Goal: Task Accomplishment & Management: Manage account settings

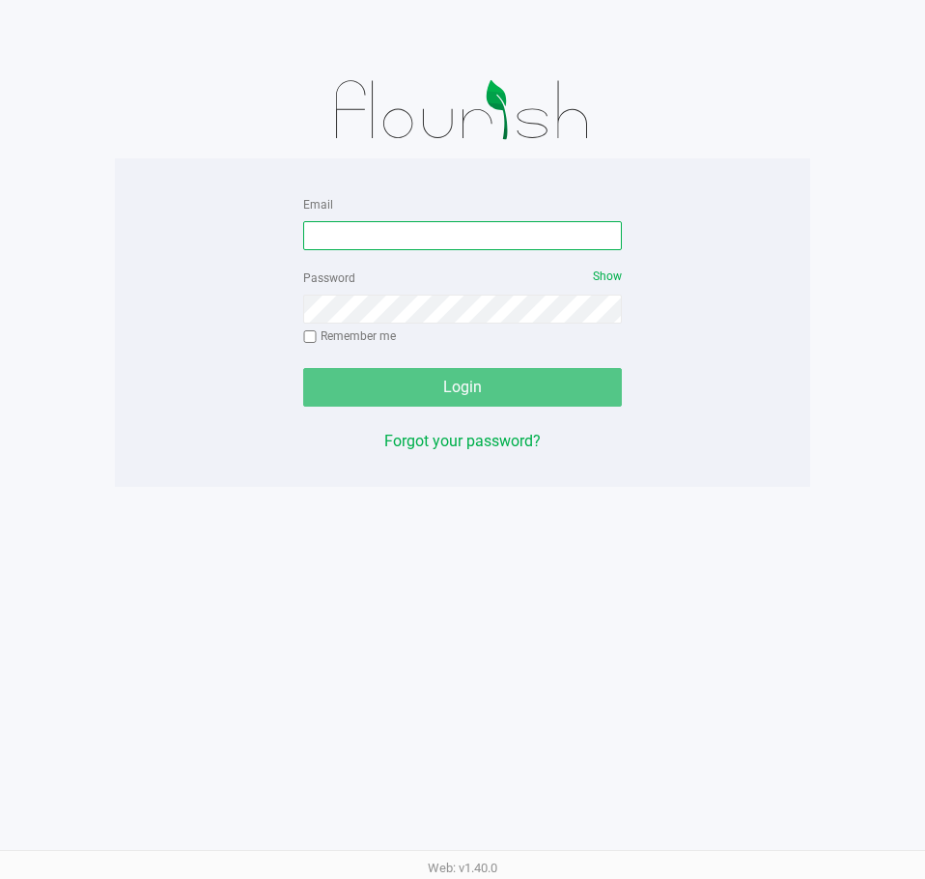
click at [395, 244] on input "Email" at bounding box center [462, 235] width 319 height 29
type input "[EMAIL_ADDRESS][DOMAIN_NAME]"
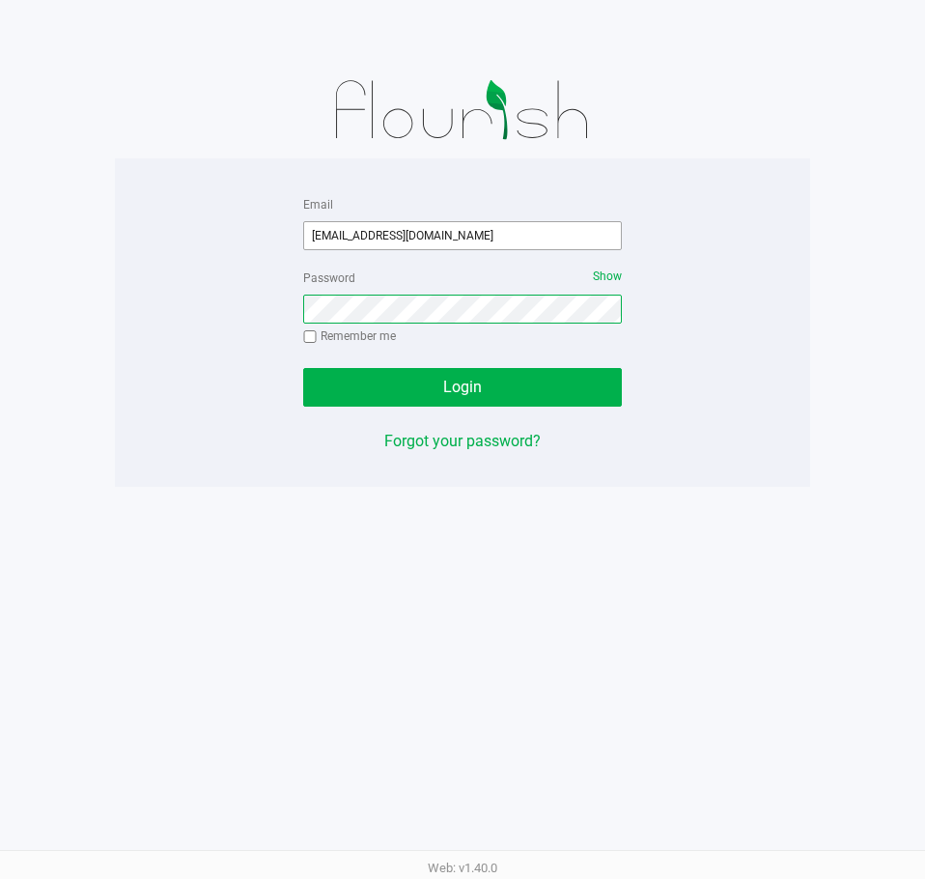
click at [303, 368] on button "Login" at bounding box center [462, 387] width 319 height 39
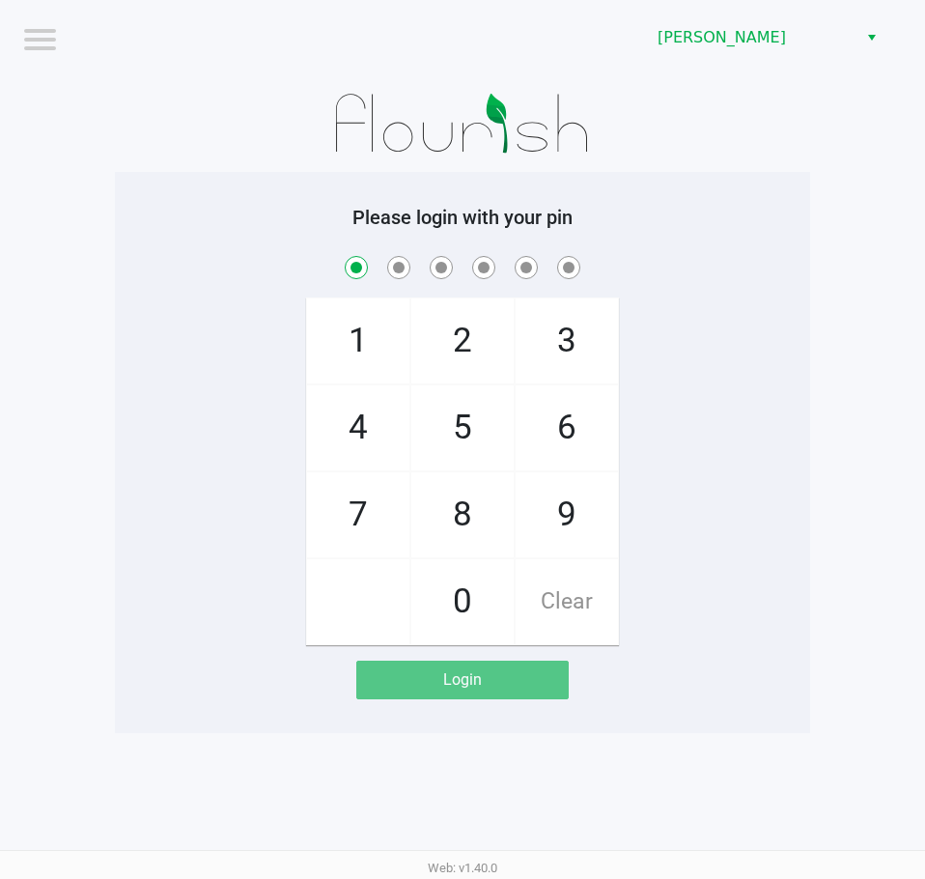
checkbox input "true"
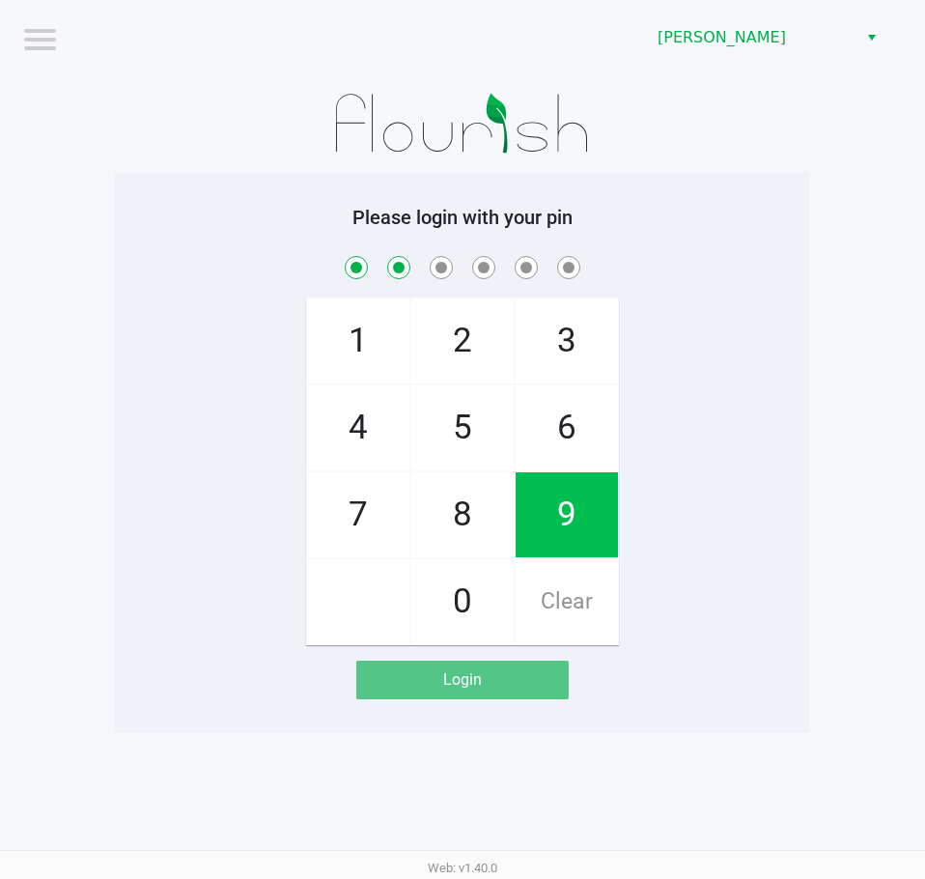
checkbox input "true"
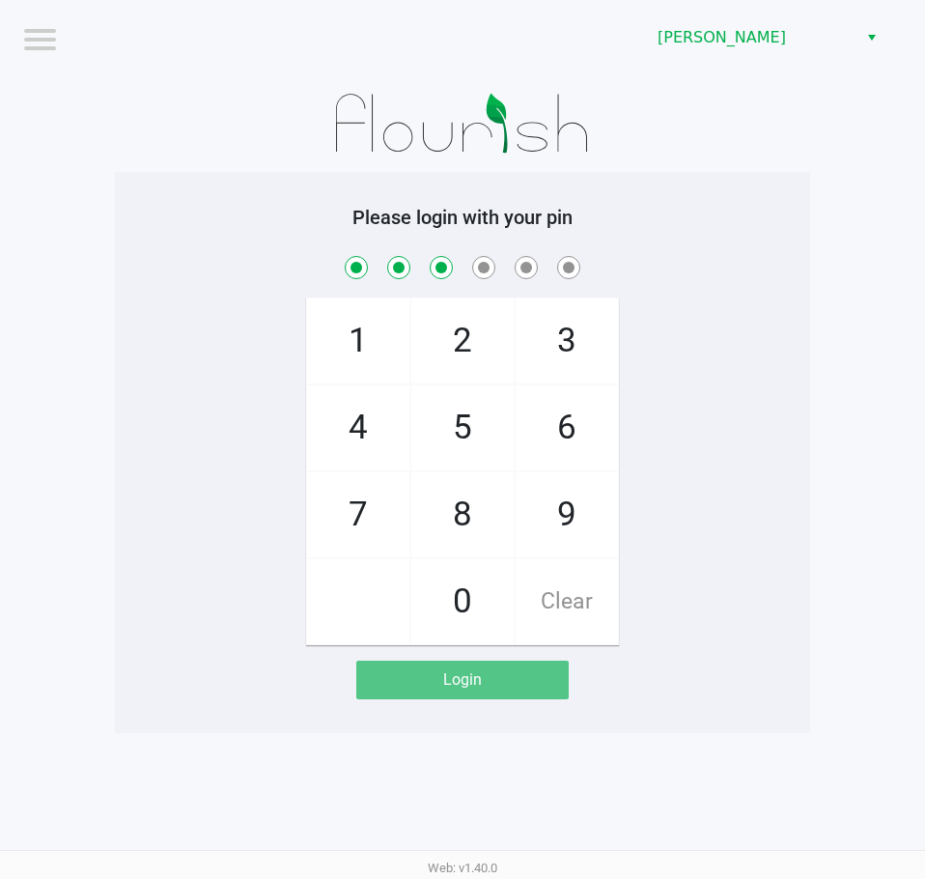
checkbox input "true"
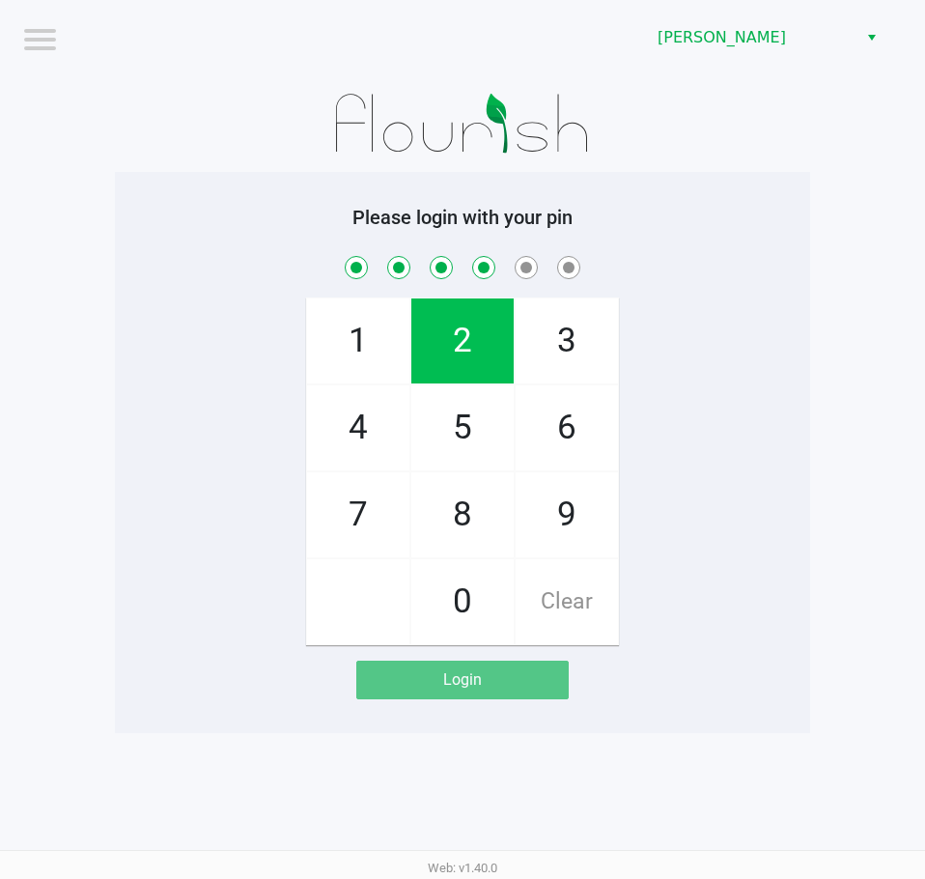
checkbox input "true"
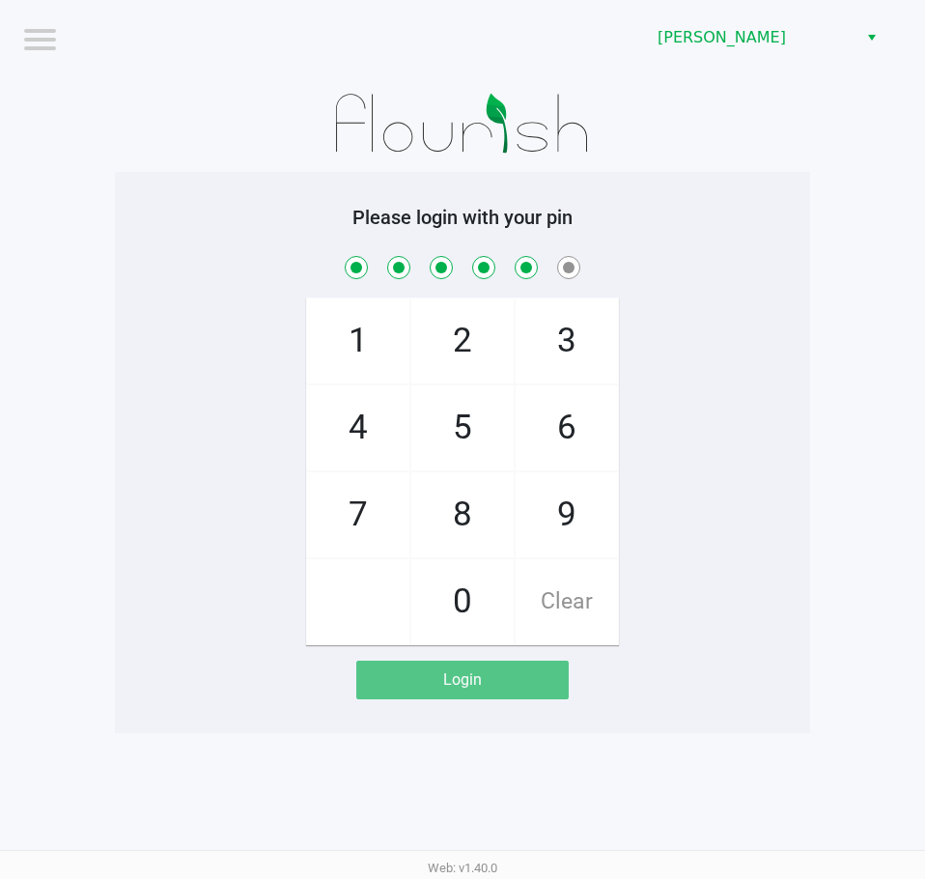
checkbox input "true"
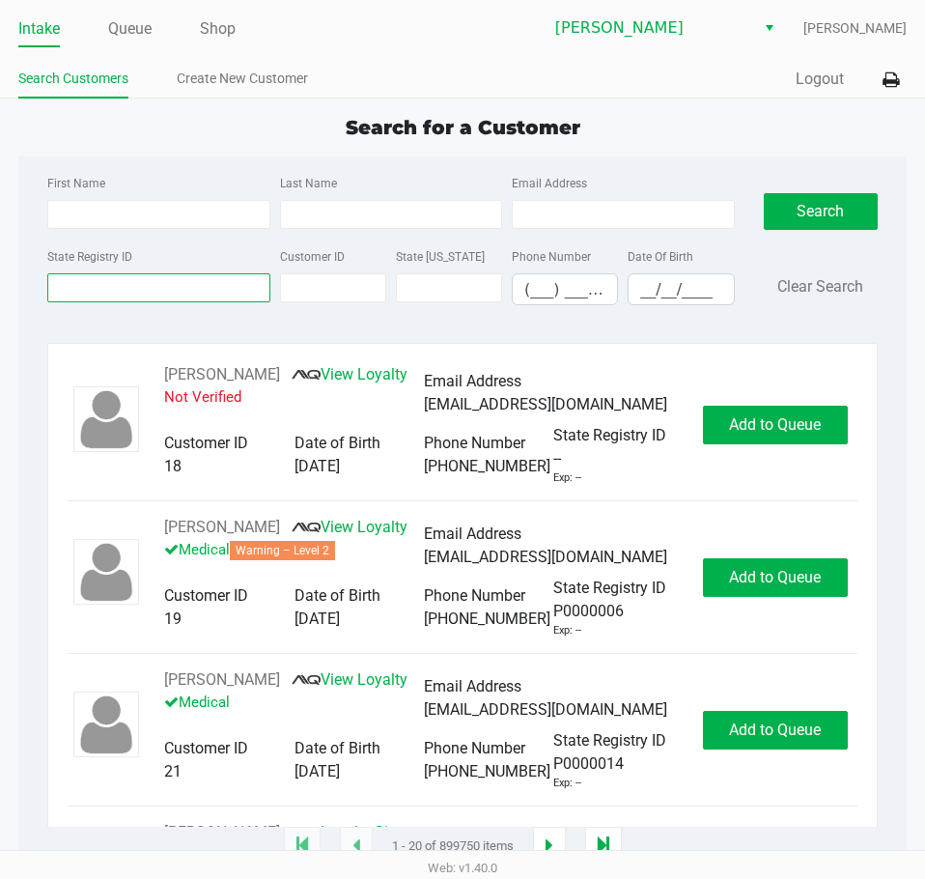
click at [197, 289] on input "State Registry ID" at bounding box center [158, 287] width 222 height 29
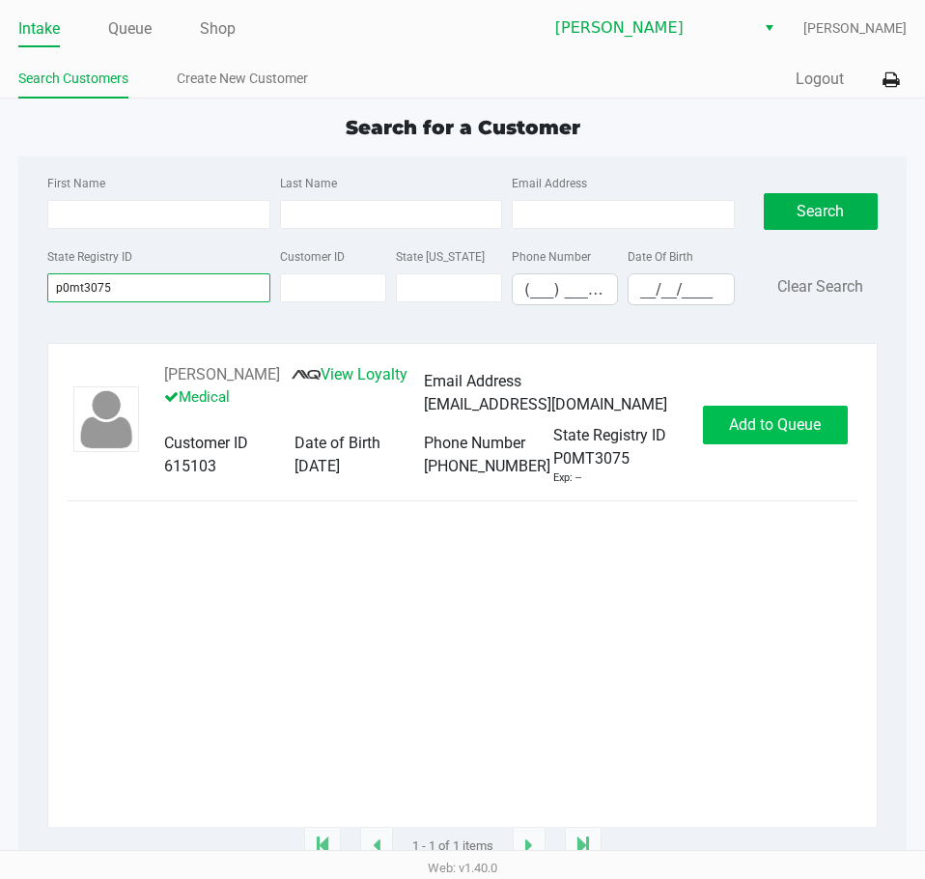
type input "p0mt3075"
click at [780, 419] on span "Add to Queue" at bounding box center [775, 424] width 92 height 18
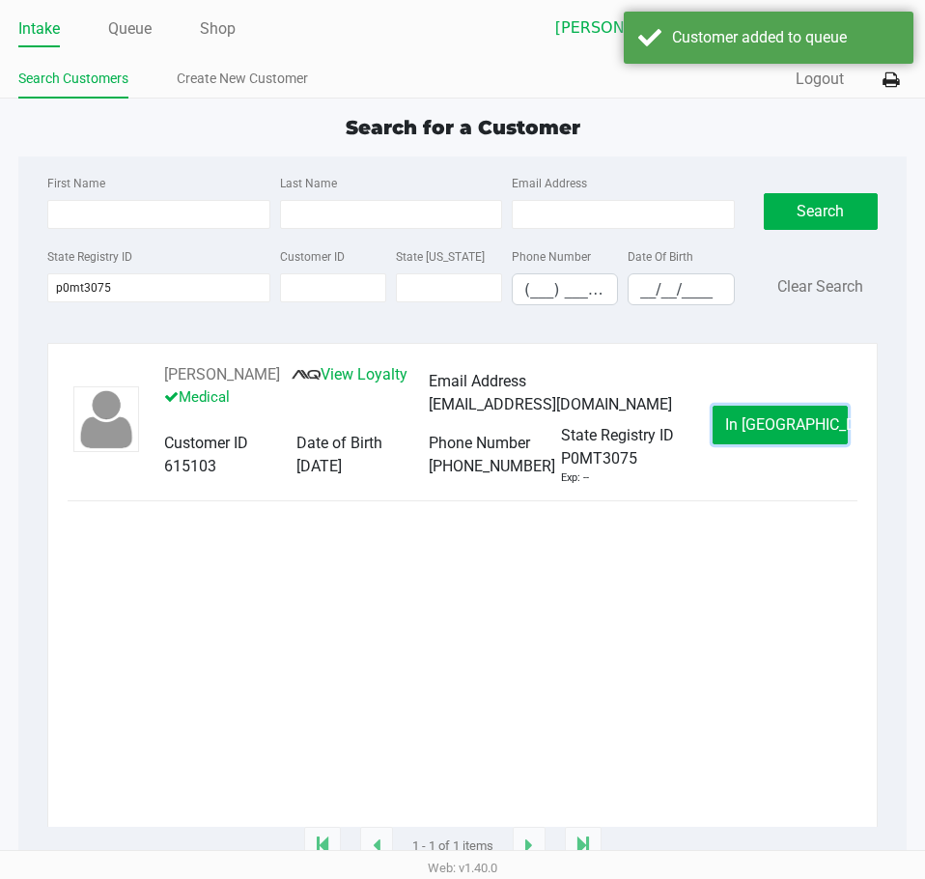
click at [780, 419] on span "In [GEOGRAPHIC_DATA]" at bounding box center [806, 424] width 162 height 18
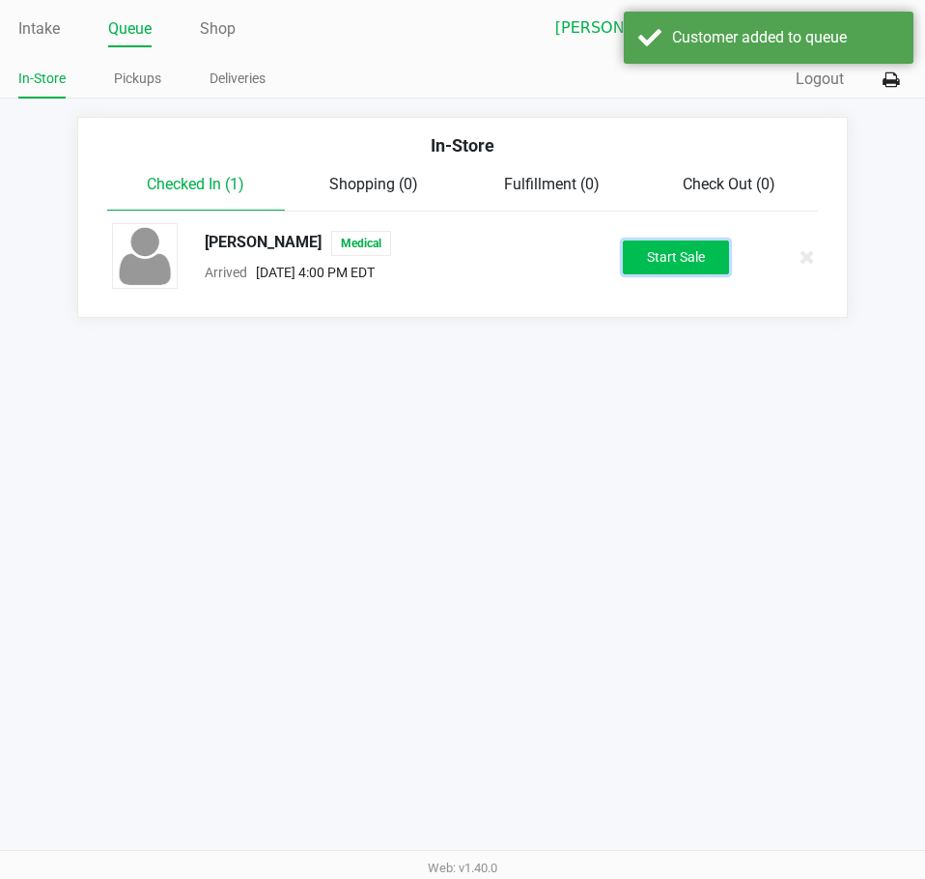
click at [649, 256] on button "Start Sale" at bounding box center [676, 258] width 106 height 34
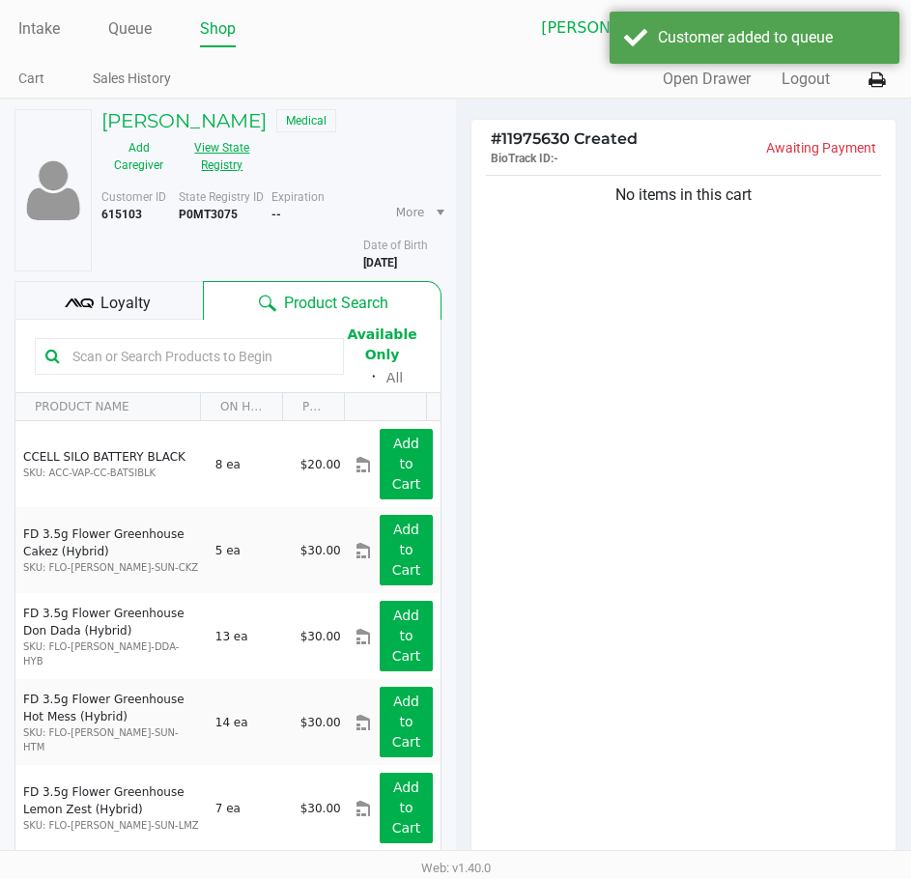
click at [218, 148] on button "View State Registry" at bounding box center [216, 156] width 81 height 48
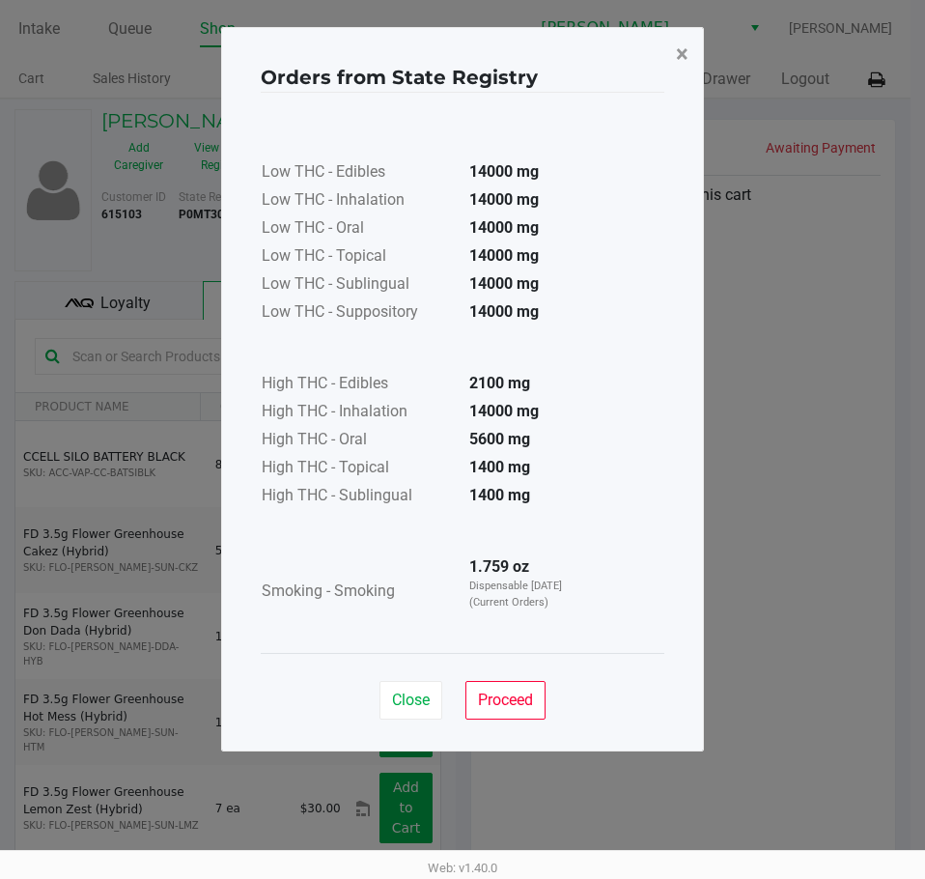
click at [685, 50] on span "×" at bounding box center [682, 54] width 13 height 27
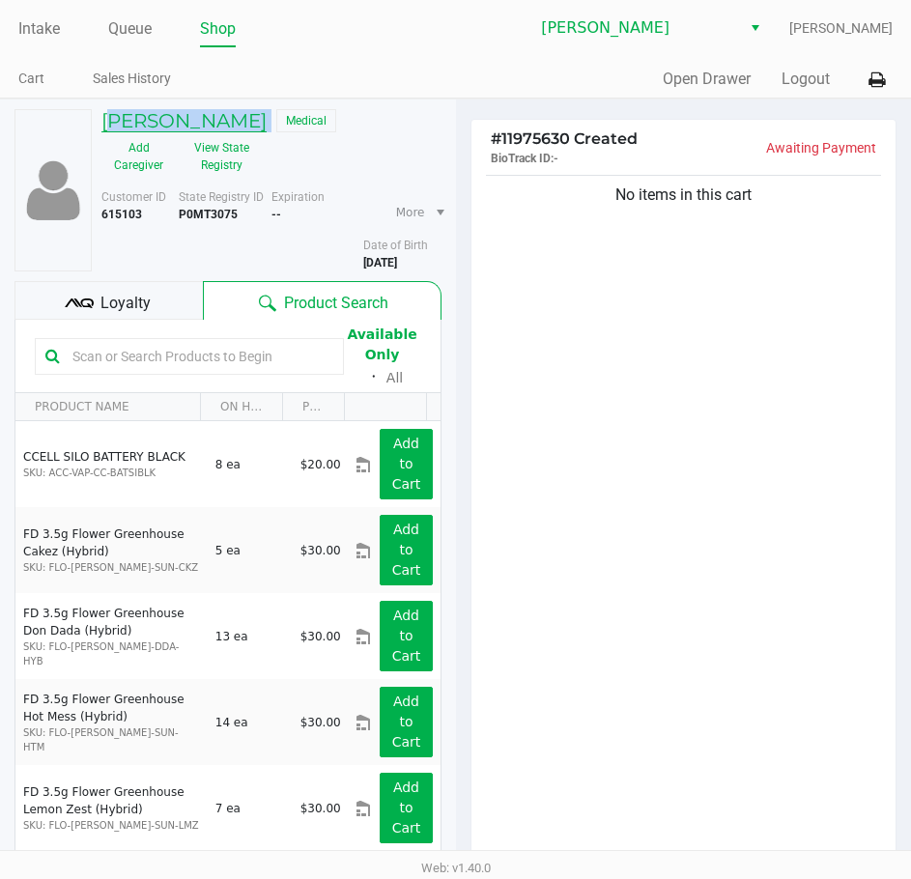
drag, startPoint x: 274, startPoint y: 129, endPoint x: 102, endPoint y: 130, distance: 171.9
click at [102, 130] on div "[PERSON_NAME] Medical" at bounding box center [271, 120] width 369 height 23
copy h5 "[PERSON_NAME]"
click at [216, 152] on button "View State Registry" at bounding box center [216, 156] width 81 height 48
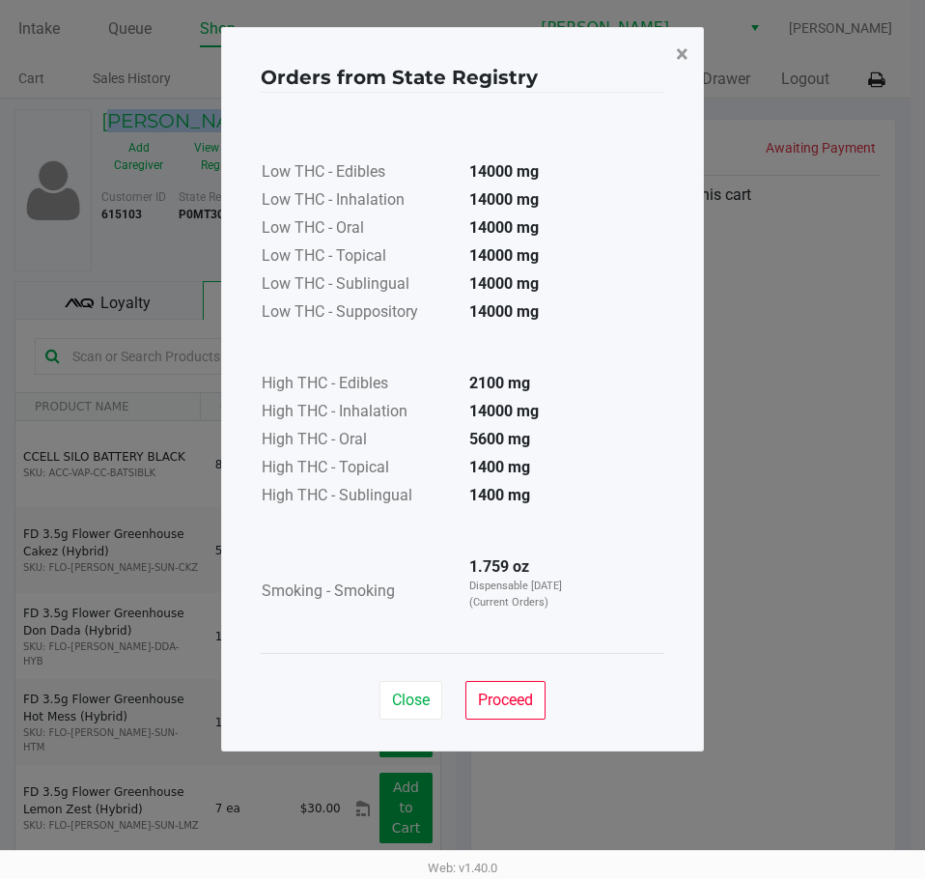
click at [690, 62] on button "×" at bounding box center [682, 54] width 43 height 54
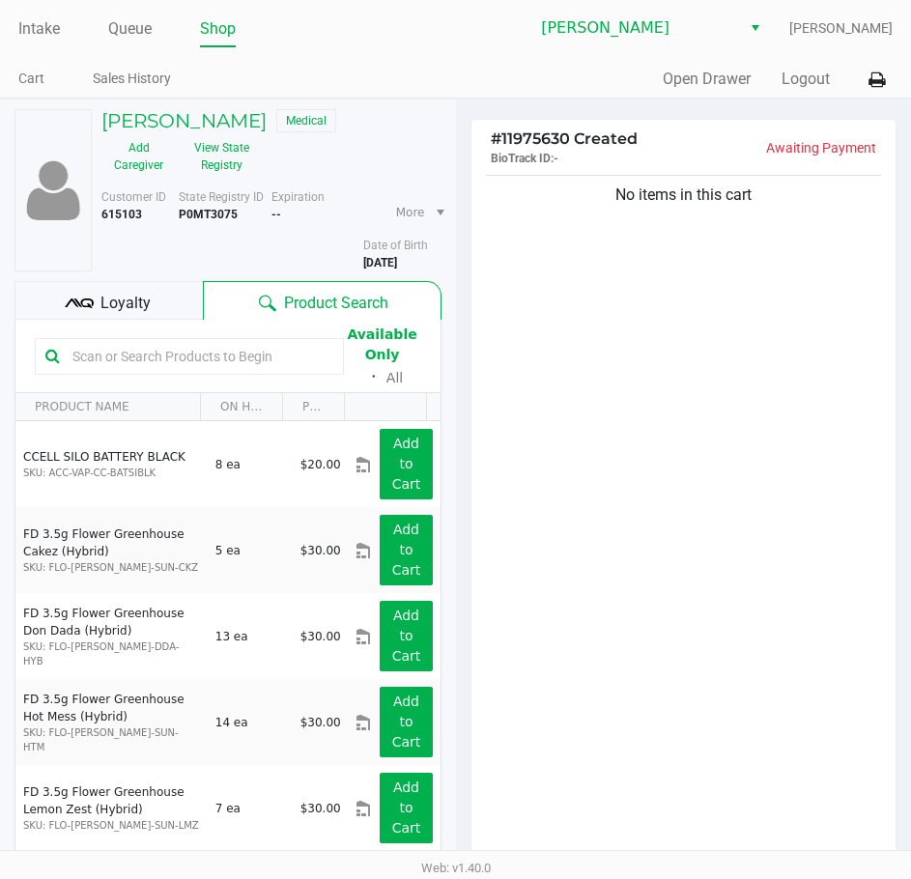
click at [350, 41] on ul "Intake Queue Shop" at bounding box center [237, 30] width 438 height 33
click at [510, 40] on div "[PERSON_NAME] [PERSON_NAME]" at bounding box center [675, 28] width 438 height 37
click at [335, 30] on ul "Intake Queue Shop" at bounding box center [237, 30] width 438 height 33
click at [31, 33] on link "Intake" at bounding box center [39, 28] width 42 height 27
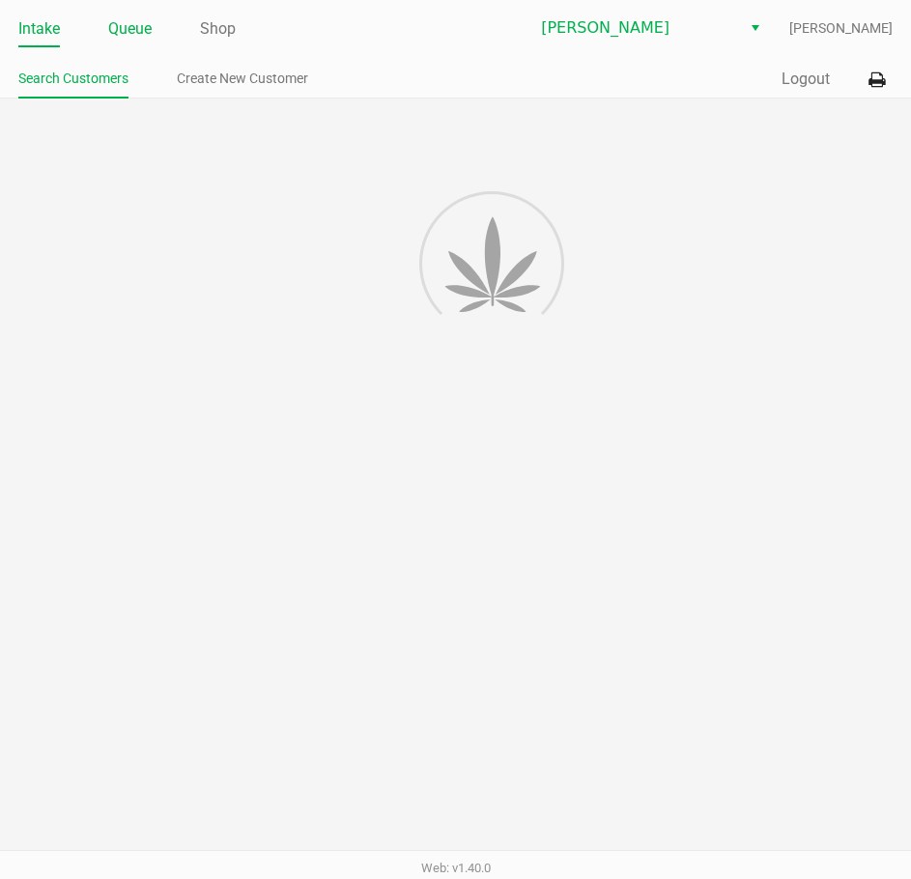
click at [114, 33] on link "Queue" at bounding box center [129, 28] width 43 height 27
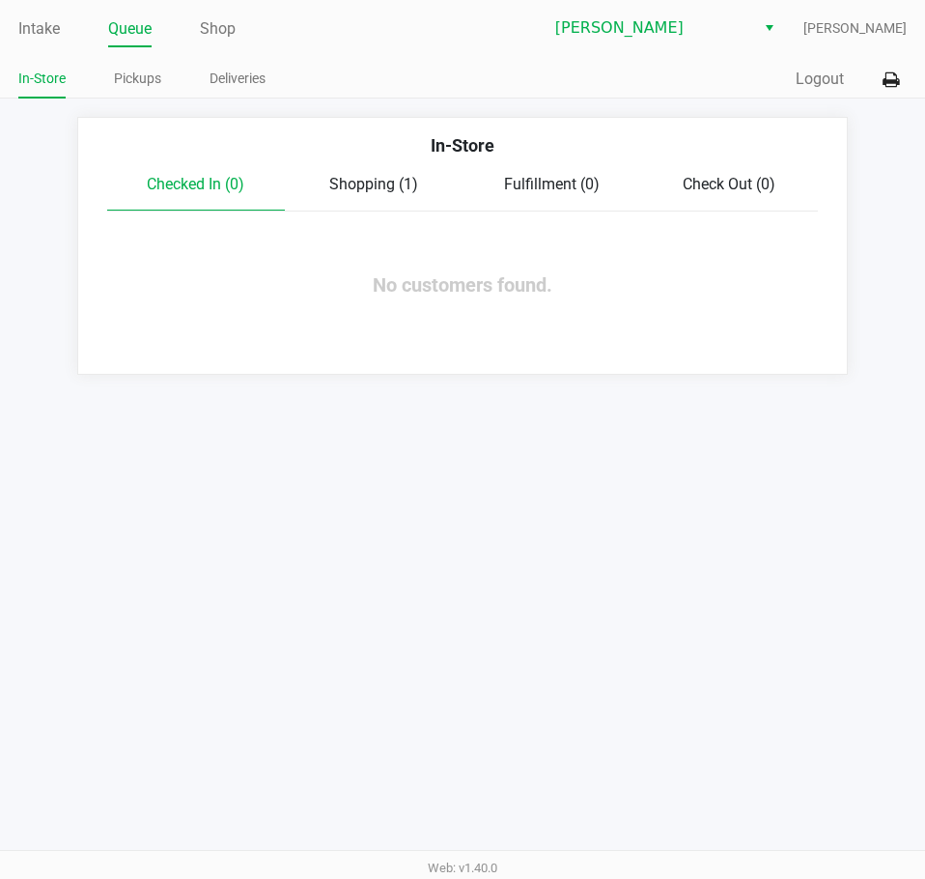
click at [130, 63] on div "In-Store Pickups Deliveries" at bounding box center [240, 80] width 444 height 36
click at [134, 79] on link "Pickups" at bounding box center [137, 79] width 47 height 24
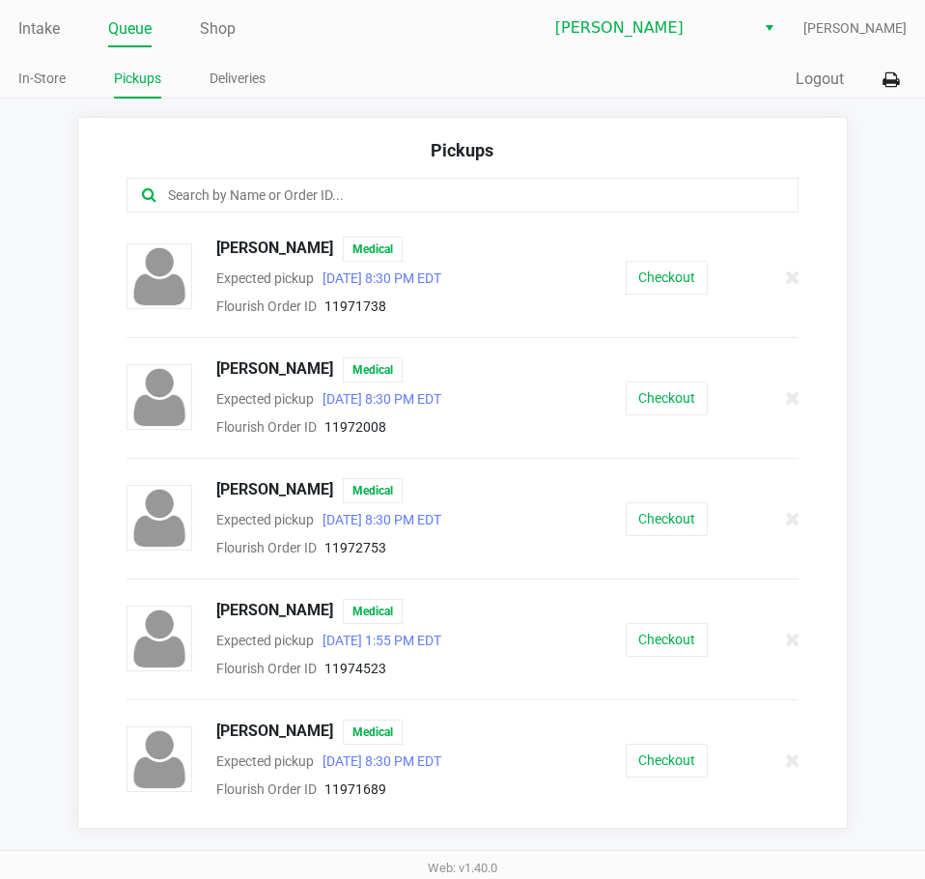
click at [323, 206] on input "text" at bounding box center [455, 195] width 578 height 22
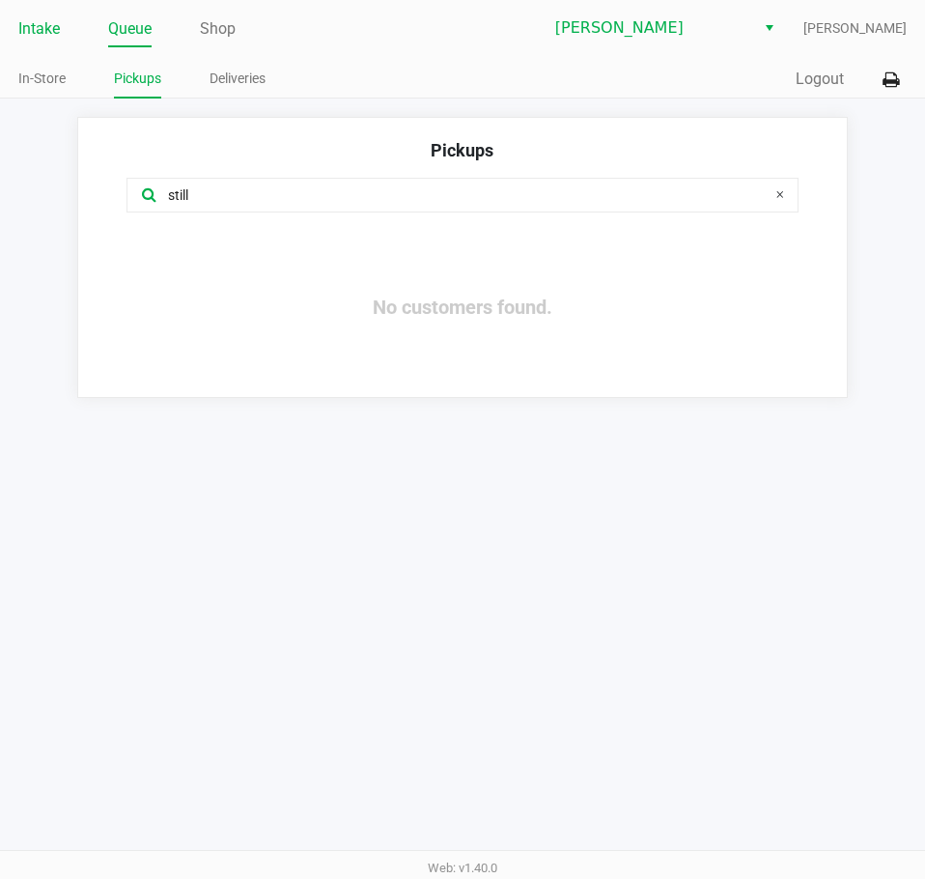
type input "still"
drag, startPoint x: 55, startPoint y: 27, endPoint x: 82, endPoint y: 60, distance: 42.5
click at [54, 27] on link "Intake" at bounding box center [39, 28] width 42 height 27
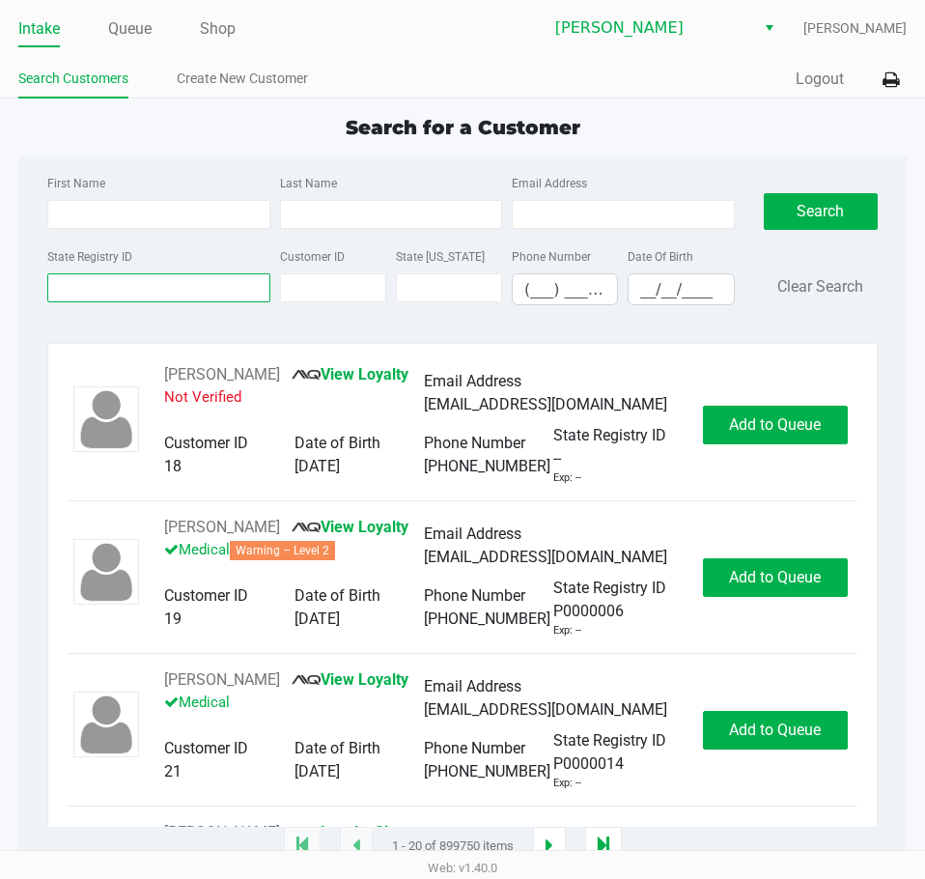
click at [145, 279] on input "State Registry ID" at bounding box center [158, 287] width 222 height 29
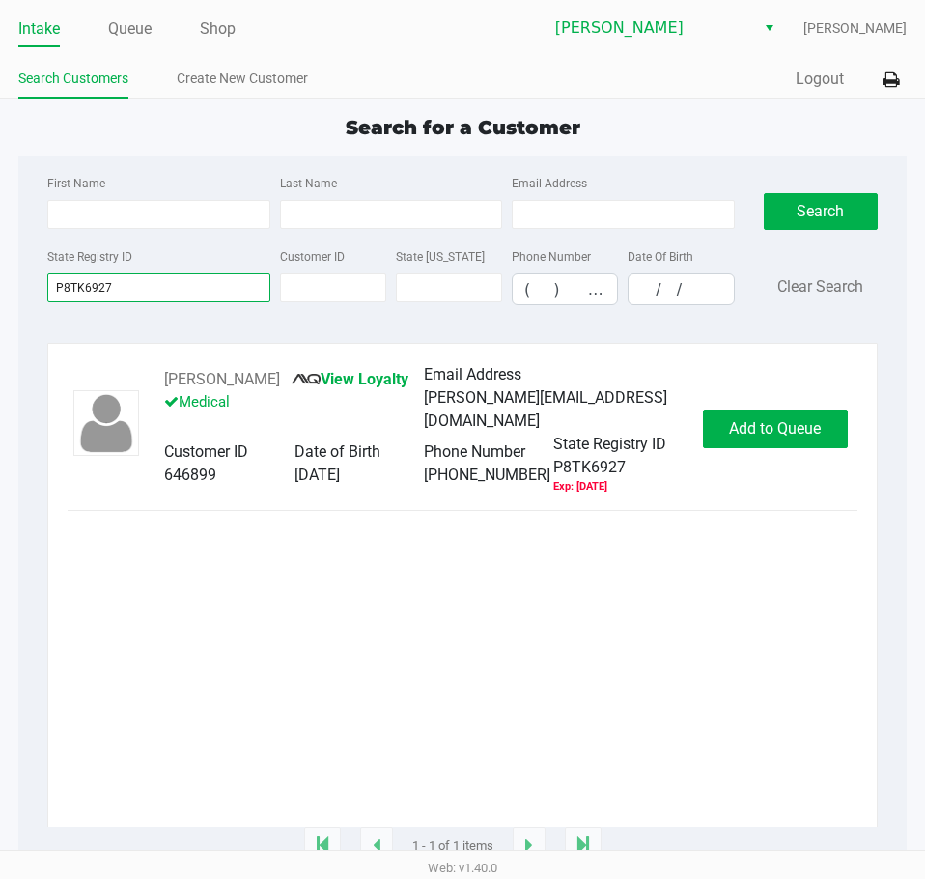
type input "P8TK6927"
drag, startPoint x: 308, startPoint y: 370, endPoint x: 156, endPoint y: 376, distance: 151.8
click at [156, 376] on div "[PERSON_NAME] View Loyalty Medical Email Address [PERSON_NAME][EMAIL_ADDRESS][D…" at bounding box center [424, 429] width 558 height 132
copy div "[PERSON_NAME]"
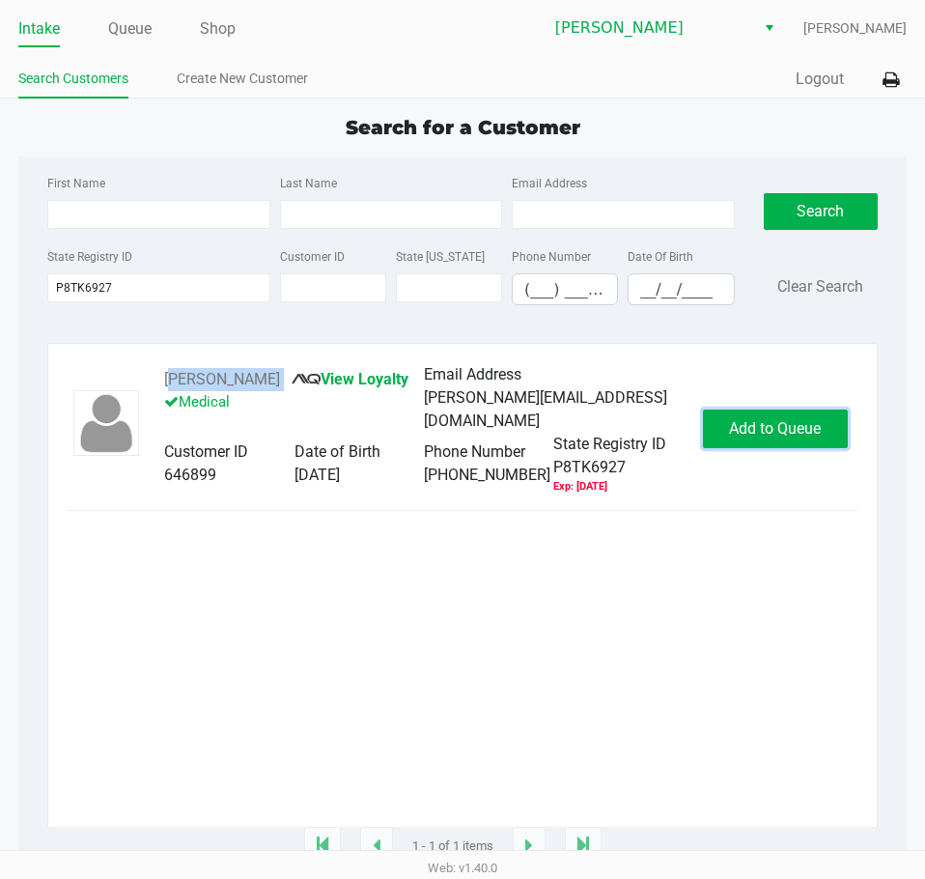
click at [799, 438] on span "Add to Queue" at bounding box center [775, 428] width 92 height 18
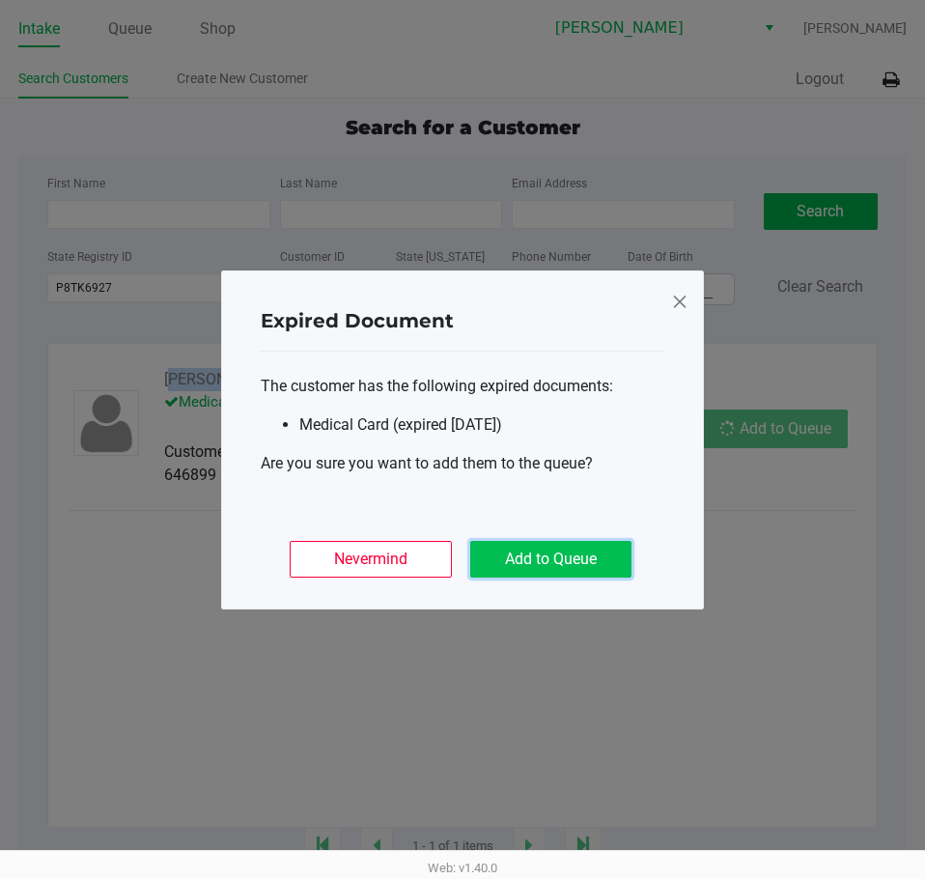
click at [575, 552] on button "Add to Queue" at bounding box center [550, 559] width 161 height 37
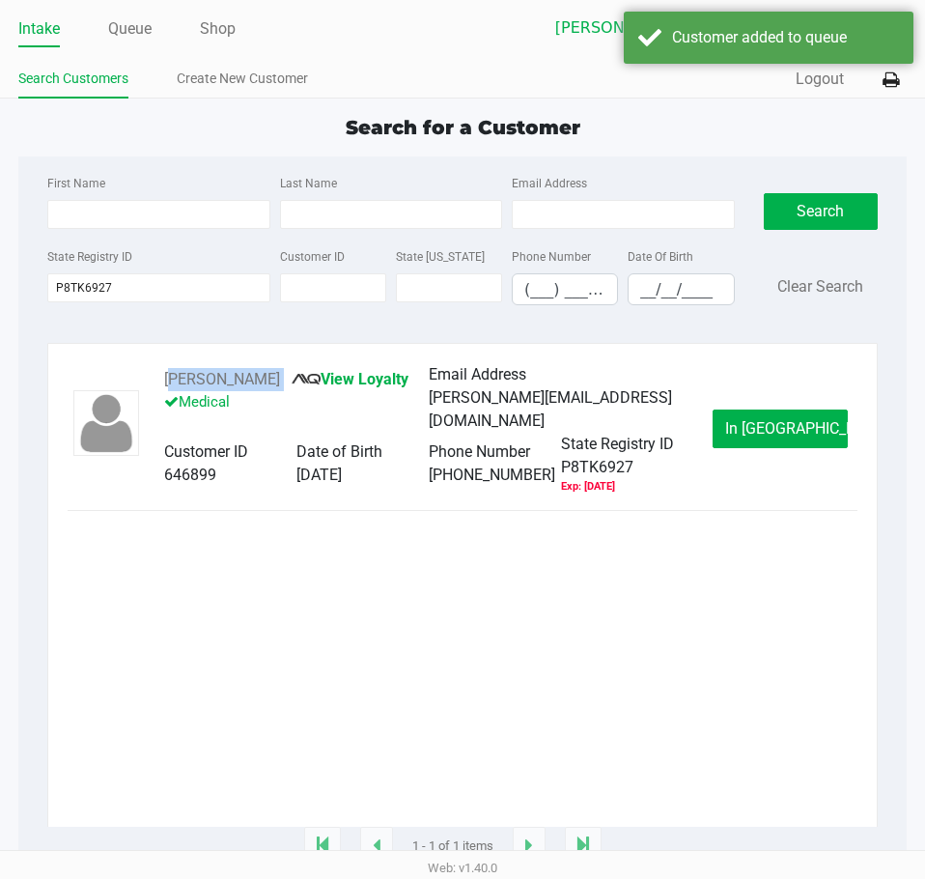
click at [765, 438] on span "In [GEOGRAPHIC_DATA]" at bounding box center [806, 428] width 162 height 18
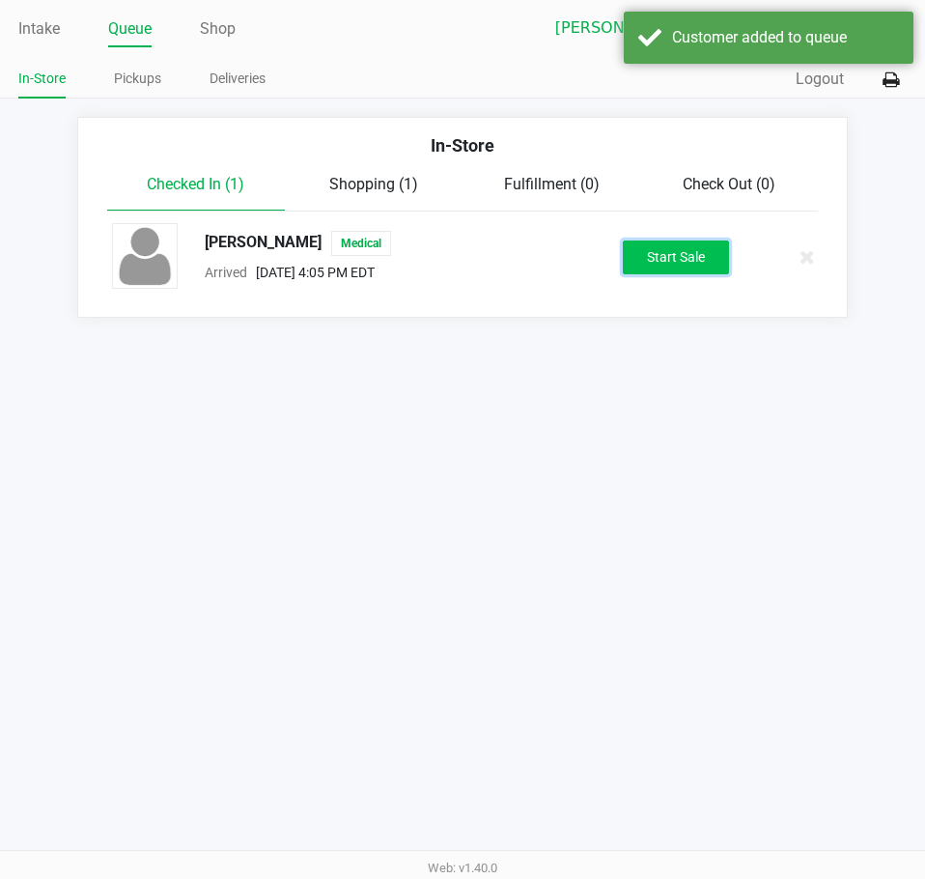
click at [694, 260] on button "Start Sale" at bounding box center [676, 258] width 106 height 34
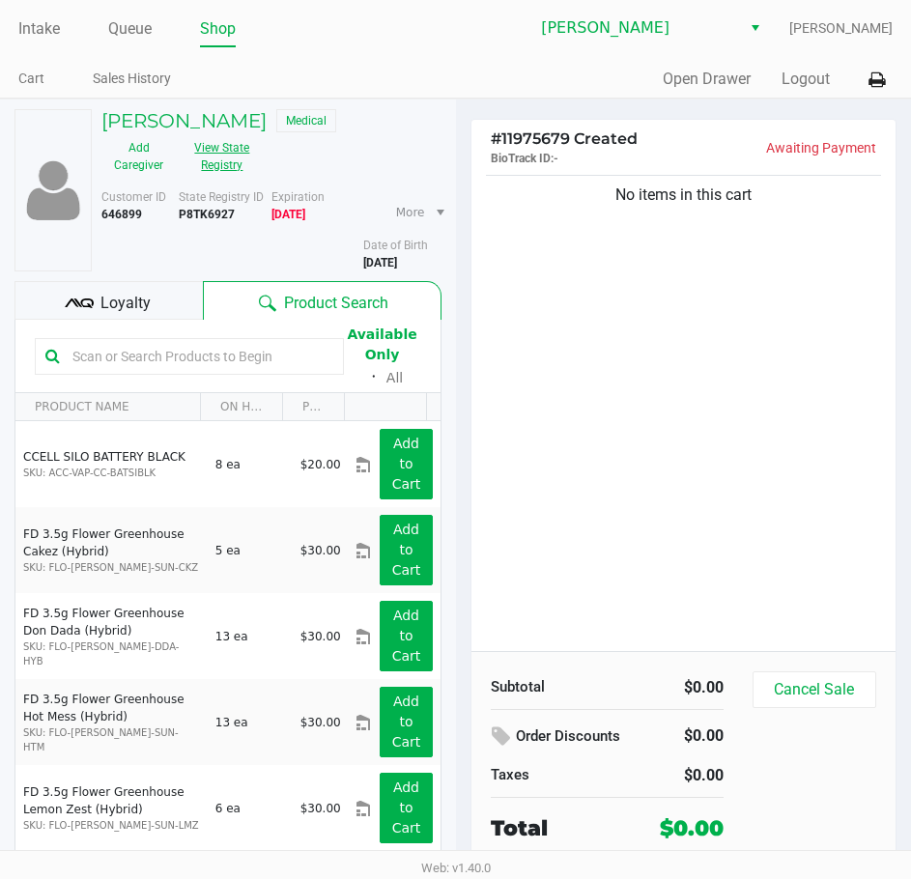
click at [231, 150] on button "View State Registry" at bounding box center [216, 156] width 81 height 48
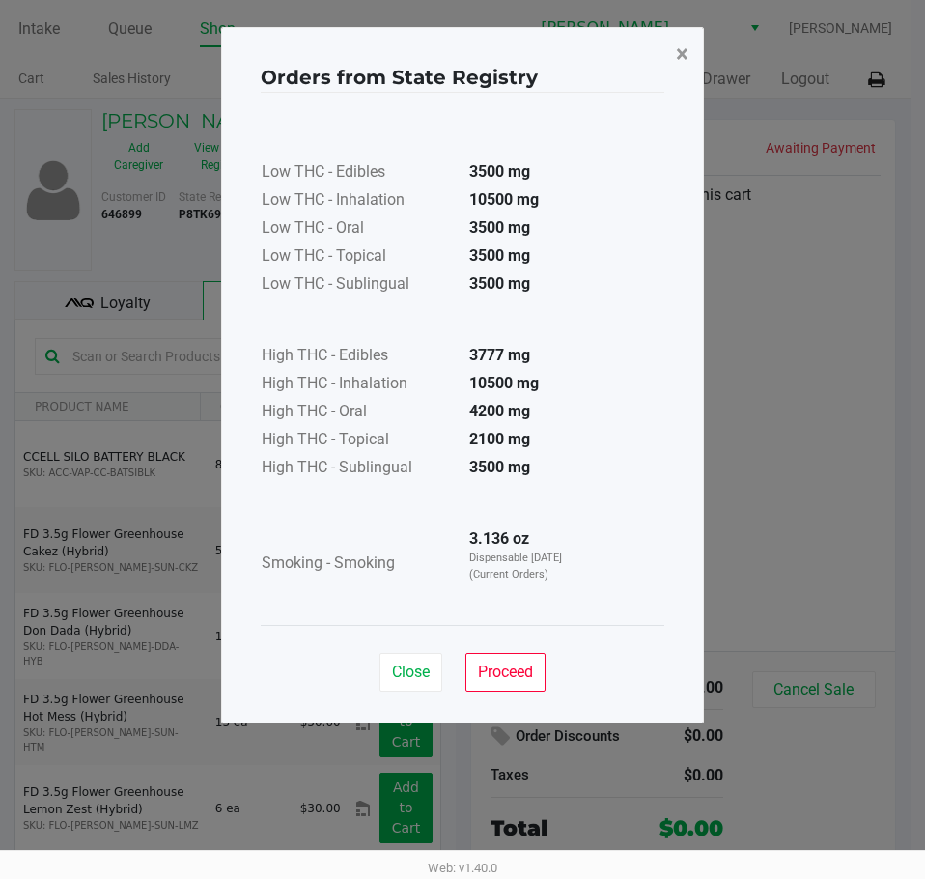
click at [682, 57] on span "×" at bounding box center [682, 54] width 13 height 27
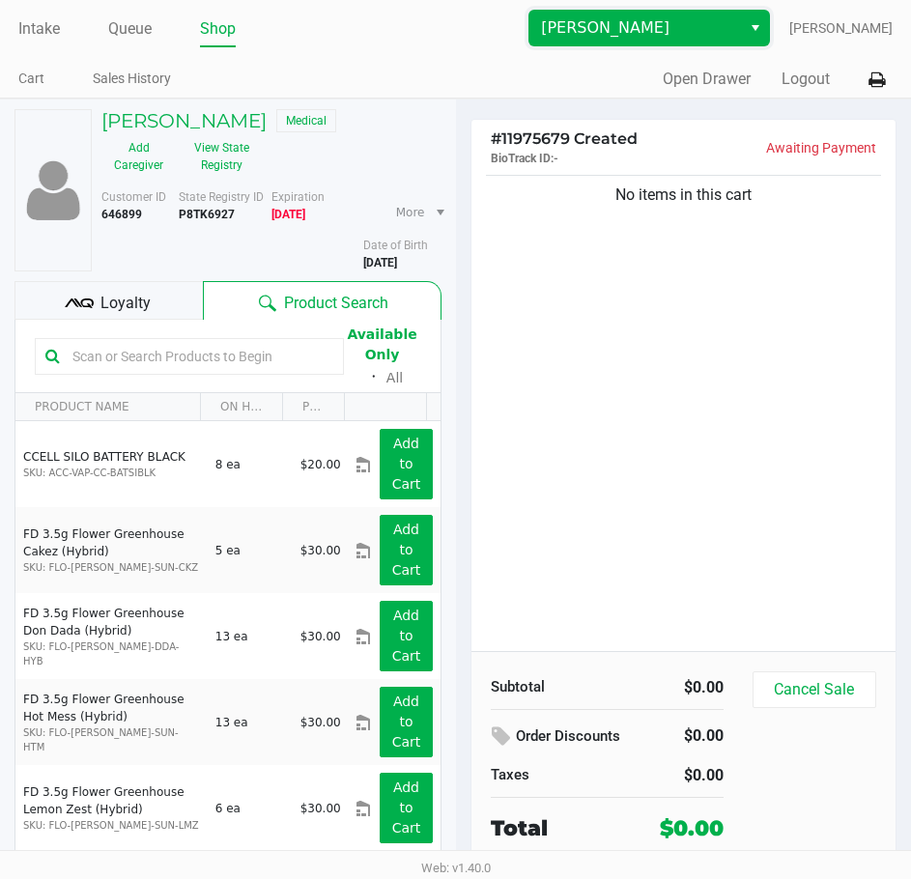
click at [729, 28] on span "[PERSON_NAME]" at bounding box center [635, 27] width 188 height 23
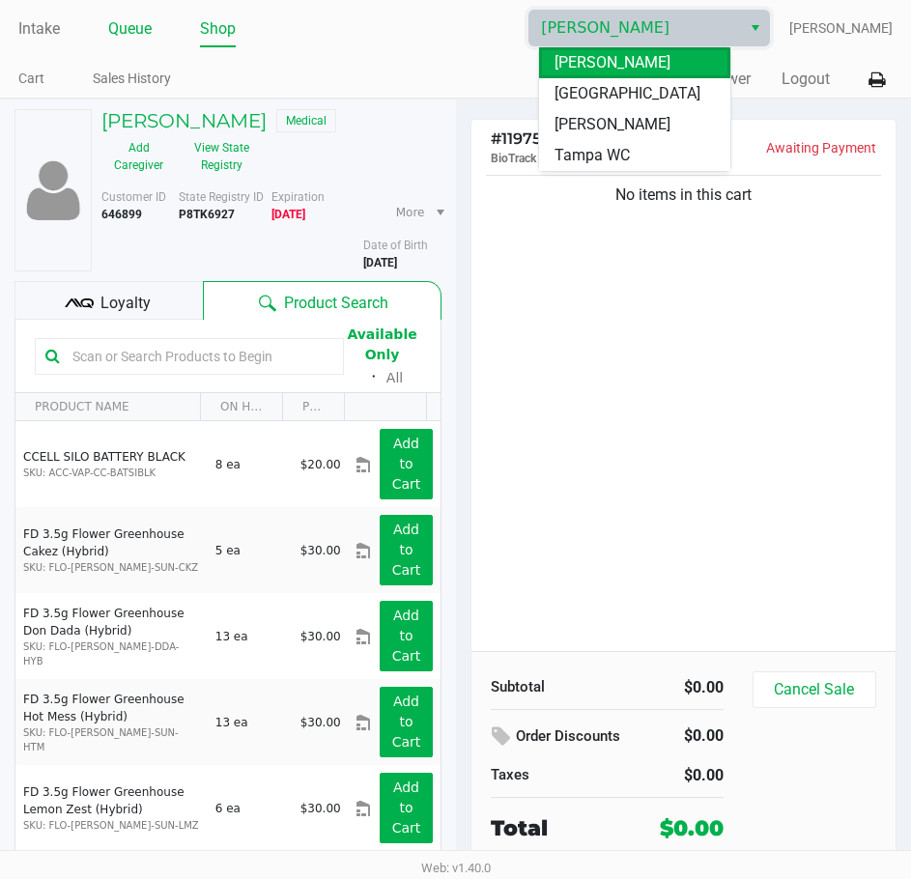
click at [140, 24] on link "Queue" at bounding box center [129, 28] width 43 height 27
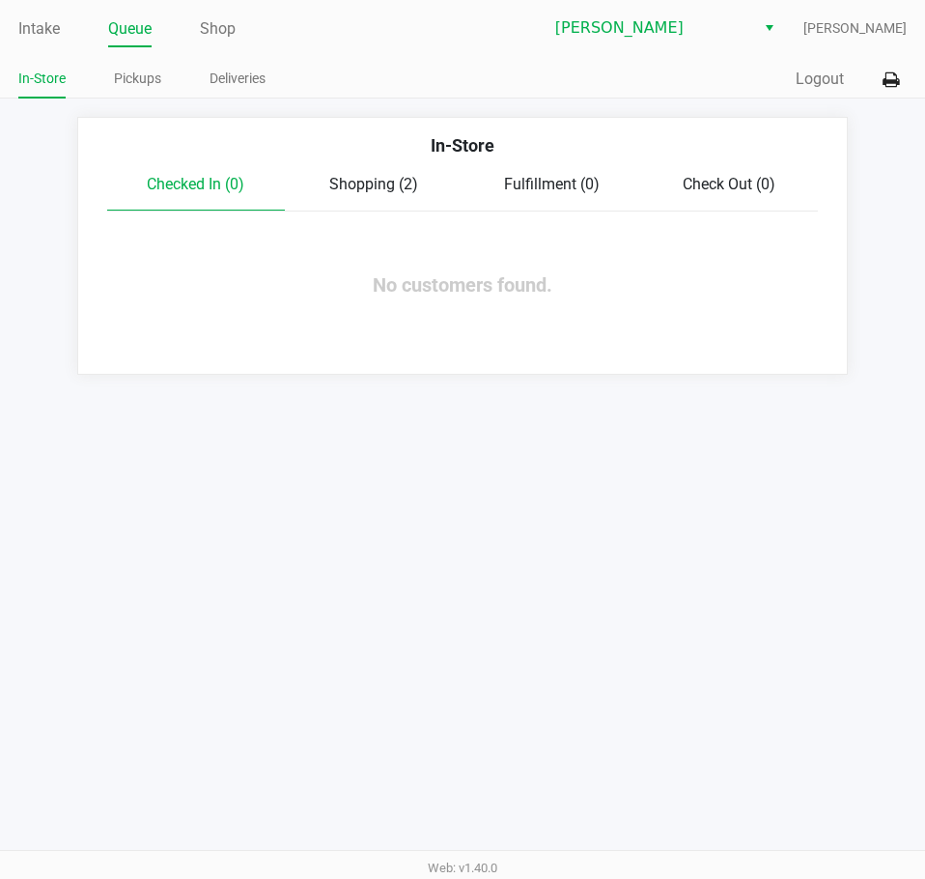
click at [387, 177] on span "Shopping (2)" at bounding box center [373, 184] width 89 height 18
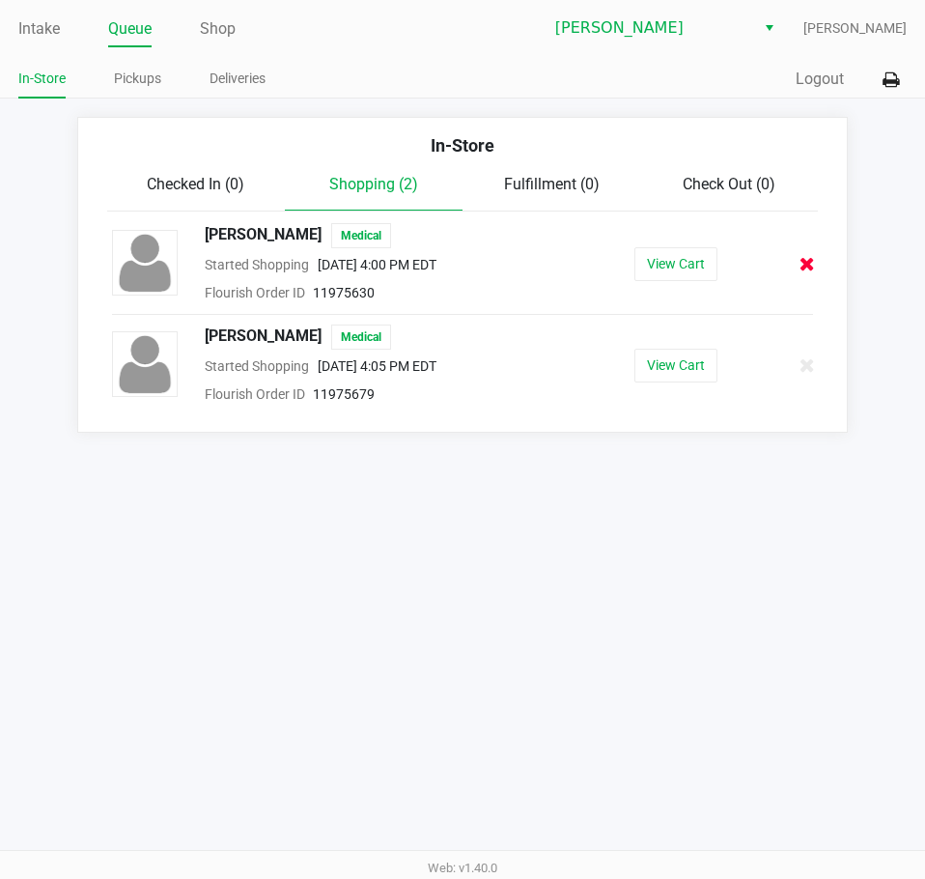
click at [800, 265] on icon at bounding box center [807, 264] width 15 height 14
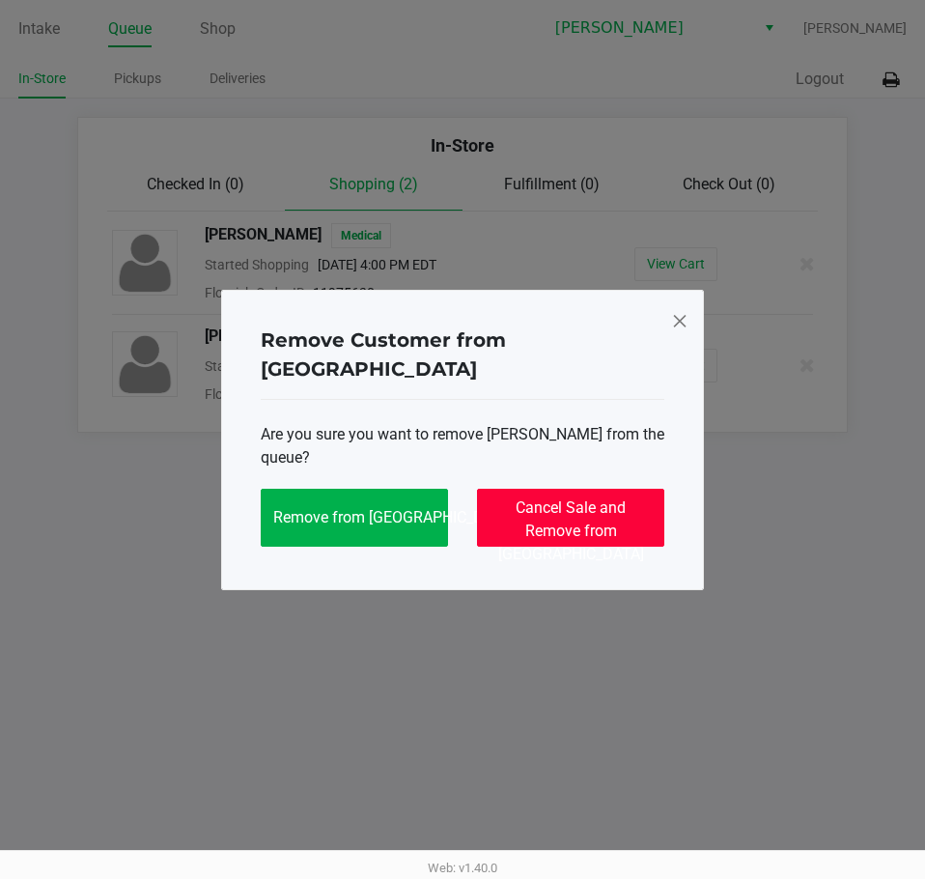
click at [574, 498] on span "Cancel Sale and Remove from [GEOGRAPHIC_DATA]" at bounding box center [571, 530] width 146 height 65
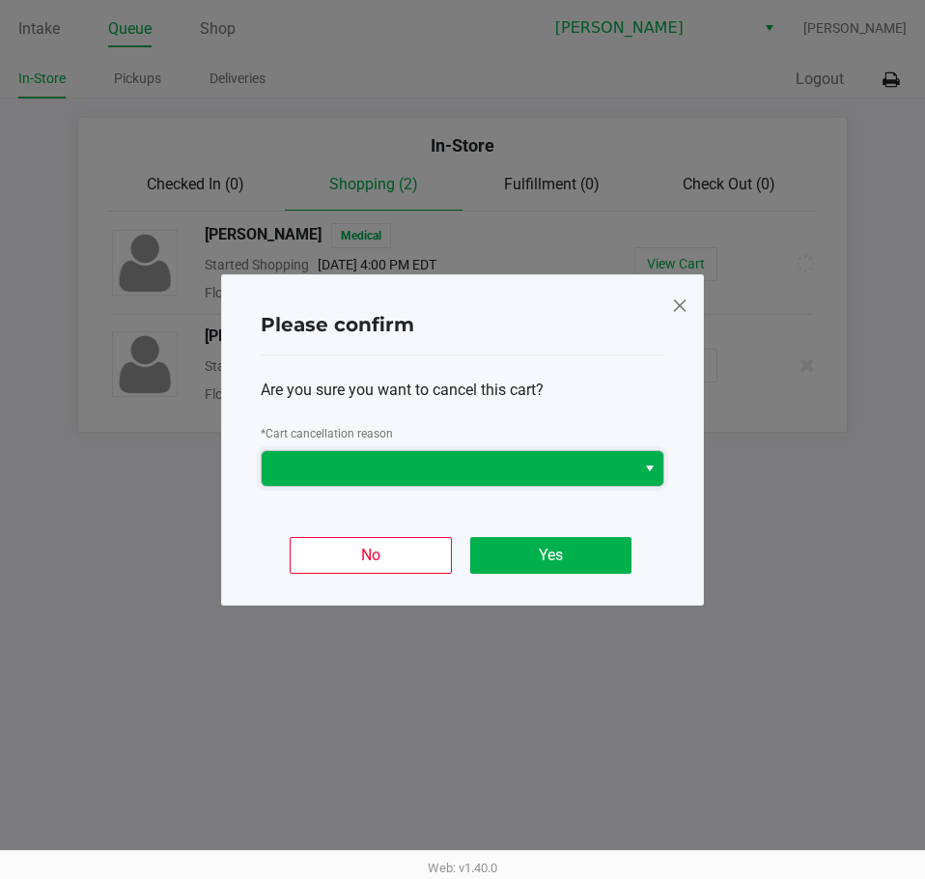
drag, startPoint x: 549, startPoint y: 466, endPoint x: 534, endPoint y: 476, distance: 18.0
click at [549, 465] on span at bounding box center [448, 468] width 351 height 23
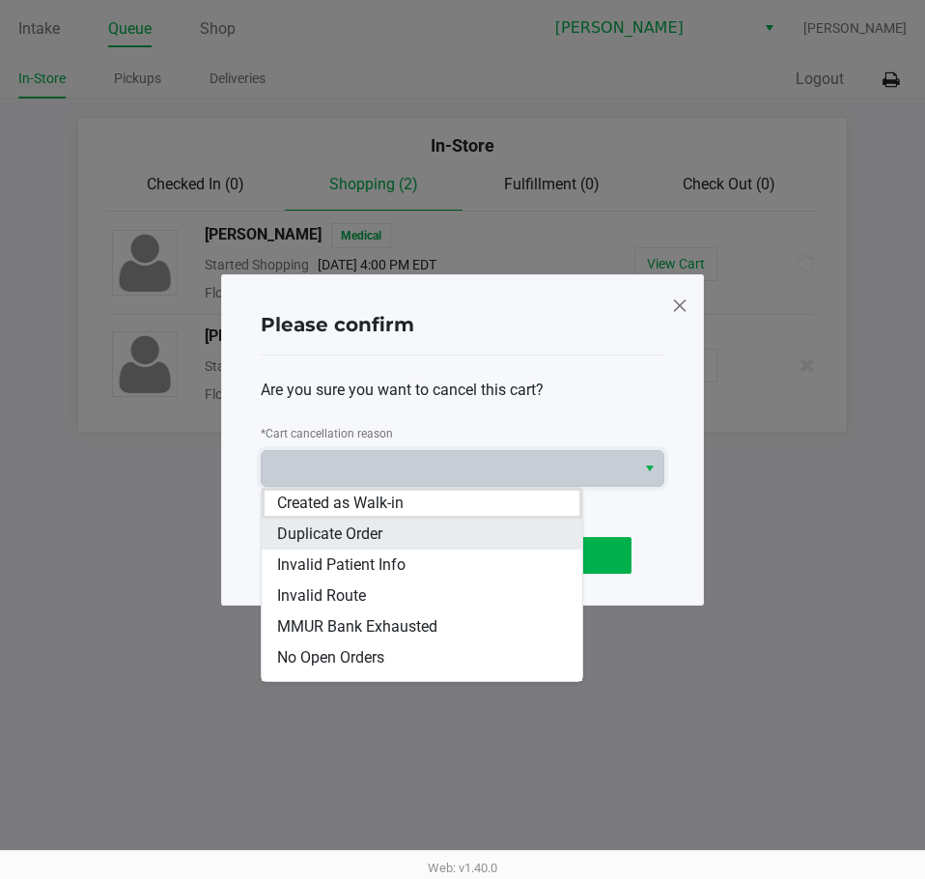
click at [464, 530] on li "Duplicate Order" at bounding box center [422, 534] width 321 height 31
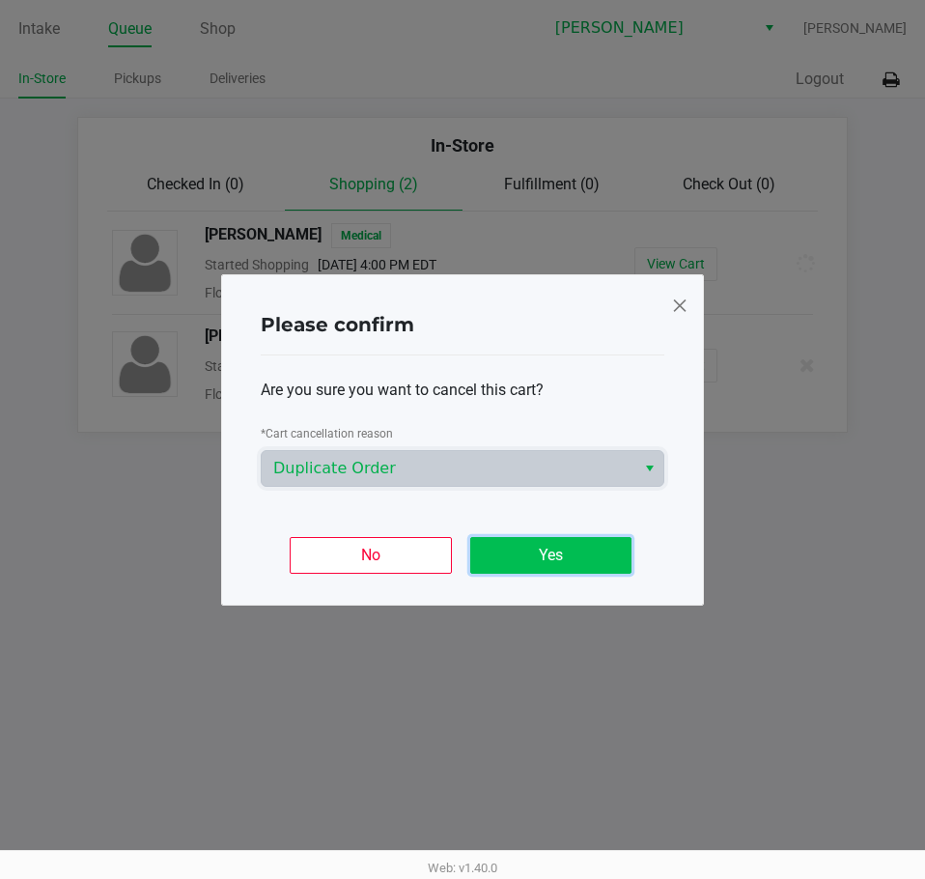
click at [541, 557] on button "Yes" at bounding box center [550, 555] width 161 height 37
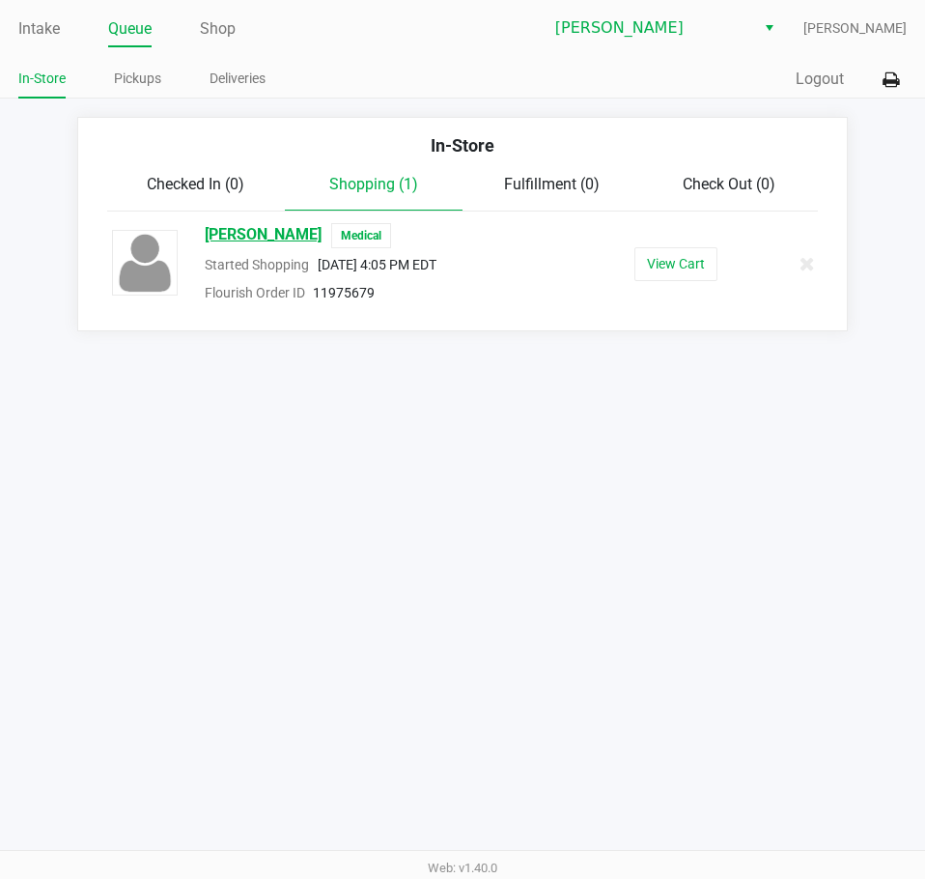
click at [271, 234] on span "[PERSON_NAME]" at bounding box center [263, 235] width 117 height 25
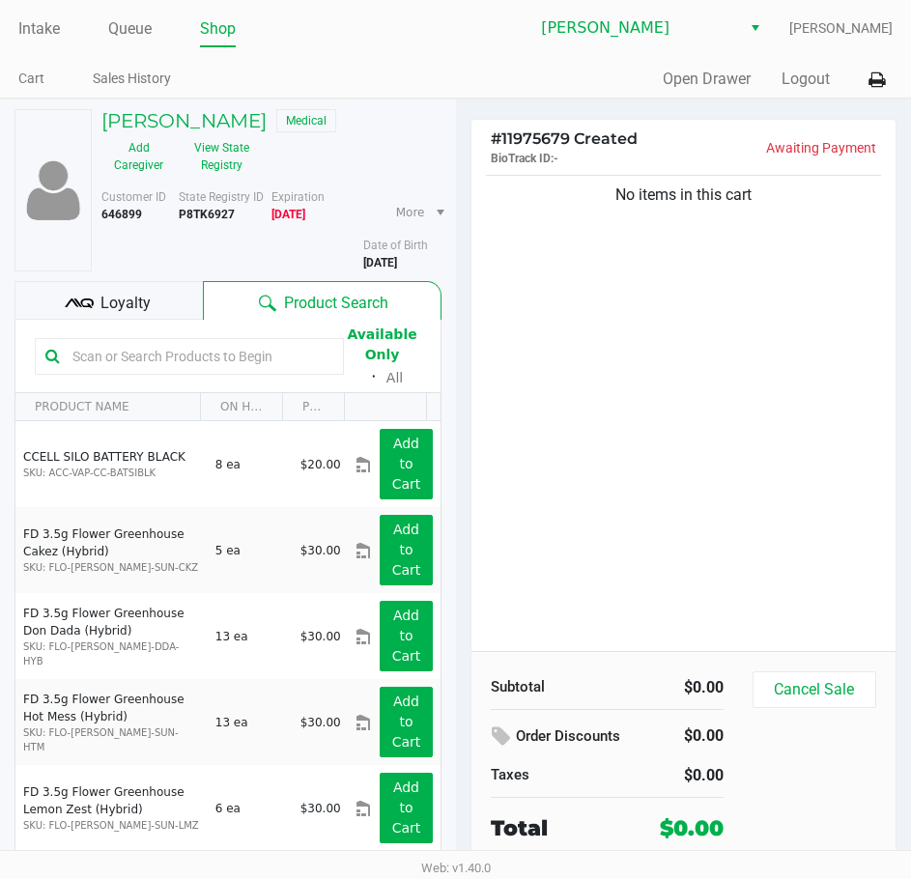
click at [214, 208] on b "P8TK6927" at bounding box center [207, 215] width 56 height 14
click at [213, 208] on b "P8TK6927" at bounding box center [207, 215] width 56 height 14
copy b "P8TK6927"
click at [207, 119] on h5 "[PERSON_NAME]" at bounding box center [183, 120] width 165 height 23
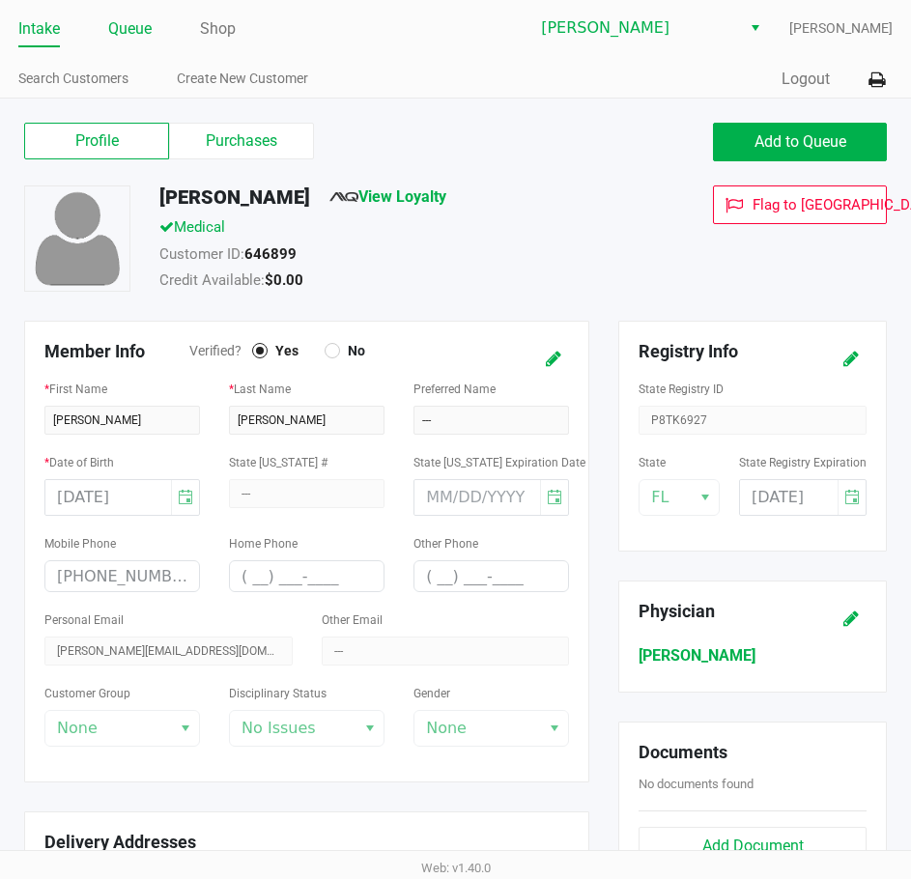
click at [147, 31] on link "Queue" at bounding box center [129, 28] width 43 height 27
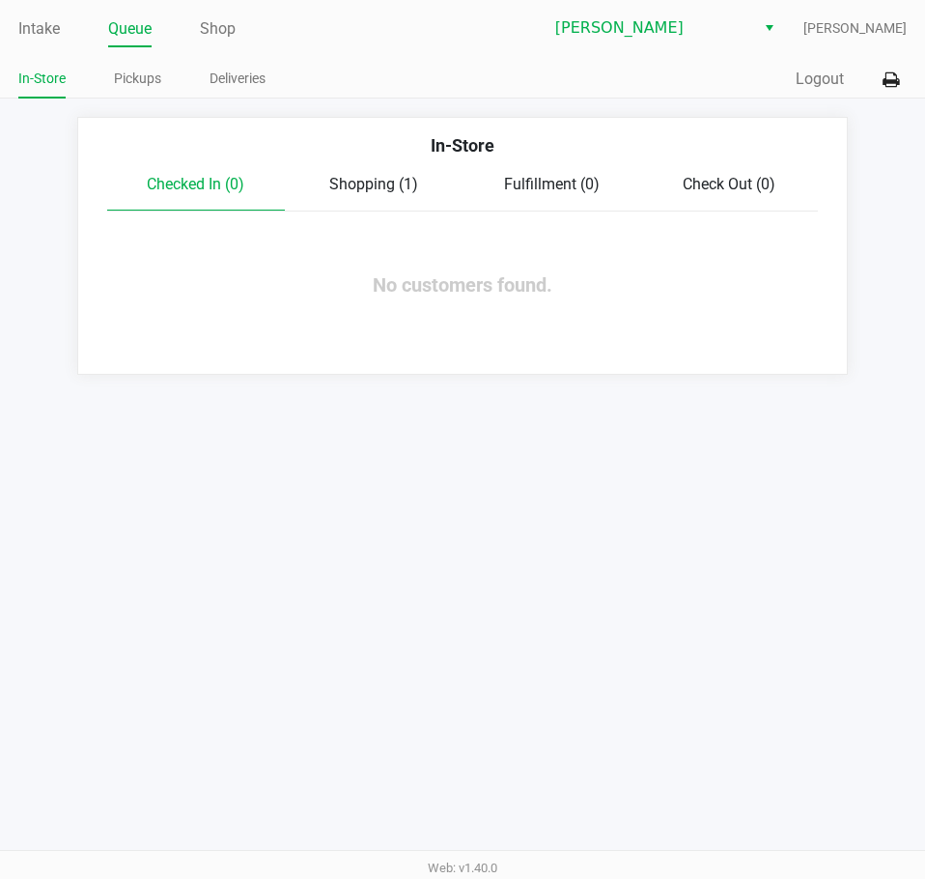
click at [403, 177] on span "Shopping (1)" at bounding box center [373, 184] width 89 height 18
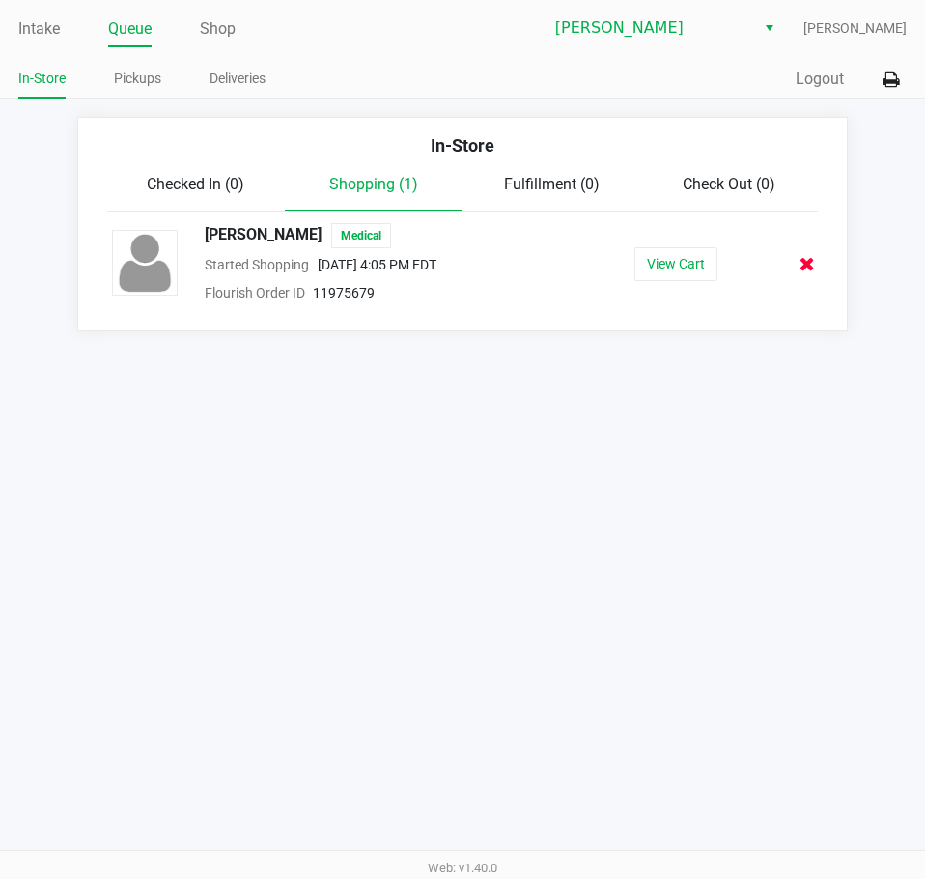
click at [800, 265] on icon at bounding box center [807, 264] width 15 height 14
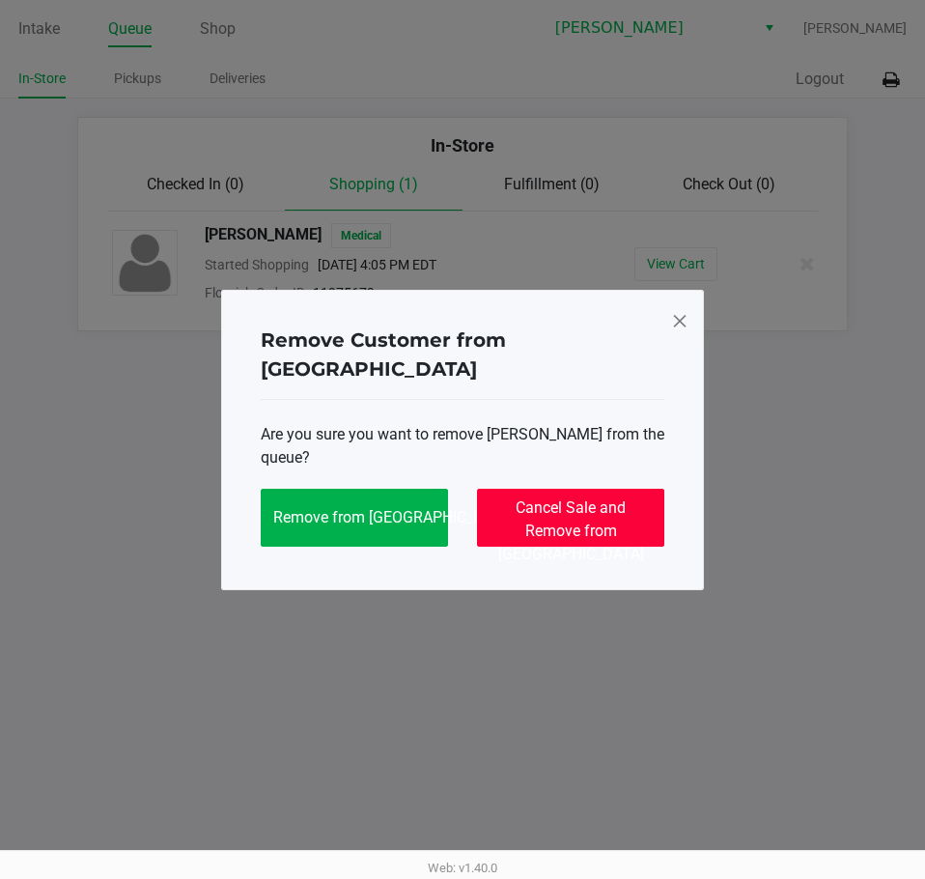
click at [596, 498] on span "Cancel Sale and Remove from [GEOGRAPHIC_DATA]" at bounding box center [571, 530] width 146 height 65
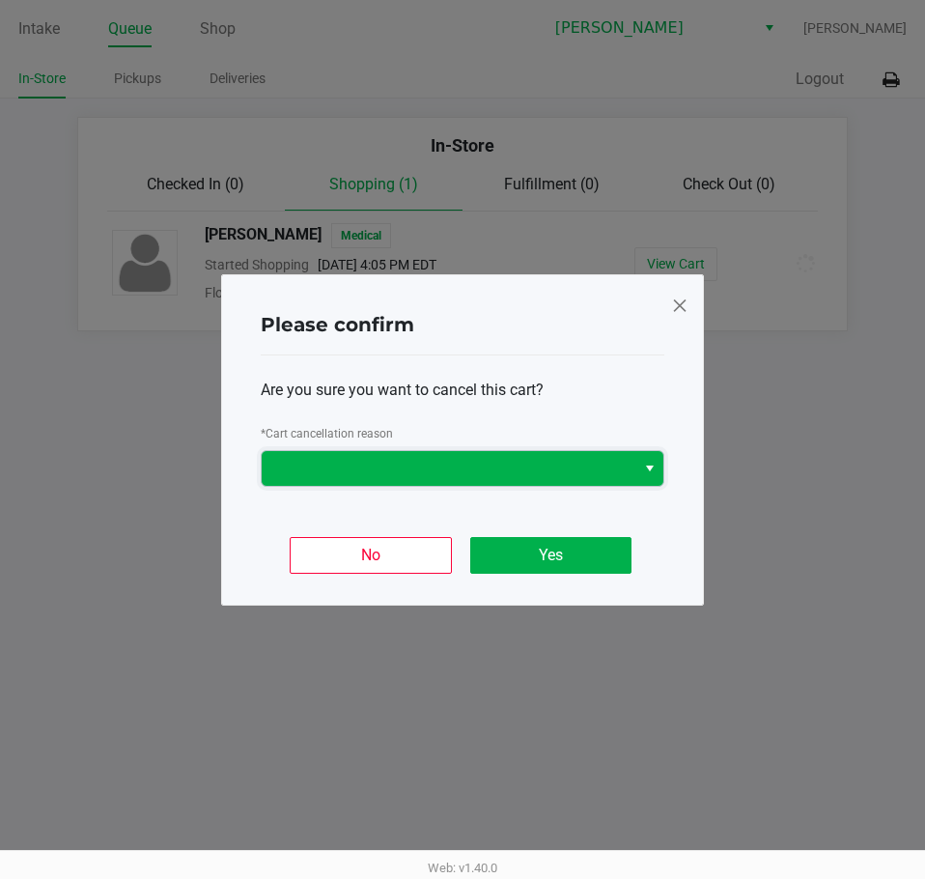
click at [442, 476] on span at bounding box center [448, 468] width 351 height 23
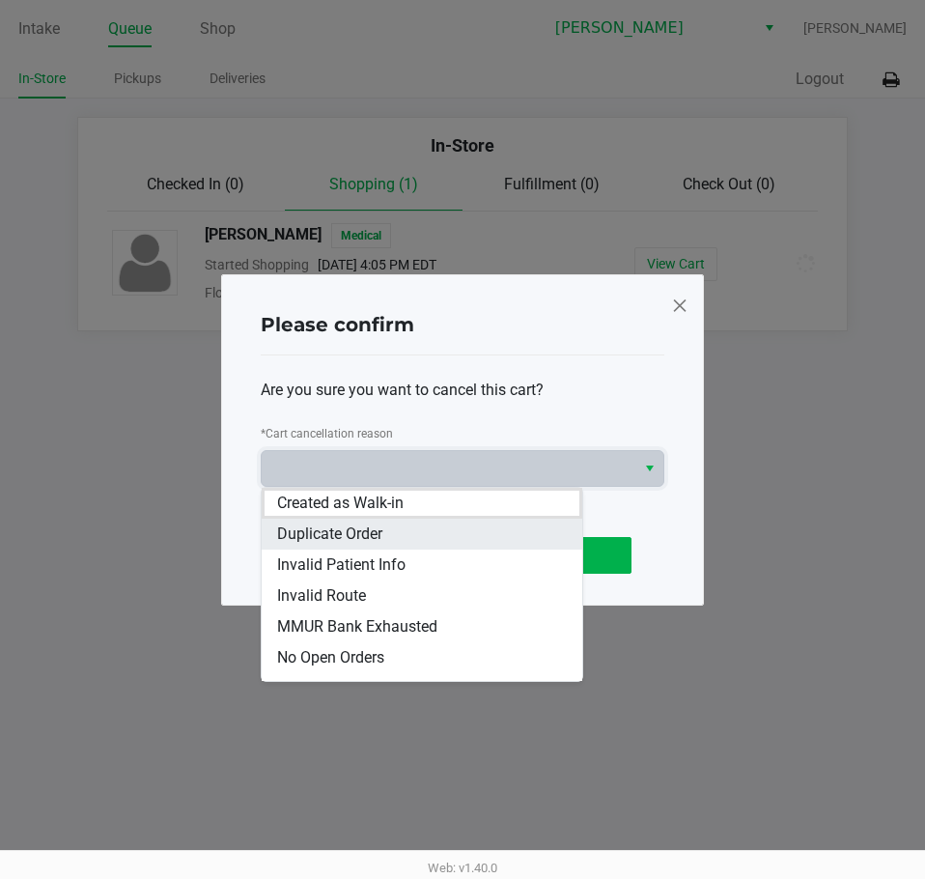
click at [431, 541] on li "Duplicate Order" at bounding box center [422, 534] width 321 height 31
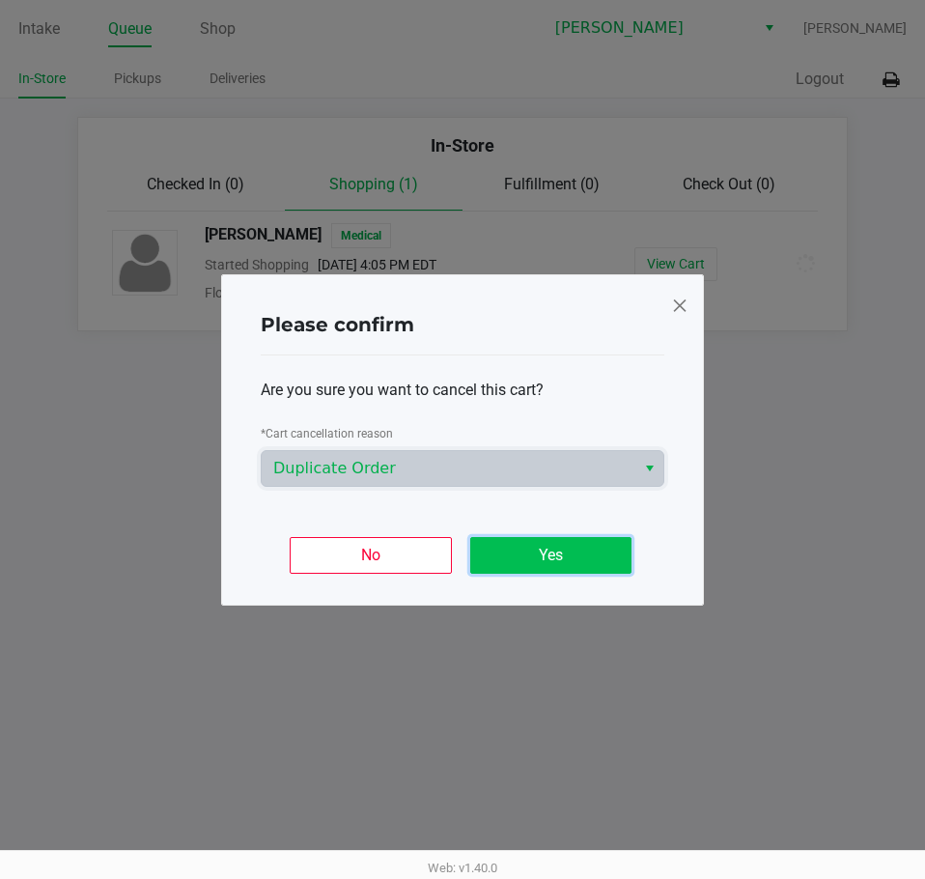
click at [539, 554] on button "Yes" at bounding box center [550, 555] width 161 height 37
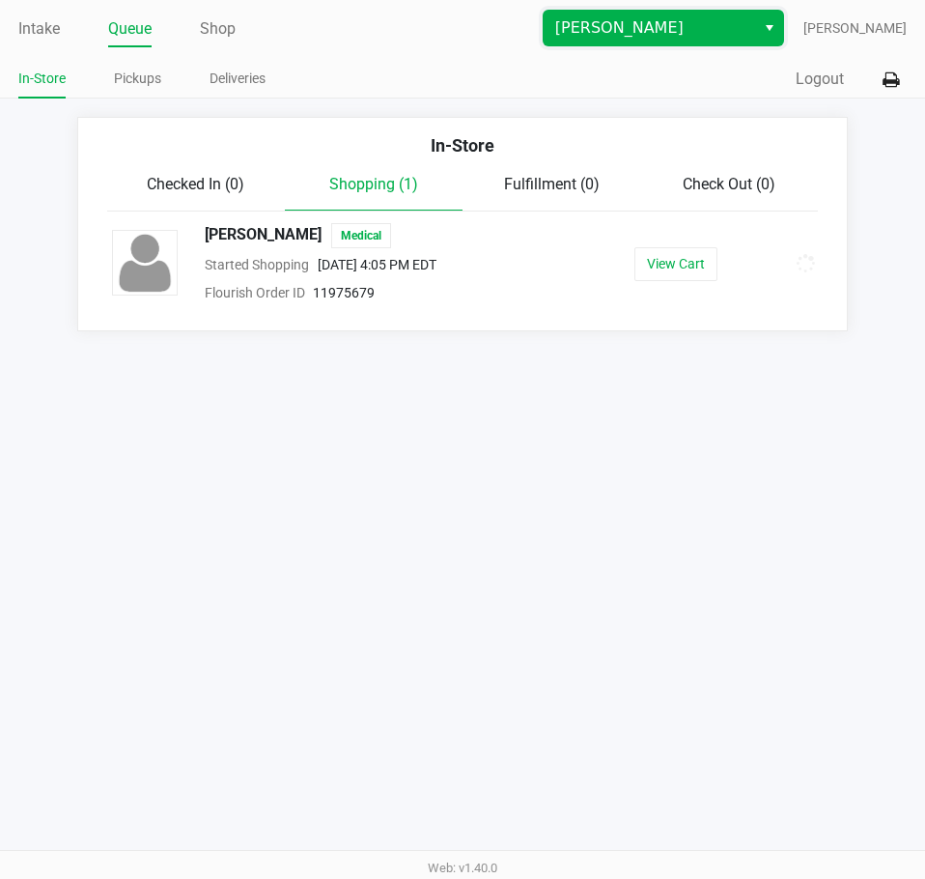
click at [585, 40] on span "[PERSON_NAME]" at bounding box center [650, 28] width 212 height 35
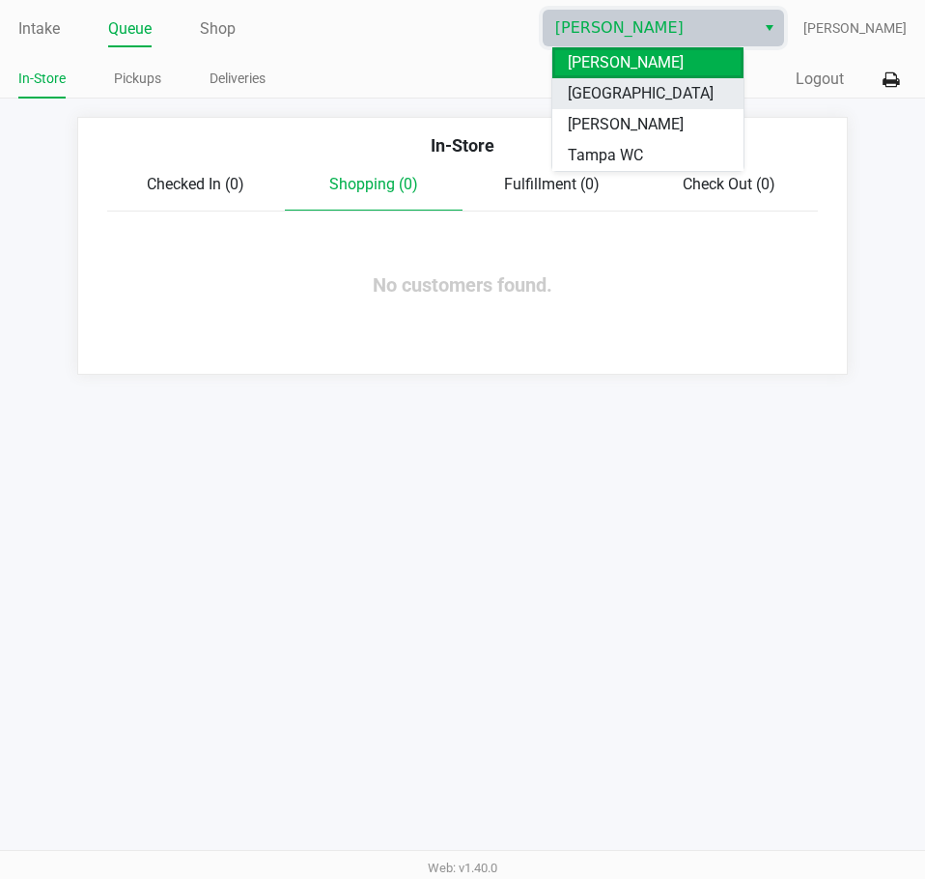
click at [638, 89] on span "[GEOGRAPHIC_DATA]" at bounding box center [641, 93] width 146 height 23
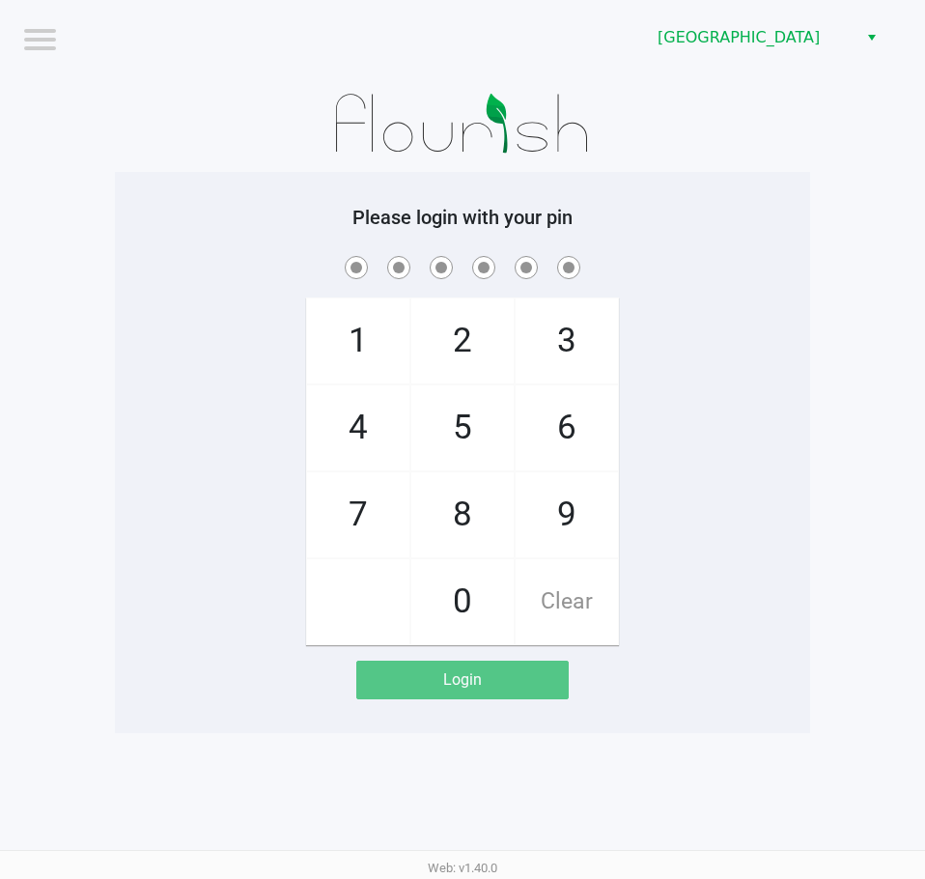
click at [658, 361] on div "1 4 7 2 5 8 0 3 6 9 Clear" at bounding box center [462, 448] width 695 height 393
checkbox input "true"
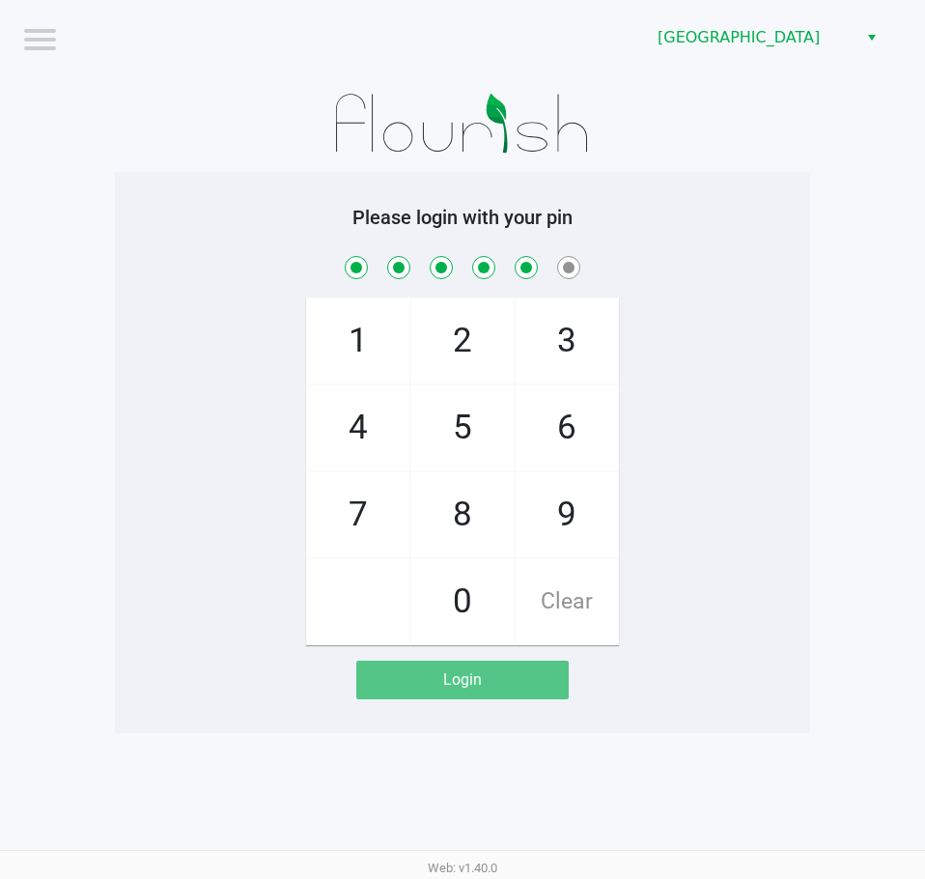
checkbox input "true"
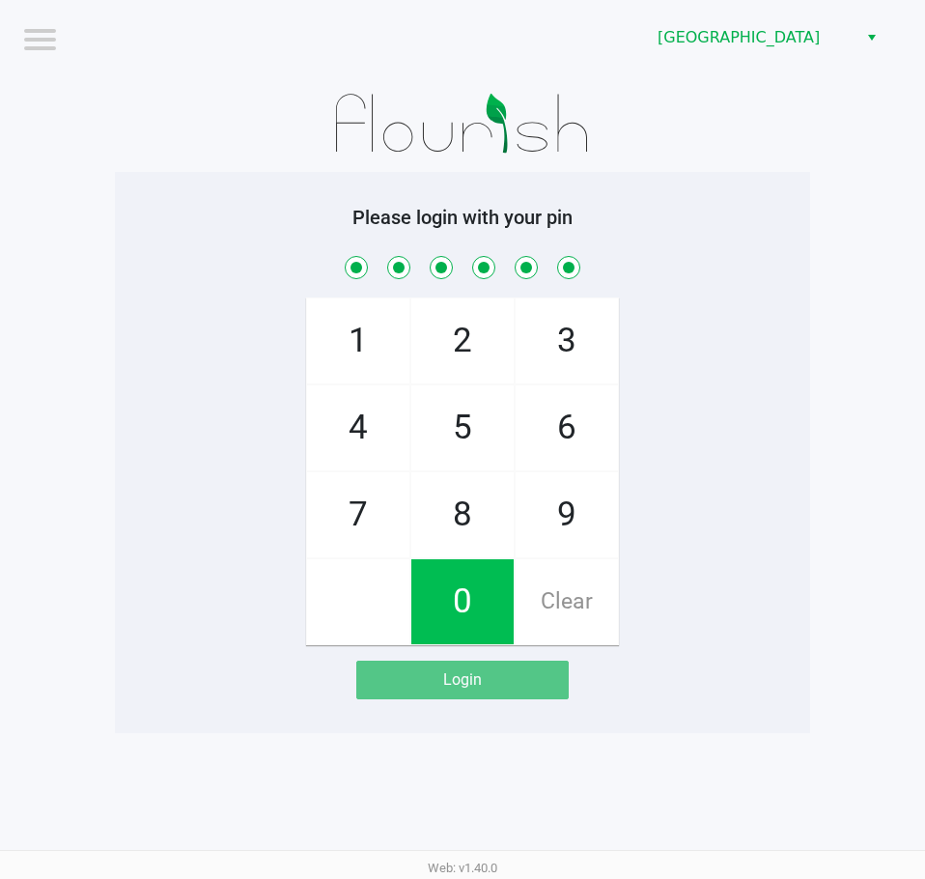
checkbox input "true"
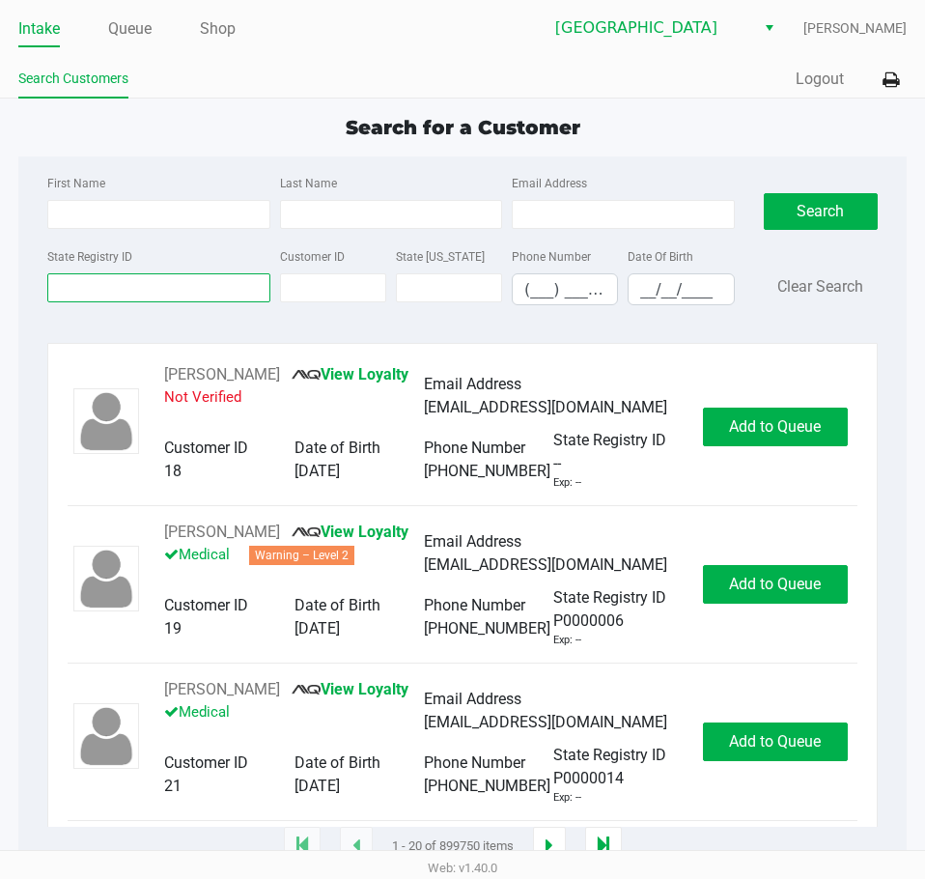
click at [105, 276] on input "State Registry ID" at bounding box center [158, 287] width 222 height 29
paste input "P8TK6927"
type input "P8TK6927"
click at [842, 205] on button "Search" at bounding box center [821, 211] width 114 height 37
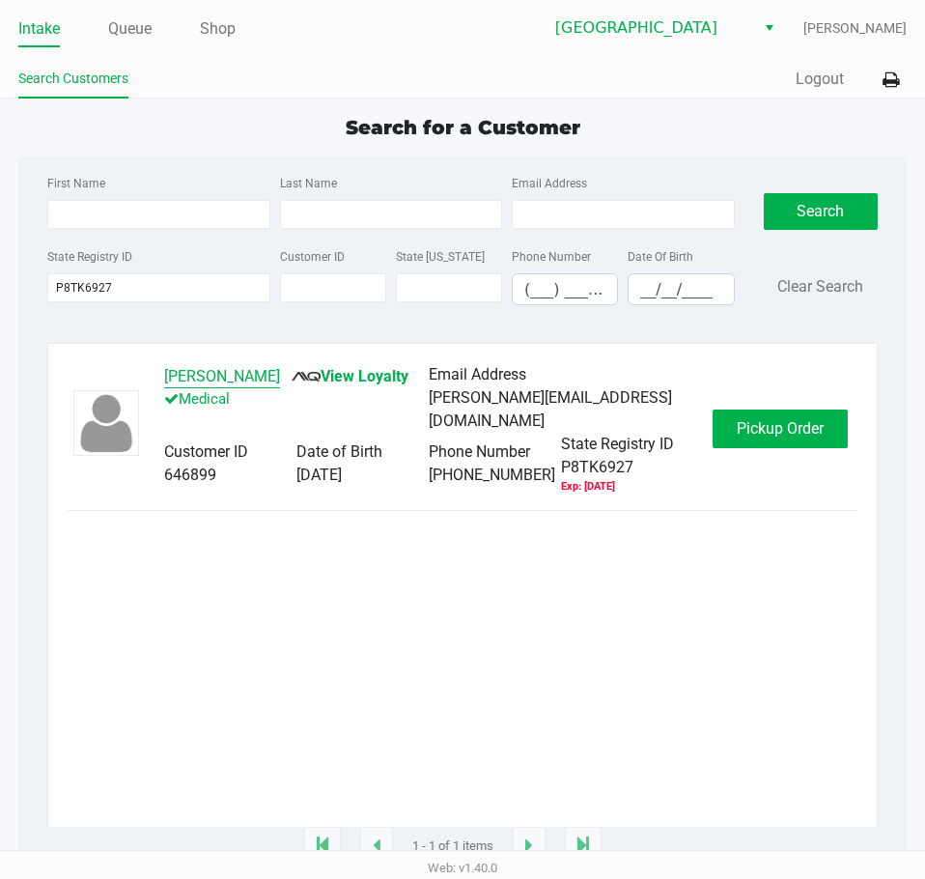
click at [193, 371] on button "[PERSON_NAME]" at bounding box center [222, 376] width 116 height 23
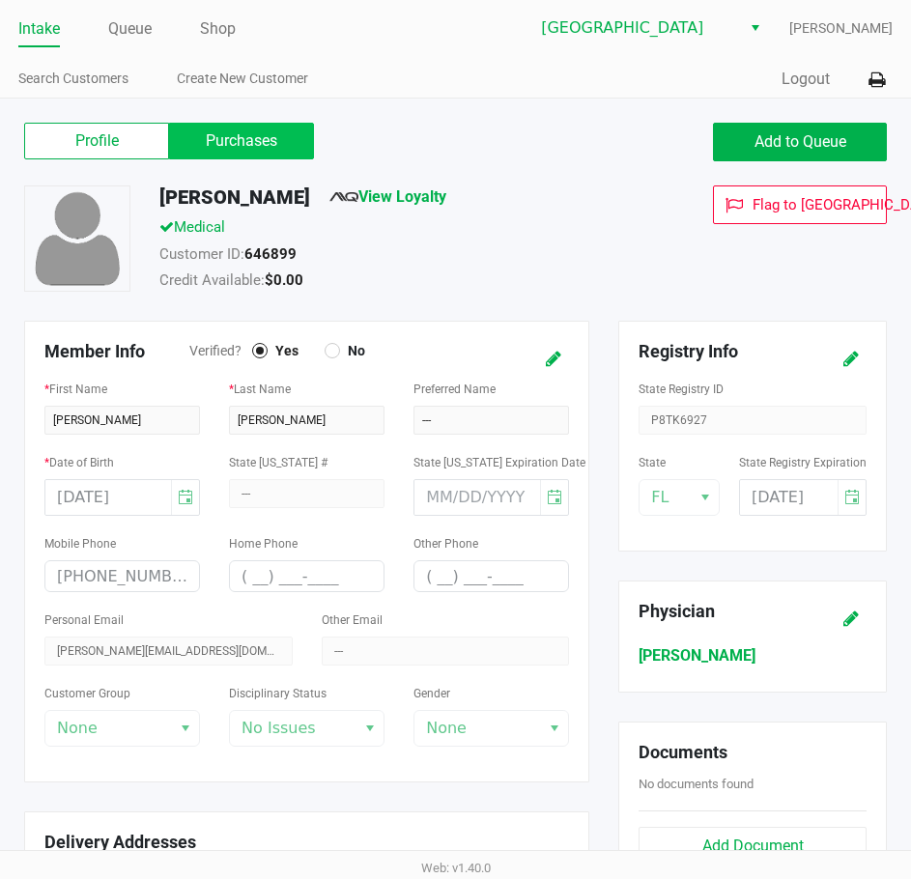
click at [201, 148] on label "Purchases" at bounding box center [241, 141] width 145 height 37
click at [0, 0] on 1 "Purchases" at bounding box center [0, 0] width 0 height 0
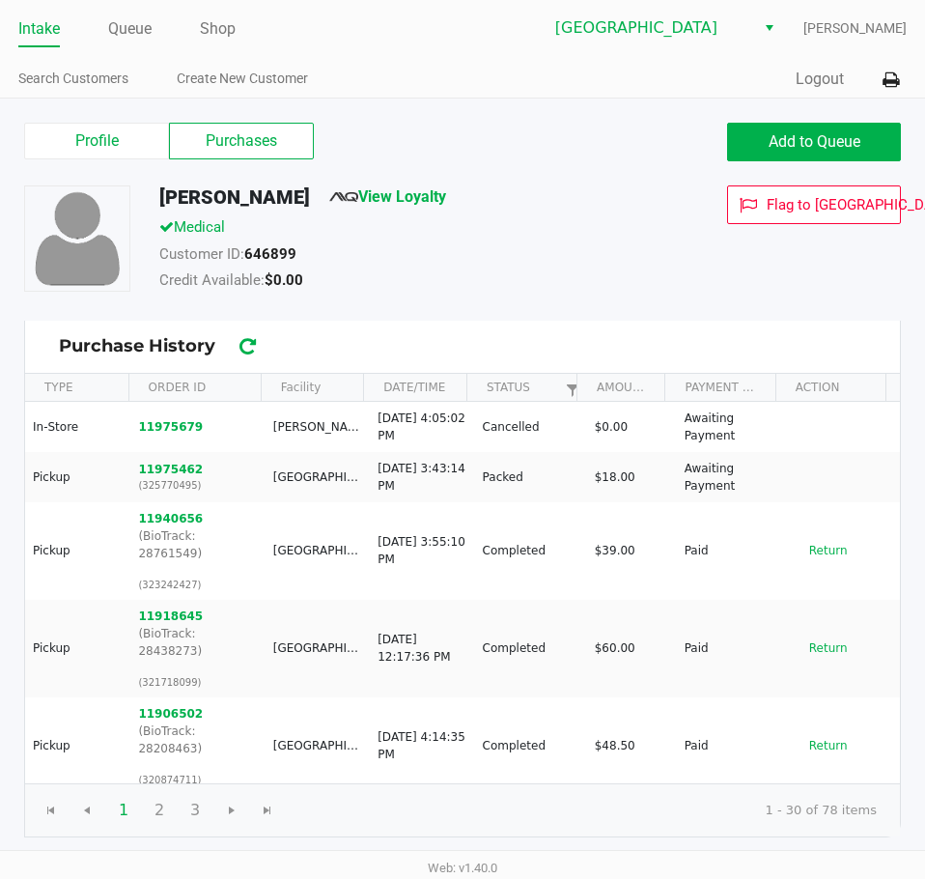
drag, startPoint x: 350, startPoint y: 202, endPoint x: 164, endPoint y: 210, distance: 185.6
click at [164, 210] on div "[PERSON_NAME] View Loyalty" at bounding box center [402, 200] width 514 height 31
copy h5 "[PERSON_NAME]"
click at [38, 28] on link "Intake" at bounding box center [39, 28] width 42 height 27
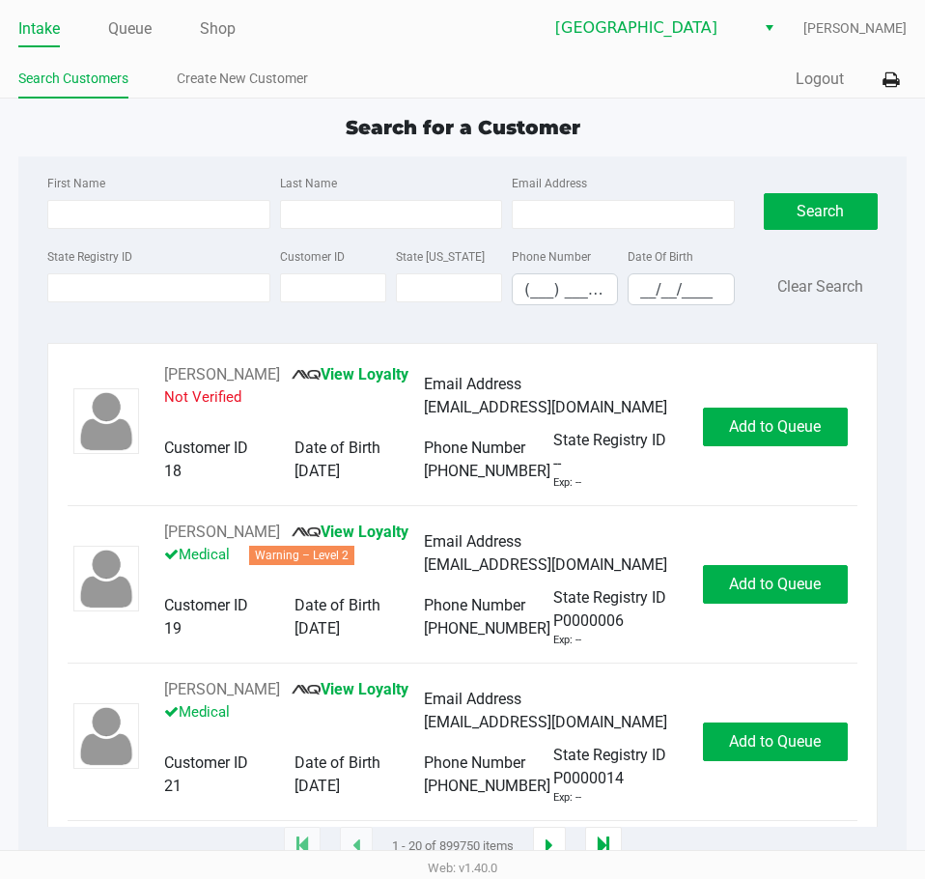
click at [551, 70] on div "Quick Sale Logout" at bounding box center [685, 80] width 444 height 36
click at [368, 27] on ul "Intake Queue Shop" at bounding box center [240, 30] width 444 height 33
click at [182, 294] on input "State Registry ID" at bounding box center [158, 287] width 222 height 29
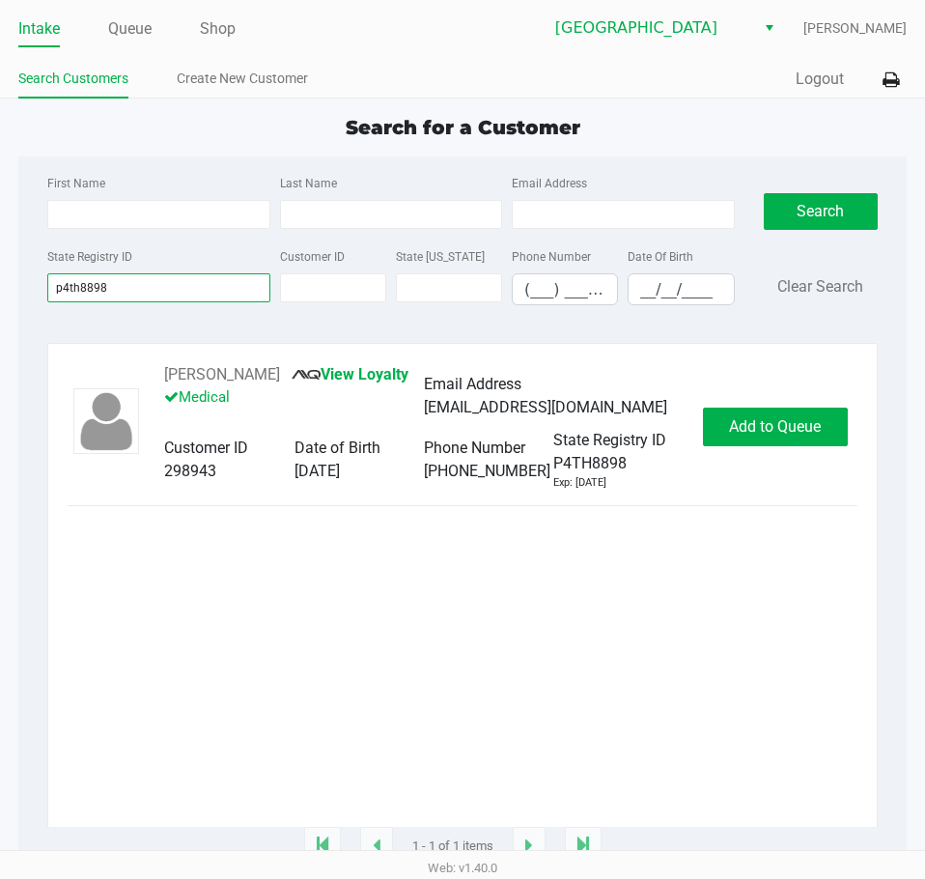
type input "p4th8898"
drag, startPoint x: 285, startPoint y: 372, endPoint x: 164, endPoint y: 367, distance: 120.8
click at [164, 367] on div "[PERSON_NAME] View Loyalty Medical" at bounding box center [294, 396] width 260 height 66
copy div "[PERSON_NAME]"
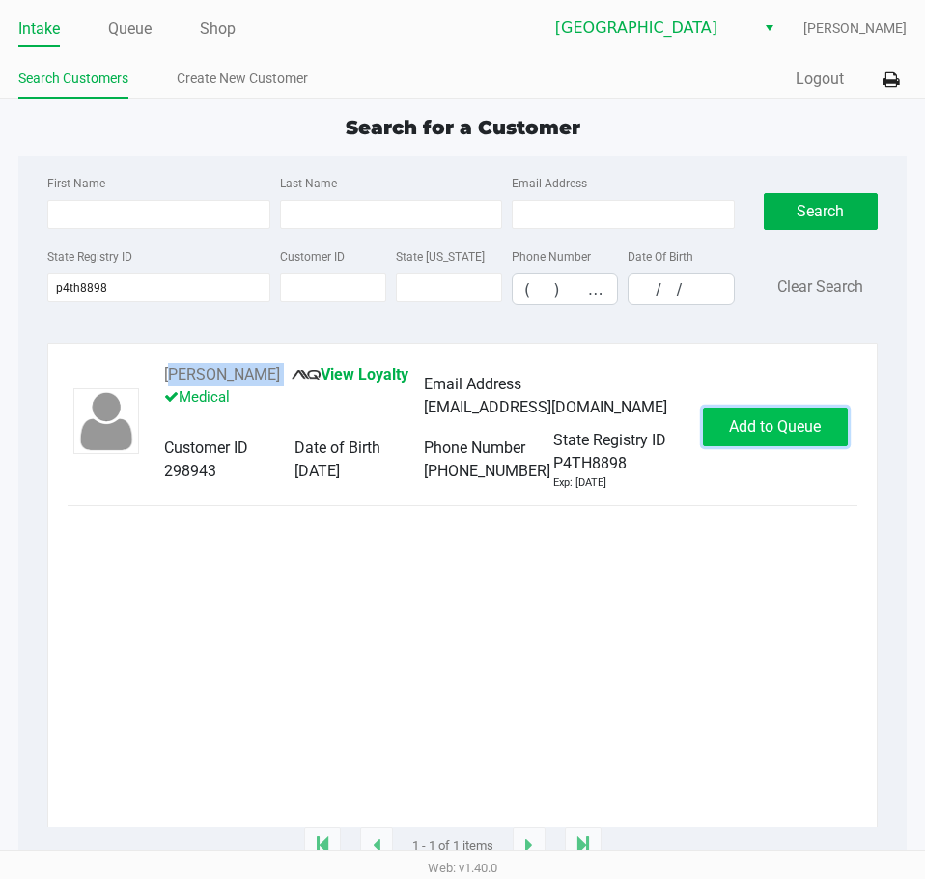
click at [808, 424] on span "Add to Queue" at bounding box center [775, 426] width 92 height 18
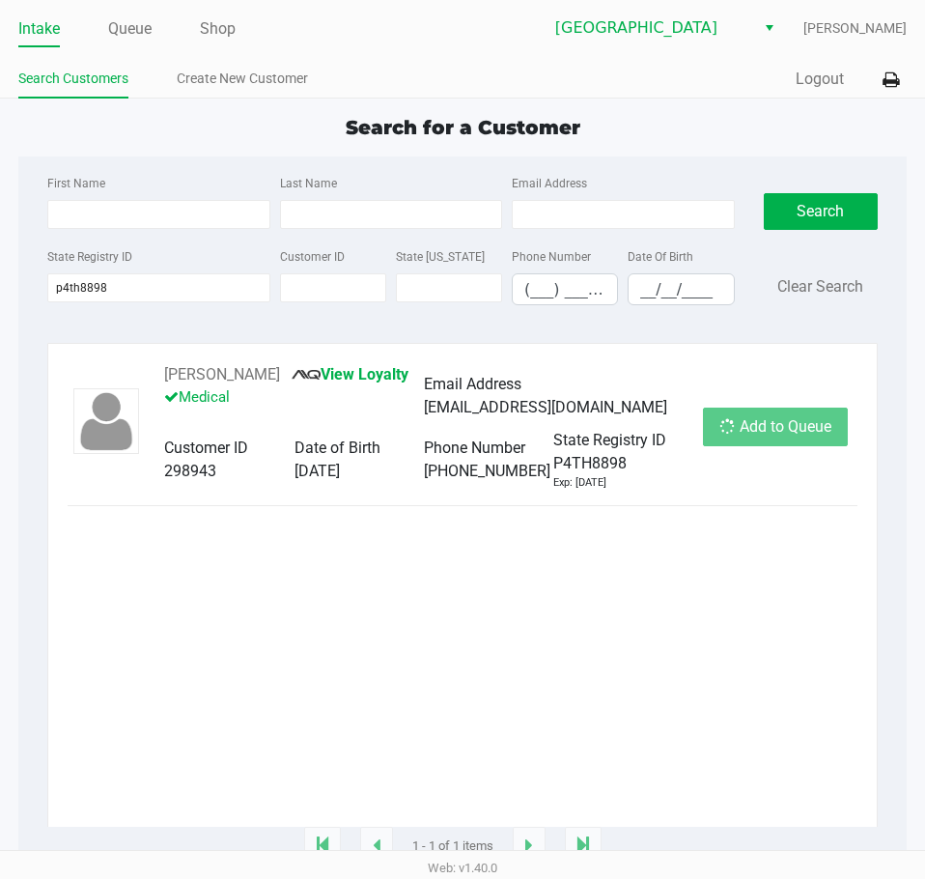
click at [807, 431] on div "Add to Queue" at bounding box center [775, 427] width 145 height 39
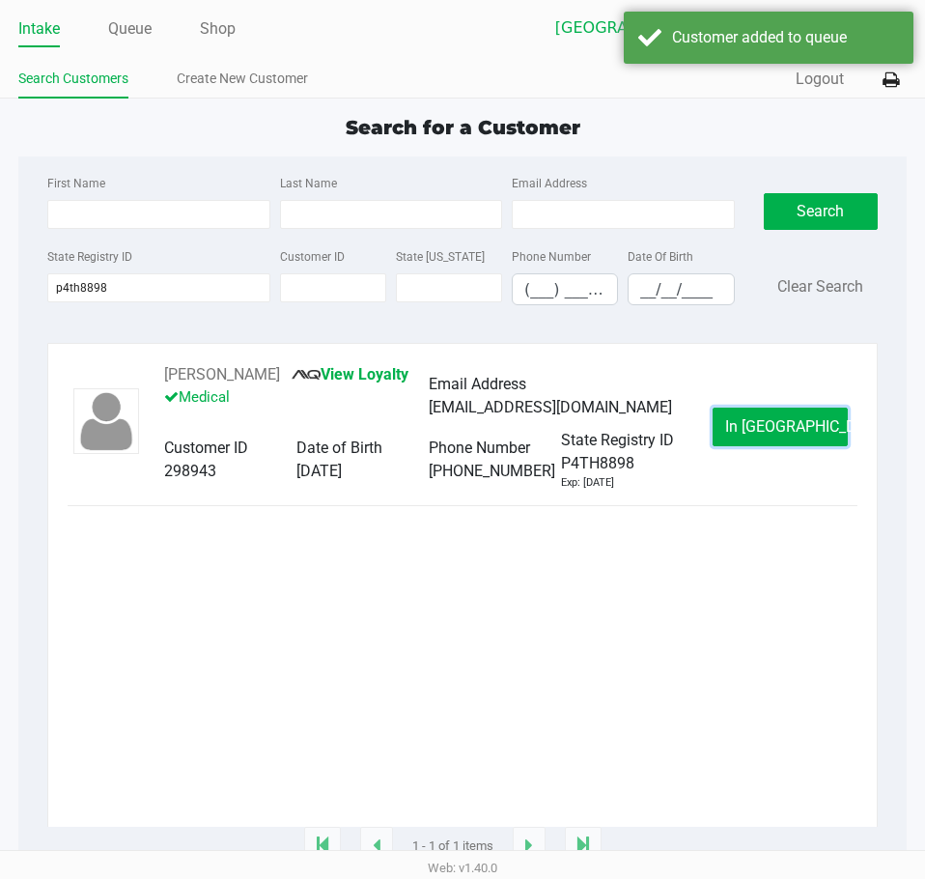
click at [806, 432] on span "In [GEOGRAPHIC_DATA]" at bounding box center [806, 426] width 162 height 18
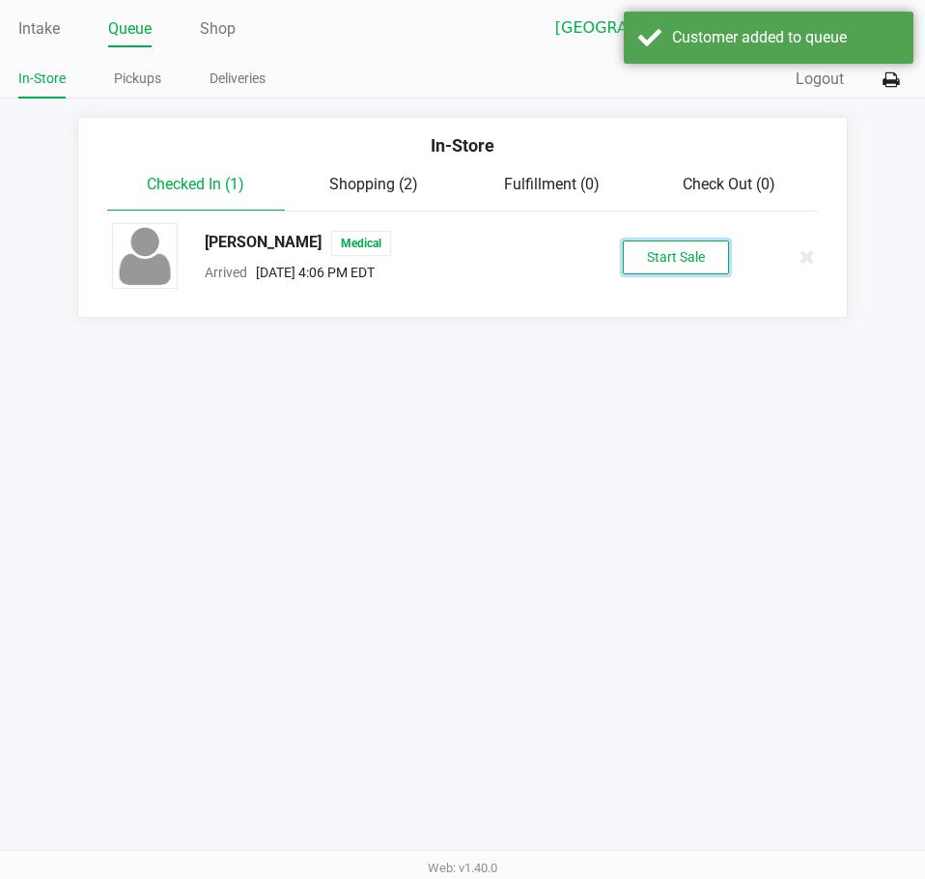
click at [655, 252] on button "Start Sale" at bounding box center [676, 258] width 106 height 34
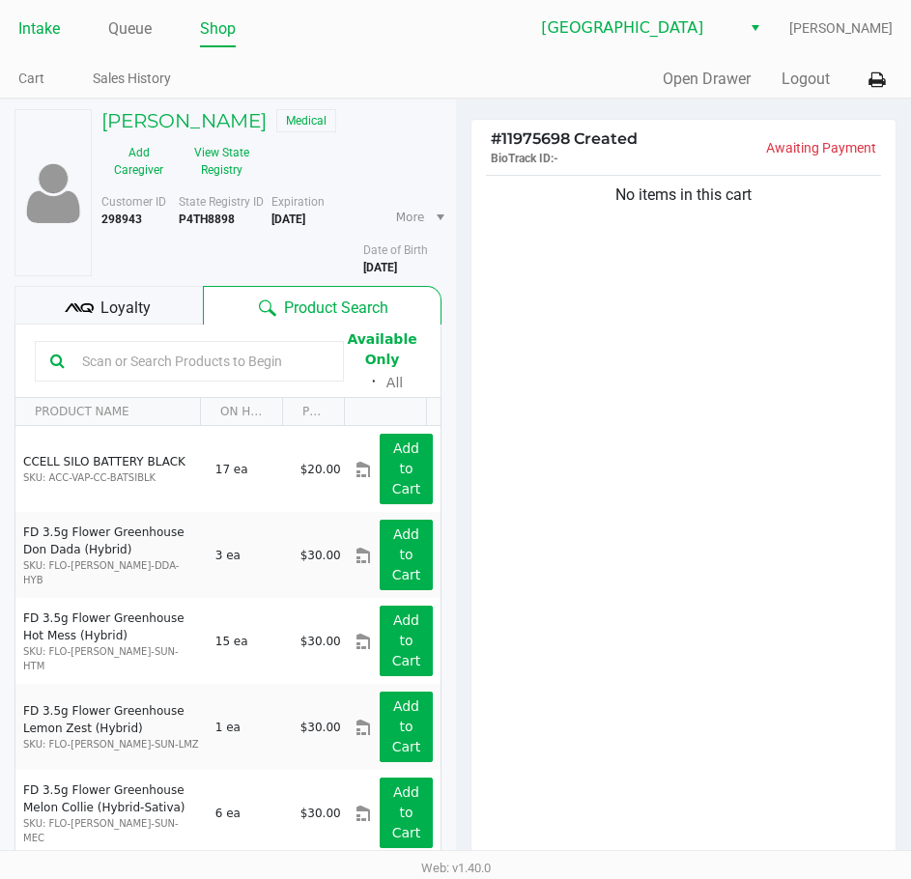
click at [40, 19] on link "Intake" at bounding box center [39, 28] width 42 height 27
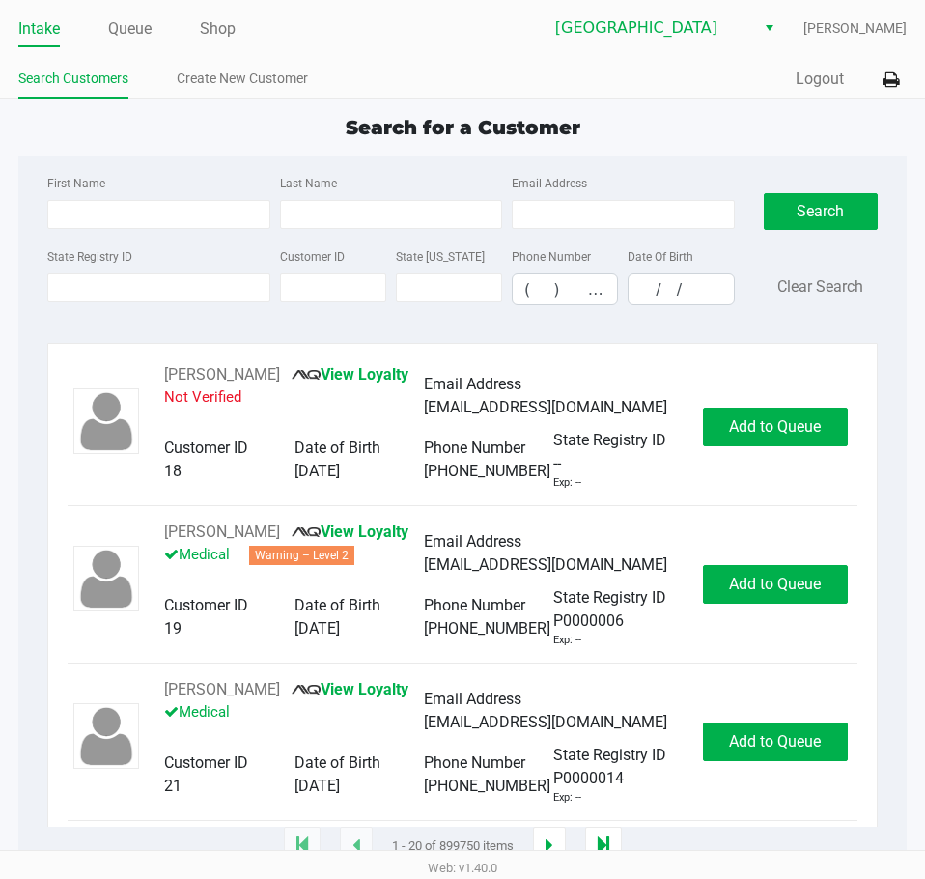
click at [523, 87] on div "Quick Sale Logout" at bounding box center [685, 80] width 444 height 36
click at [698, 114] on div "Search for a Customer" at bounding box center [463, 127] width 918 height 29
click at [31, 36] on link "Intake" at bounding box center [39, 28] width 42 height 27
click at [738, 121] on div "Search for a Customer" at bounding box center [463, 127] width 918 height 29
click at [131, 35] on link "Queue" at bounding box center [129, 28] width 43 height 27
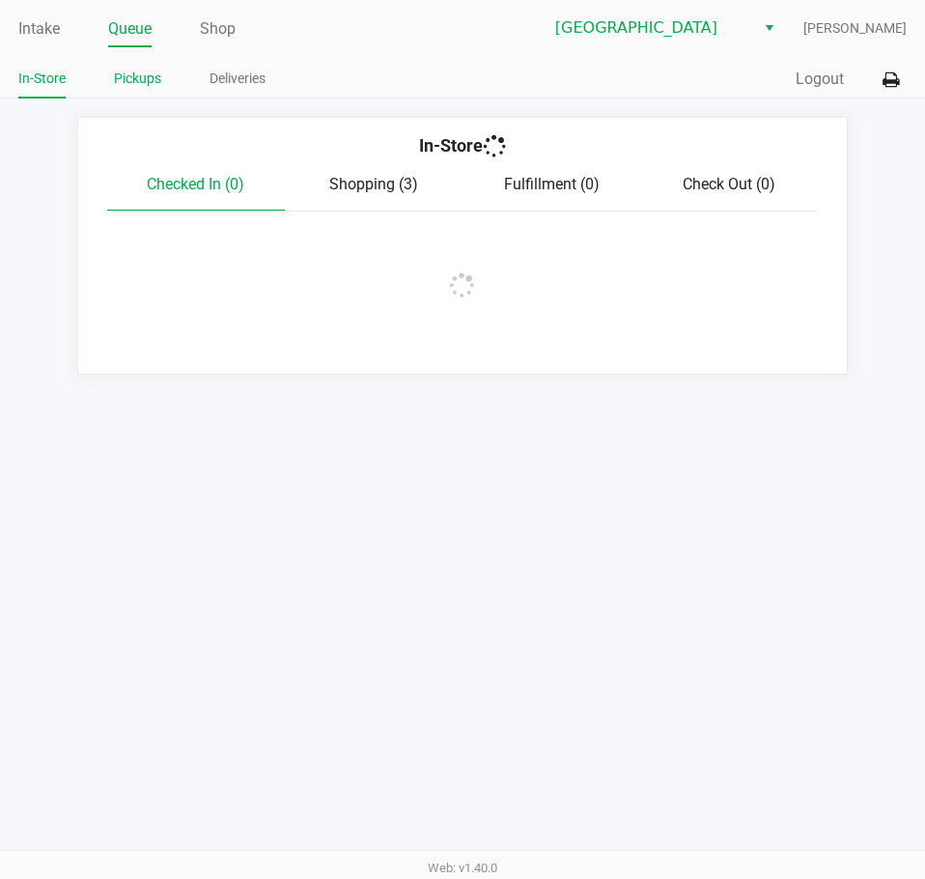
click at [145, 68] on link "Pickups" at bounding box center [137, 79] width 47 height 24
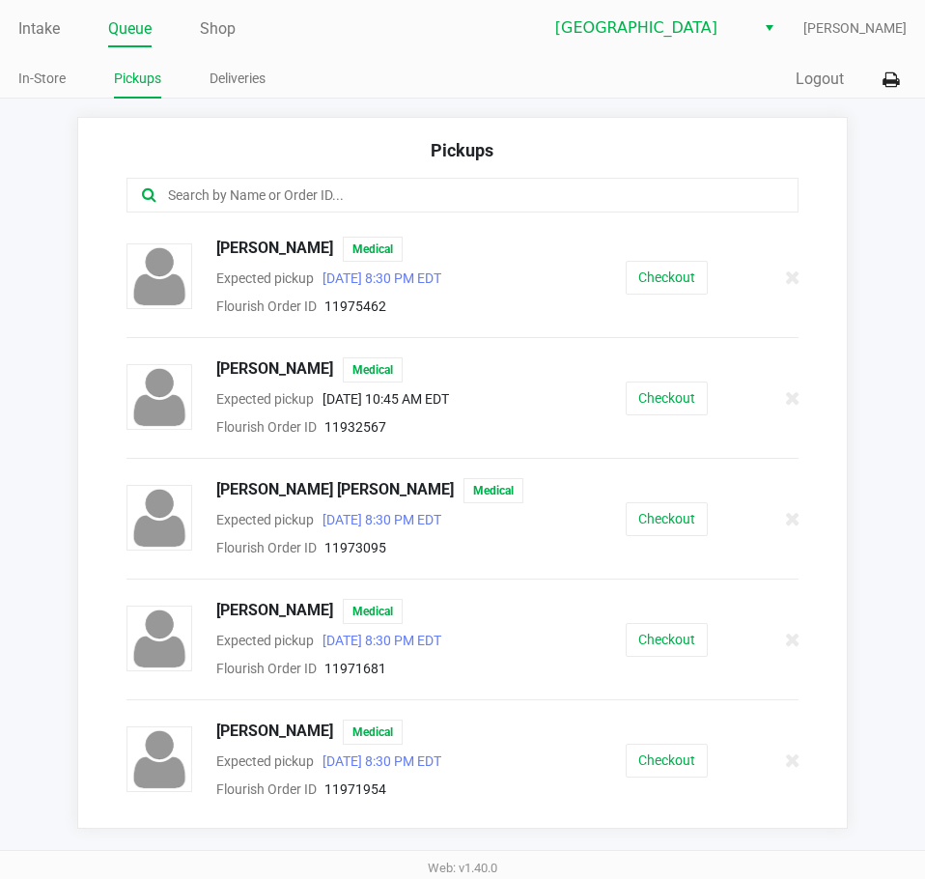
click at [265, 172] on div "Pickups" at bounding box center [463, 157] width 672 height 41
click at [269, 184] on div at bounding box center [463, 195] width 672 height 35
click at [294, 189] on input "text" at bounding box center [455, 195] width 578 height 22
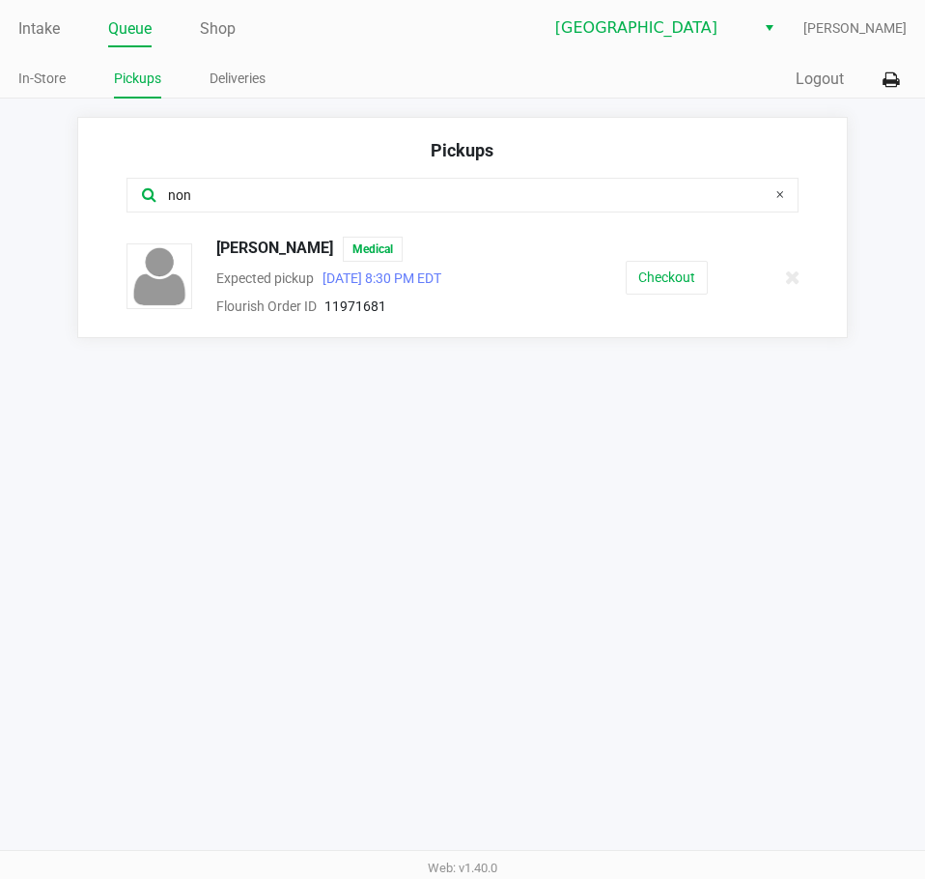
type input "non"
drag, startPoint x: 426, startPoint y: 248, endPoint x: 217, endPoint y: 258, distance: 208.9
click at [217, 258] on div "[PERSON_NAME] Medical" at bounding box center [372, 249] width 340 height 25
copy span "[PERSON_NAME]"
click at [706, 277] on button "Checkout" at bounding box center [667, 278] width 82 height 34
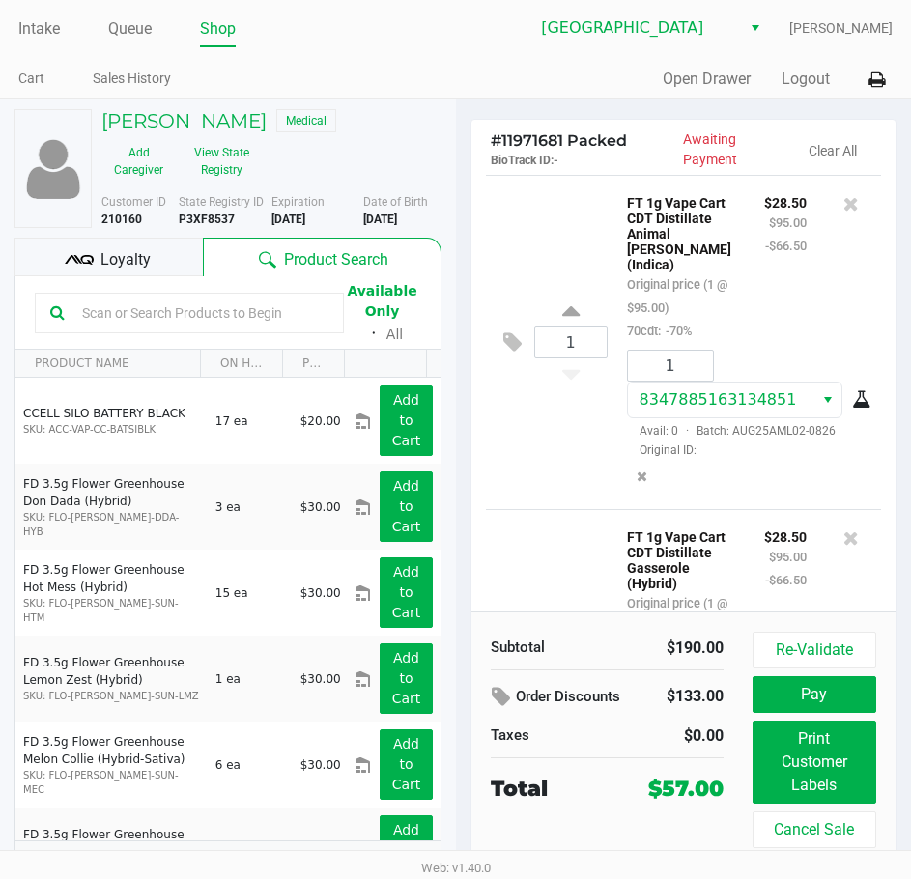
click at [614, 85] on div "Quick Sale Open Drawer Logout" at bounding box center [675, 80] width 438 height 36
click at [37, 25] on link "Intake" at bounding box center [39, 28] width 42 height 27
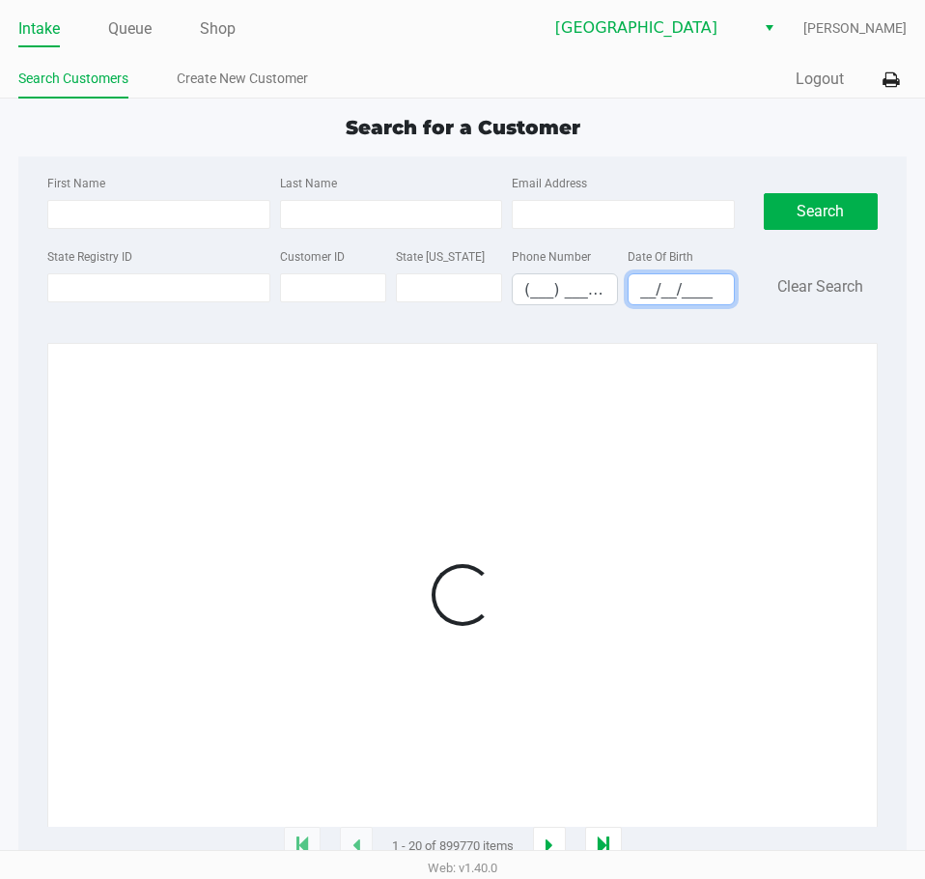
click at [638, 298] on input "__/__/____" at bounding box center [681, 289] width 104 height 30
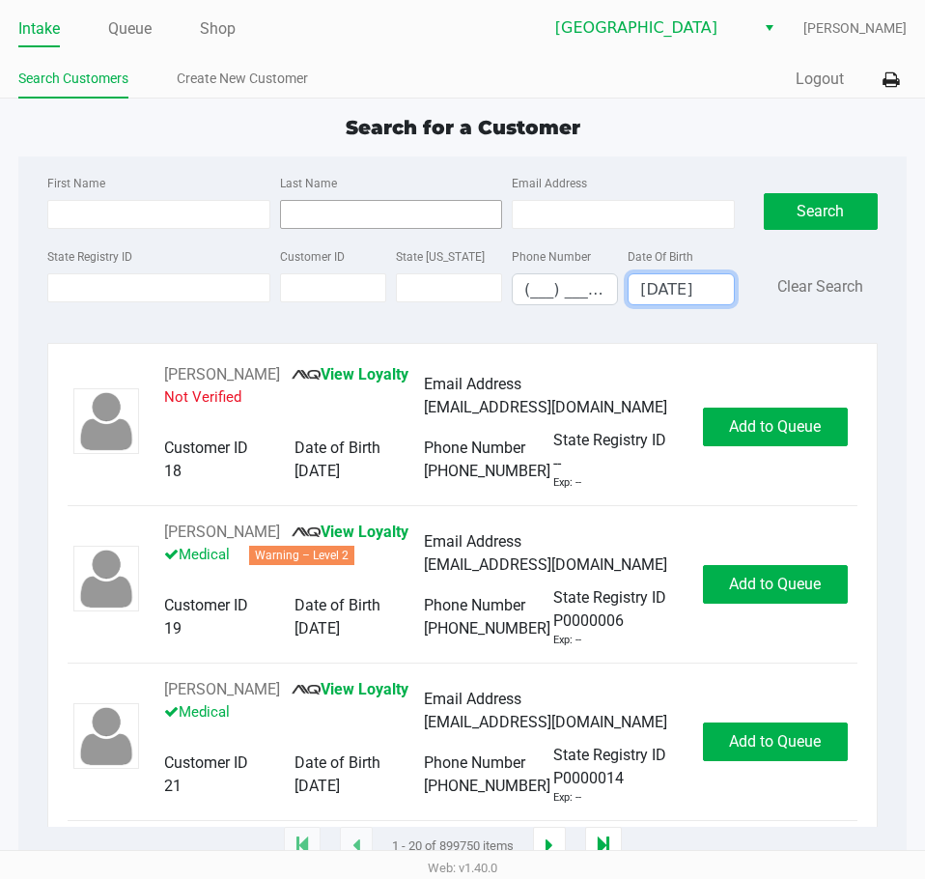
type input "[DATE]"
click at [434, 217] on input "Last Name" at bounding box center [391, 214] width 222 height 29
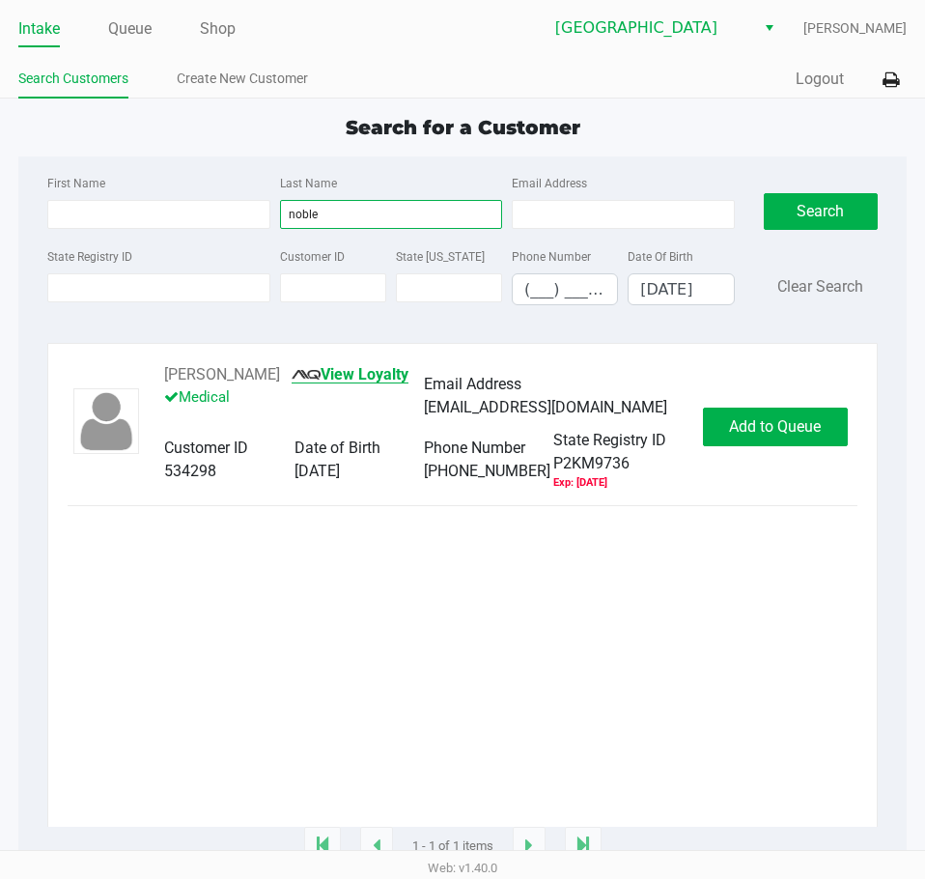
type input "noble"
drag, startPoint x: 301, startPoint y: 373, endPoint x: 156, endPoint y: 370, distance: 145.9
click at [156, 370] on div "[PERSON_NAME] View Loyalty Medical Email Address [EMAIL_ADDRESS][DOMAIN_NAME] C…" at bounding box center [424, 427] width 558 height 128
copy div "[PERSON_NAME]"
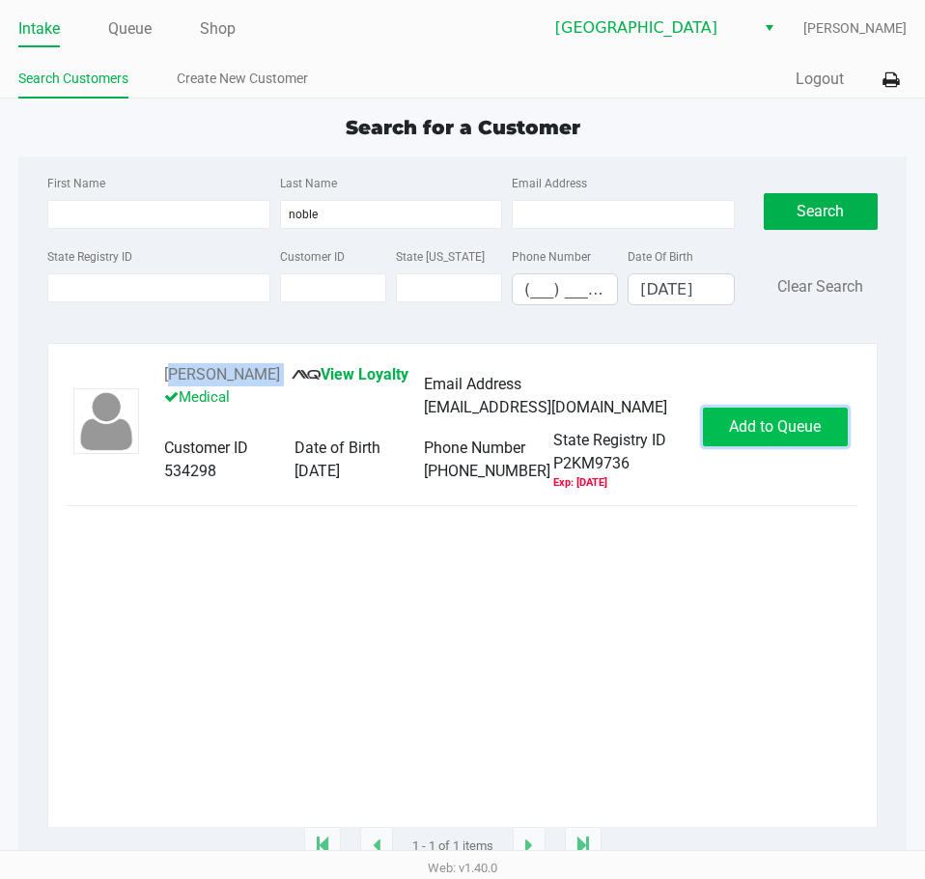
click at [720, 434] on button "Add to Queue" at bounding box center [775, 427] width 145 height 39
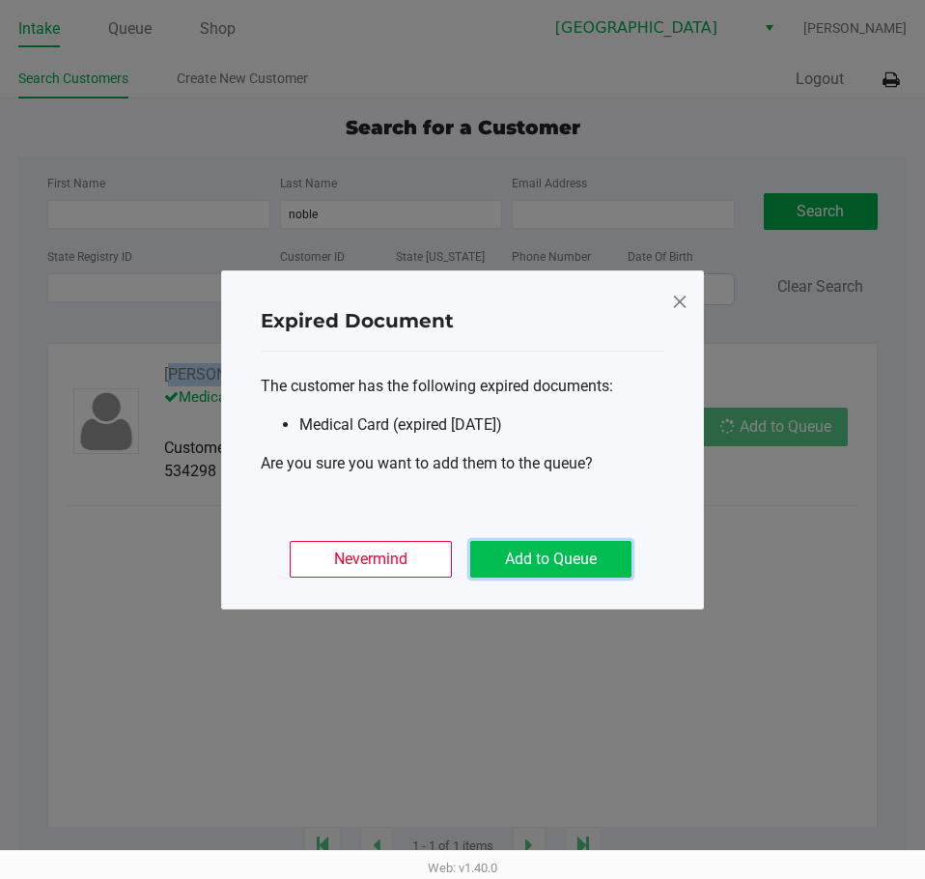
click at [621, 554] on button "Add to Queue" at bounding box center [550, 559] width 161 height 37
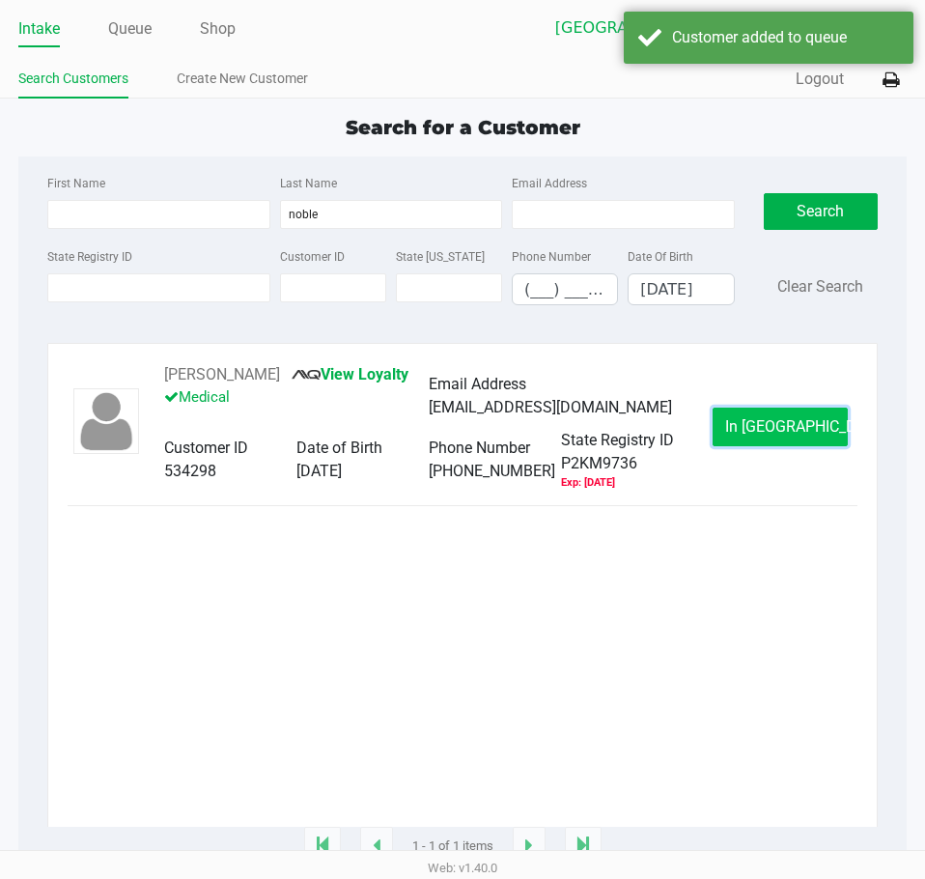
click at [750, 436] on span "In [GEOGRAPHIC_DATA]" at bounding box center [806, 426] width 162 height 18
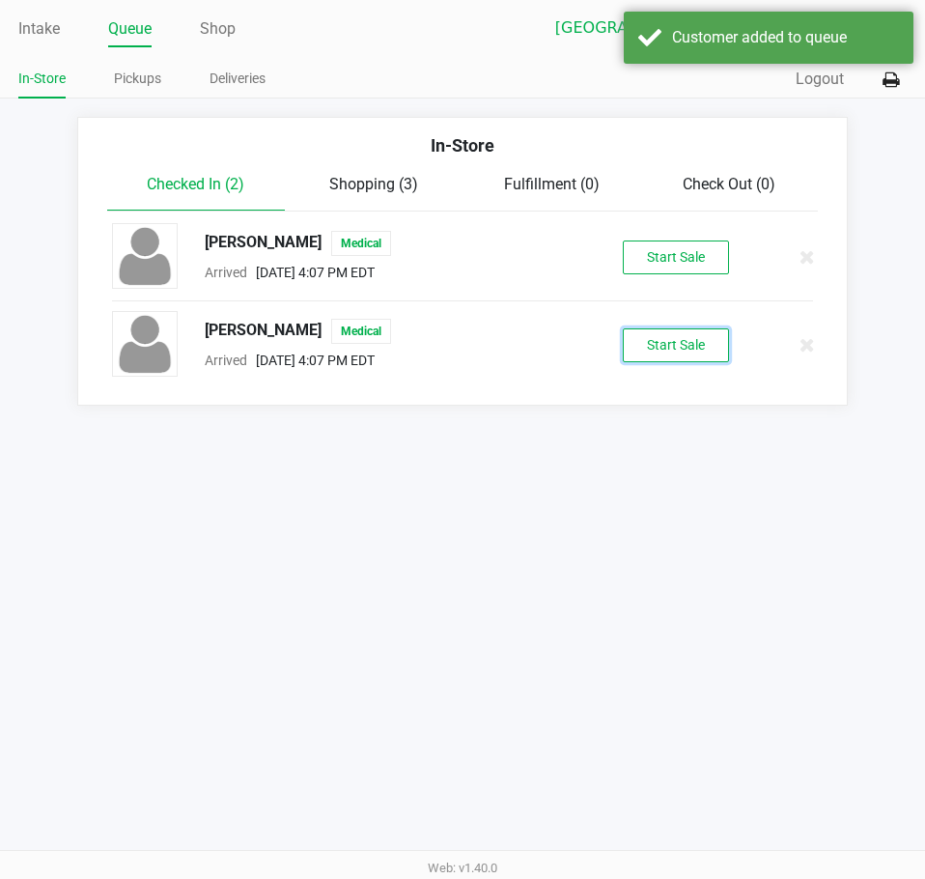
drag, startPoint x: 666, startPoint y: 350, endPoint x: 749, endPoint y: 384, distance: 89.2
click at [667, 351] on button "Start Sale" at bounding box center [676, 345] width 106 height 34
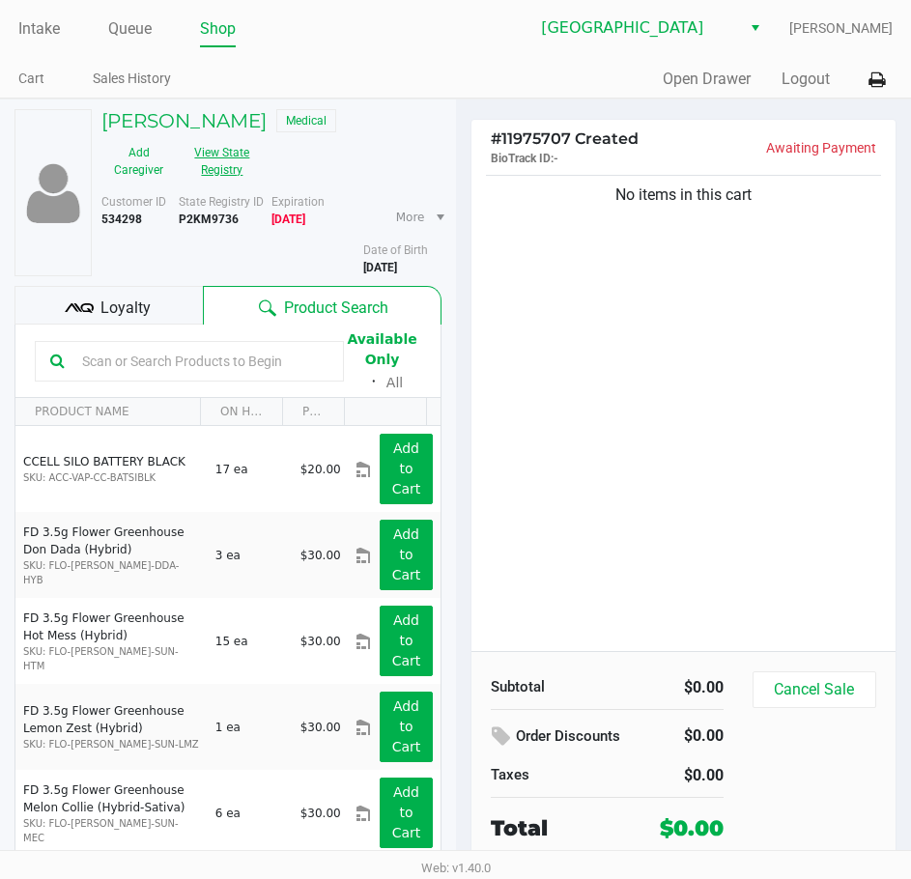
click at [239, 159] on button "View State Registry" at bounding box center [216, 161] width 81 height 48
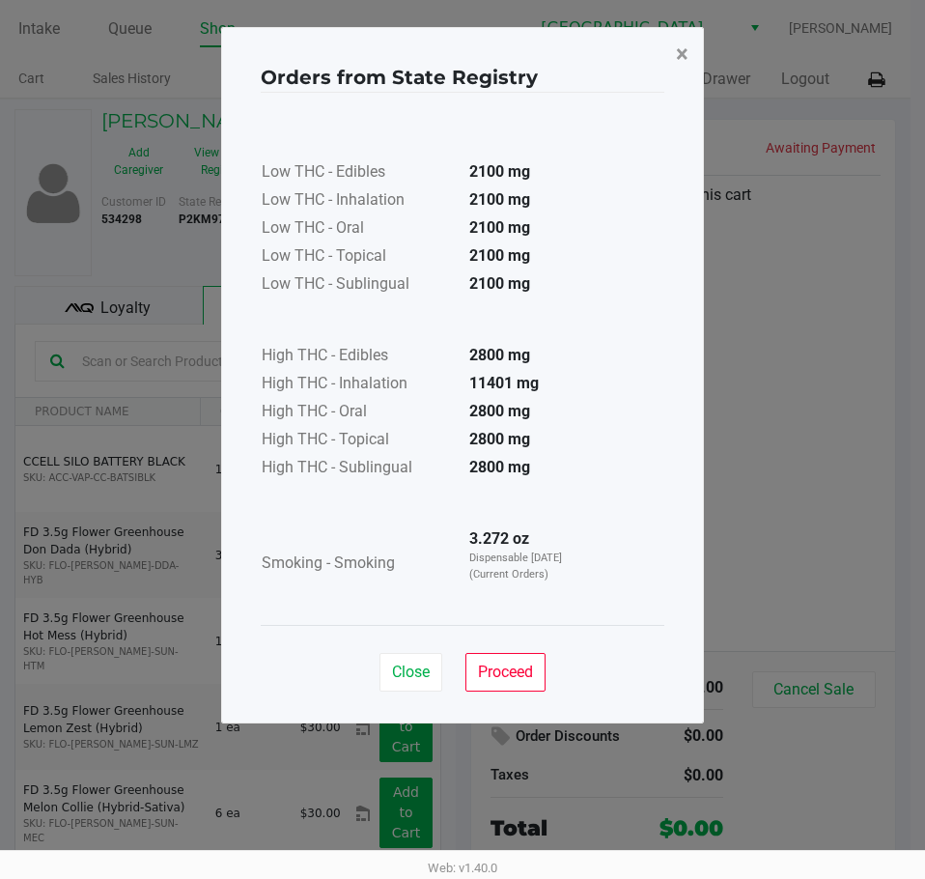
click at [675, 48] on button "×" at bounding box center [682, 54] width 43 height 54
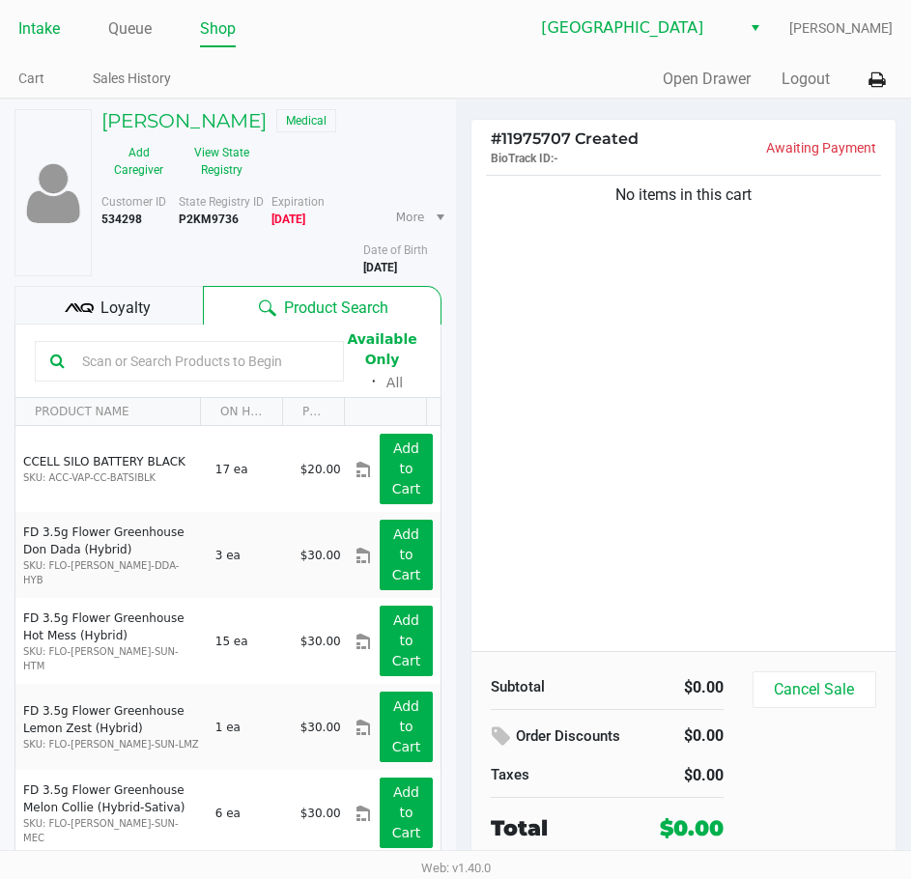
click at [31, 26] on link "Intake" at bounding box center [39, 28] width 42 height 27
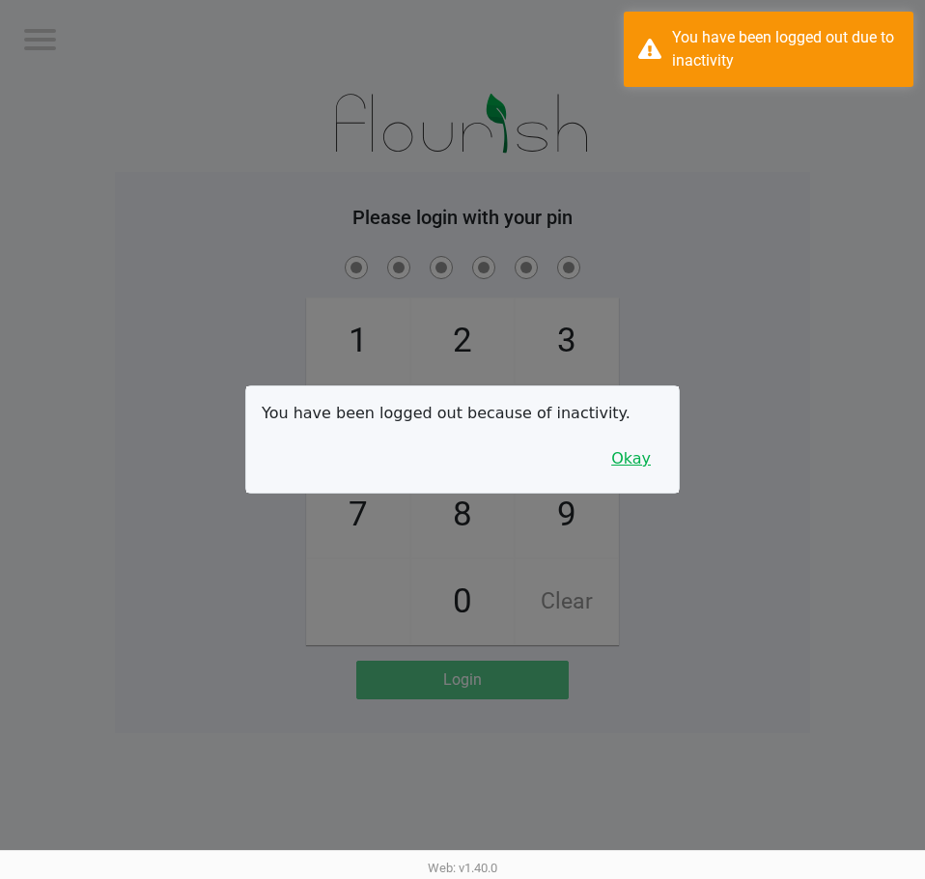
click at [652, 464] on button "Okay" at bounding box center [631, 458] width 65 height 37
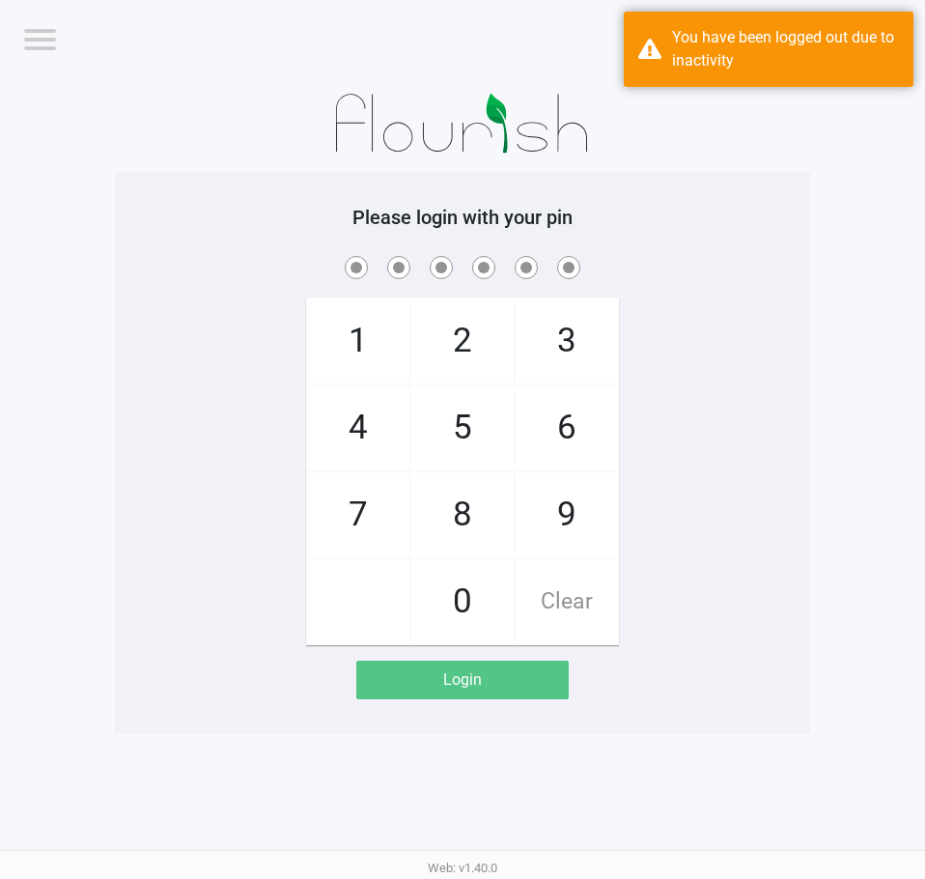
click at [678, 456] on div "1 4 7 2 5 8 0 3 6 9 Clear" at bounding box center [462, 448] width 695 height 393
checkbox input "true"
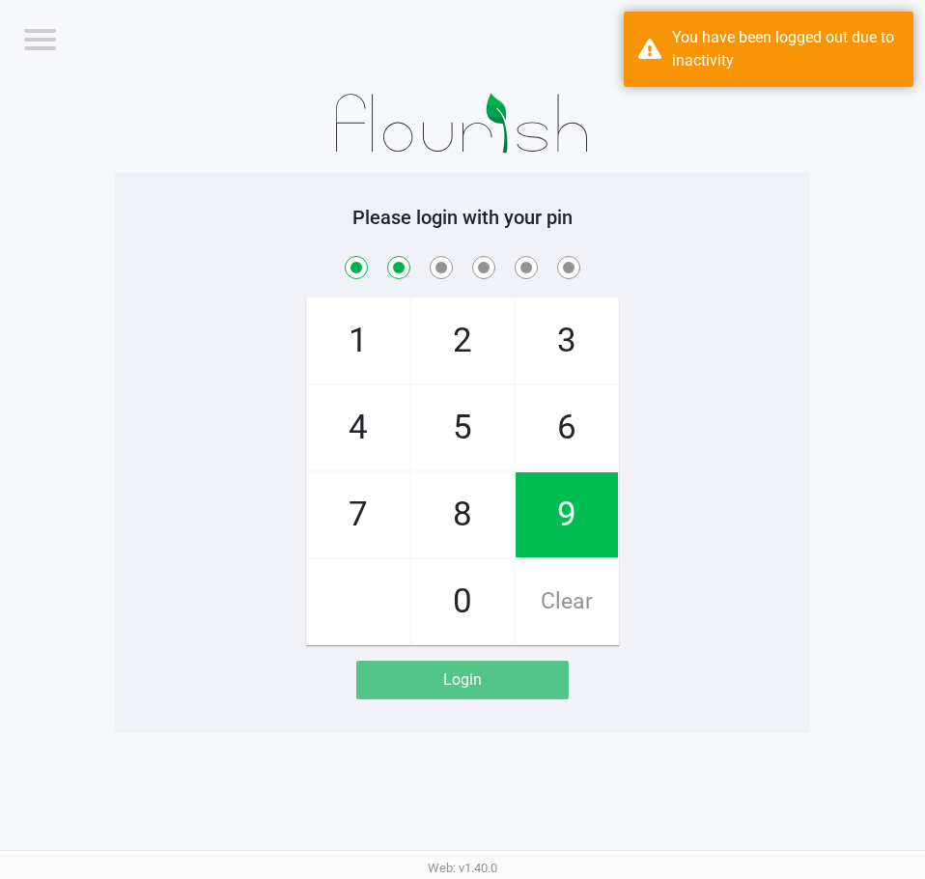
checkbox input "true"
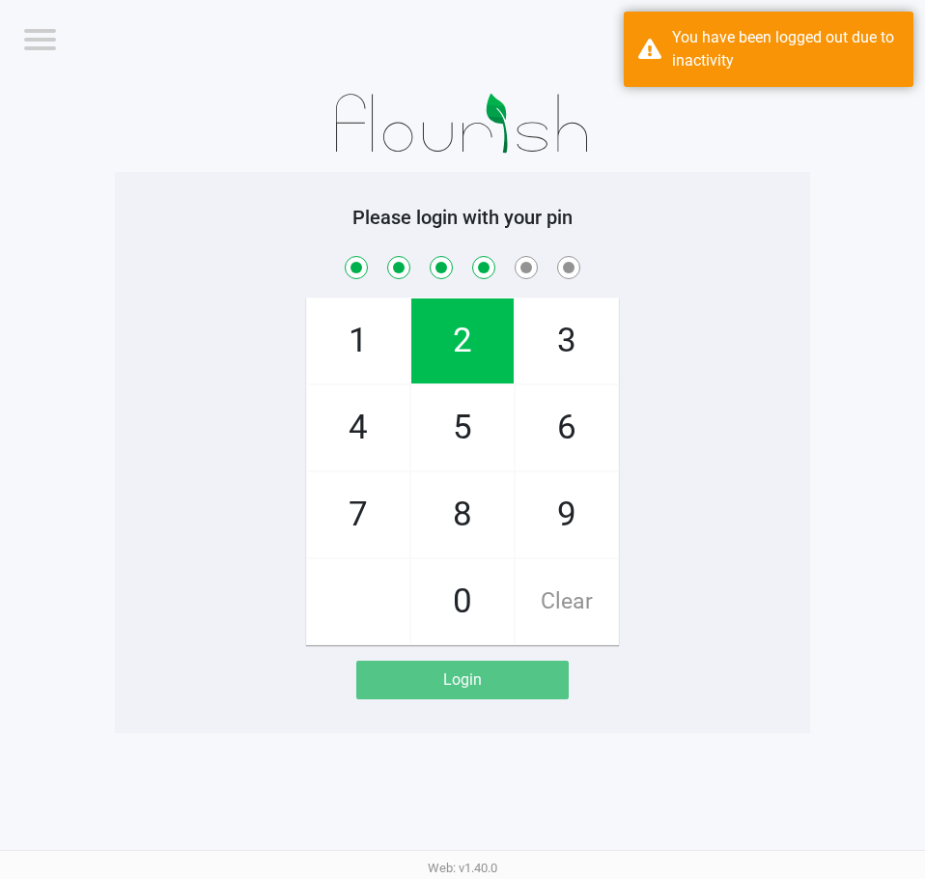
checkbox input "true"
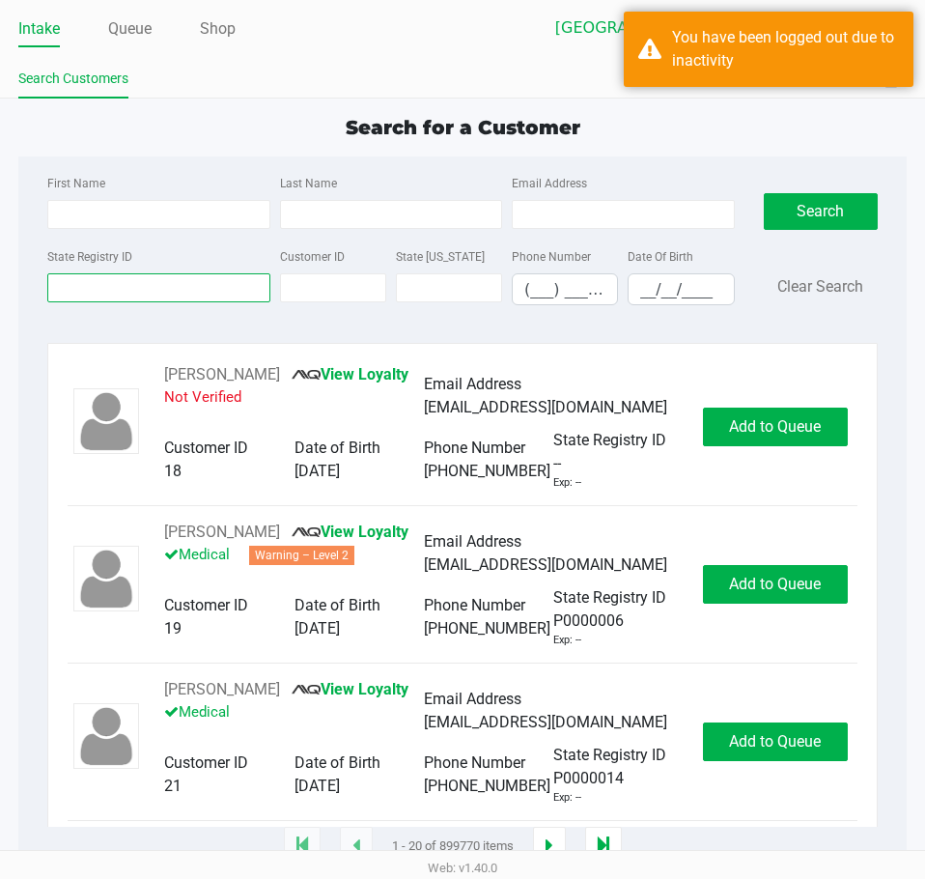
click at [147, 281] on input "State Registry ID" at bounding box center [158, 287] width 222 height 29
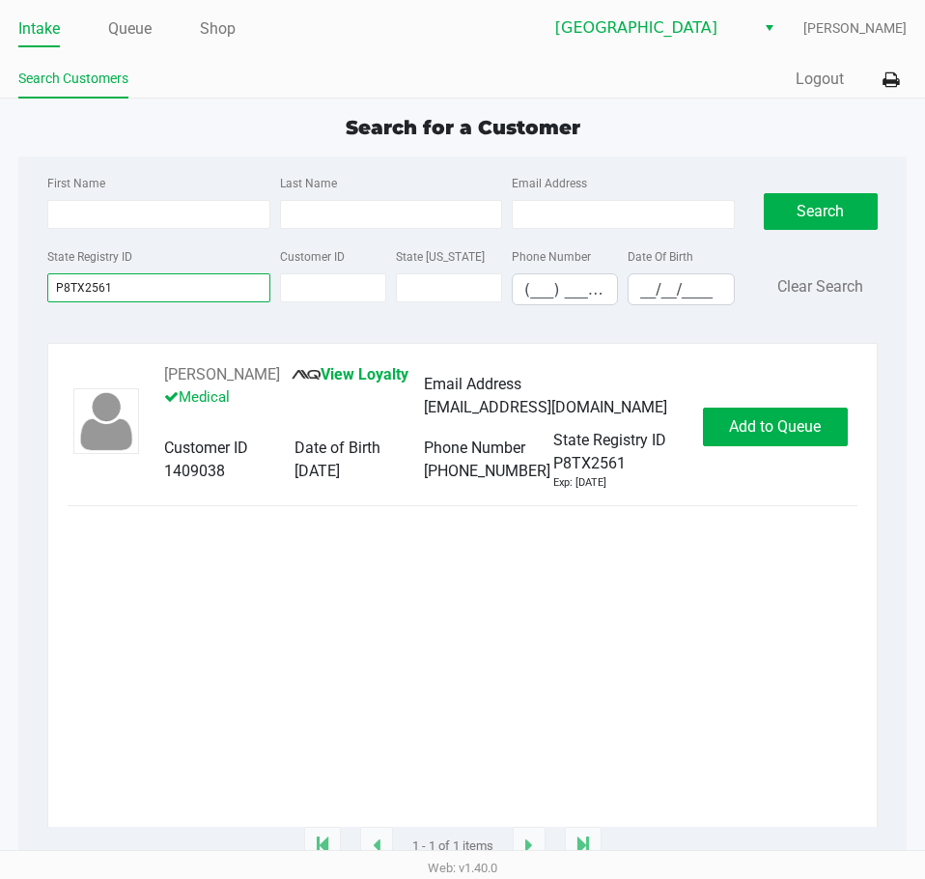
type input "P8TX2561"
drag, startPoint x: 298, startPoint y: 373, endPoint x: 160, endPoint y: 375, distance: 138.1
click at [160, 375] on div "[PERSON_NAME] View Loyalty Medical Email Address [EMAIL_ADDRESS][DOMAIN_NAME] C…" at bounding box center [424, 427] width 558 height 128
copy div "[PERSON_NAME]"
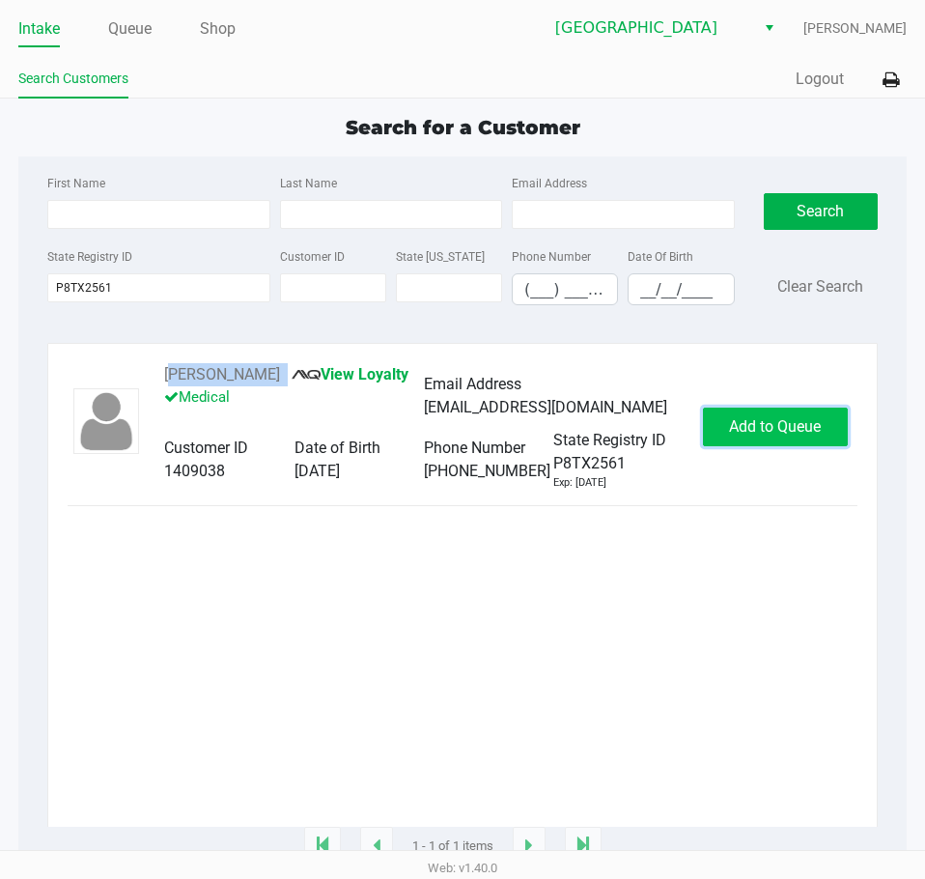
click at [808, 436] on span "Add to Queue" at bounding box center [775, 426] width 92 height 18
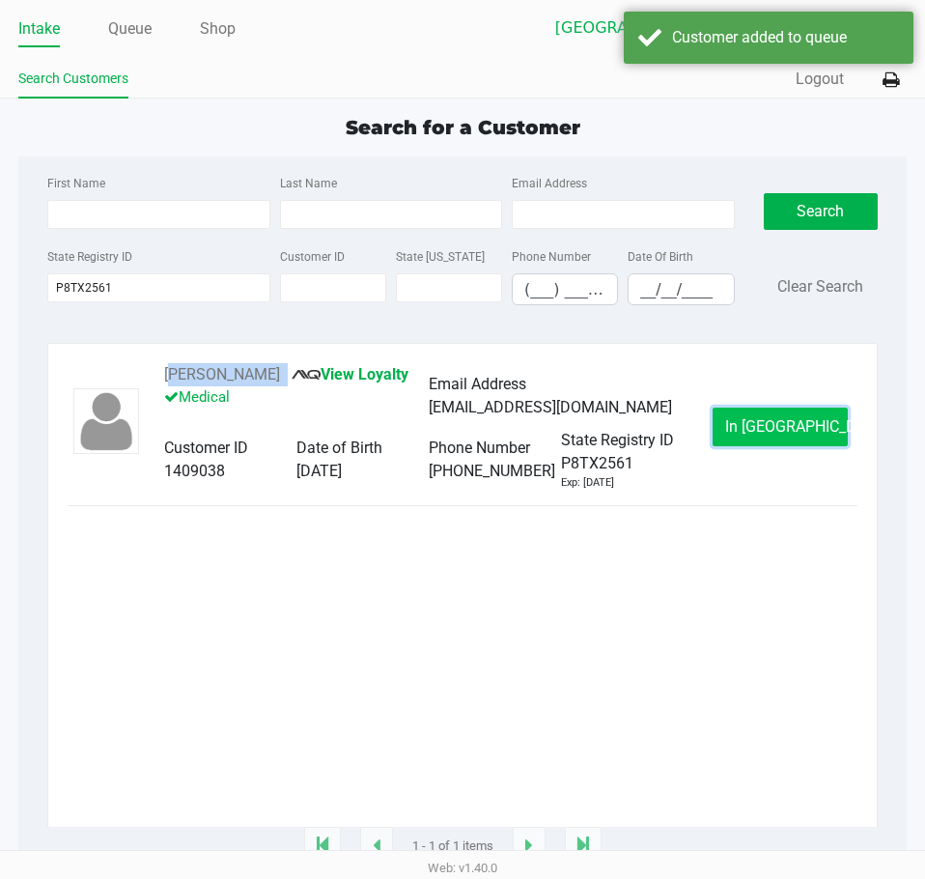
click at [804, 433] on span "In [GEOGRAPHIC_DATA]" at bounding box center [806, 426] width 162 height 18
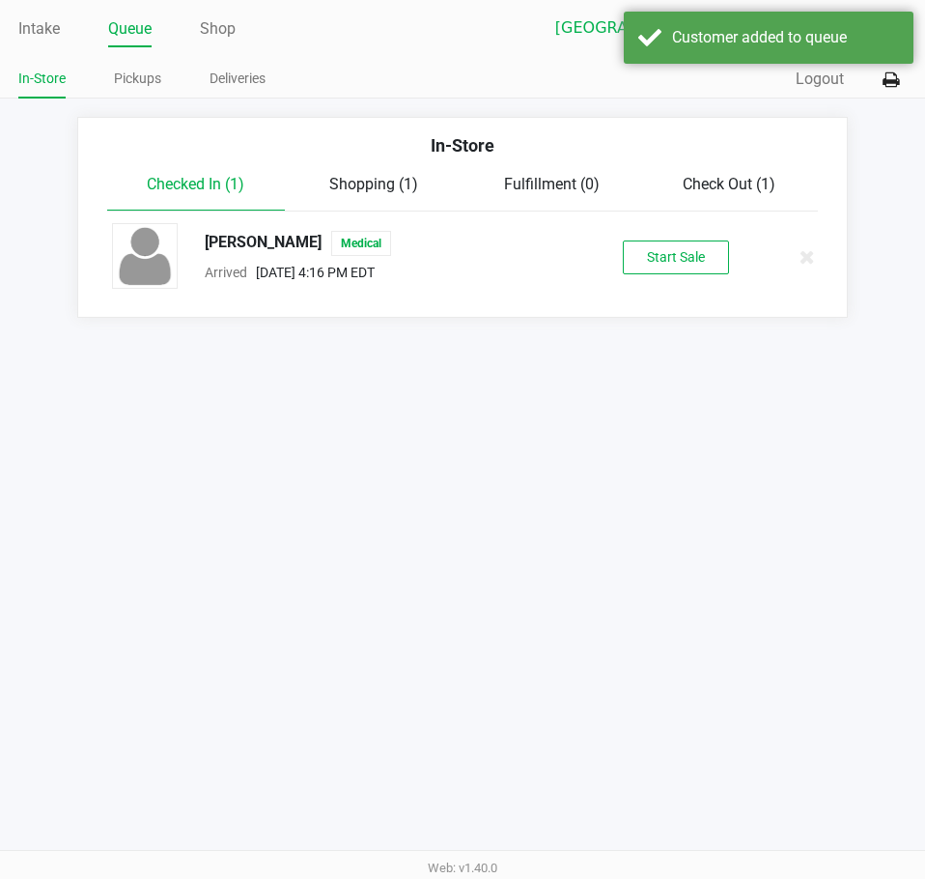
drag, startPoint x: 672, startPoint y: 275, endPoint x: 750, endPoint y: 300, distance: 81.3
click at [673, 272] on div "[PERSON_NAME] Medical Arrived [DATE] 4:16 PM EDT Start Sale" at bounding box center [463, 257] width 730 height 68
click at [708, 259] on button "Start Sale" at bounding box center [676, 258] width 106 height 34
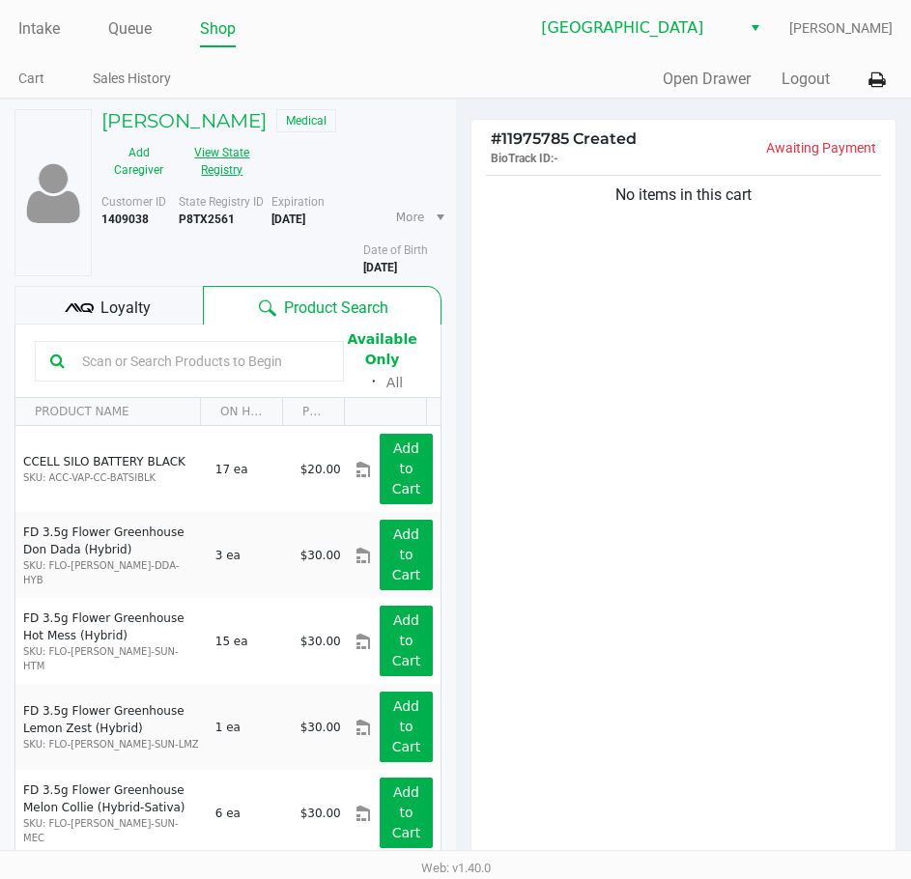
click at [254, 145] on button "View State Registry" at bounding box center [216, 161] width 81 height 48
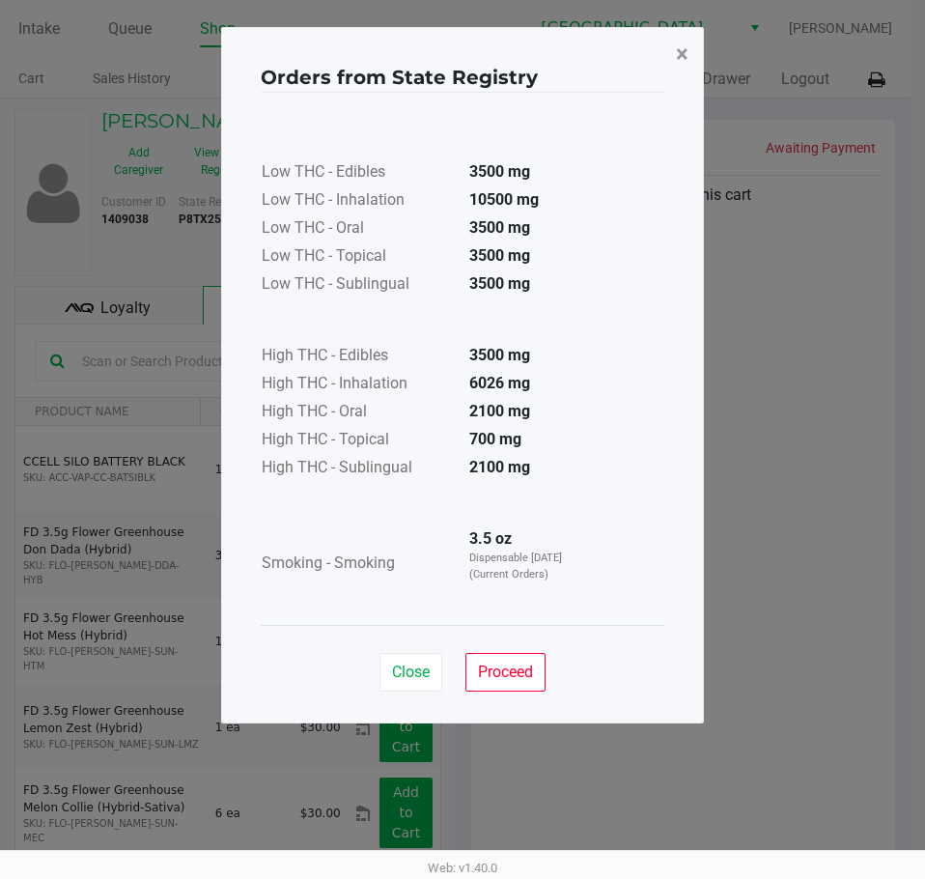
click at [680, 50] on span "×" at bounding box center [682, 54] width 13 height 27
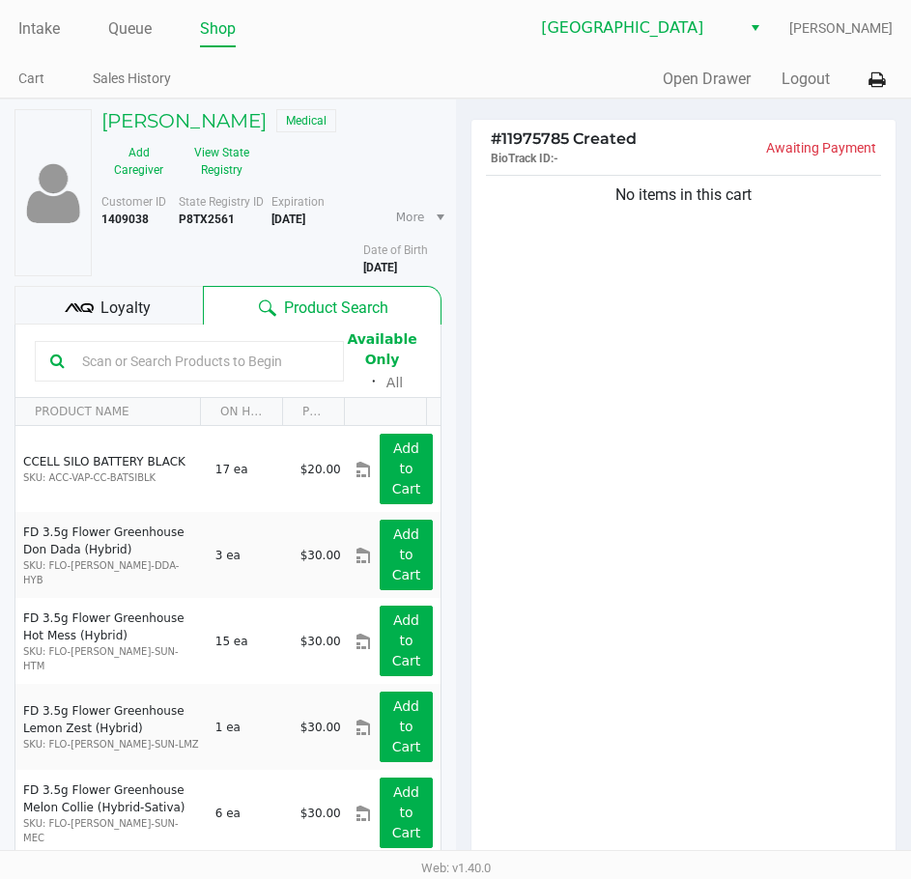
click at [420, 25] on ul "Intake Queue Shop" at bounding box center [237, 30] width 438 height 33
click at [529, 64] on div "Quick Sale Open Drawer Logout" at bounding box center [675, 80] width 438 height 36
click at [39, 24] on link "Intake" at bounding box center [39, 28] width 42 height 27
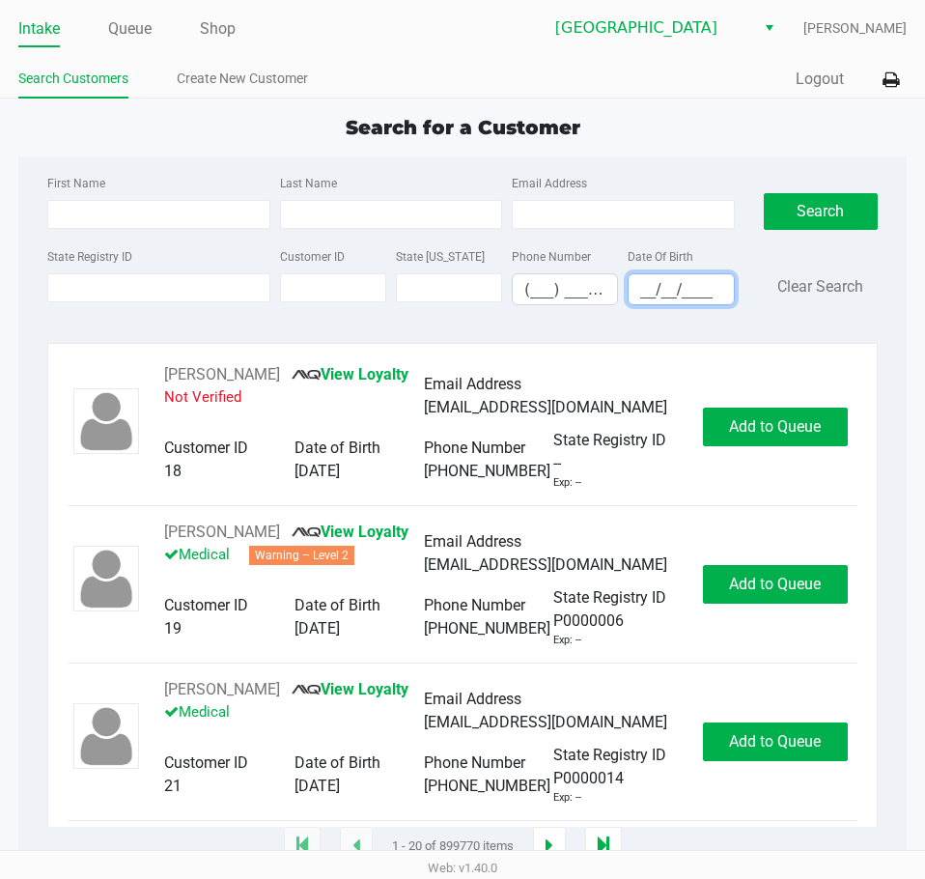
click at [651, 293] on input "__/__/____" at bounding box center [681, 289] width 104 height 30
type input "[DATE]"
click at [420, 219] on input "Last Name" at bounding box center [391, 214] width 222 height 29
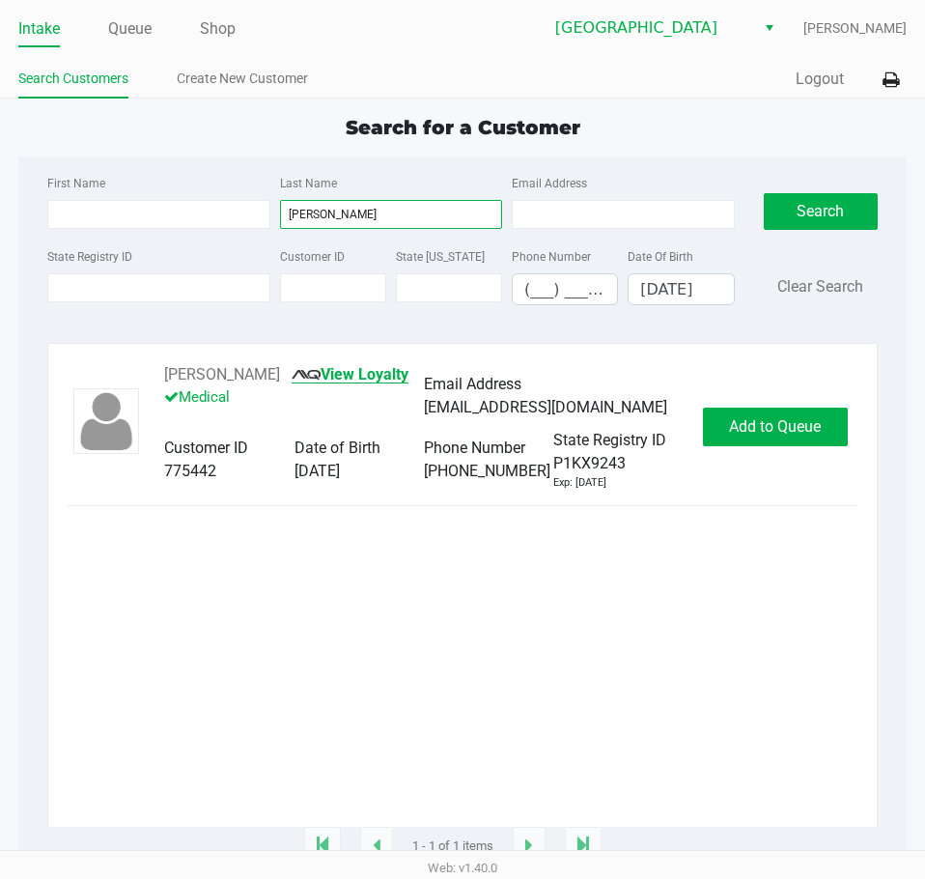
type input "[PERSON_NAME]"
drag, startPoint x: 294, startPoint y: 371, endPoint x: 156, endPoint y: 373, distance: 137.2
click at [156, 373] on div "[PERSON_NAME] View Loyalty Medical Email Address [EMAIL_ADDRESS][DOMAIN_NAME] C…" at bounding box center [424, 427] width 558 height 128
copy div "[PERSON_NAME]"
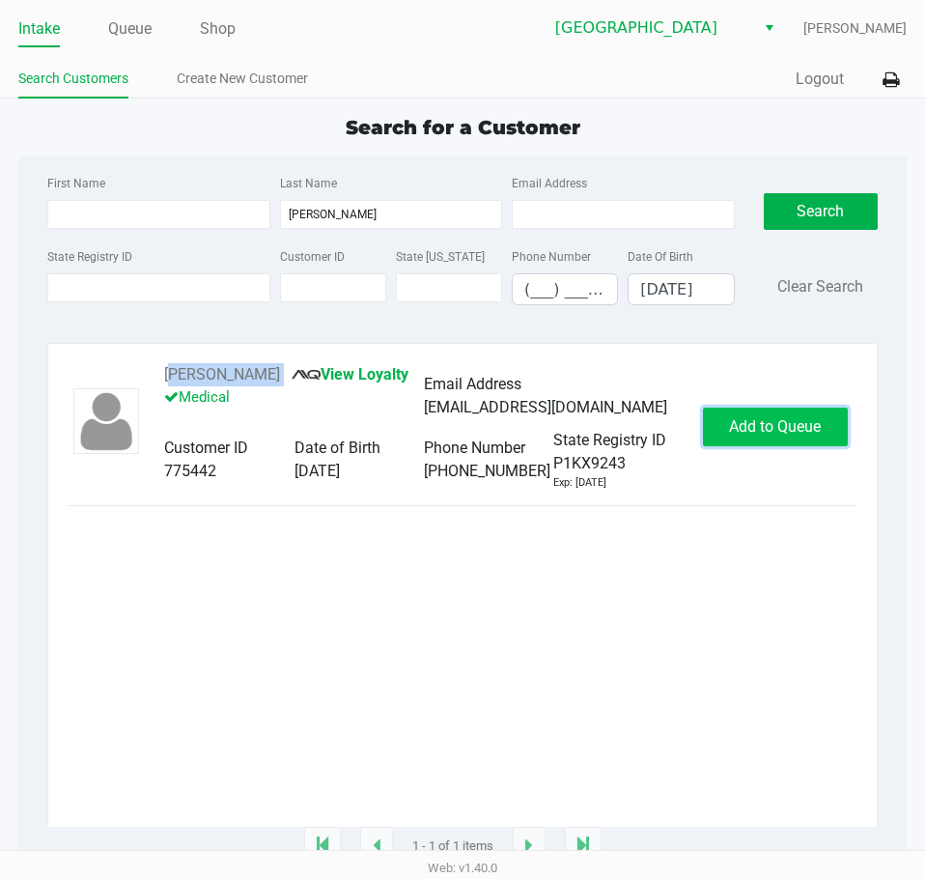
click at [812, 413] on button "Add to Queue" at bounding box center [775, 427] width 145 height 39
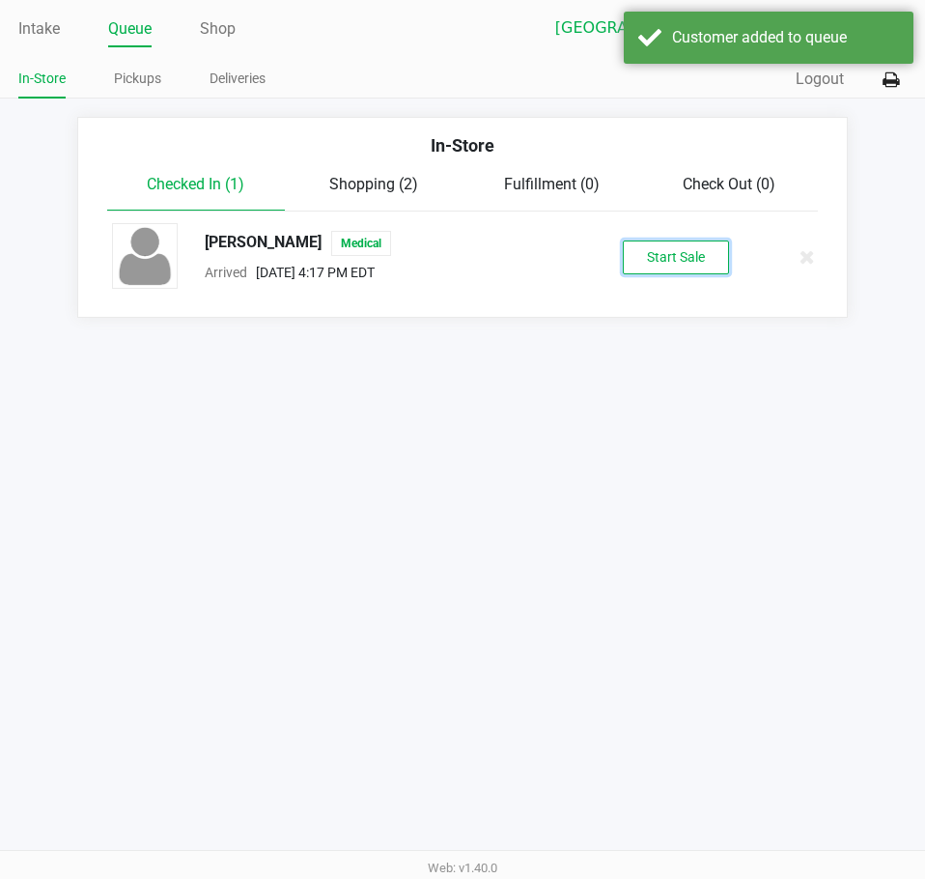
drag, startPoint x: 662, startPoint y: 257, endPoint x: 755, endPoint y: 341, distance: 125.9
click at [663, 256] on button "Start Sale" at bounding box center [676, 258] width 106 height 34
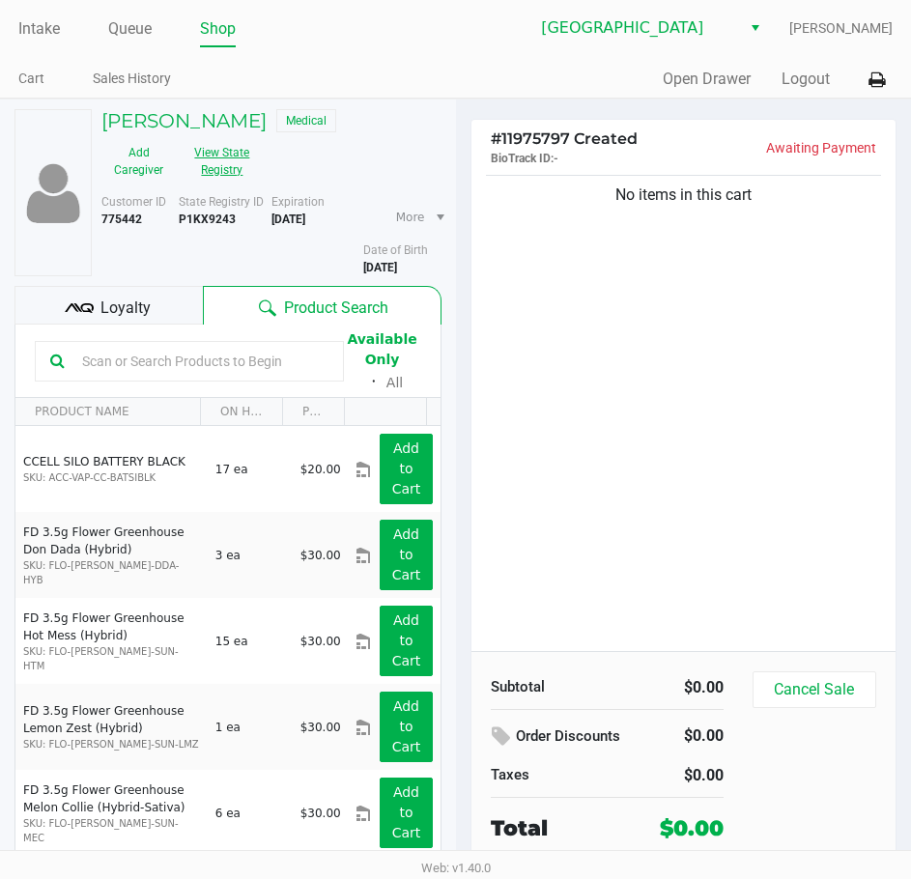
click at [249, 159] on button "View State Registry" at bounding box center [216, 161] width 81 height 48
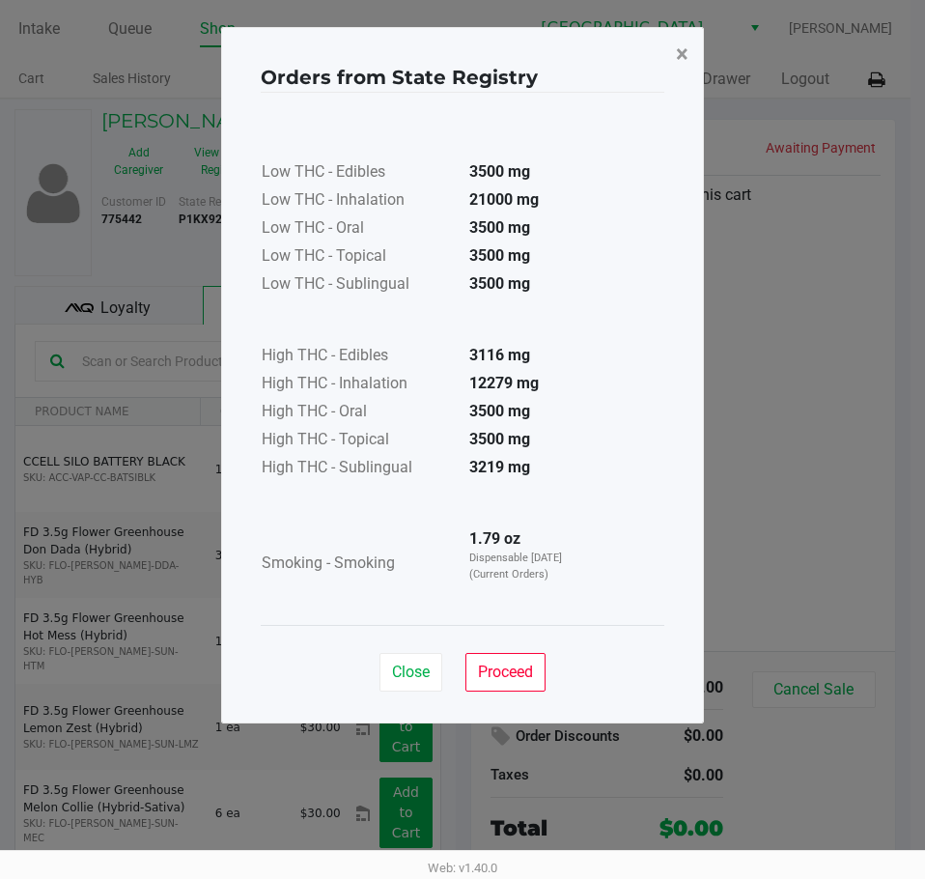
click at [688, 53] on span "×" at bounding box center [682, 54] width 13 height 27
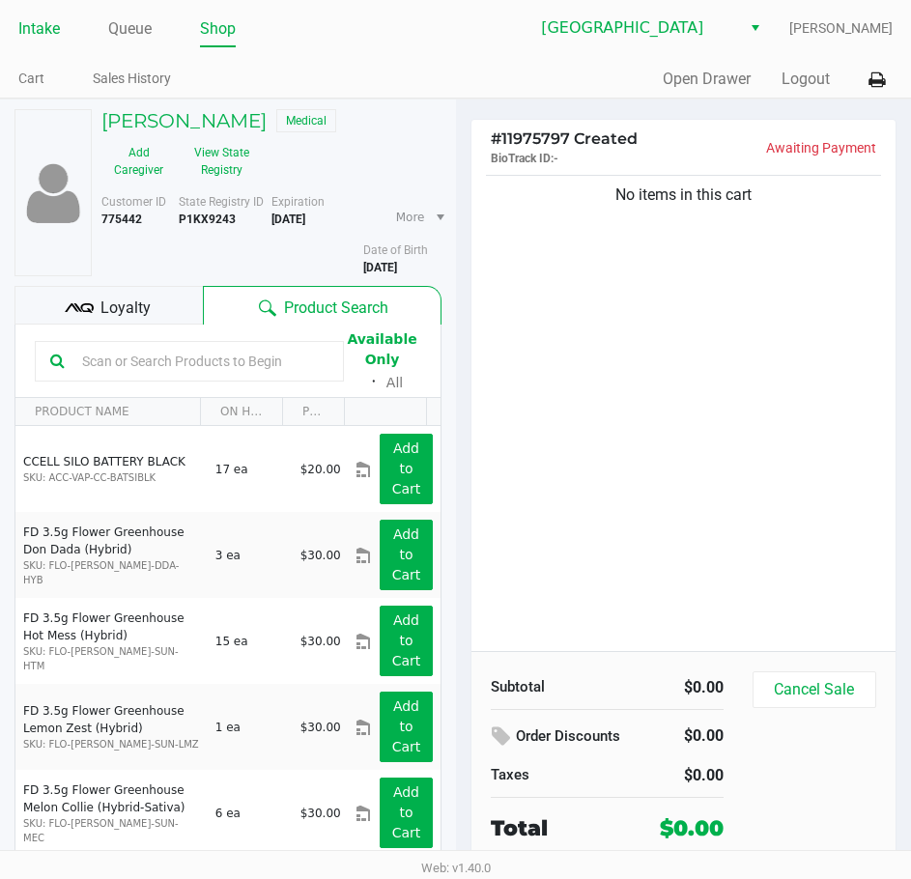
click at [39, 24] on link "Intake" at bounding box center [39, 28] width 42 height 27
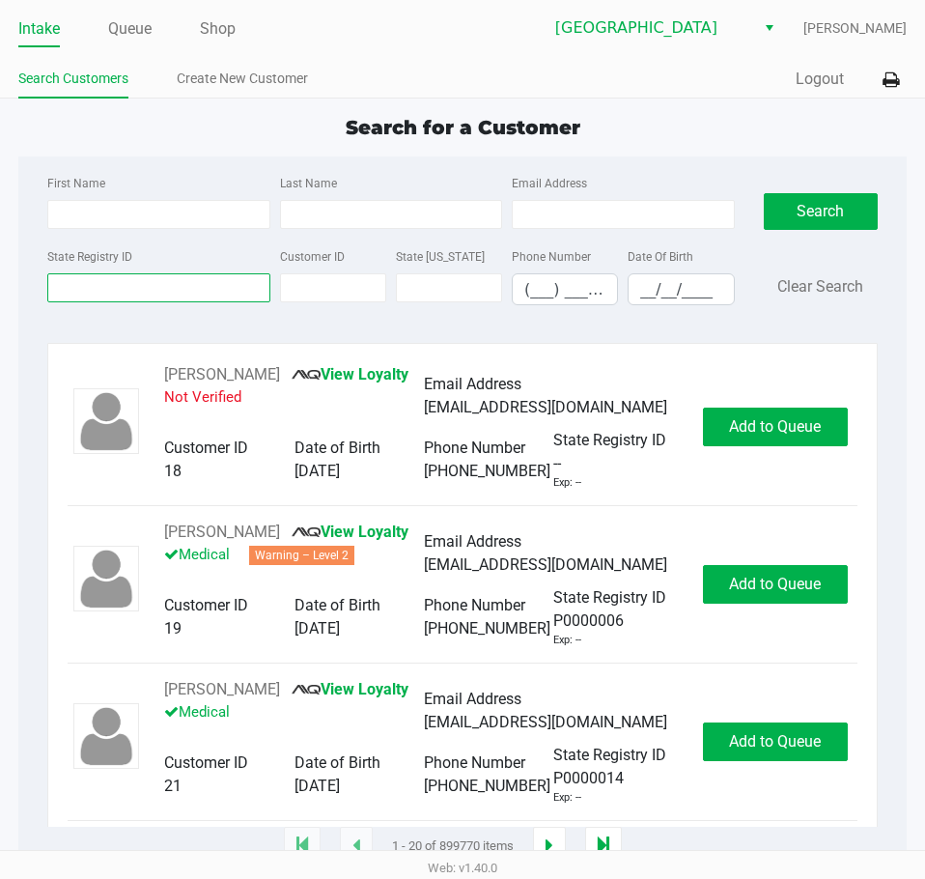
click at [169, 287] on input "State Registry ID" at bounding box center [158, 287] width 222 height 29
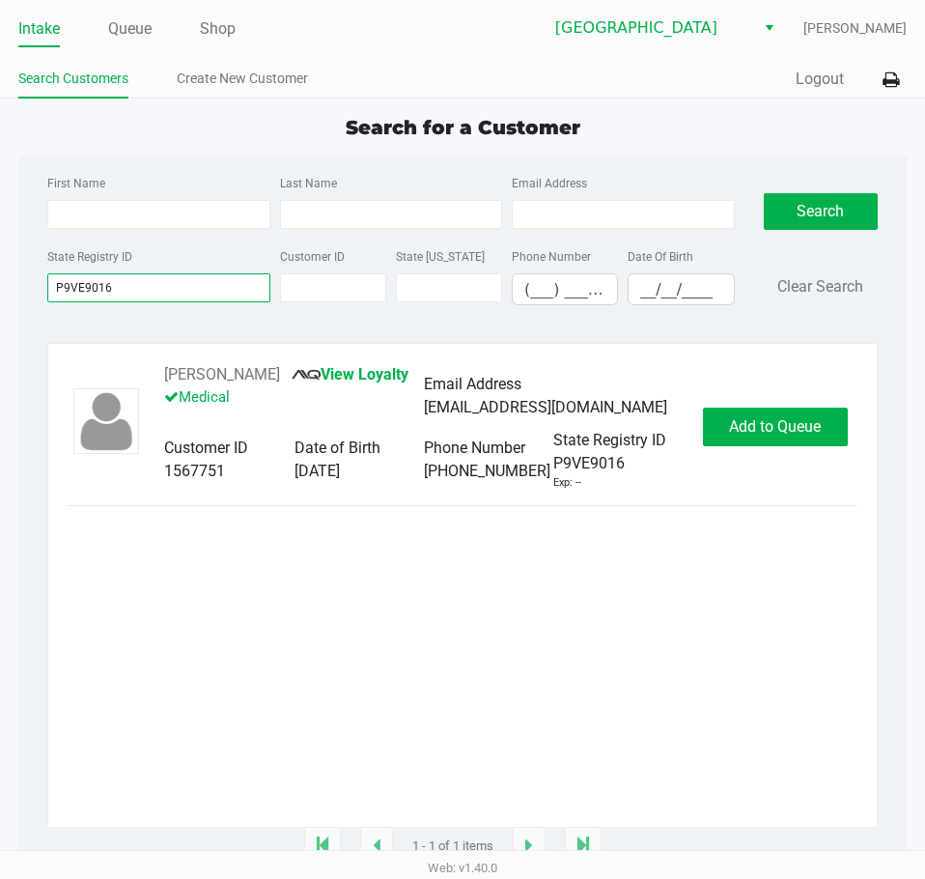
type input "P9VE9016"
drag, startPoint x: 271, startPoint y: 371, endPoint x: 149, endPoint y: 376, distance: 122.8
click at [149, 376] on div "[PERSON_NAME] View Loyalty Medical Email Address [EMAIL_ADDRESS][DOMAIN_NAME] C…" at bounding box center [424, 427] width 558 height 128
copy div "[PERSON_NAME]"
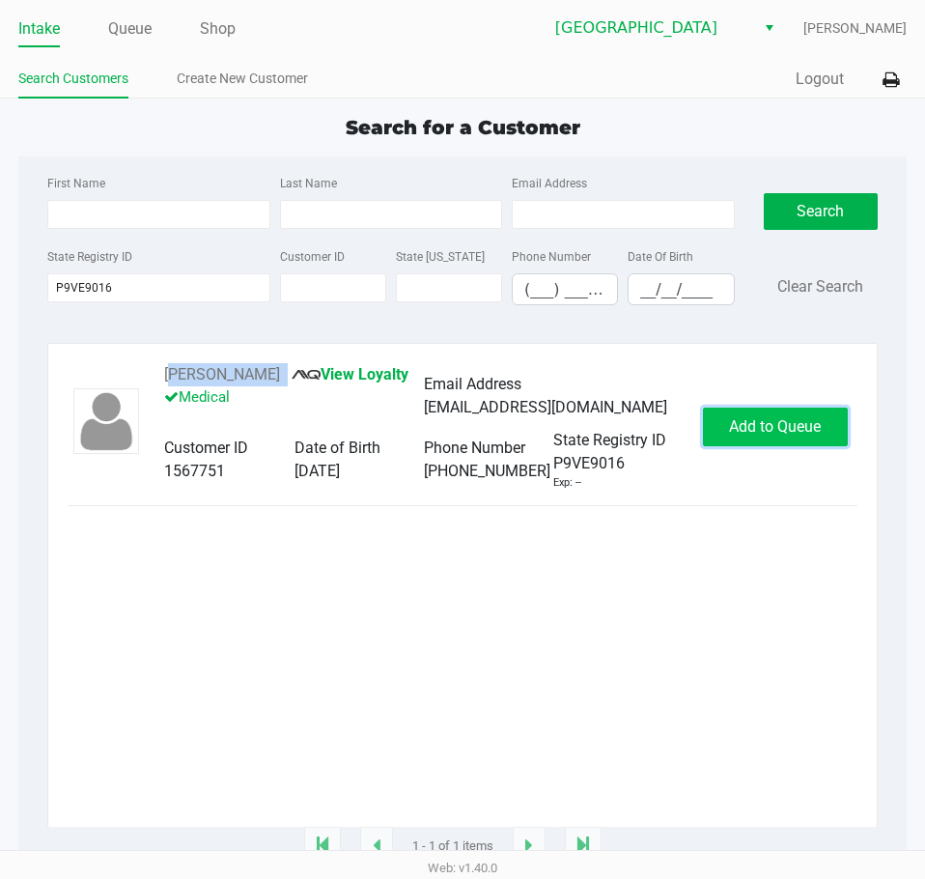
click at [748, 418] on button "Add to Queue" at bounding box center [775, 427] width 145 height 39
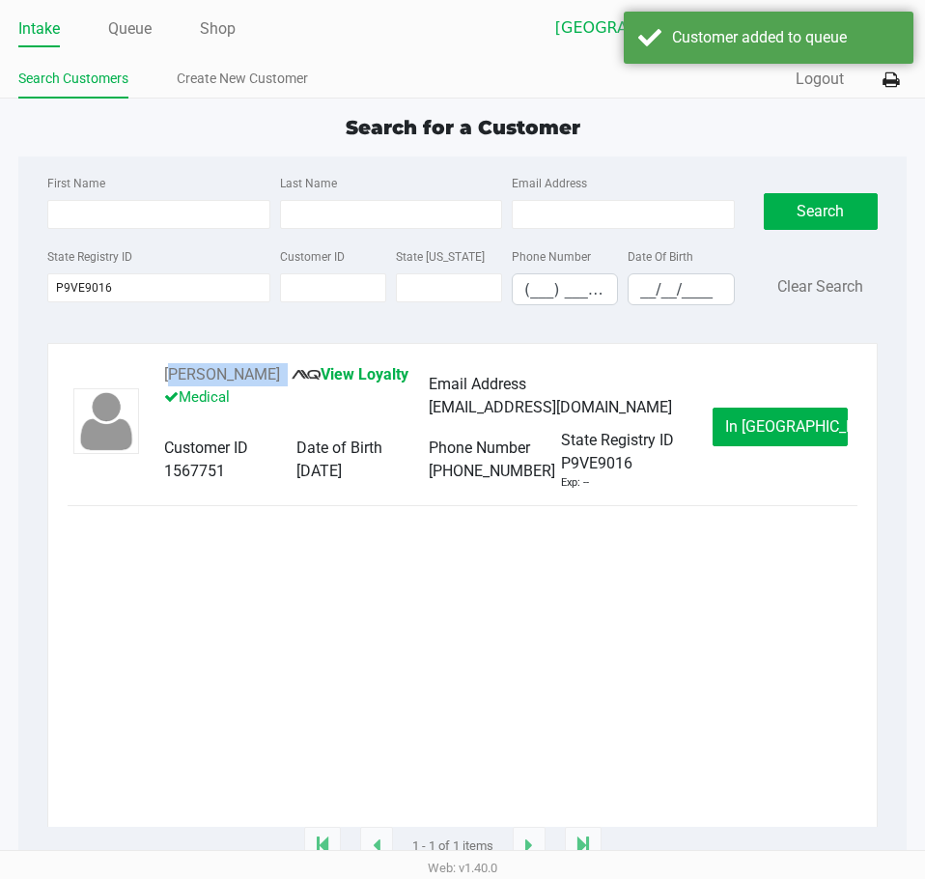
click at [769, 434] on span "In [GEOGRAPHIC_DATA]" at bounding box center [806, 426] width 162 height 18
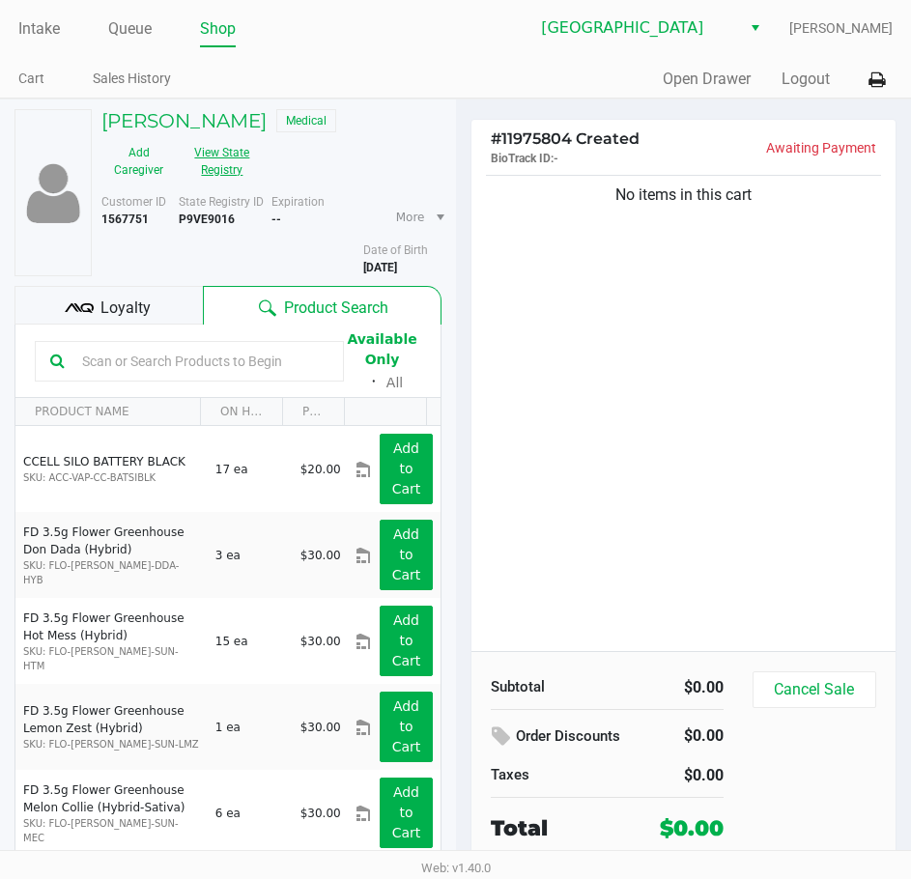
click at [208, 159] on button "View State Registry" at bounding box center [216, 161] width 81 height 48
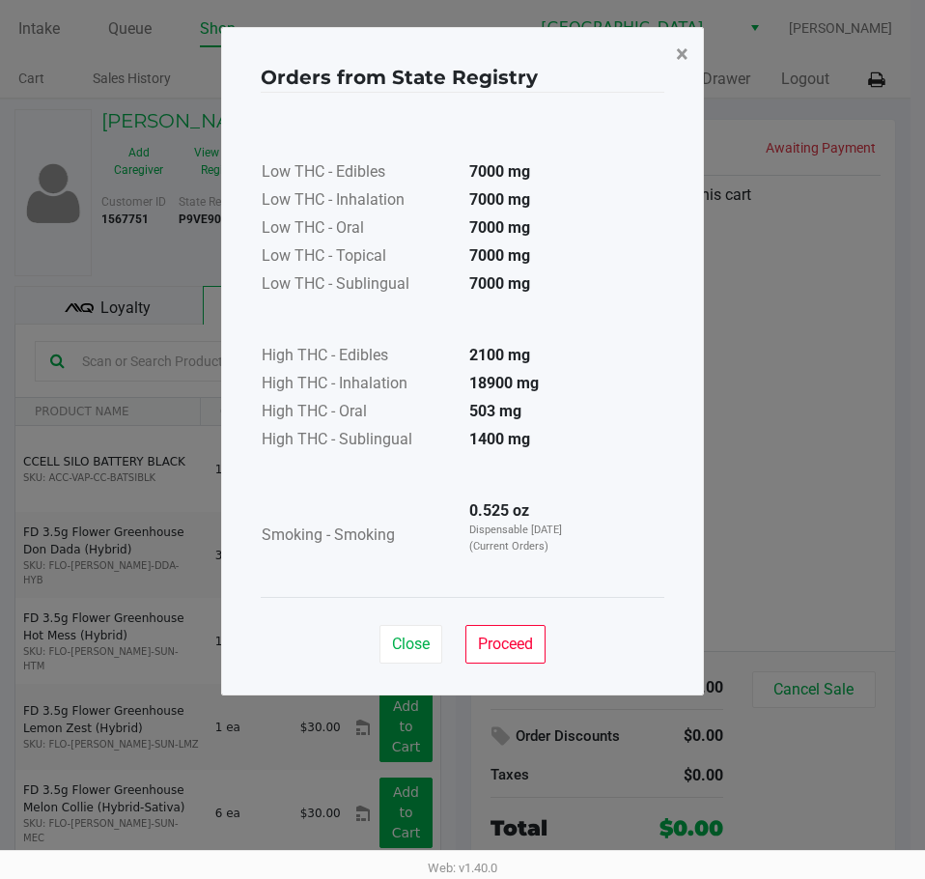
click at [693, 53] on button "×" at bounding box center [682, 54] width 43 height 54
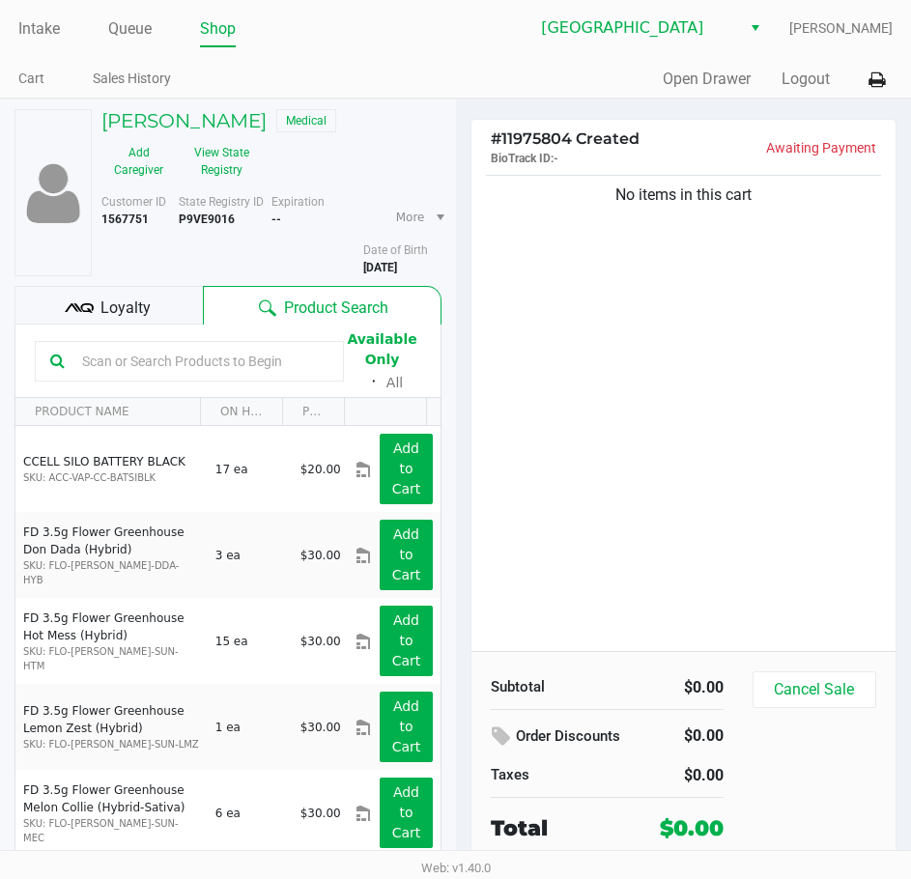
click at [362, 77] on ul "Cart Sales History" at bounding box center [237, 81] width 438 height 33
click at [22, 27] on link "Intake" at bounding box center [39, 28] width 42 height 27
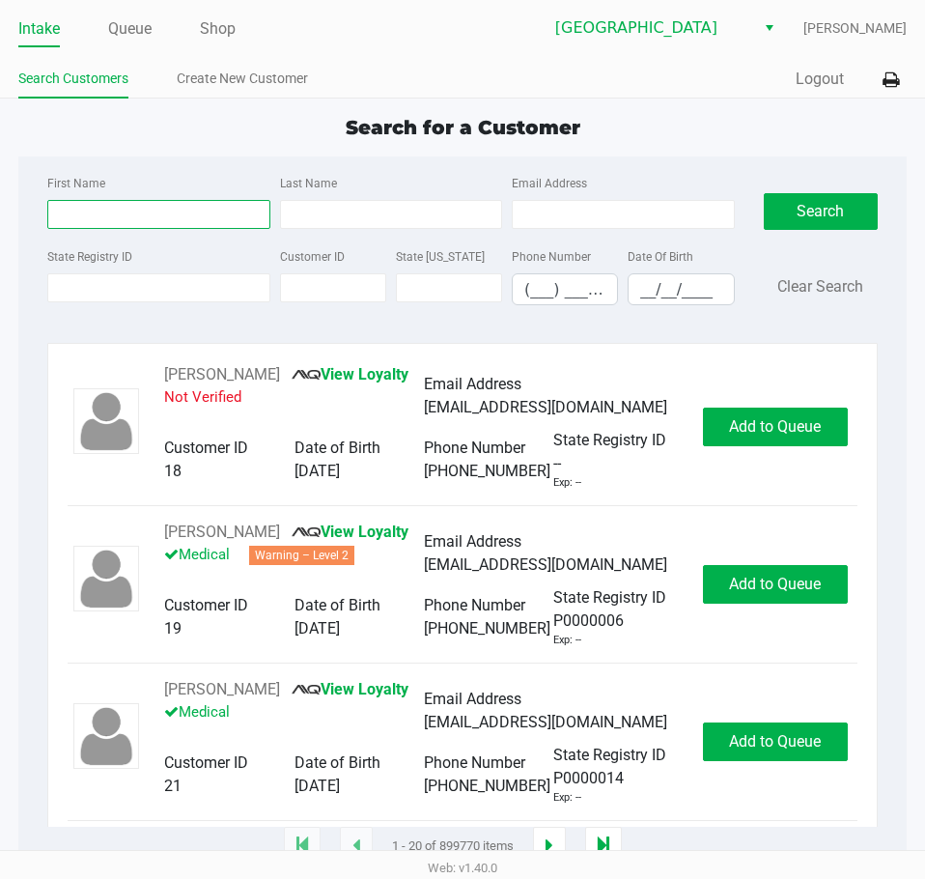
click at [158, 212] on input "First Name" at bounding box center [158, 214] width 222 height 29
click at [168, 228] on input "[PERSON_NAME]" at bounding box center [158, 214] width 222 height 29
type input "[PERSON_NAME]"
click at [440, 212] on input "Last Name" at bounding box center [391, 214] width 222 height 29
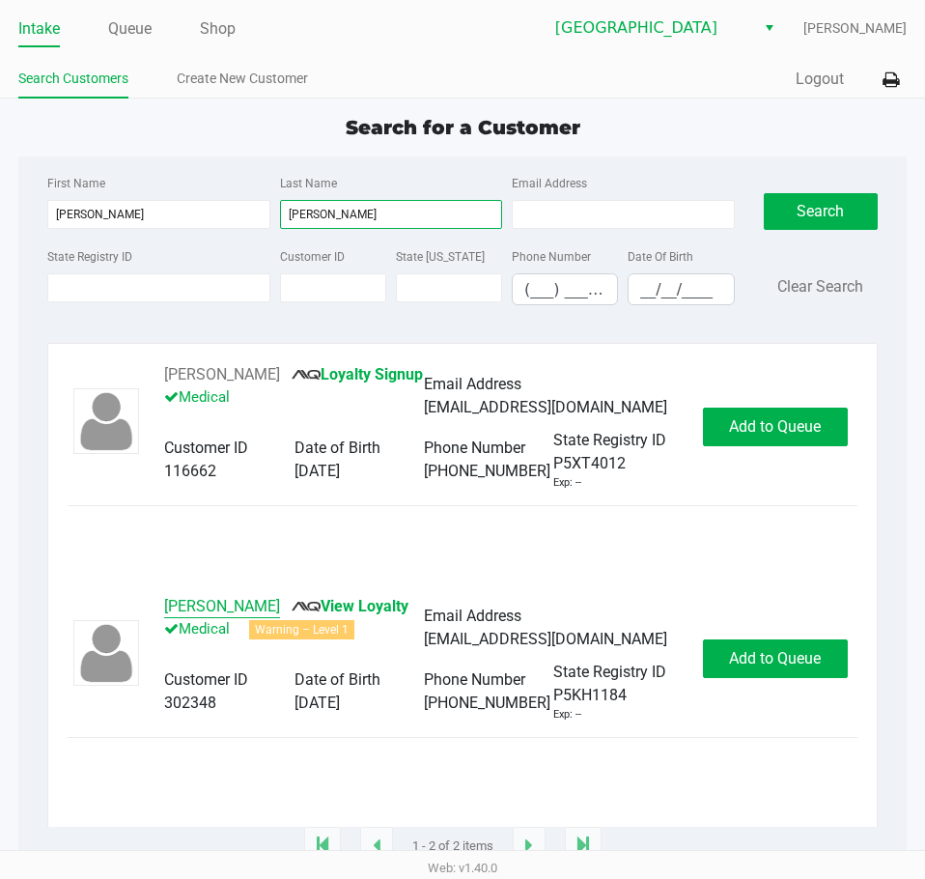
type input "[PERSON_NAME]"
click at [225, 617] on button "[PERSON_NAME]" at bounding box center [222, 606] width 116 height 23
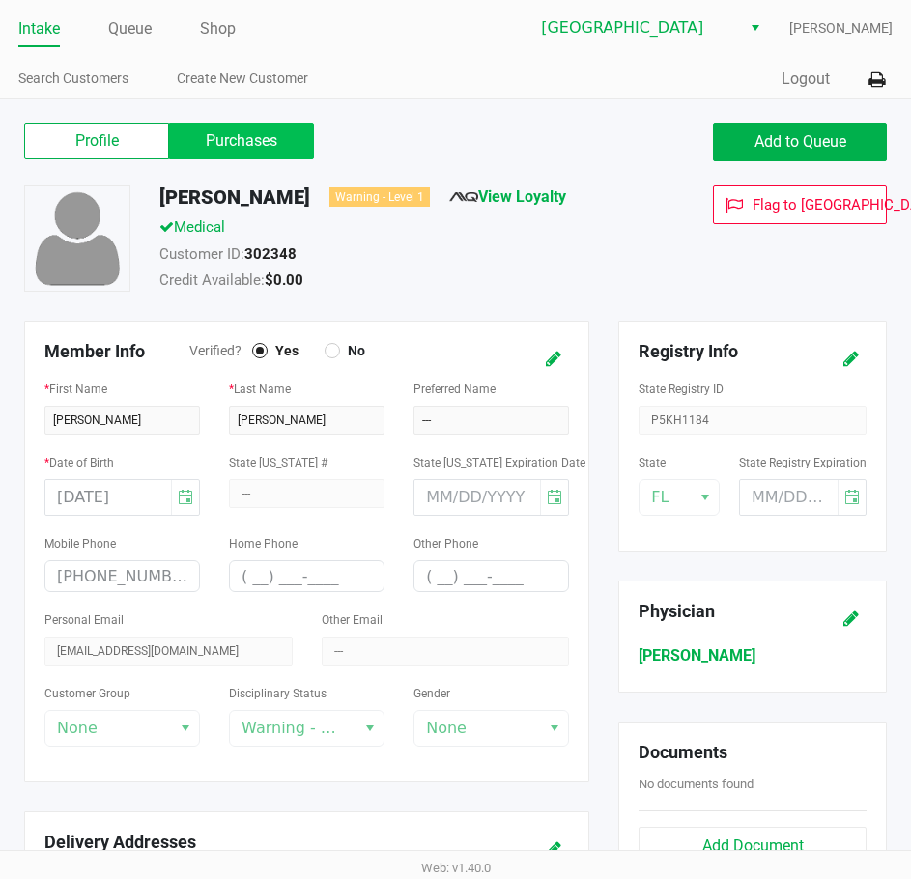
click at [265, 147] on label "Purchases" at bounding box center [241, 141] width 145 height 37
click at [0, 0] on 1 "Purchases" at bounding box center [0, 0] width 0 height 0
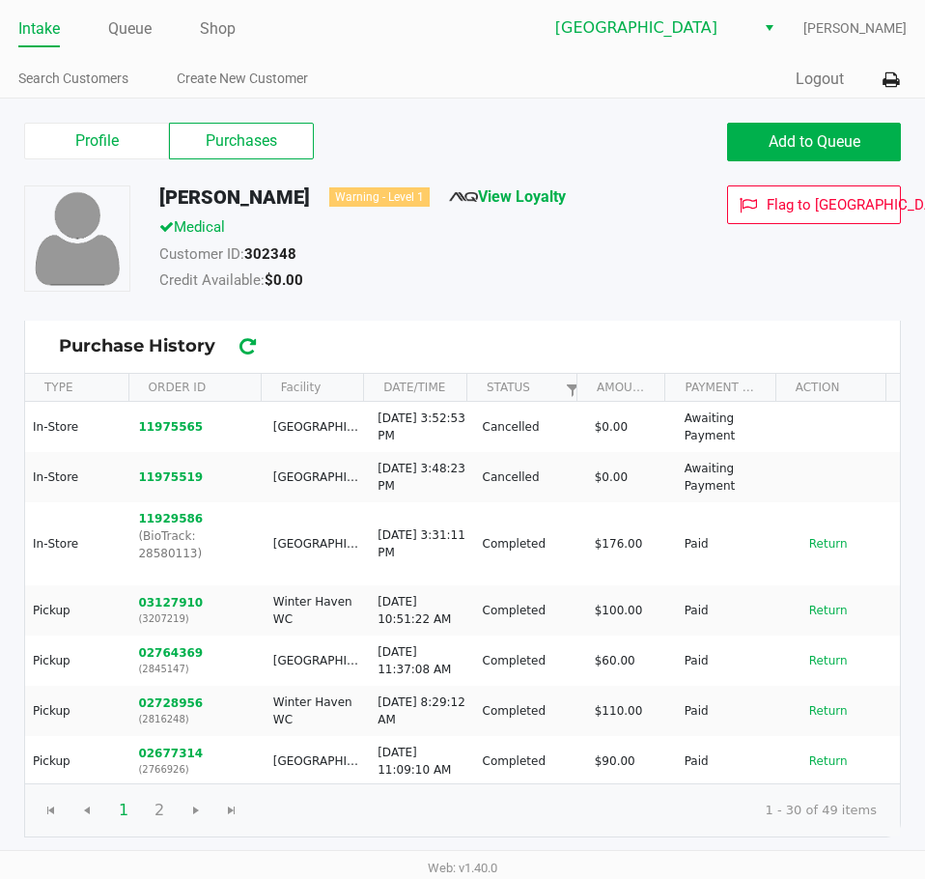
click at [34, 27] on link "Intake" at bounding box center [39, 28] width 42 height 27
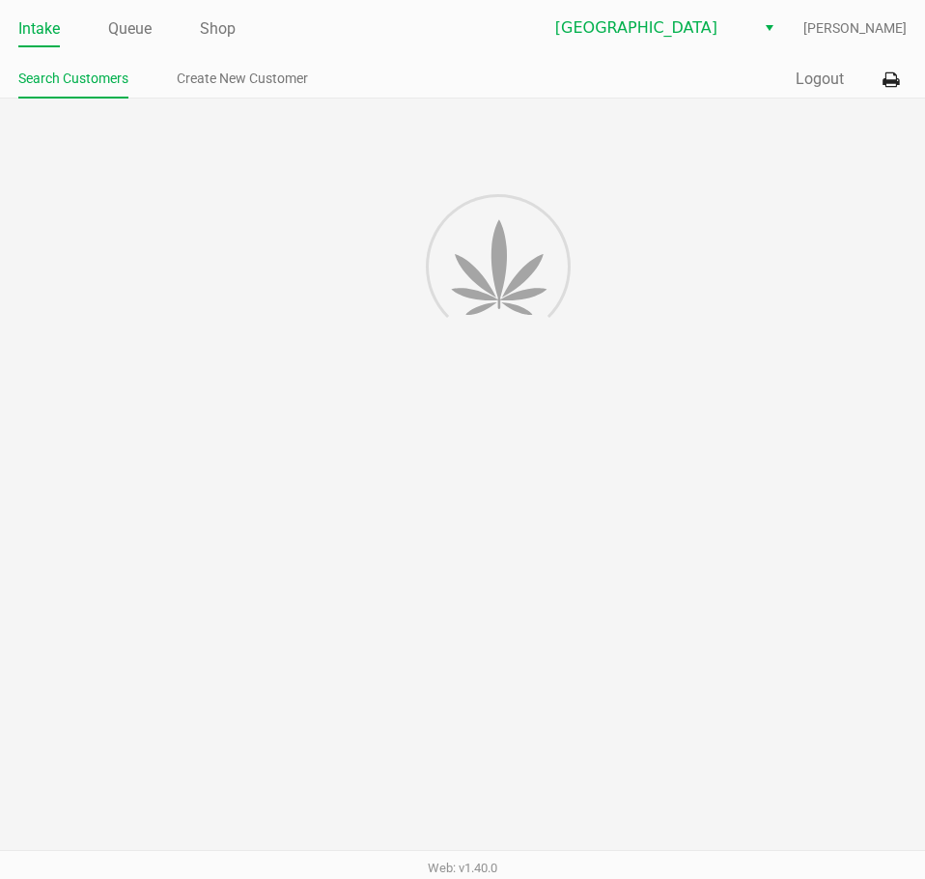
click at [399, 60] on div "Intake Queue Shop Lakeland WC [PERSON_NAME] Search Customers Create New Custome…" at bounding box center [462, 49] width 925 height 99
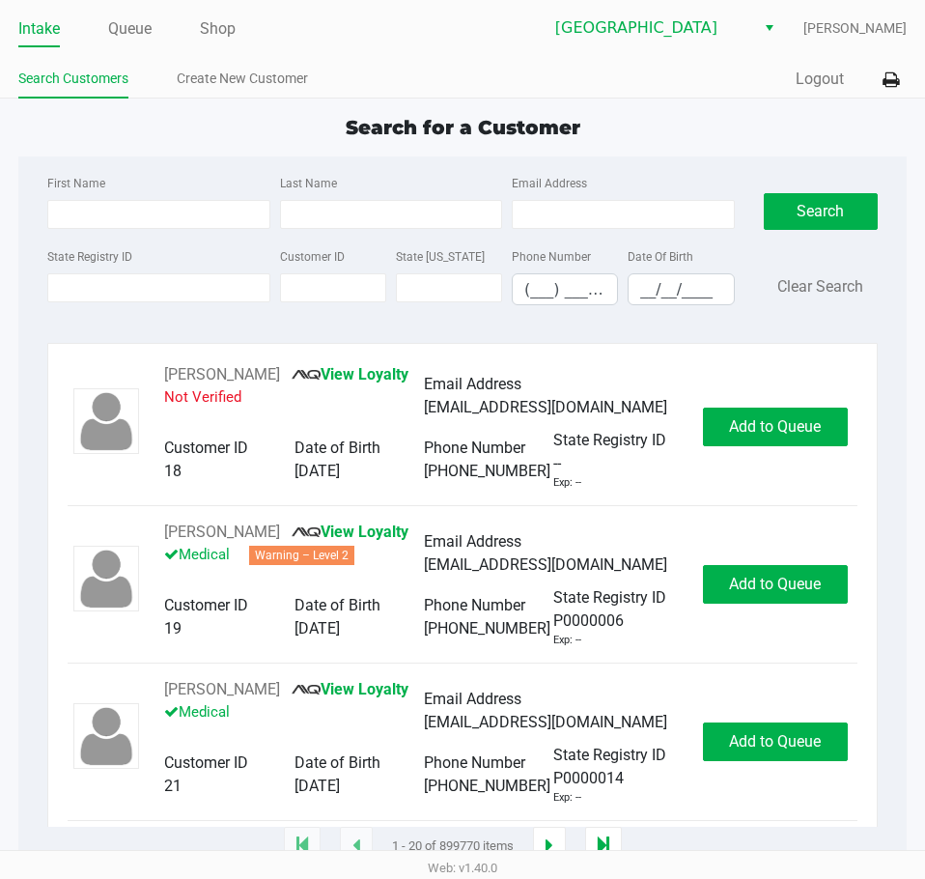
click at [831, 132] on div "Search for a Customer" at bounding box center [463, 127] width 918 height 29
click at [202, 161] on div "First Name Last Name Email Address State Registry ID Customer ID State [US_STAT…" at bounding box center [463, 245] width 860 height 179
click at [208, 295] on input "State Registry ID" at bounding box center [158, 287] width 222 height 29
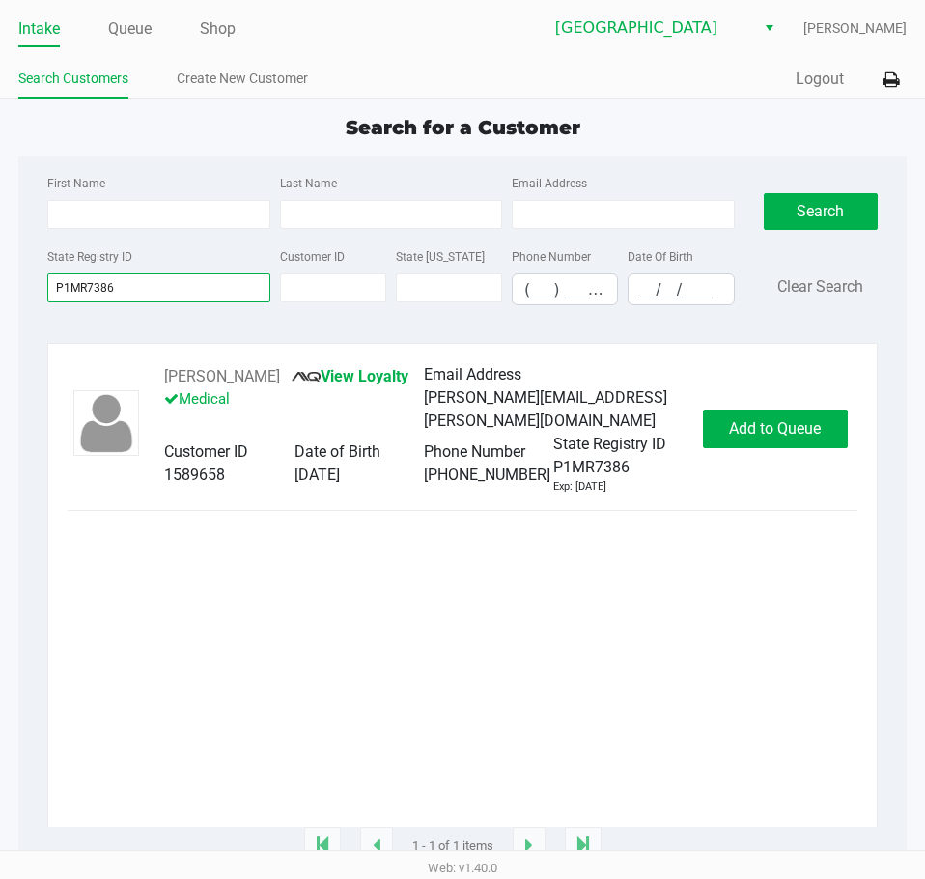
type input "P1MR7386"
drag, startPoint x: 356, startPoint y: 373, endPoint x: 170, endPoint y: 387, distance: 187.0
click at [170, 387] on div "[PERSON_NAME] View Loyalty Medical" at bounding box center [294, 398] width 260 height 66
click at [360, 355] on div "[PERSON_NAME] View Loyalty Medical Email Address [PERSON_NAME][EMAIL_ADDRESS][P…" at bounding box center [462, 595] width 831 height 504
drag, startPoint x: 355, startPoint y: 370, endPoint x: 167, endPoint y: 383, distance: 188.8
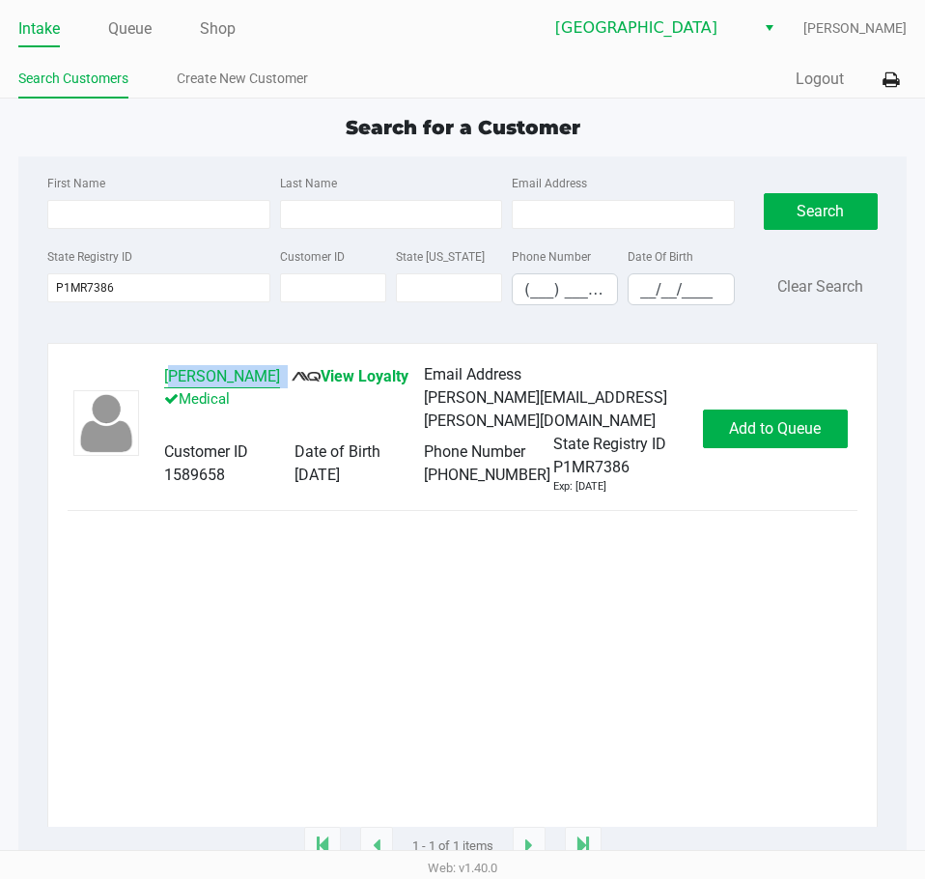
click at [143, 383] on div "[PERSON_NAME] View Loyalty Medical Email Address [PERSON_NAME][EMAIL_ADDRESS][P…" at bounding box center [463, 429] width 790 height 132
click at [746, 437] on span "Add to Queue" at bounding box center [775, 428] width 92 height 18
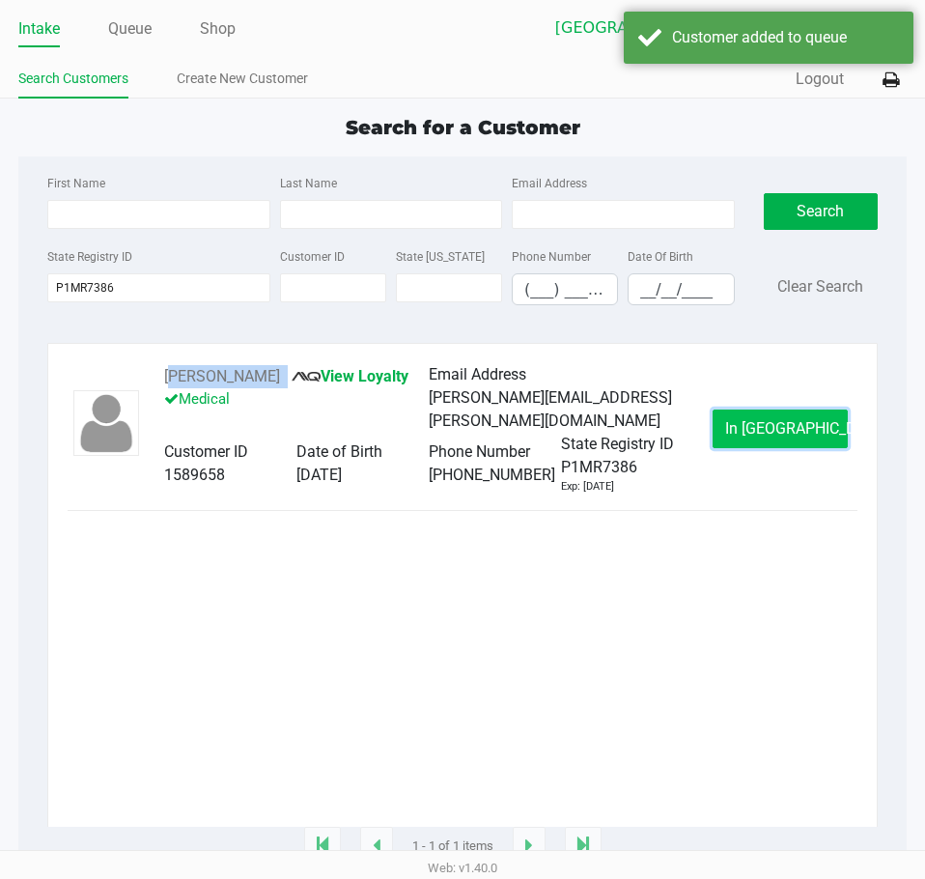
click at [743, 444] on button "In [GEOGRAPHIC_DATA]" at bounding box center [780, 429] width 135 height 39
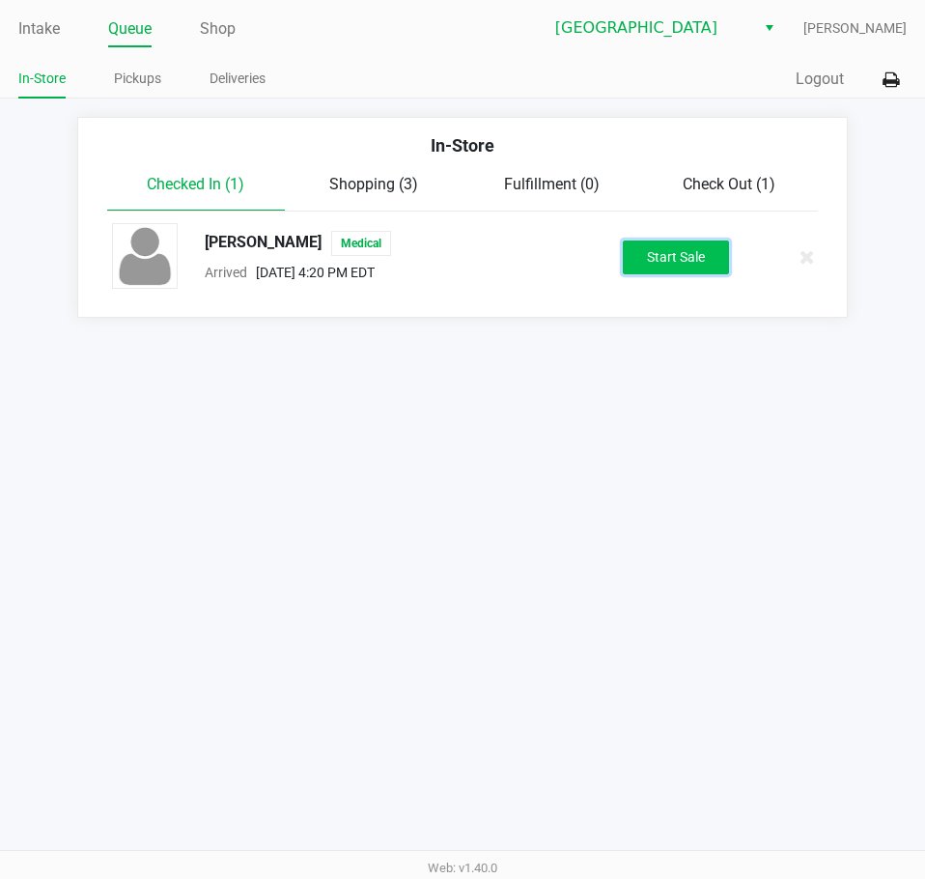
click at [709, 269] on button "Start Sale" at bounding box center [676, 258] width 106 height 34
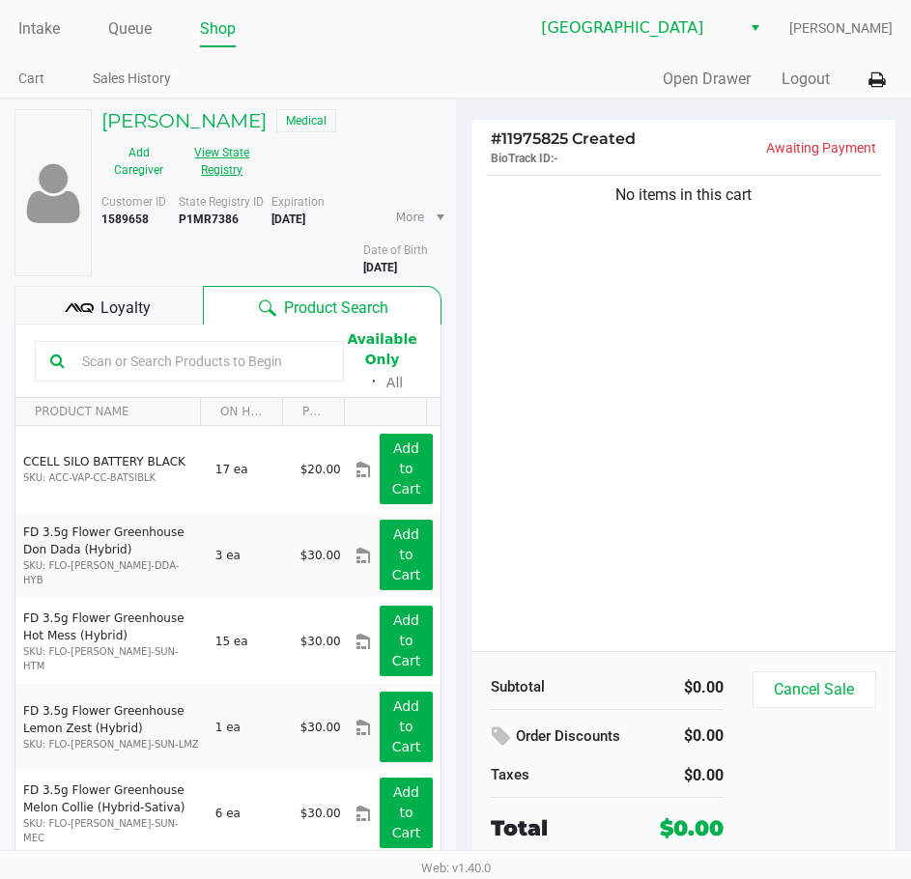
click at [223, 155] on button "View State Registry" at bounding box center [216, 161] width 81 height 48
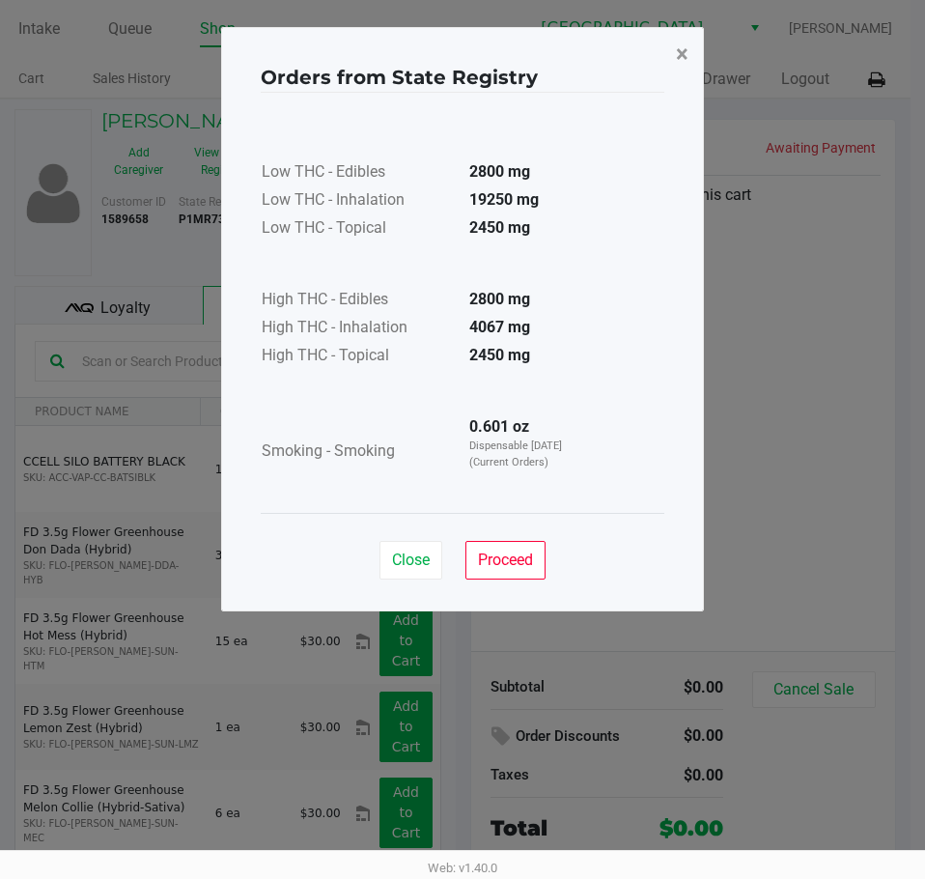
click at [697, 43] on button "×" at bounding box center [682, 54] width 43 height 54
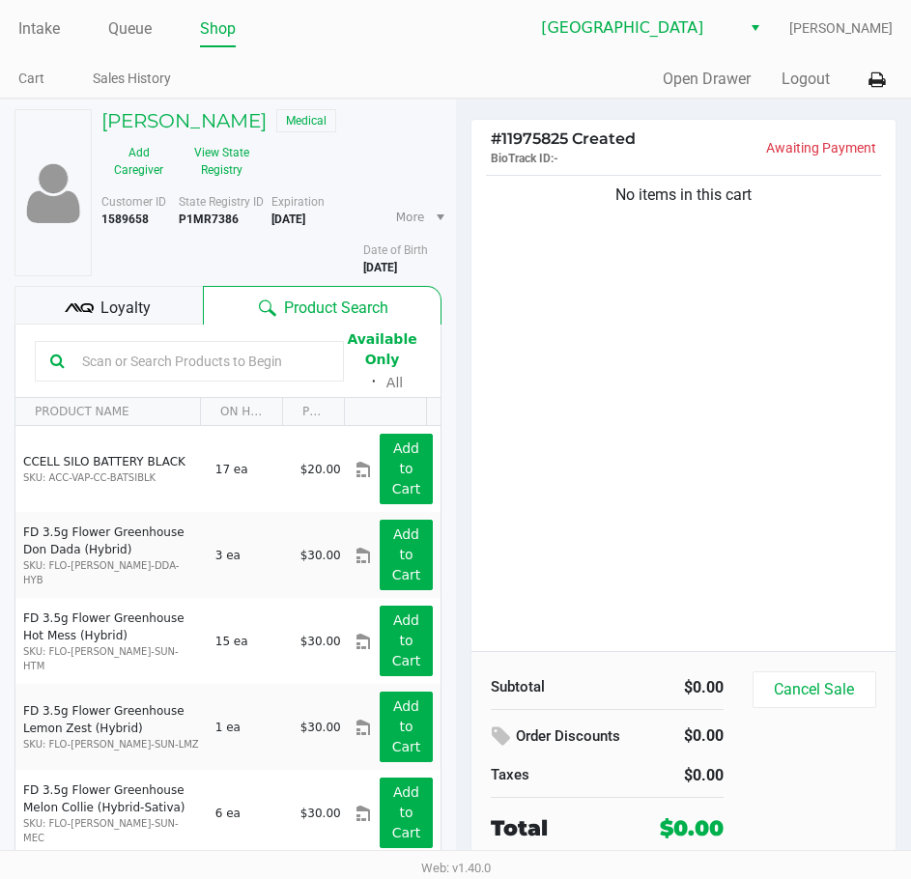
click at [453, 72] on ul "Cart Sales History" at bounding box center [237, 81] width 438 height 33
click at [42, 37] on link "Intake" at bounding box center [39, 28] width 42 height 27
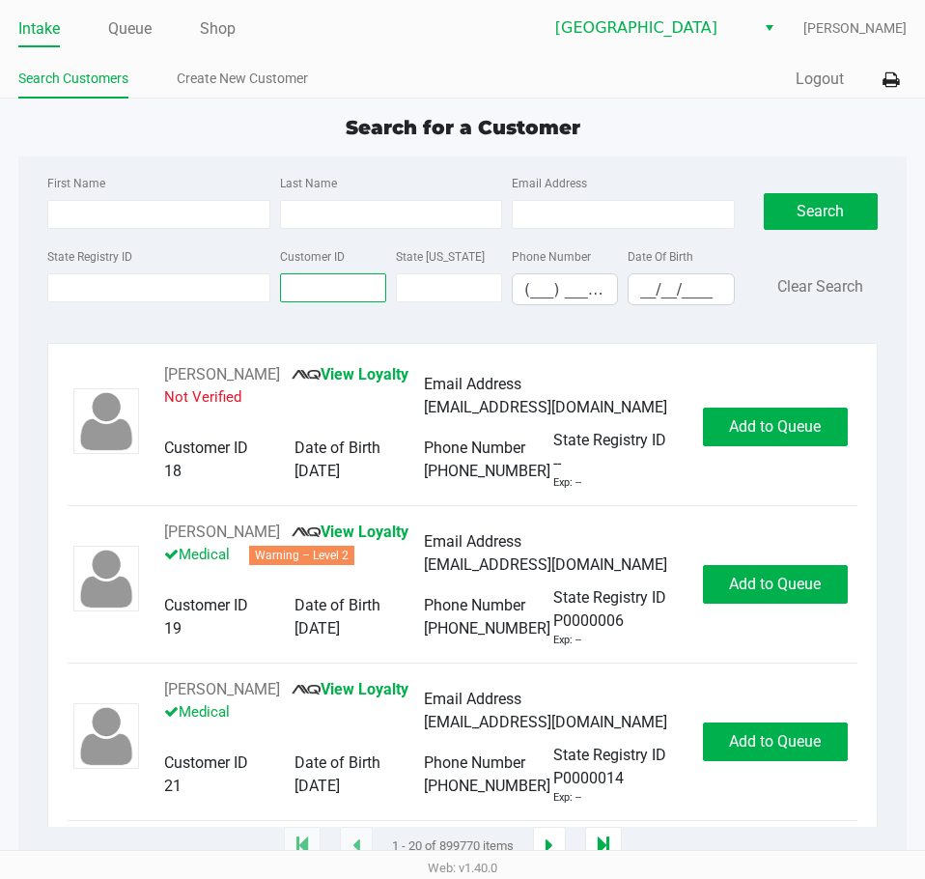
click at [293, 279] on input "Customer ID" at bounding box center [333, 287] width 106 height 29
paste input "129125"
type input "129125"
click at [773, 206] on button "Search" at bounding box center [821, 211] width 114 height 37
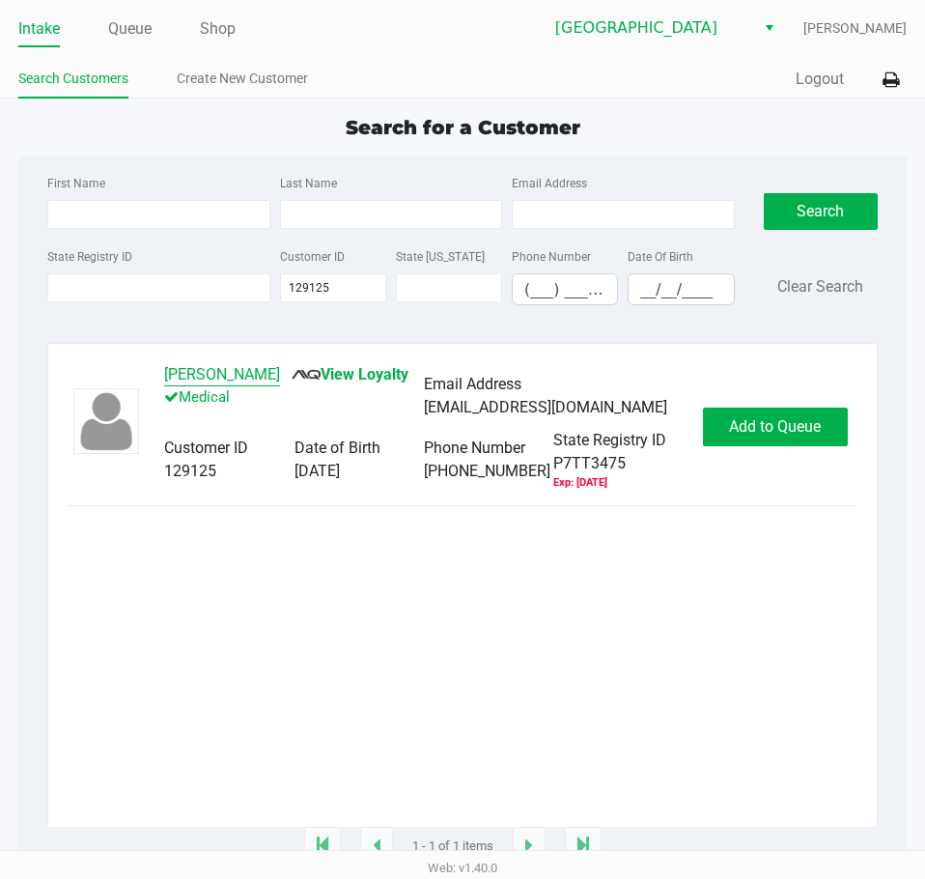
click at [258, 373] on button "[PERSON_NAME]" at bounding box center [222, 374] width 116 height 23
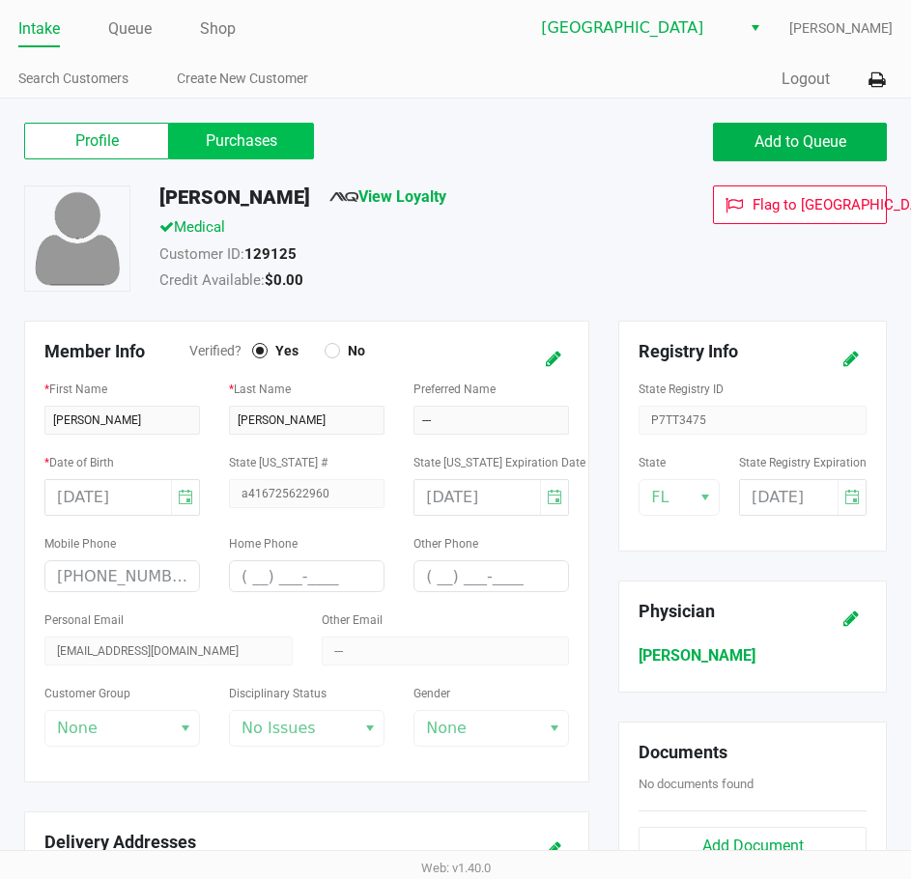
click at [211, 139] on label "Purchases" at bounding box center [241, 141] width 145 height 37
click at [0, 0] on 1 "Purchases" at bounding box center [0, 0] width 0 height 0
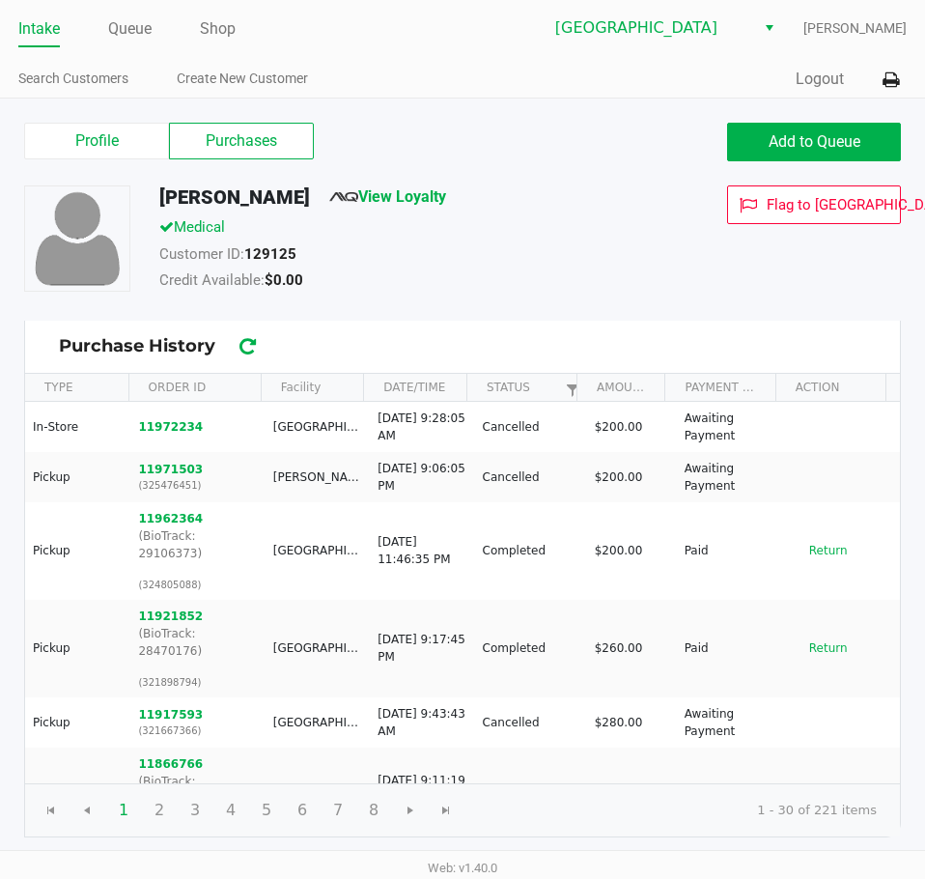
click at [610, 128] on div "Add to Queue" at bounding box center [689, 142] width 453 height 39
click at [48, 26] on link "Intake" at bounding box center [39, 28] width 42 height 27
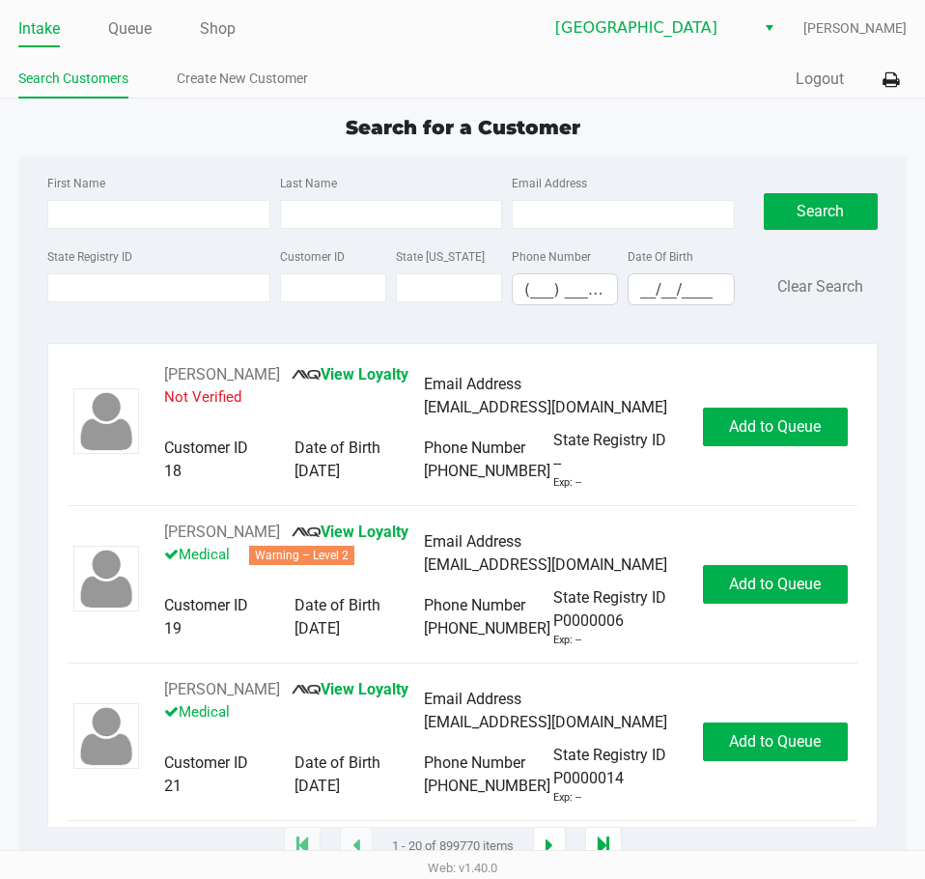
click at [636, 76] on div "Quick Sale Logout" at bounding box center [685, 80] width 444 height 36
click at [213, 279] on input "State Registry ID" at bounding box center [158, 287] width 222 height 29
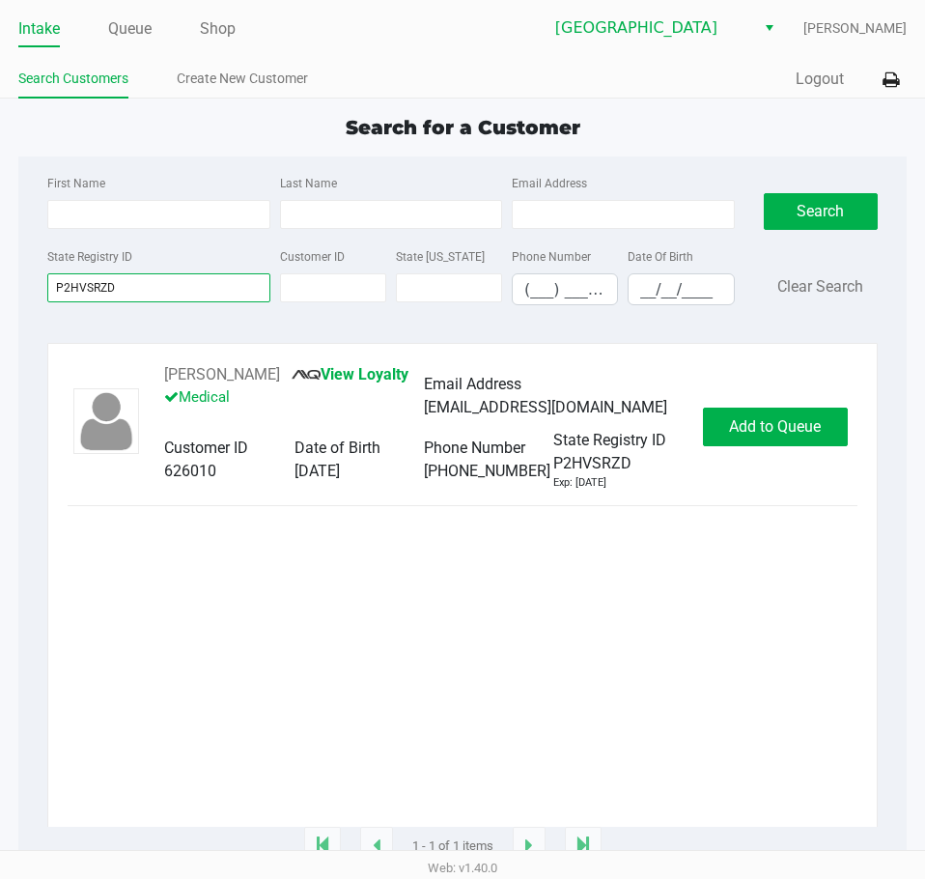
type input "P2HVSRZD"
click at [247, 379] on button "[PERSON_NAME]" at bounding box center [222, 374] width 116 height 23
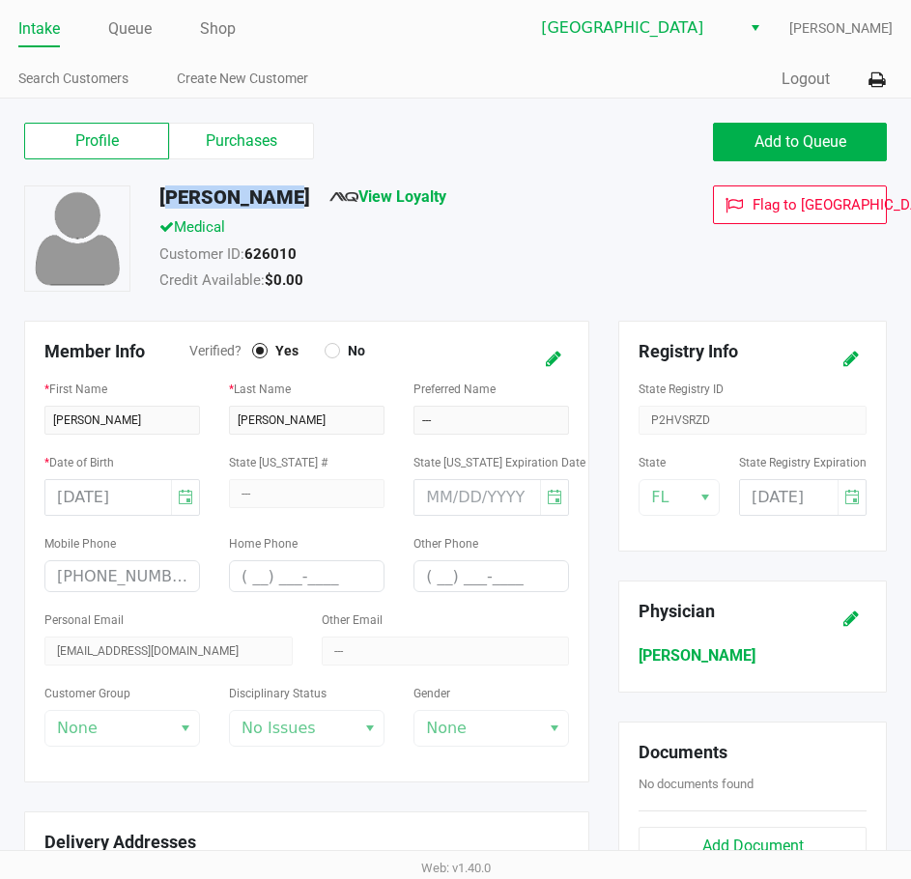
drag, startPoint x: 267, startPoint y: 195, endPoint x: 157, endPoint y: 196, distance: 109.2
click at [157, 196] on div "[PERSON_NAME] View Loyalty" at bounding box center [397, 200] width 504 height 31
click at [755, 152] on button "Add to Queue" at bounding box center [800, 142] width 174 height 39
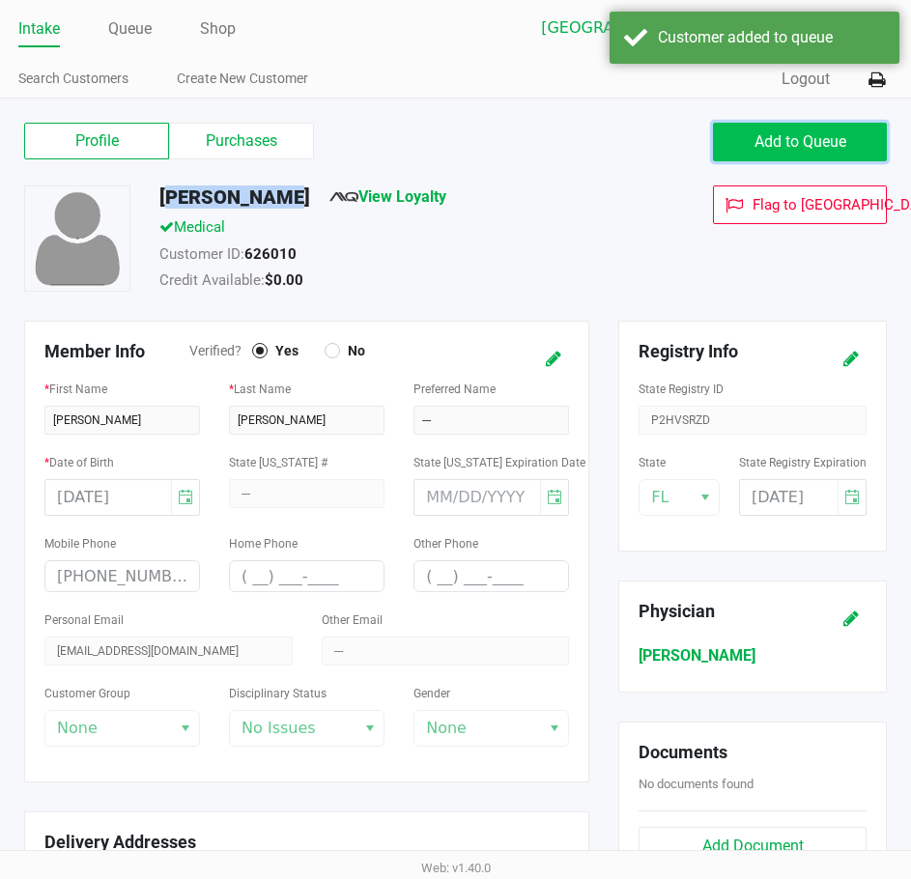
click at [755, 152] on button "Add to Queue" at bounding box center [800, 142] width 174 height 39
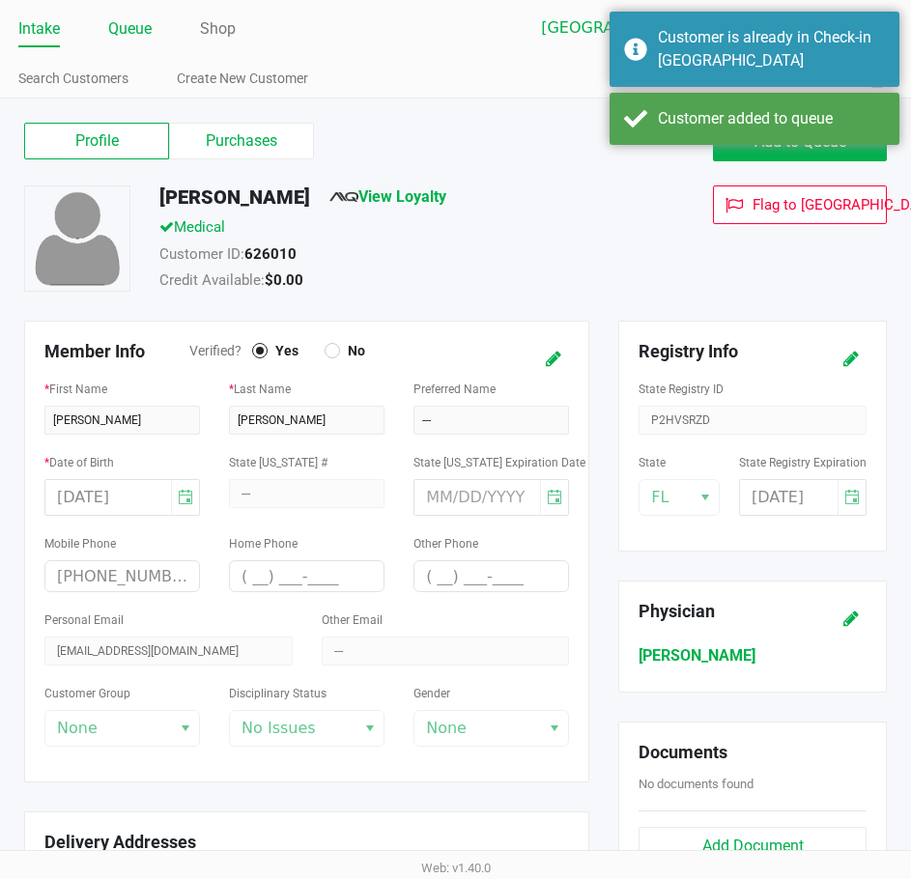
click at [117, 31] on link "Queue" at bounding box center [129, 28] width 43 height 27
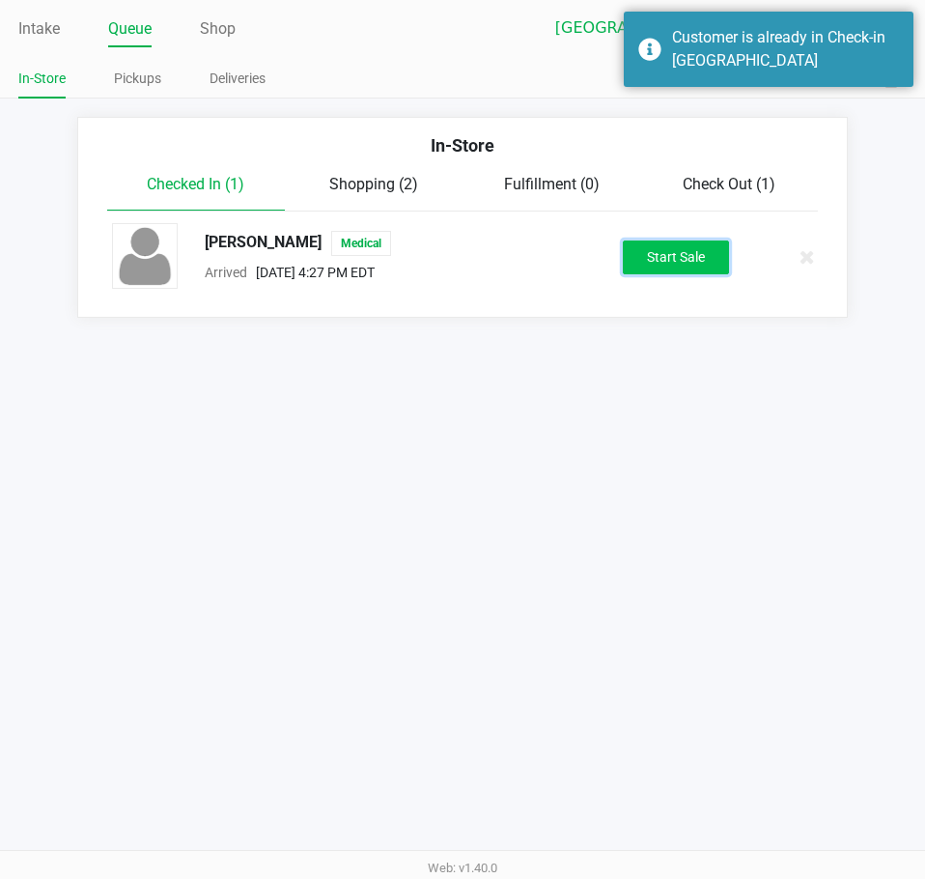
click at [664, 262] on button "Start Sale" at bounding box center [676, 258] width 106 height 34
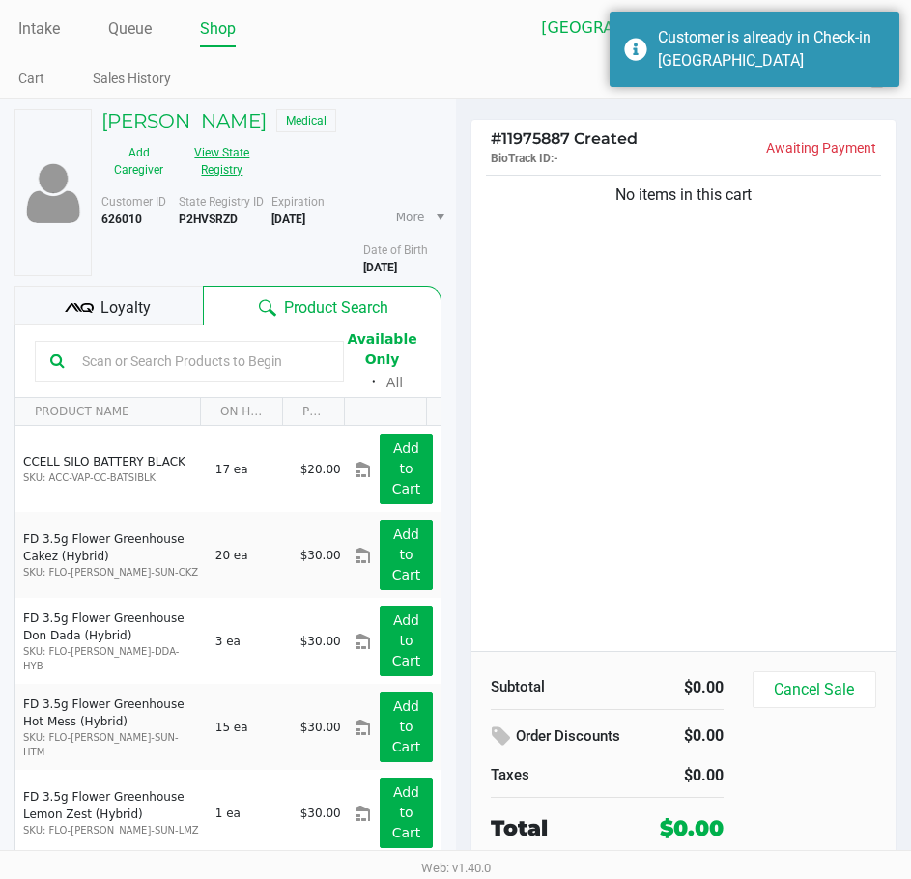
click at [230, 159] on button "View State Registry" at bounding box center [216, 161] width 81 height 48
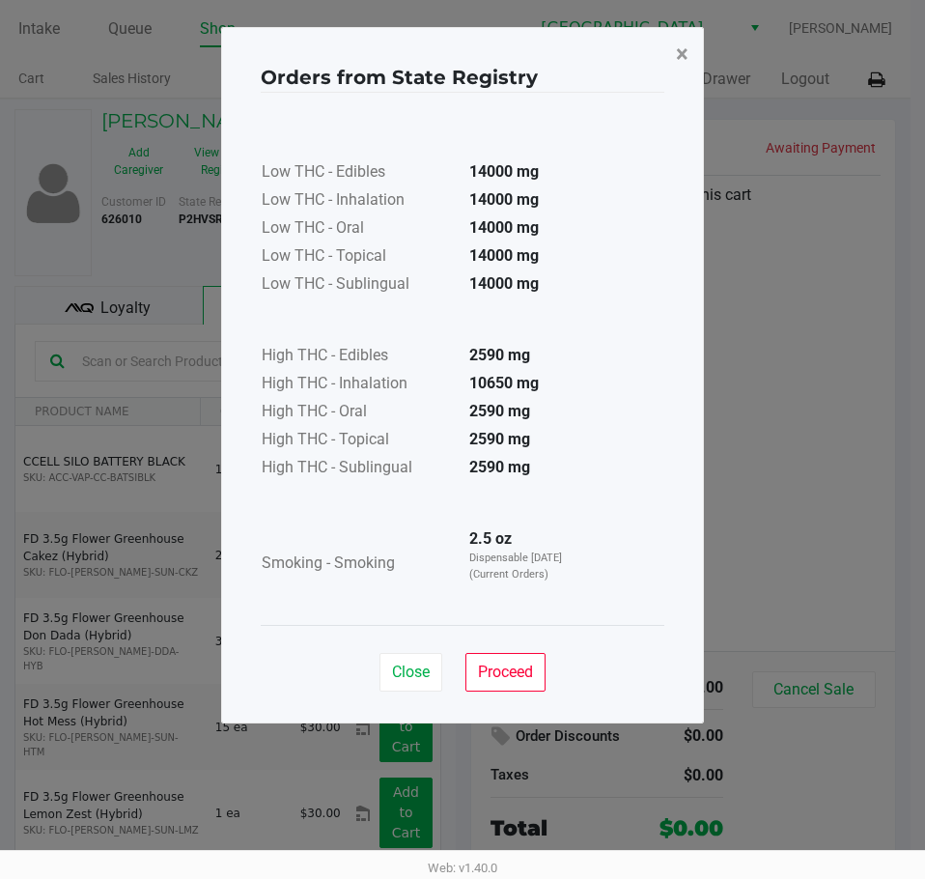
click at [686, 43] on span "×" at bounding box center [682, 54] width 13 height 27
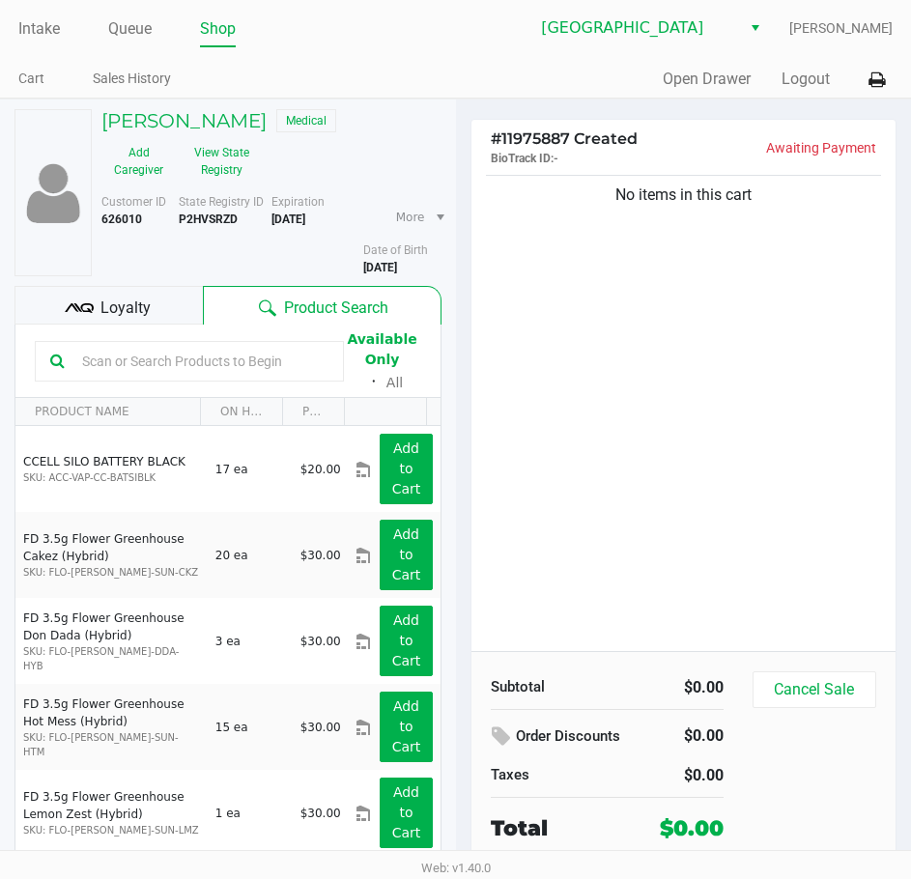
click at [578, 66] on div "Quick Sale Open Drawer Logout" at bounding box center [675, 80] width 438 height 36
click at [39, 28] on link "Intake" at bounding box center [39, 28] width 42 height 27
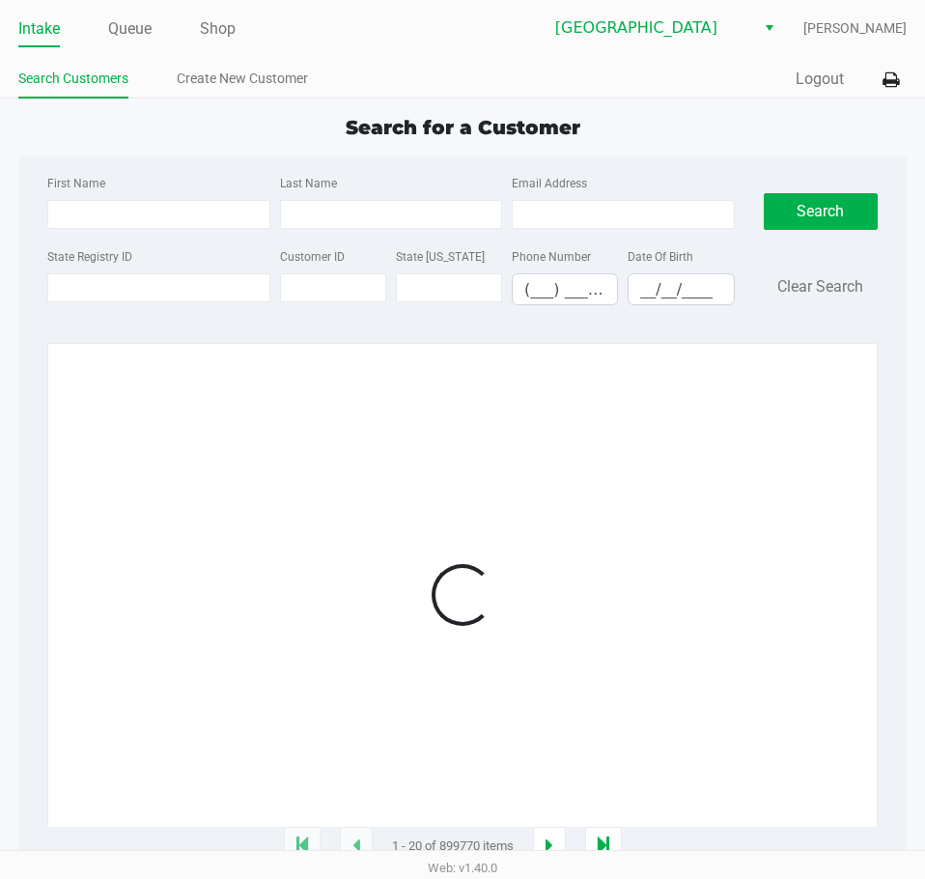
click at [405, 50] on div "Intake Queue Shop Lakeland WC [PERSON_NAME] Search Customers Create New Custome…" at bounding box center [462, 49] width 925 height 99
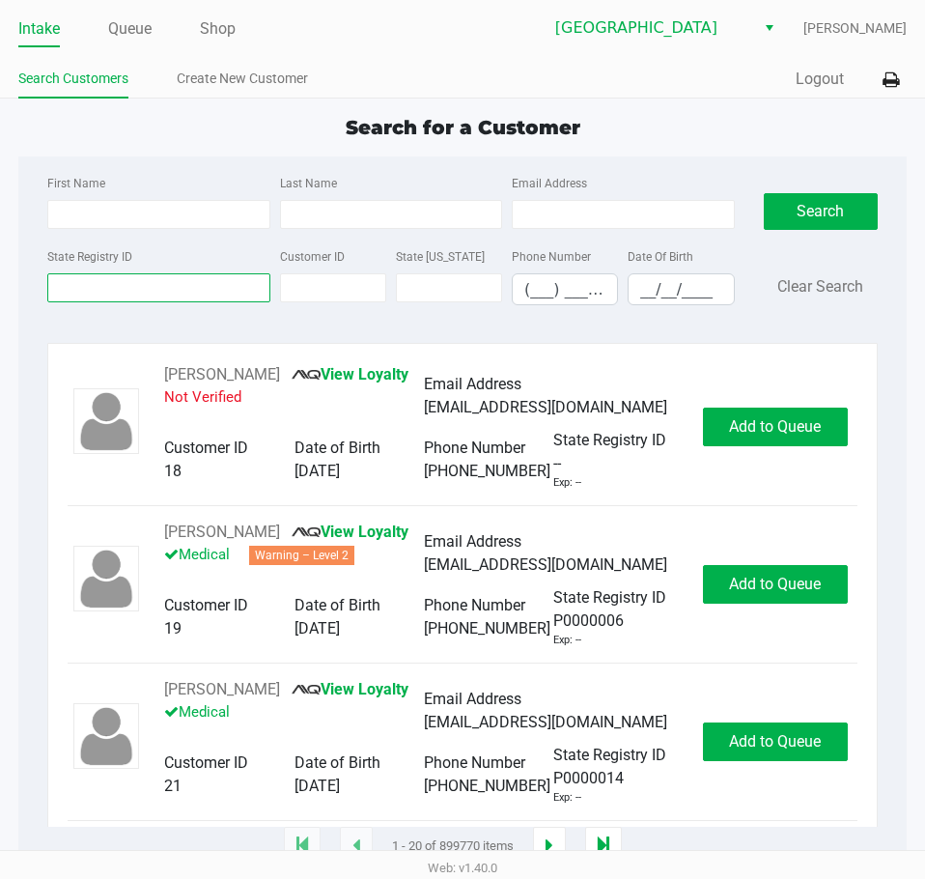
click at [142, 281] on input "State Registry ID" at bounding box center [158, 287] width 222 height 29
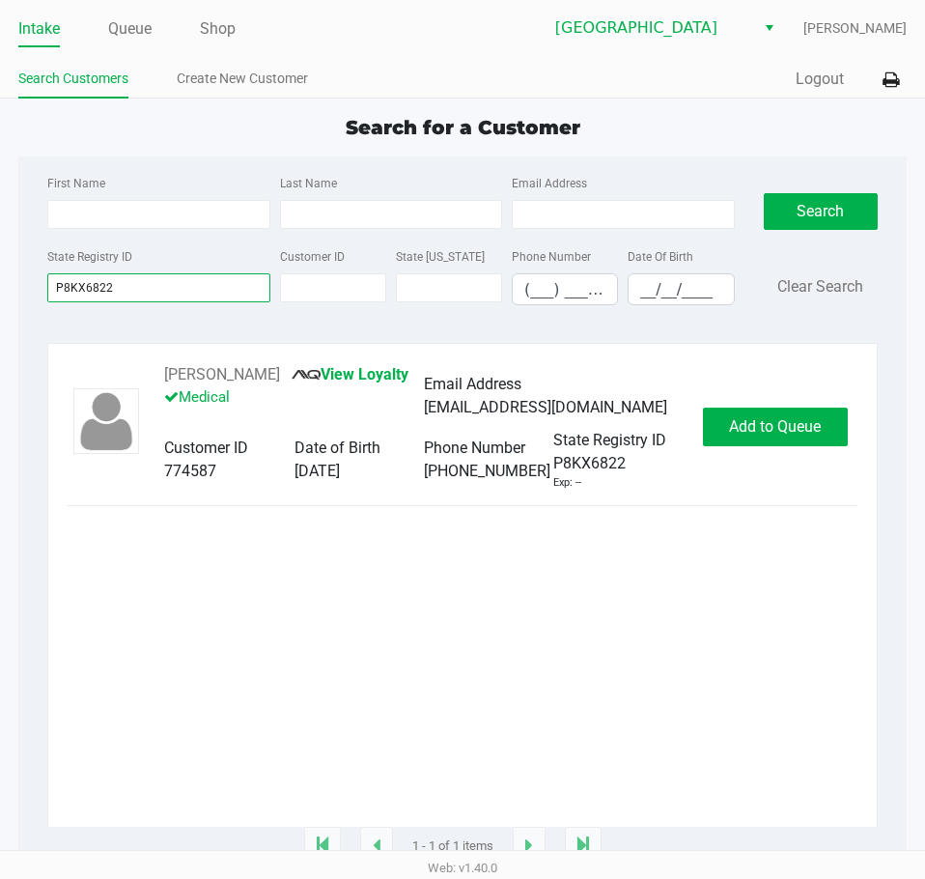
type input "P8KX6822"
drag, startPoint x: 288, startPoint y: 374, endPoint x: 162, endPoint y: 374, distance: 125.6
click at [162, 374] on div "[PERSON_NAME] View Loyalty Medical Email Address [EMAIL_ADDRESS][DOMAIN_NAME] C…" at bounding box center [424, 427] width 558 height 128
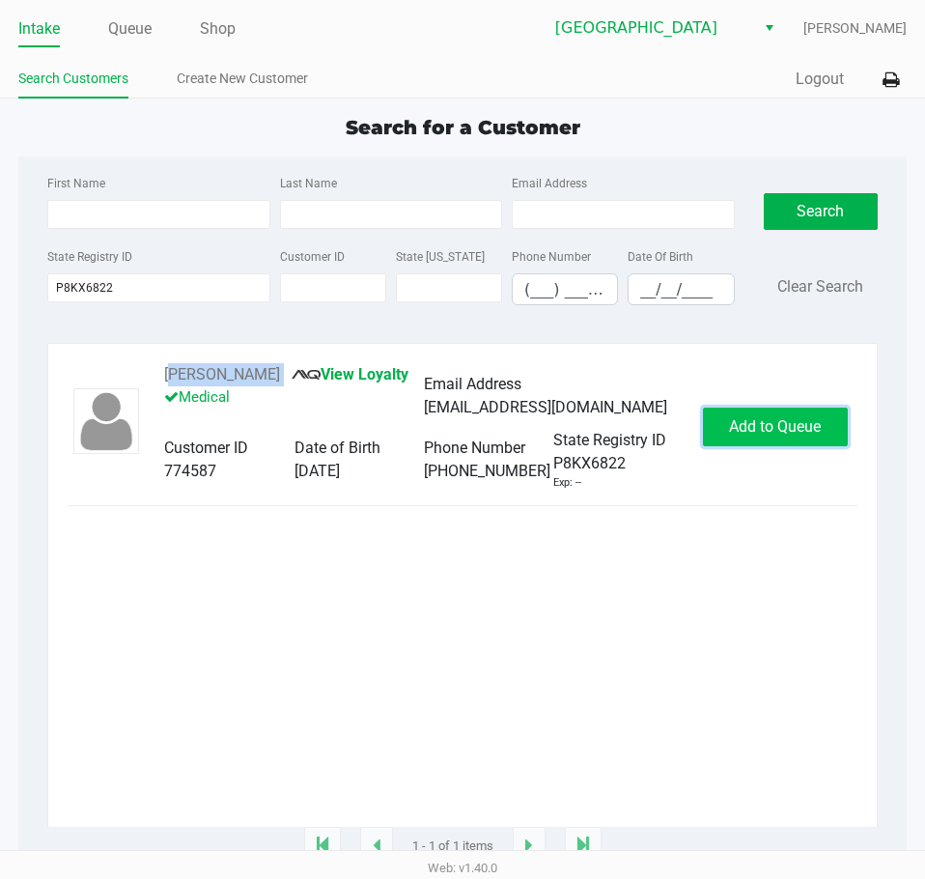
click at [778, 421] on span "Add to Queue" at bounding box center [775, 426] width 92 height 18
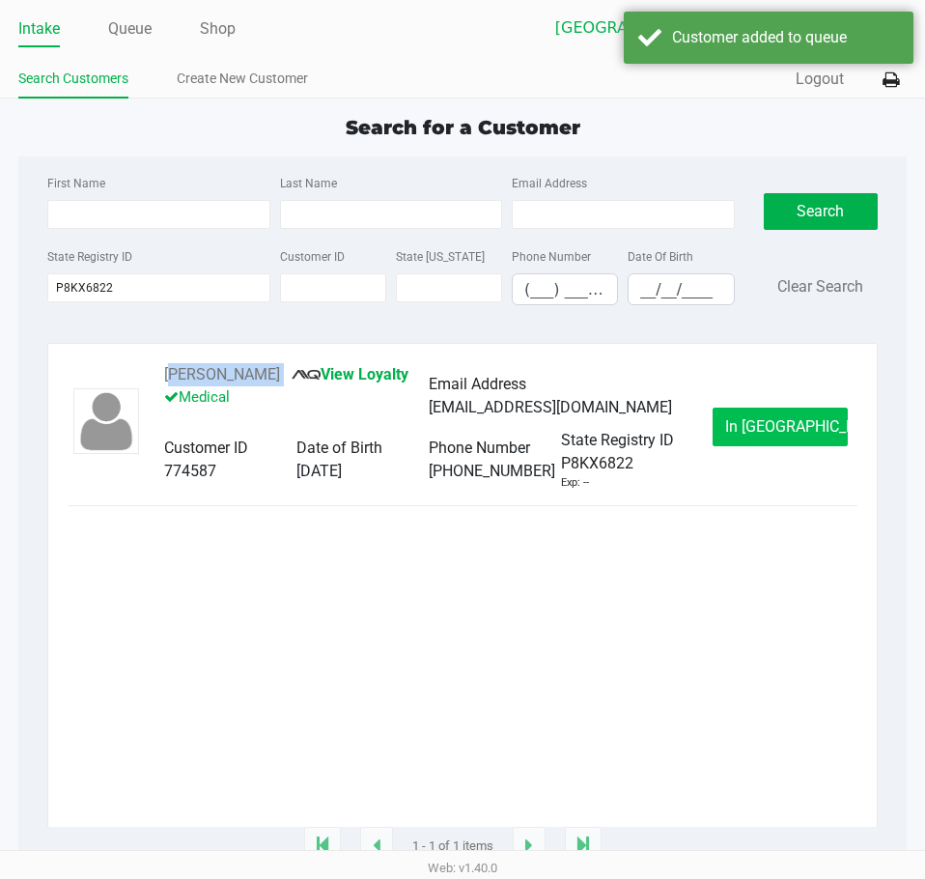
click at [784, 429] on span "In [GEOGRAPHIC_DATA]" at bounding box center [806, 426] width 162 height 18
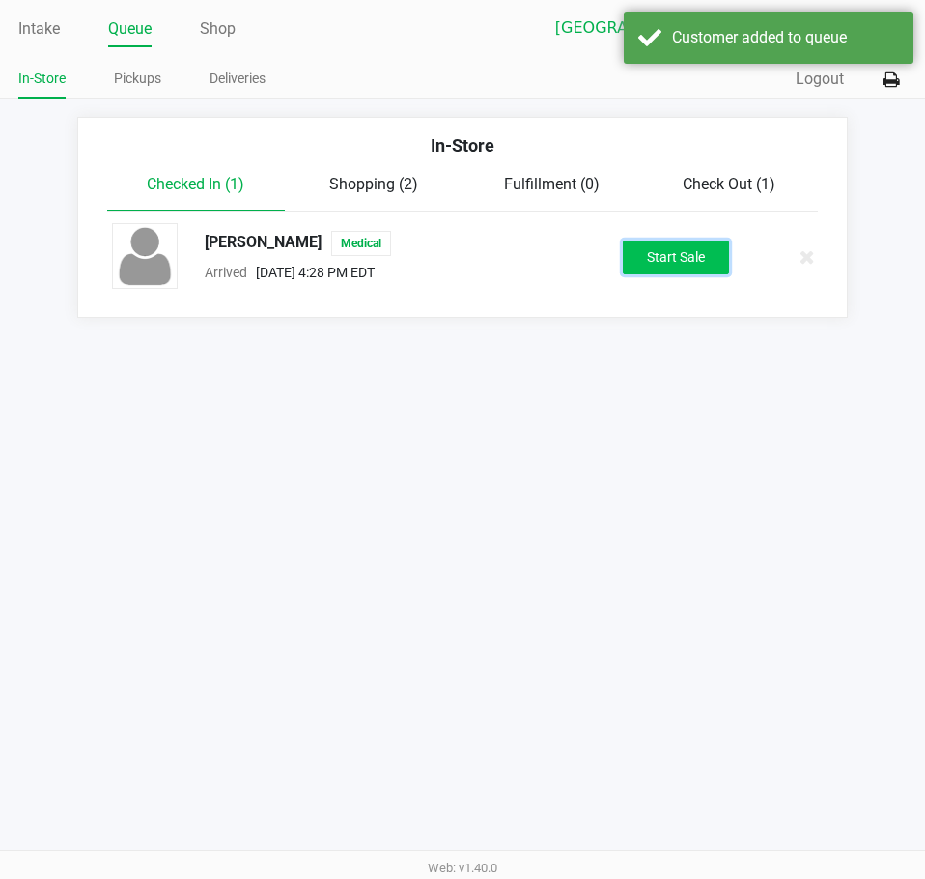
click at [655, 253] on button "Start Sale" at bounding box center [676, 258] width 106 height 34
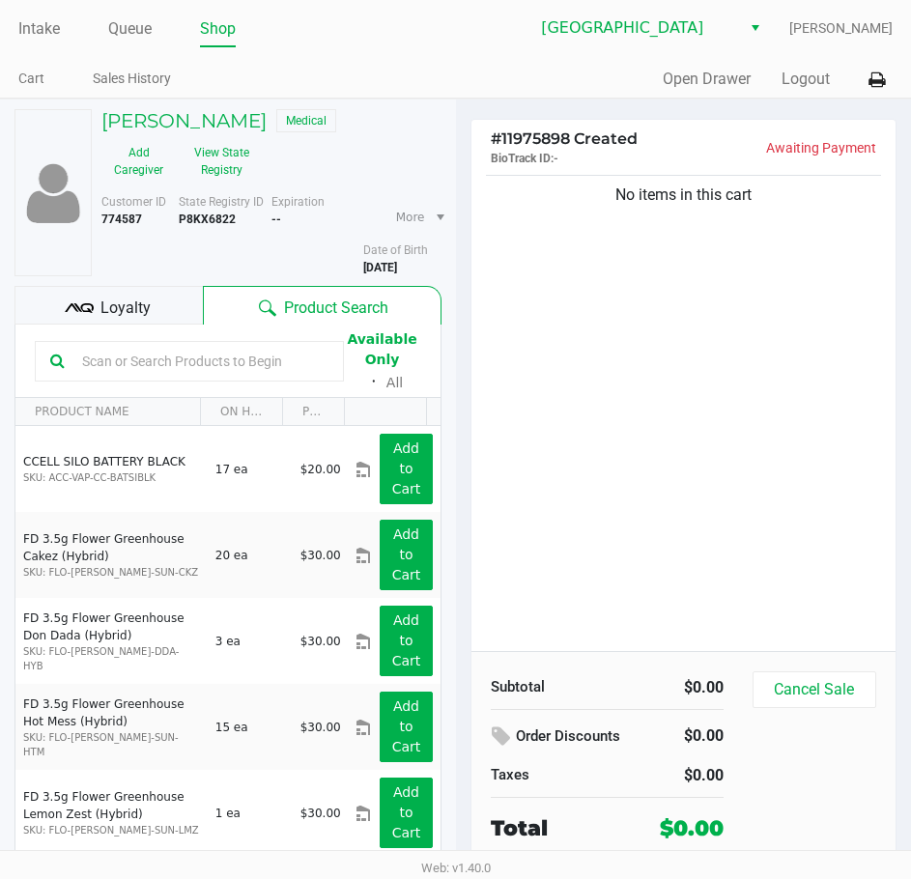
click at [368, 41] on ul "Intake Queue Shop" at bounding box center [237, 30] width 438 height 33
click at [47, 21] on link "Intake" at bounding box center [39, 28] width 42 height 27
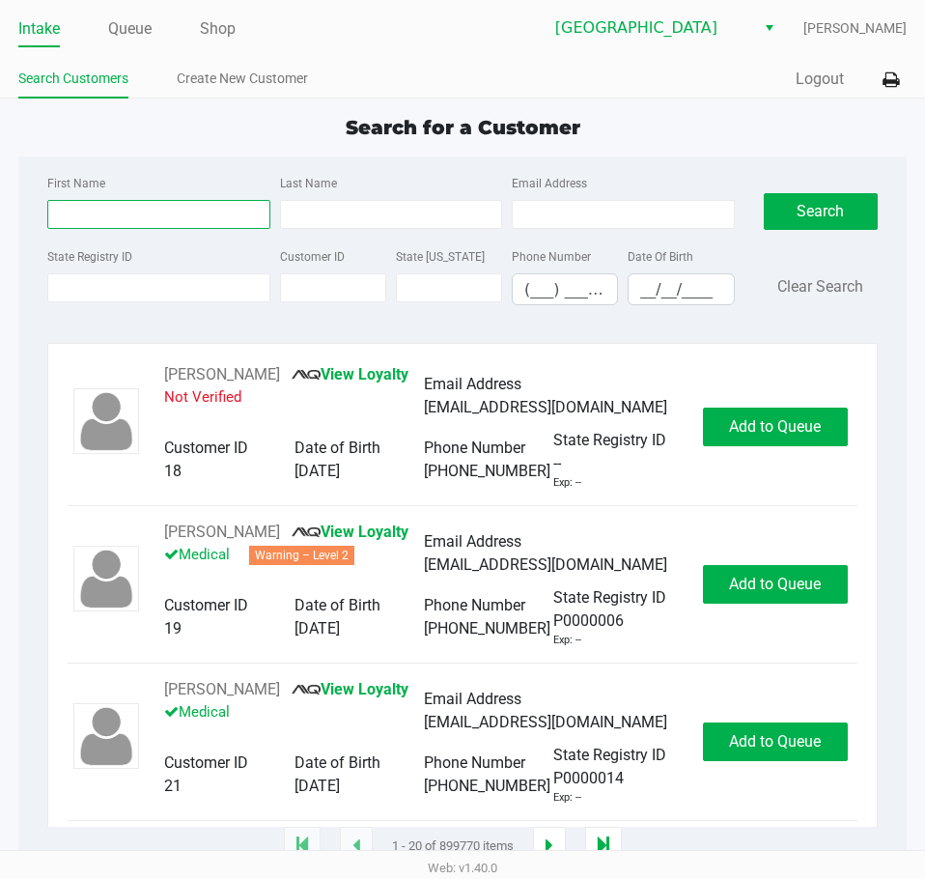
click at [136, 205] on input "First Name" at bounding box center [158, 214] width 222 height 29
type input "[PERSON_NAME]"
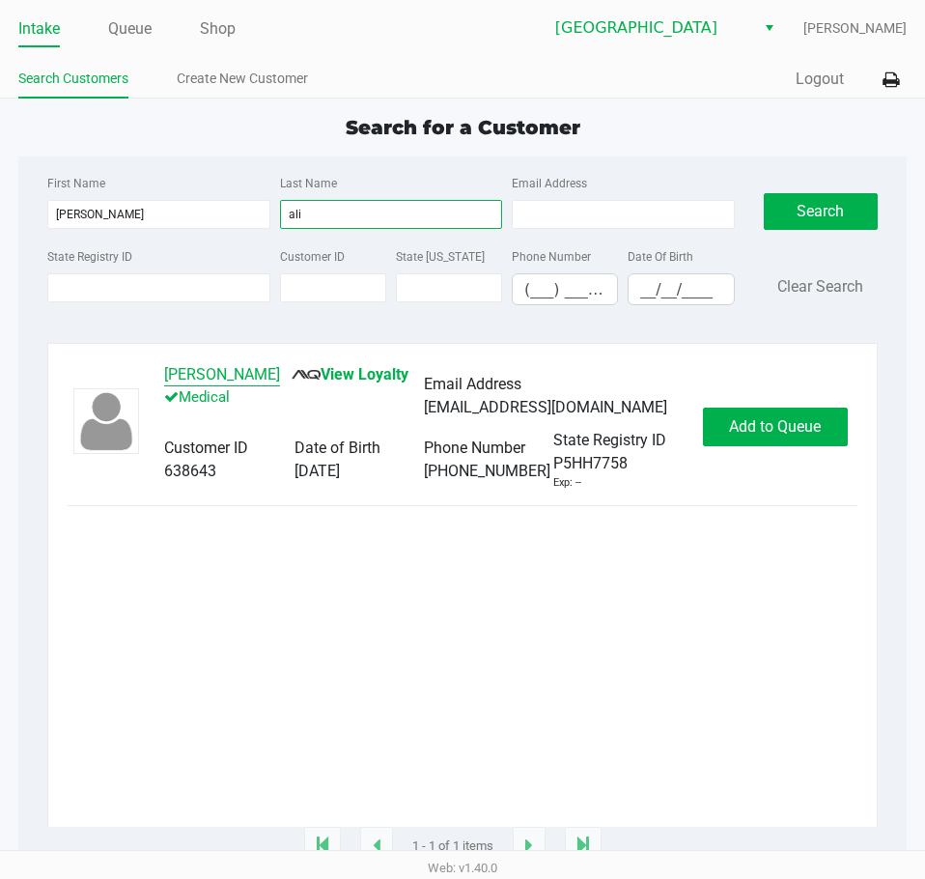
type input "ali"
click at [197, 375] on button "[PERSON_NAME]" at bounding box center [222, 374] width 116 height 23
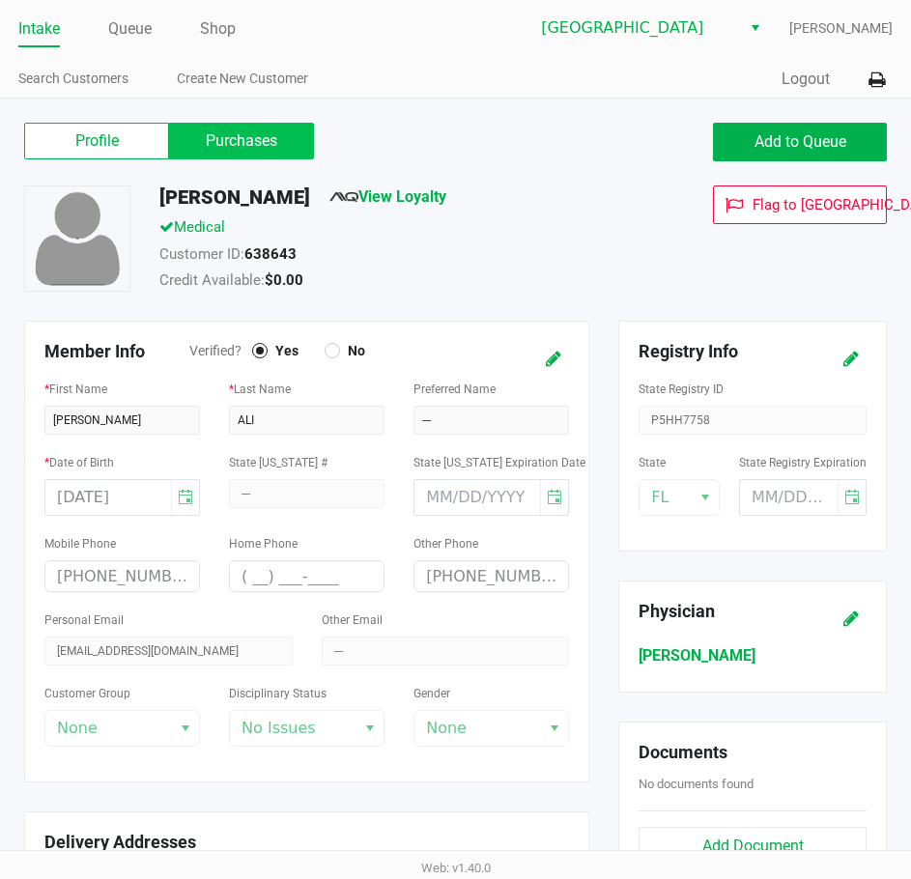
drag, startPoint x: 253, startPoint y: 133, endPoint x: 261, endPoint y: 140, distance: 10.3
click at [254, 133] on label "Purchases" at bounding box center [241, 141] width 145 height 37
click at [0, 0] on 1 "Purchases" at bounding box center [0, 0] width 0 height 0
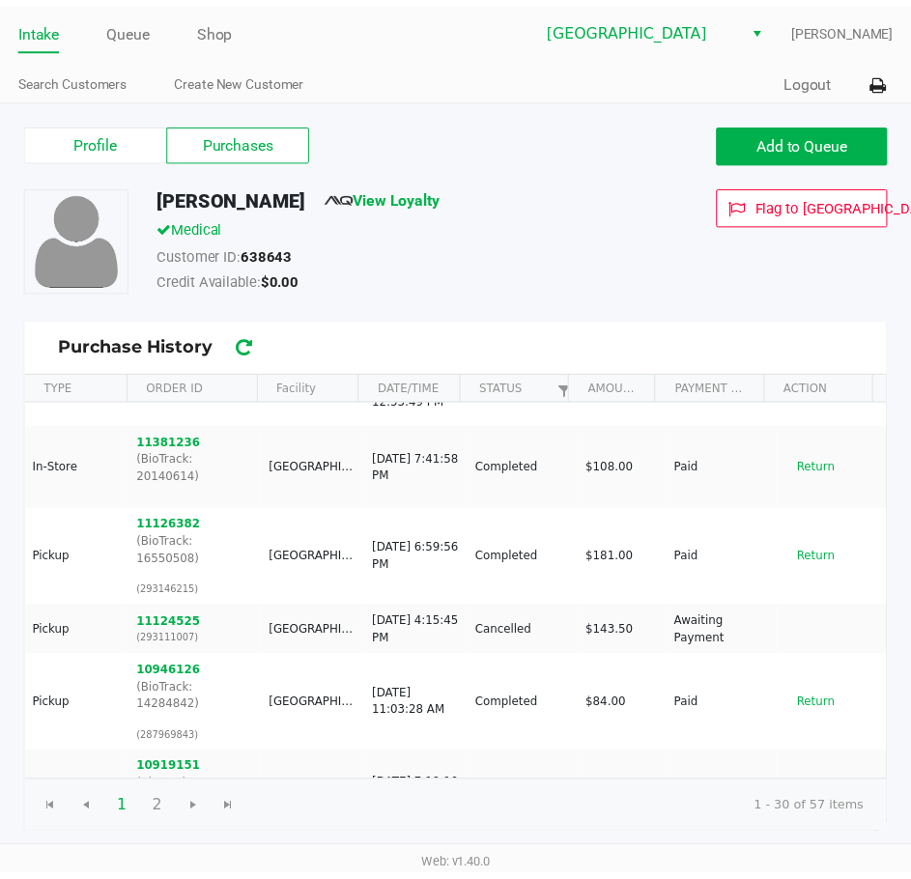
scroll to position [676, 0]
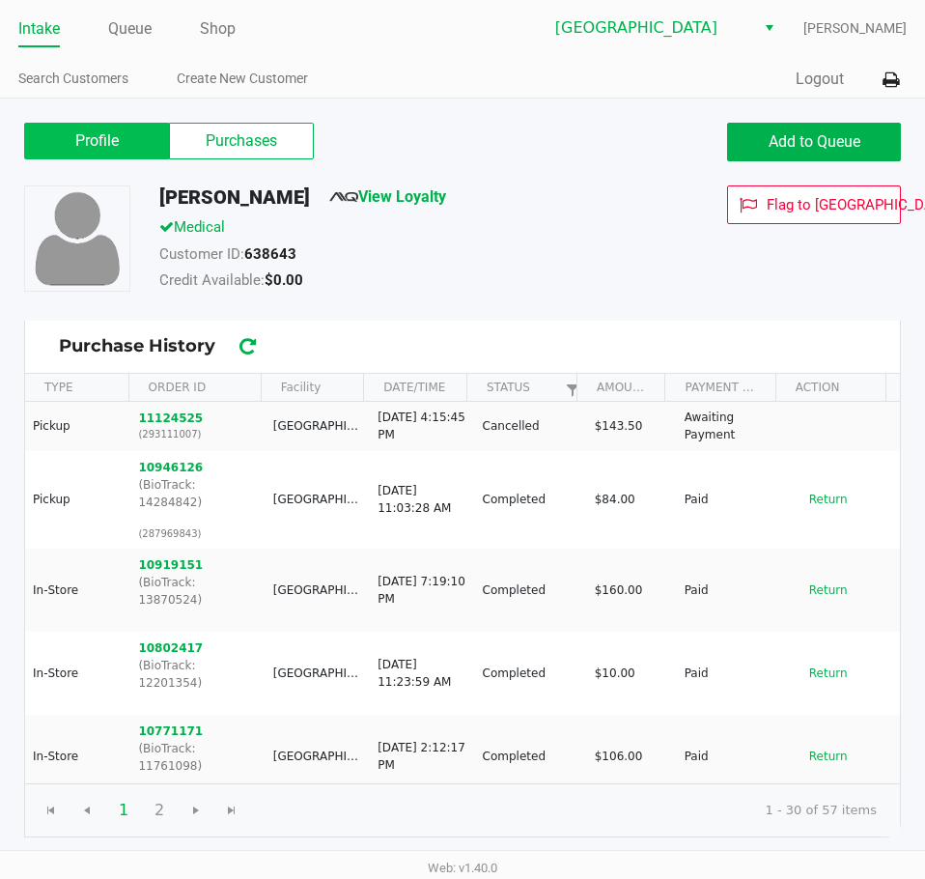
click at [99, 131] on label "Profile" at bounding box center [96, 141] width 145 height 37
click at [0, 0] on 0 "Profile" at bounding box center [0, 0] width 0 height 0
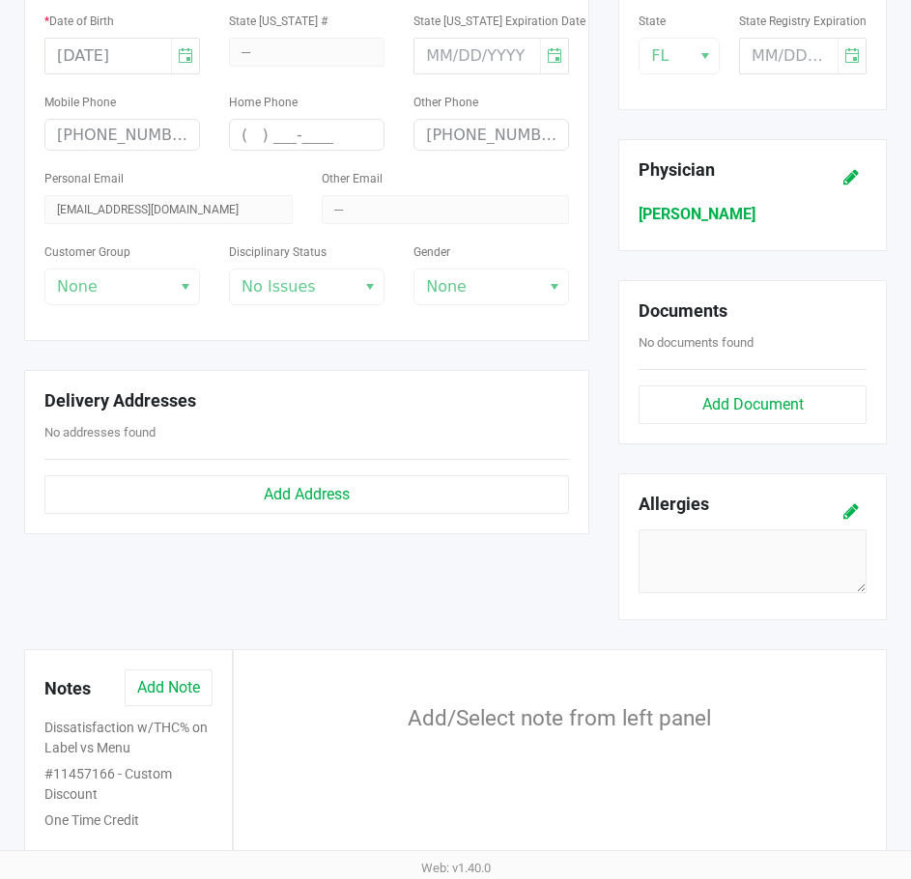
scroll to position [483, 0]
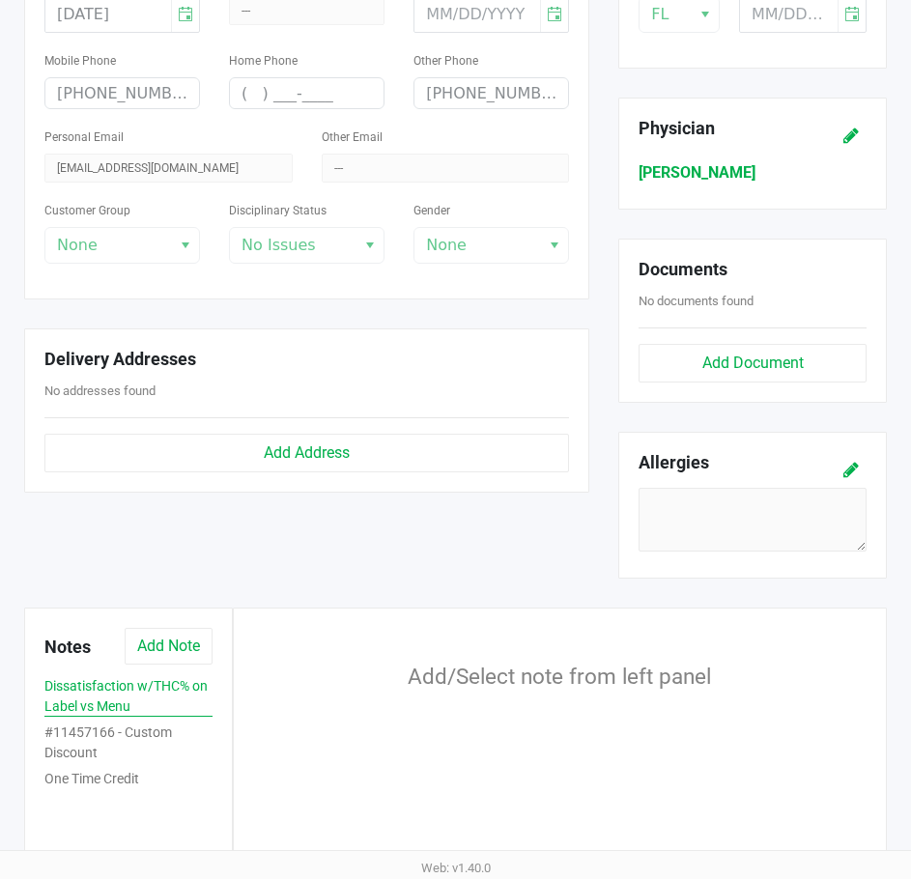
click at [112, 688] on button "Dissatisfaction w/THC% on Label vs Menu" at bounding box center [128, 696] width 168 height 41
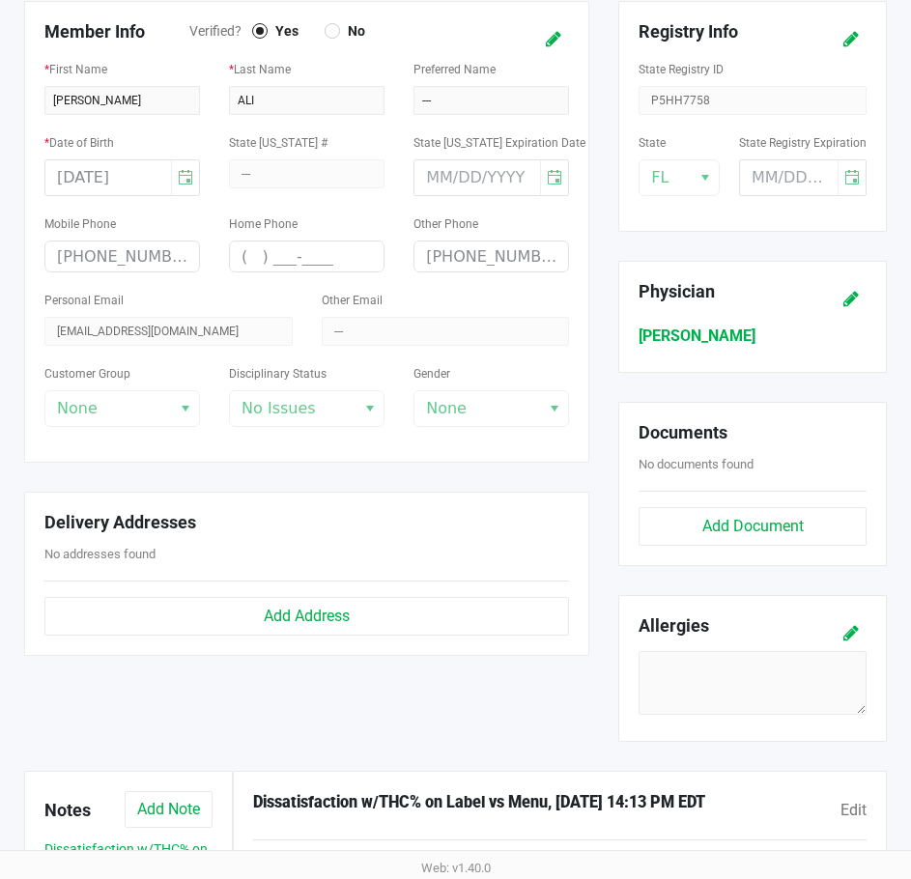
scroll to position [0, 0]
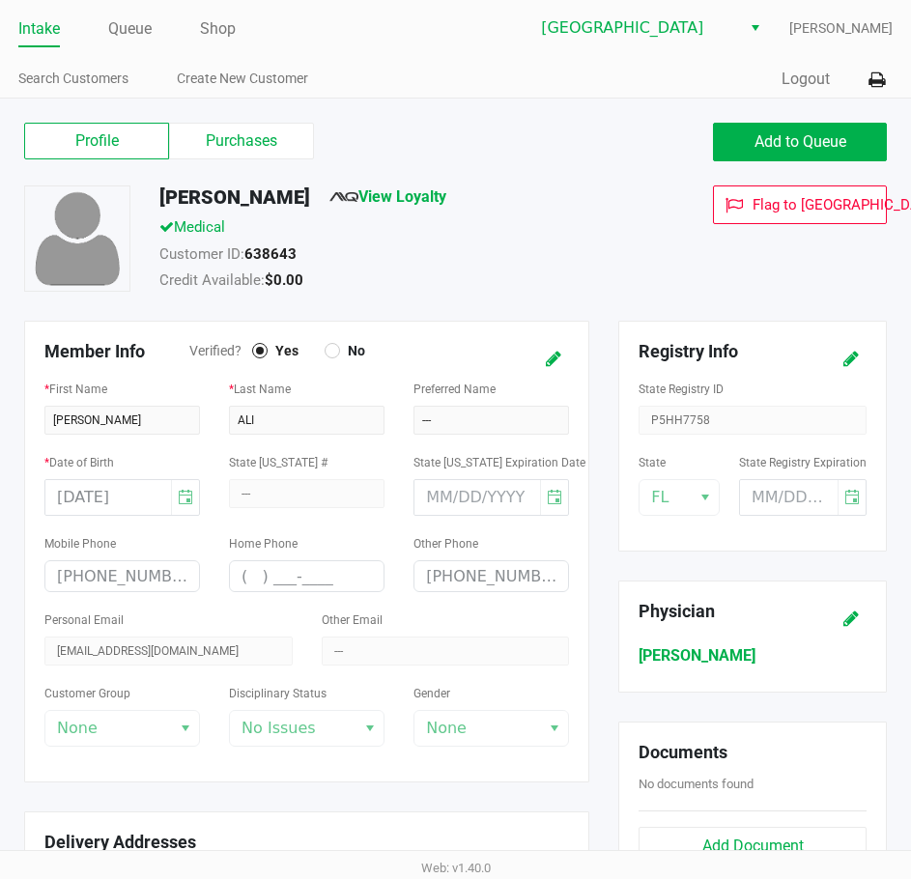
click at [38, 33] on link "Intake" at bounding box center [39, 28] width 42 height 27
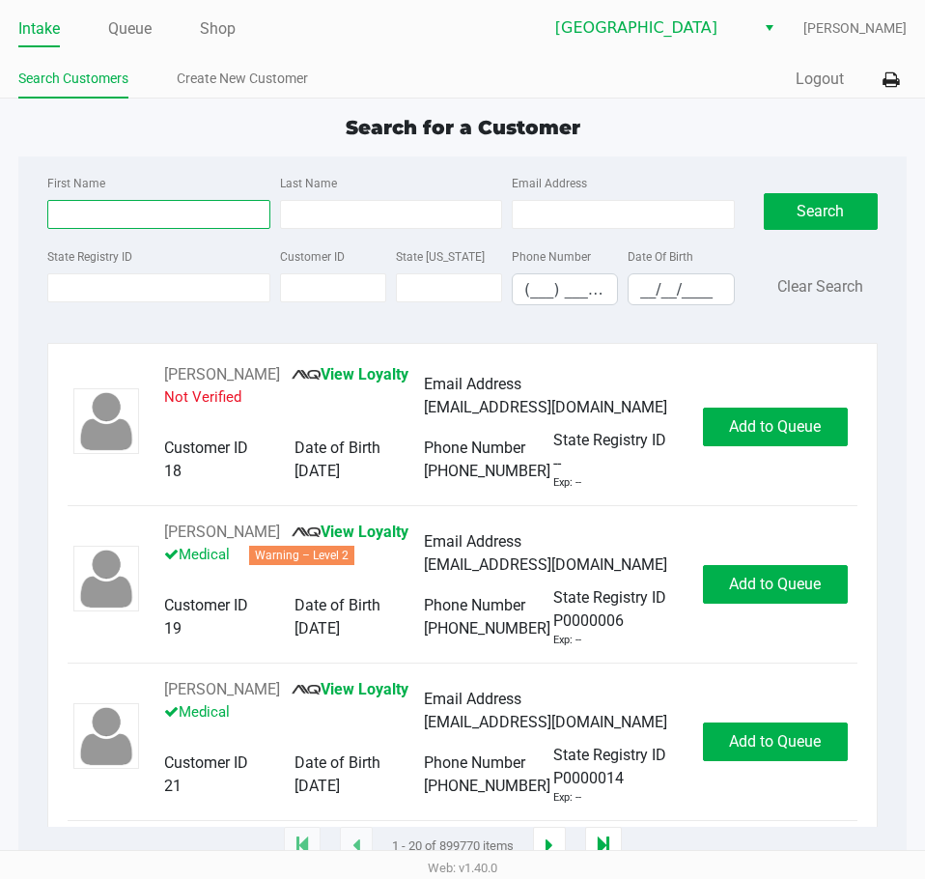
click at [106, 207] on input "First Name" at bounding box center [158, 214] width 222 height 29
type input "[PERSON_NAME]"
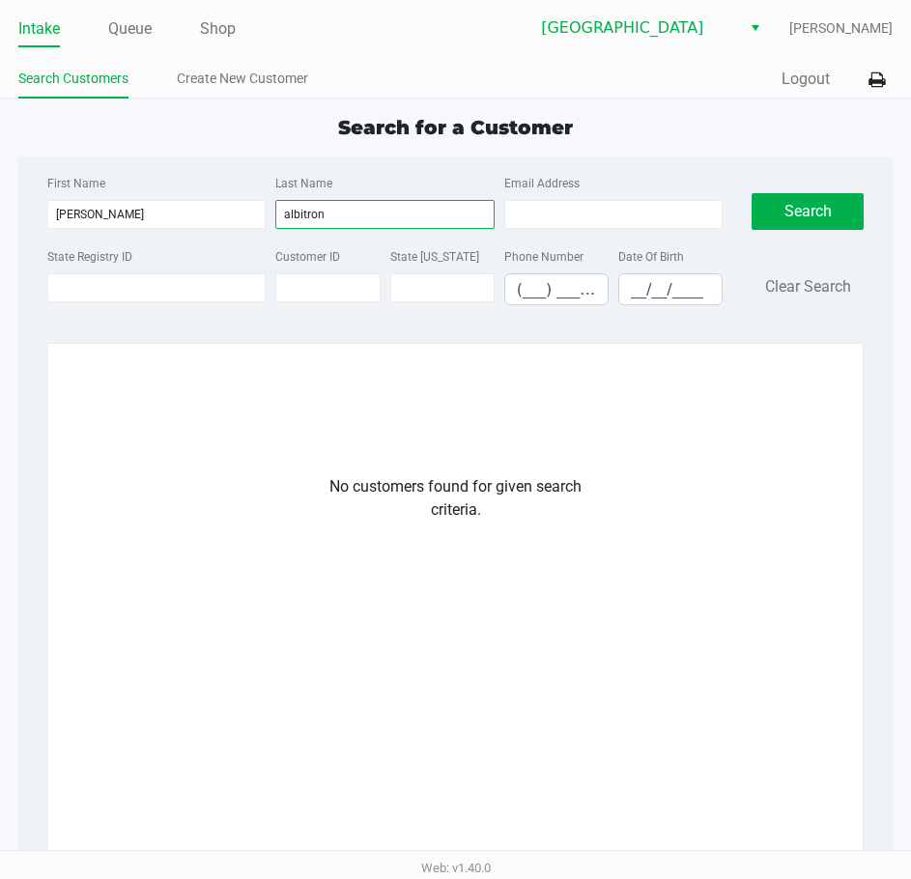
type input "albitron"
click at [817, 285] on button "Clear Search" at bounding box center [808, 286] width 86 height 23
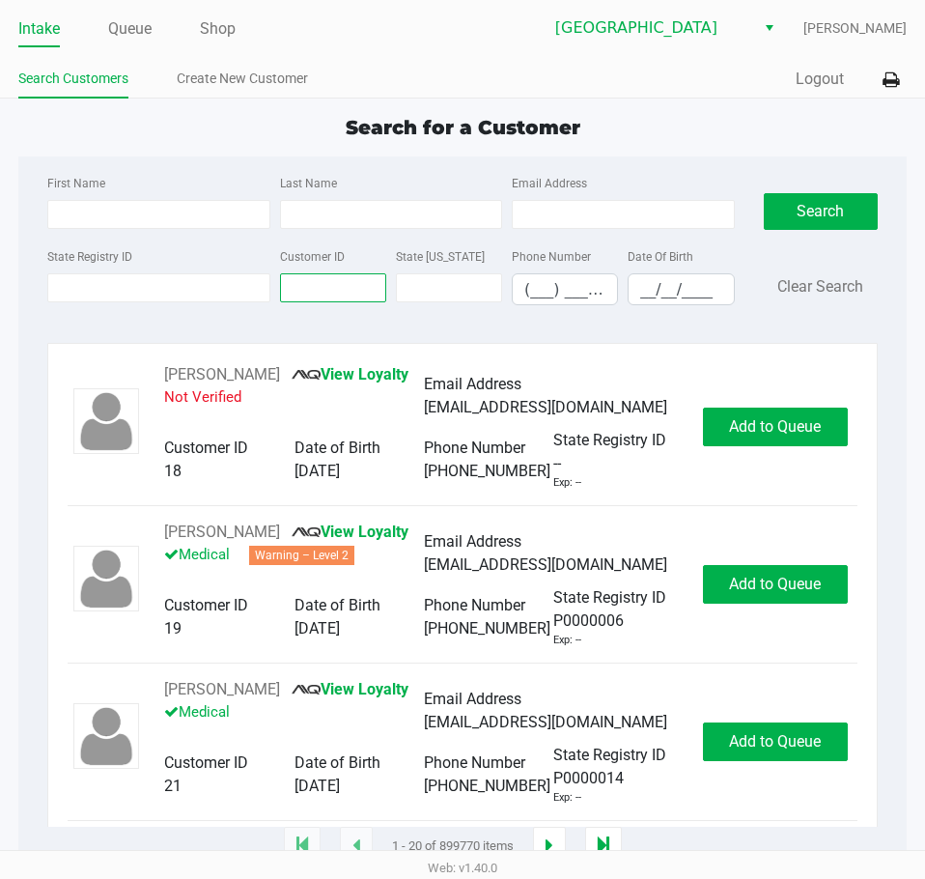
click at [316, 294] on input "Customer ID" at bounding box center [333, 287] width 106 height 29
paste input "129125"
drag, startPoint x: 803, startPoint y: 222, endPoint x: 812, endPoint y: 215, distance: 11.8
click at [810, 215] on button "Search" at bounding box center [821, 211] width 114 height 37
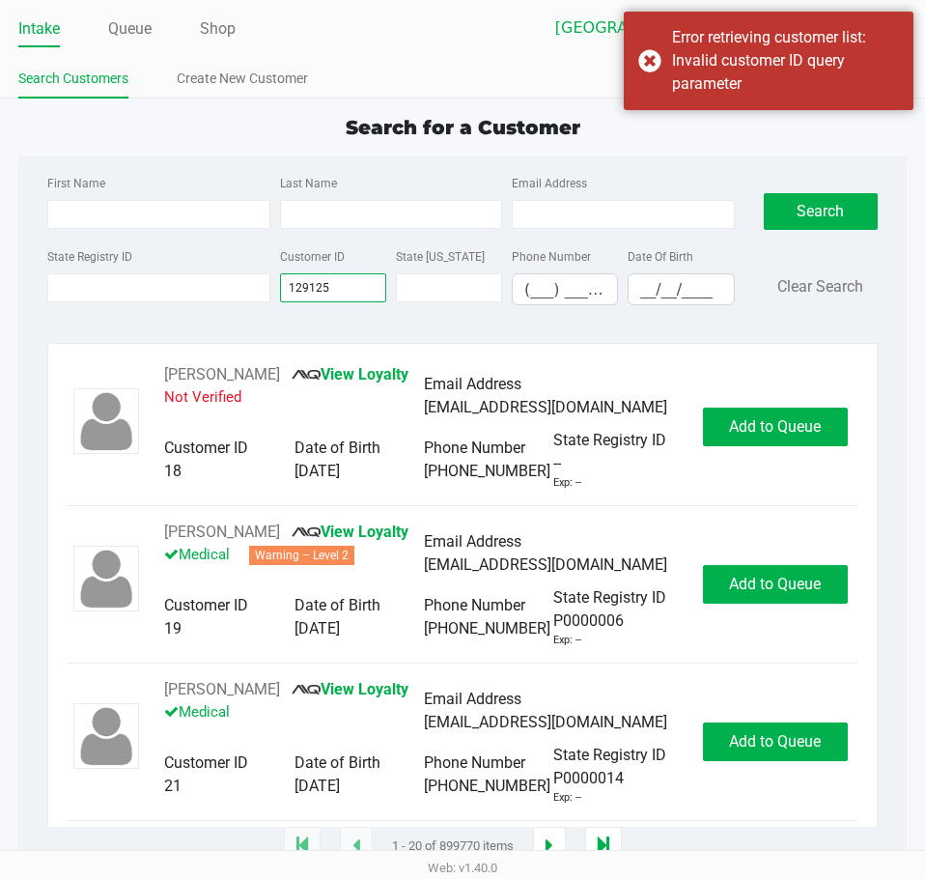
click at [344, 283] on input "129125" at bounding box center [333, 287] width 106 height 29
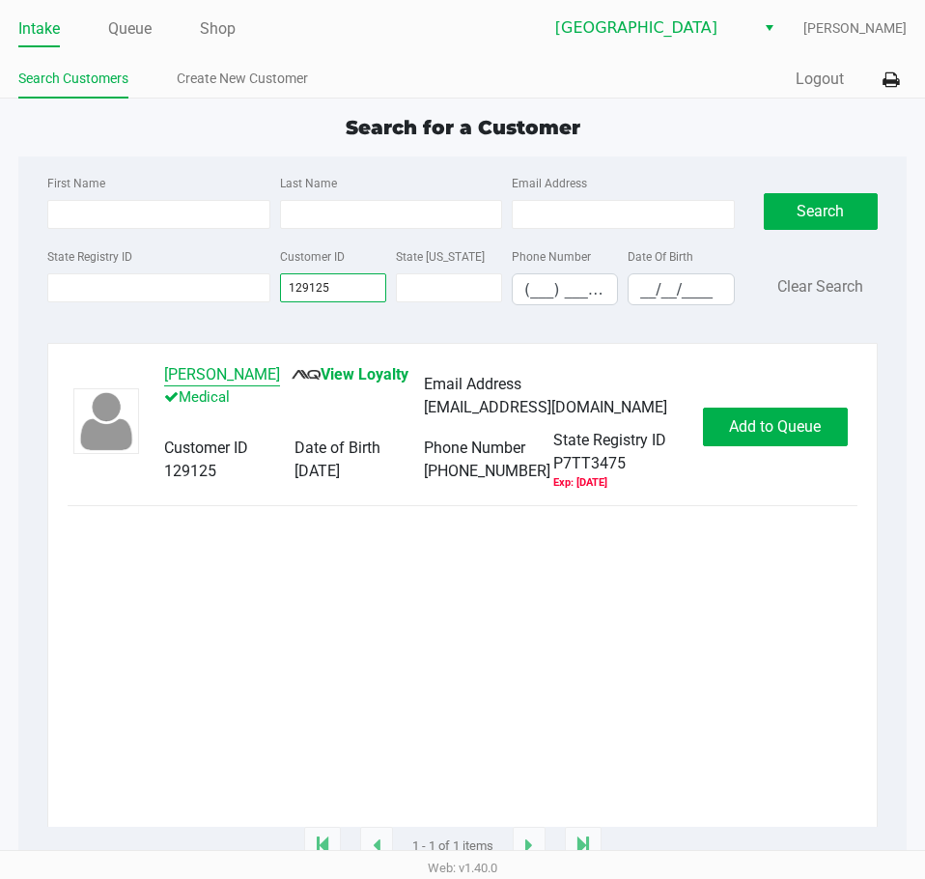
type input "129125"
click at [261, 373] on button "[PERSON_NAME]" at bounding box center [222, 374] width 116 height 23
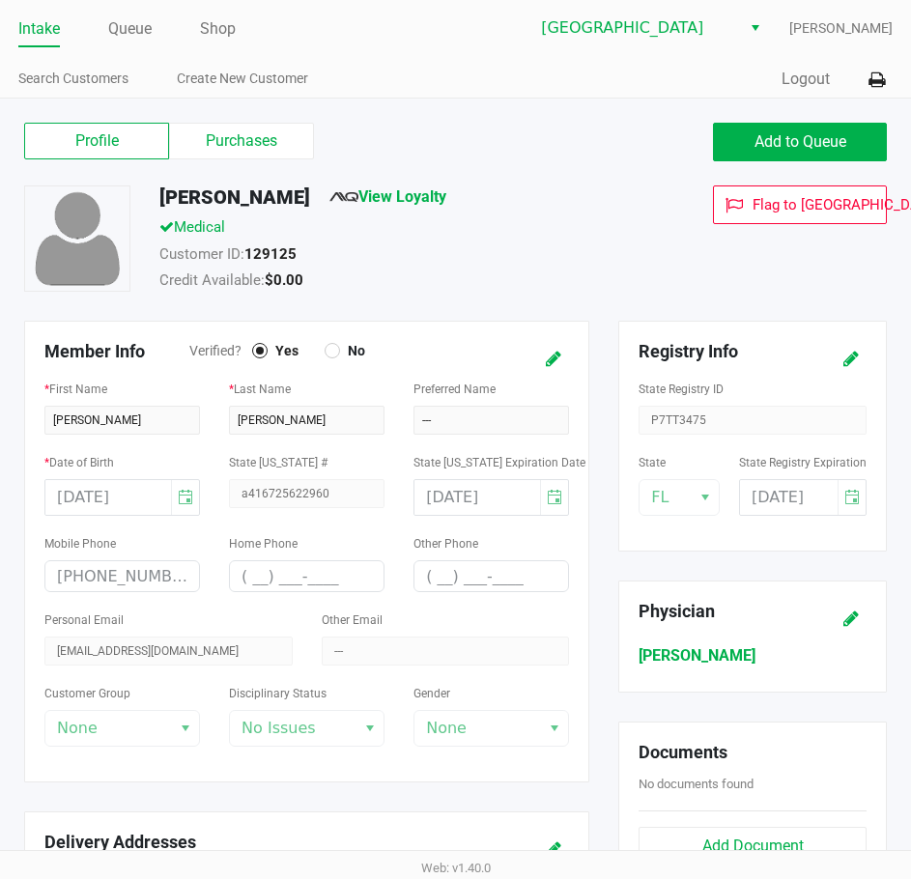
click at [146, 155] on label "Profile" at bounding box center [96, 141] width 145 height 37
click at [0, 0] on 0 "Profile" at bounding box center [0, 0] width 0 height 0
click at [259, 137] on label "Purchases" at bounding box center [241, 141] width 145 height 37
click at [0, 0] on 1 "Purchases" at bounding box center [0, 0] width 0 height 0
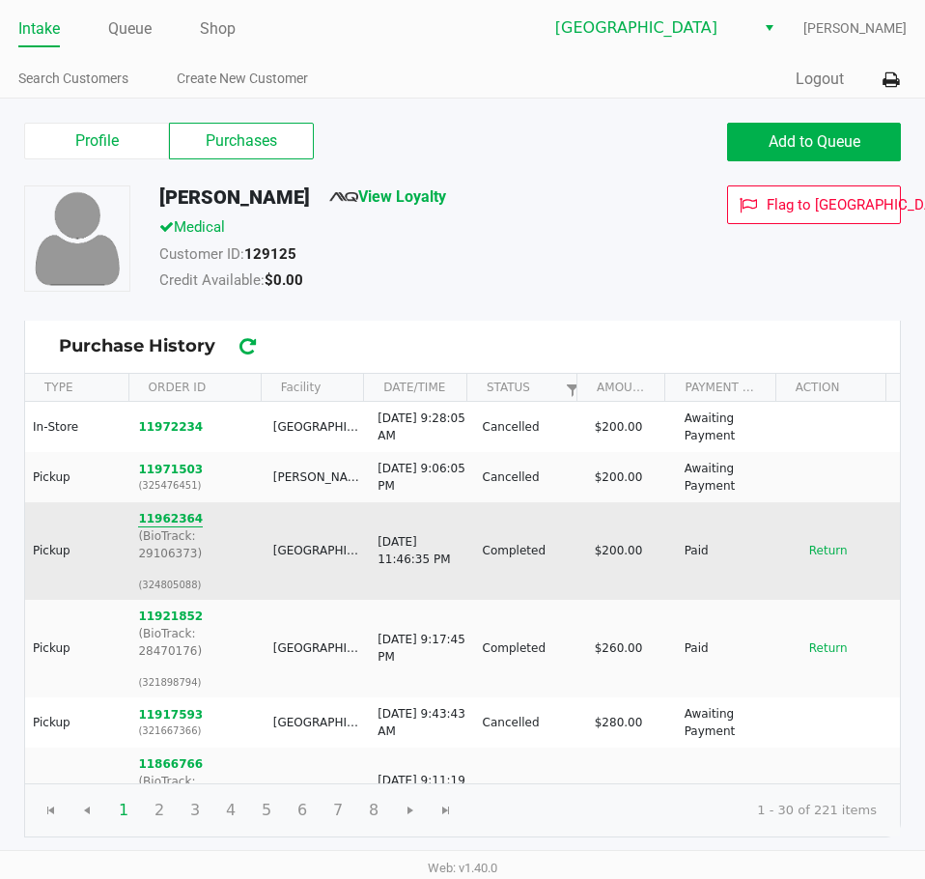
click at [172, 518] on button "11962364" at bounding box center [170, 518] width 65 height 17
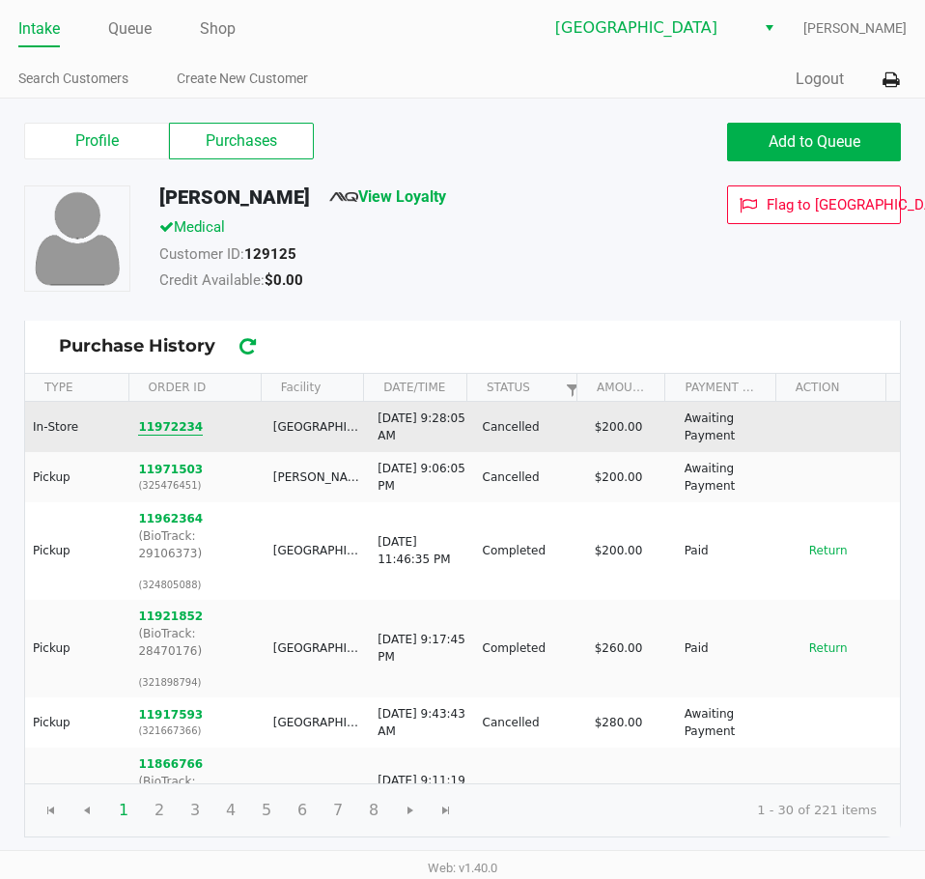
click at [173, 420] on button "11972234" at bounding box center [170, 426] width 65 height 17
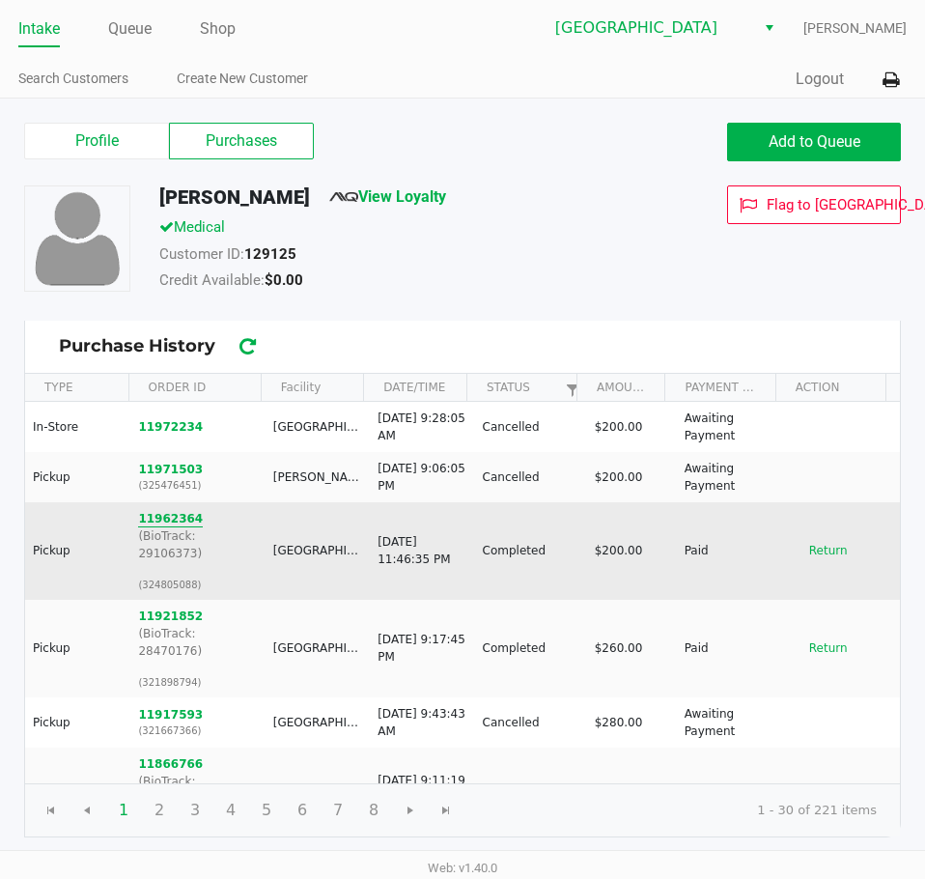
click at [157, 522] on button "11962364" at bounding box center [170, 518] width 65 height 17
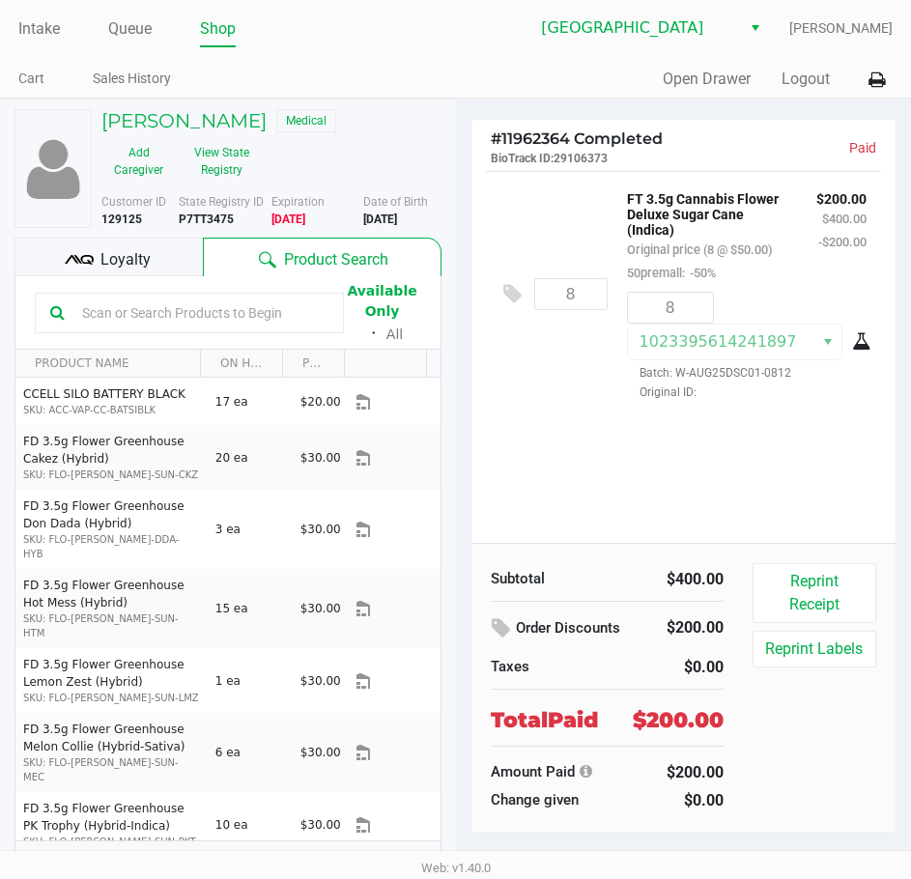
click at [861, 339] on icon at bounding box center [861, 341] width 19 height 15
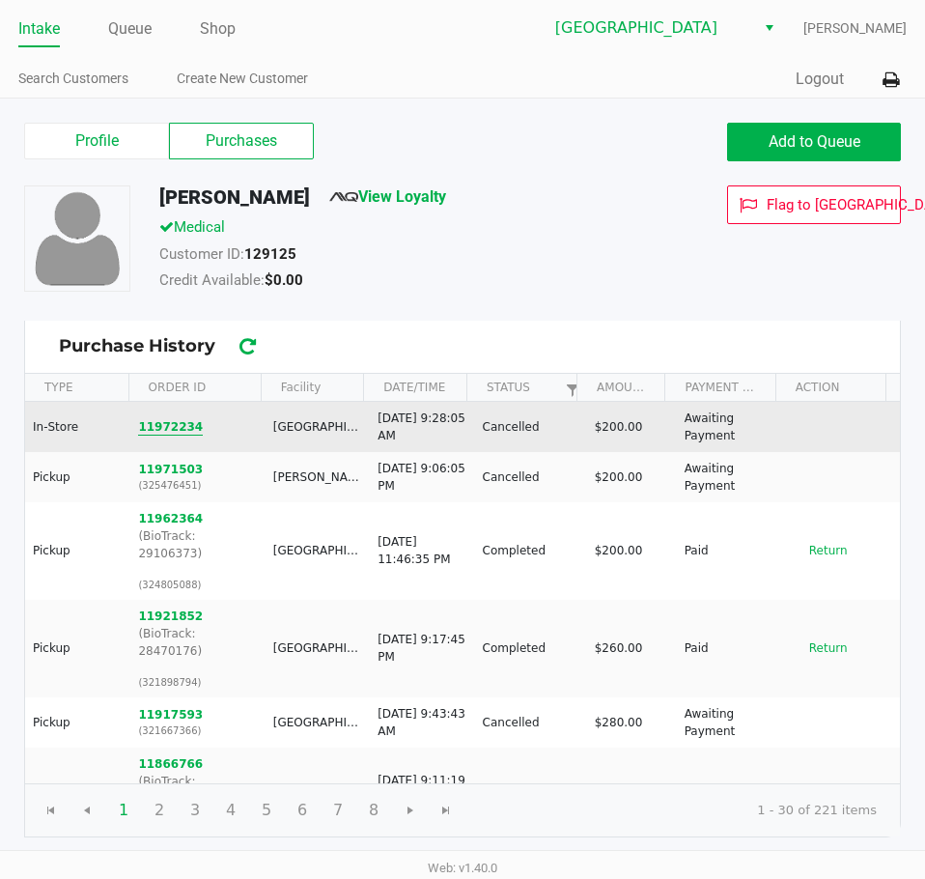
click at [173, 427] on button "11972234" at bounding box center [170, 426] width 65 height 17
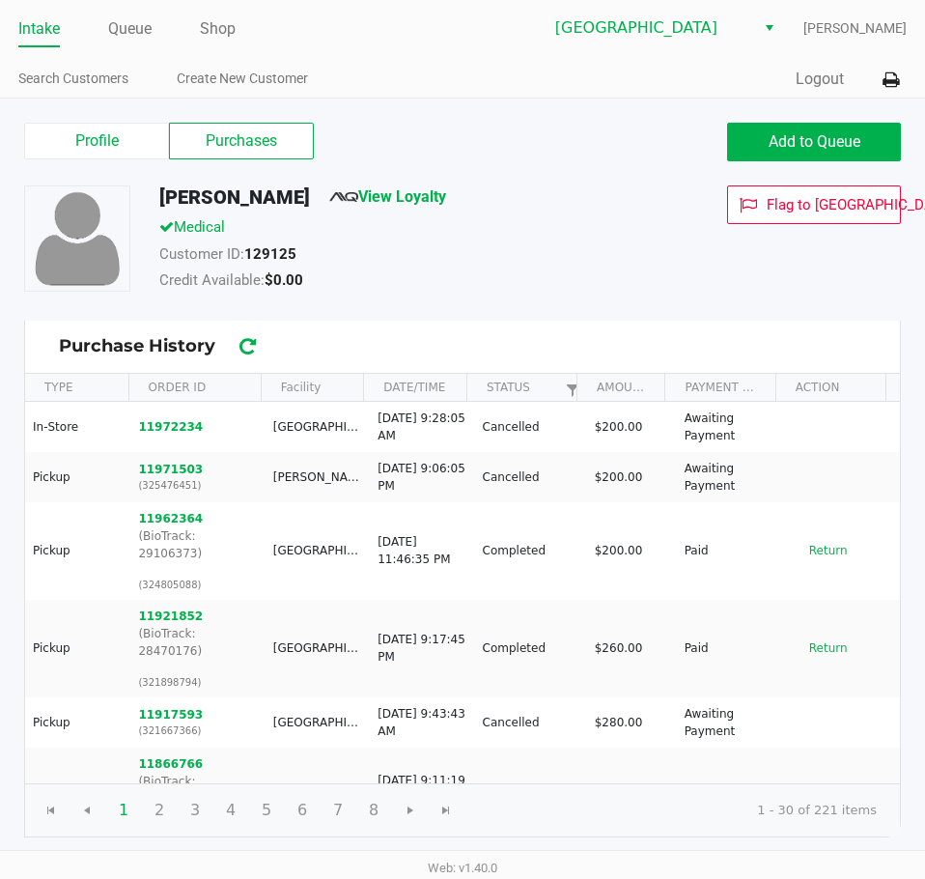
drag, startPoint x: 731, startPoint y: 222, endPoint x: 709, endPoint y: 279, distance: 61.2
click at [709, 279] on div "Flag to [GEOGRAPHIC_DATA]" at bounding box center [787, 240] width 257 height 111
click at [573, 100] on div "Profile Purchases Add to Queue [PERSON_NAME] View Loyalty Medical Customer ID: …" at bounding box center [462, 478] width 925 height 758
click at [58, 16] on link "Intake" at bounding box center [39, 28] width 42 height 27
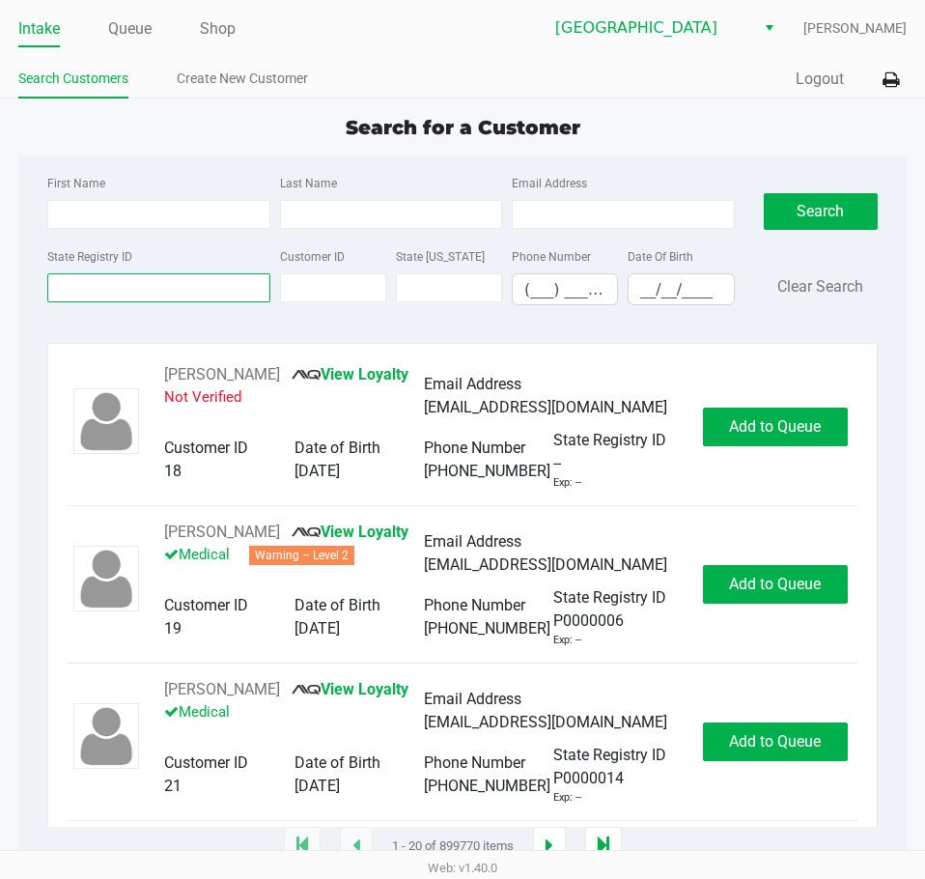
click at [121, 291] on input "State Registry ID" at bounding box center [158, 287] width 222 height 29
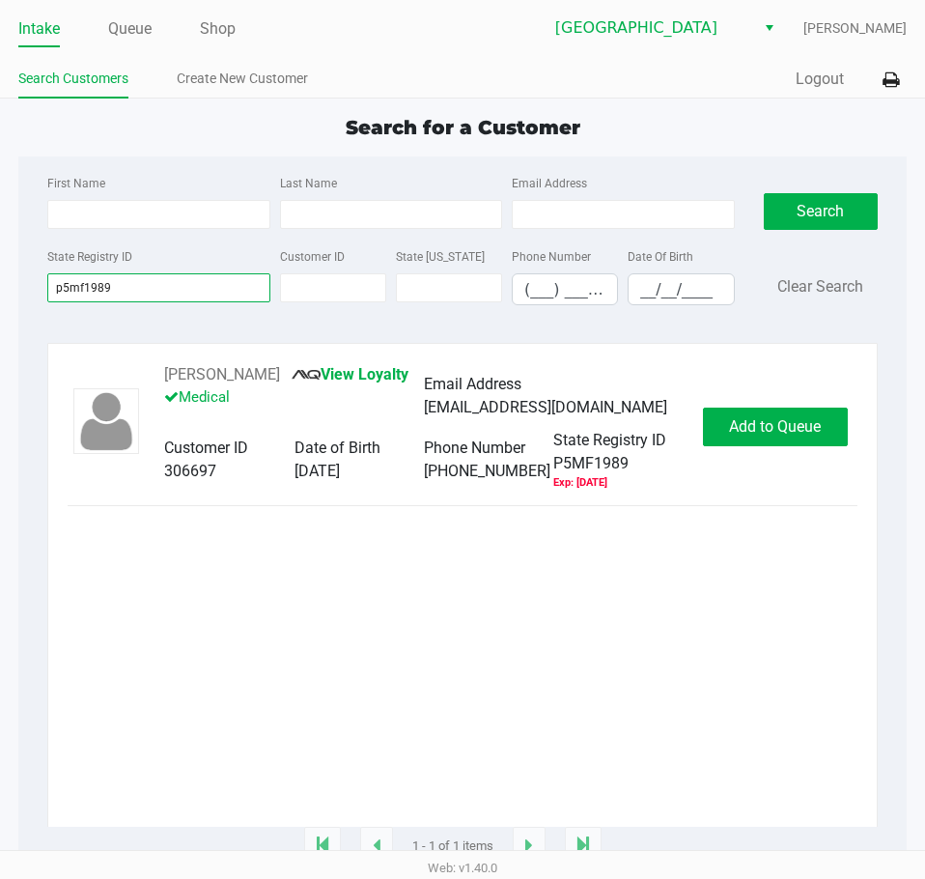
type input "p5mf1989"
drag, startPoint x: 270, startPoint y: 374, endPoint x: 129, endPoint y: 372, distance: 141.0
click at [129, 372] on div "[PERSON_NAME] View Loyalty Medical Email Address [EMAIL_ADDRESS][DOMAIN_NAME] C…" at bounding box center [463, 427] width 790 height 128
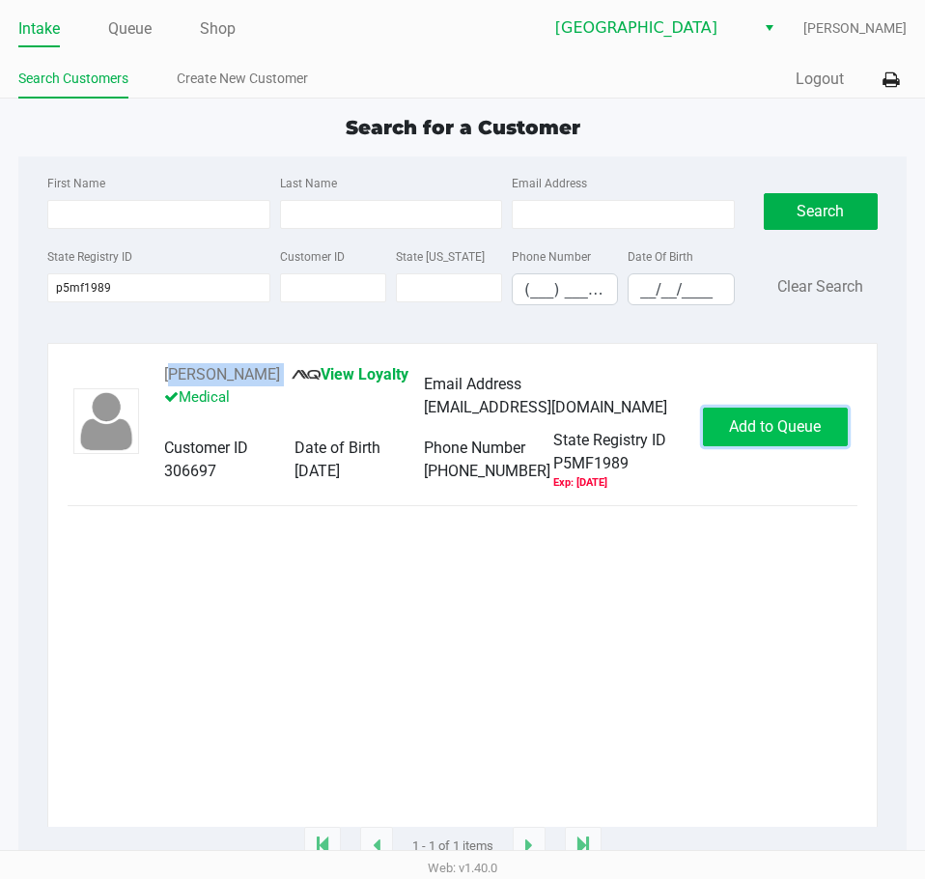
click at [771, 430] on span "Add to Queue" at bounding box center [775, 426] width 92 height 18
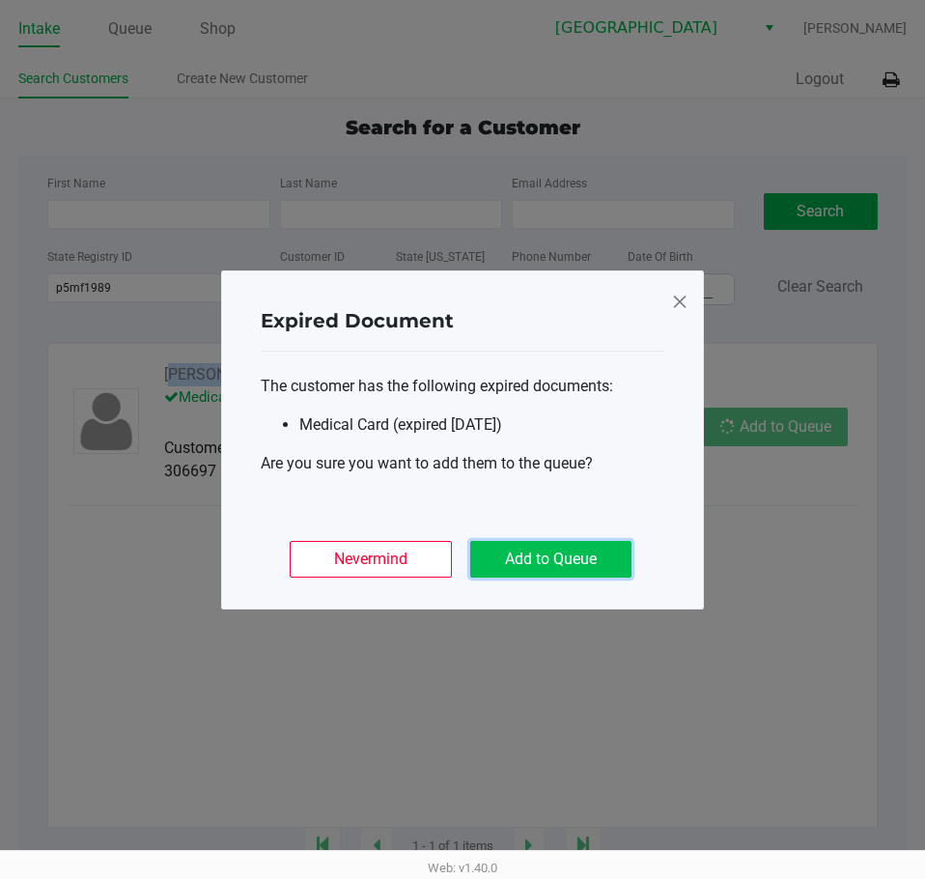
click at [600, 547] on button "Add to Queue" at bounding box center [550, 559] width 161 height 37
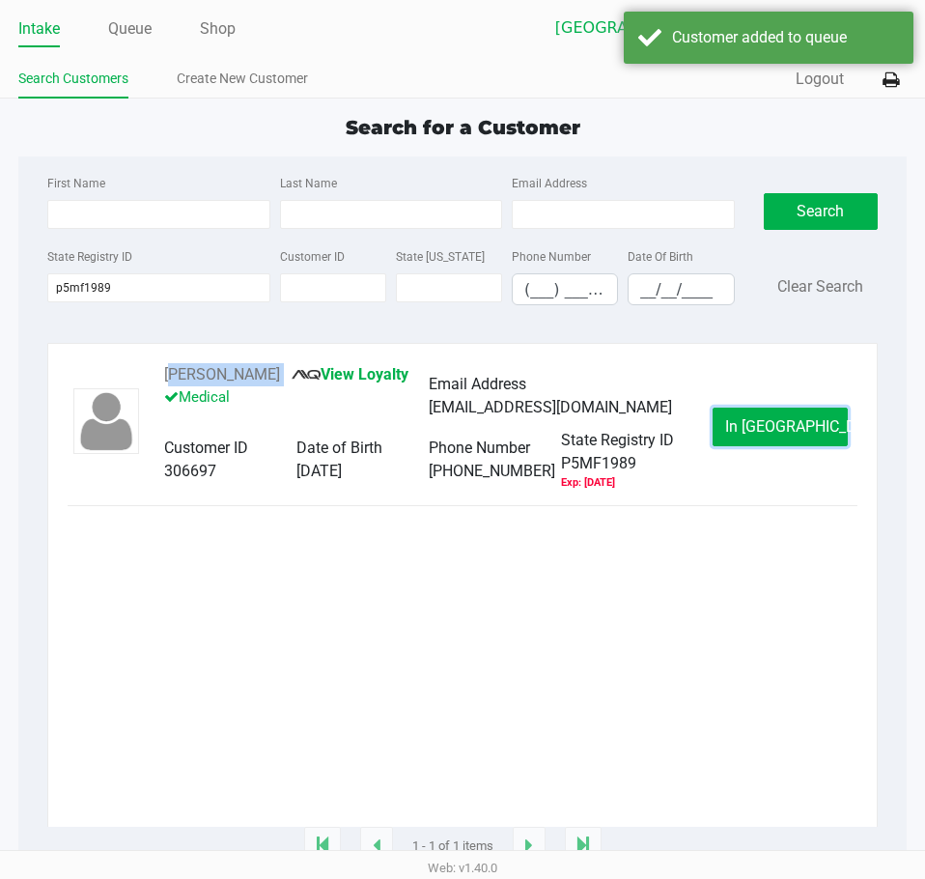
click at [767, 439] on button "In [GEOGRAPHIC_DATA]" at bounding box center [780, 427] width 135 height 39
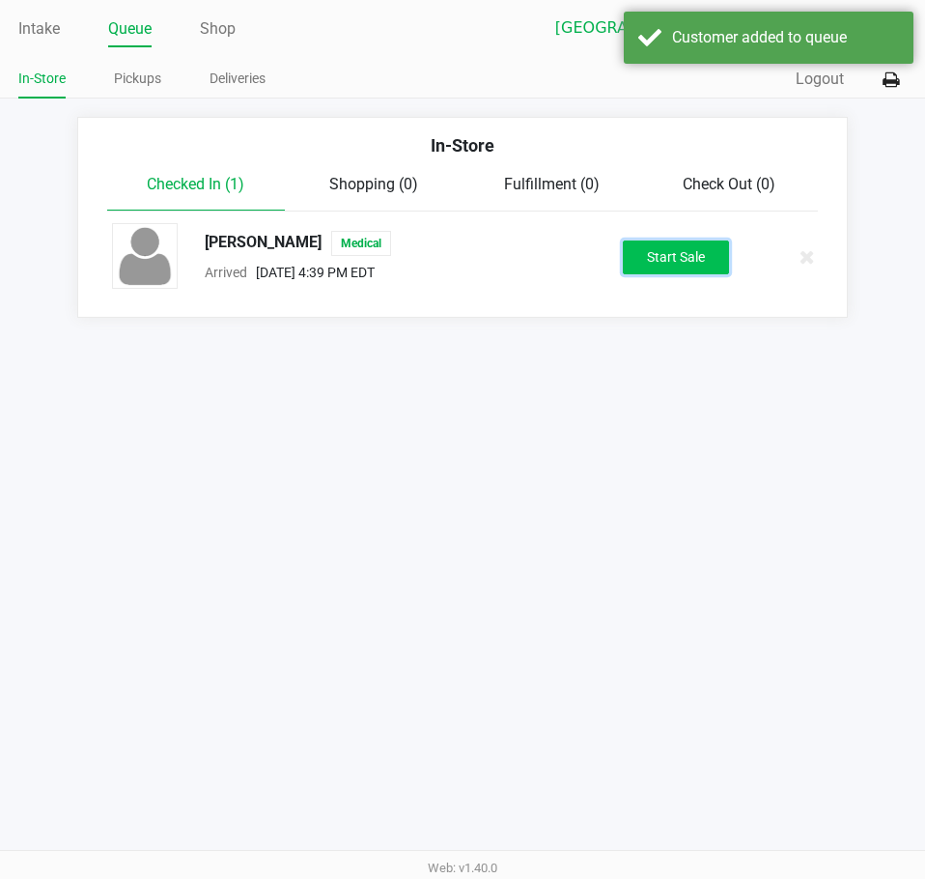
click at [680, 256] on button "Start Sale" at bounding box center [676, 258] width 106 height 34
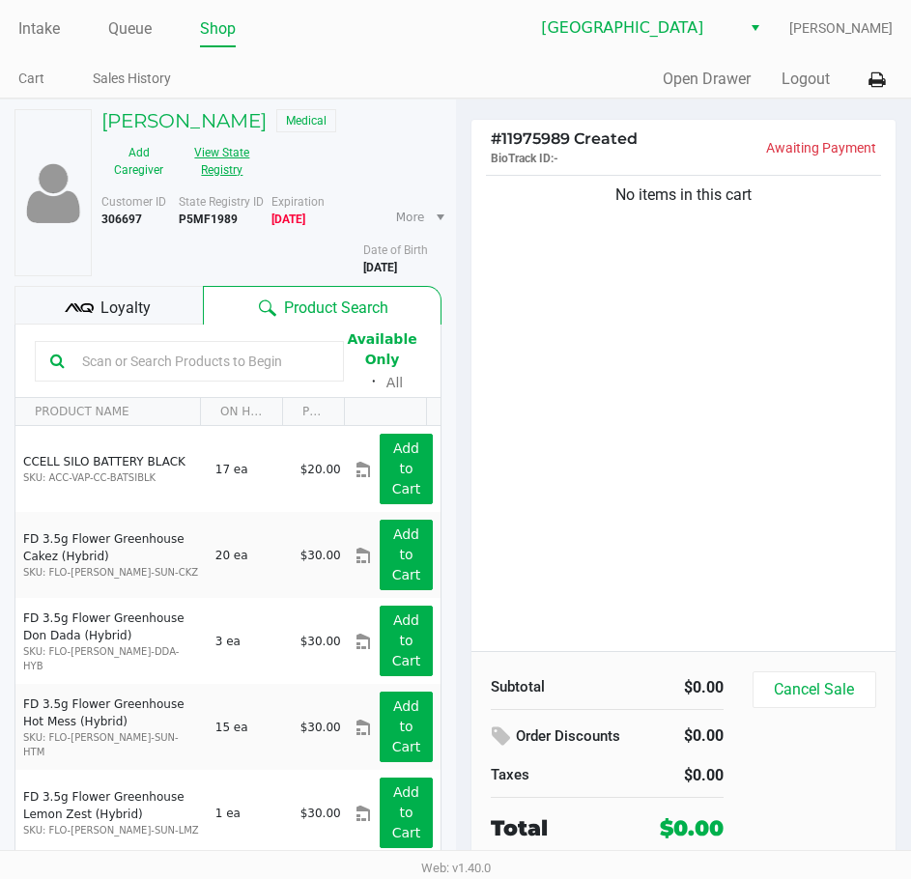
drag, startPoint x: 259, startPoint y: 169, endPoint x: 250, endPoint y: 164, distance: 9.9
click at [250, 164] on div "Add Caregiver View State Registry" at bounding box center [179, 161] width 184 height 48
click at [234, 156] on button "View State Registry" at bounding box center [216, 161] width 81 height 48
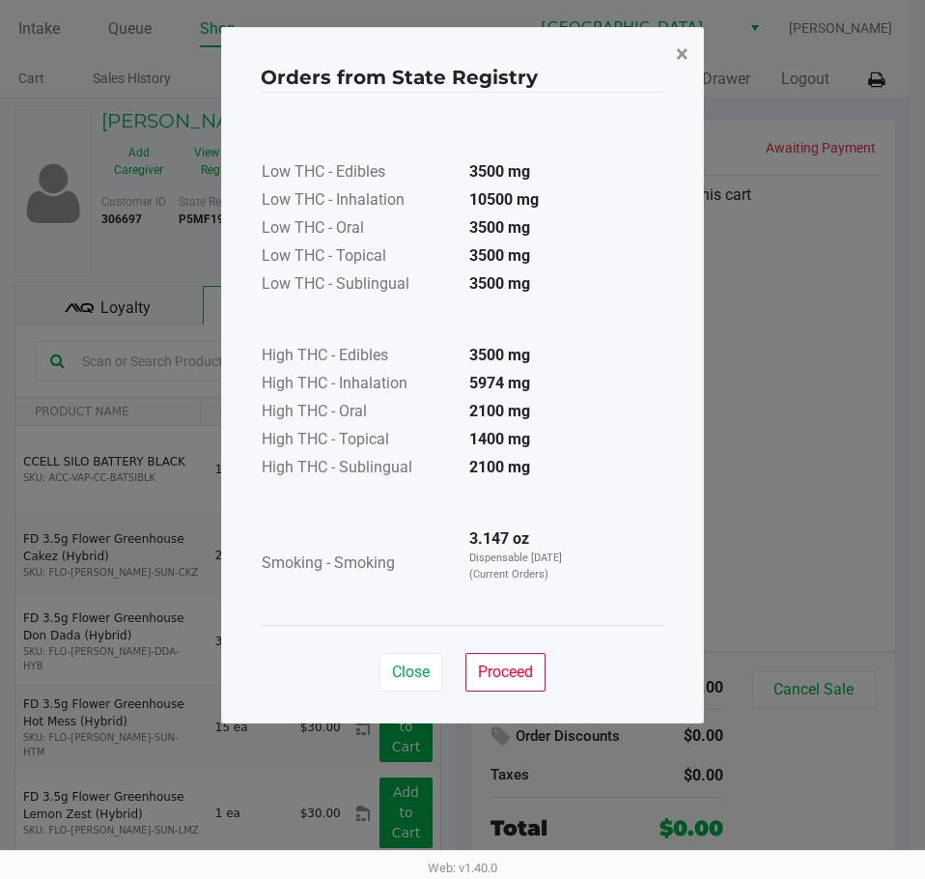
click at [693, 43] on button "×" at bounding box center [682, 54] width 43 height 54
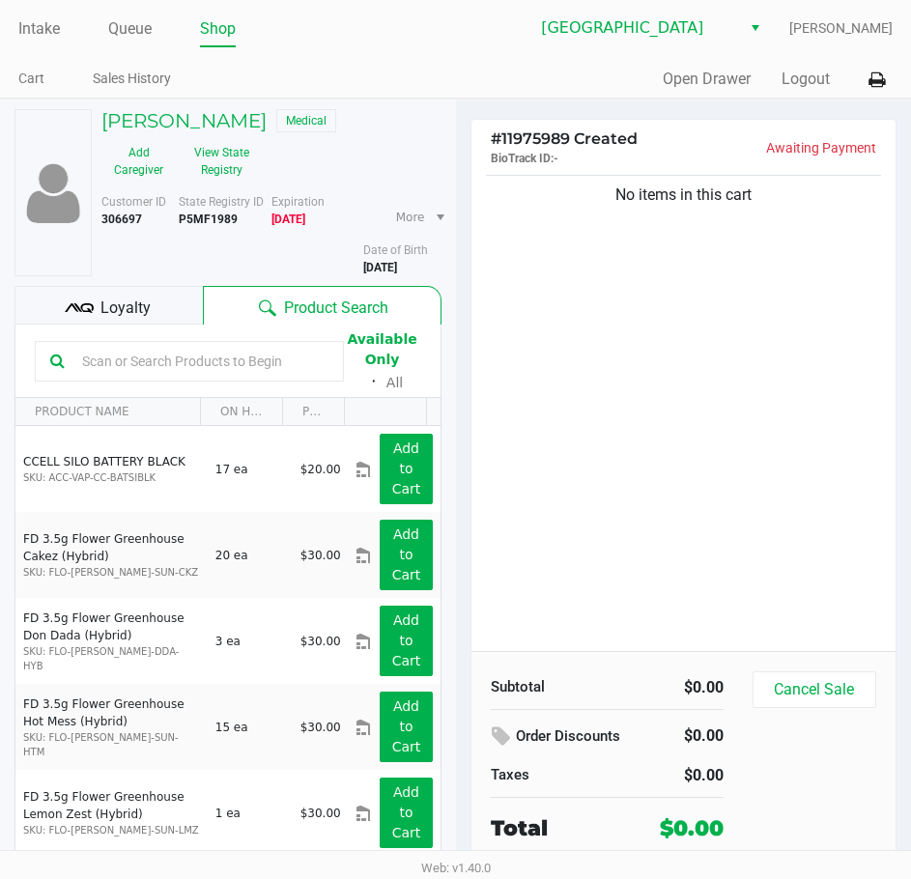
click at [411, 31] on ul "Intake Queue Shop" at bounding box center [237, 30] width 438 height 33
click at [567, 90] on div "Quick Sale Open Drawer Logout" at bounding box center [675, 80] width 438 height 36
click at [621, 77] on div "Quick Sale Open Drawer Logout" at bounding box center [675, 80] width 438 height 36
click at [47, 30] on link "Intake" at bounding box center [39, 28] width 42 height 27
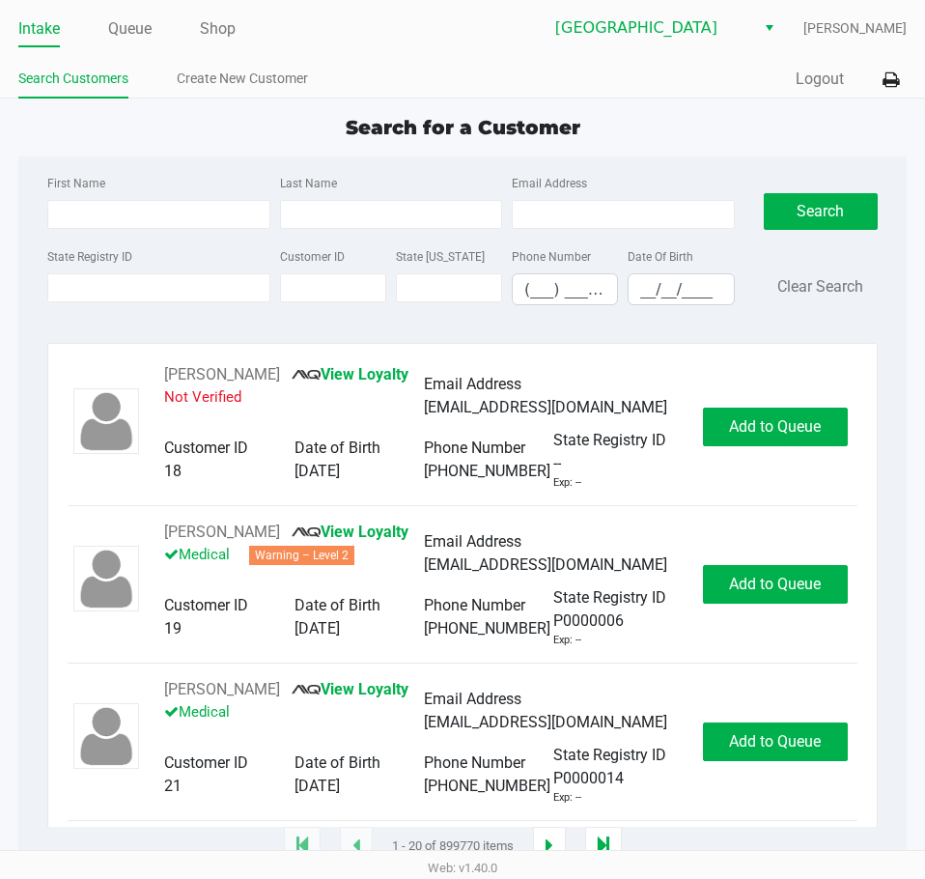
drag, startPoint x: 758, startPoint y: 120, endPoint x: 741, endPoint y: 118, distance: 17.5
click at [758, 120] on div "Search for a Customer" at bounding box center [463, 127] width 918 height 29
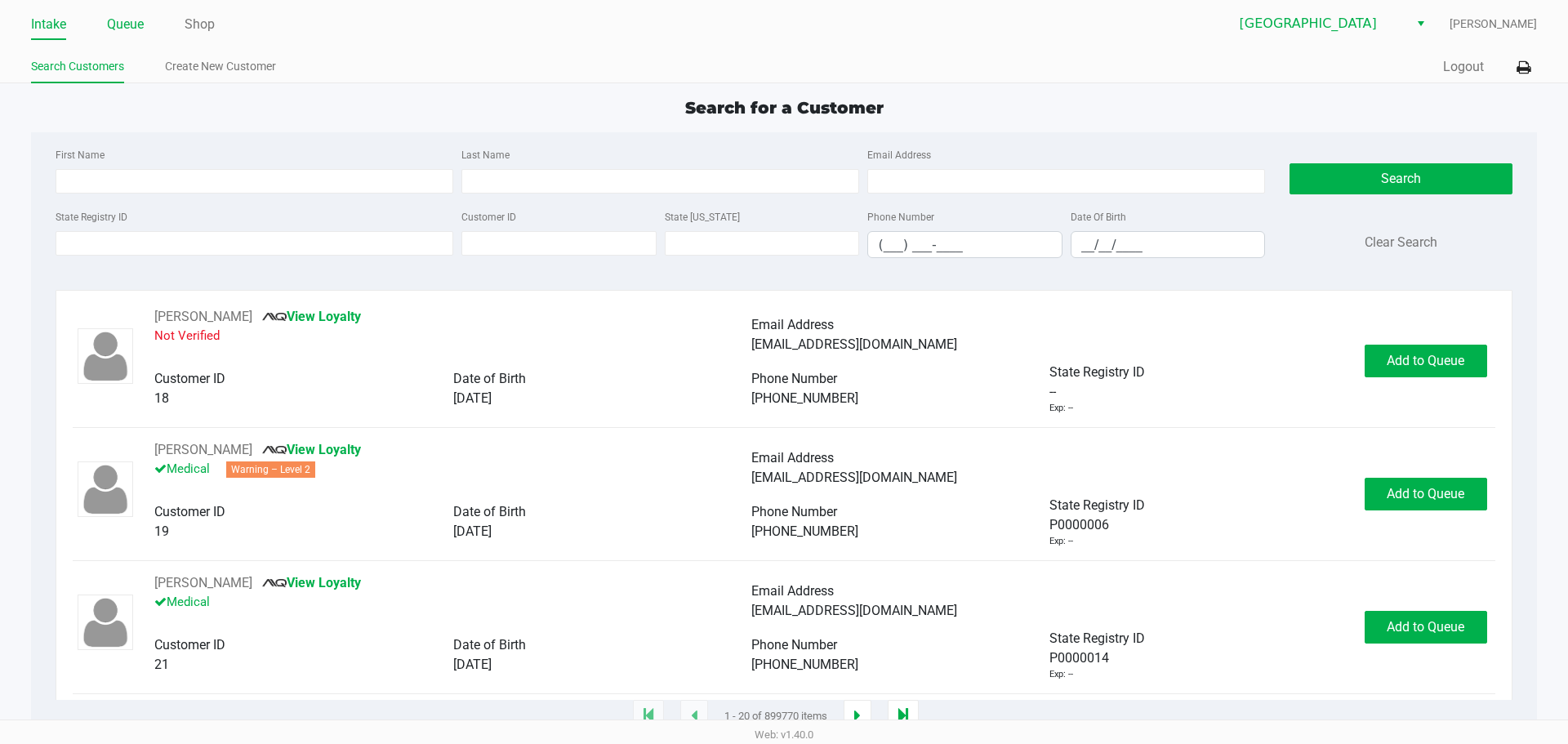
click at [128, 30] on link "Queue" at bounding box center [125, 24] width 36 height 23
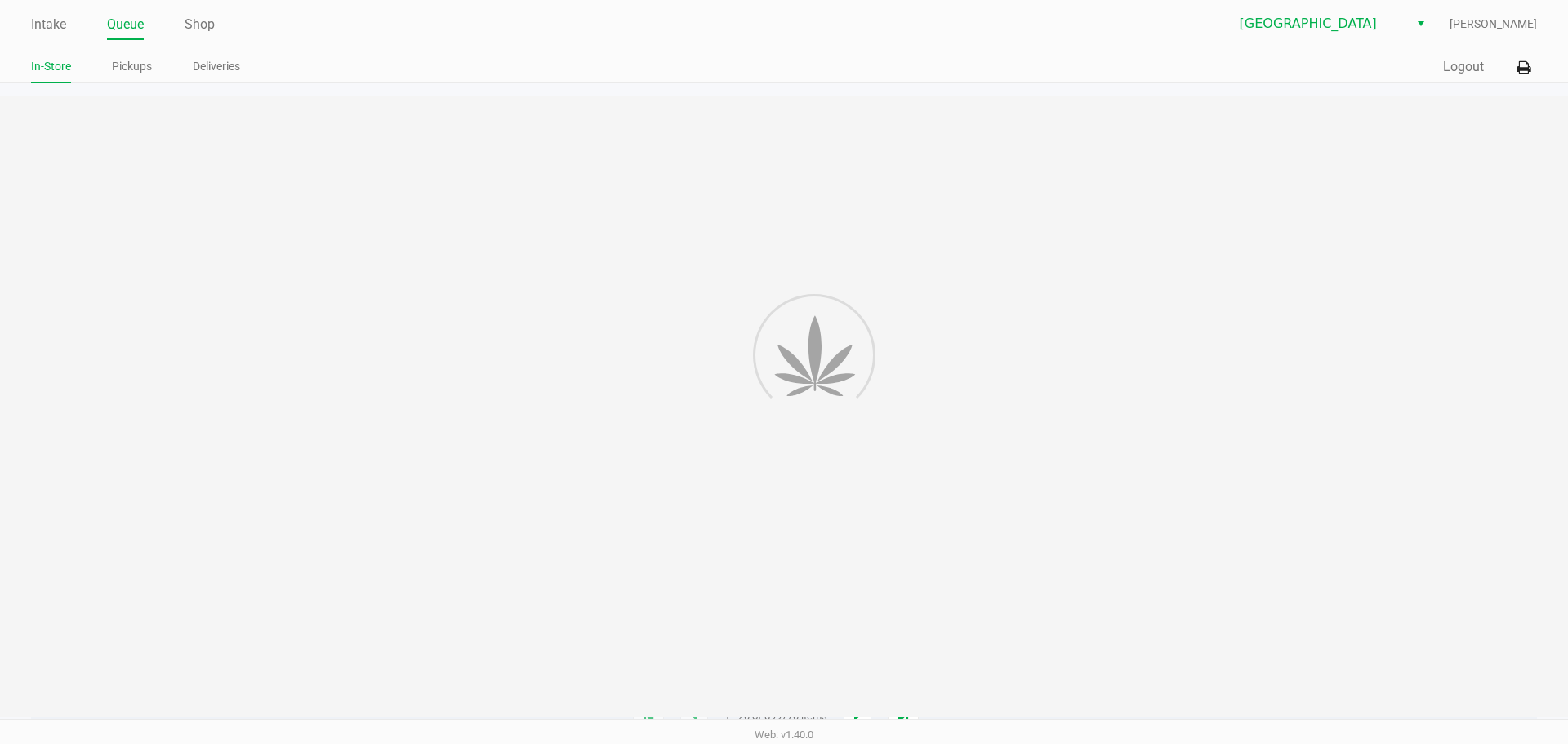
click at [123, 91] on app-point-of-sale "Intake Queue Shop Lakeland WC [PERSON_NAME] In-Store Pickups Deliveries Quick S…" at bounding box center [784, 358] width 1568 height 717
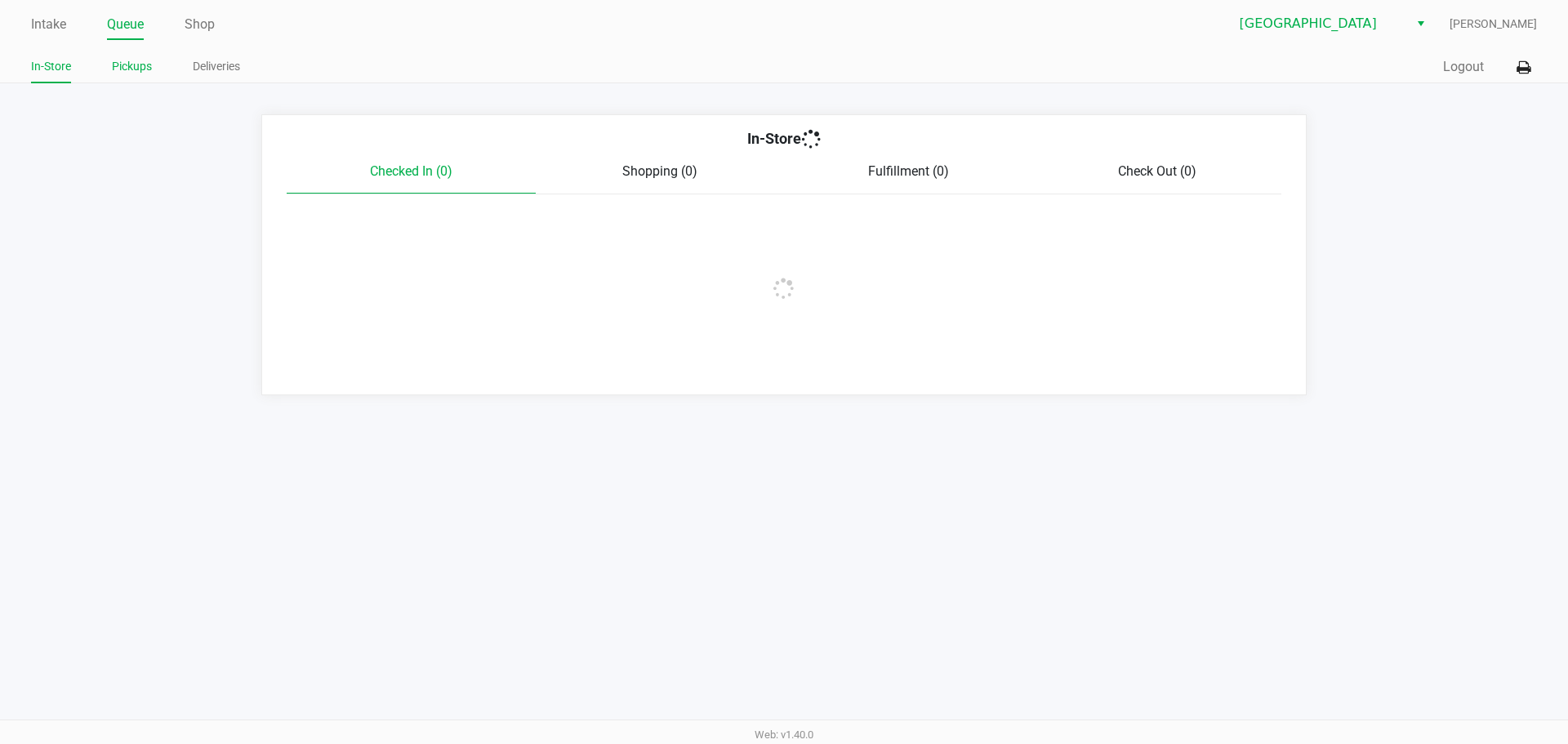
click at [129, 68] on link "Pickups" at bounding box center [131, 67] width 40 height 20
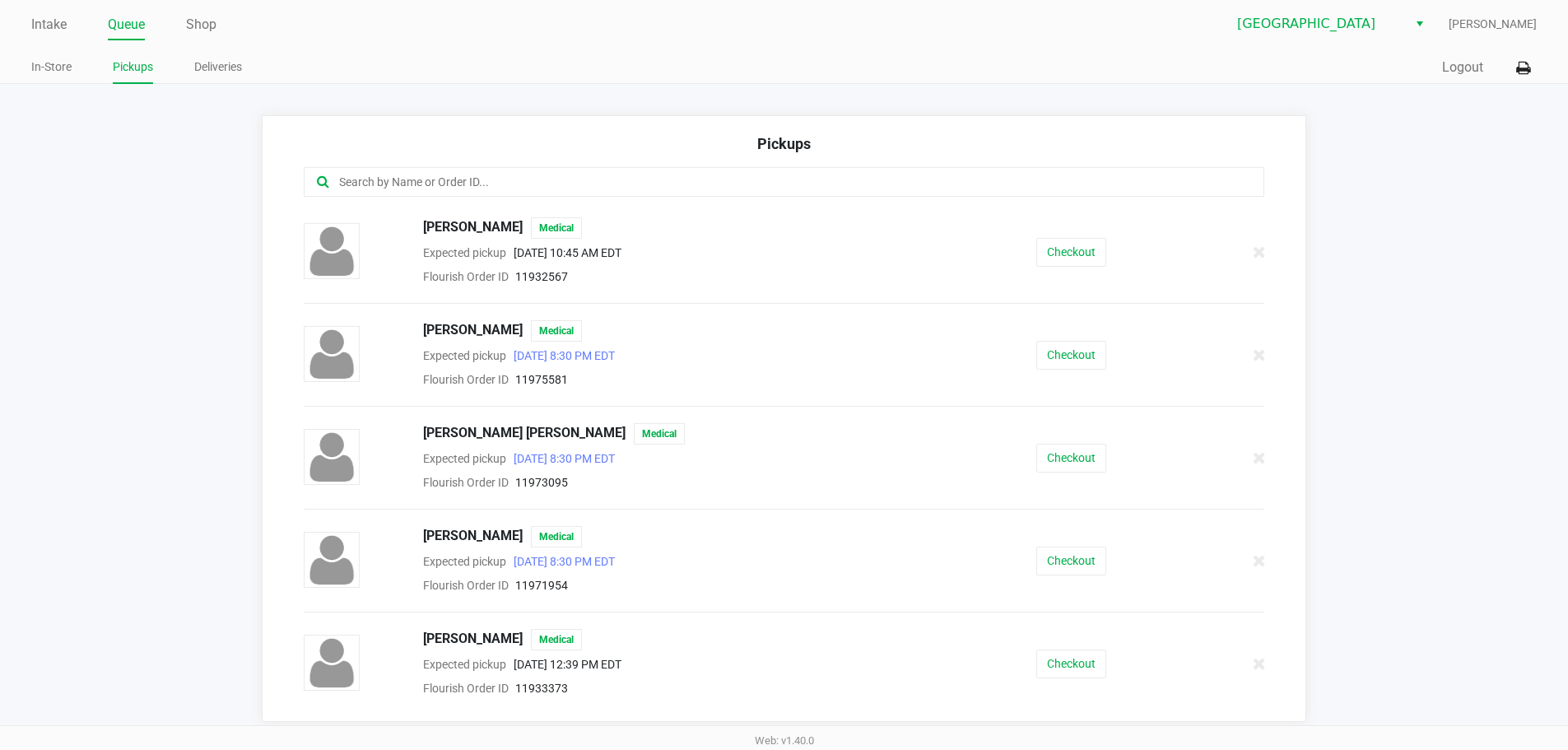
click at [431, 186] on input "text" at bounding box center [758, 182] width 841 height 19
click at [433, 186] on input "text" at bounding box center [758, 182] width 841 height 19
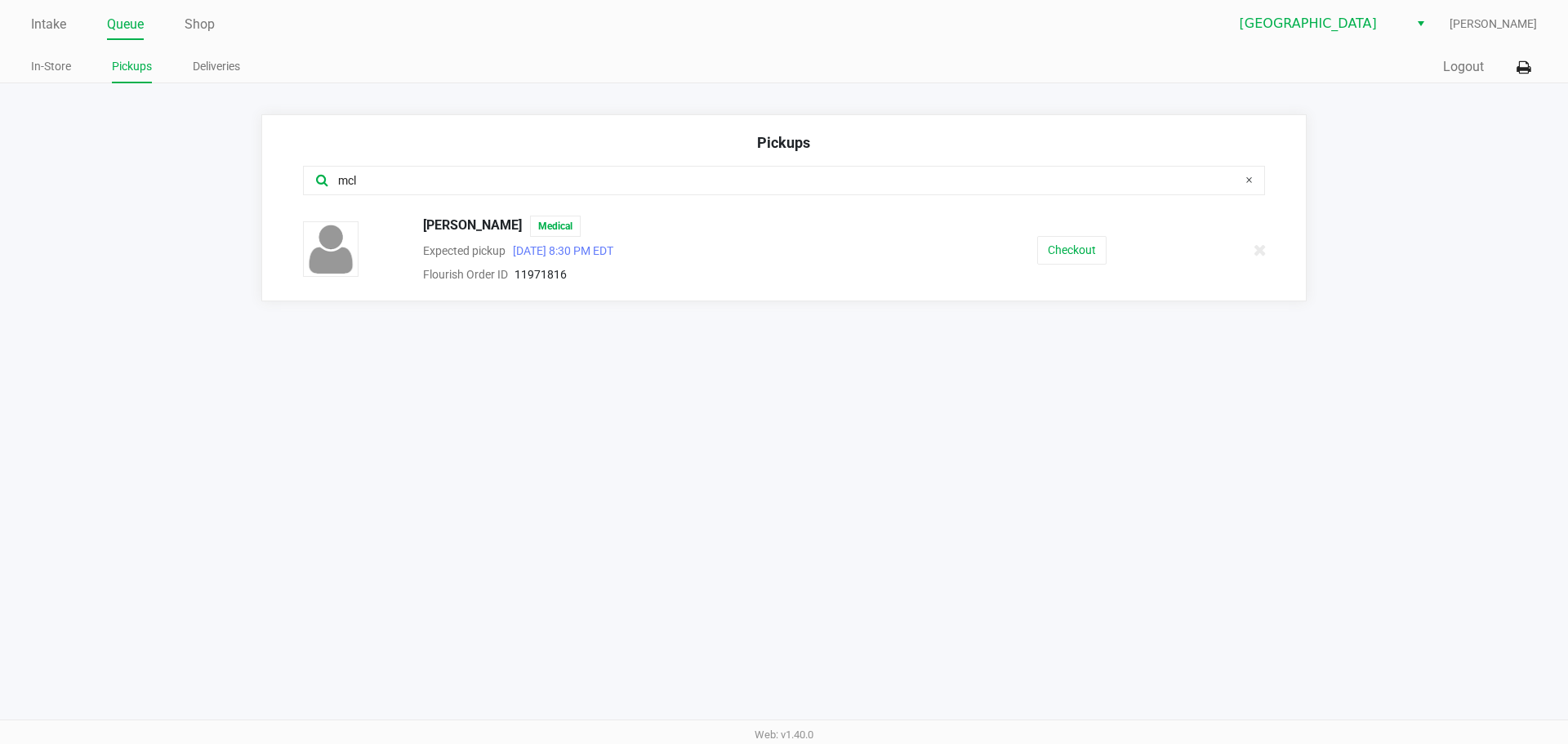
type input "mcl"
drag, startPoint x: 538, startPoint y: 225, endPoint x: 423, endPoint y: 219, distance: 115.2
click at [423, 219] on div "[PERSON_NAME] Medical" at bounding box center [680, 226] width 538 height 21
click at [781, 248] on button "Checkout" at bounding box center [1072, 250] width 69 height 29
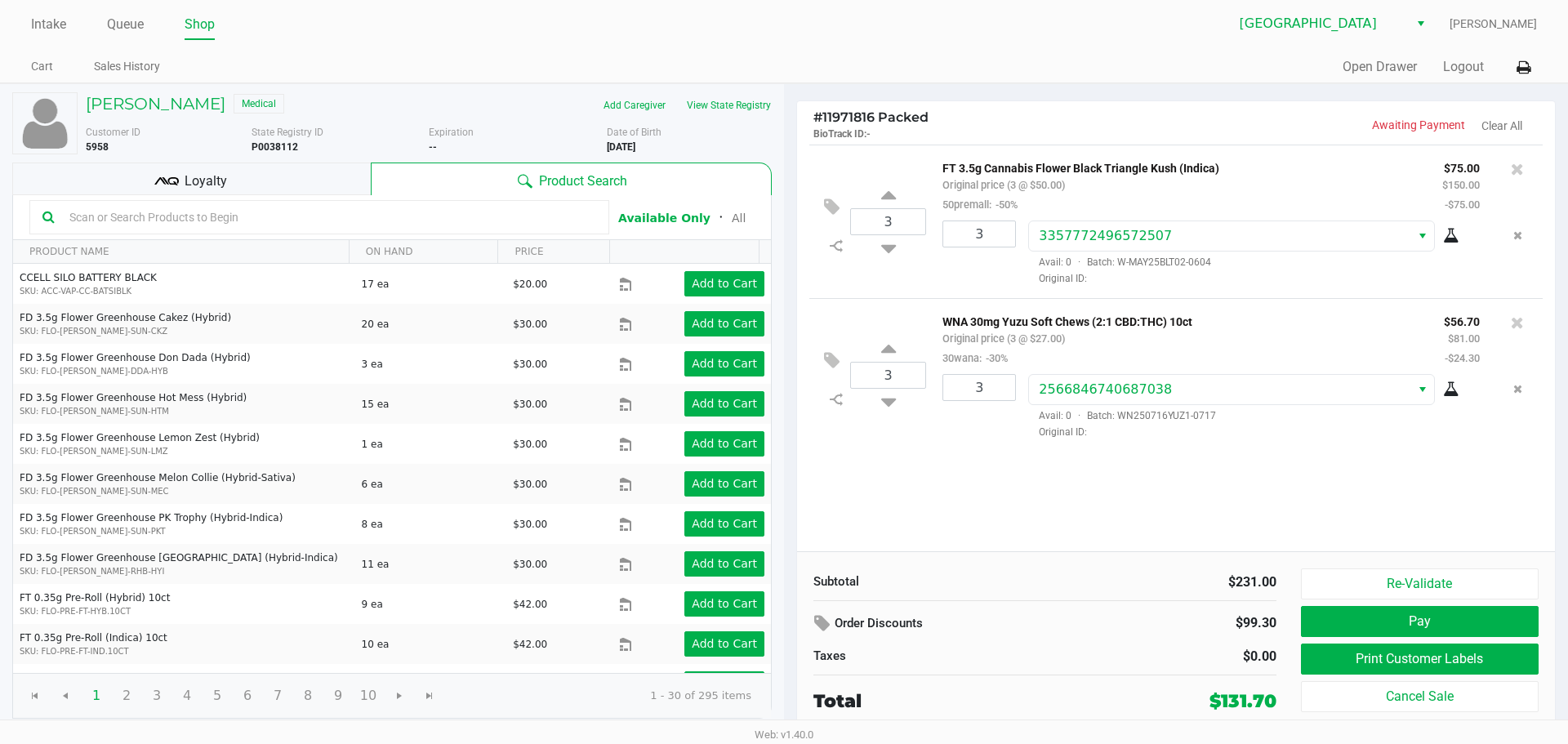
click at [781, 74] on div "Quick Sale Open Drawer Logout" at bounding box center [1160, 68] width 753 height 30
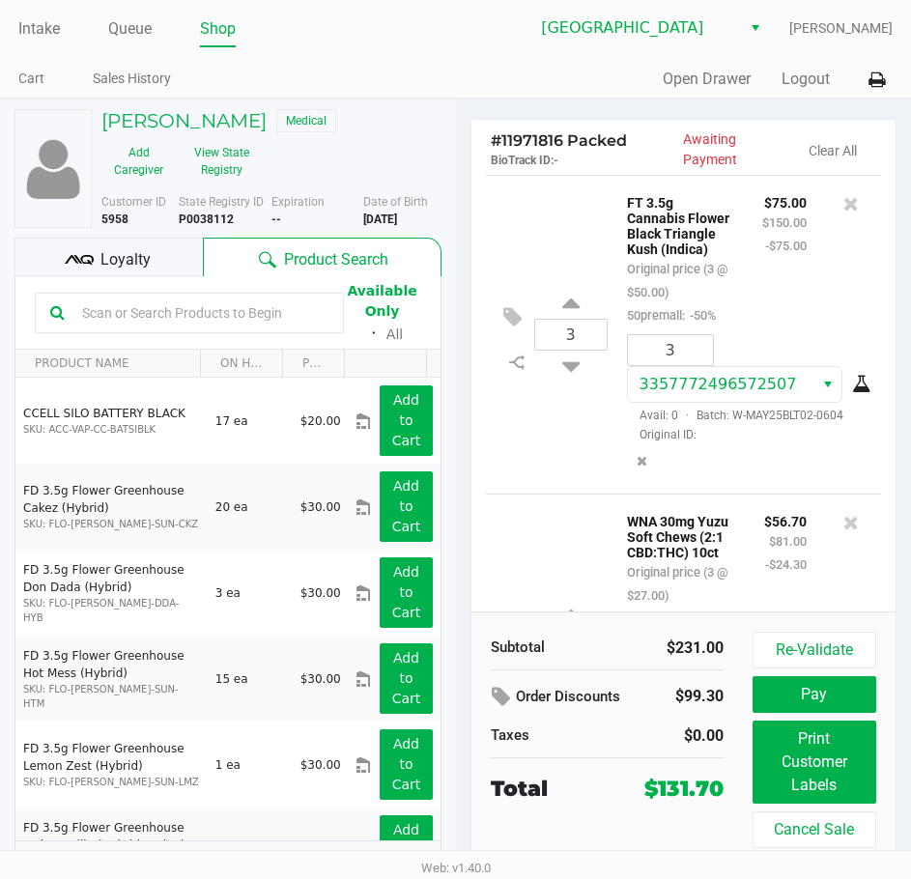
click at [522, 70] on div "Quick Sale Open Drawer Logout" at bounding box center [675, 80] width 438 height 36
click at [45, 29] on link "Intake" at bounding box center [39, 28] width 42 height 27
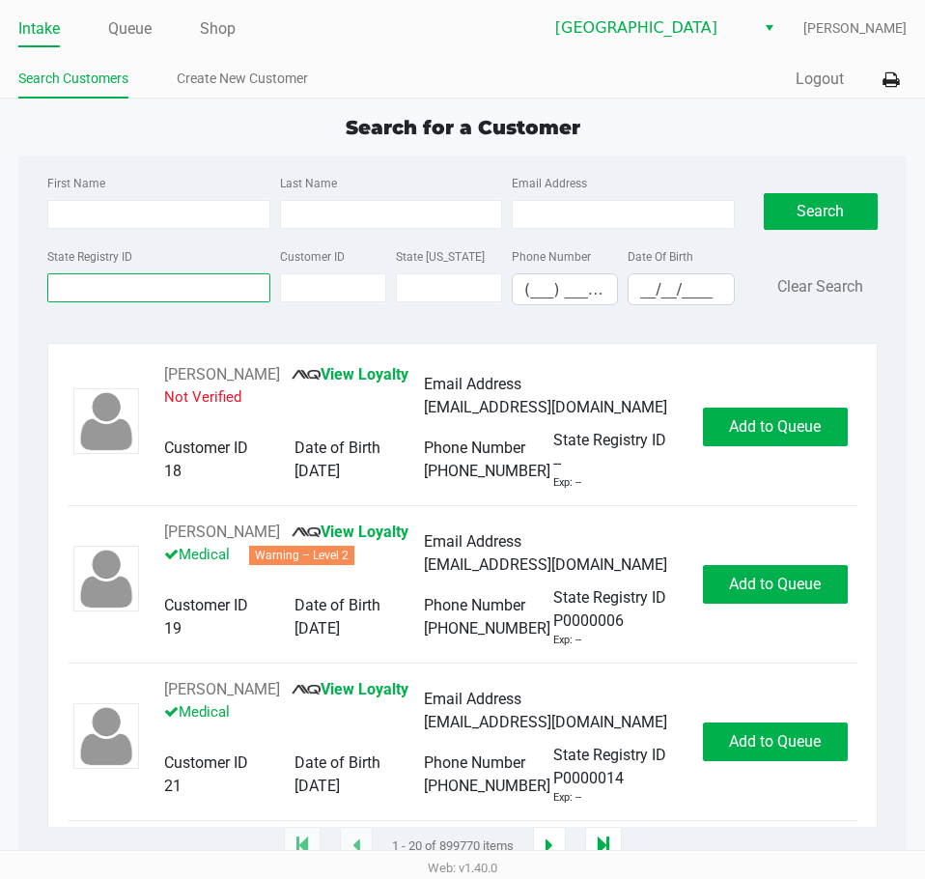
click at [107, 277] on input "State Registry ID" at bounding box center [158, 287] width 222 height 29
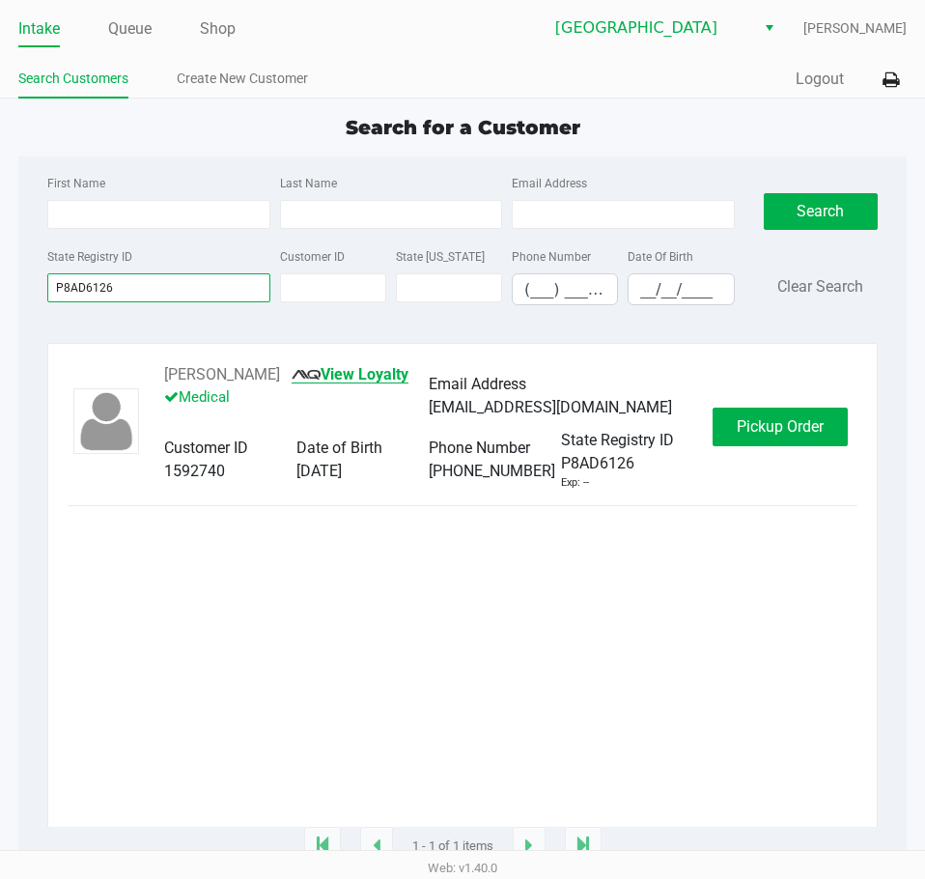
type input "P8AD6126"
drag, startPoint x: 296, startPoint y: 368, endPoint x: 150, endPoint y: 368, distance: 145.9
click at [150, 368] on div "[PERSON_NAME] View Loyalty Medical Email Address [EMAIL_ADDRESS][DOMAIN_NAME] C…" at bounding box center [429, 427] width 568 height 128
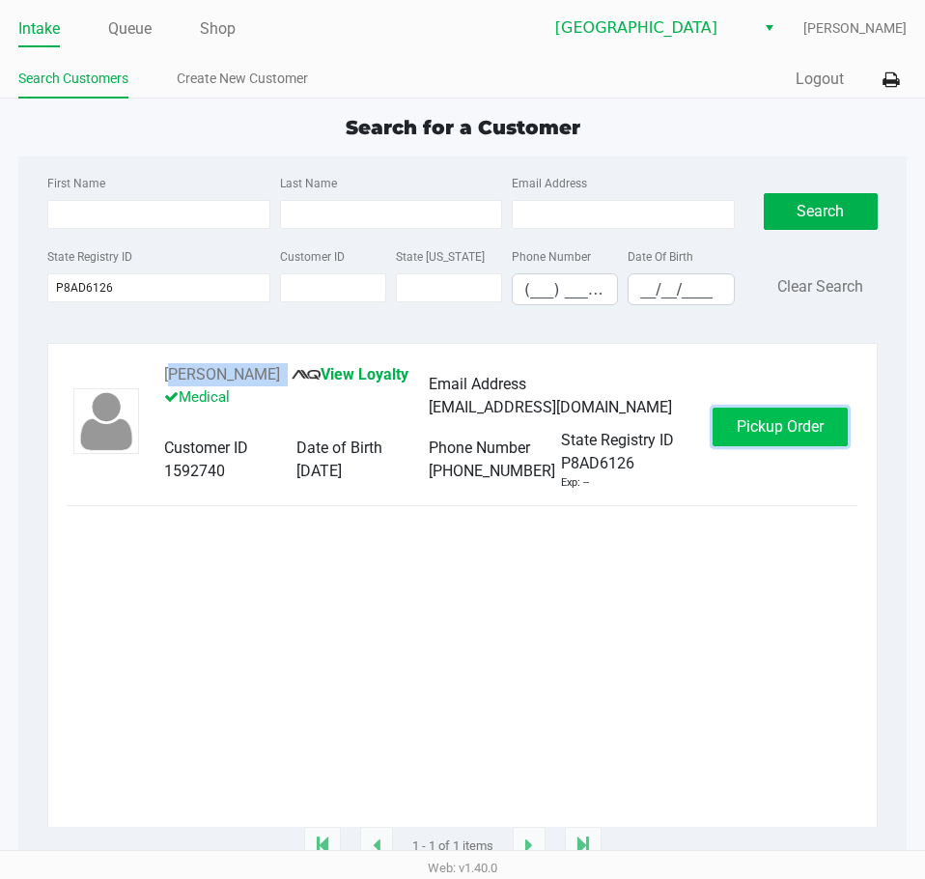
click at [739, 418] on button "Pickup Order" at bounding box center [780, 427] width 135 height 39
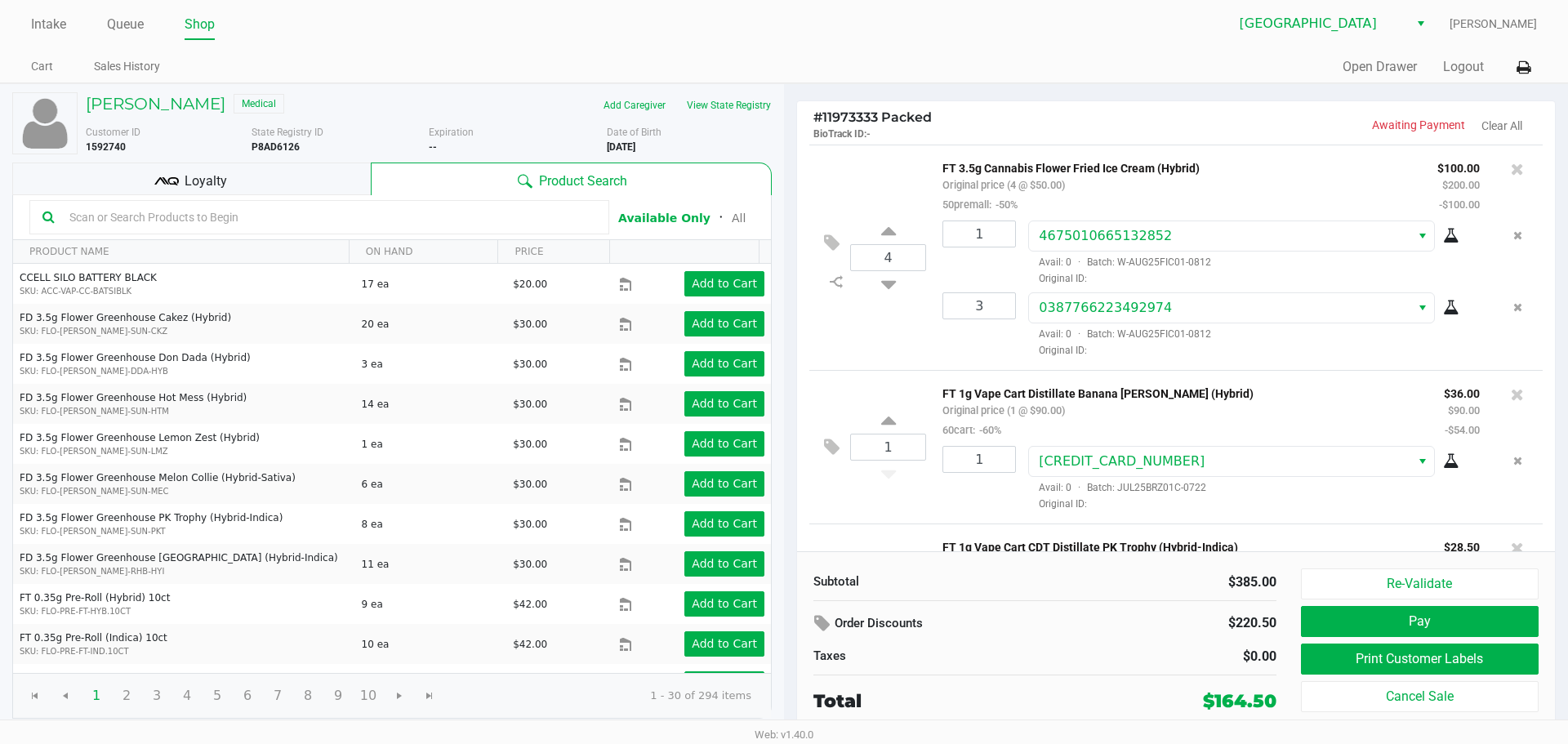
click at [424, 36] on ul "Intake Queue Shop" at bounding box center [407, 25] width 753 height 28
click at [52, 19] on link "Intake" at bounding box center [49, 24] width 36 height 23
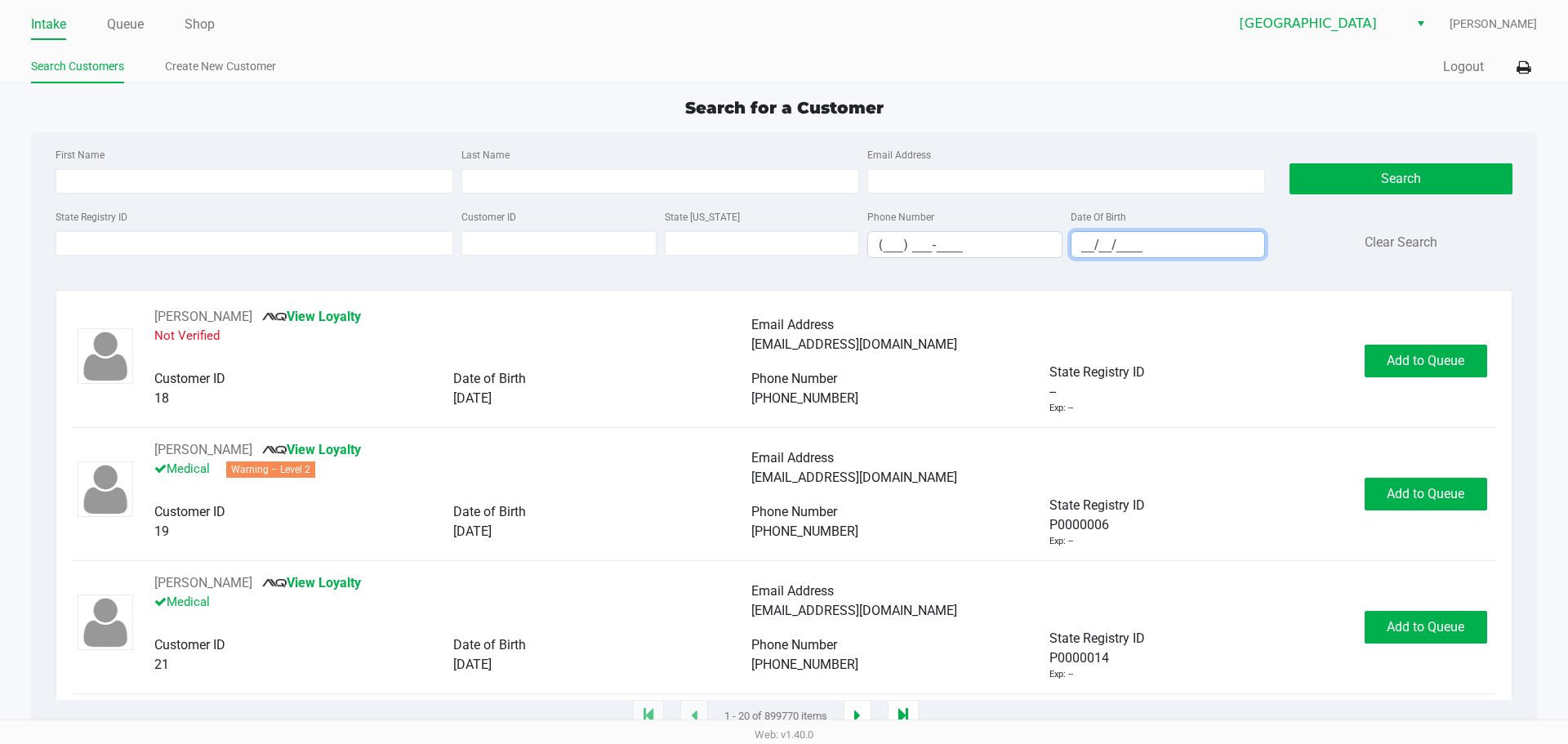
click at [781, 246] on input "__/__/____" at bounding box center [1167, 244] width 194 height 25
type input "[DATE]"
click at [781, 174] on input "Last Name" at bounding box center [660, 181] width 397 height 25
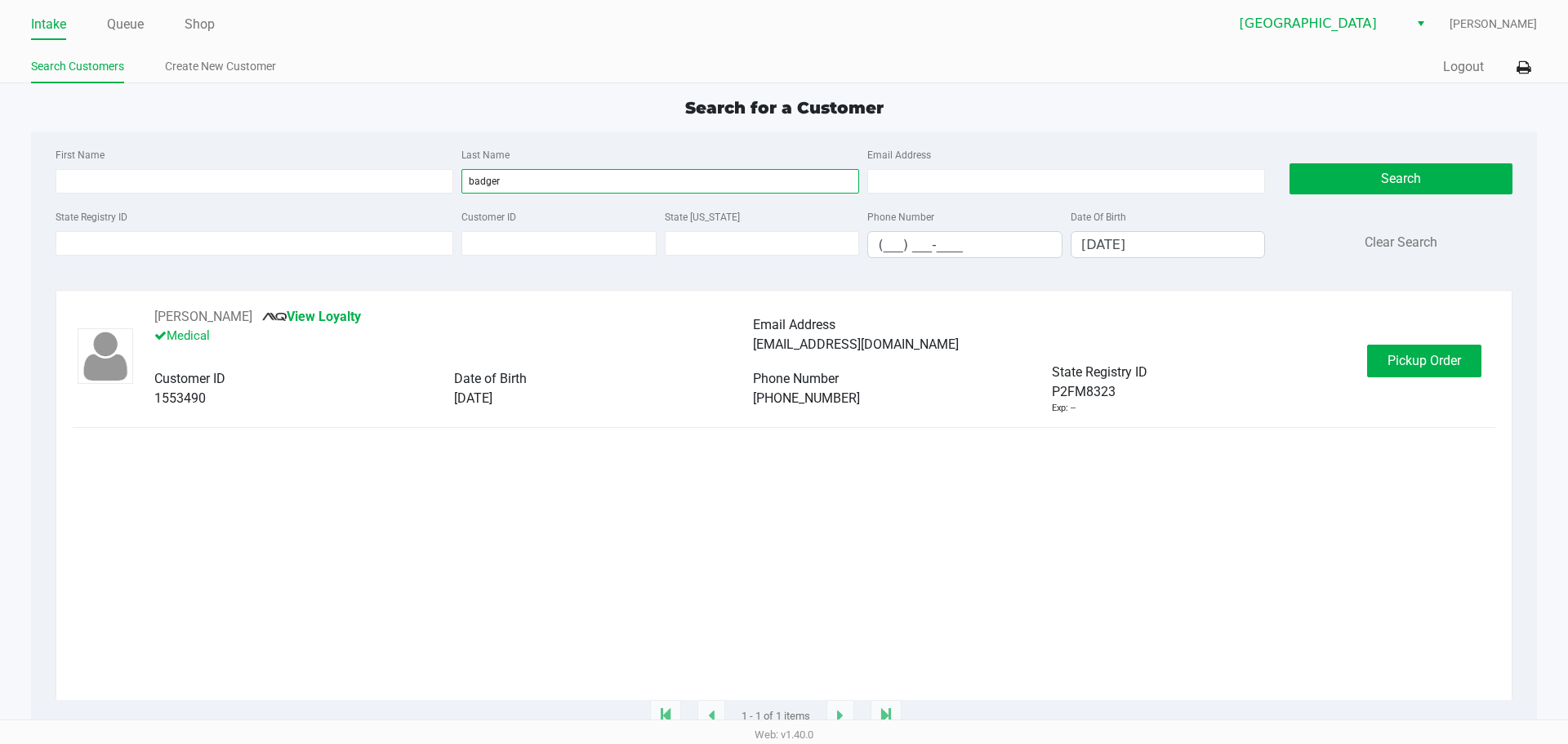
type input "badger"
drag, startPoint x: 276, startPoint y: 317, endPoint x: 151, endPoint y: 319, distance: 125.0
click at [151, 319] on div "[PERSON_NAME] View Loyalty Medical Email Address [EMAIL_ADDRESS][DOMAIN_NAME] C…" at bounding box center [752, 361] width 1229 height 108
click at [781, 353] on button "Pickup Order" at bounding box center [1423, 361] width 114 height 33
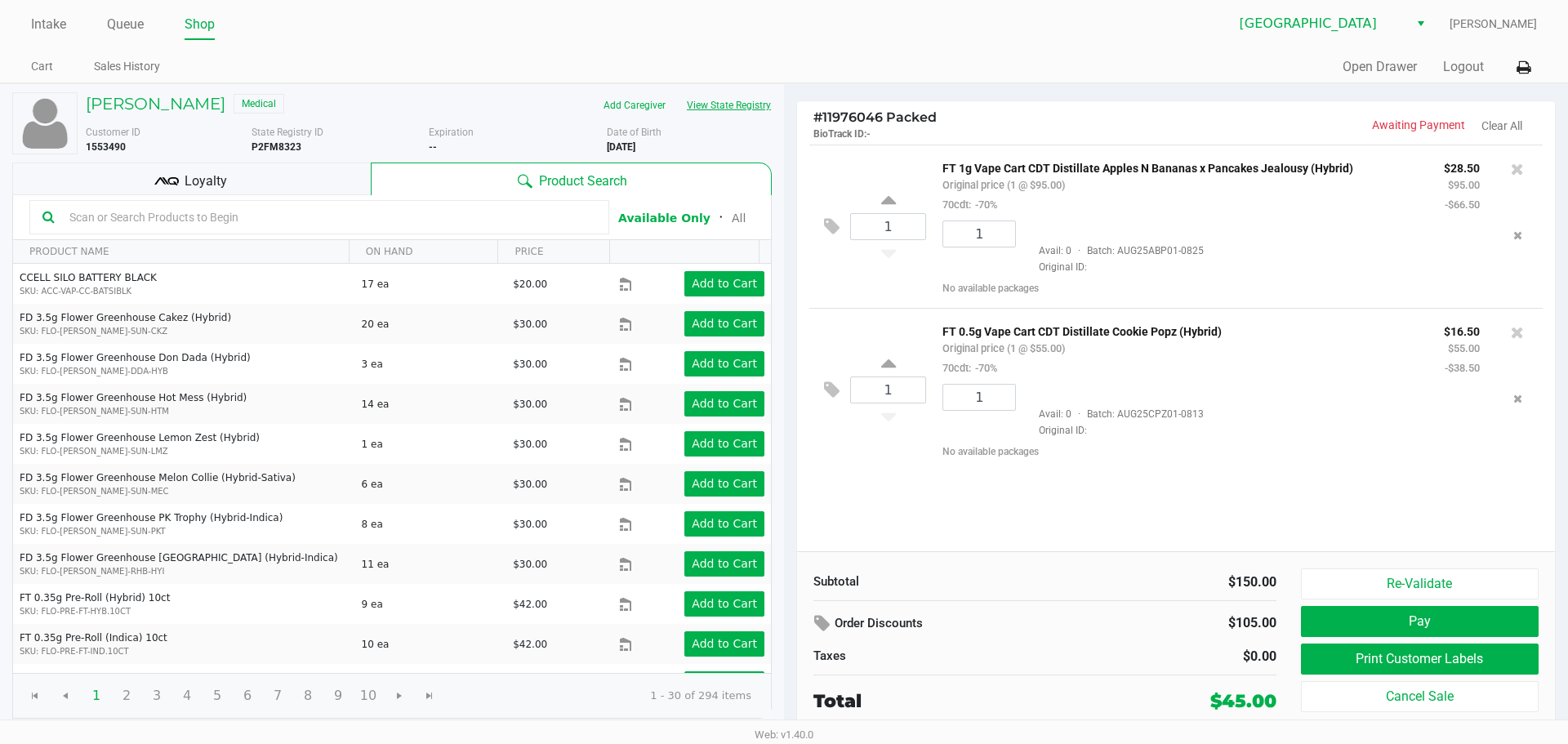
click at [726, 106] on button "View State Registry" at bounding box center [724, 105] width 96 height 26
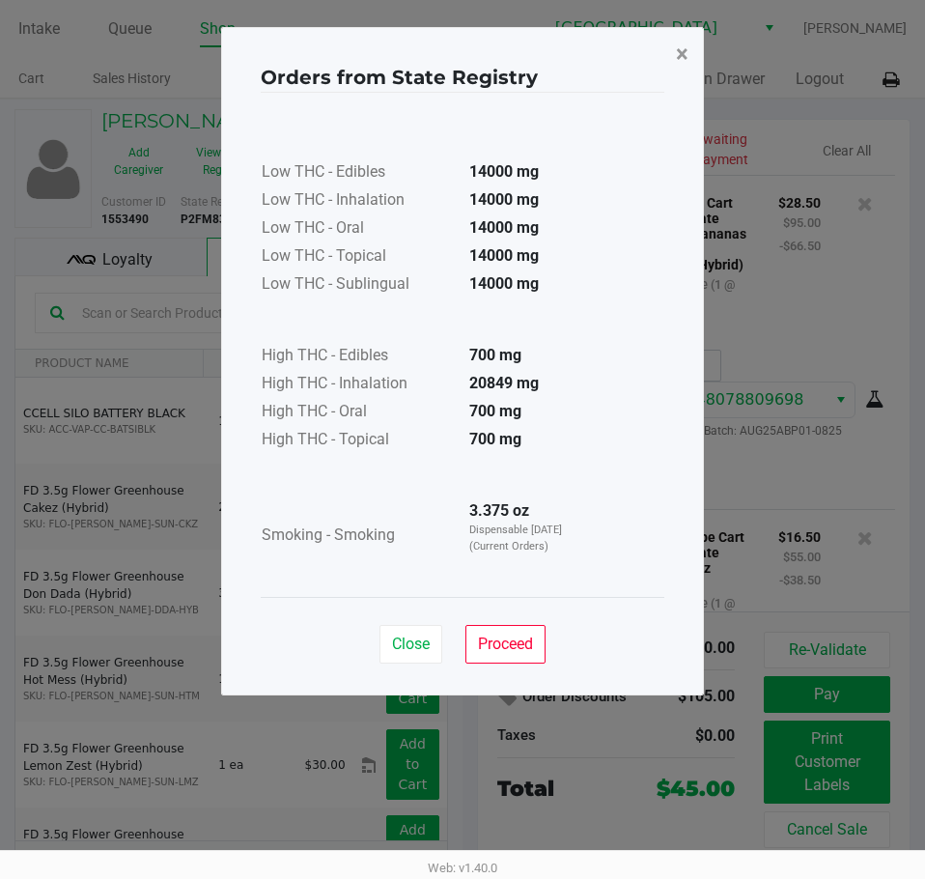
drag, startPoint x: 677, startPoint y: 55, endPoint x: 459, endPoint y: 81, distance: 219.9
click at [677, 55] on span "×" at bounding box center [682, 54] width 13 height 27
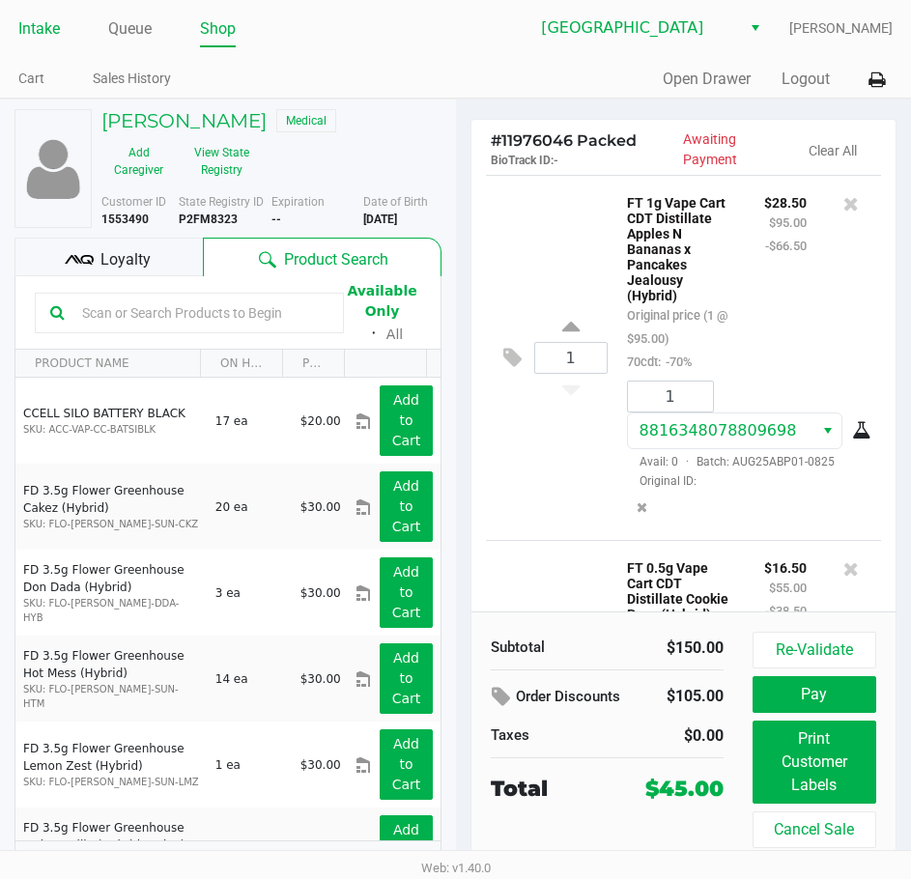
click at [58, 24] on link "Intake" at bounding box center [39, 28] width 42 height 27
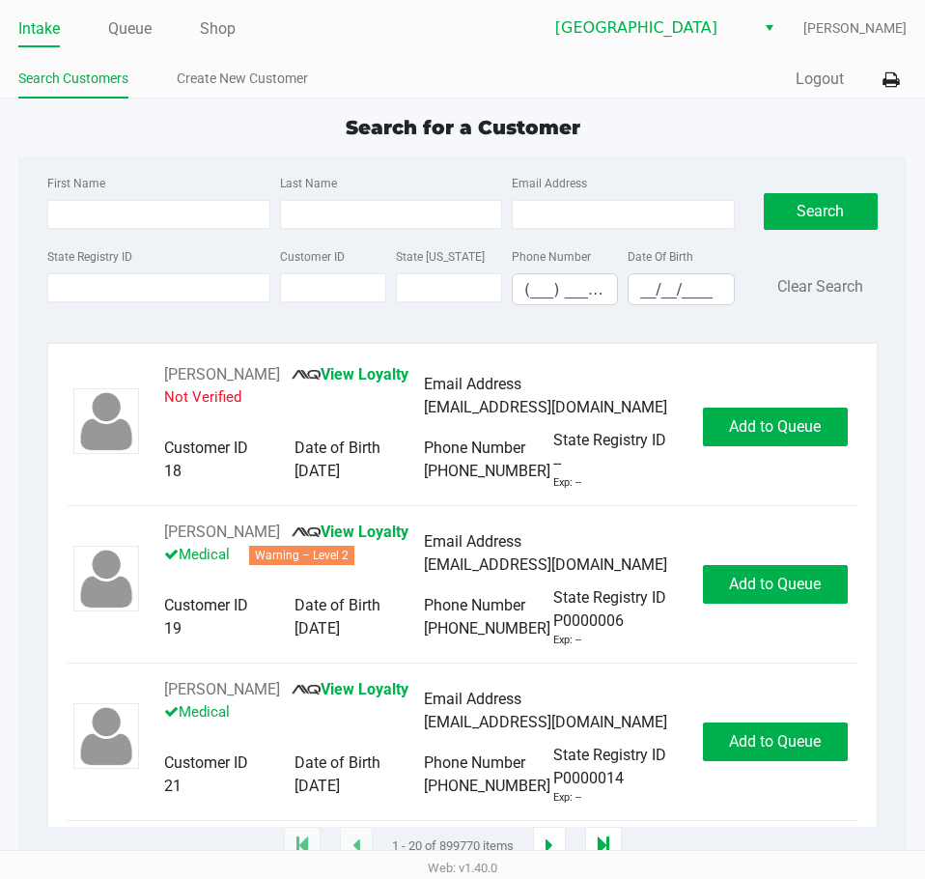
click at [675, 128] on div "Search for a Customer" at bounding box center [463, 127] width 918 height 29
click at [705, 95] on div "Quick Sale Logout" at bounding box center [685, 80] width 444 height 36
click at [108, 291] on input "State Registry ID" at bounding box center [158, 287] width 222 height 29
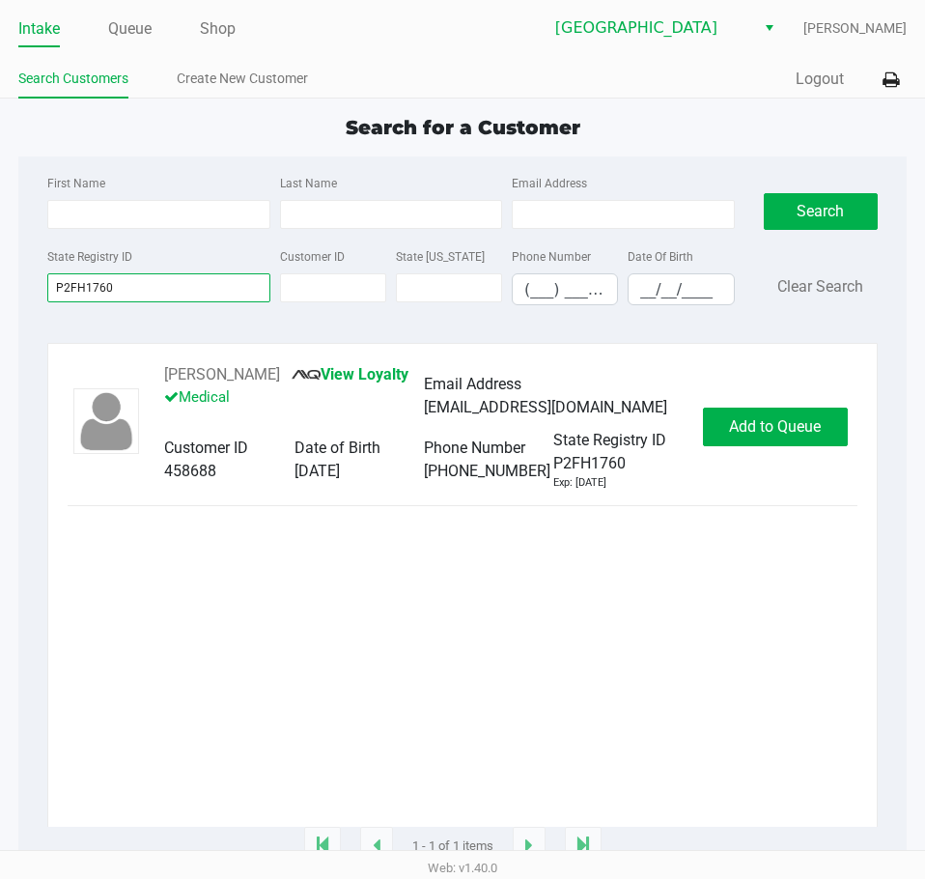
type input "P2FH1760"
drag, startPoint x: 278, startPoint y: 373, endPoint x: 151, endPoint y: 373, distance: 127.5
click at [151, 373] on div "[PERSON_NAME] View Loyalty Medical Email Address [EMAIL_ADDRESS][DOMAIN_NAME] C…" at bounding box center [424, 427] width 558 height 128
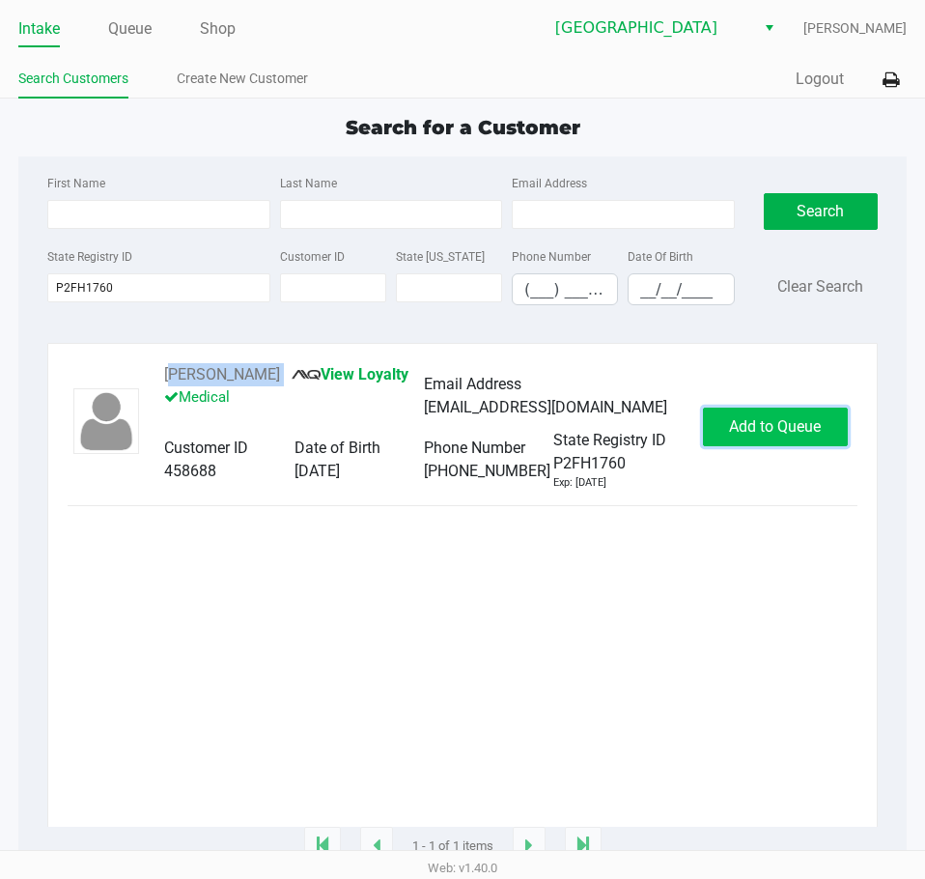
click at [792, 429] on span "Add to Queue" at bounding box center [775, 426] width 92 height 18
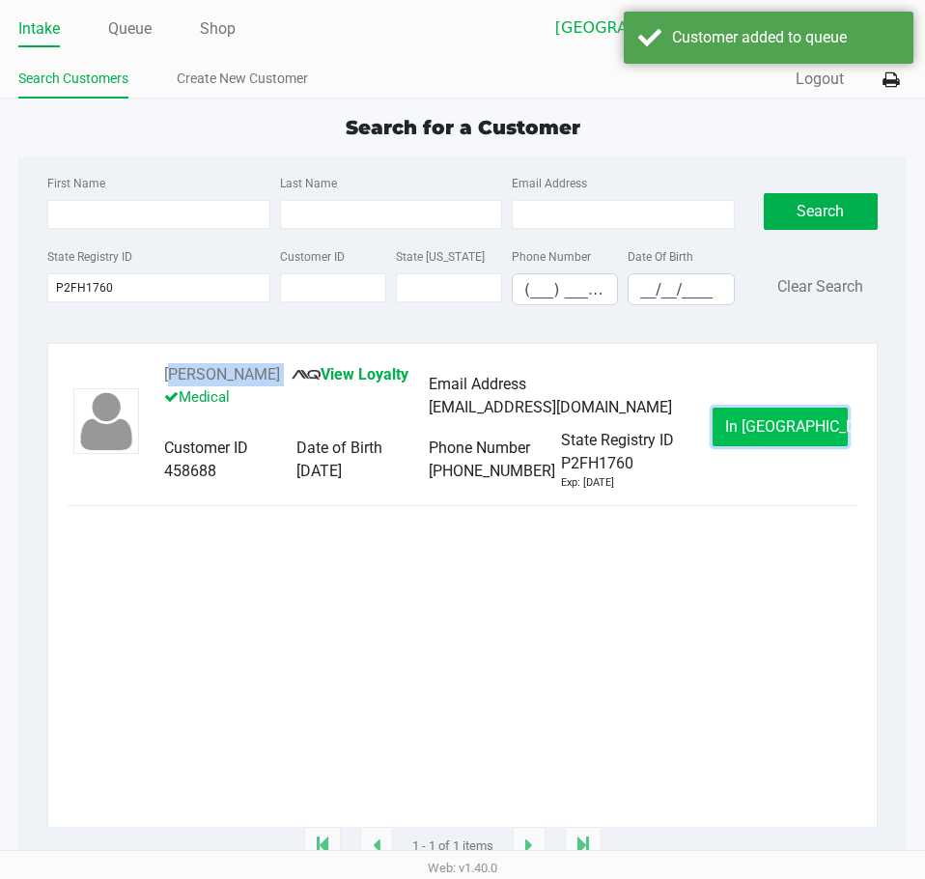
click at [773, 421] on span "In [GEOGRAPHIC_DATA]" at bounding box center [806, 426] width 162 height 18
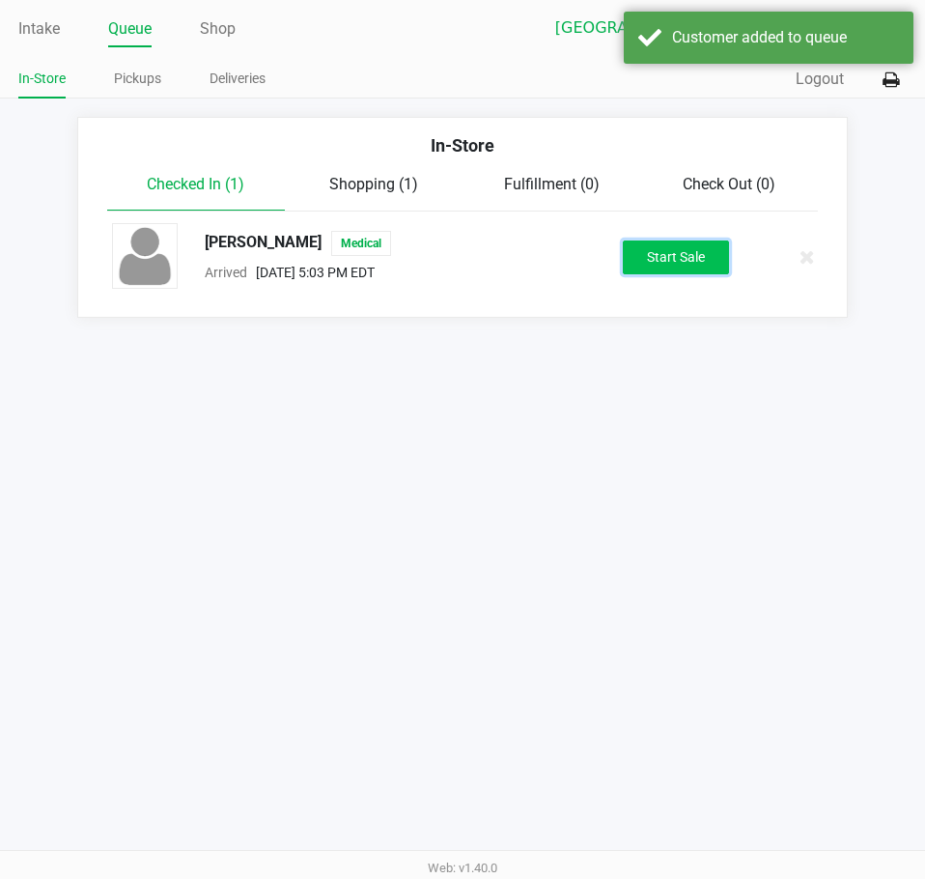
click at [688, 256] on button "Start Sale" at bounding box center [676, 258] width 106 height 34
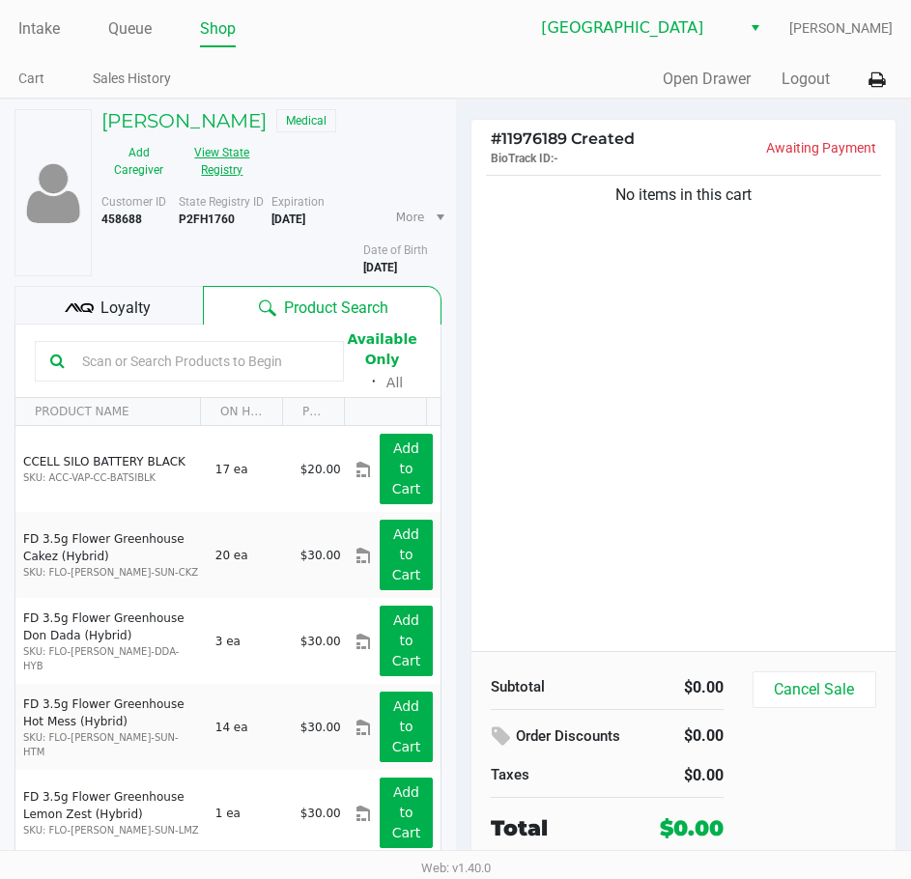
click at [239, 169] on button "View State Registry" at bounding box center [216, 161] width 81 height 48
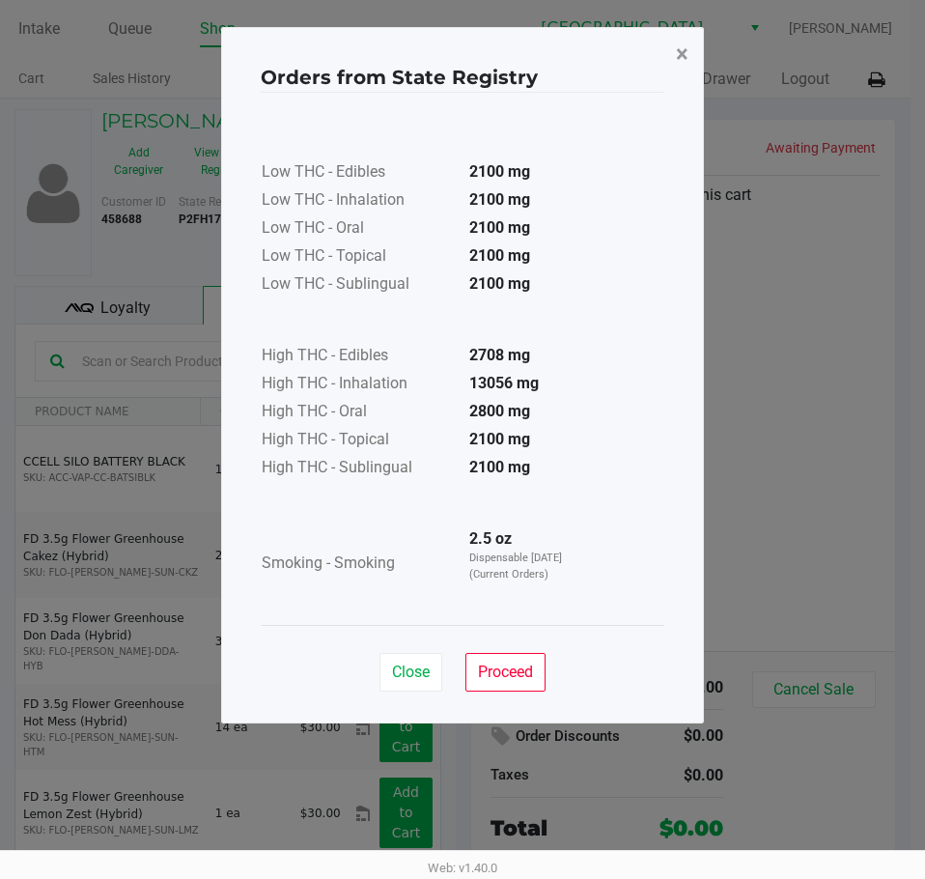
drag, startPoint x: 687, startPoint y: 55, endPoint x: 634, endPoint y: 64, distance: 53.8
click at [686, 57] on span "×" at bounding box center [682, 54] width 13 height 27
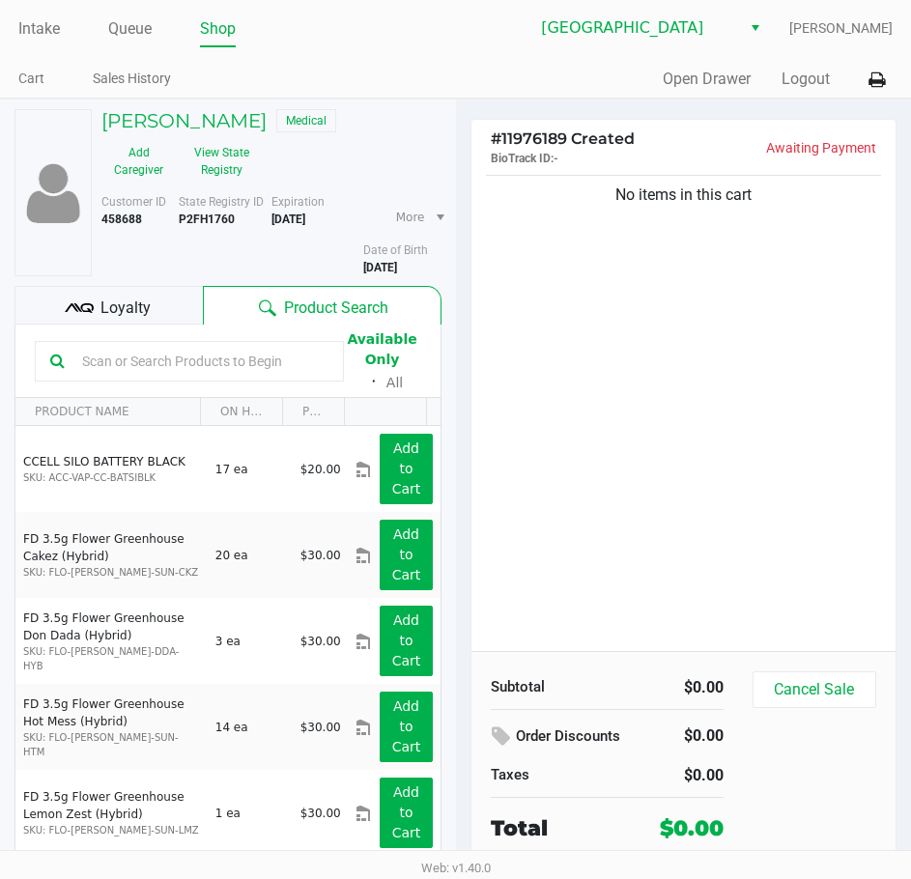
click at [530, 75] on div "Quick Sale Open Drawer Logout" at bounding box center [675, 80] width 438 height 36
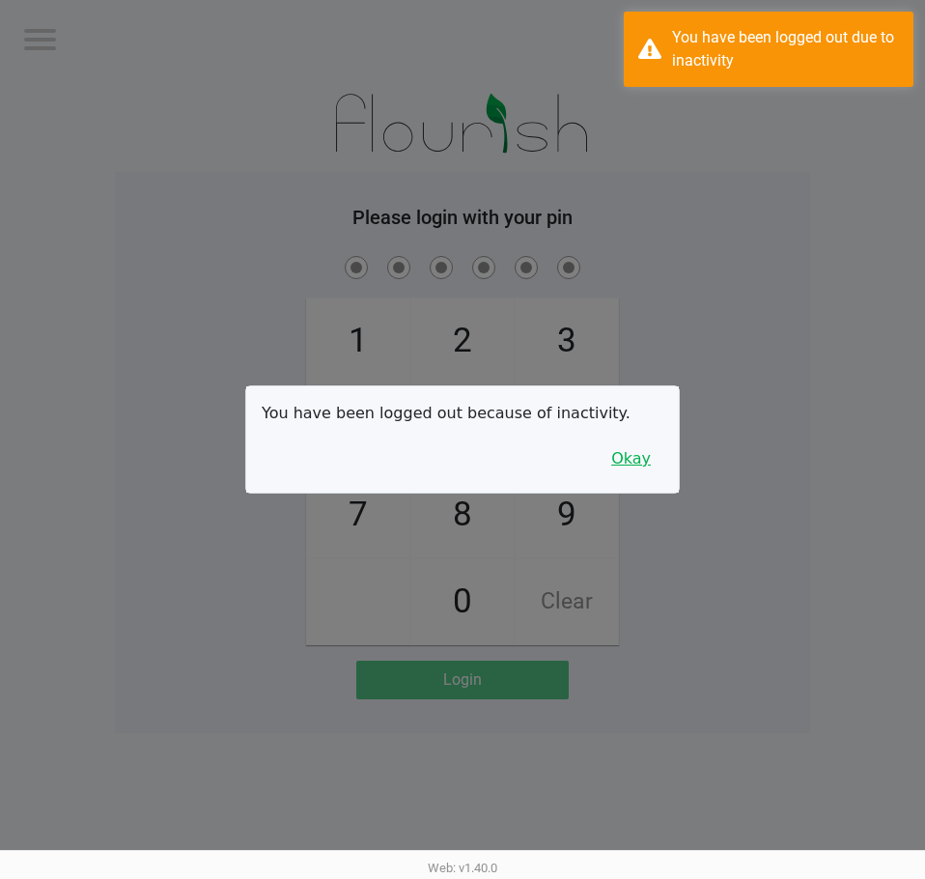
click at [647, 459] on button "Okay" at bounding box center [631, 458] width 65 height 37
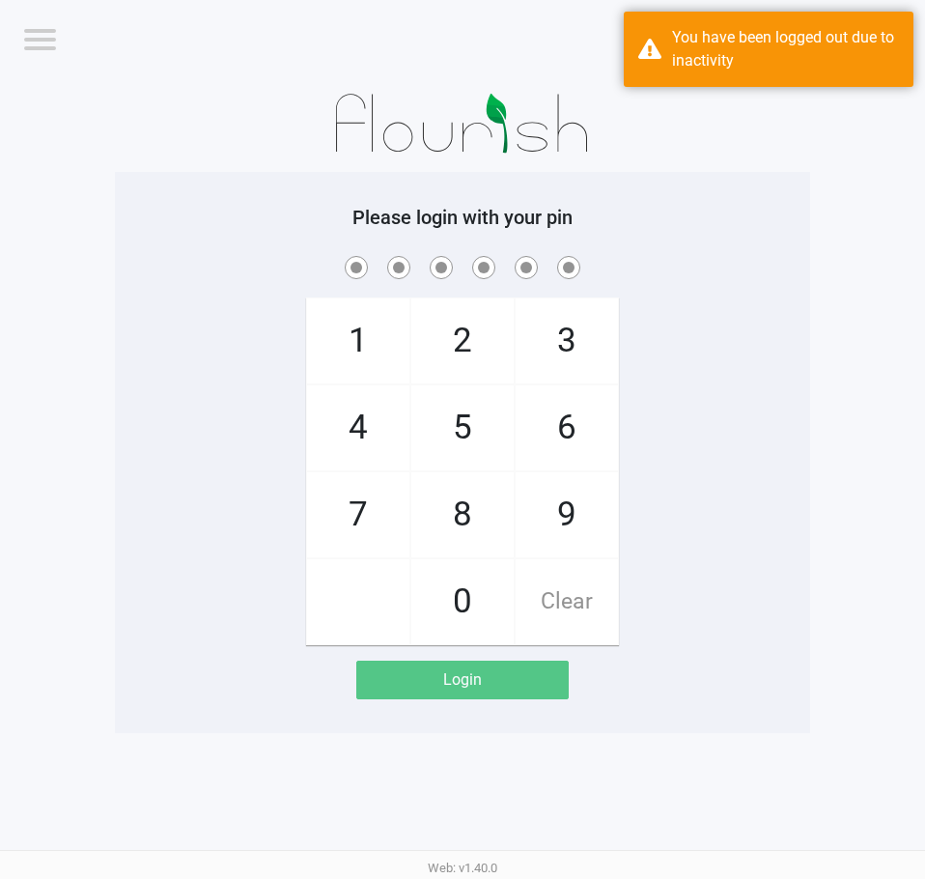
click at [785, 417] on div "1 4 7 2 5 8 0 3 6 9 Clear" at bounding box center [462, 448] width 695 height 393
checkbox input "true"
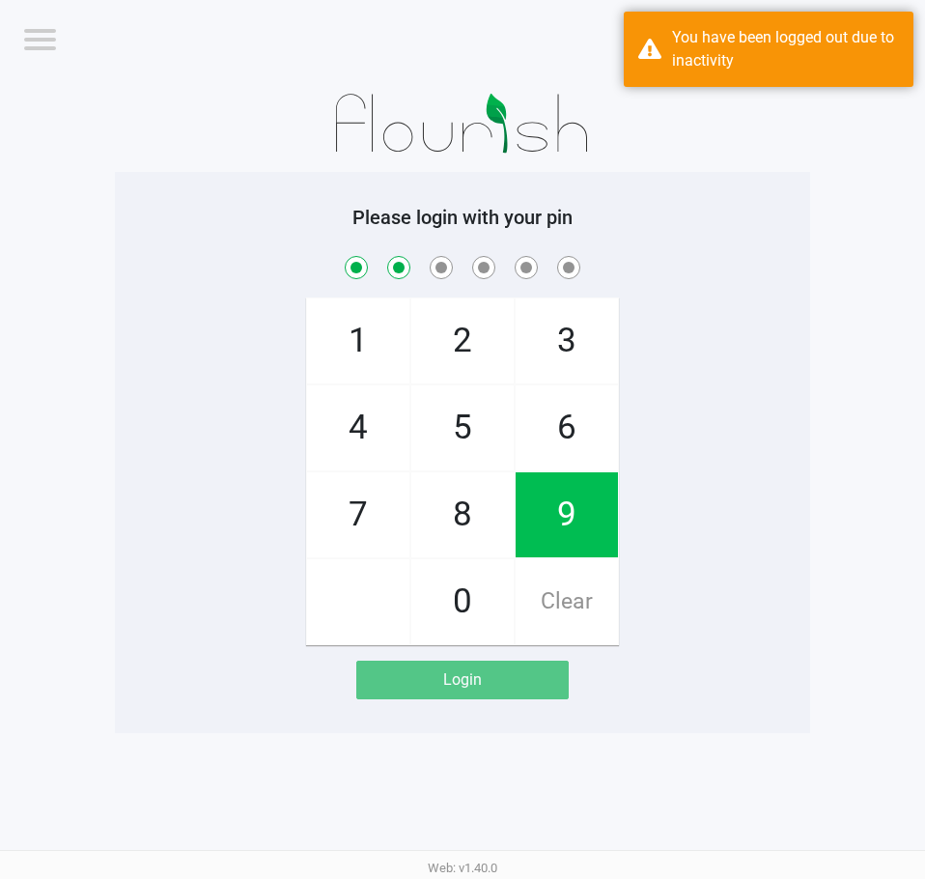
checkbox input "true"
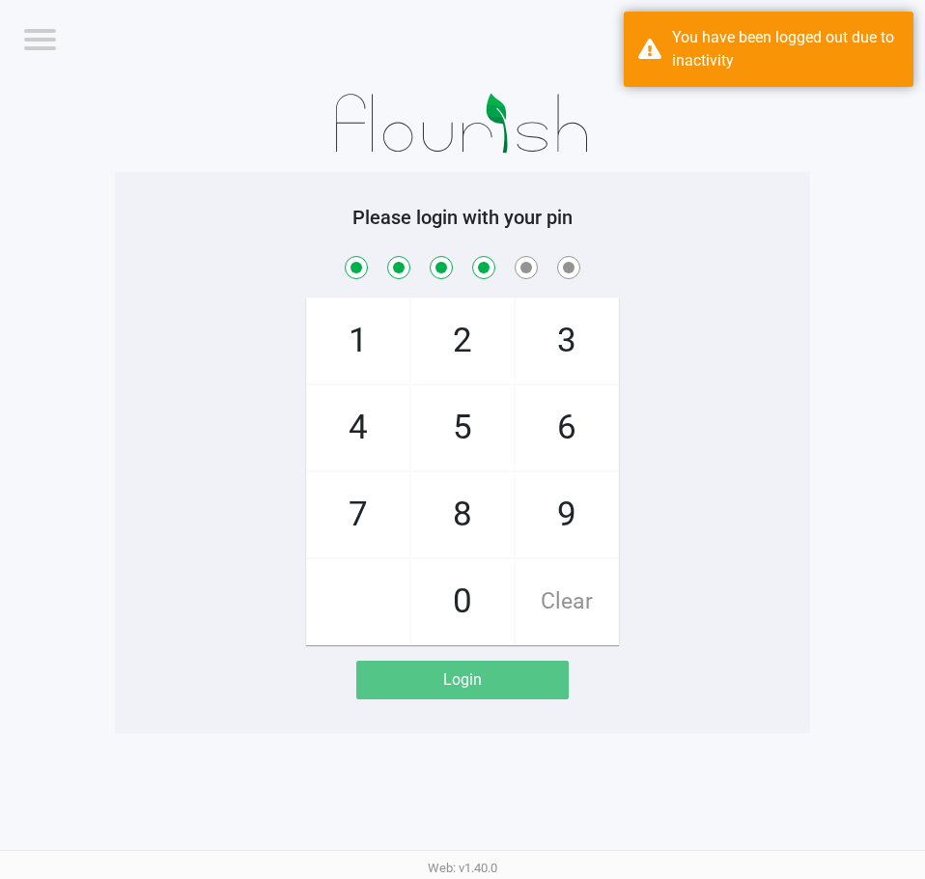
checkbox input "true"
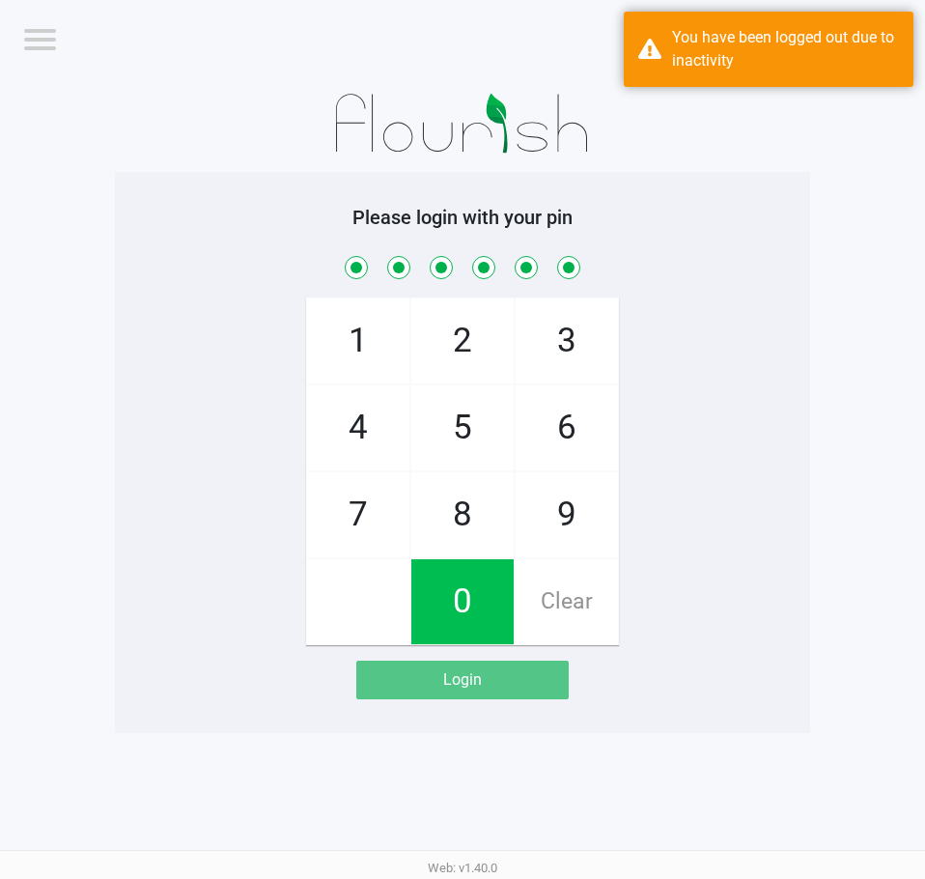
checkbox input "true"
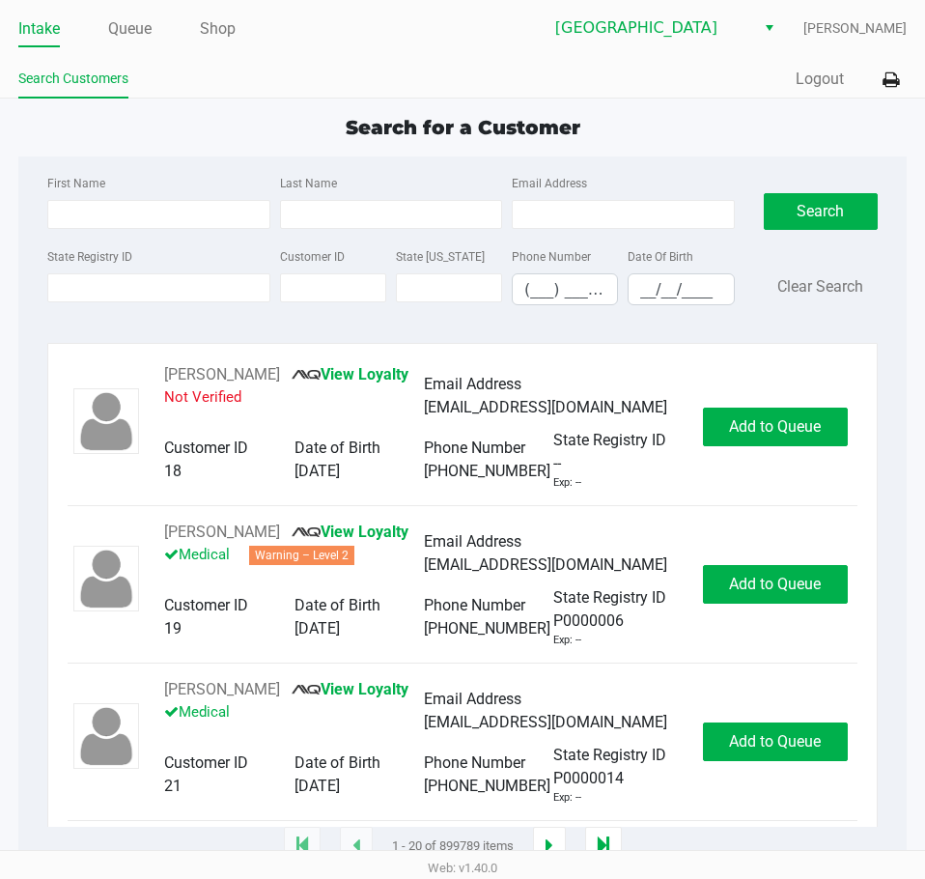
click at [763, 119] on div "Search for a Customer" at bounding box center [463, 127] width 918 height 29
click at [705, 132] on div "Search for a Customer" at bounding box center [463, 127] width 918 height 29
click at [333, 63] on div "Search Customers" at bounding box center [240, 80] width 444 height 36
click at [169, 298] on input "State Registry ID" at bounding box center [158, 287] width 222 height 29
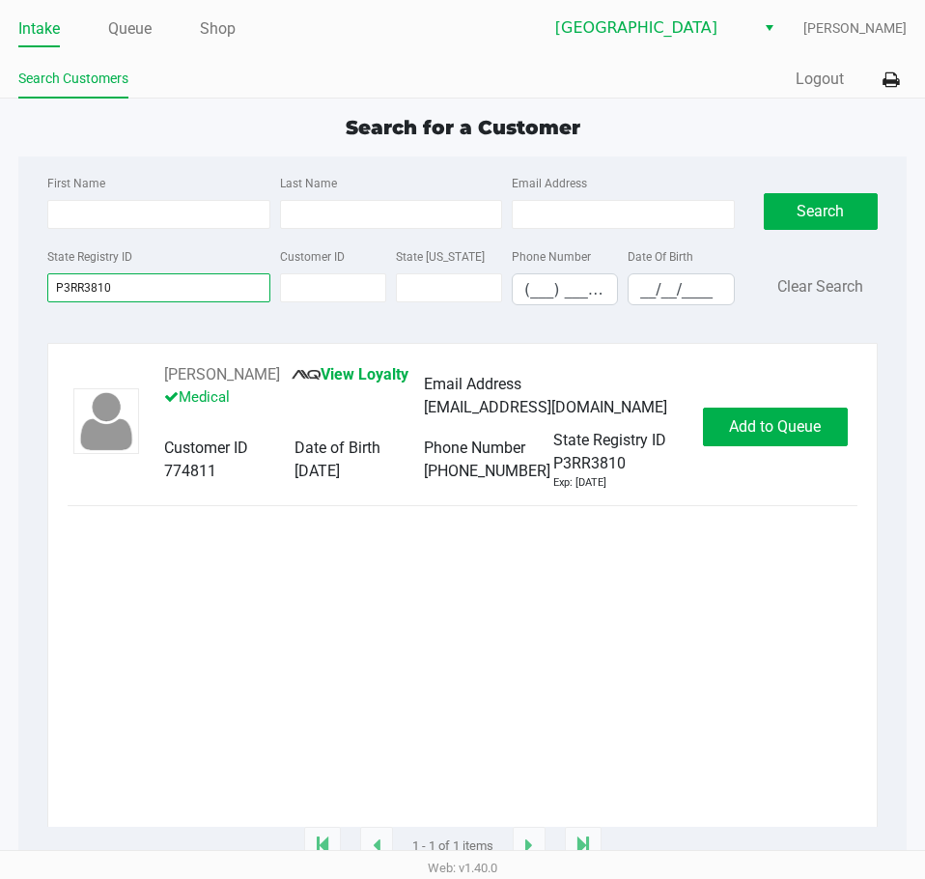
type input "P3RR3810"
drag, startPoint x: 326, startPoint y: 375, endPoint x: 163, endPoint y: 375, distance: 163.2
click at [163, 375] on div "[PERSON_NAME] View Loyalty Medical Email Address [EMAIL_ADDRESS][DOMAIN_NAME] C…" at bounding box center [424, 427] width 558 height 128
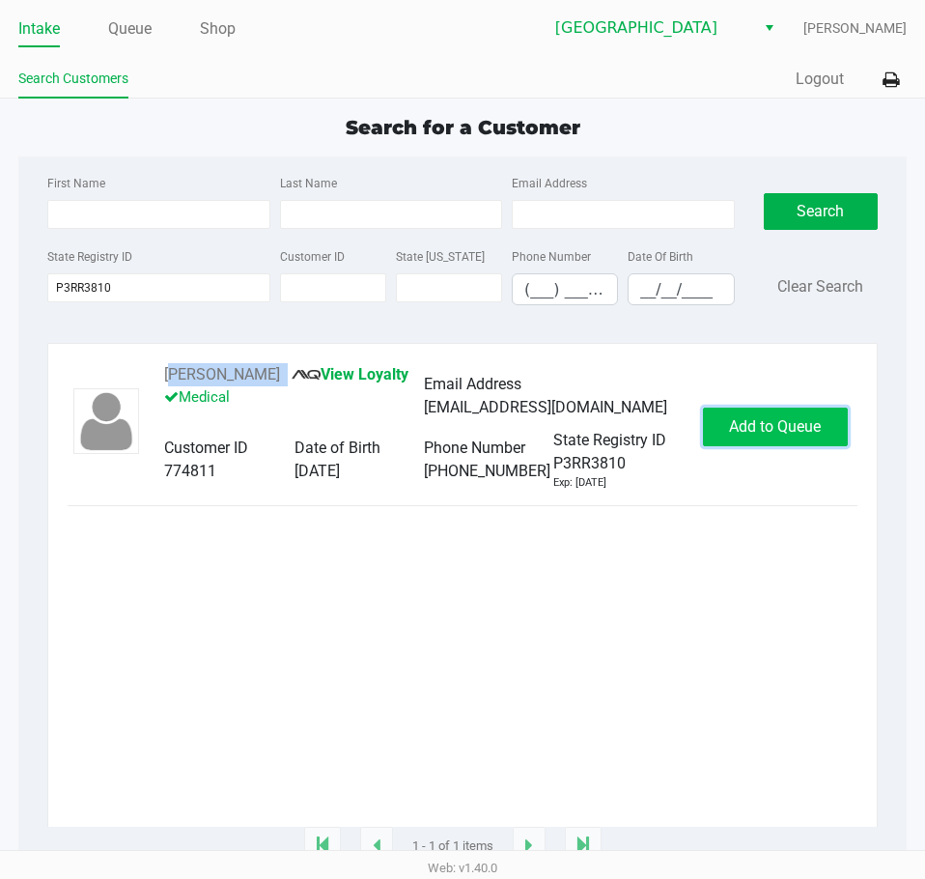
click at [769, 436] on span "Add to Queue" at bounding box center [775, 426] width 92 height 18
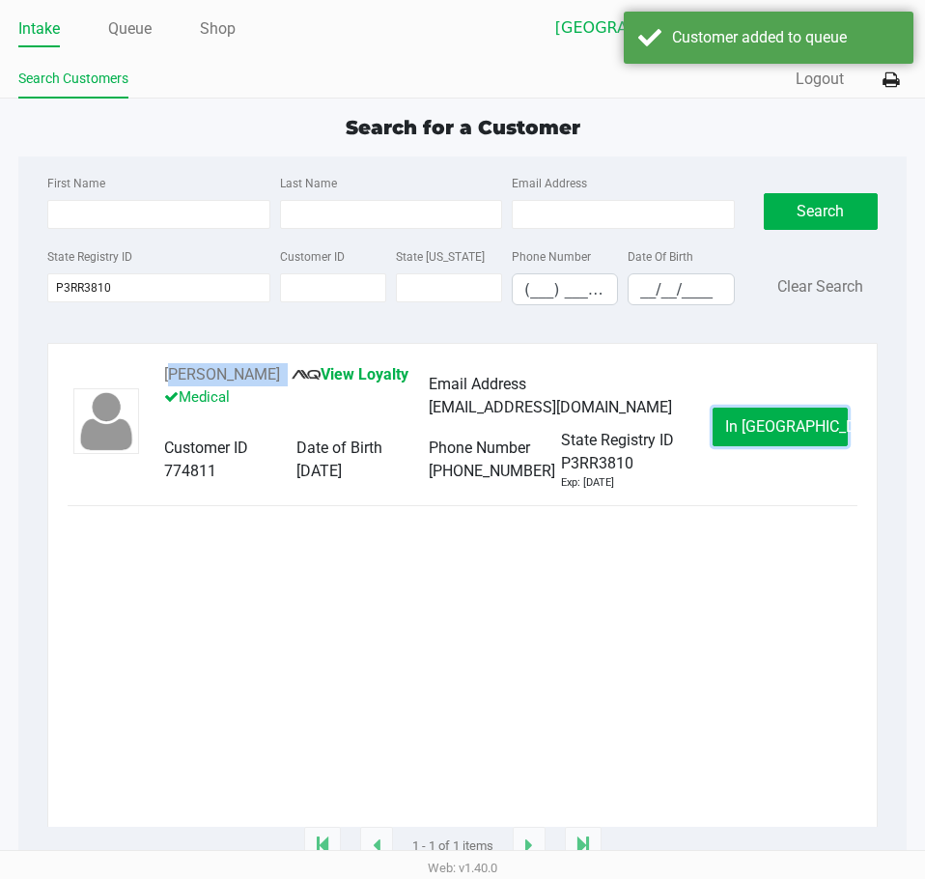
click at [769, 436] on span "In [GEOGRAPHIC_DATA]" at bounding box center [806, 426] width 162 height 18
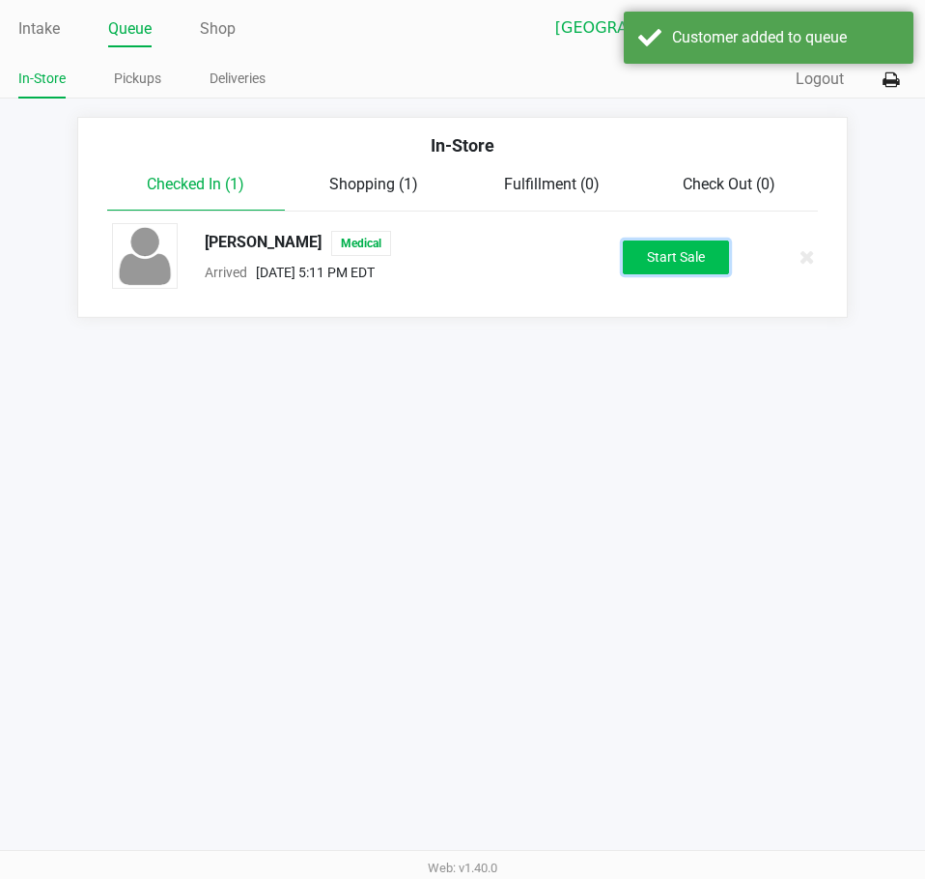
click at [655, 266] on button "Start Sale" at bounding box center [676, 258] width 106 height 34
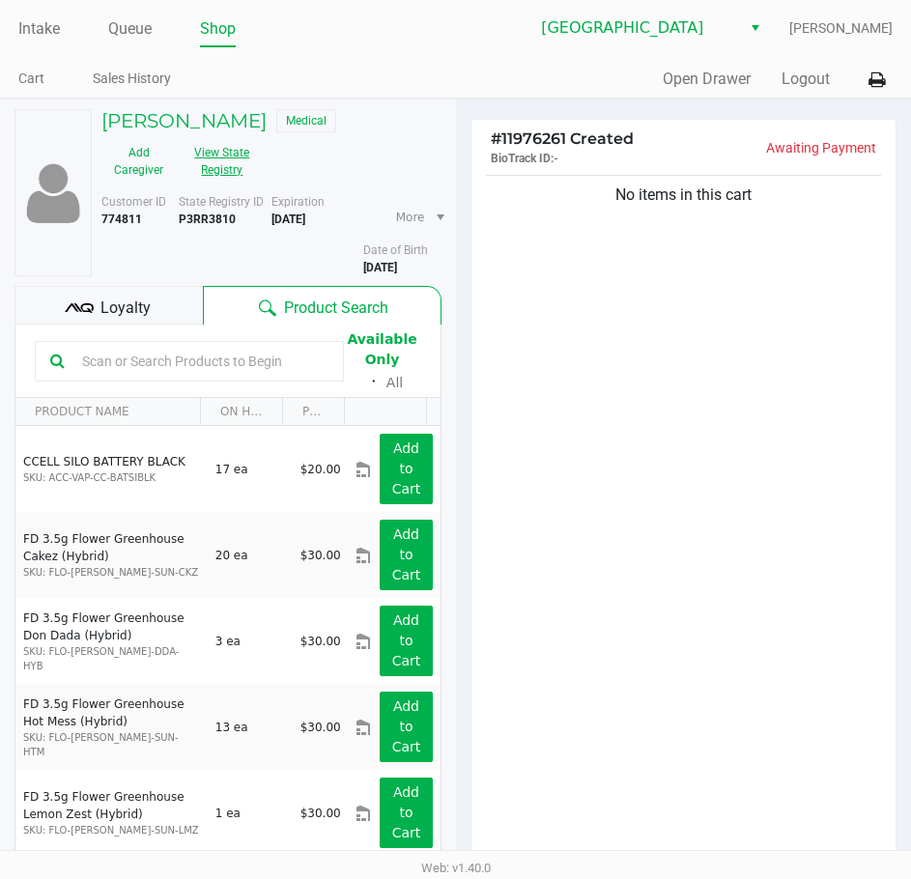
click at [195, 152] on button "View State Registry" at bounding box center [216, 161] width 81 height 48
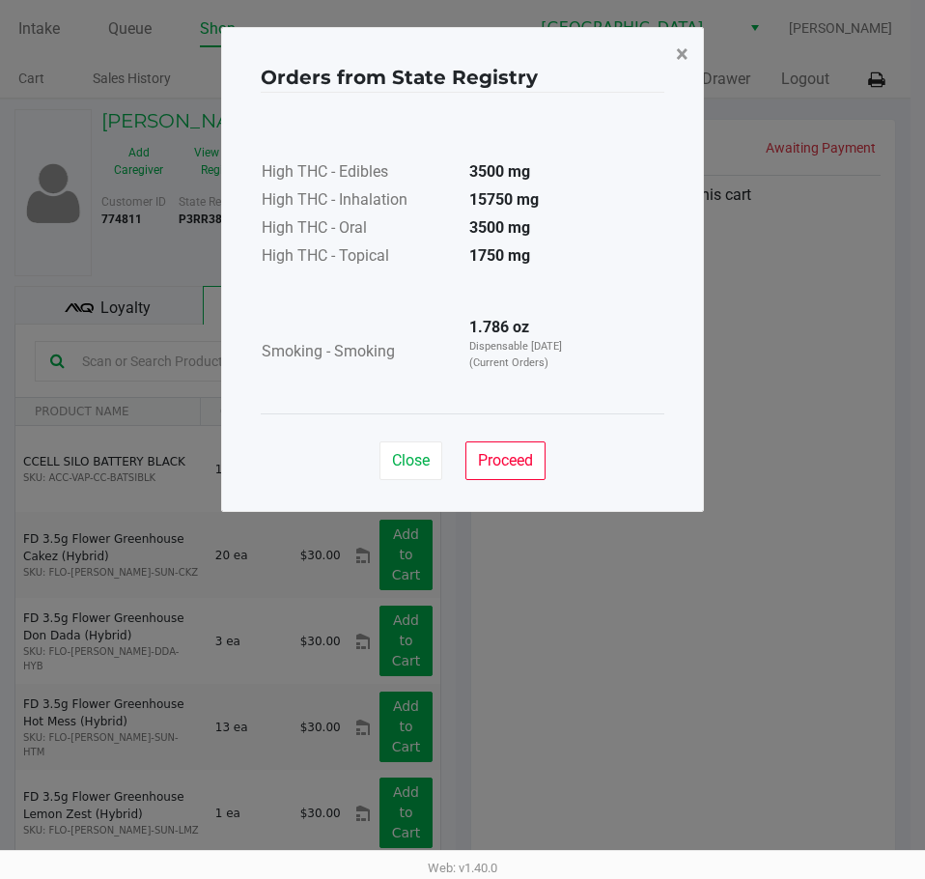
click at [676, 49] on span "×" at bounding box center [682, 54] width 13 height 27
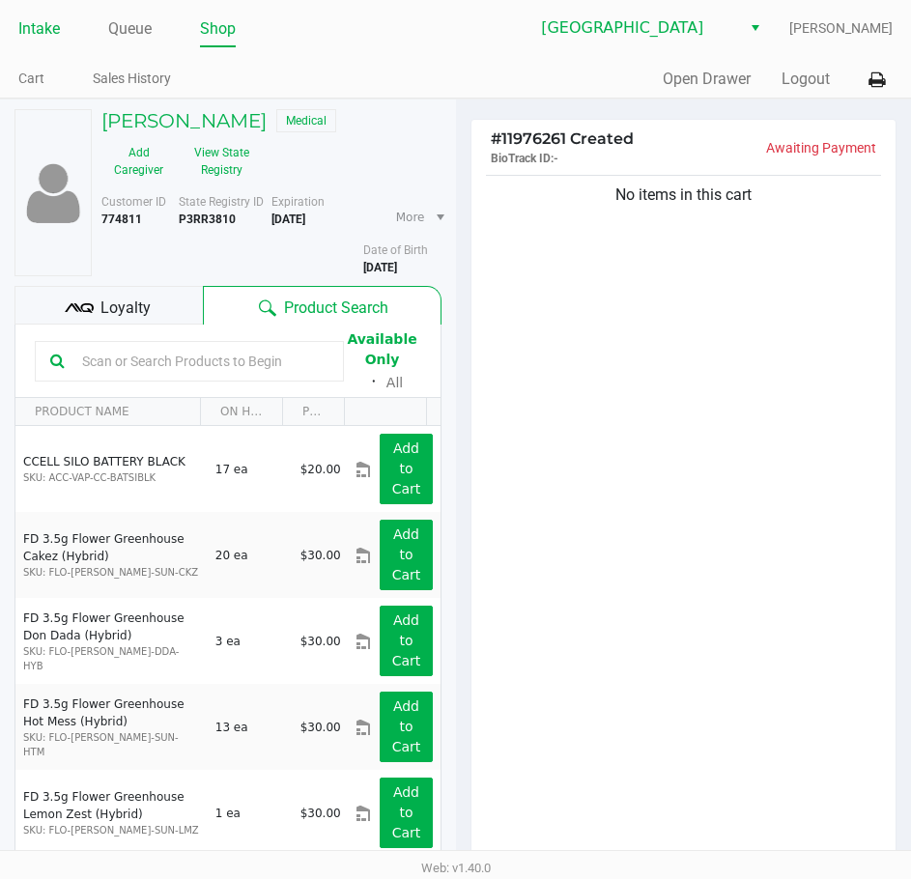
click at [24, 14] on li "Intake" at bounding box center [39, 31] width 42 height 34
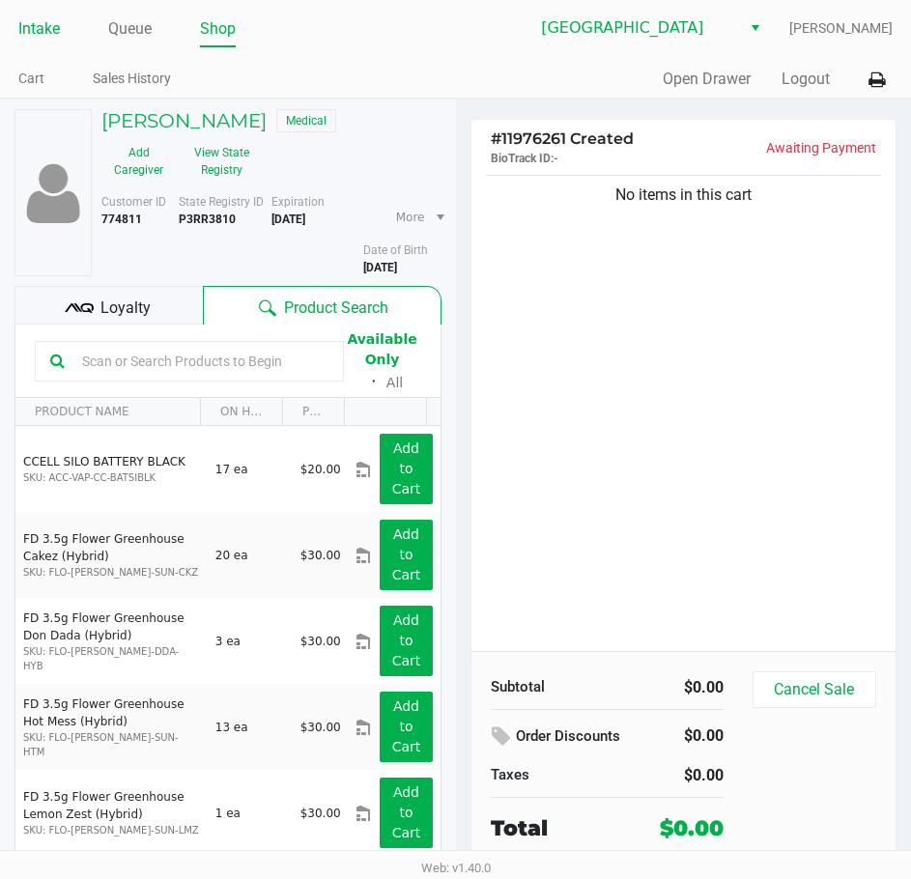
click at [46, 19] on link "Intake" at bounding box center [39, 28] width 42 height 27
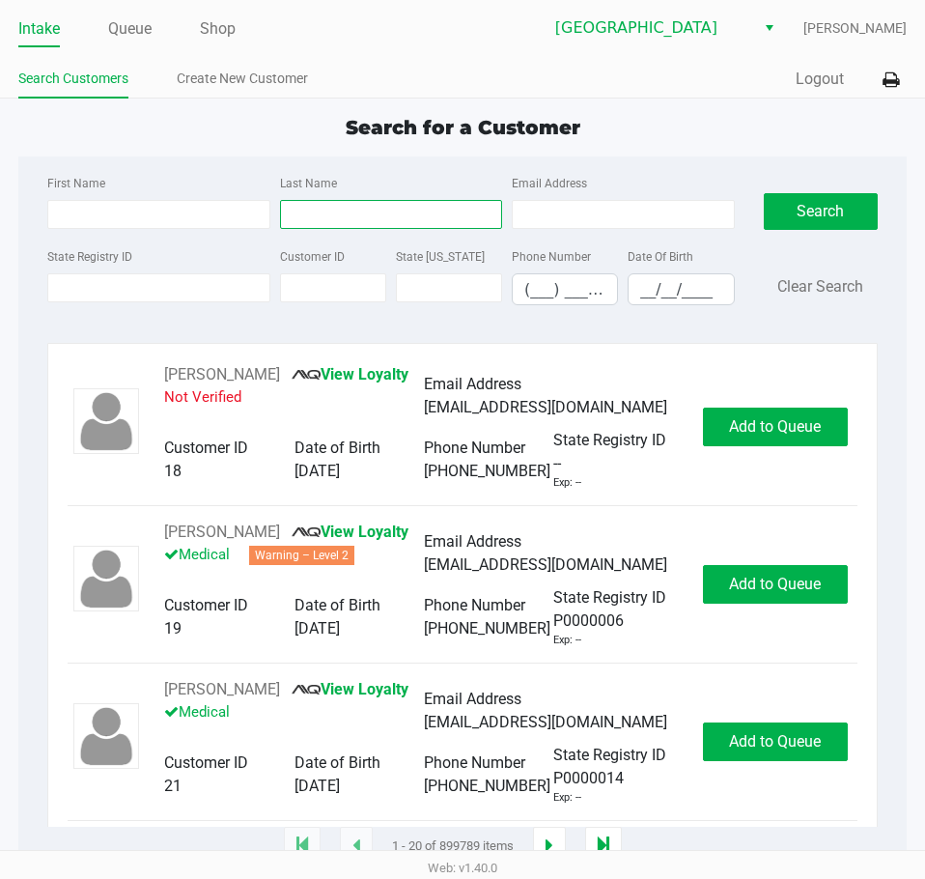
click at [327, 217] on input "Last Name" at bounding box center [391, 214] width 222 height 29
type input "[PERSON_NAME]"
click at [657, 286] on input "__/__/____" at bounding box center [681, 289] width 104 height 30
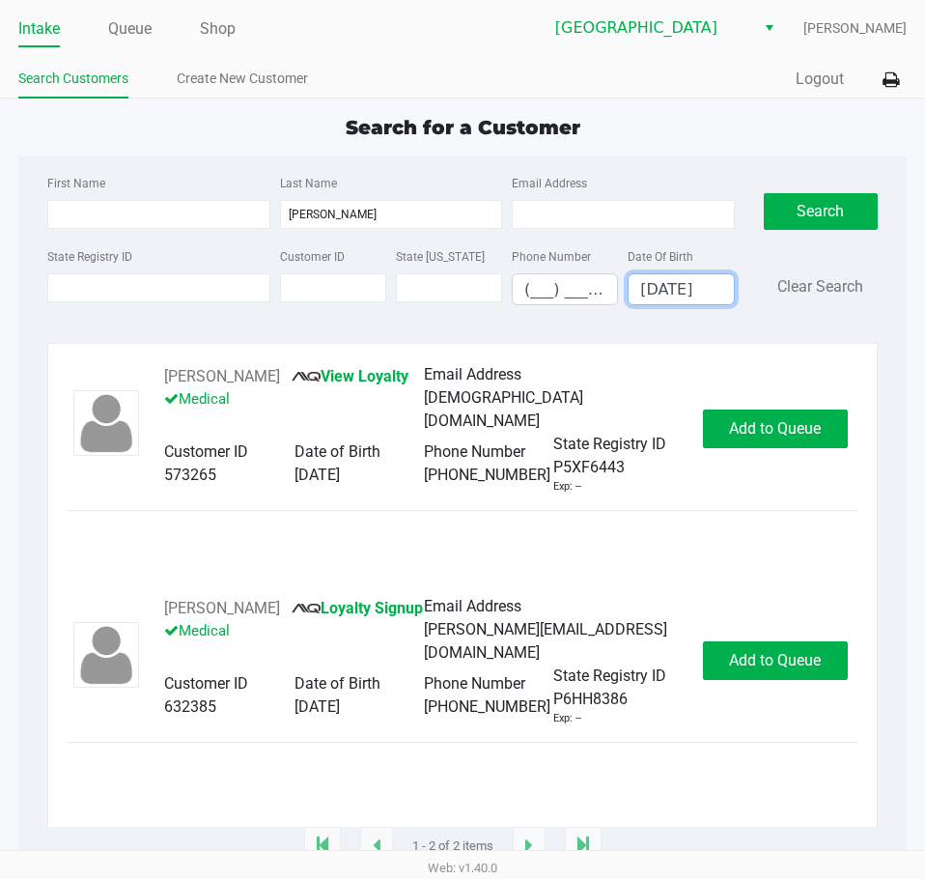
type input "[DATE]"
drag, startPoint x: 269, startPoint y: 375, endPoint x: 147, endPoint y: 374, distance: 122.7
click at [147, 374] on div "[PERSON_NAME] View Loyalty Medical Email Address [DEMOGRAPHIC_DATA][DOMAIN_NAME…" at bounding box center [424, 429] width 558 height 132
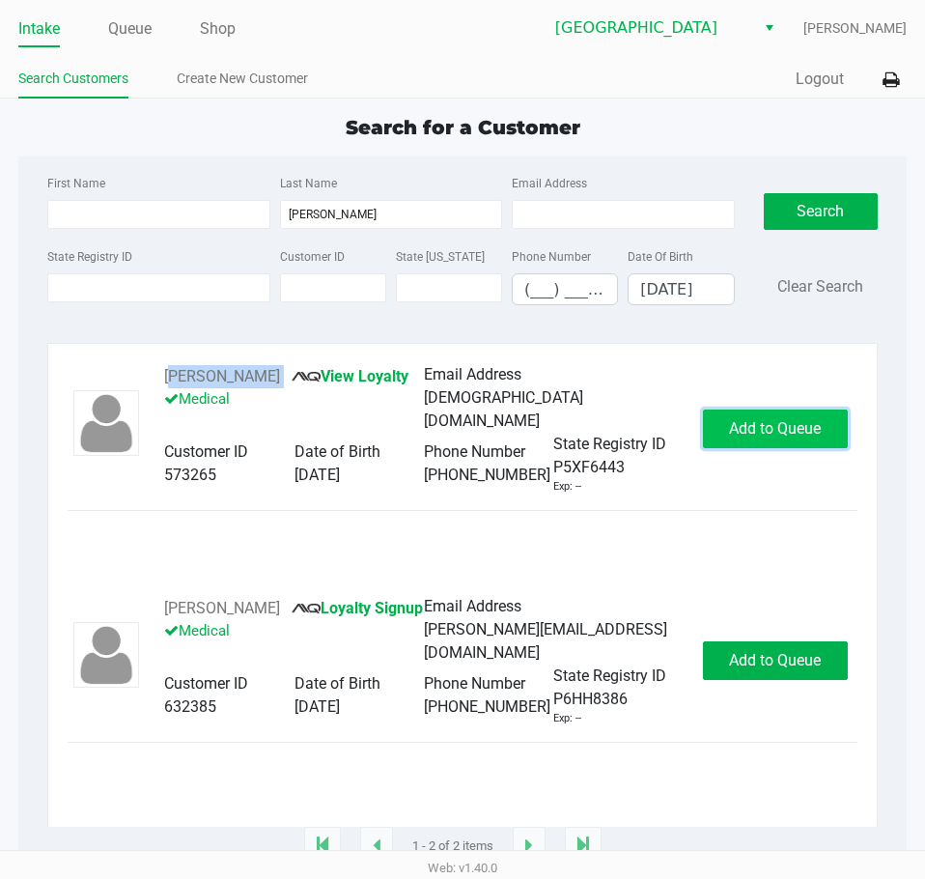
click at [807, 436] on span "Add to Queue" at bounding box center [775, 428] width 92 height 18
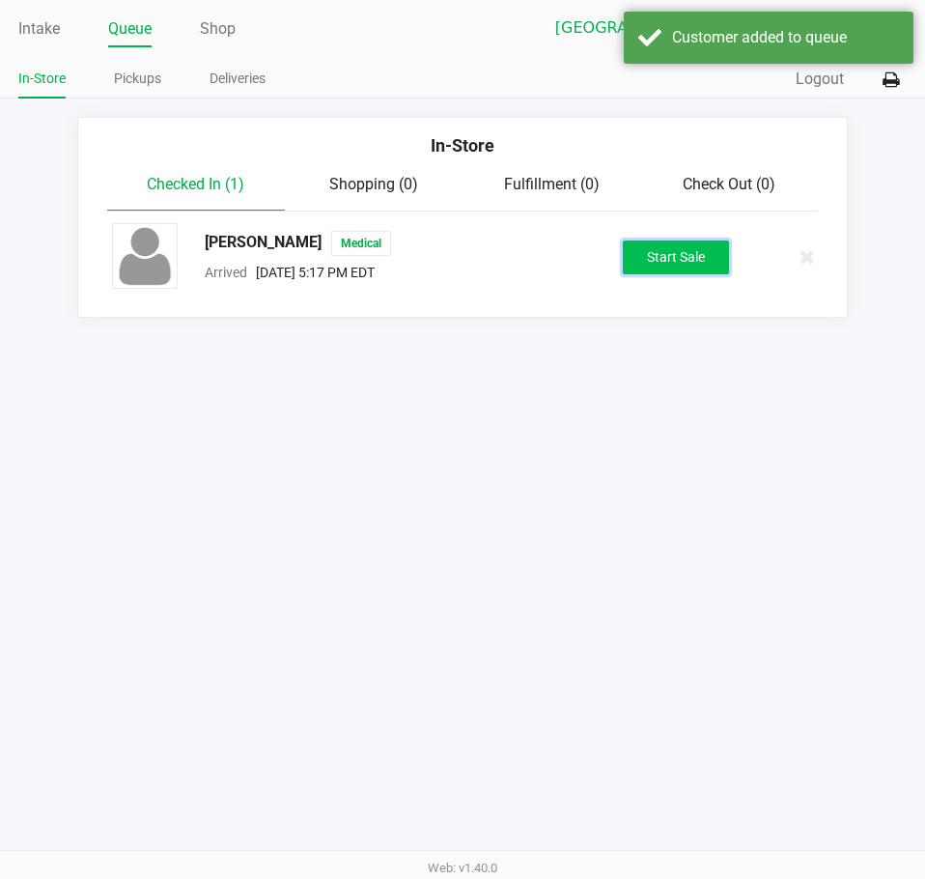
click at [680, 258] on button "Start Sale" at bounding box center [676, 258] width 106 height 34
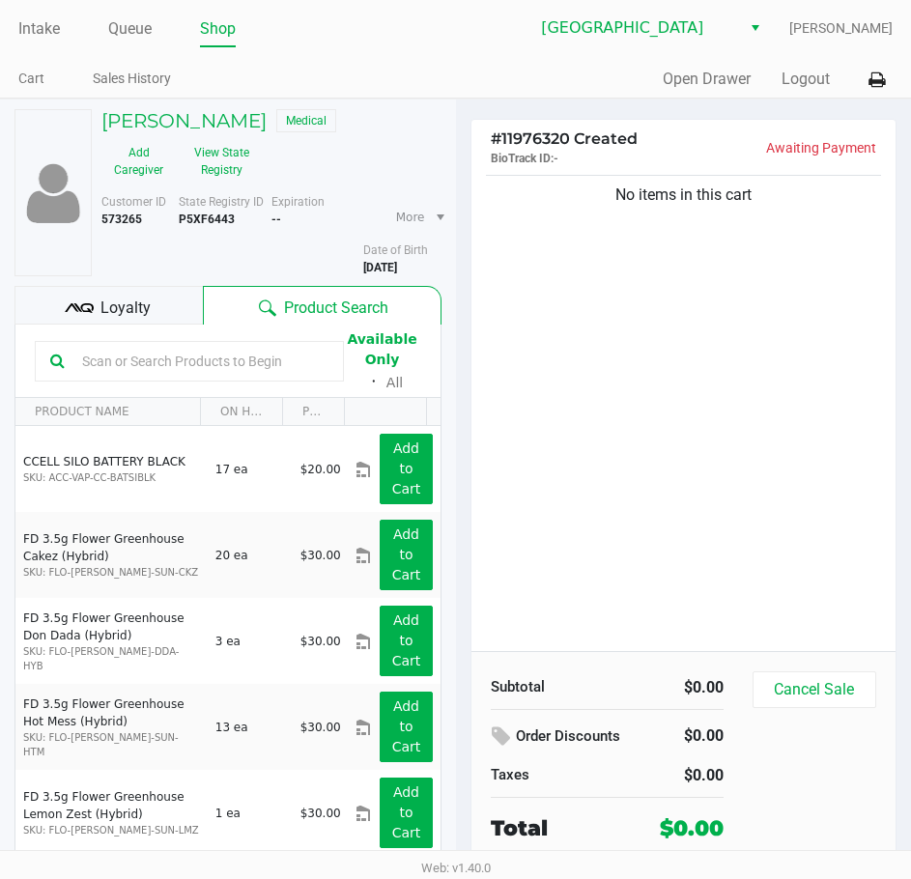
drag, startPoint x: 53, startPoint y: 25, endPoint x: 134, endPoint y: 52, distance: 85.5
click at [53, 25] on link "Intake" at bounding box center [39, 28] width 42 height 27
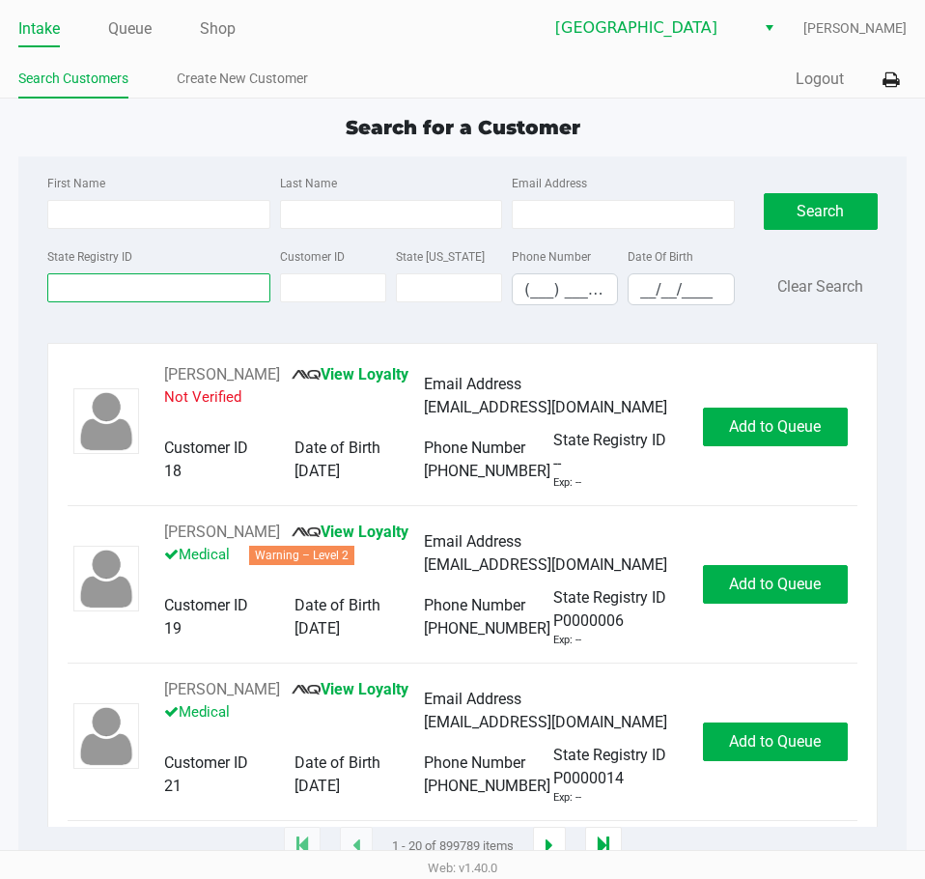
click at [164, 289] on input "State Registry ID" at bounding box center [158, 287] width 222 height 29
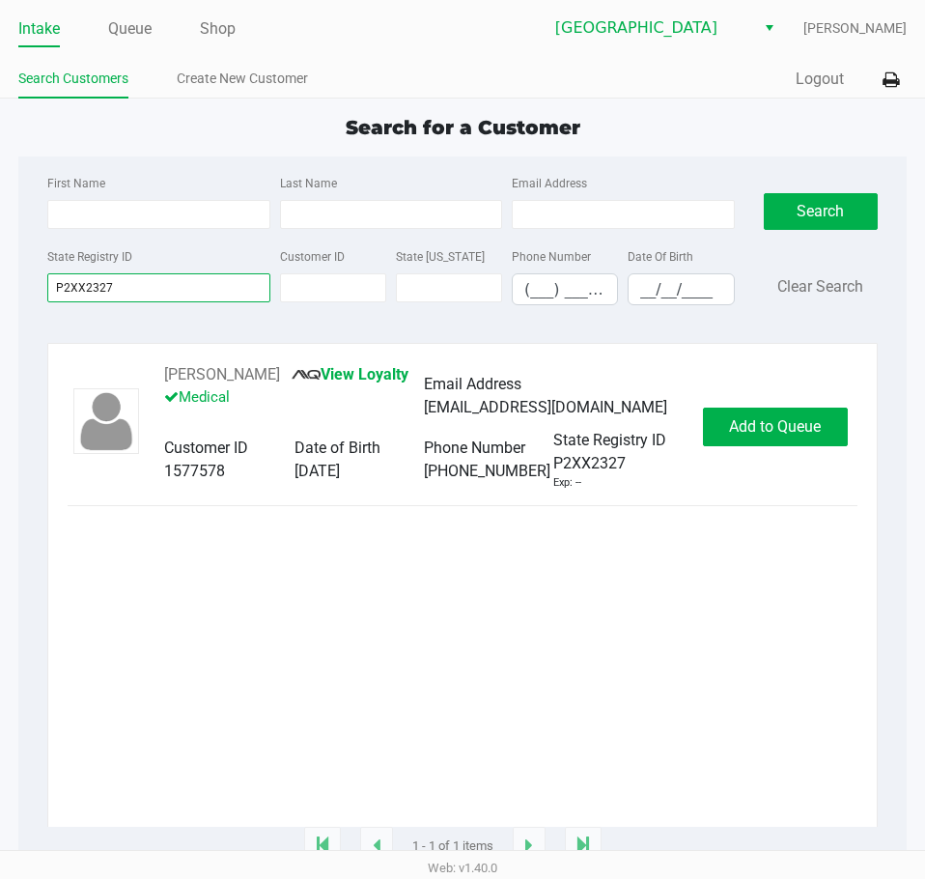
type input "P2XX2327"
drag, startPoint x: 265, startPoint y: 372, endPoint x: 156, endPoint y: 372, distance: 109.1
click at [156, 372] on div "[PERSON_NAME] View Loyalty Medical Email Address [EMAIL_ADDRESS][DOMAIN_NAME] C…" at bounding box center [424, 427] width 558 height 128
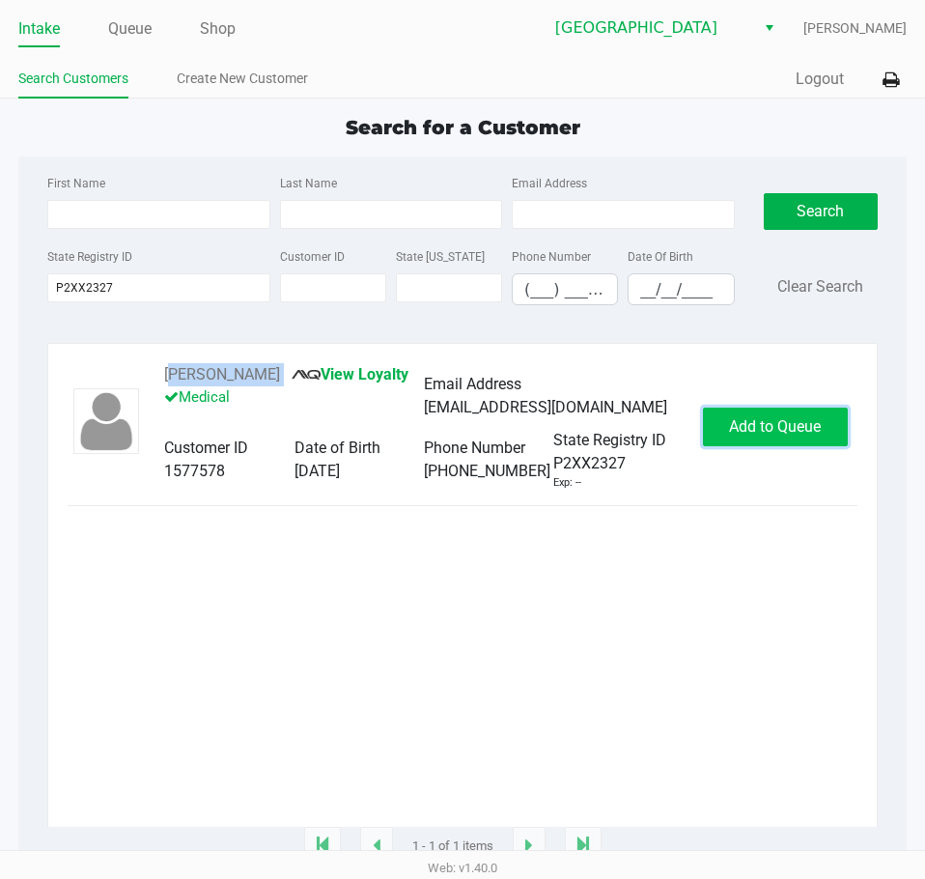
click at [752, 420] on span "Add to Queue" at bounding box center [775, 426] width 92 height 18
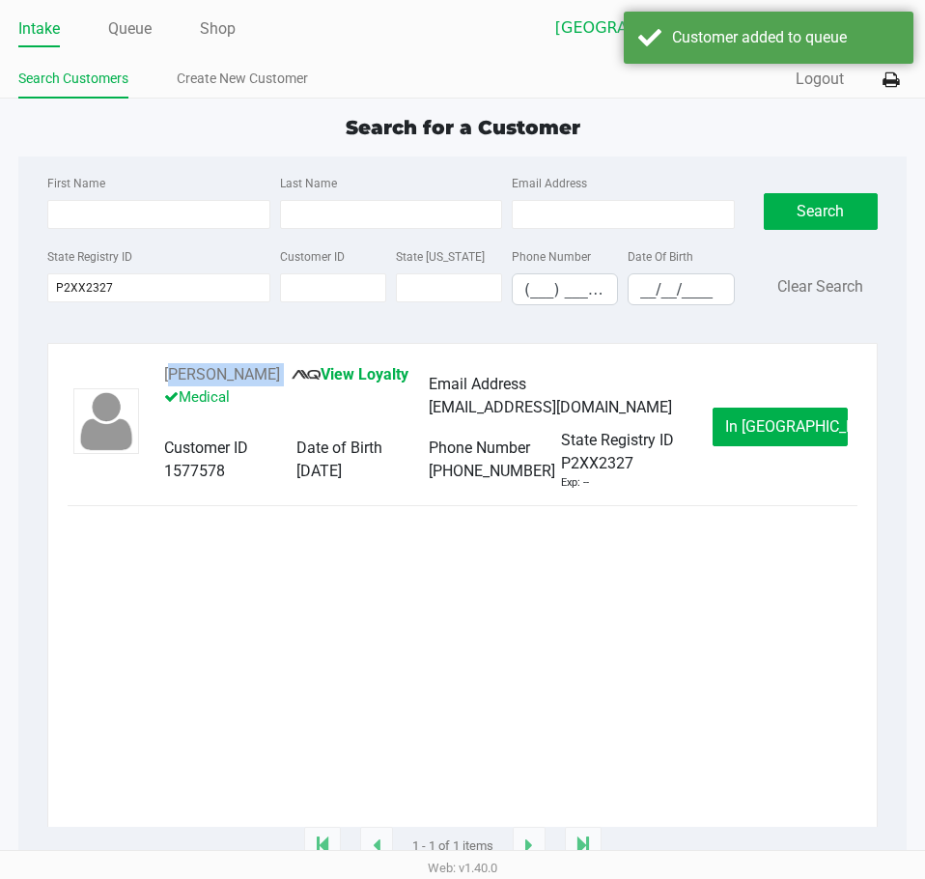
click at [764, 428] on span "In [GEOGRAPHIC_DATA]" at bounding box center [806, 426] width 162 height 18
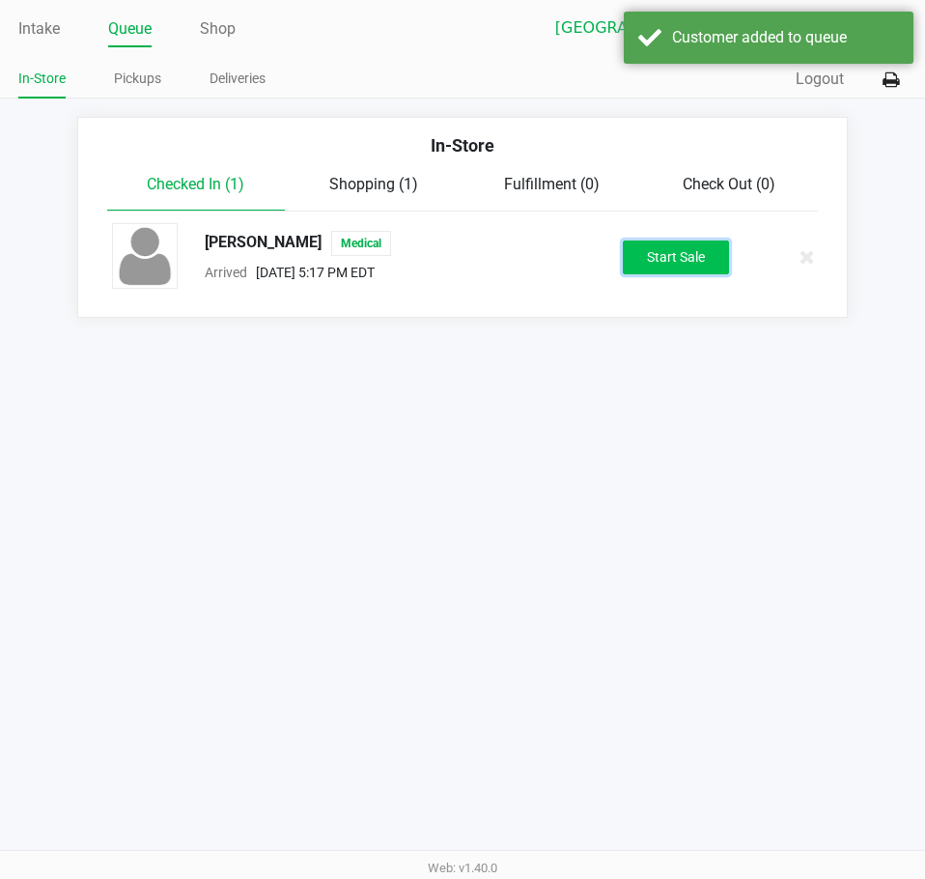
click at [676, 253] on button "Start Sale" at bounding box center [676, 258] width 106 height 34
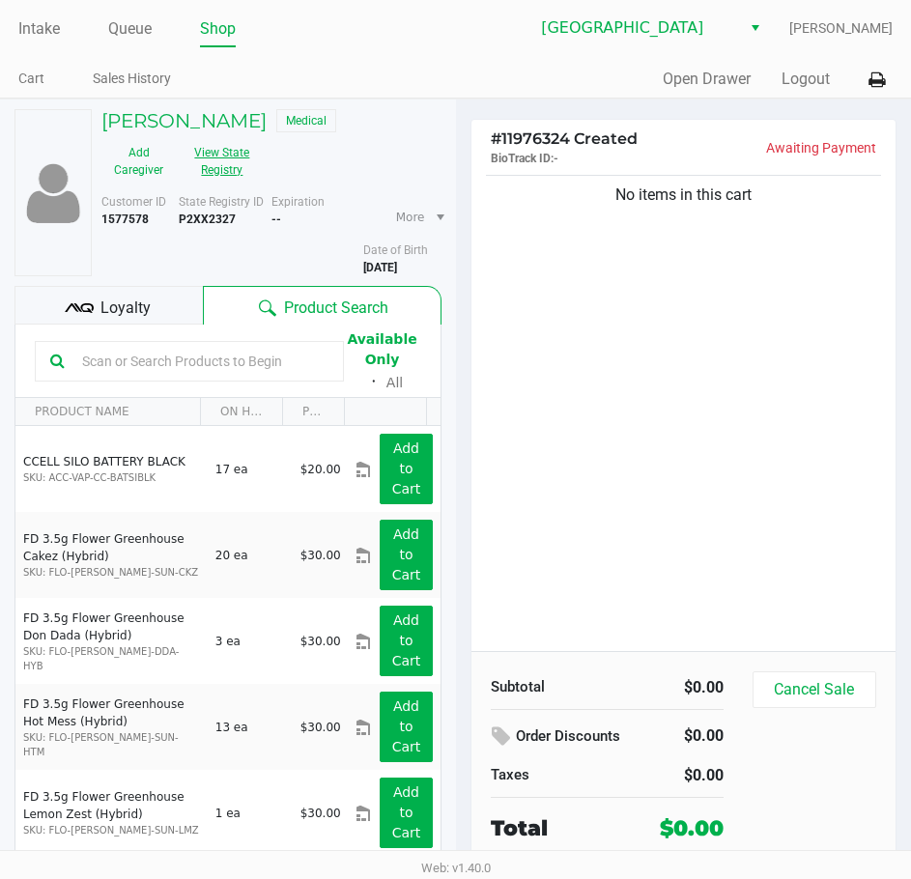
click at [201, 183] on button "View State Registry" at bounding box center [216, 161] width 81 height 48
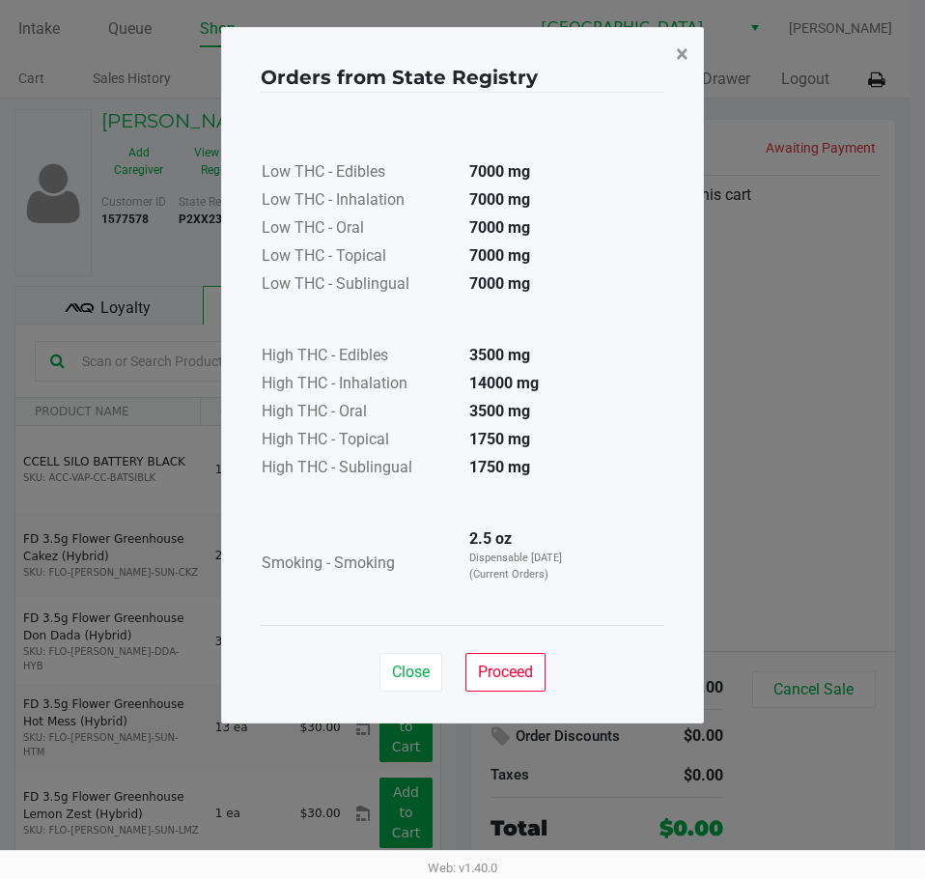
click at [686, 53] on span "×" at bounding box center [682, 54] width 13 height 27
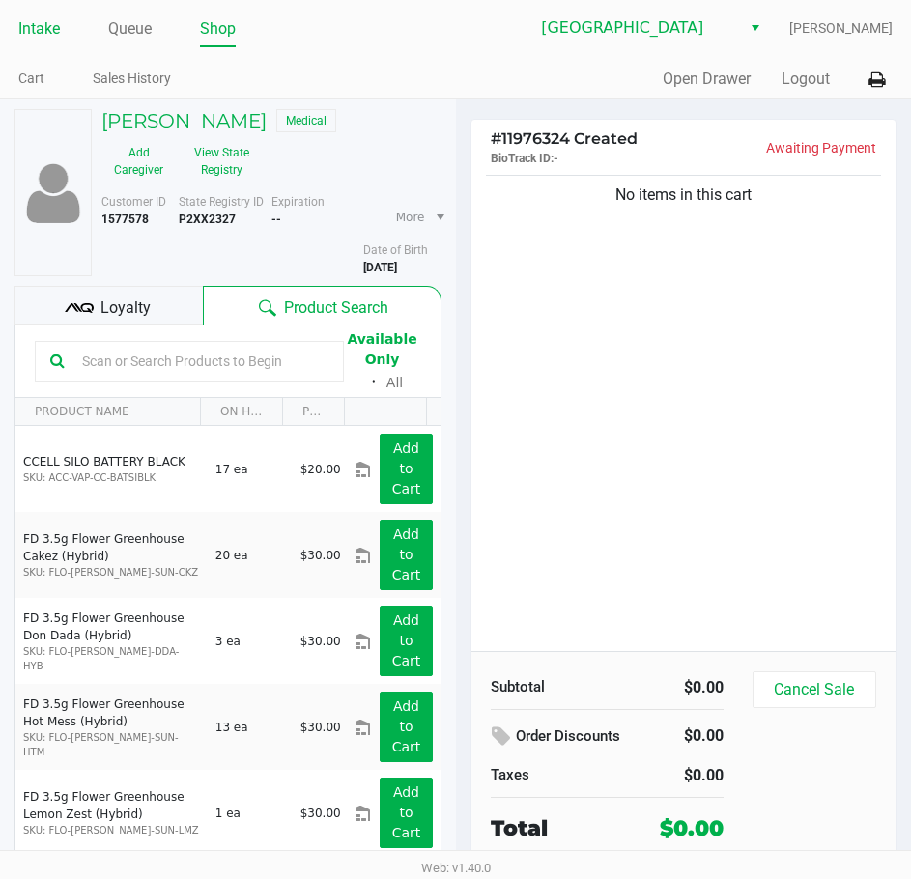
click at [44, 35] on link "Intake" at bounding box center [39, 28] width 42 height 27
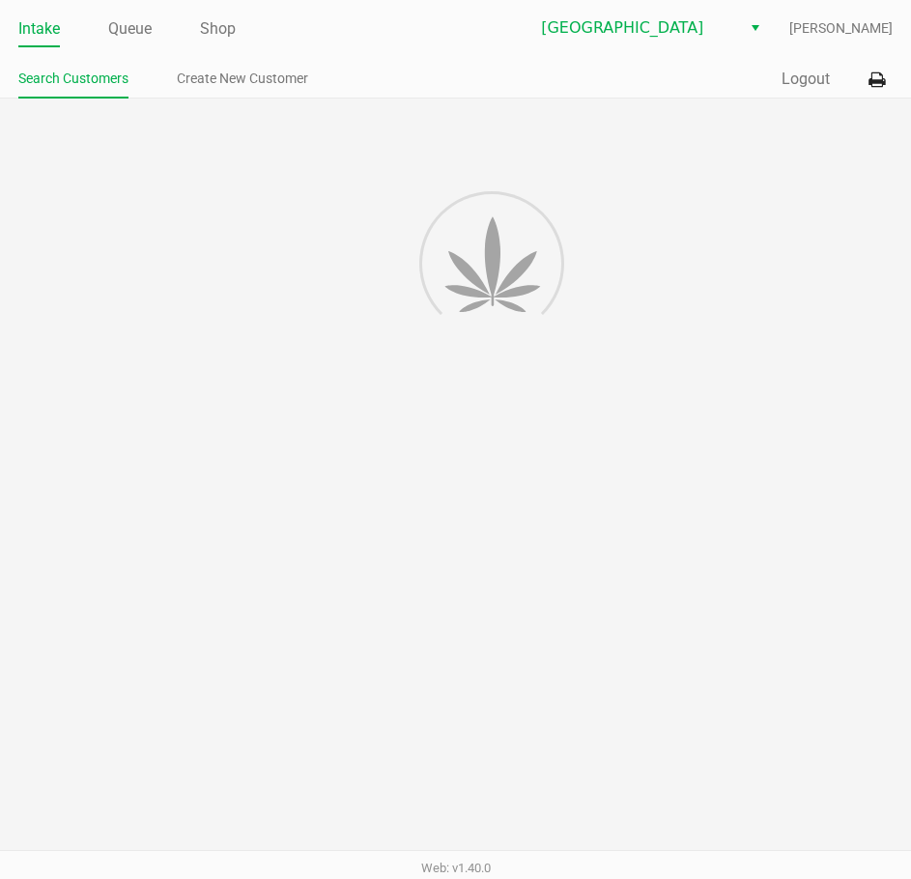
click at [512, 77] on div "Quick Sale Logout" at bounding box center [675, 80] width 438 height 36
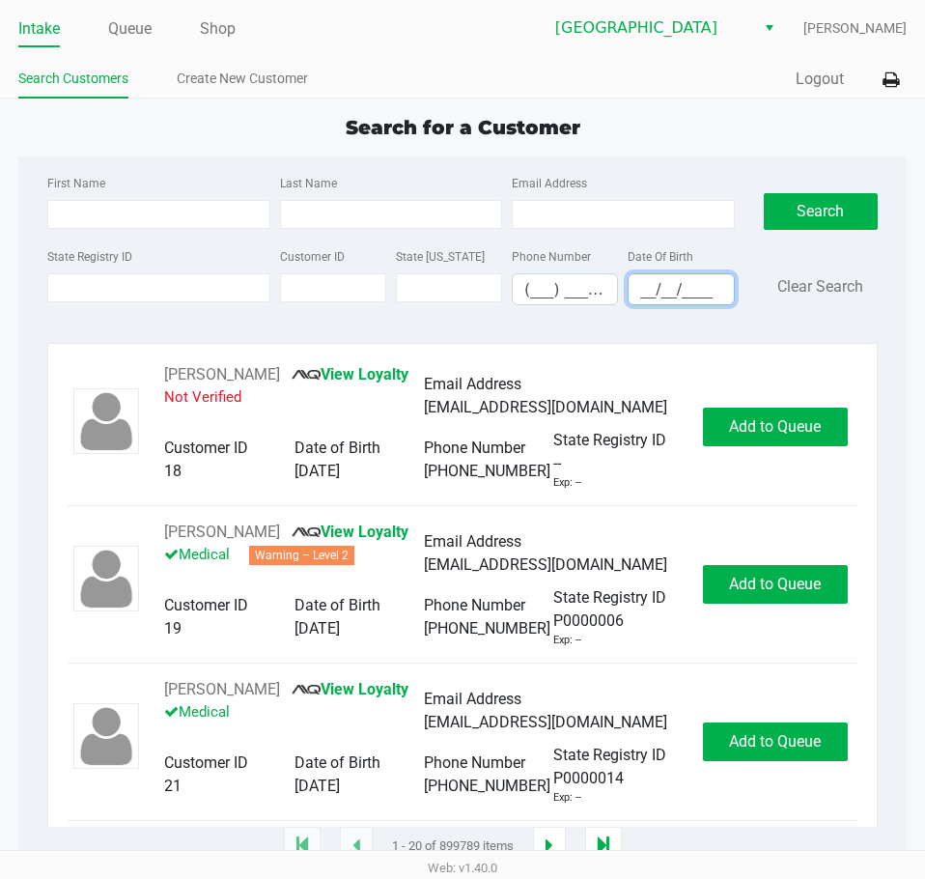
click at [664, 288] on input "__/__/____" at bounding box center [681, 289] width 104 height 30
click at [633, 299] on input "__/__/____" at bounding box center [681, 289] width 104 height 30
click at [642, 299] on input "__/__/____" at bounding box center [681, 289] width 104 height 30
type input "[DATE]"
click at [355, 229] on div "First Name Last Name Email Address" at bounding box center [391, 207] width 696 height 73
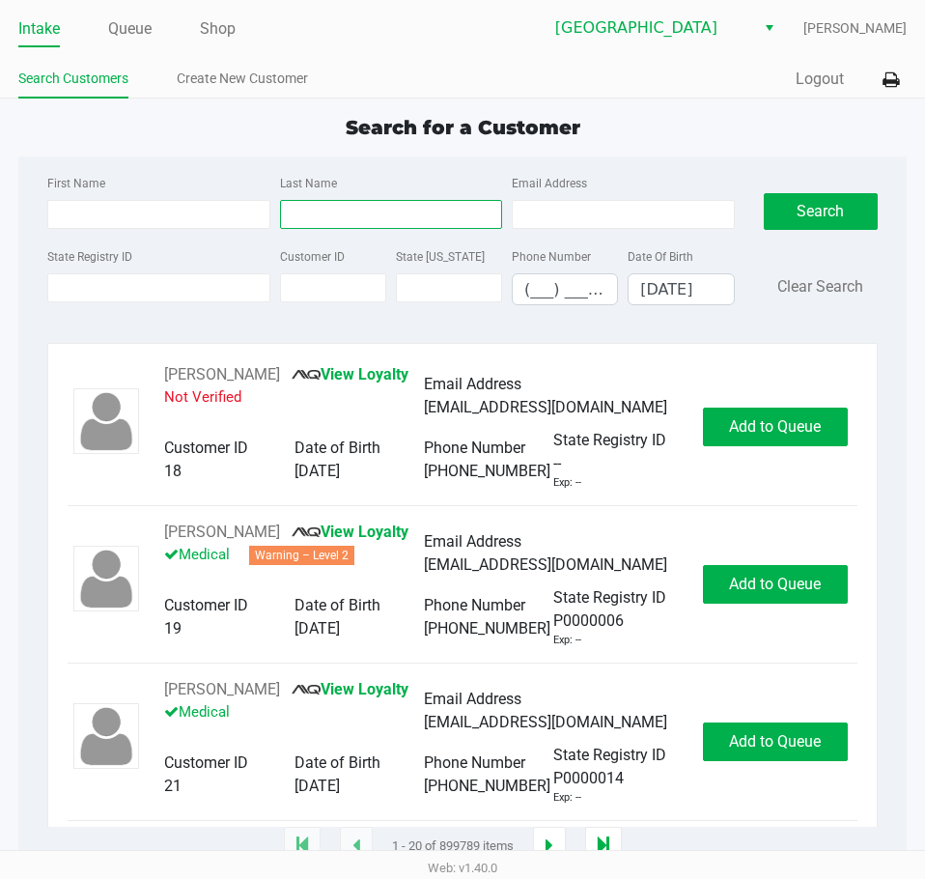
click at [352, 225] on input "Last Name" at bounding box center [391, 214] width 222 height 29
type input "g"
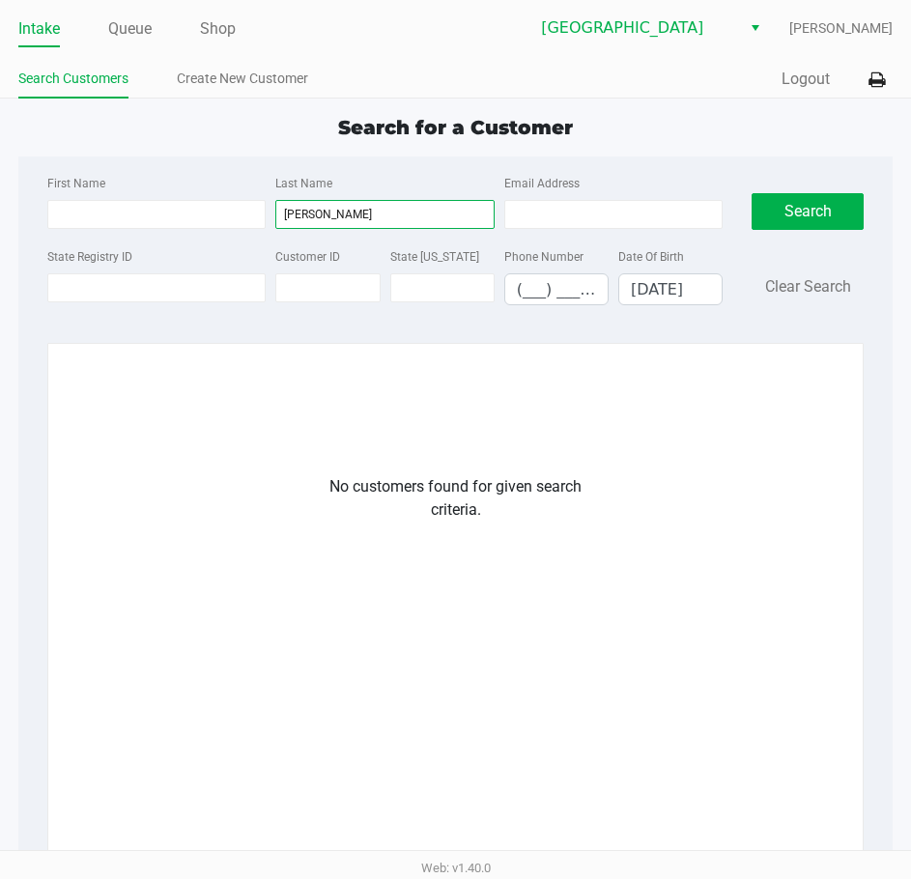
type input "[PERSON_NAME]"
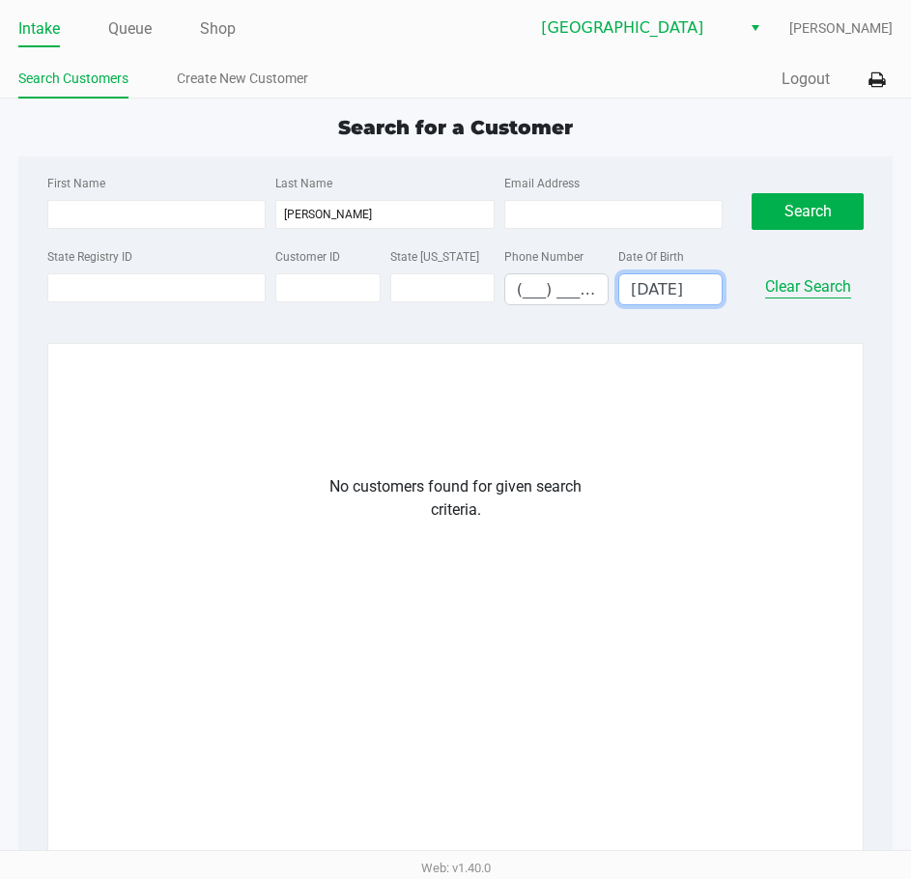
drag, startPoint x: 632, startPoint y: 291, endPoint x: 850, endPoint y: 291, distance: 218.3
click at [850, 291] on div "First Name Last Name [PERSON_NAME] Email Address State Registry ID Customer ID …" at bounding box center [455, 246] width 845 height 150
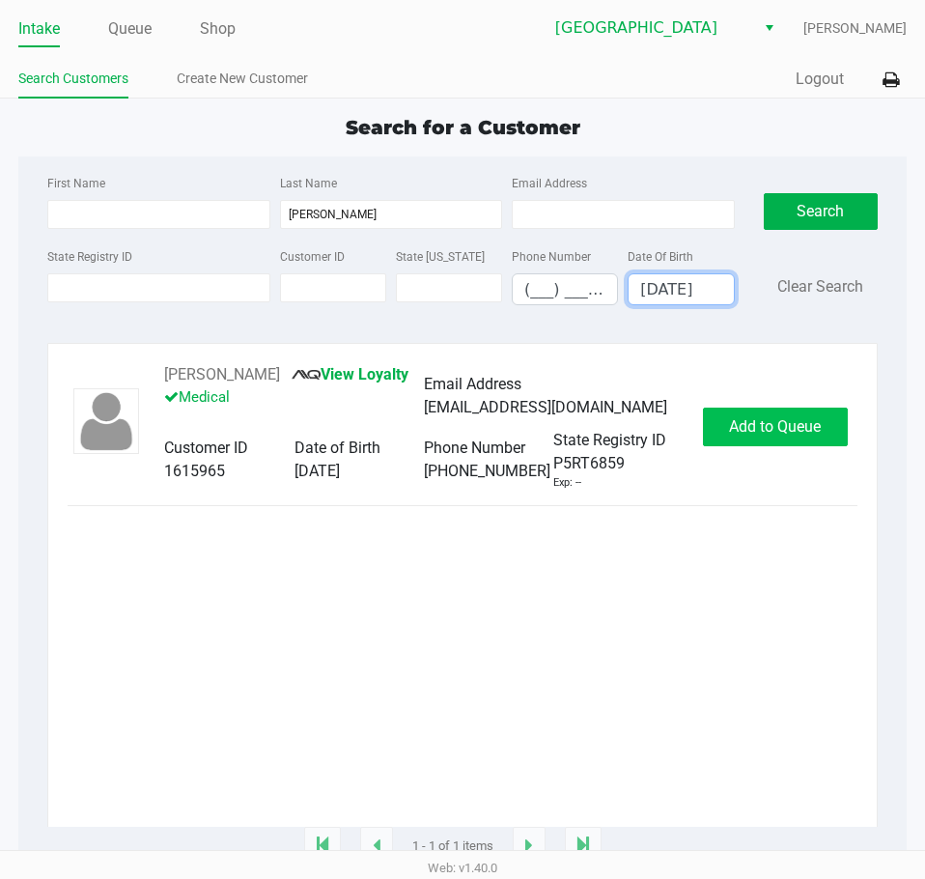
type input "[DATE]"
click at [793, 426] on button "Add to Queue" at bounding box center [775, 427] width 145 height 39
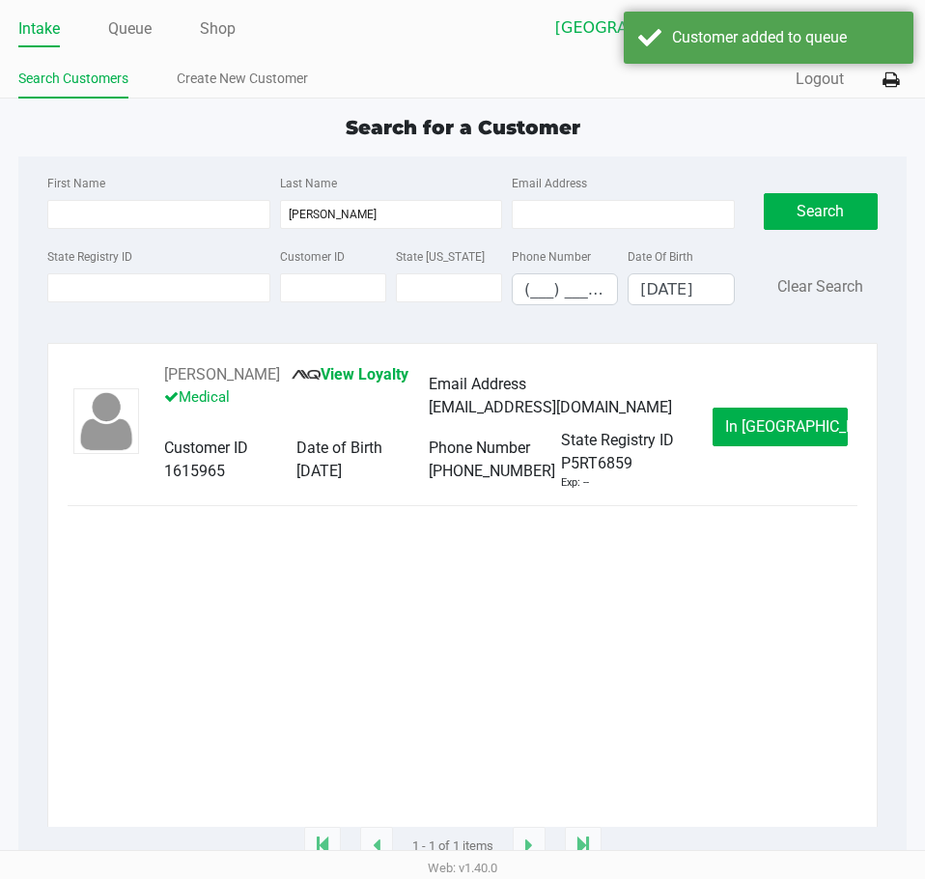
click at [793, 435] on span "In [GEOGRAPHIC_DATA]" at bounding box center [806, 426] width 162 height 18
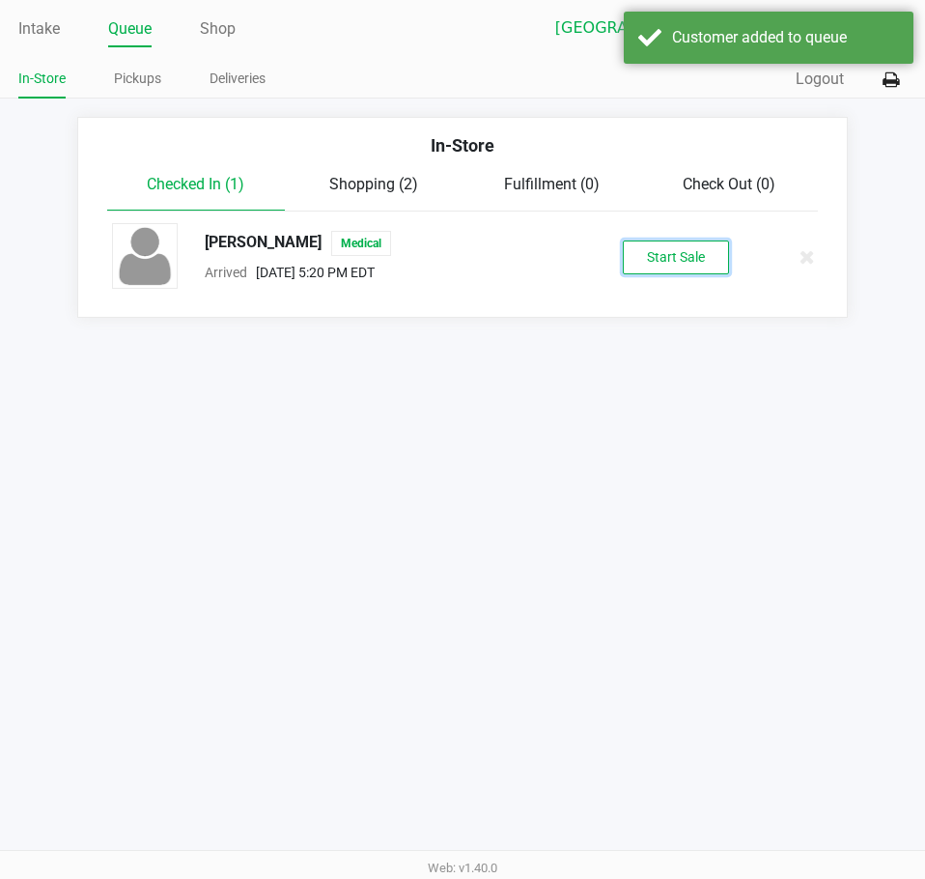
click at [663, 262] on button "Start Sale" at bounding box center [676, 258] width 106 height 34
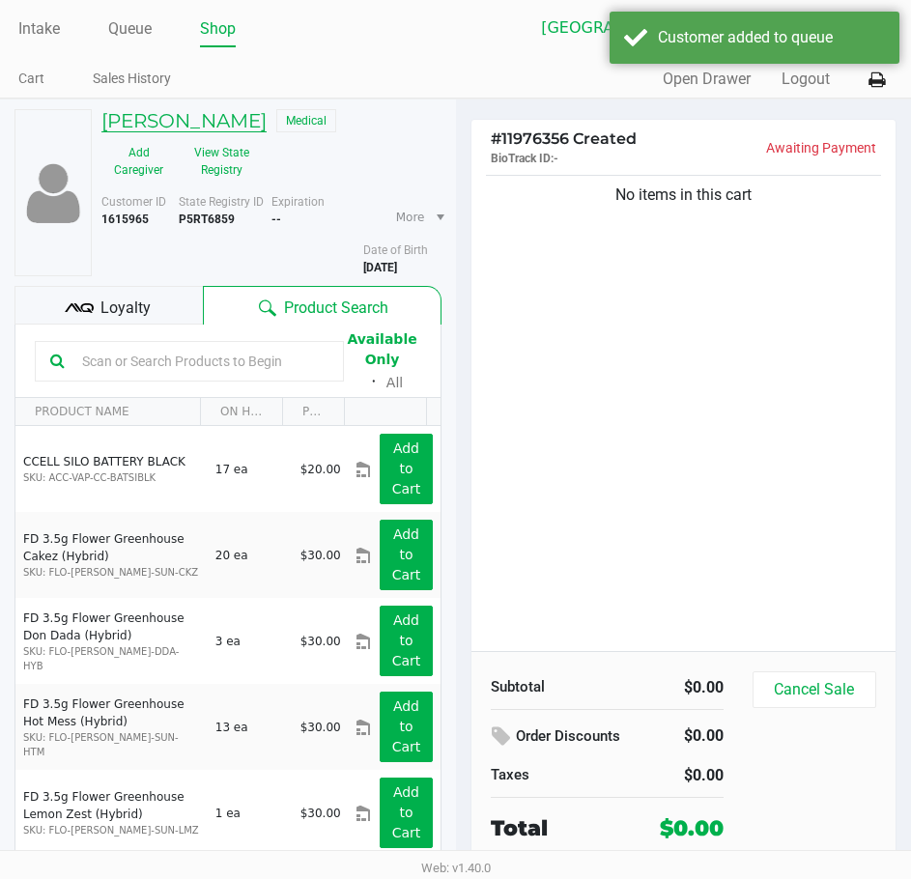
drag, startPoint x: 369, startPoint y: 118, endPoint x: 112, endPoint y: 122, distance: 257.0
click at [112, 122] on h5 "[PERSON_NAME]" at bounding box center [183, 120] width 165 height 23
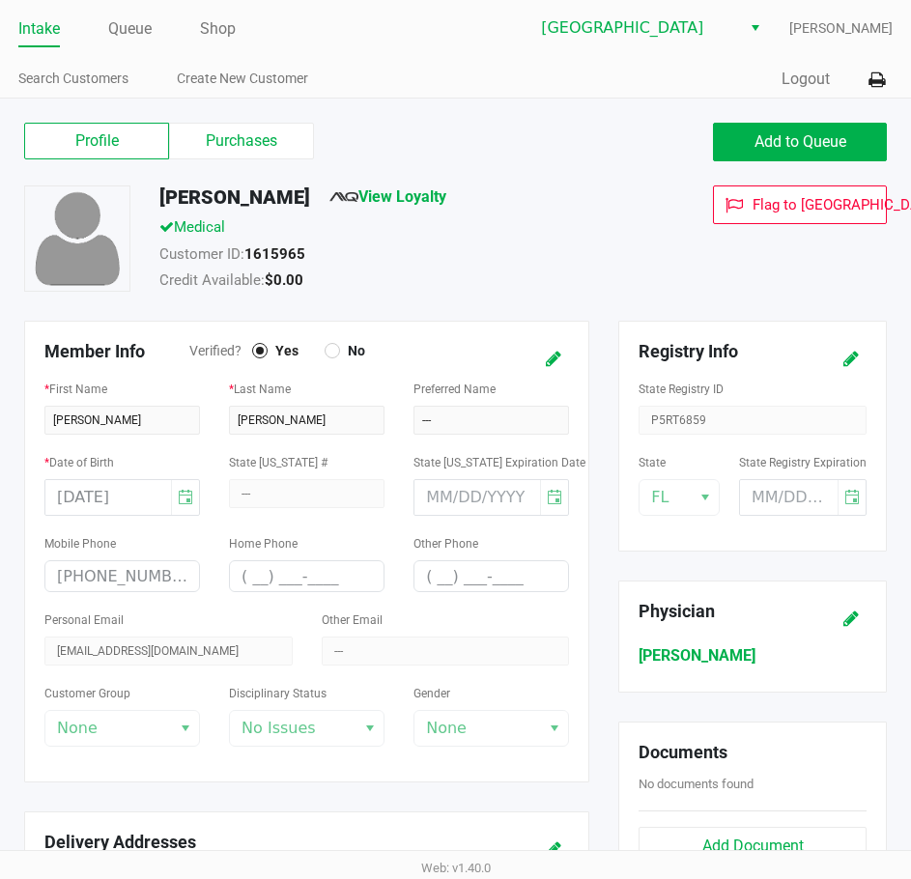
drag, startPoint x: 405, startPoint y: 199, endPoint x: 97, endPoint y: 200, distance: 308.1
click at [97, 200] on div "[PERSON_NAME] View Loyalty Medical Customer ID: 1615965 Credit Available: $0.00…" at bounding box center [456, 252] width 892 height 135
click at [264, 153] on label "Purchases" at bounding box center [241, 141] width 145 height 37
click at [0, 0] on 1 "Purchases" at bounding box center [0, 0] width 0 height 0
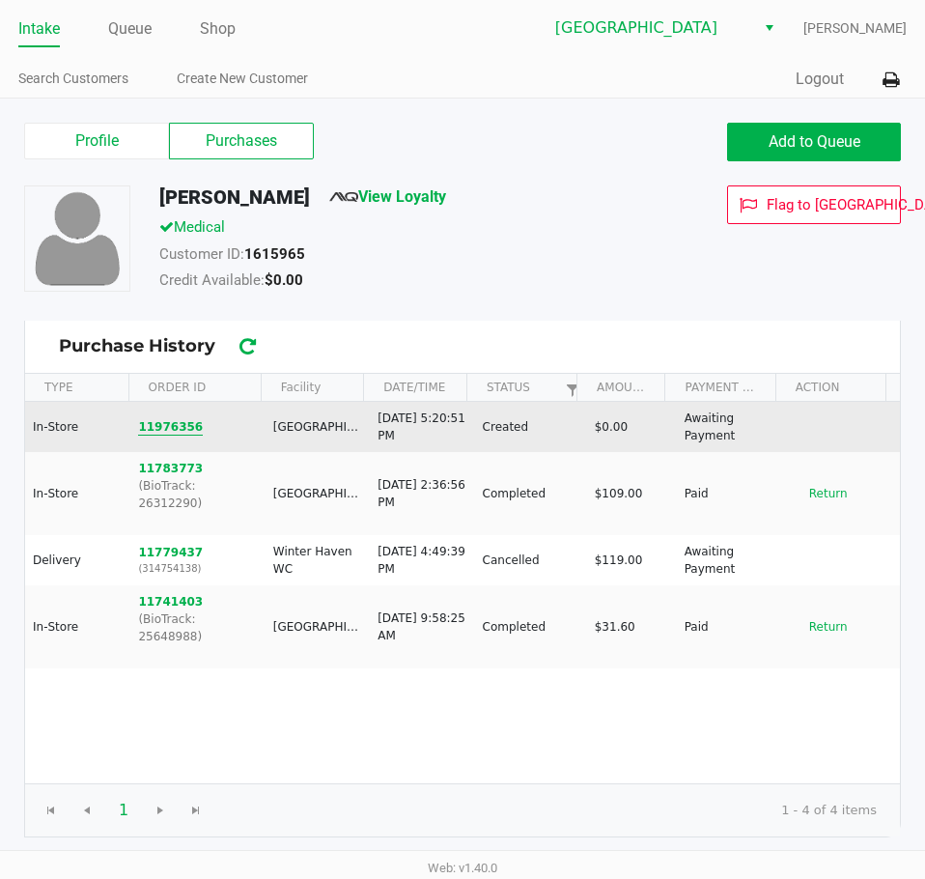
click at [172, 421] on button "11976356" at bounding box center [170, 426] width 65 height 17
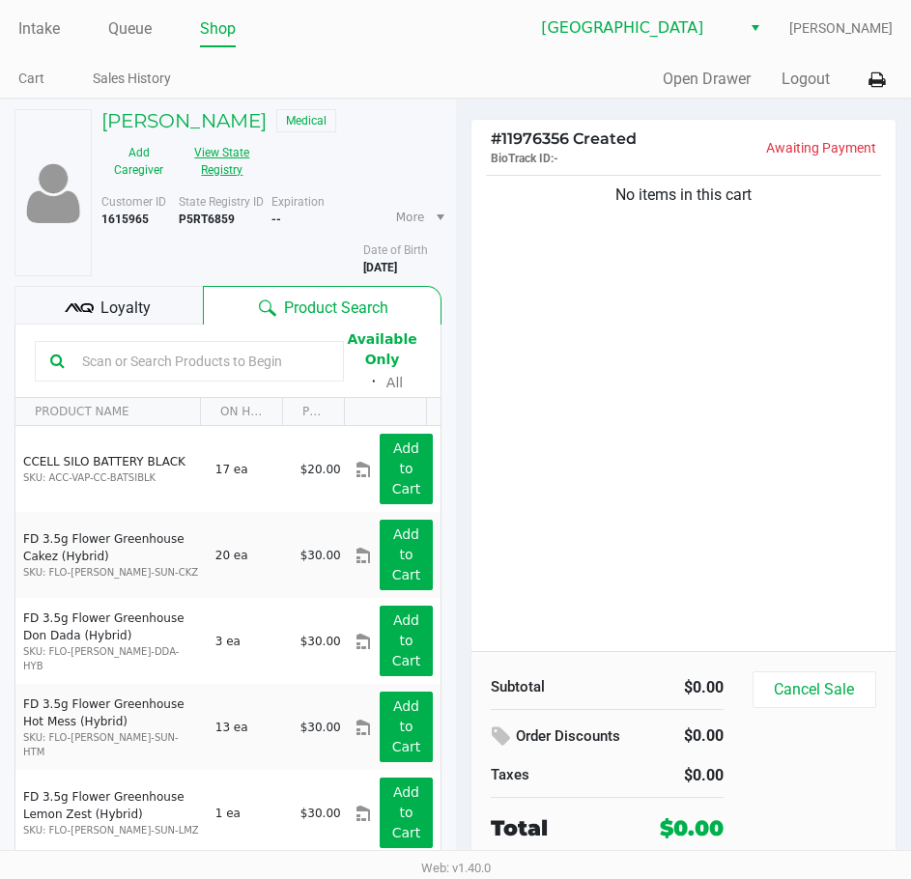
click at [258, 170] on div "Add Caregiver View State Registry" at bounding box center [179, 161] width 184 height 48
click at [249, 168] on button "View State Registry" at bounding box center [216, 161] width 81 height 48
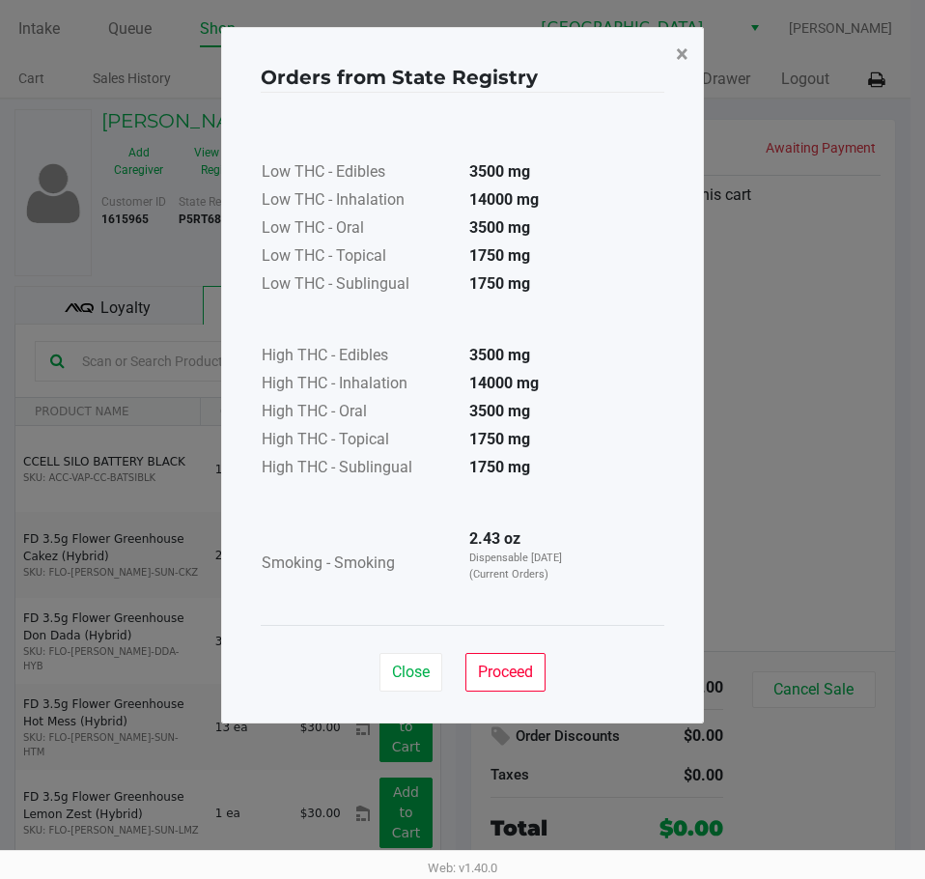
click at [679, 52] on span "×" at bounding box center [682, 54] width 13 height 27
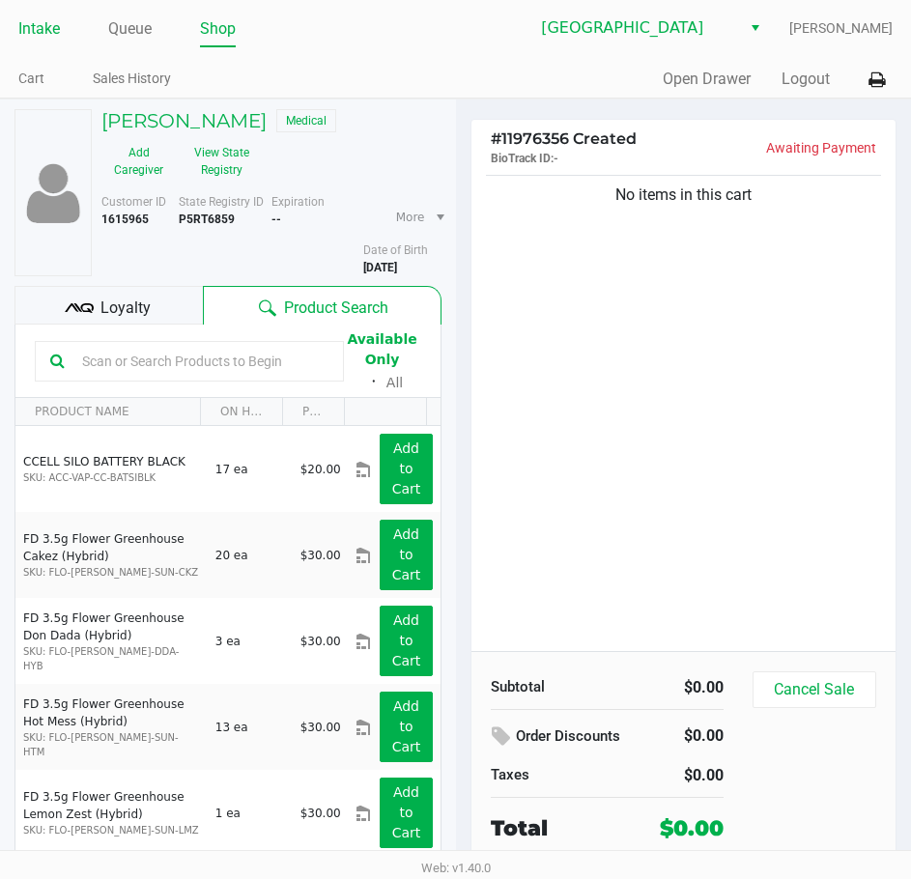
click at [49, 22] on link "Intake" at bounding box center [39, 28] width 42 height 27
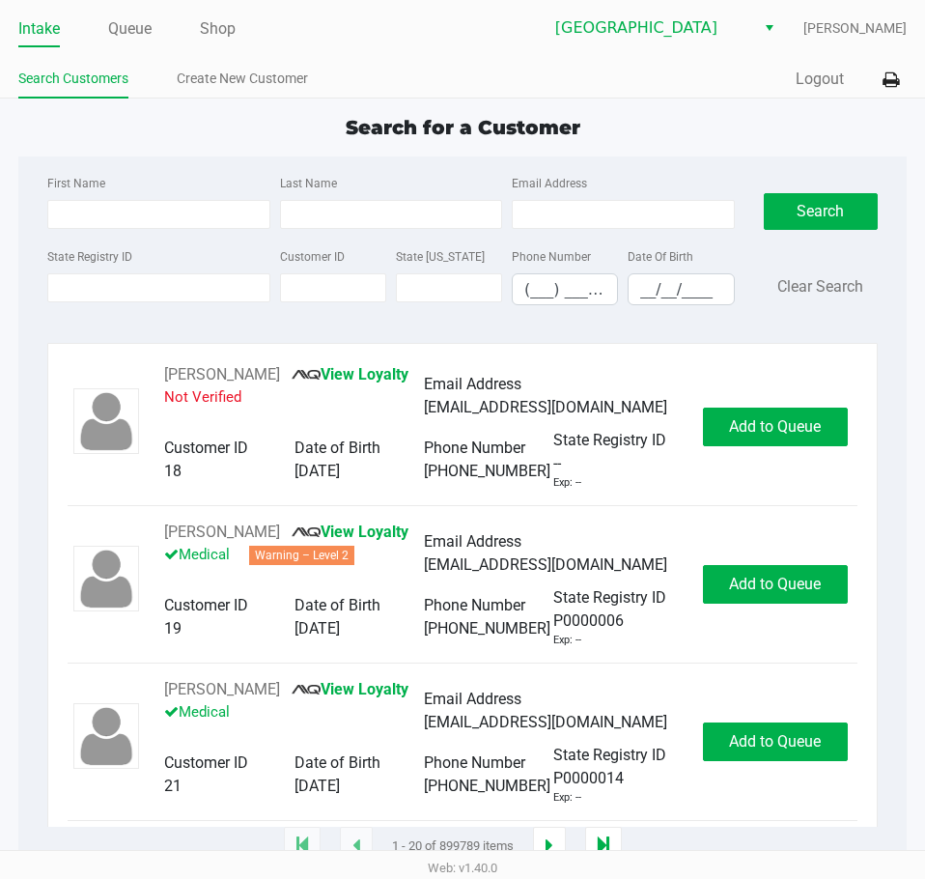
click at [443, 53] on div "Intake Queue Shop Lakeland WC [PERSON_NAME] Search Customers Create New Custome…" at bounding box center [462, 49] width 925 height 99
drag, startPoint x: 539, startPoint y: 46, endPoint x: 412, endPoint y: 42, distance: 126.6
click at [539, 46] on div "Intake Queue Shop Lakeland WC [PERSON_NAME] Search Customers Create New Custome…" at bounding box center [462, 49] width 925 height 99
click at [33, 25] on link "Intake" at bounding box center [39, 28] width 42 height 27
click at [817, 170] on div "First Name Last Name Email Address State Registry ID Customer ID State [US_STAT…" at bounding box center [463, 245] width 860 height 179
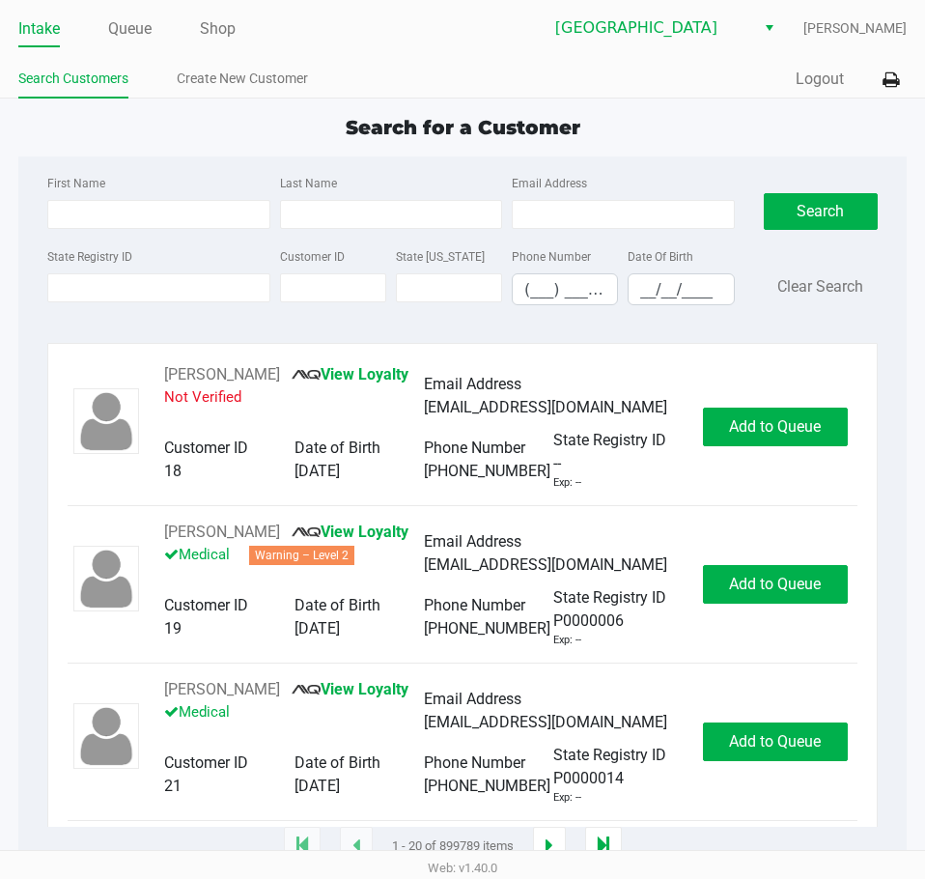
click at [612, 143] on div "Search for a Customer First Name Last Name Email Address State Registry ID Cust…" at bounding box center [462, 480] width 889 height 734
click at [130, 23] on link "Queue" at bounding box center [129, 28] width 43 height 27
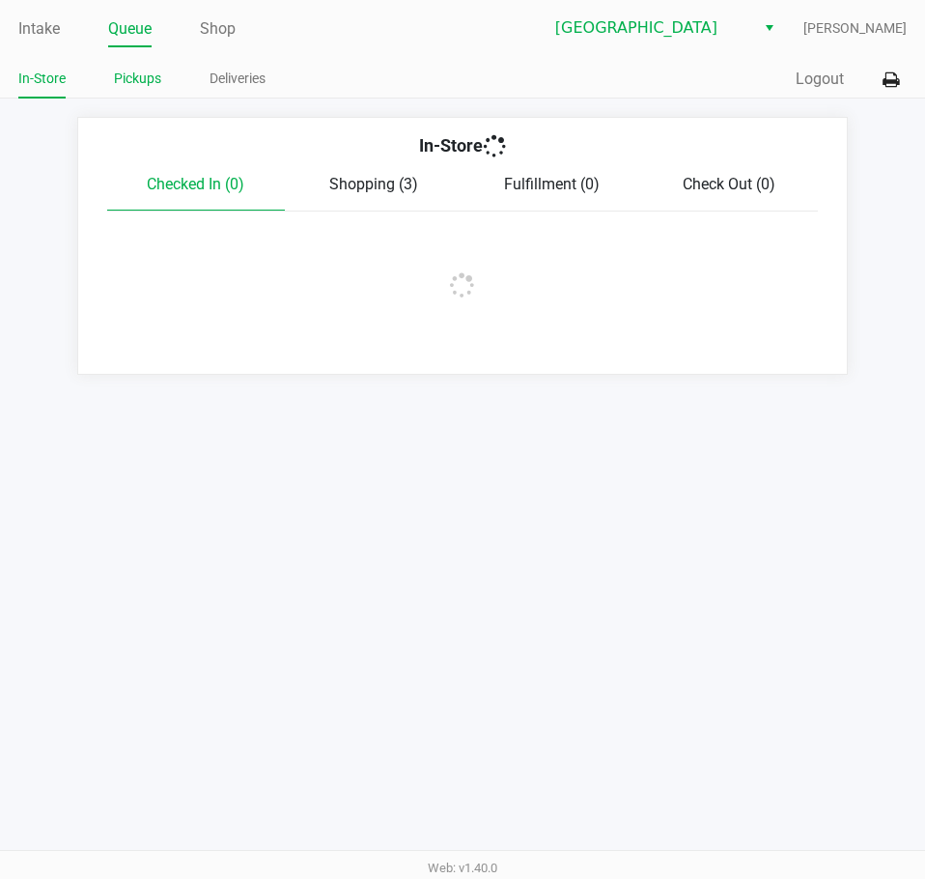
click at [144, 75] on link "Pickups" at bounding box center [137, 79] width 47 height 24
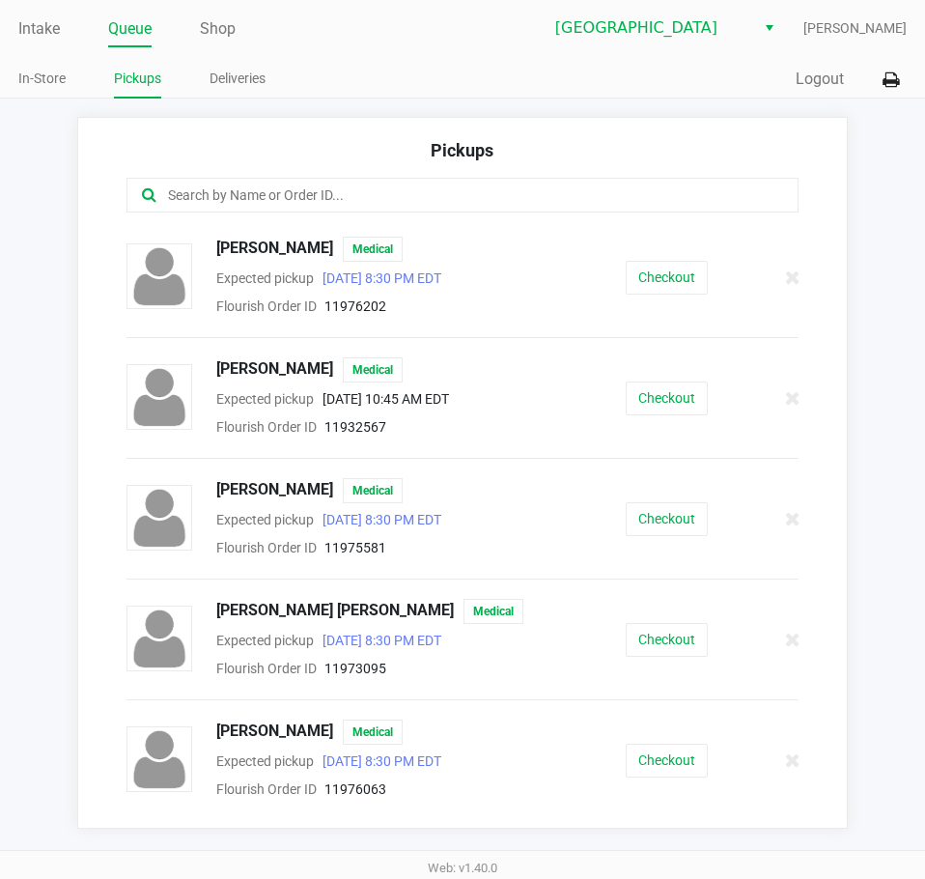
click at [263, 189] on input "text" at bounding box center [455, 195] width 578 height 22
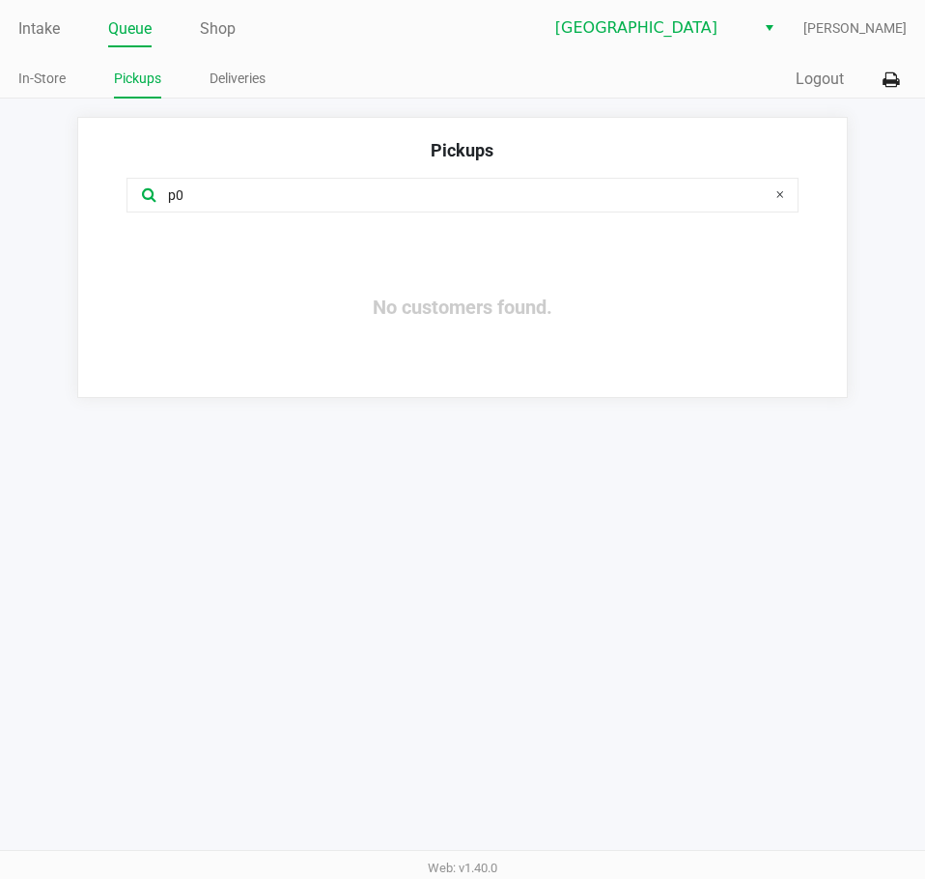
type input "p"
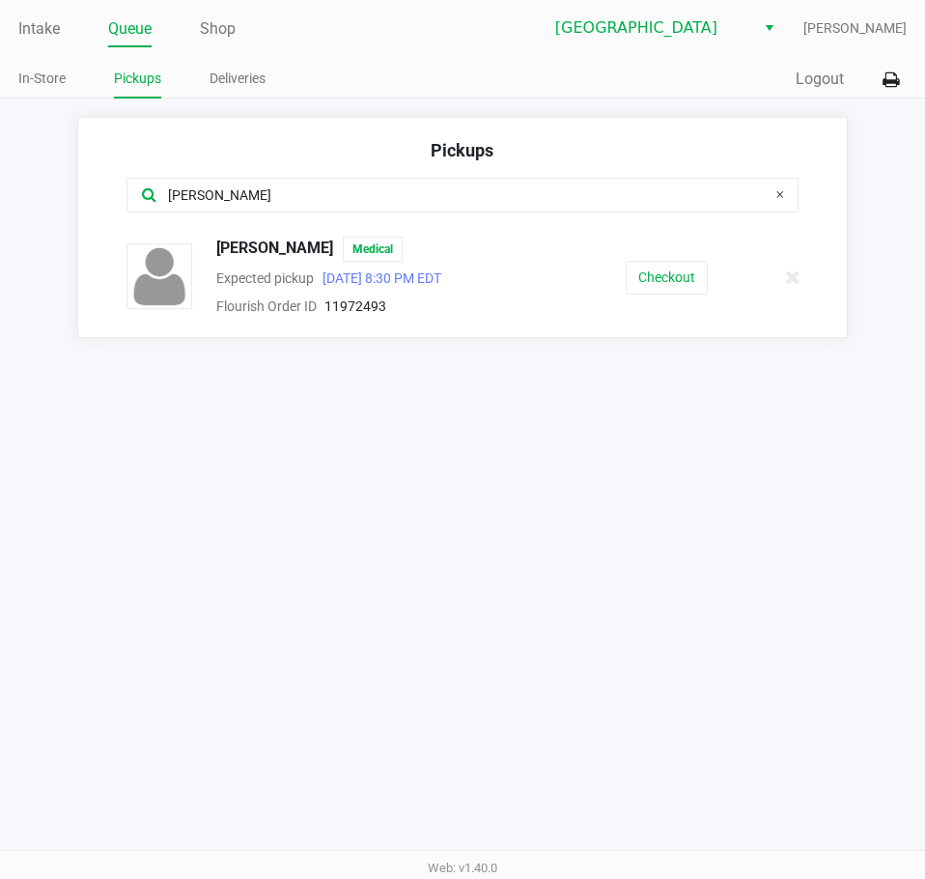
type input "[PERSON_NAME]"
drag, startPoint x: 314, startPoint y: 241, endPoint x: 208, endPoint y: 242, distance: 106.3
click at [208, 242] on div "[PERSON_NAME] Medical" at bounding box center [372, 249] width 340 height 25
click at [646, 281] on button "Checkout" at bounding box center [667, 278] width 82 height 34
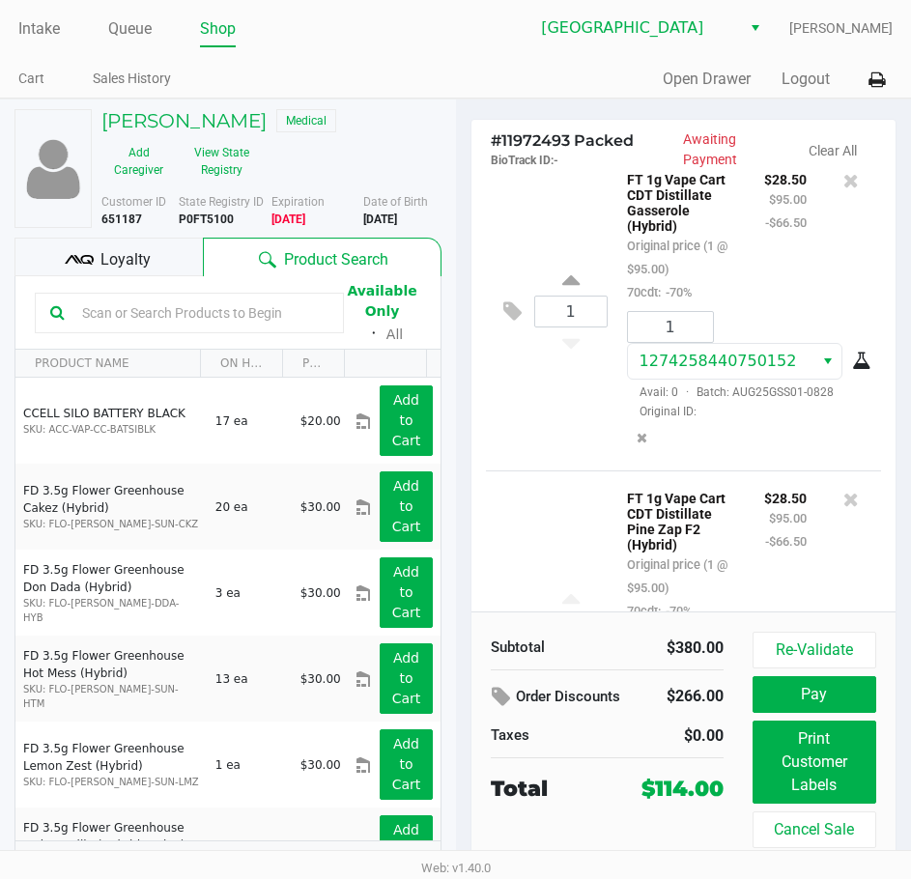
scroll to position [927, 0]
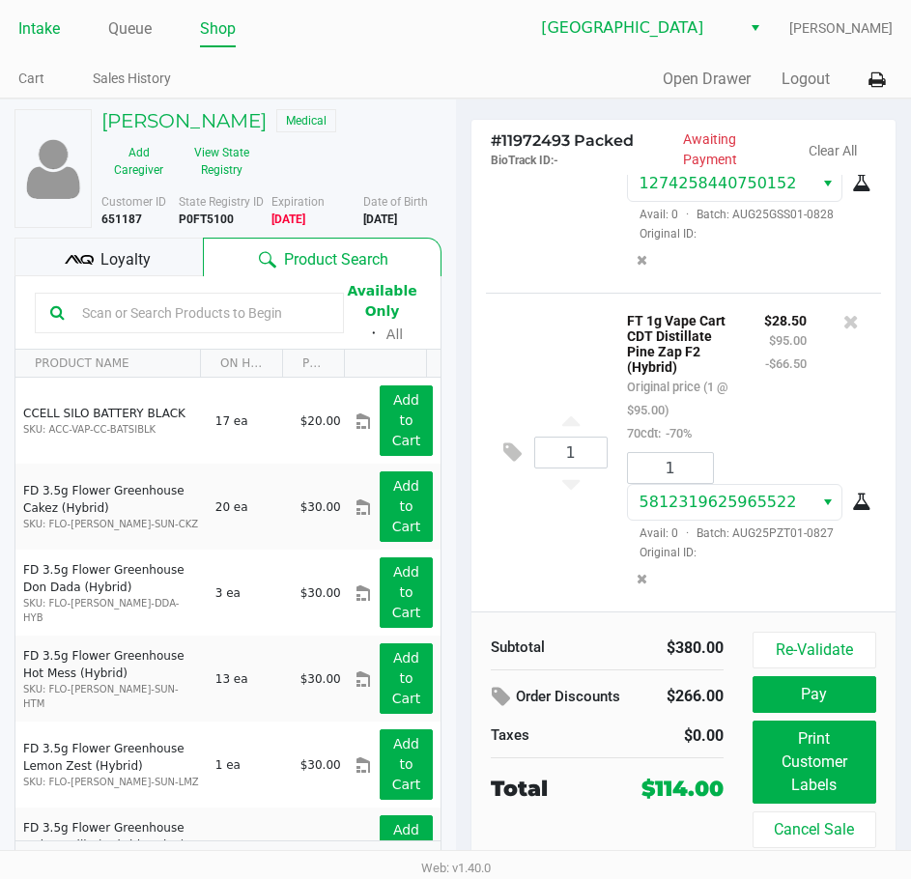
click at [40, 27] on link "Intake" at bounding box center [39, 28] width 42 height 27
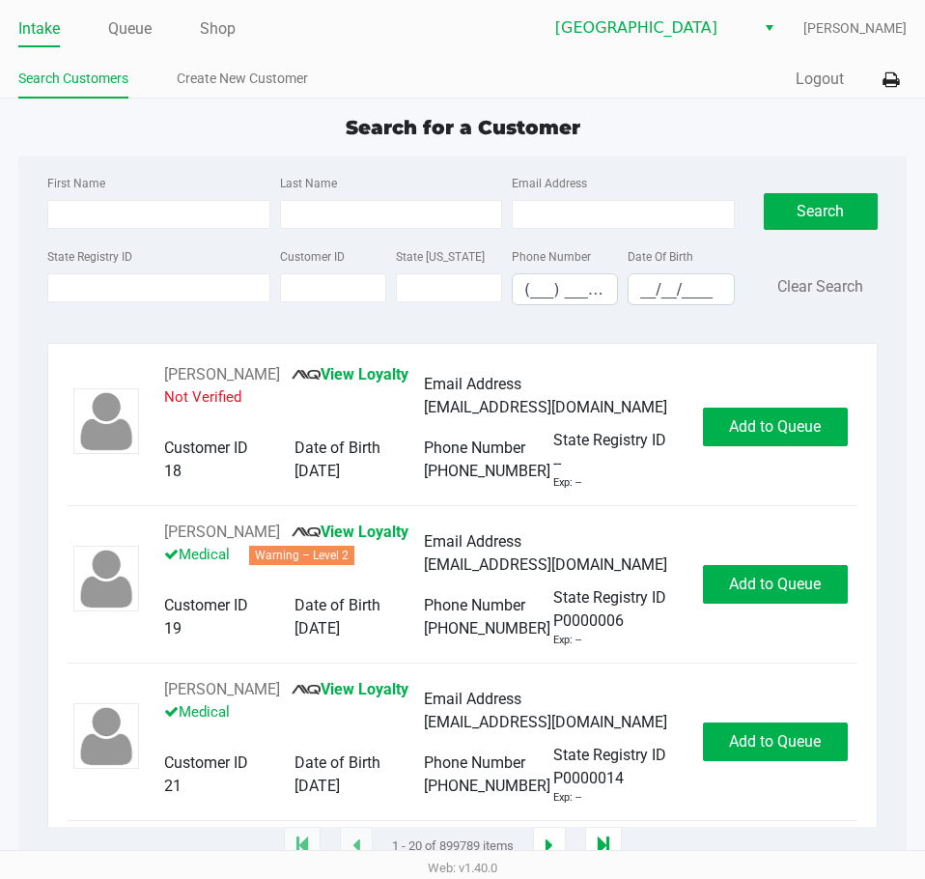
click at [304, 33] on ul "Intake Queue Shop" at bounding box center [240, 30] width 444 height 33
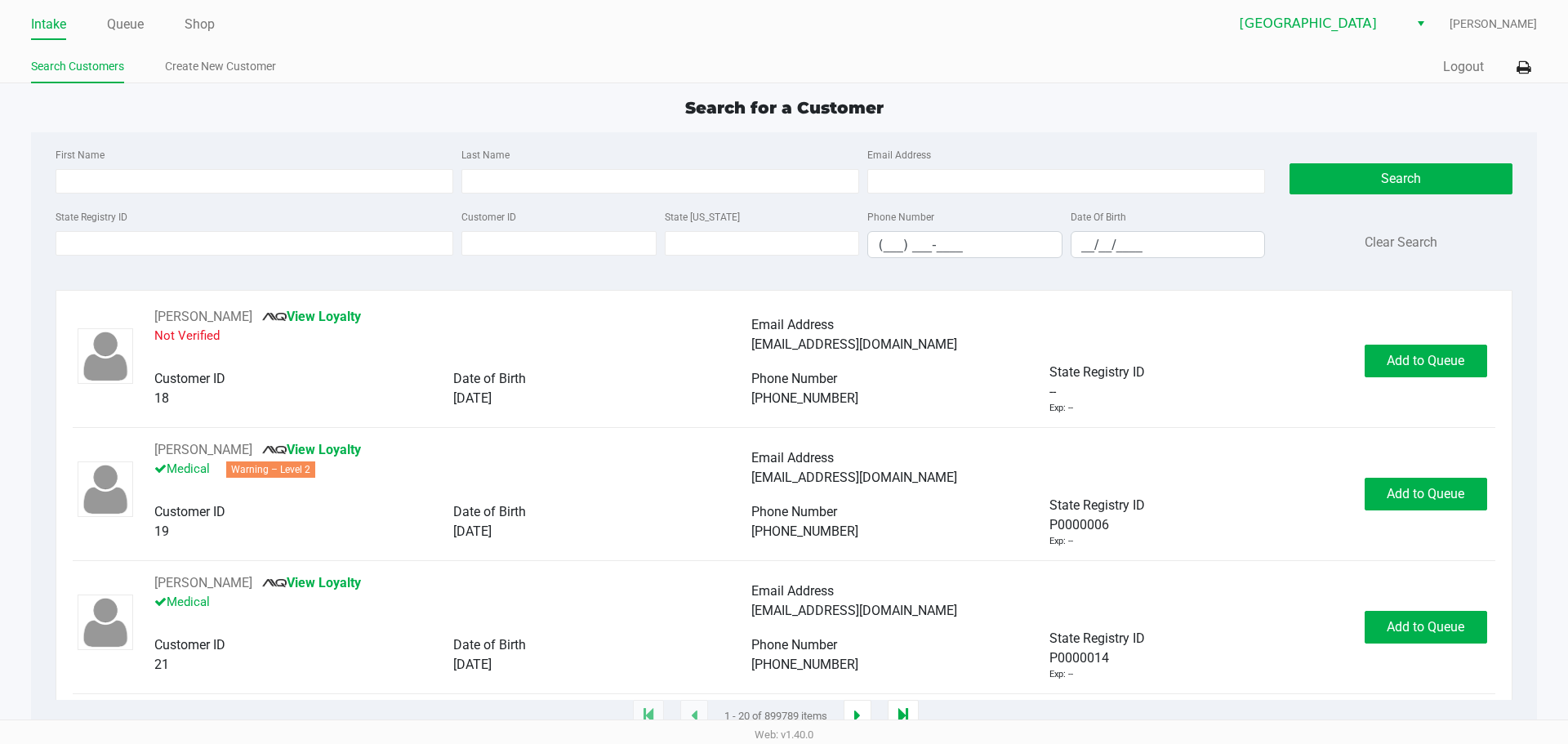
click at [781, 107] on div "Search for a Customer" at bounding box center [783, 107] width 1529 height 25
click at [117, 23] on link "Queue" at bounding box center [125, 24] width 36 height 23
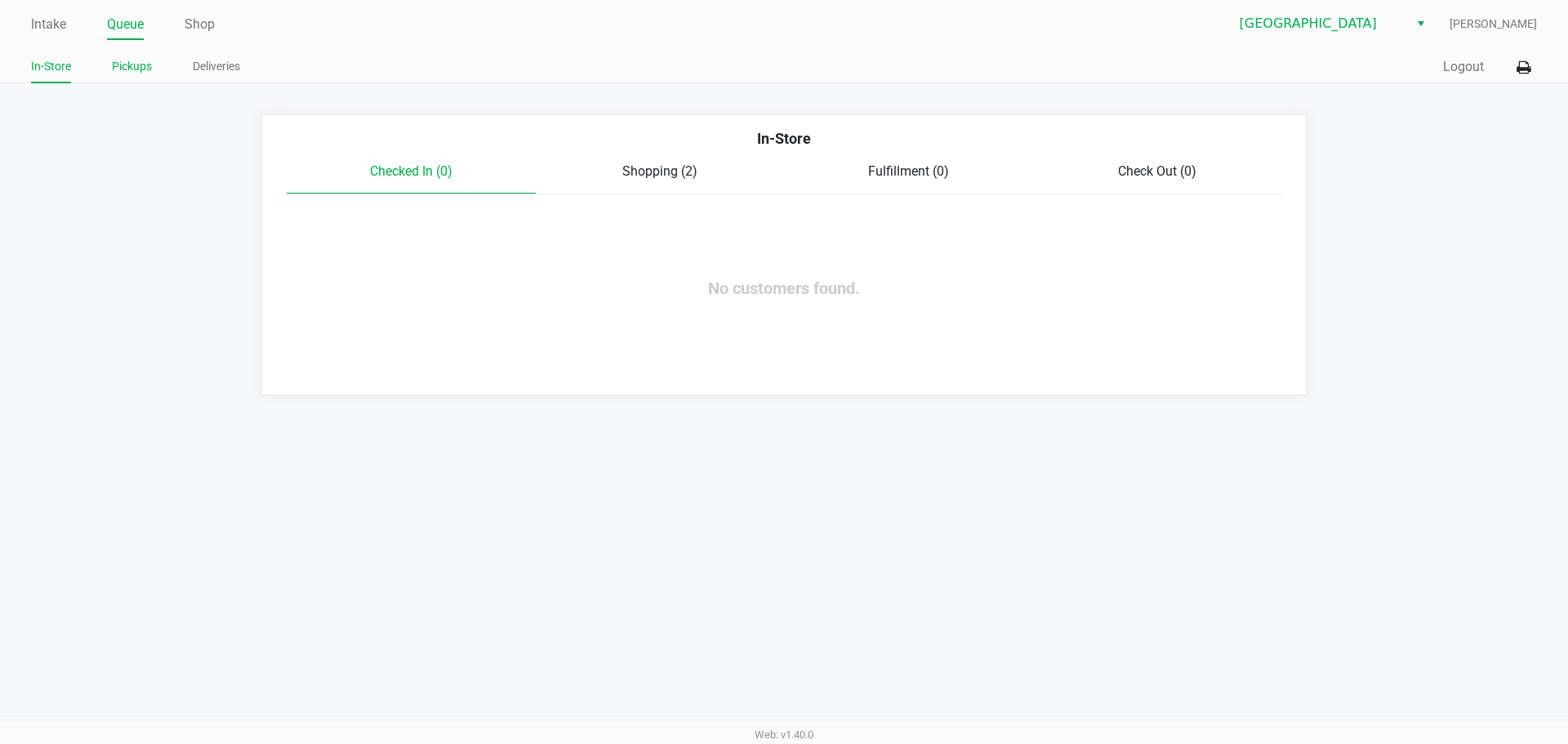
click at [147, 79] on li "Pickups" at bounding box center [131, 69] width 40 height 29
drag, startPoint x: 128, startPoint y: 65, endPoint x: 147, endPoint y: 82, distance: 25.5
click at [127, 64] on link "Pickups" at bounding box center [131, 67] width 40 height 20
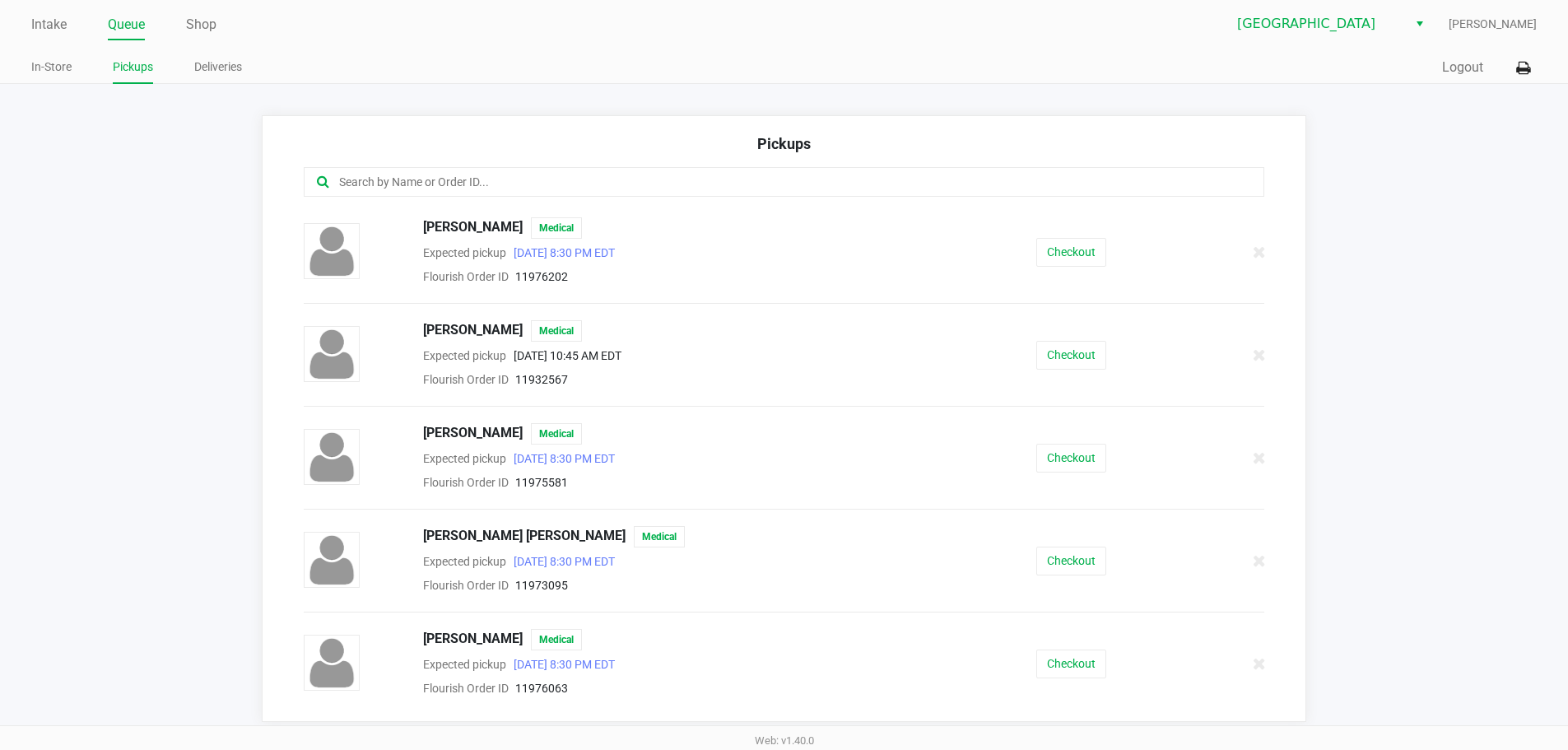
click at [413, 179] on input "text" at bounding box center [758, 182] width 841 height 19
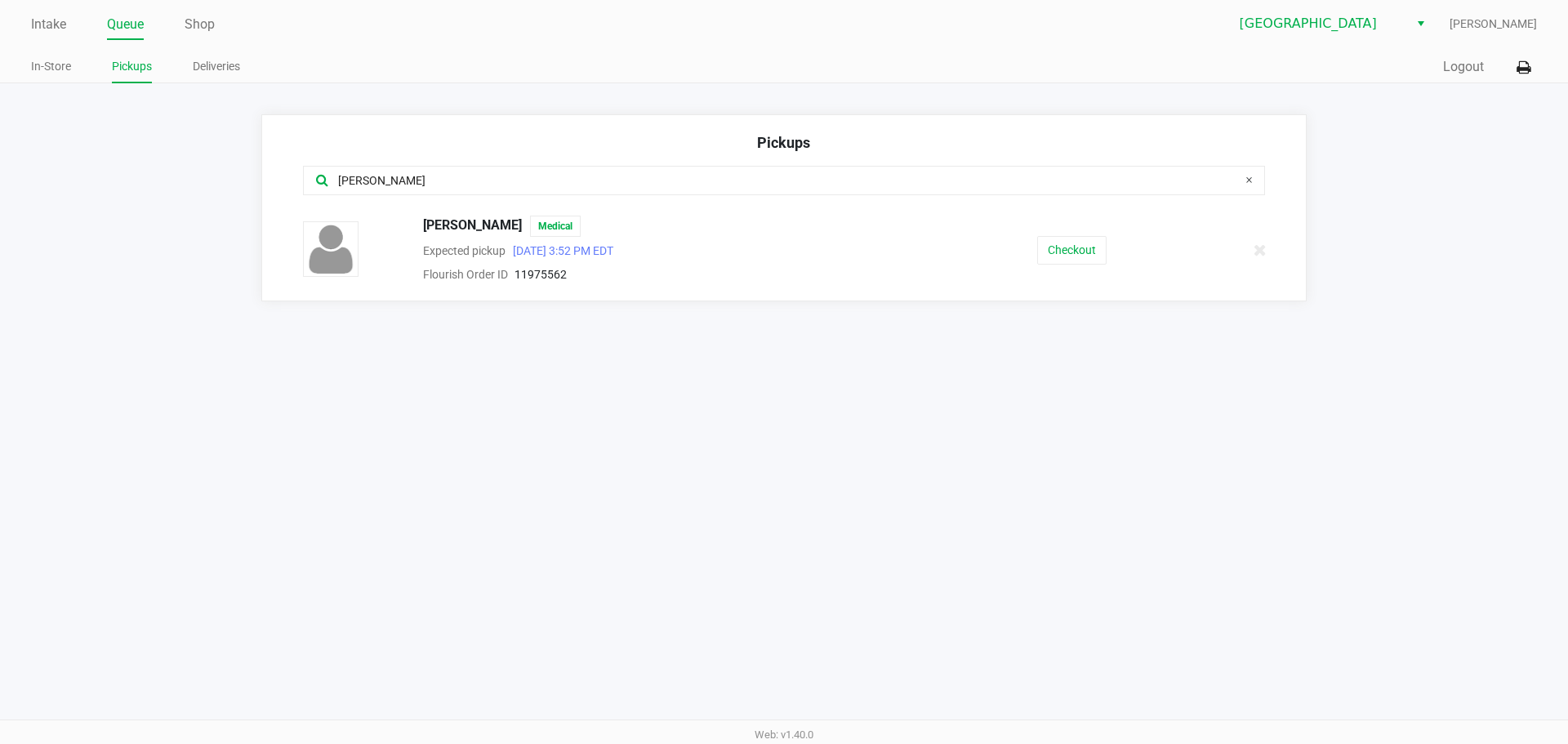
type input "[PERSON_NAME]"
drag, startPoint x: 531, startPoint y: 229, endPoint x: 407, endPoint y: 220, distance: 124.3
click at [407, 220] on div "[PERSON_NAME] Medical Expected pickup [DATE] 3:52 PM EDT Flourish Order ID 1197…" at bounding box center [625, 249] width 645 height 68
click at [469, 203] on div "[PERSON_NAME]" at bounding box center [784, 190] width 986 height 50
drag, startPoint x: 530, startPoint y: 224, endPoint x: 419, endPoint y: 214, distance: 111.4
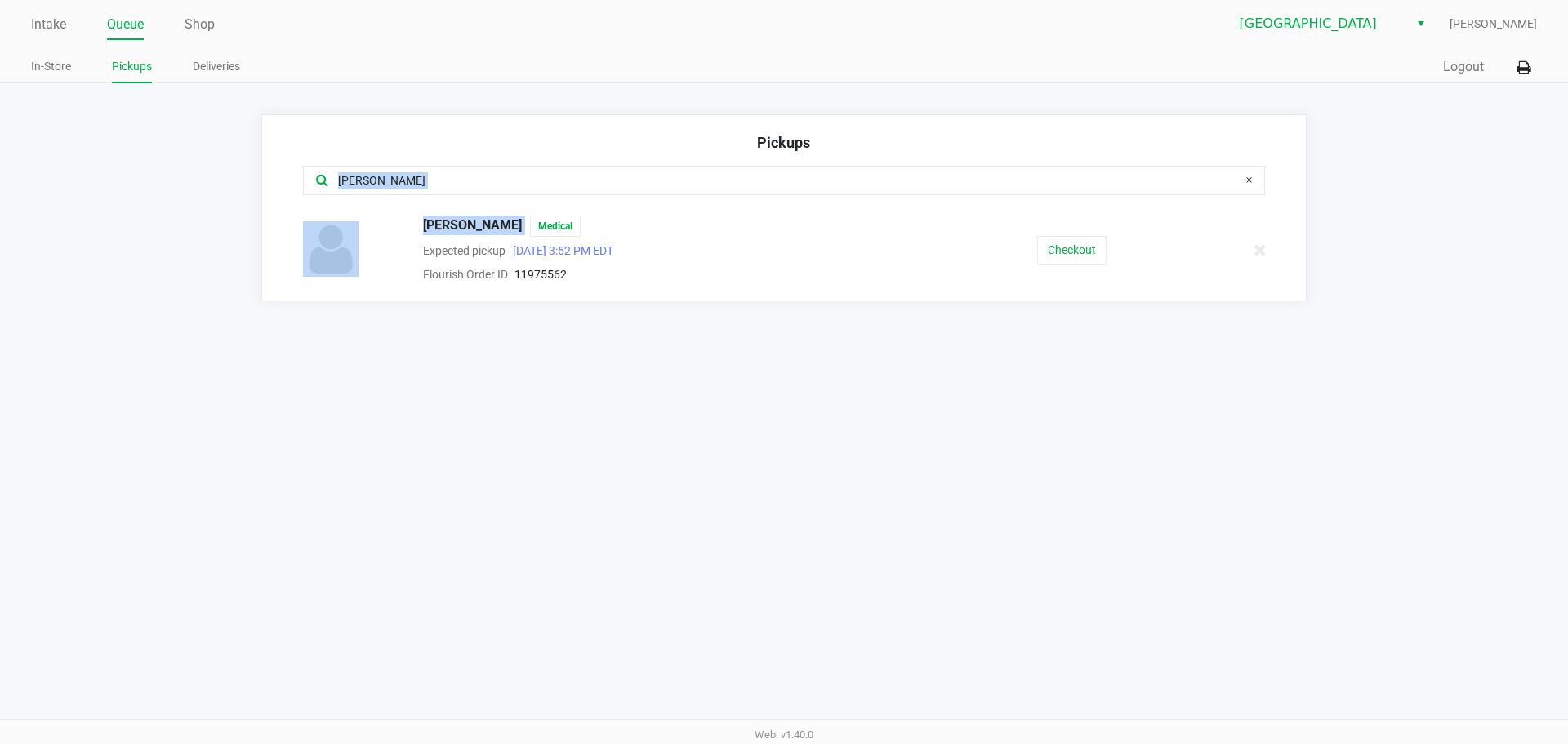
click at [419, 214] on div "Pickups [PERSON_NAME] [PERSON_NAME] Medical Expected pickup [DATE] 3:52 PM EDT …" at bounding box center [784, 207] width 1045 height 187
click at [470, 204] on div "[PERSON_NAME]" at bounding box center [784, 190] width 986 height 50
drag, startPoint x: 529, startPoint y: 230, endPoint x: 419, endPoint y: 229, distance: 110.0
click at [419, 229] on div "[PERSON_NAME] Medical" at bounding box center [680, 226] width 538 height 21
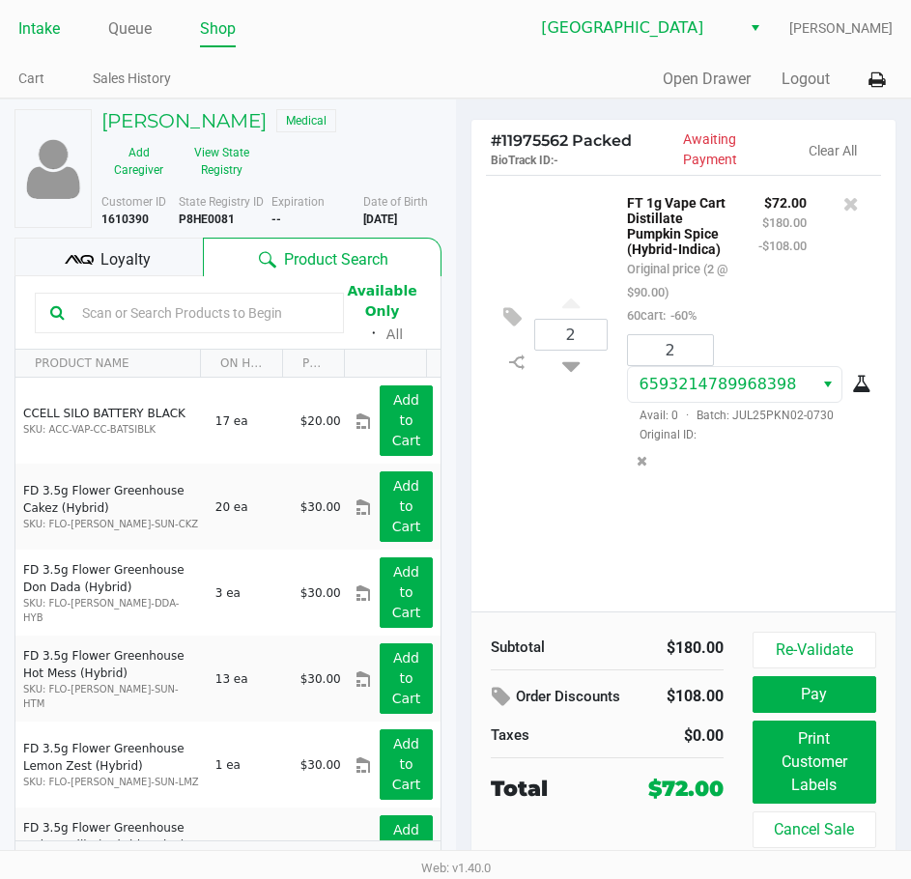
click at [36, 32] on link "Intake" at bounding box center [39, 28] width 42 height 27
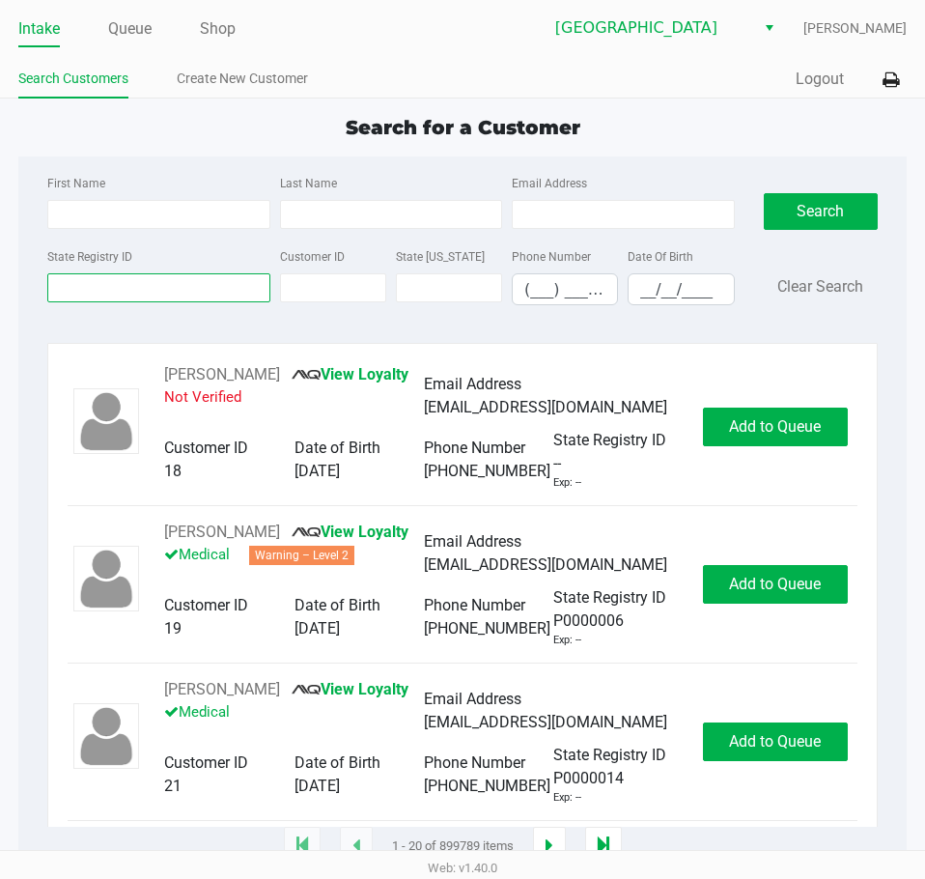
click at [162, 287] on input "State Registry ID" at bounding box center [158, 287] width 222 height 29
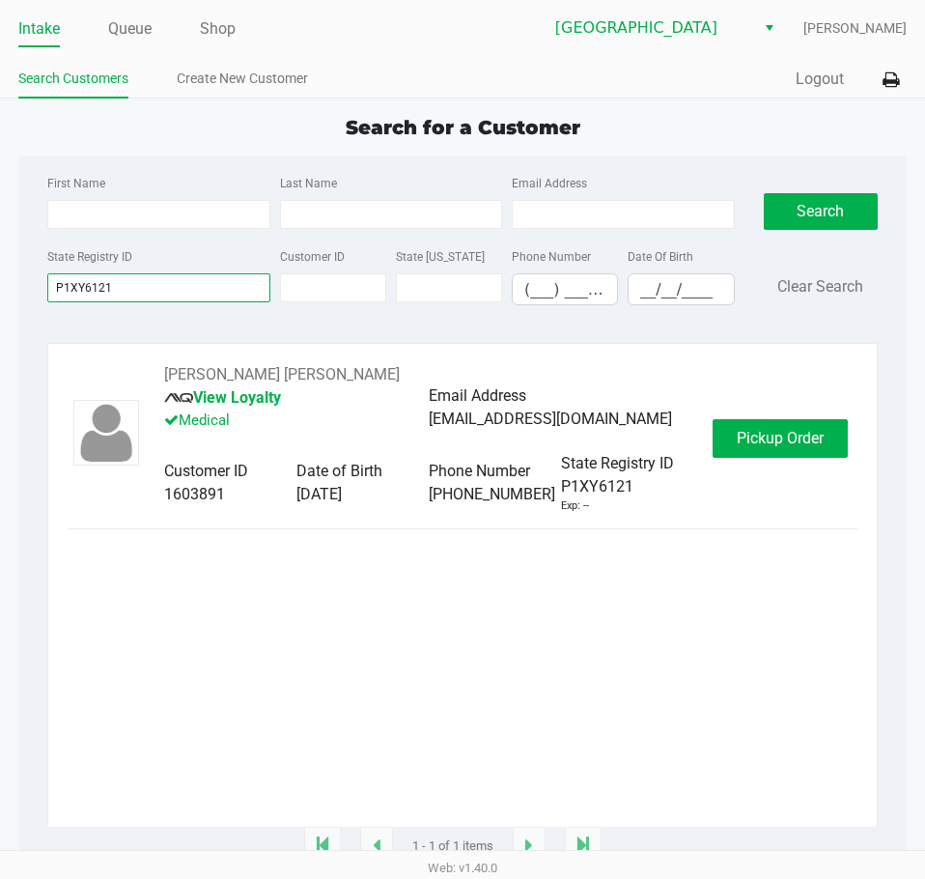
type input "P1XY6121"
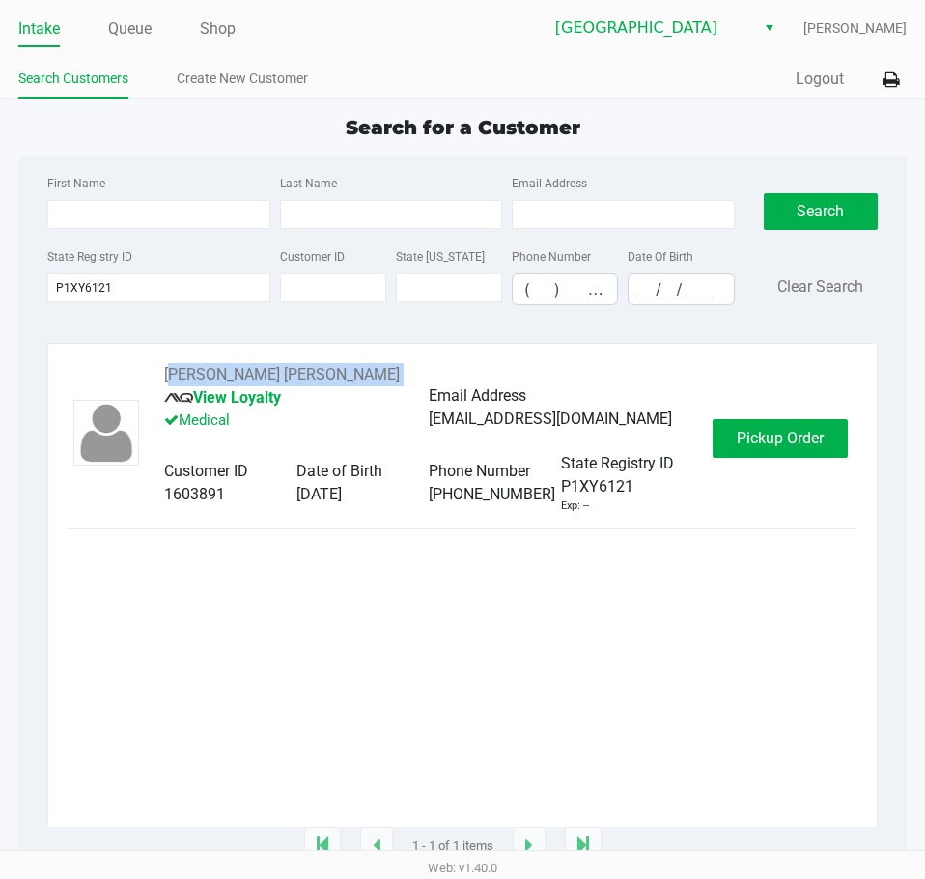
drag, startPoint x: 239, startPoint y: 377, endPoint x: 163, endPoint y: 381, distance: 75.4
click at [163, 381] on div "[PERSON_NAME] [PERSON_NAME] View Loyalty Medical Email Address [EMAIL_ADDRESS][…" at bounding box center [429, 438] width 568 height 151
click at [749, 429] on span "Pickup Order" at bounding box center [780, 438] width 87 height 18
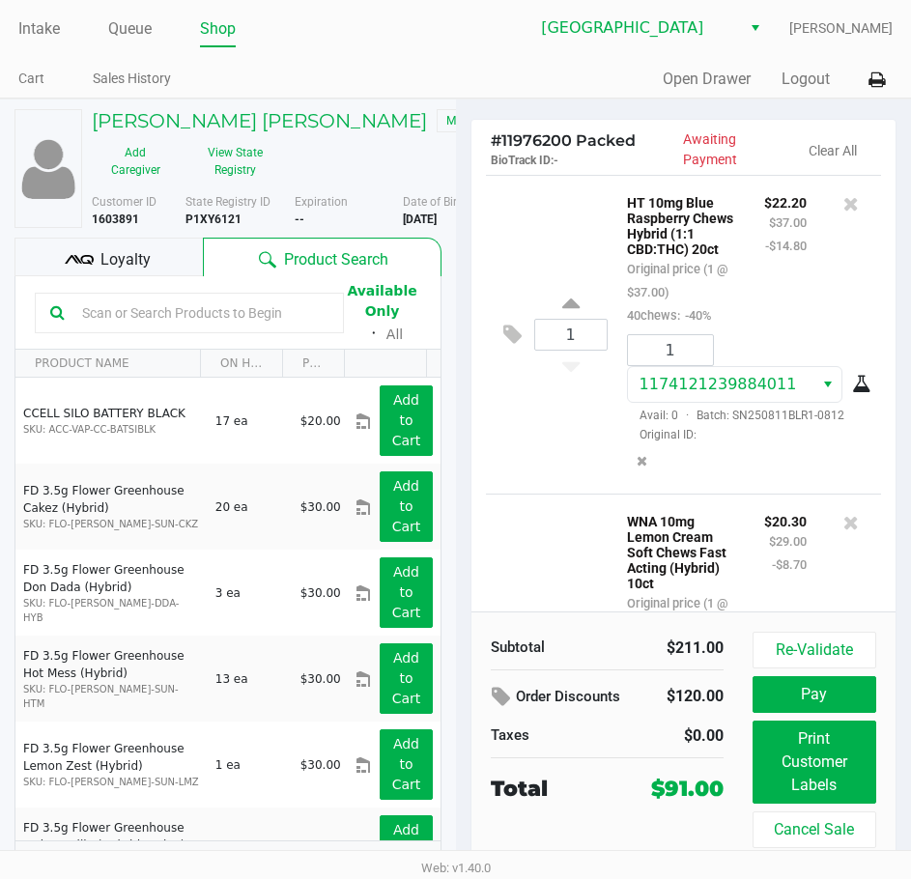
click at [542, 81] on div "Quick Sale Open Drawer Logout" at bounding box center [675, 80] width 438 height 36
click at [456, 70] on div "Quick Sale Open Drawer Logout" at bounding box center [675, 80] width 438 height 36
click at [415, 70] on ul "Cart Sales History" at bounding box center [237, 81] width 438 height 33
click at [28, 4] on div "Intake Queue Shop Lakeland WC [PERSON_NAME] Cart Sales History Quick Sale Open …" at bounding box center [455, 49] width 911 height 99
click at [48, 12] on div "Intake Queue Shop" at bounding box center [237, 29] width 438 height 36
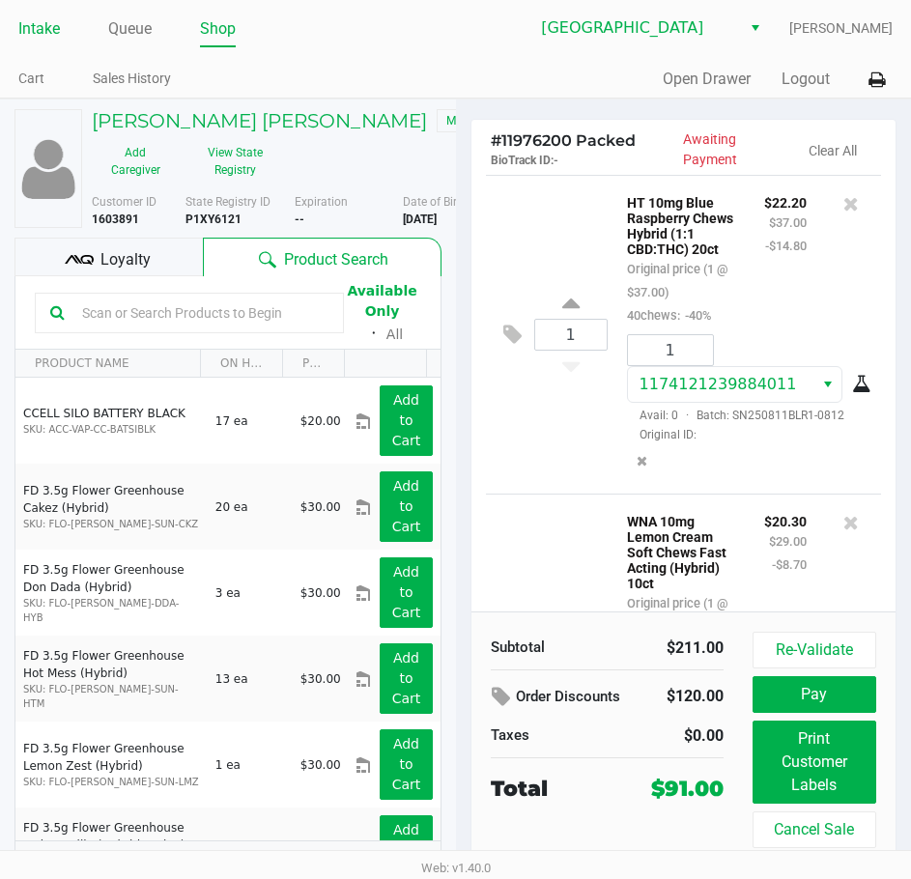
click at [43, 23] on link "Intake" at bounding box center [39, 28] width 42 height 27
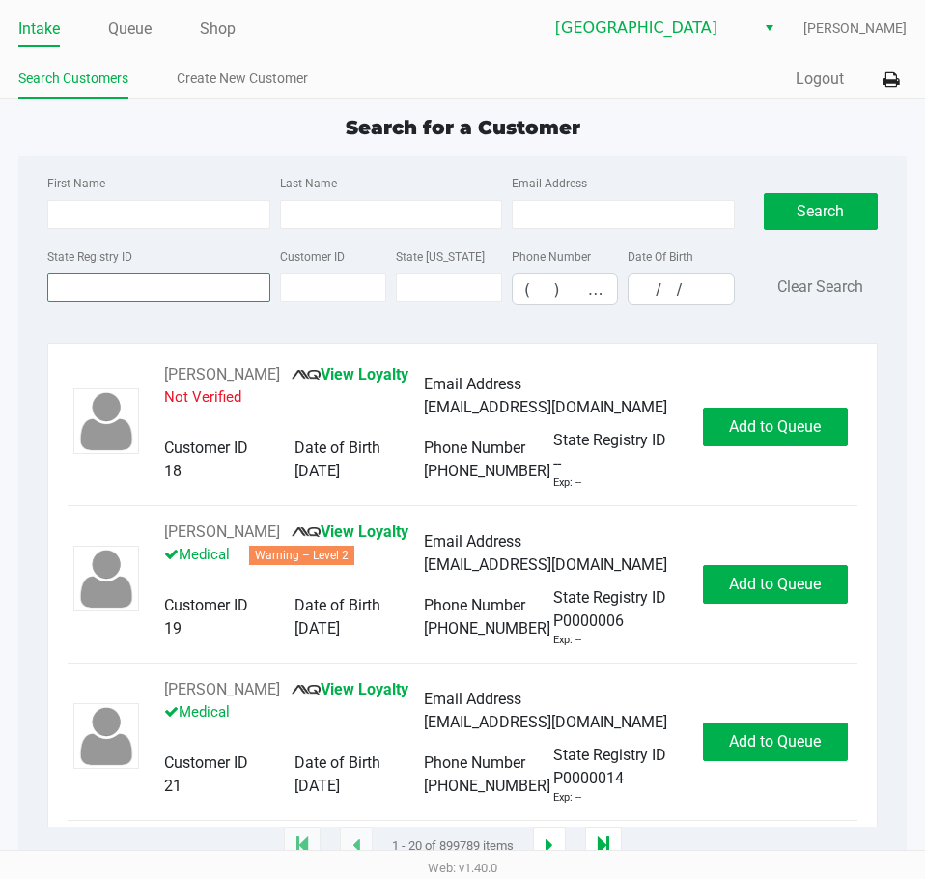
click at [175, 278] on input "State Registry ID" at bounding box center [158, 287] width 222 height 29
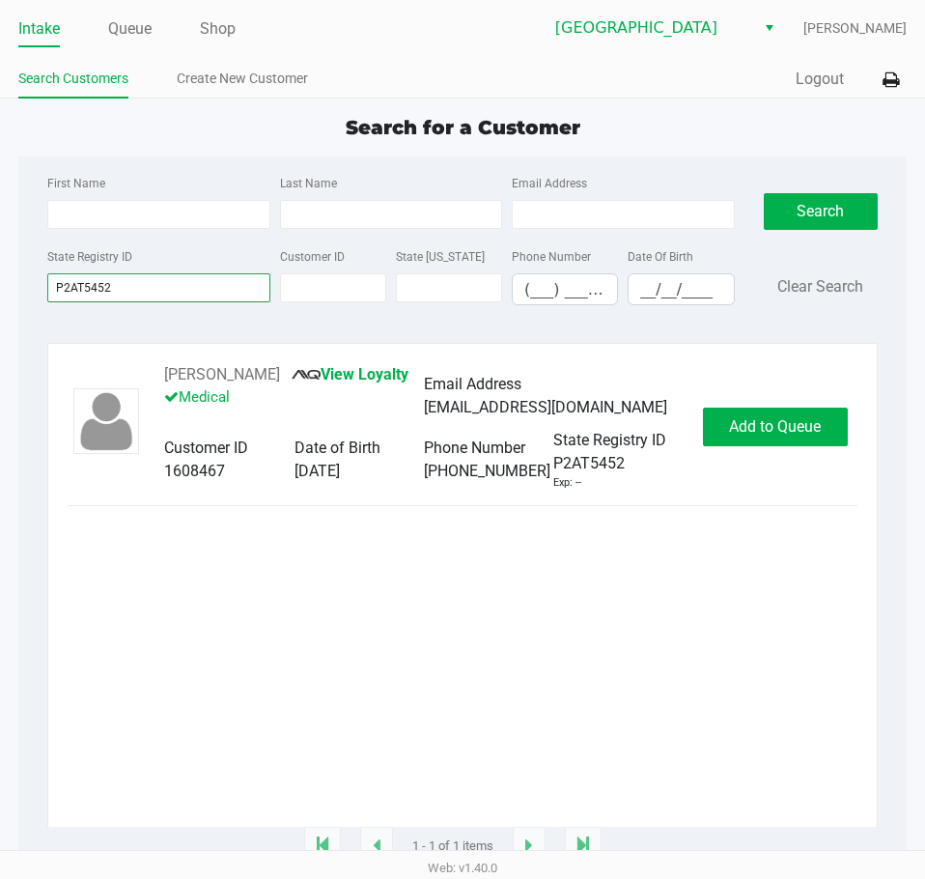
type input "P2AT5452"
drag, startPoint x: 270, startPoint y: 371, endPoint x: 145, endPoint y: 372, distance: 125.6
click at [145, 372] on div "[PERSON_NAME] View Loyalty Medical Email Address [EMAIL_ADDRESS][DOMAIN_NAME] C…" at bounding box center [424, 427] width 558 height 128
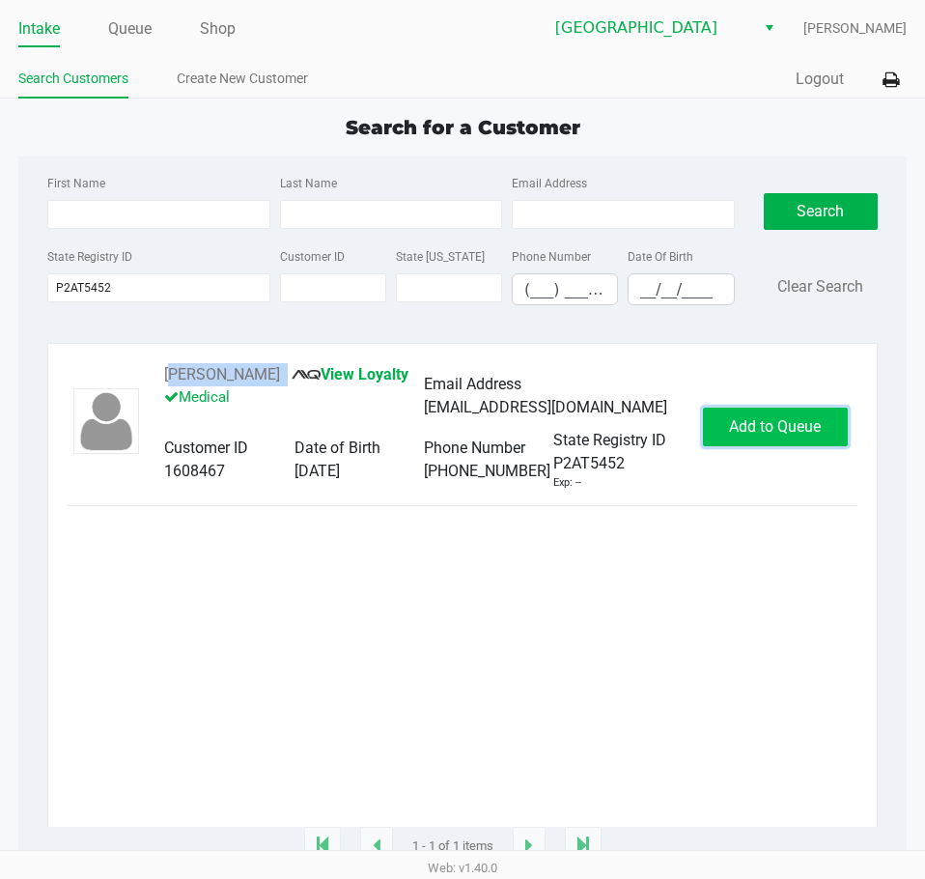
click at [743, 419] on span "Add to Queue" at bounding box center [775, 426] width 92 height 18
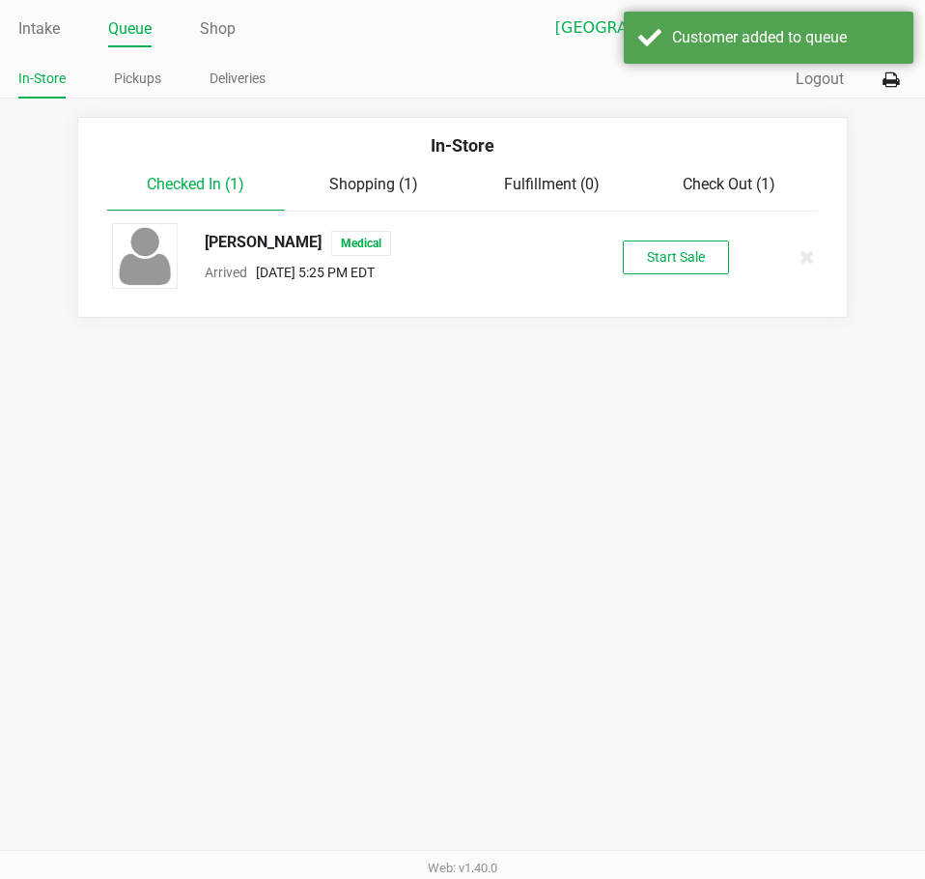
click at [642, 269] on button "Start Sale" at bounding box center [676, 258] width 106 height 34
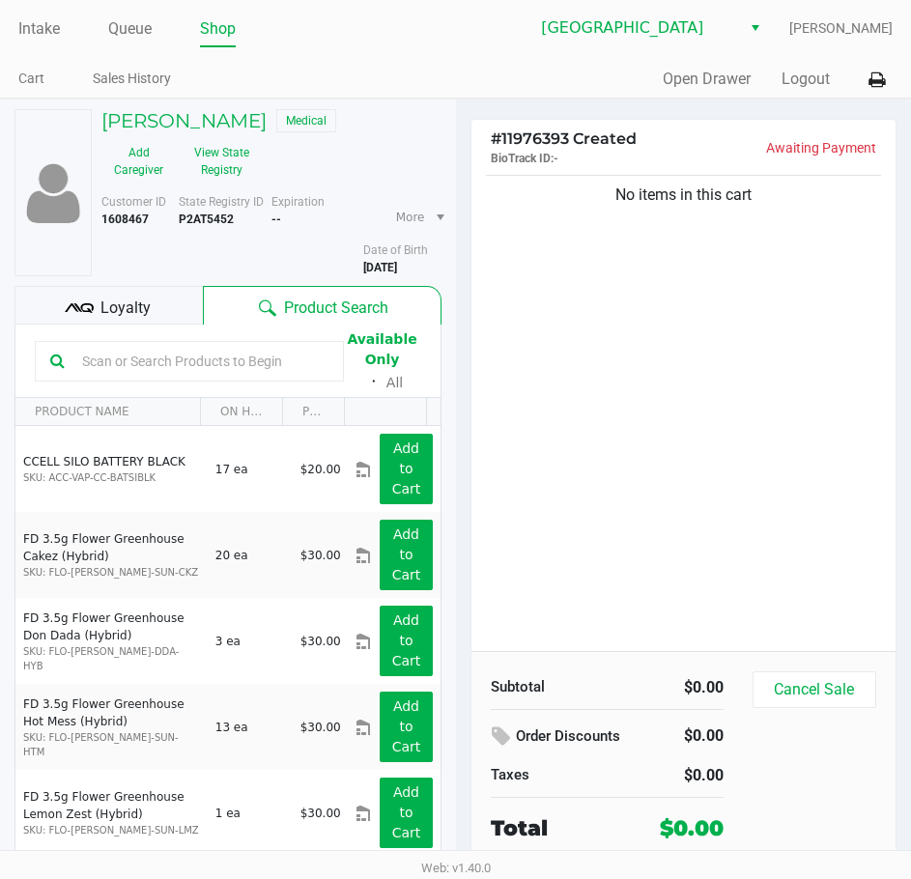
click at [495, 80] on div "Quick Sale Open Drawer Logout" at bounding box center [675, 80] width 438 height 36
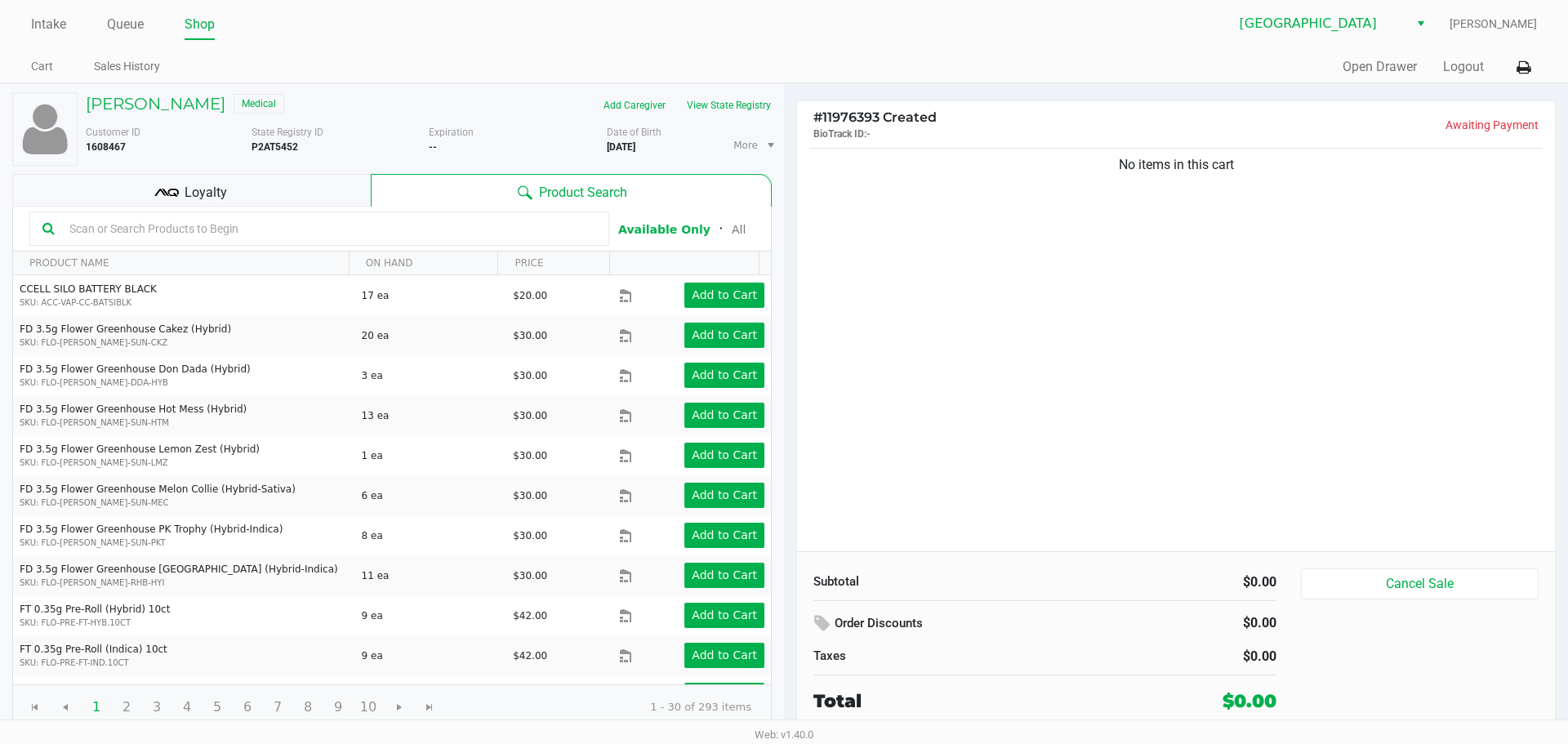
click at [585, 68] on ul "Cart Sales History" at bounding box center [407, 68] width 753 height 28
click at [28, 26] on div "Intake Queue Shop Lakeland WC [PERSON_NAME] Cart Sales History Quick Sale Open …" at bounding box center [784, 41] width 1568 height 84
click at [52, 22] on link "Intake" at bounding box center [49, 24] width 36 height 23
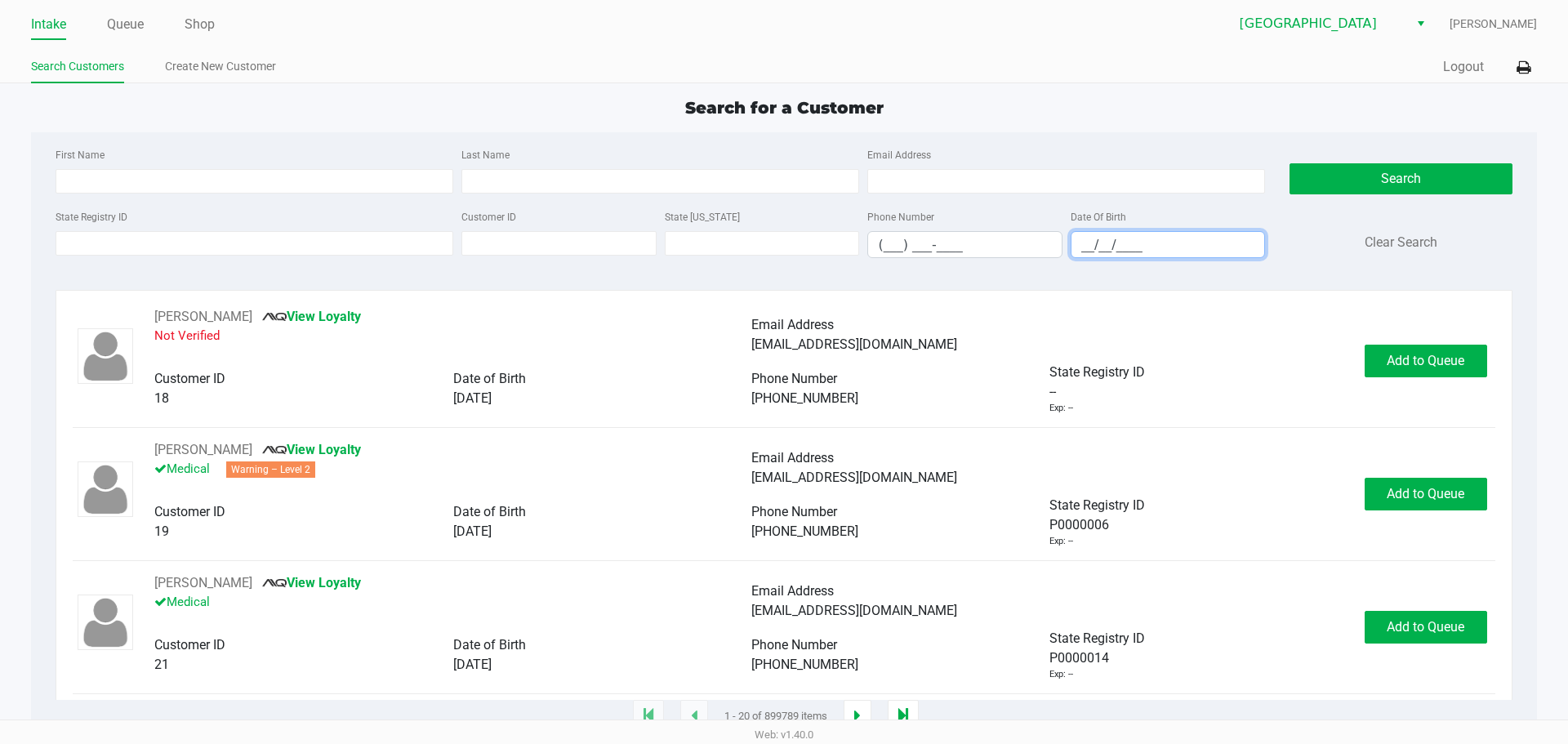
click at [781, 247] on input "__/__/____" at bounding box center [1167, 244] width 194 height 25
type input "[DATE]"
click at [642, 182] on input "Last Name" at bounding box center [660, 181] width 397 height 25
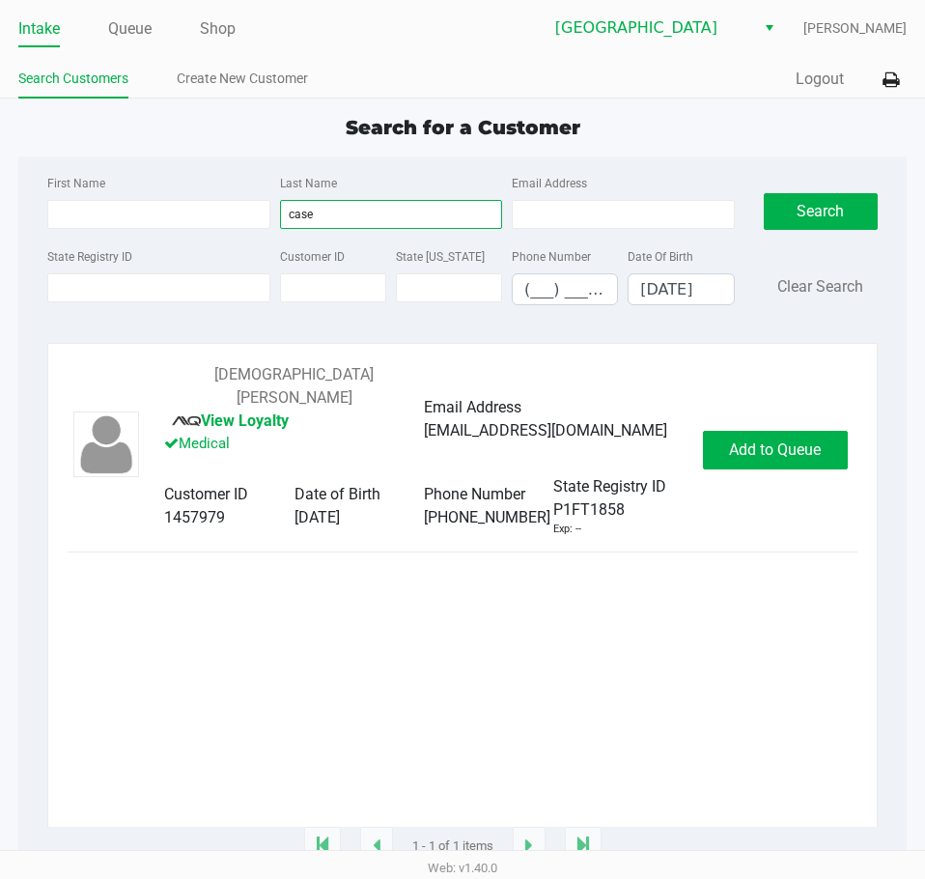
type input "case"
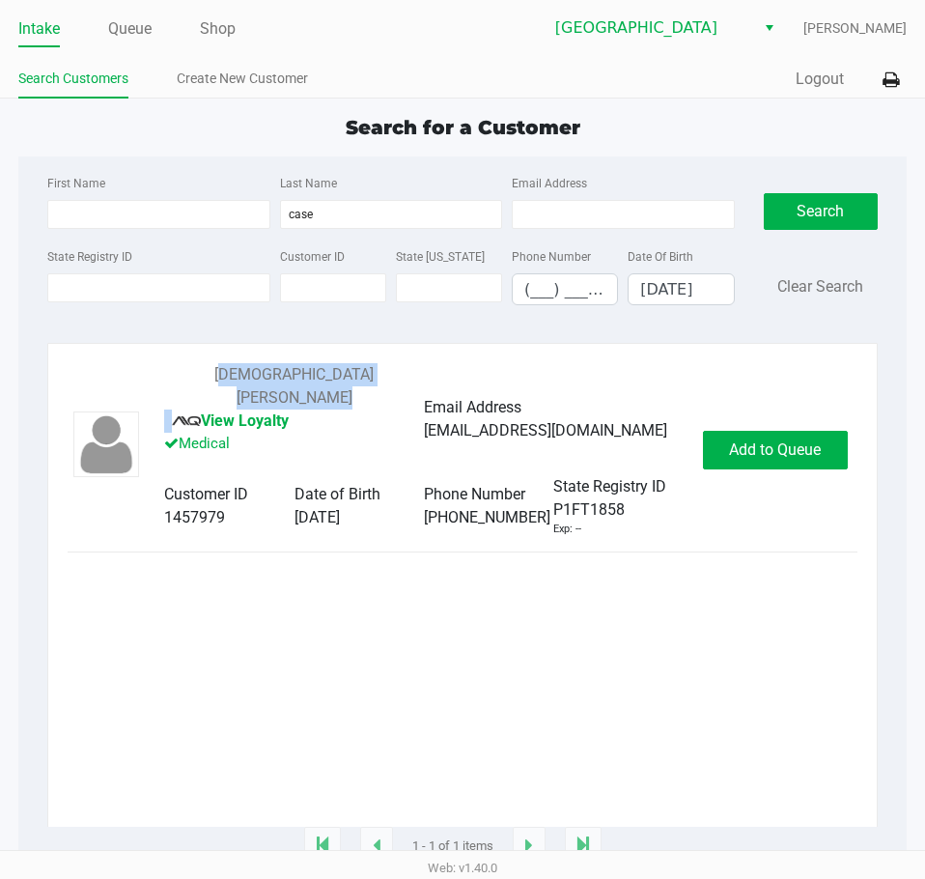
drag, startPoint x: 278, startPoint y: 367, endPoint x: 162, endPoint y: 371, distance: 116.0
click at [162, 371] on div "[DEMOGRAPHIC_DATA] CASE View Loyalty Medical Email Address [EMAIL_ADDRESS][DOMA…" at bounding box center [424, 450] width 558 height 174
click at [852, 438] on div "Add to Queue" at bounding box center [780, 450] width 155 height 39
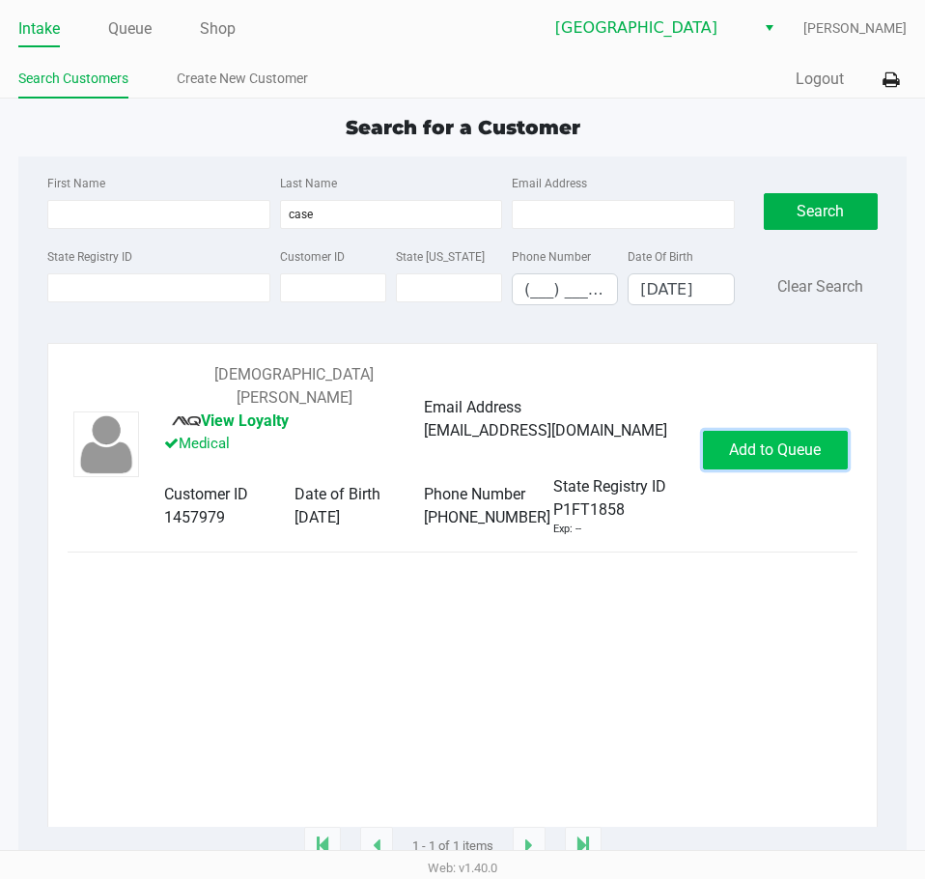
click at [798, 440] on span "Add to Queue" at bounding box center [775, 449] width 92 height 18
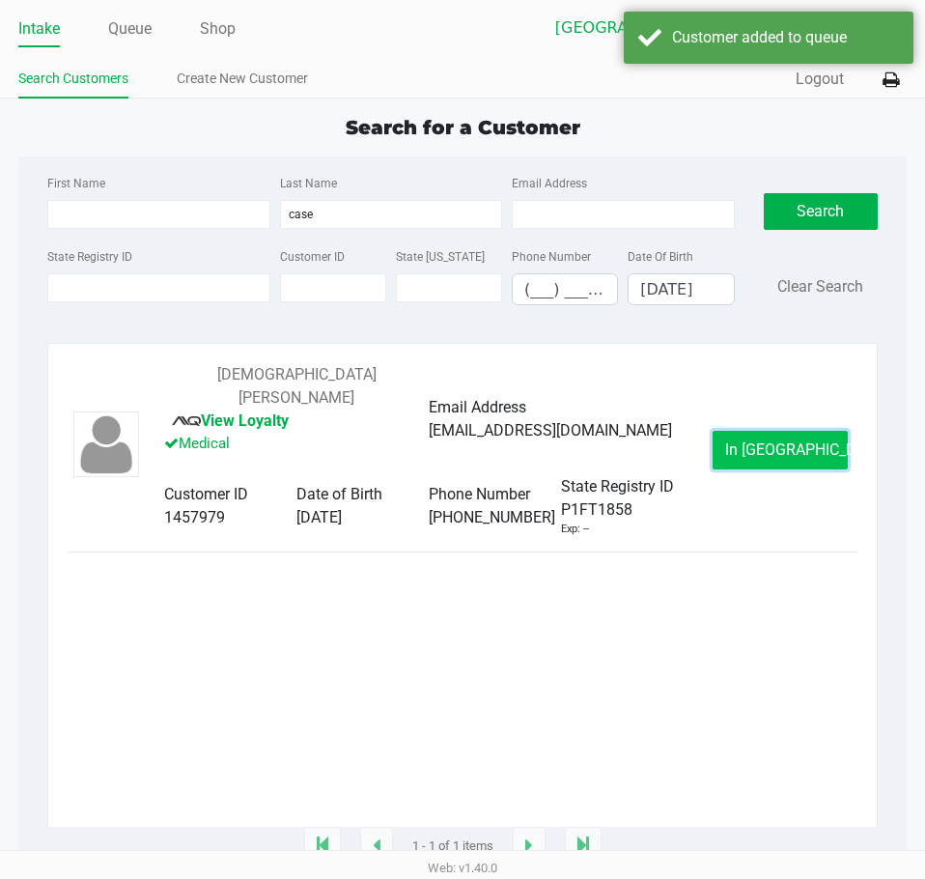
click at [747, 431] on button "In [GEOGRAPHIC_DATA]" at bounding box center [780, 450] width 135 height 39
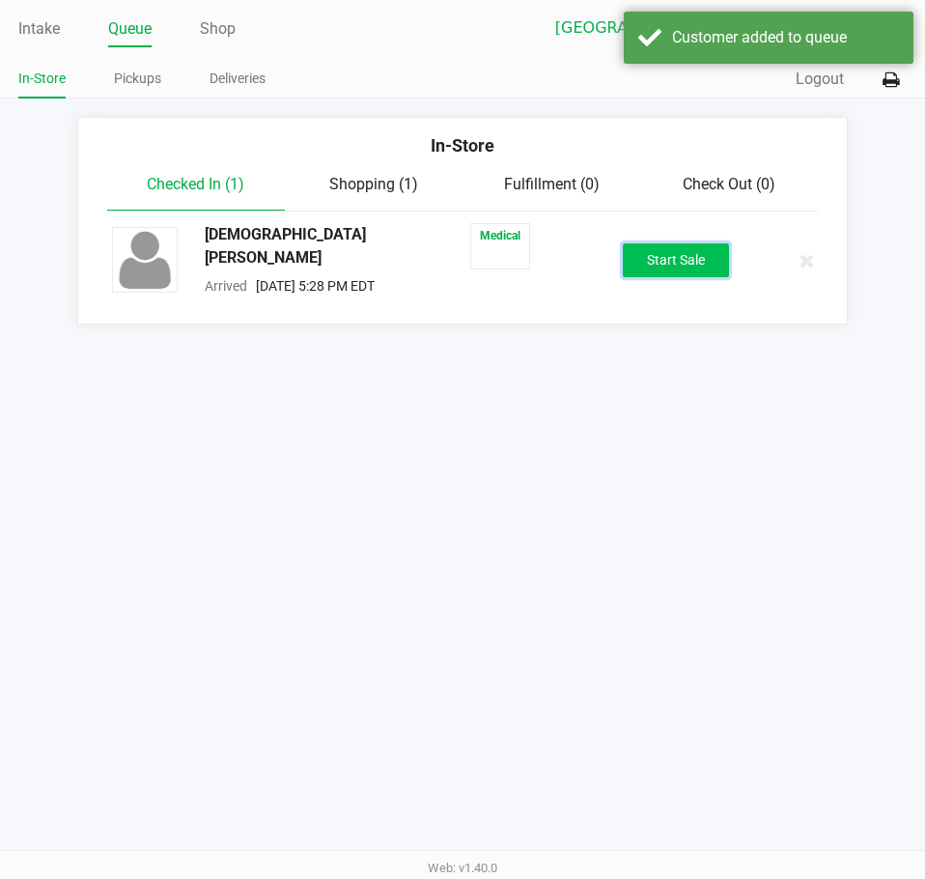
click at [649, 244] on button "Start Sale" at bounding box center [676, 260] width 106 height 34
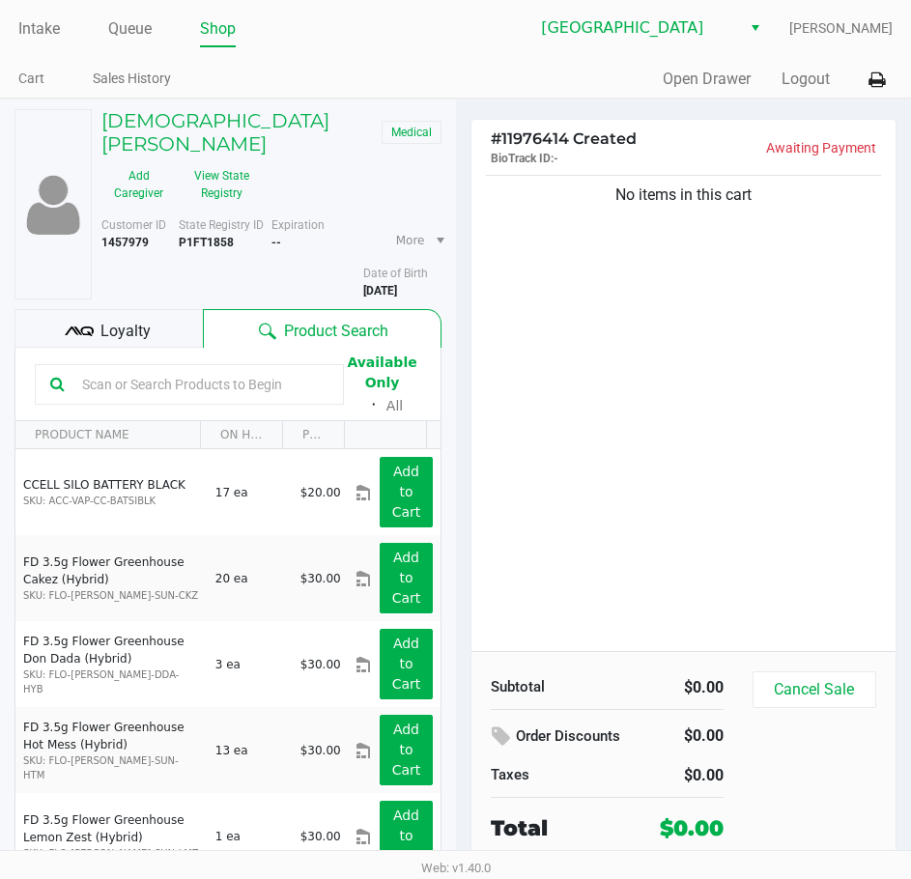
click at [369, 70] on ul "Cart Sales History" at bounding box center [237, 81] width 438 height 33
click at [57, 21] on link "Intake" at bounding box center [39, 28] width 42 height 27
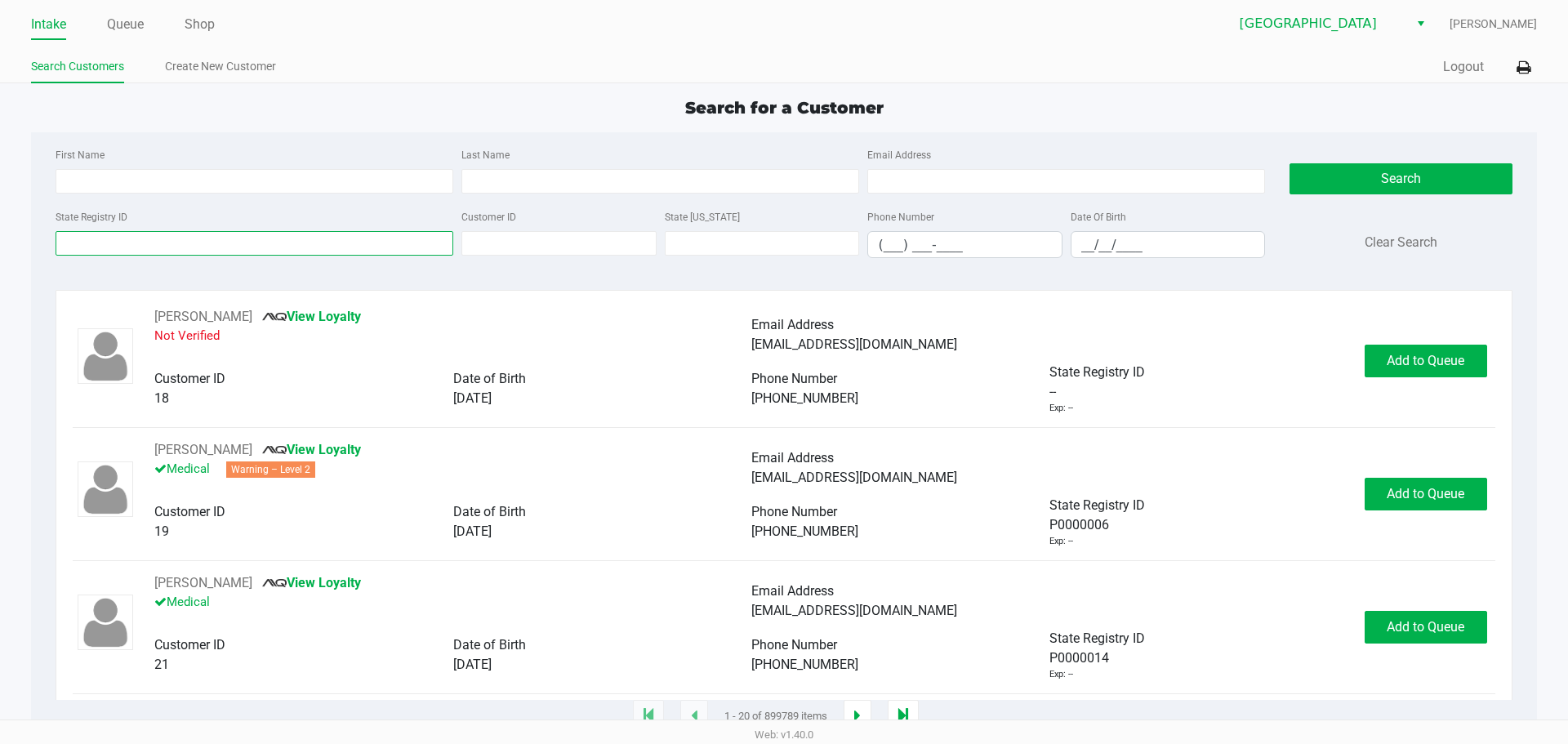
click at [182, 247] on input "State Registry ID" at bounding box center [254, 243] width 397 height 25
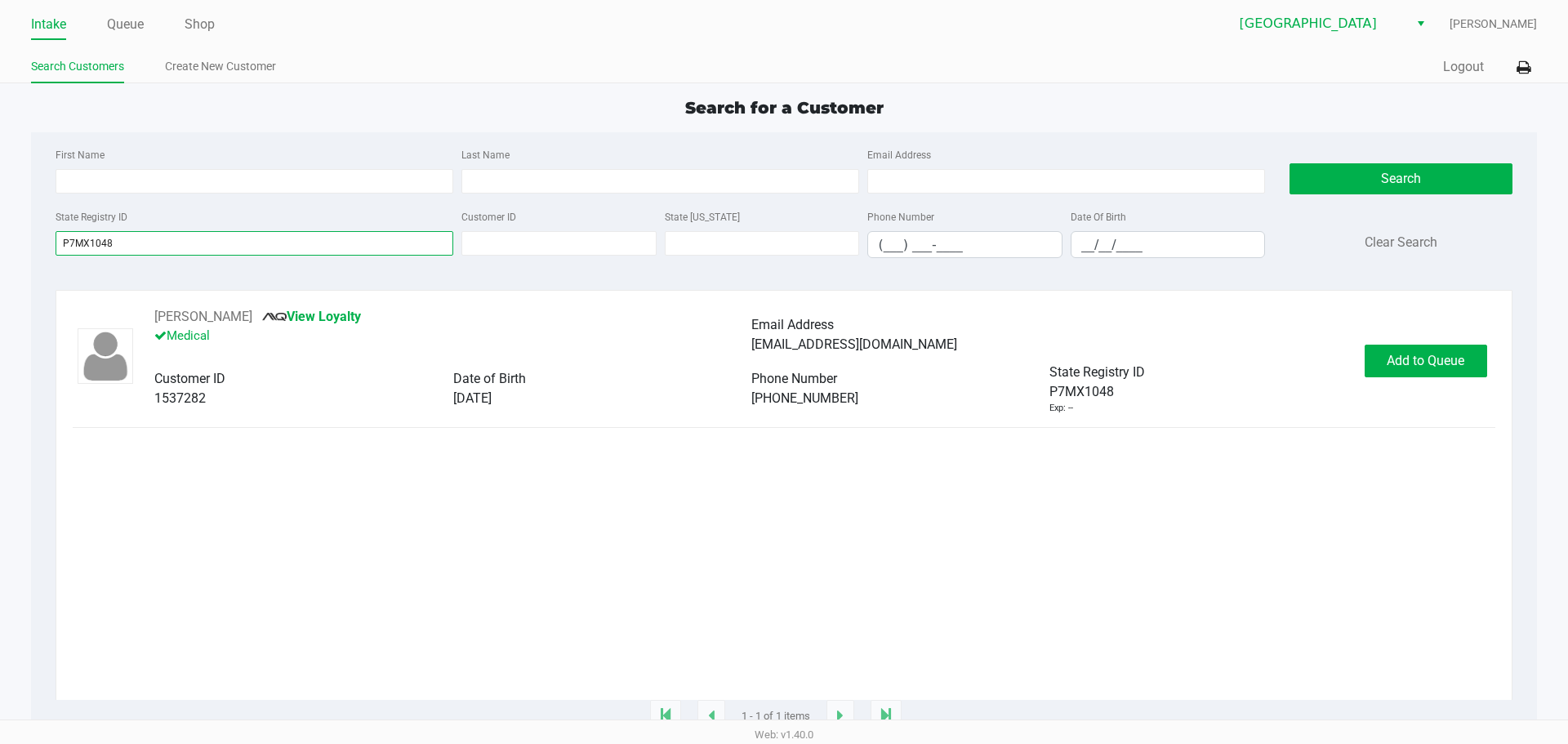
type input "P7MX1048"
drag, startPoint x: 293, startPoint y: 320, endPoint x: 152, endPoint y: 325, distance: 141.1
click at [152, 325] on div "[PERSON_NAME] View Loyalty Medical Email Address [EMAIL_ADDRESS][DOMAIN_NAME] C…" at bounding box center [751, 361] width 1226 height 108
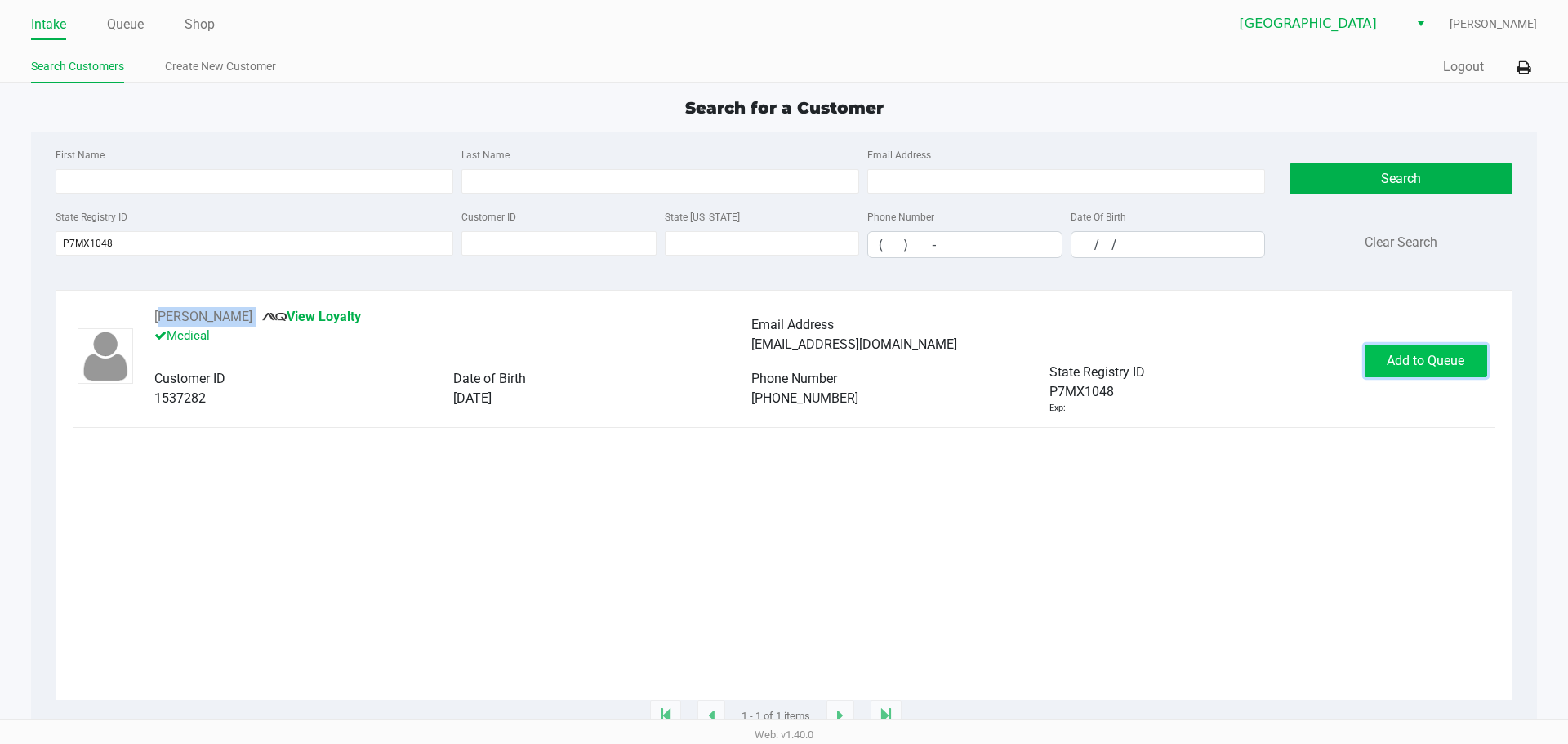
click at [781, 364] on span "Add to Queue" at bounding box center [1425, 360] width 78 height 15
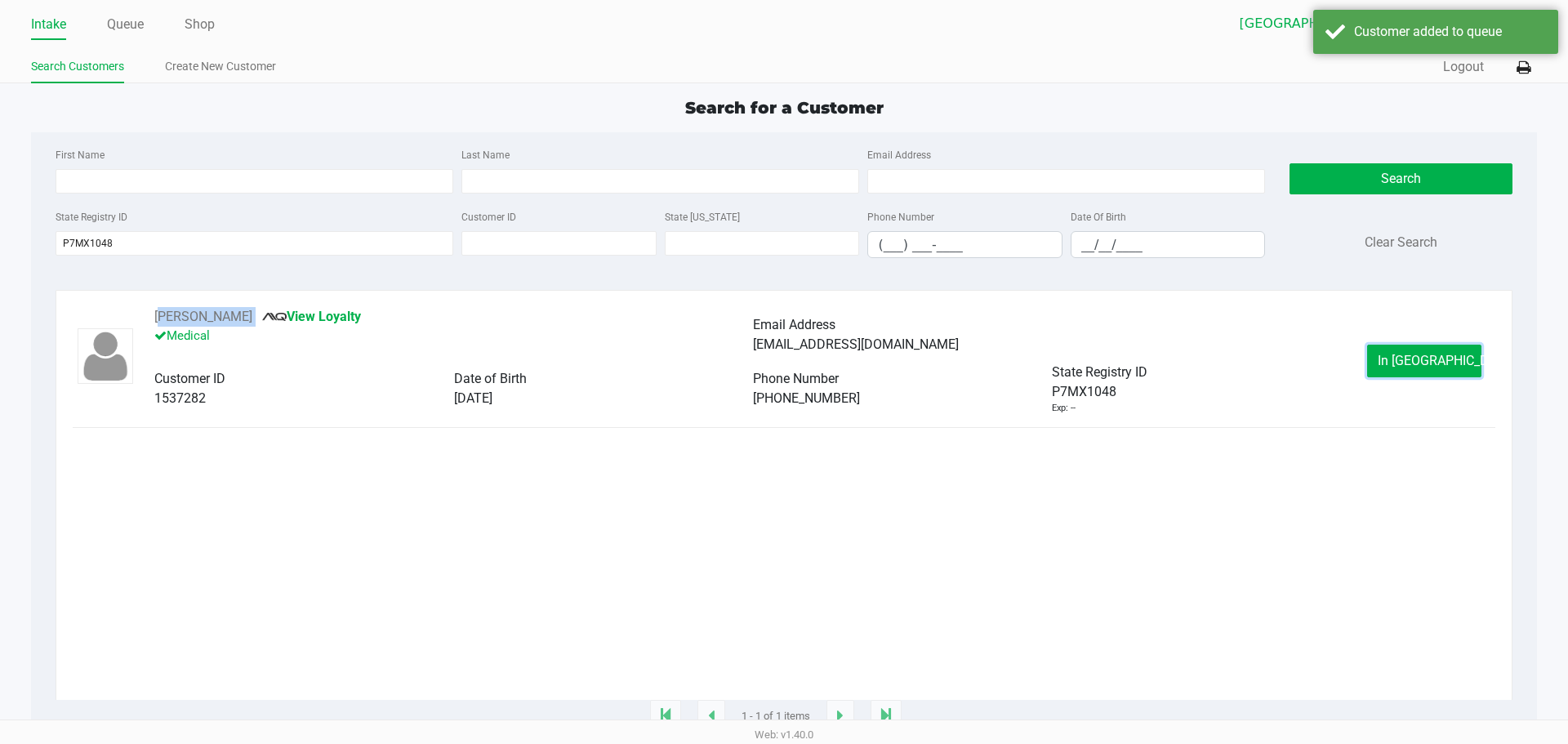
click at [781, 364] on span "In [GEOGRAPHIC_DATA]" at bounding box center [1446, 360] width 137 height 15
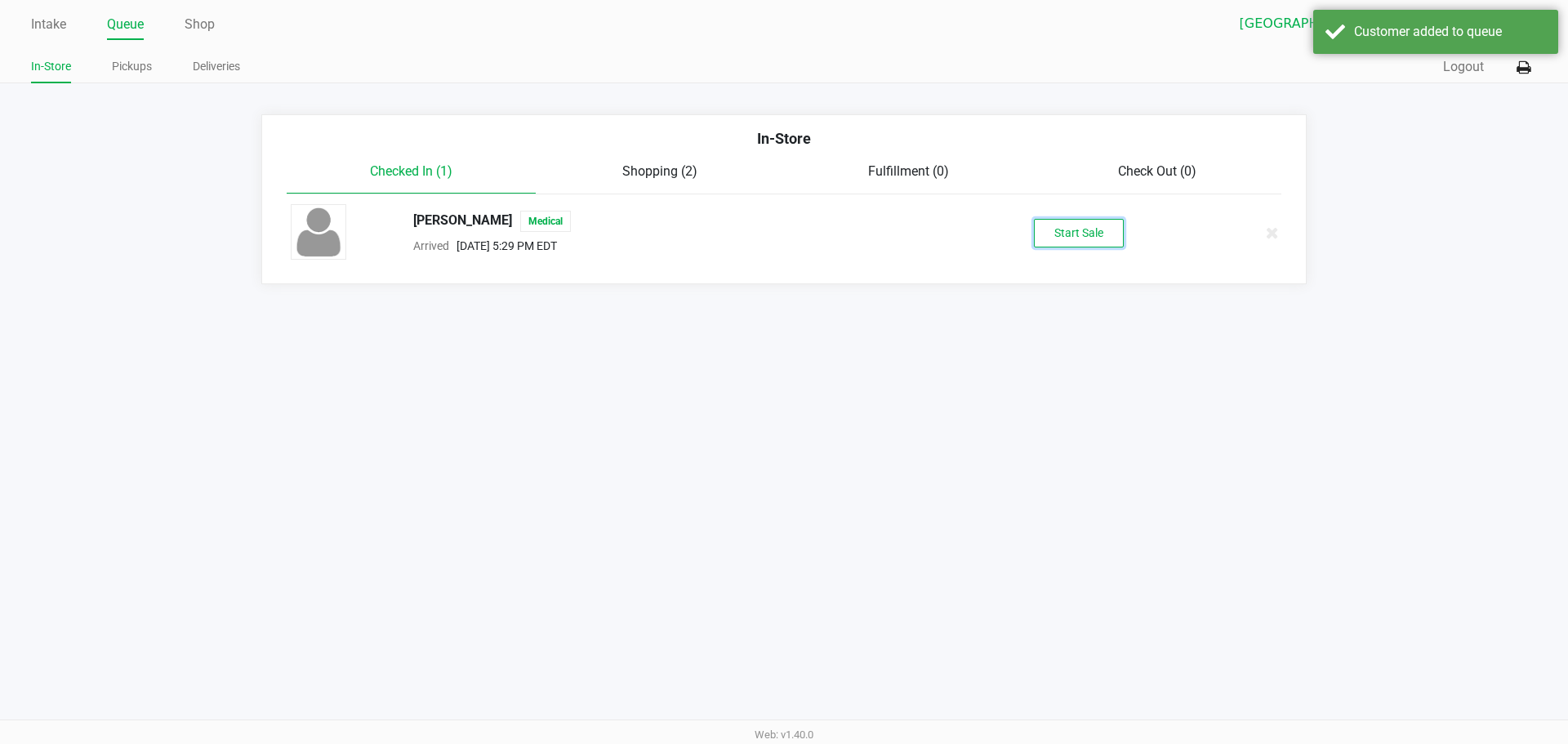
click at [781, 246] on button "Start Sale" at bounding box center [1079, 233] width 90 height 29
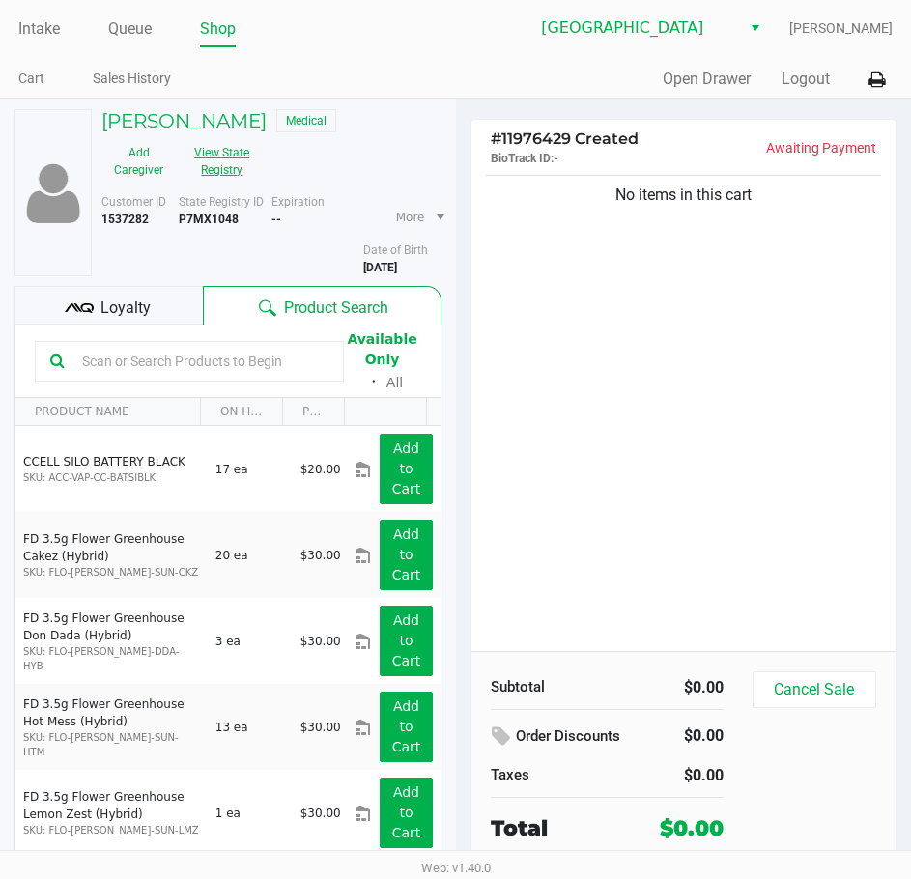
click at [247, 174] on button "View State Registry" at bounding box center [216, 161] width 81 height 48
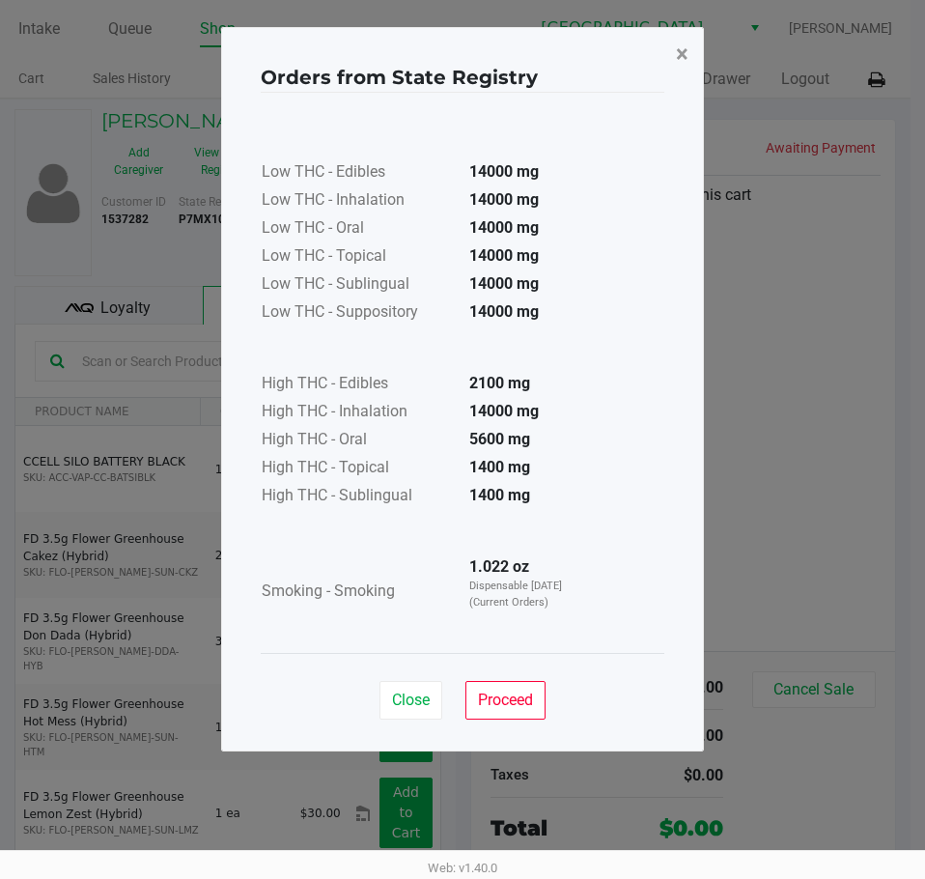
click at [672, 46] on button "×" at bounding box center [682, 54] width 43 height 54
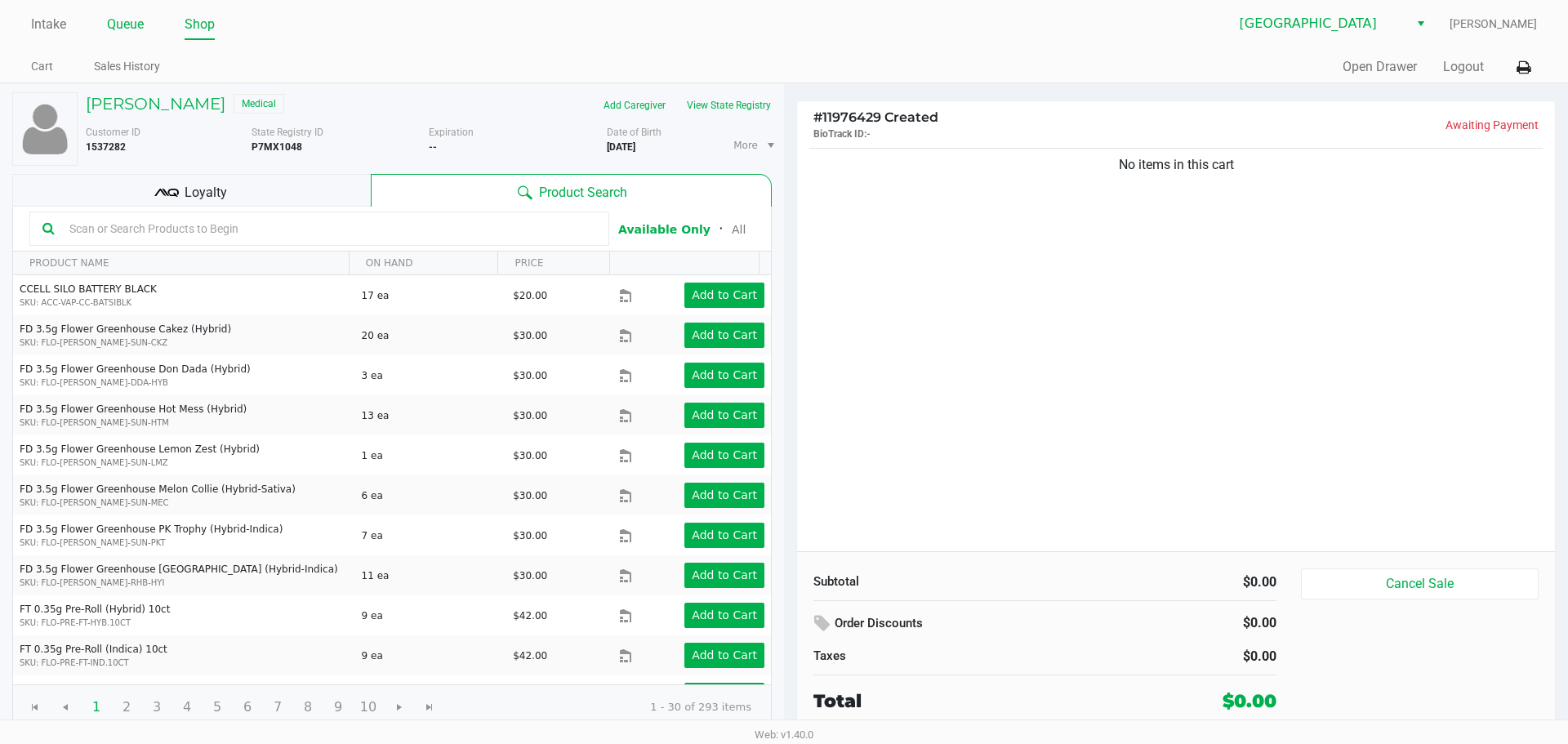
click at [122, 26] on link "Queue" at bounding box center [125, 24] width 36 height 23
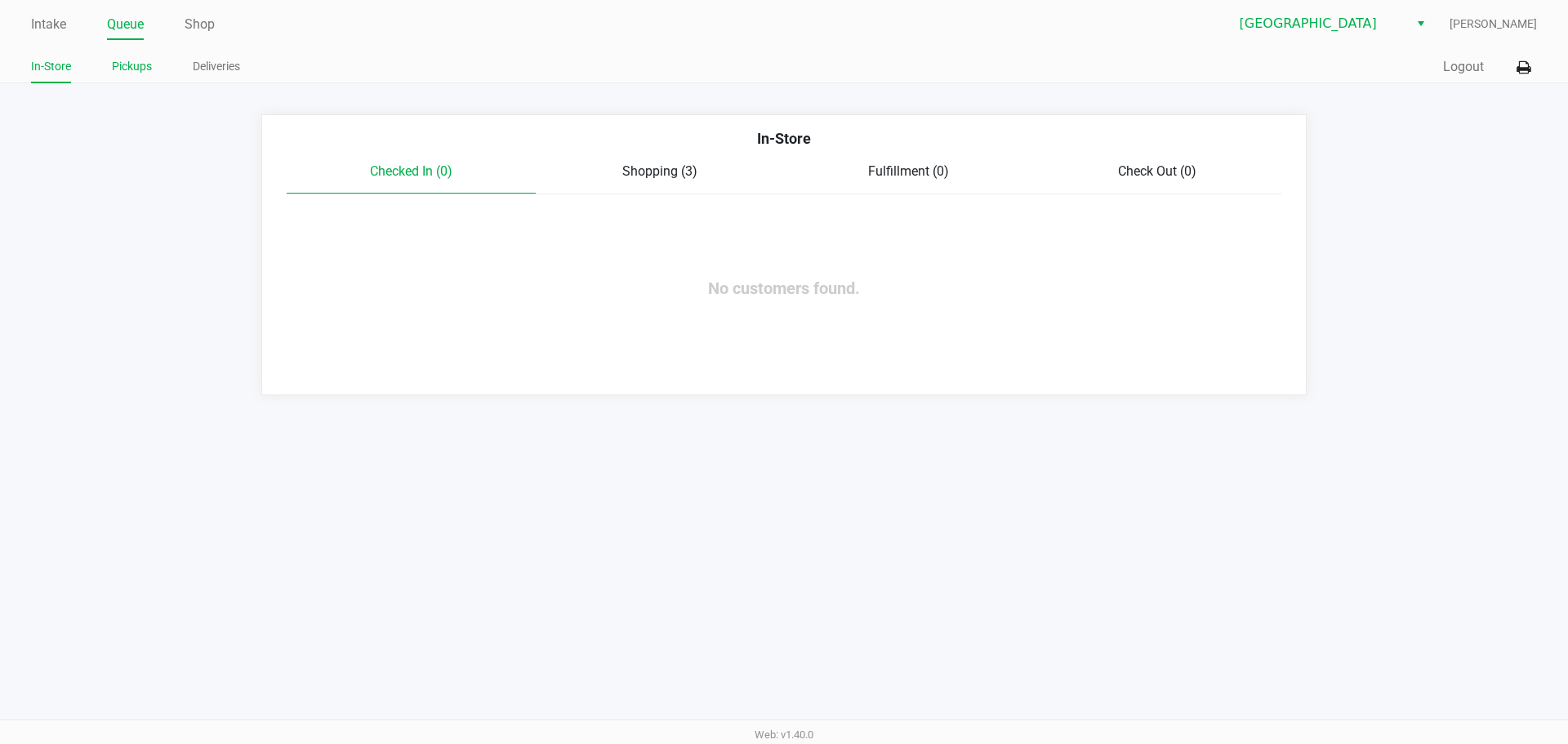
click at [129, 69] on link "Pickups" at bounding box center [131, 67] width 40 height 20
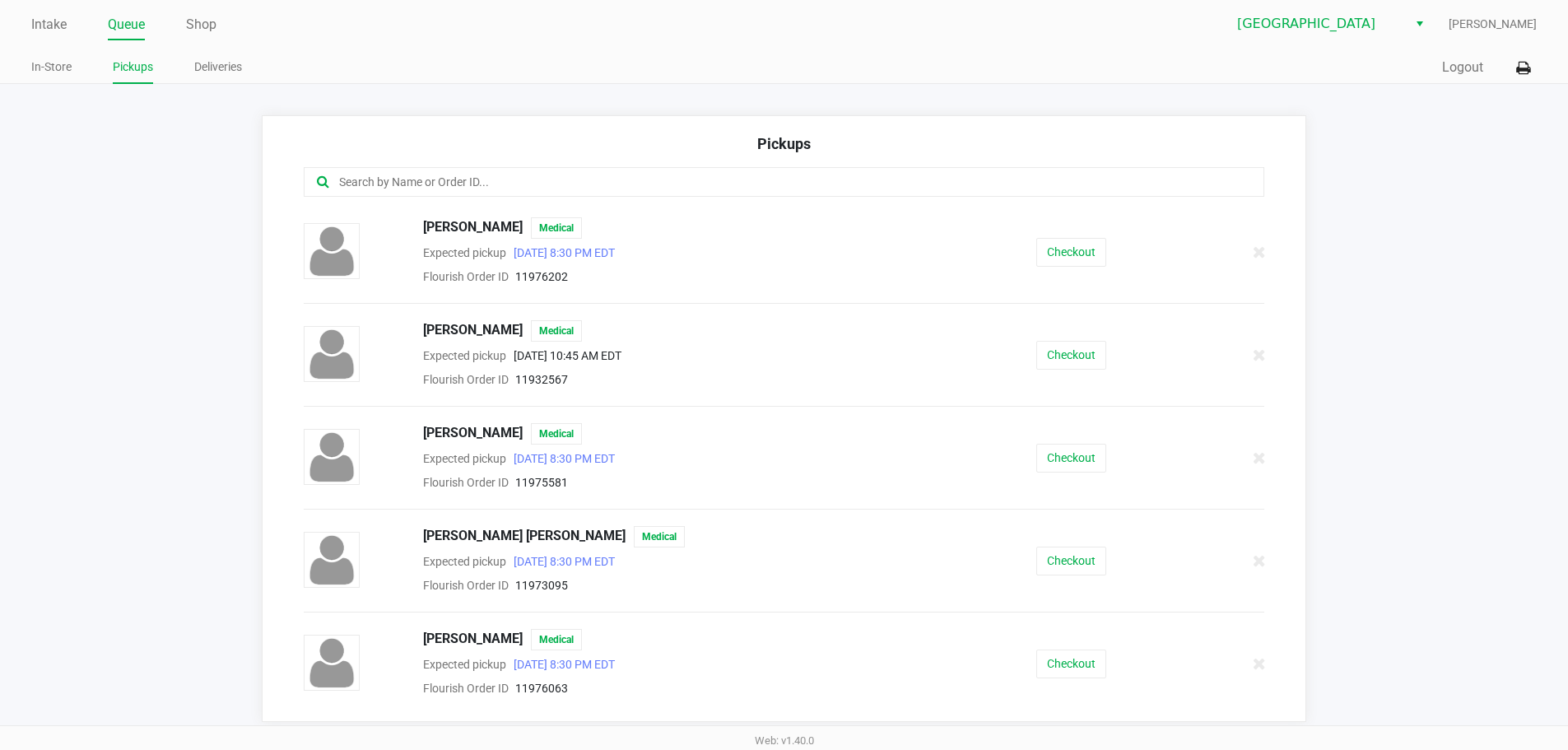
click at [374, 170] on div at bounding box center [784, 182] width 961 height 30
drag, startPoint x: 511, startPoint y: 430, endPoint x: 421, endPoint y: 435, distance: 90.1
click at [421, 435] on div "[PERSON_NAME] Medical" at bounding box center [679, 433] width 538 height 21
click at [787, 449] on button "Checkout" at bounding box center [1071, 459] width 70 height 29
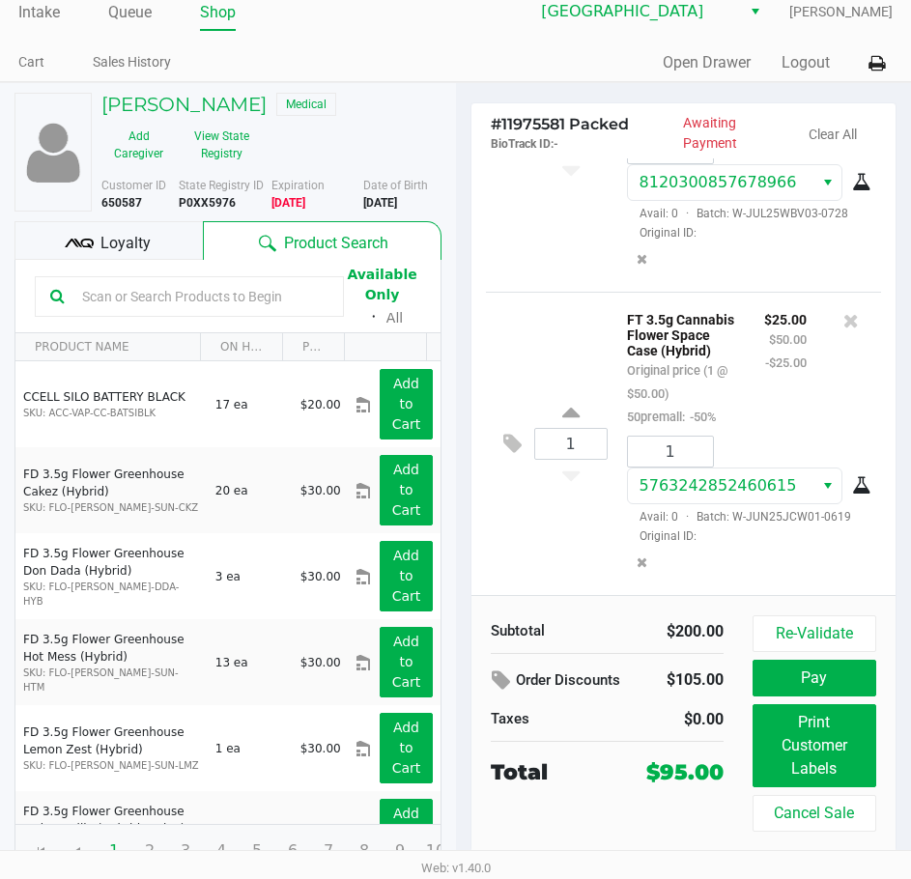
scroll to position [25, 0]
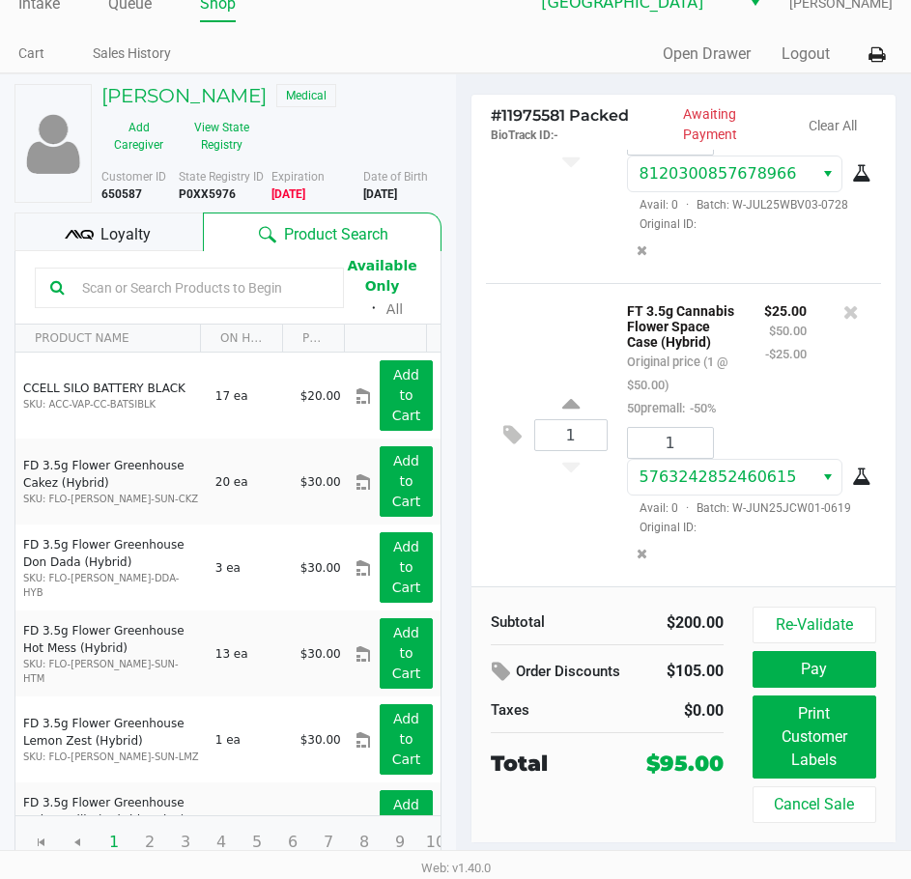
click at [494, 70] on div "Quick Sale Open Drawer Logout" at bounding box center [675, 55] width 438 height 36
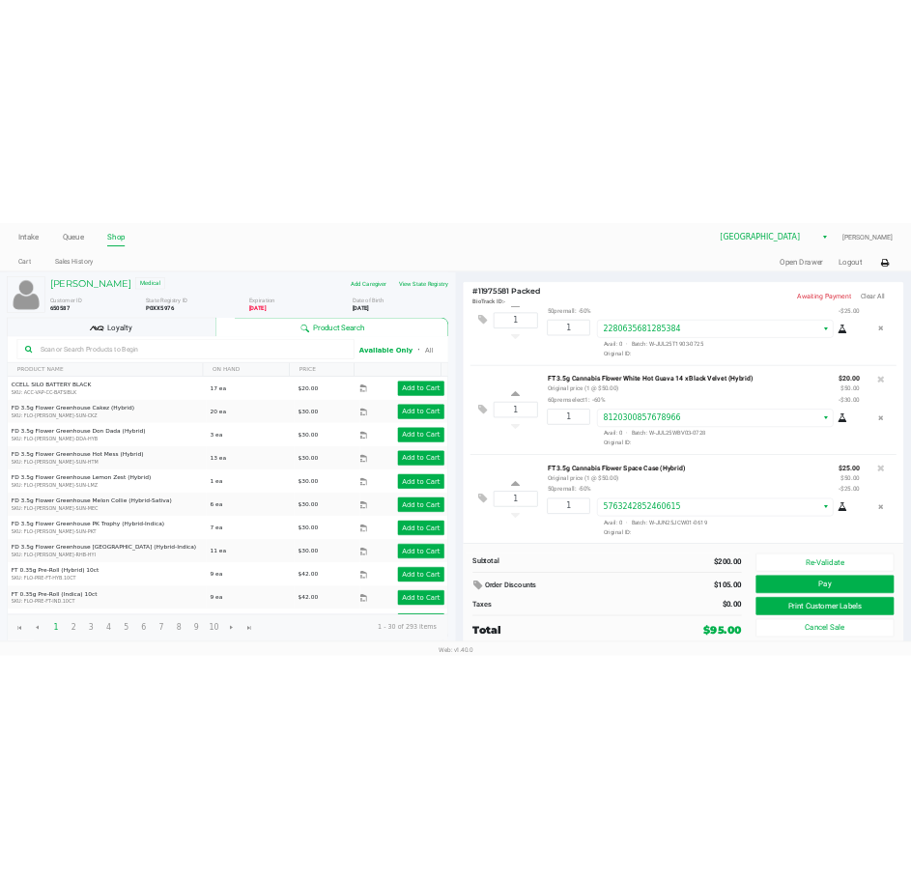
scroll to position [249, 0]
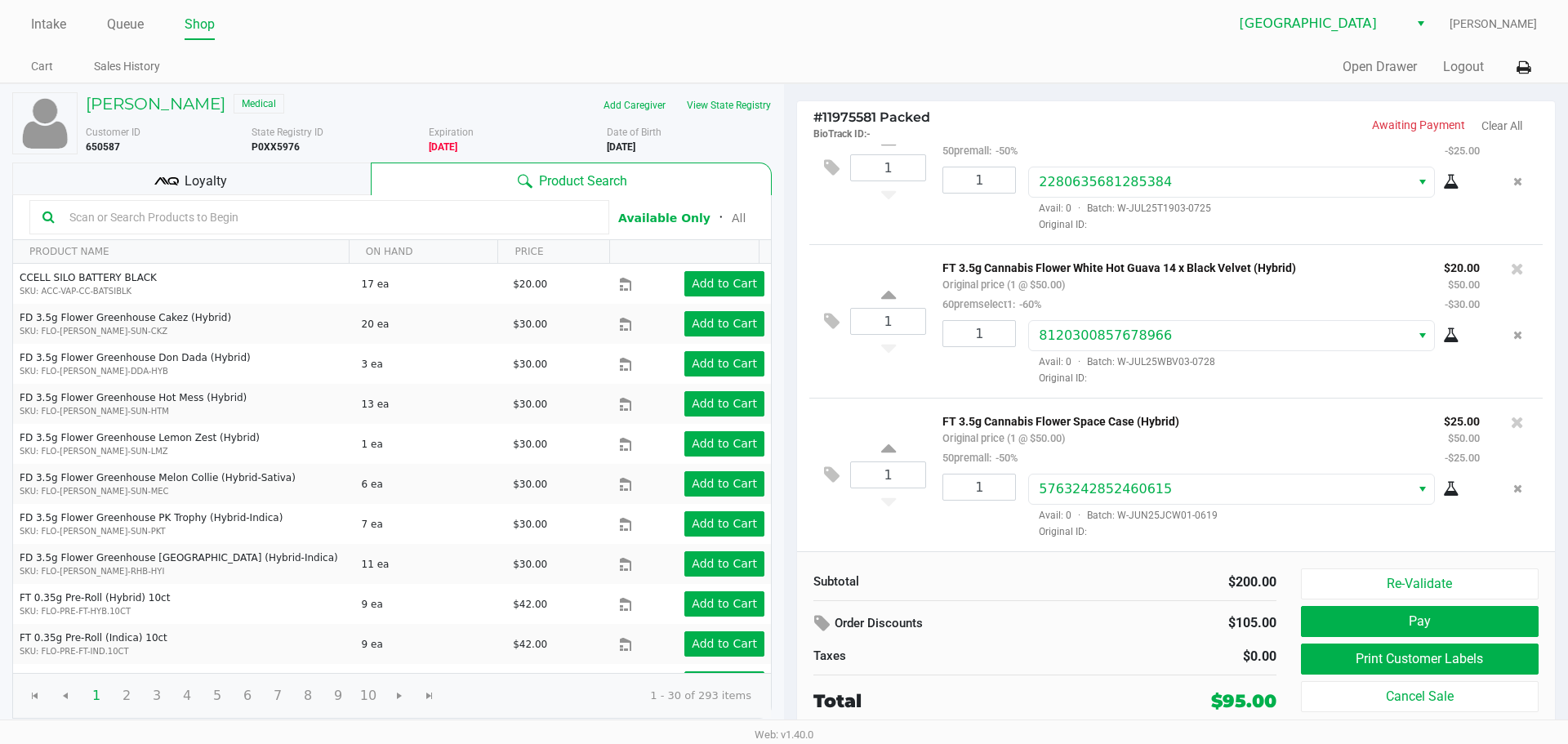
click at [614, 52] on div "Intake Queue Shop Lakeland WC [PERSON_NAME] Cart Sales History Quick Sale Open …" at bounding box center [784, 41] width 1568 height 84
click at [36, 31] on link "Intake" at bounding box center [49, 24] width 36 height 23
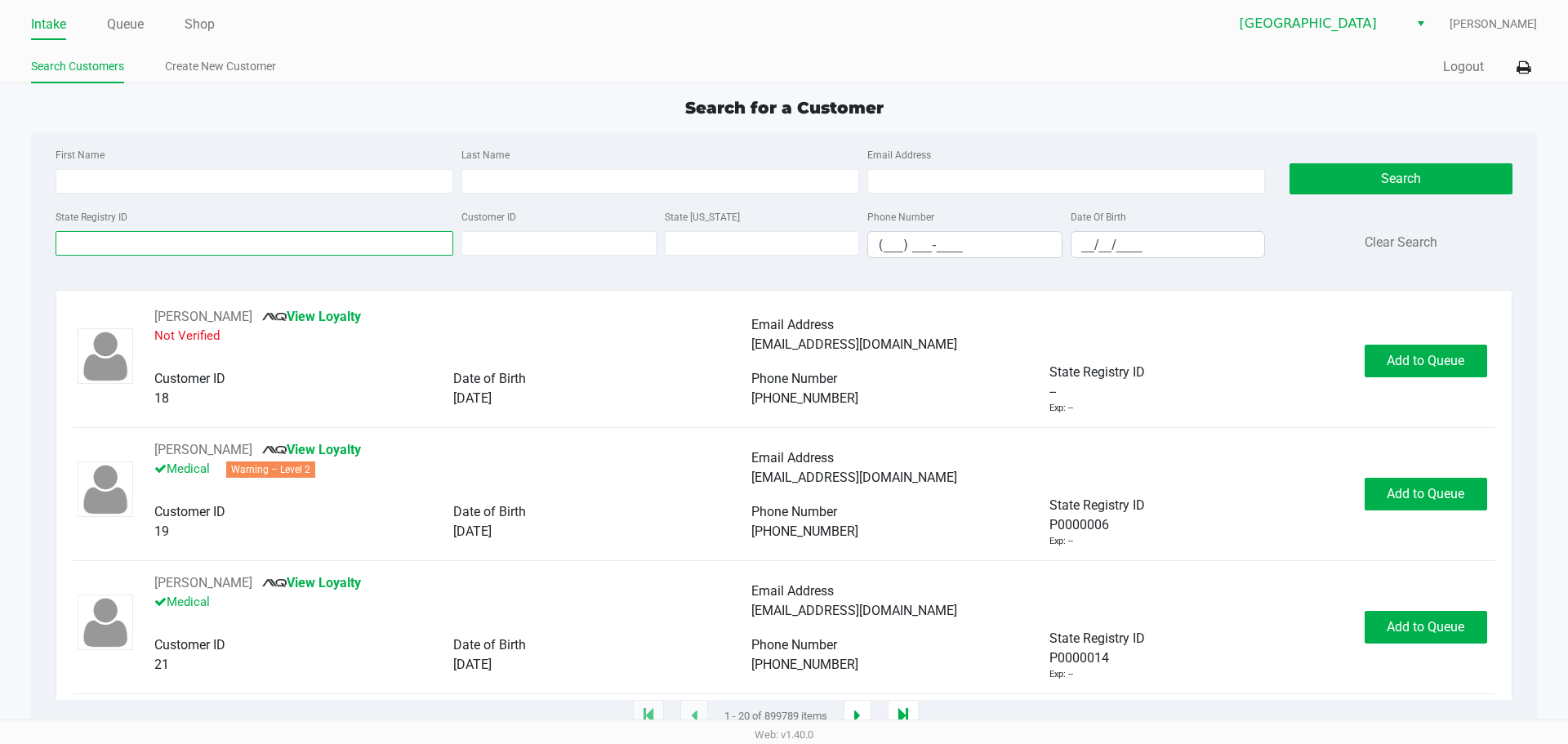
click at [279, 242] on input "State Registry ID" at bounding box center [254, 243] width 397 height 25
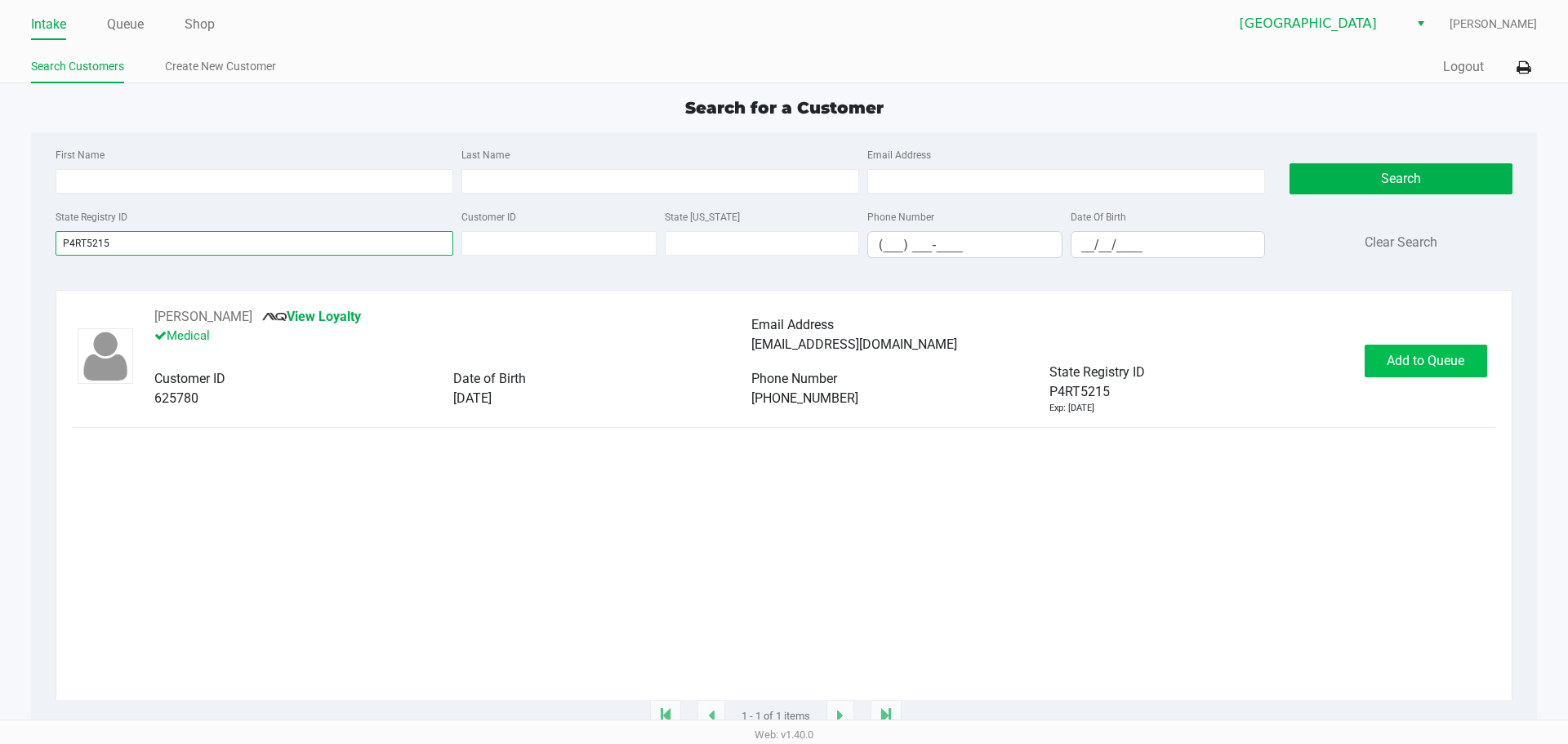
type input "P4RT5215"
click at [781, 369] on span "Add to Queue" at bounding box center [1425, 360] width 78 height 15
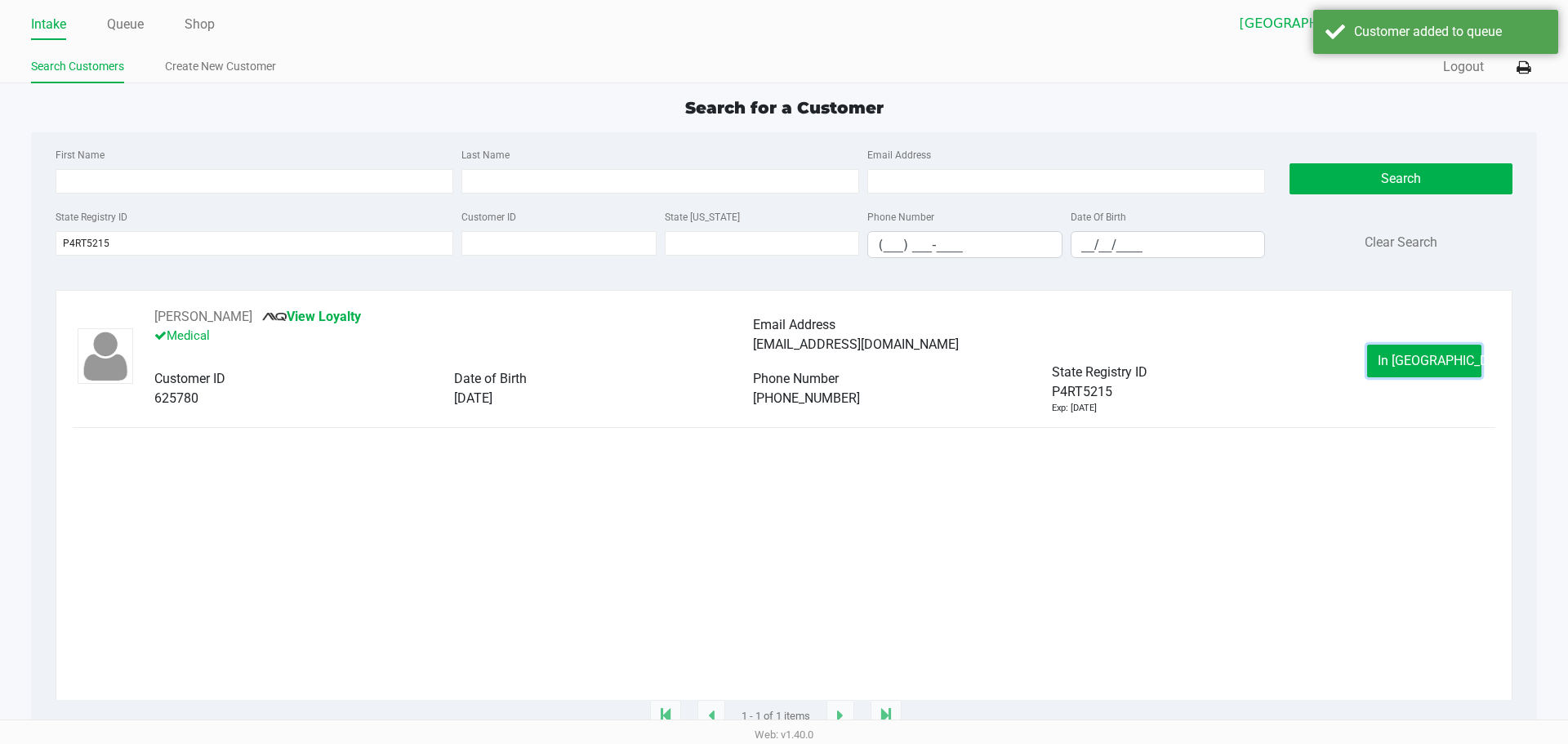
click at [781, 369] on span "In [GEOGRAPHIC_DATA]" at bounding box center [1446, 360] width 137 height 15
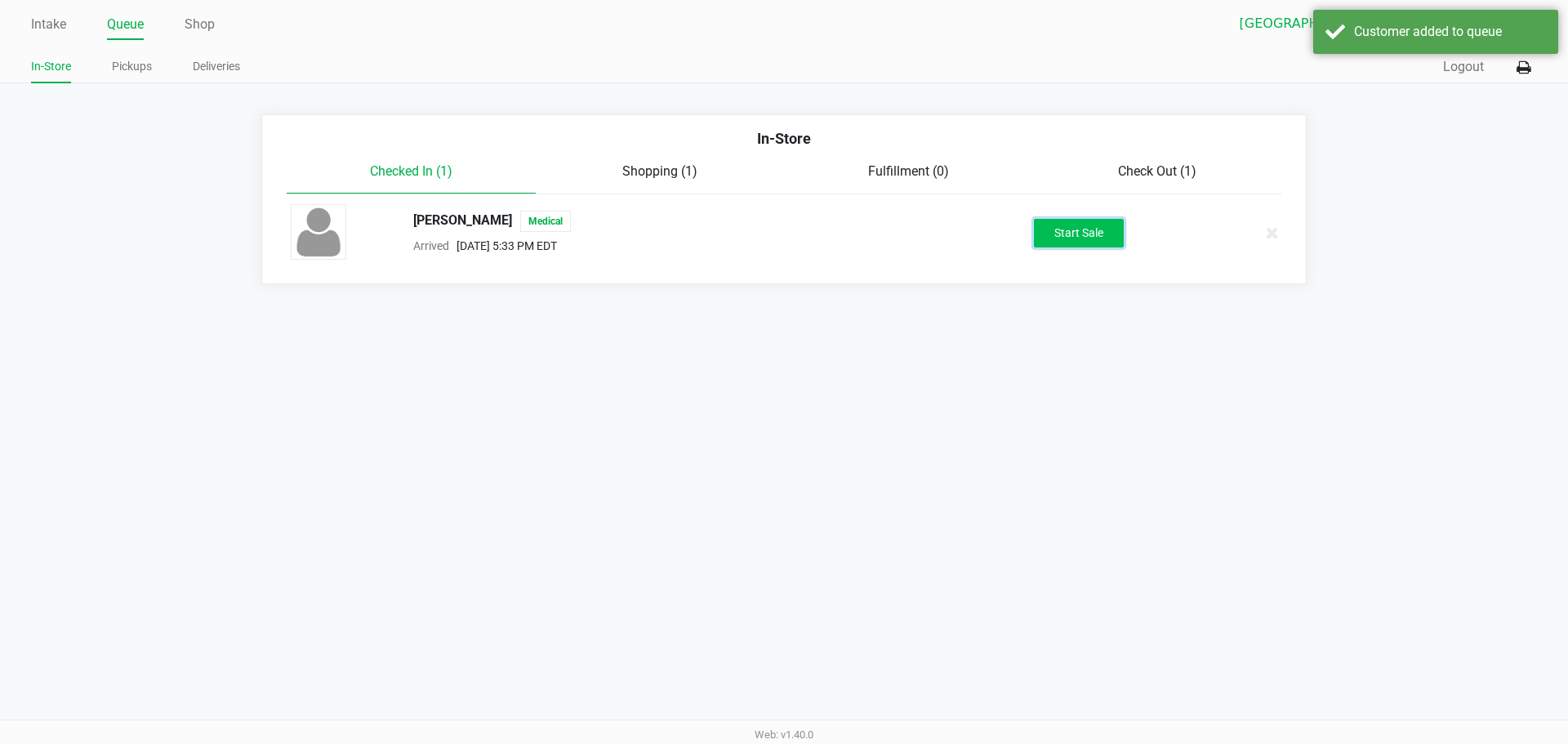
click at [781, 242] on button "Start Sale" at bounding box center [1079, 233] width 90 height 29
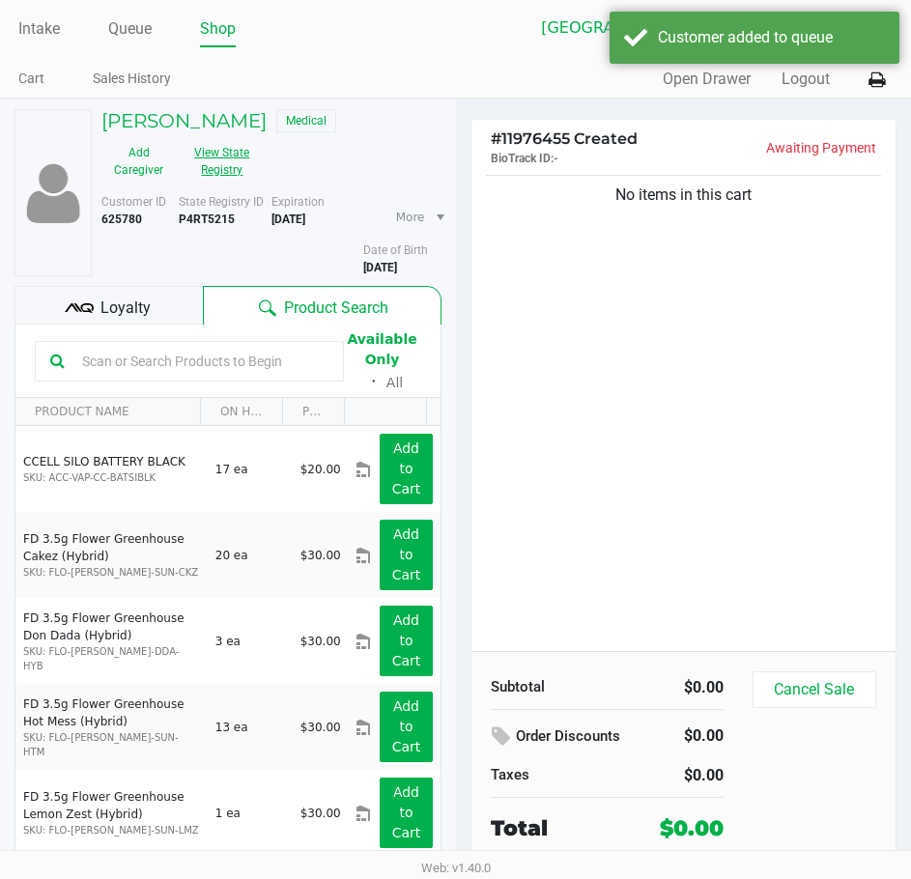
click at [233, 166] on button "View State Registry" at bounding box center [216, 161] width 81 height 48
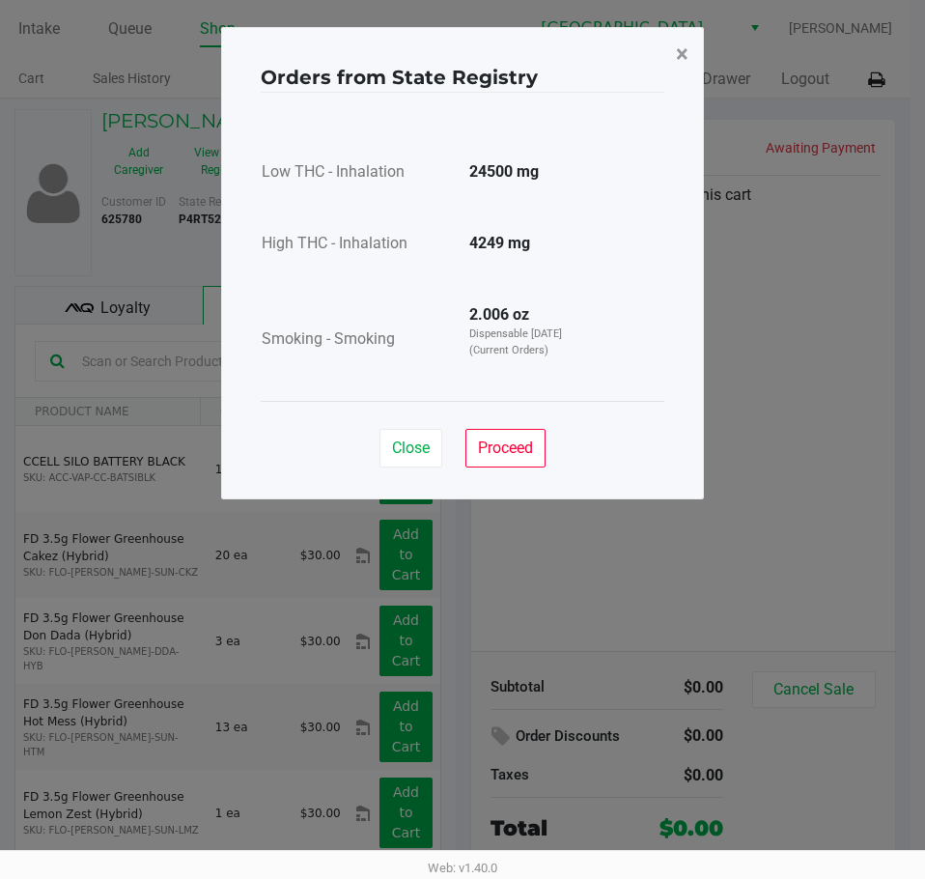
click at [670, 58] on button "×" at bounding box center [682, 54] width 43 height 54
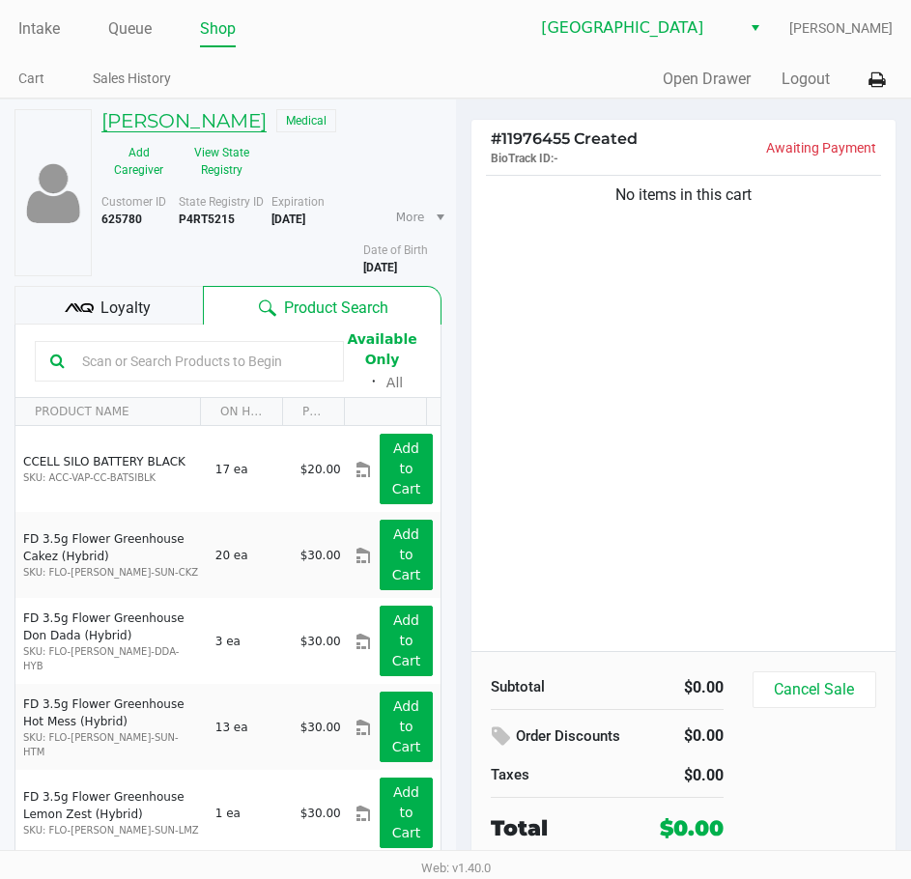
click at [111, 124] on h5 "[PERSON_NAME]" at bounding box center [183, 120] width 165 height 23
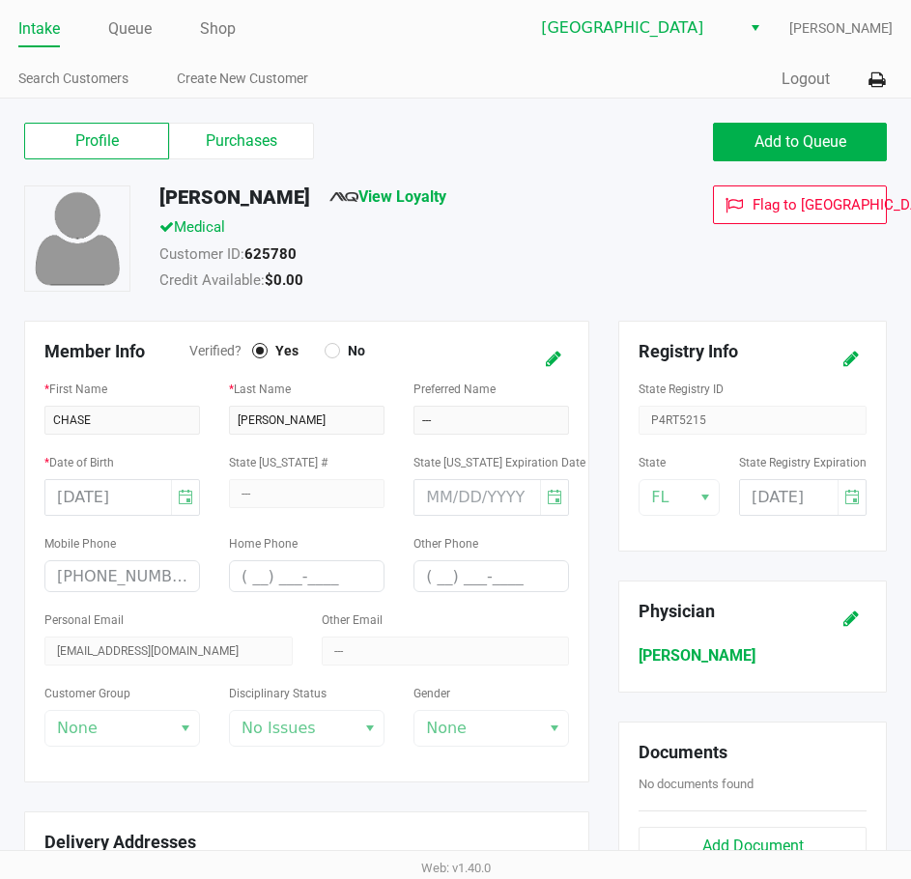
click at [849, 494] on div "[DATE]" at bounding box center [803, 497] width 128 height 37
click at [853, 353] on icon at bounding box center [850, 360] width 15 height 14
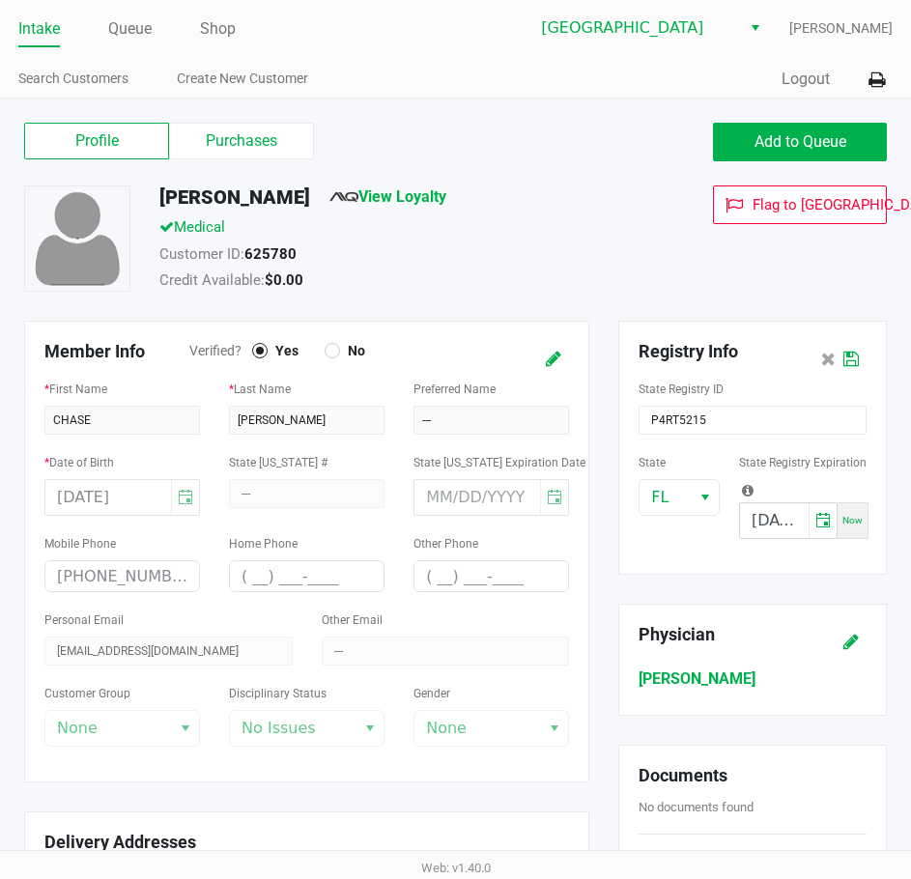
drag, startPoint x: 848, startPoint y: 523, endPoint x: 793, endPoint y: 332, distance: 198.1
click at [793, 332] on div "Registry Info State Registry ID P4RT5215 State [US_STATE] State Registry Expira…" at bounding box center [752, 448] width 269 height 254
click at [792, 293] on div "Flag to [GEOGRAPHIC_DATA]" at bounding box center [775, 240] width 252 height 111
click at [853, 361] on icon at bounding box center [850, 360] width 15 height 14
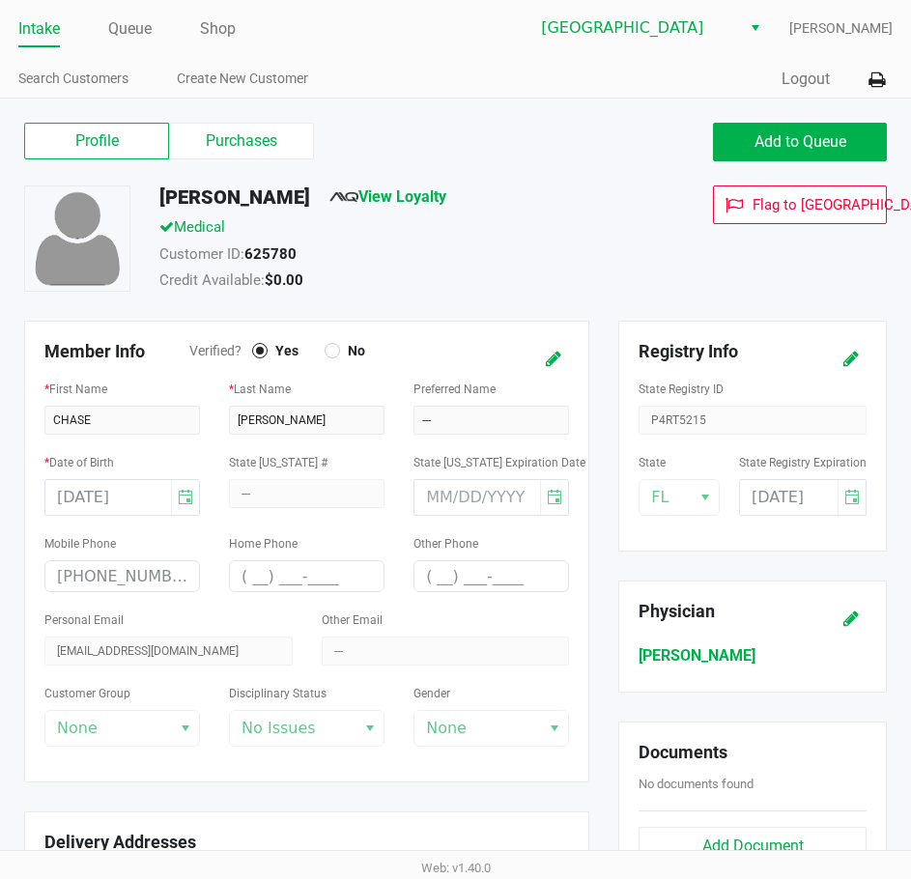
click at [120, 483] on div "[DATE]" at bounding box center [122, 497] width 156 height 37
click at [107, 493] on div "[DATE]" at bounding box center [122, 497] width 156 height 37
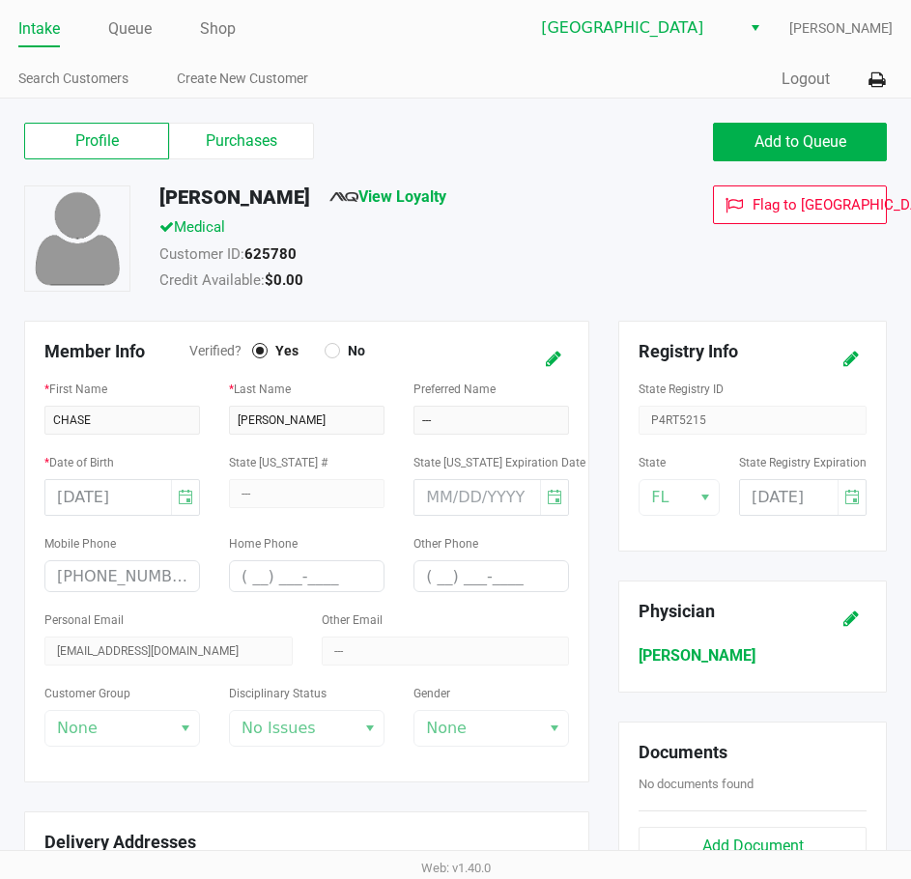
click at [689, 417] on div "State Registry ID P4RT5215" at bounding box center [752, 406] width 228 height 58
click at [656, 188] on div "Flag to [GEOGRAPHIC_DATA]" at bounding box center [775, 240] width 252 height 111
click at [420, 82] on ul "Search Customers Create New Customer" at bounding box center [237, 81] width 438 height 33
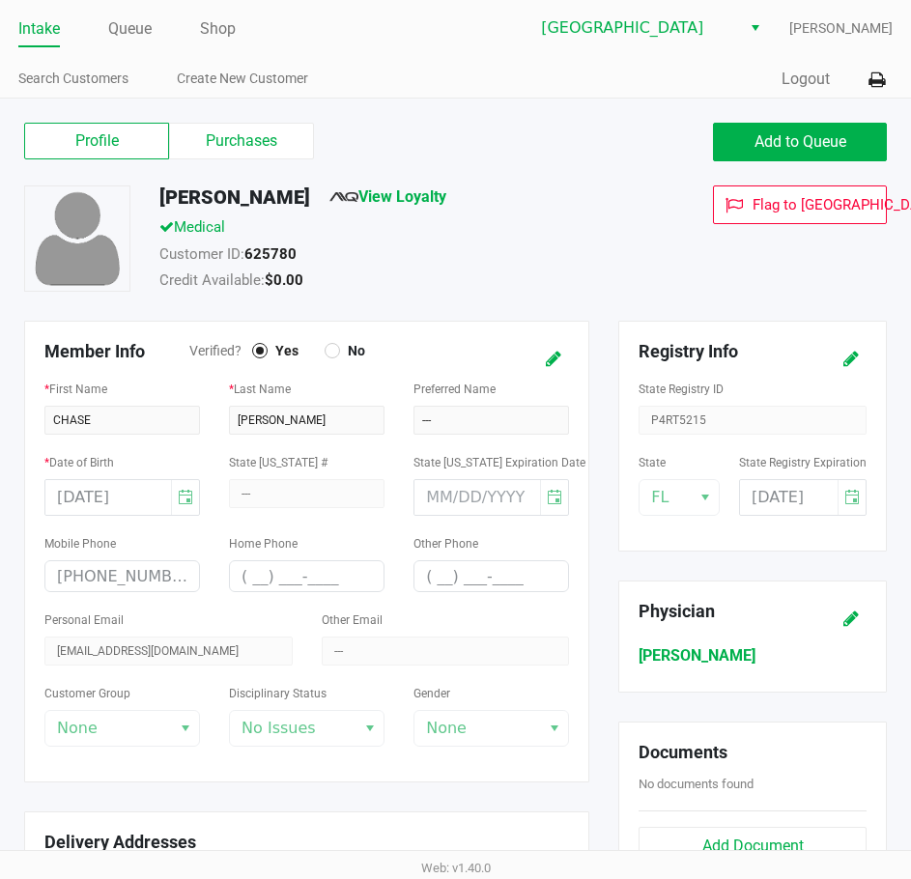
click at [499, 107] on div "Profile Purchases Add to Queue [PERSON_NAME] View Loyalty Medical Customer ID: …" at bounding box center [455, 774] width 911 height 1351
click at [41, 28] on link "Intake" at bounding box center [39, 28] width 42 height 27
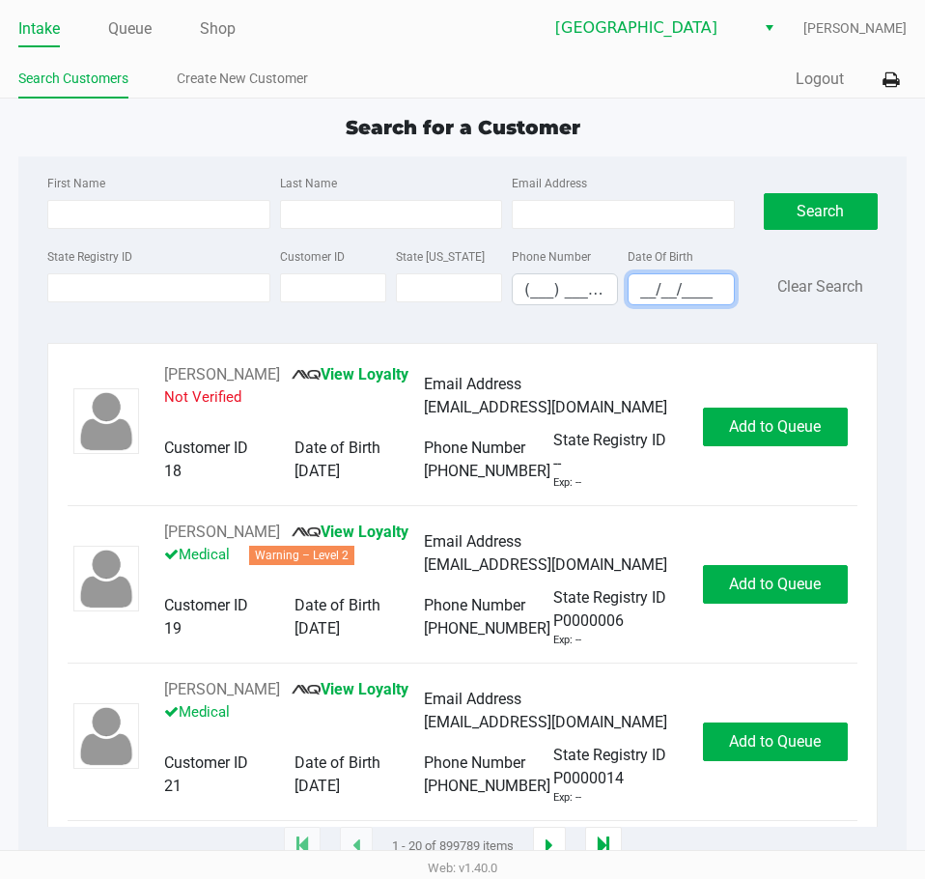
click at [665, 280] on input "__/__/____" at bounding box center [681, 289] width 104 height 30
type input "[DATE]"
click at [325, 226] on input "Last Name" at bounding box center [391, 214] width 222 height 29
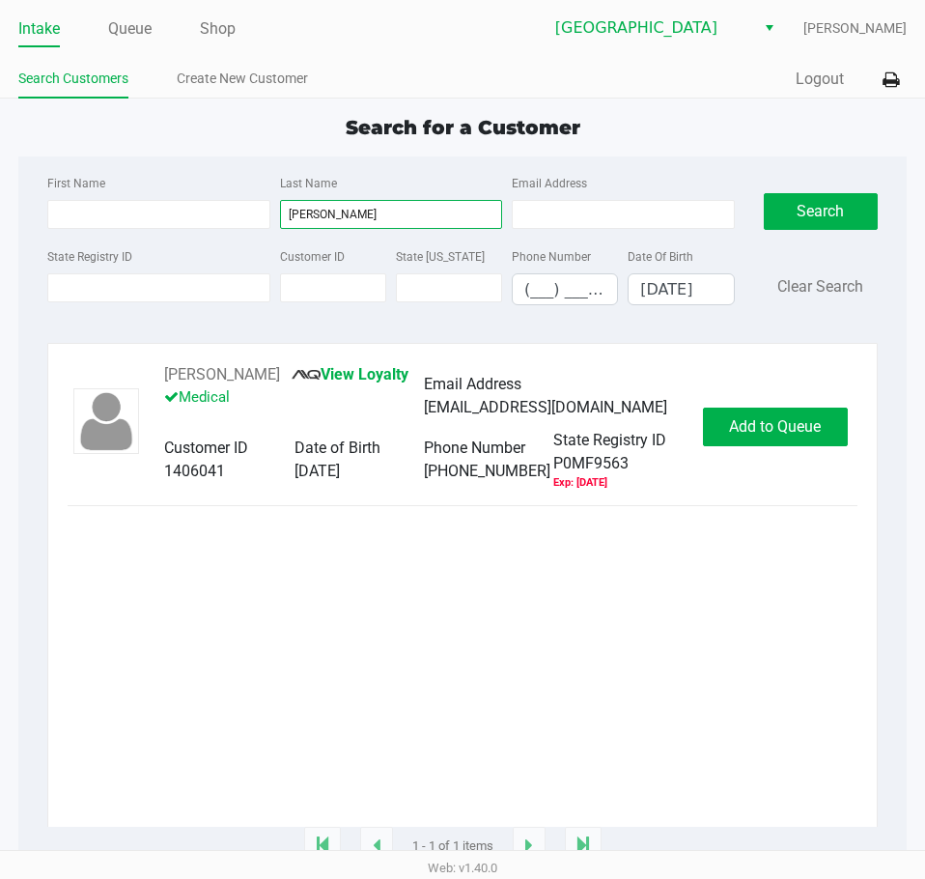
type input "[PERSON_NAME]"
drag, startPoint x: 317, startPoint y: 370, endPoint x: 167, endPoint y: 386, distance: 150.6
click at [167, 386] on div "AMERICA [PERSON_NAME] View Loyalty Medical" at bounding box center [294, 396] width 260 height 66
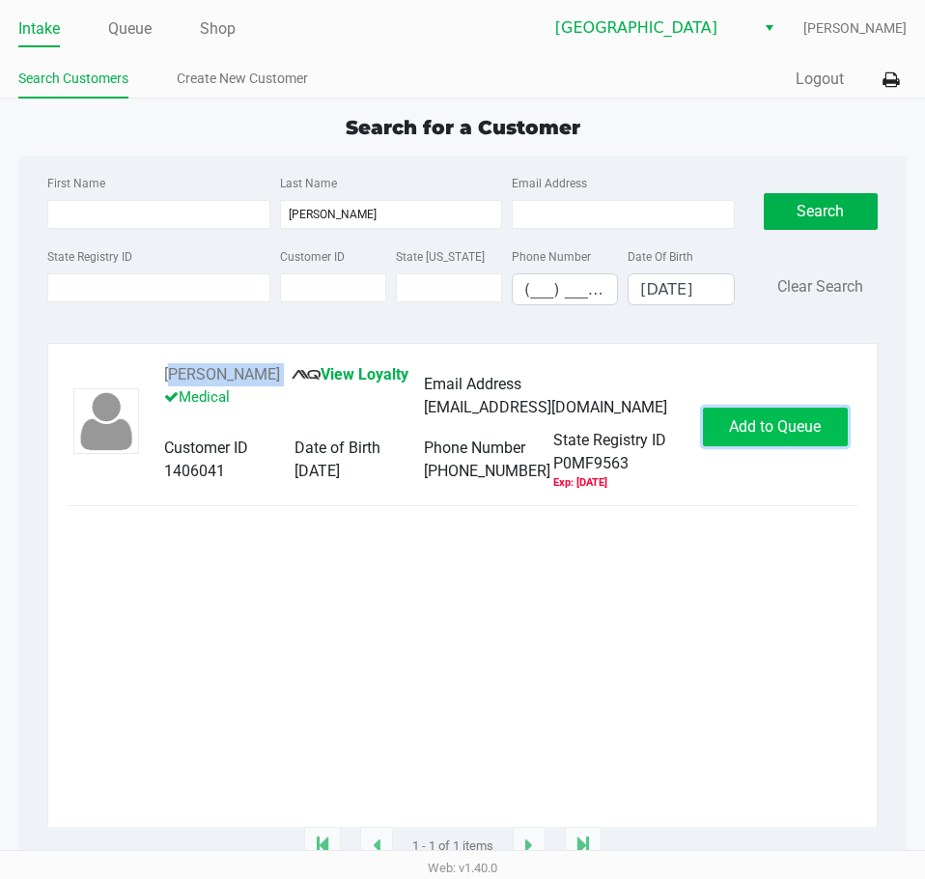
click at [732, 436] on span "Add to Queue" at bounding box center [775, 426] width 92 height 18
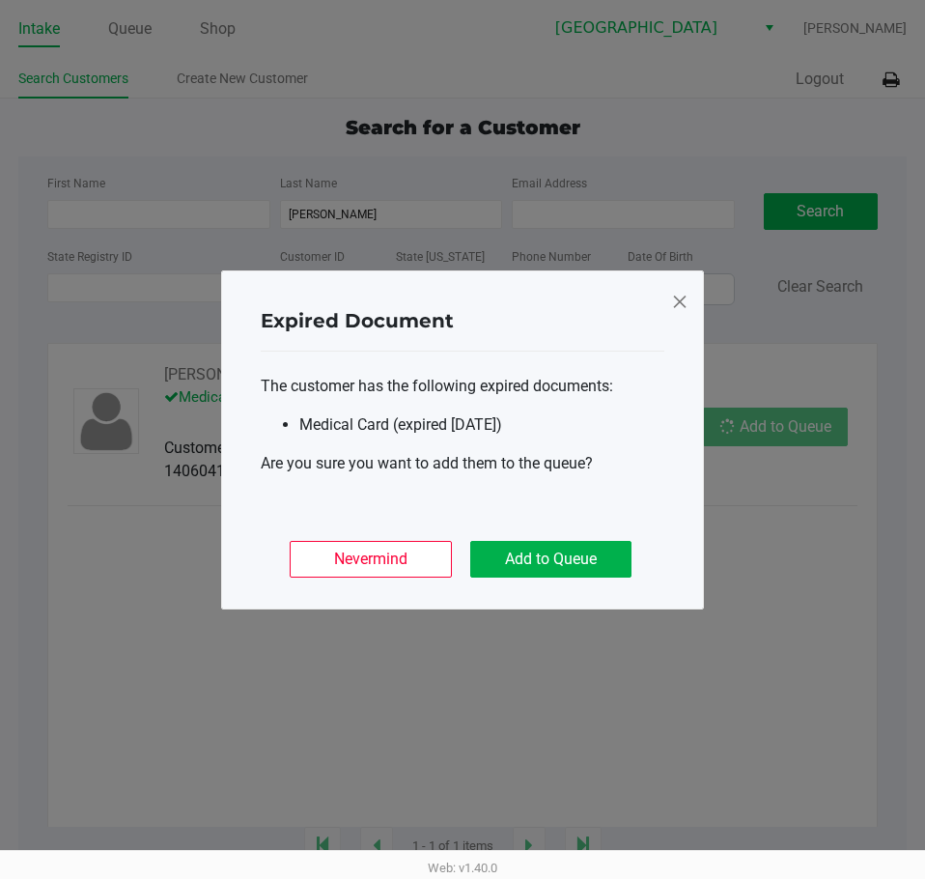
click at [751, 440] on ngb-modal-window "Expired Document The customer has the following expired documents: Medical Card…" at bounding box center [462, 439] width 925 height 879
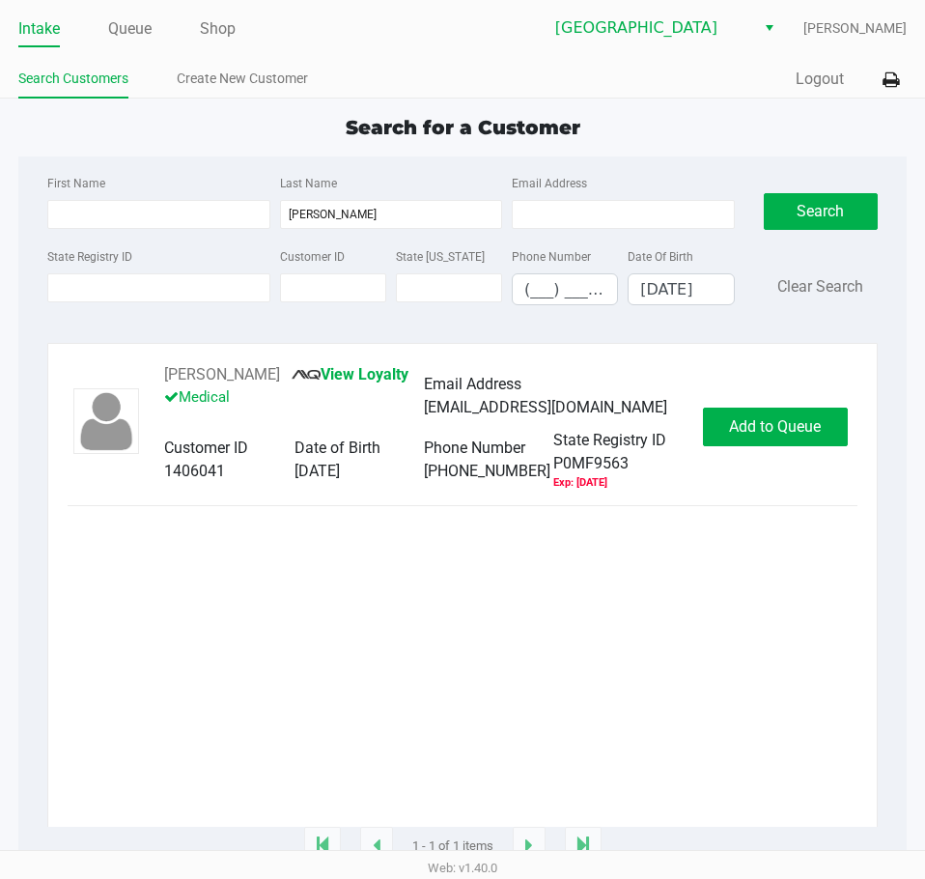
drag, startPoint x: 748, startPoint y: 444, endPoint x: 678, endPoint y: 468, distance: 73.6
click at [775, 434] on span "Add to Queue" at bounding box center [775, 426] width 92 height 18
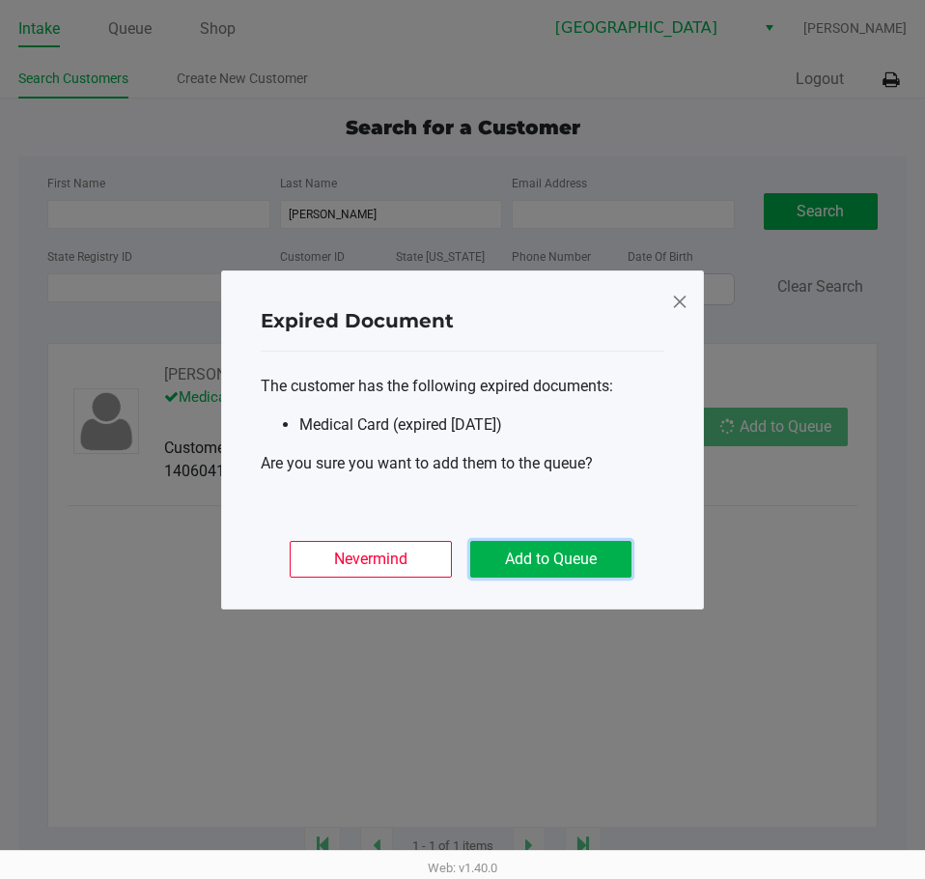
click at [576, 552] on button "Add to Queue" at bounding box center [550, 559] width 161 height 37
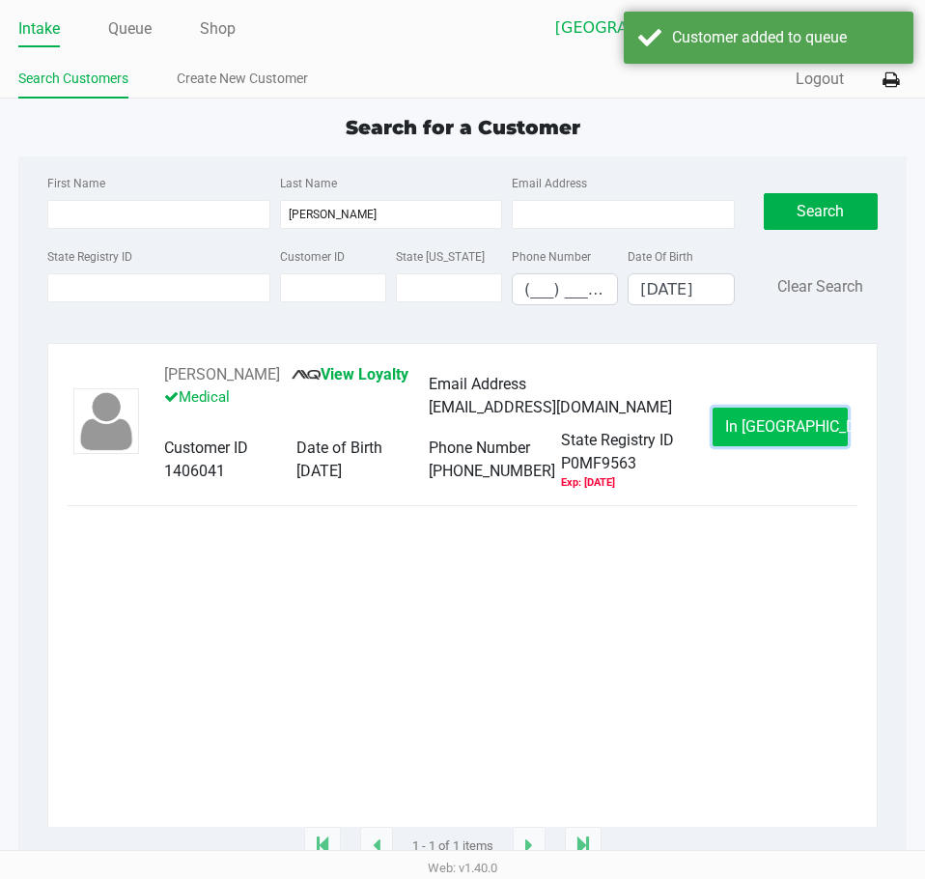
click at [780, 433] on span "In [GEOGRAPHIC_DATA]" at bounding box center [806, 426] width 162 height 18
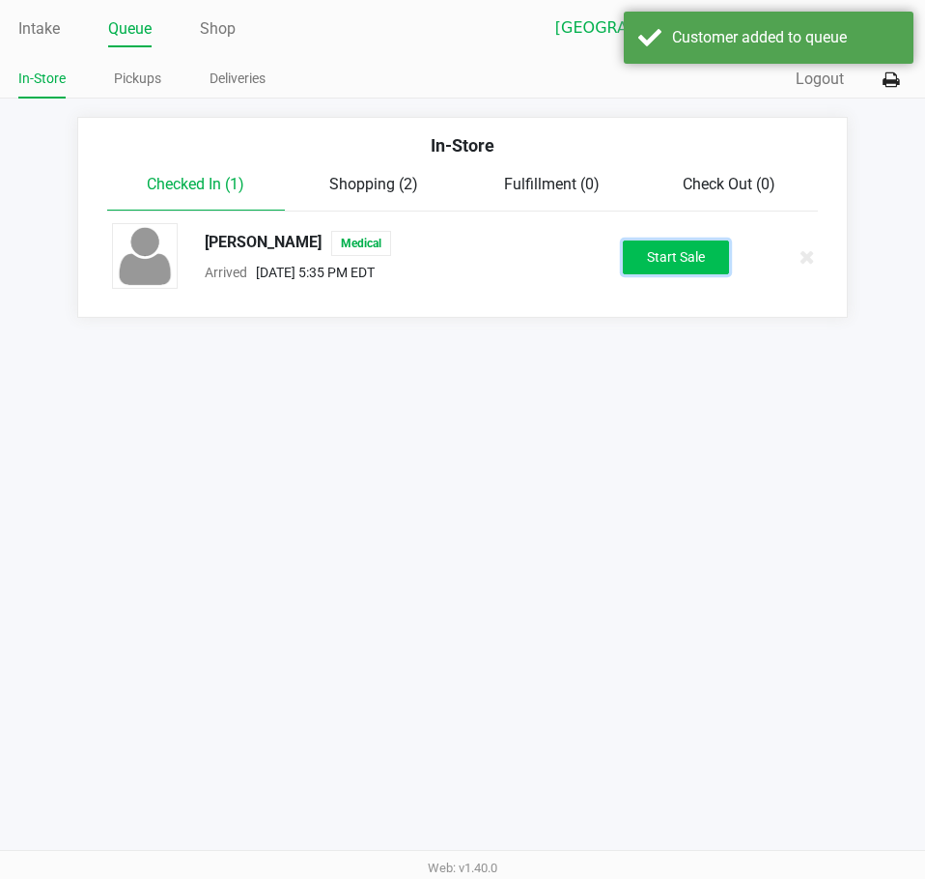
click at [632, 250] on button "Start Sale" at bounding box center [676, 258] width 106 height 34
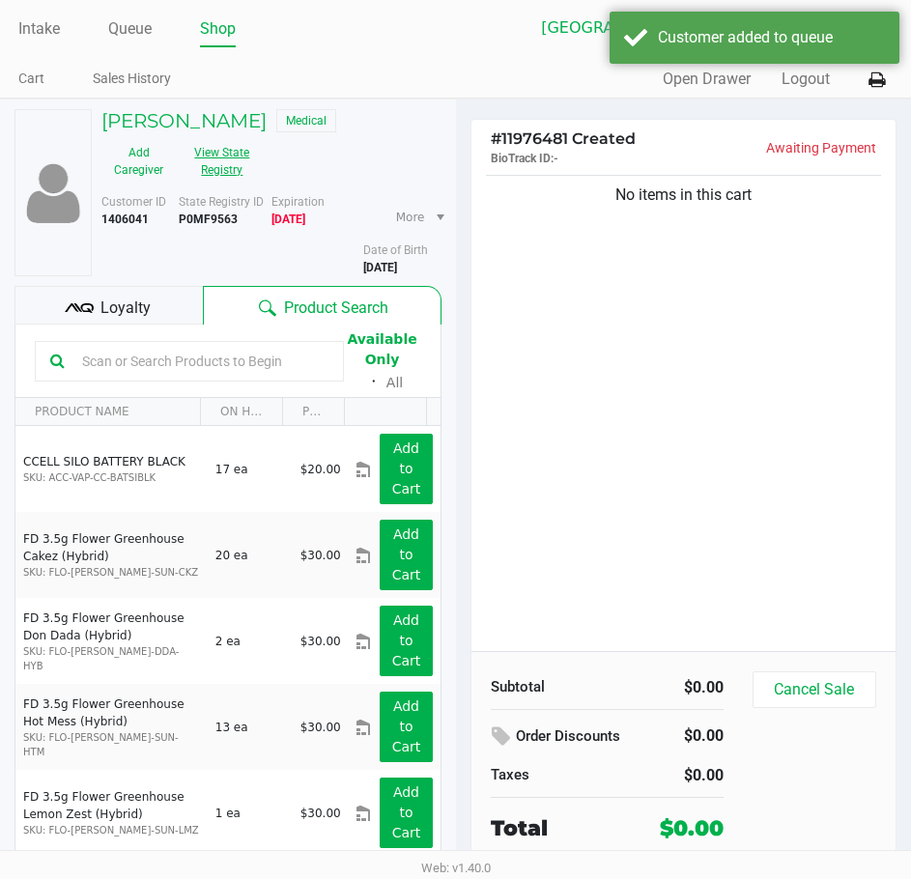
click at [250, 165] on button "View State Registry" at bounding box center [216, 161] width 81 height 48
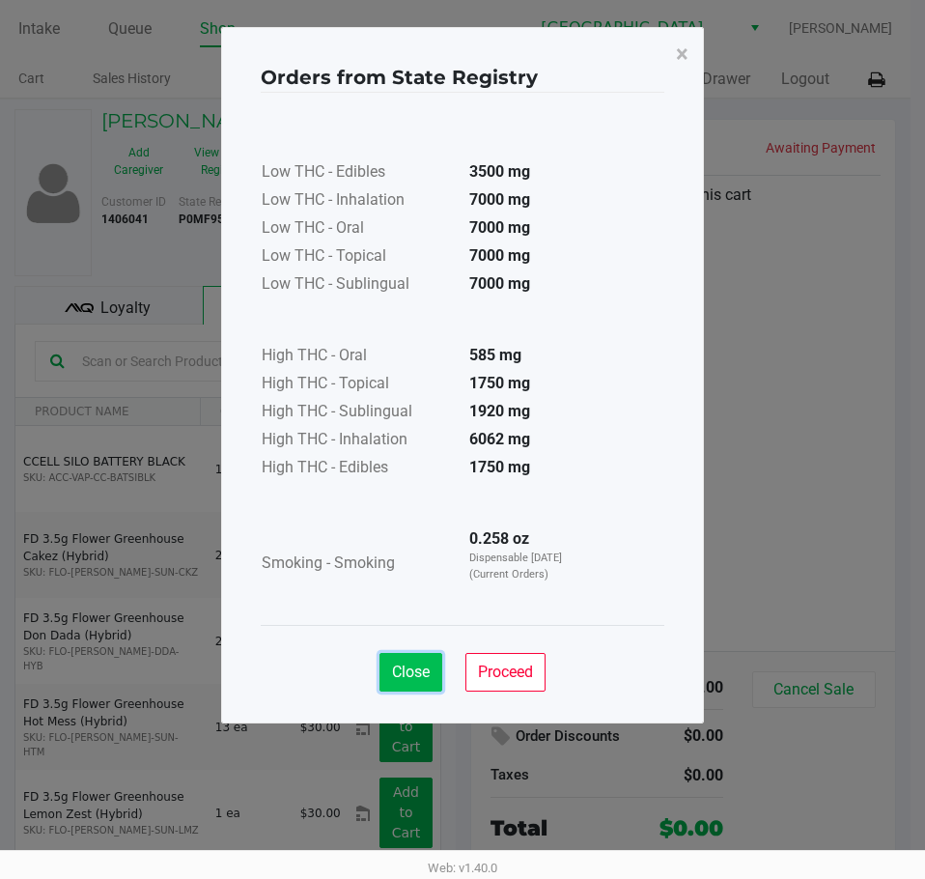
click at [429, 666] on span "Close" at bounding box center [411, 672] width 38 height 18
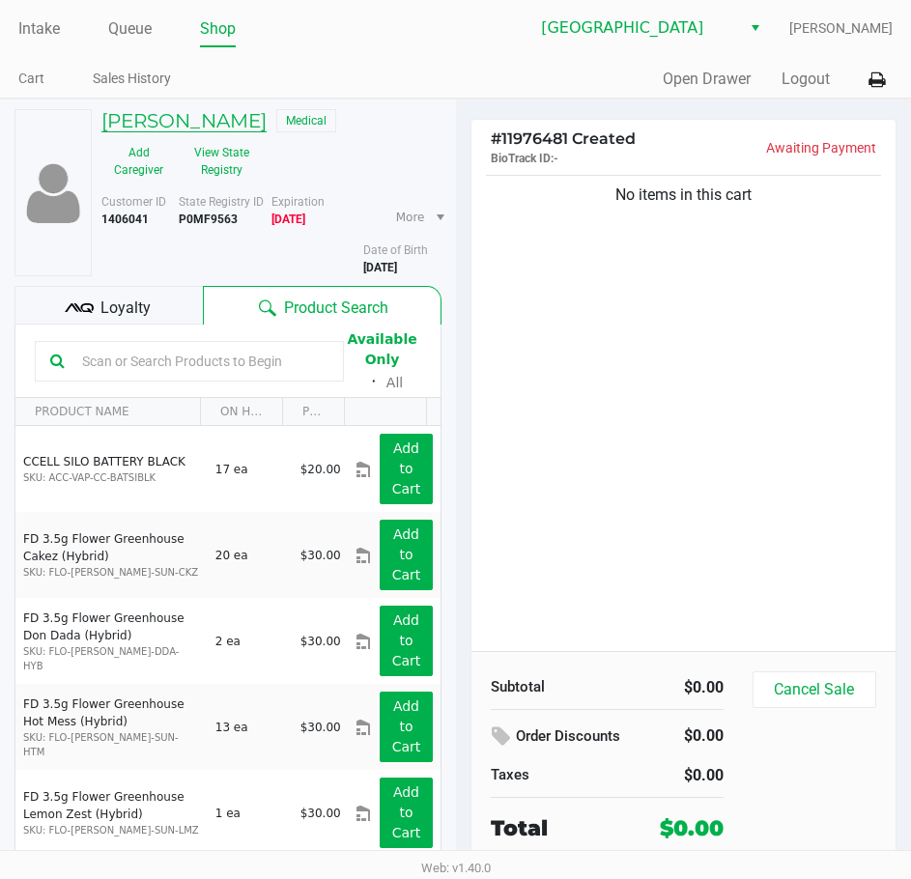
drag, startPoint x: 319, startPoint y: 119, endPoint x: 101, endPoint y: 123, distance: 217.4
click at [101, 123] on div "AMERICA [PERSON_NAME] Medical" at bounding box center [271, 123] width 369 height 28
click at [233, 166] on button "View State Registry" at bounding box center [216, 161] width 81 height 48
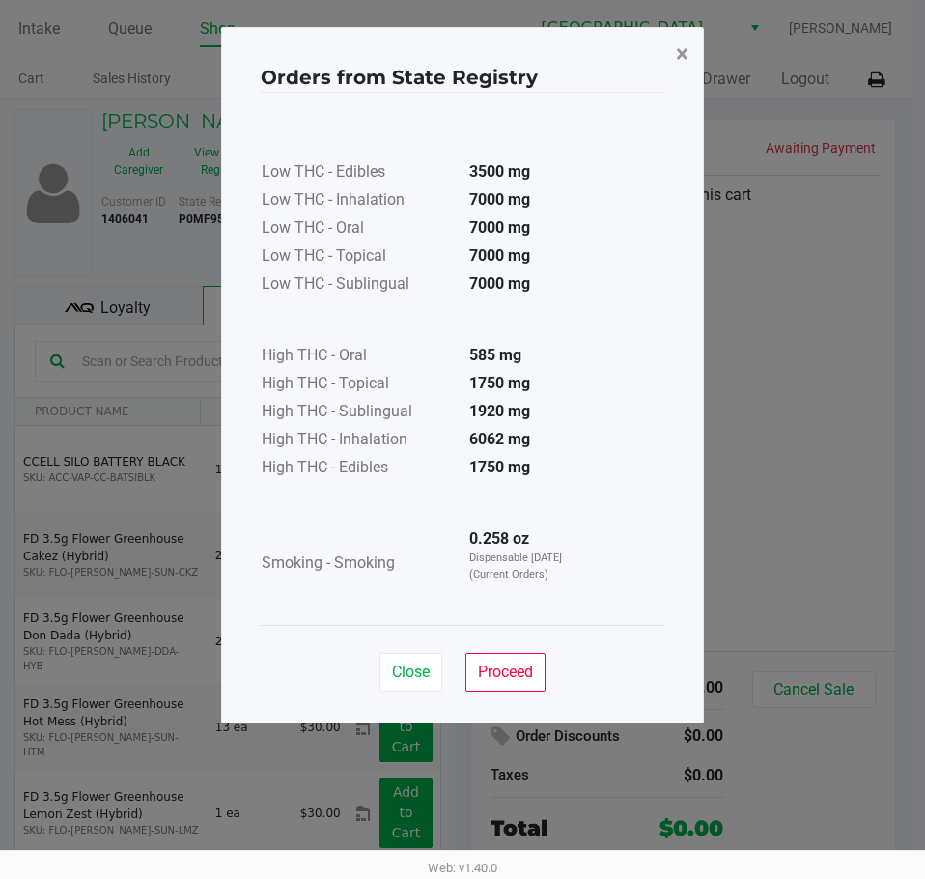
click at [685, 51] on span "×" at bounding box center [682, 54] width 13 height 27
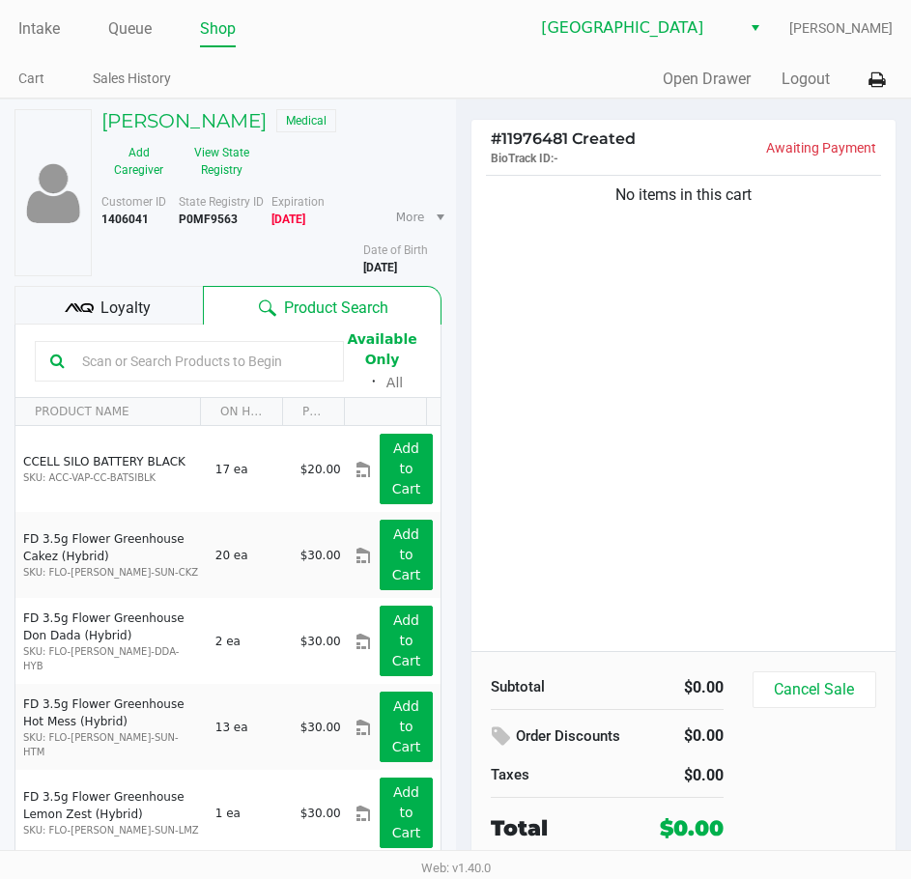
click at [421, 84] on ul "Cart Sales History" at bounding box center [237, 81] width 438 height 33
click at [489, 78] on div "Quick Sale Open Drawer Logout" at bounding box center [675, 80] width 438 height 36
drag, startPoint x: 551, startPoint y: 93, endPoint x: 625, endPoint y: 128, distance: 82.1
click at [553, 94] on div "Quick Sale Open Drawer Logout" at bounding box center [675, 80] width 438 height 36
click at [588, 81] on div "Quick Sale Open Drawer Logout" at bounding box center [675, 80] width 438 height 36
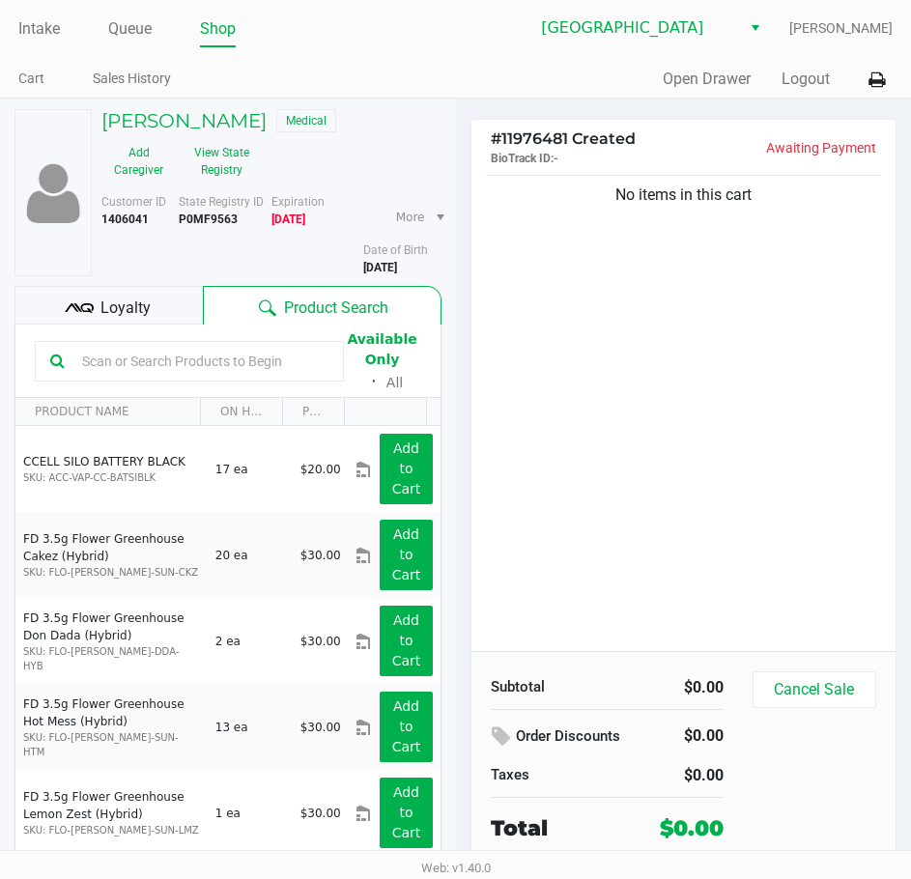
click at [614, 64] on div "Quick Sale Open Drawer Logout" at bounding box center [675, 80] width 438 height 36
click at [514, 43] on div "Lakeland WC [PERSON_NAME]" at bounding box center [675, 28] width 438 height 37
click at [21, 25] on link "Intake" at bounding box center [39, 28] width 42 height 27
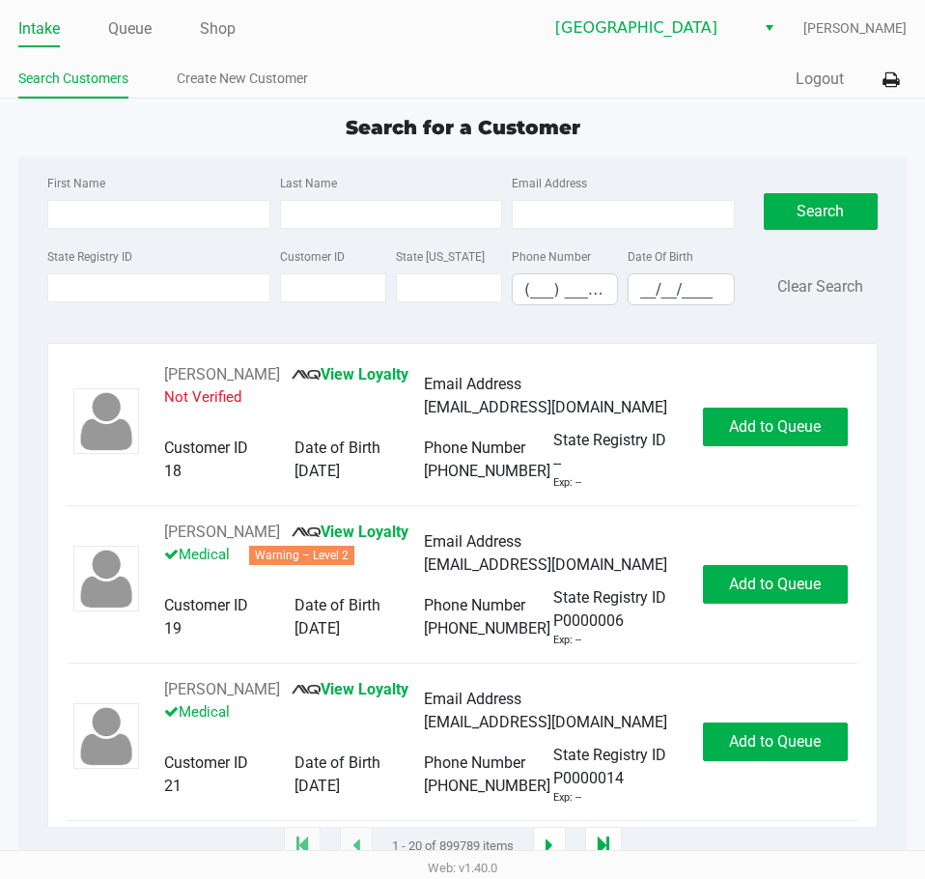
click at [837, 149] on div "Search for a Customer First Name Last Name Email Address State Registry ID Cust…" at bounding box center [462, 480] width 889 height 734
click at [140, 40] on link "Queue" at bounding box center [129, 28] width 43 height 27
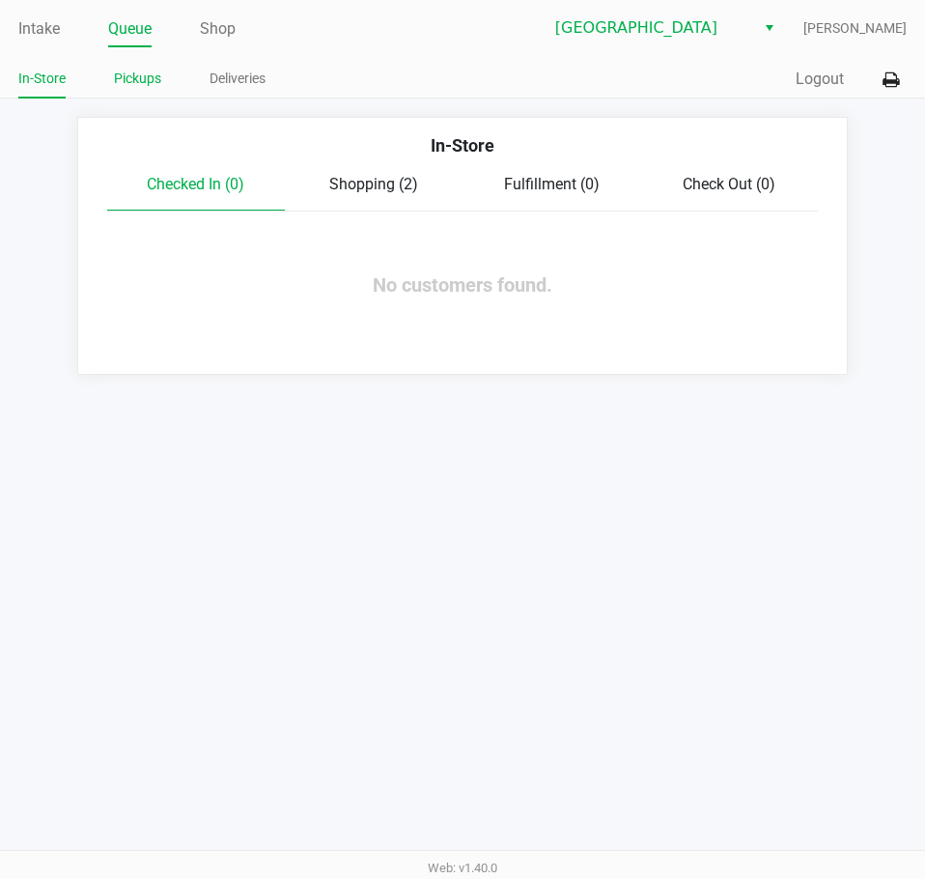
click at [154, 76] on link "Pickups" at bounding box center [137, 79] width 47 height 24
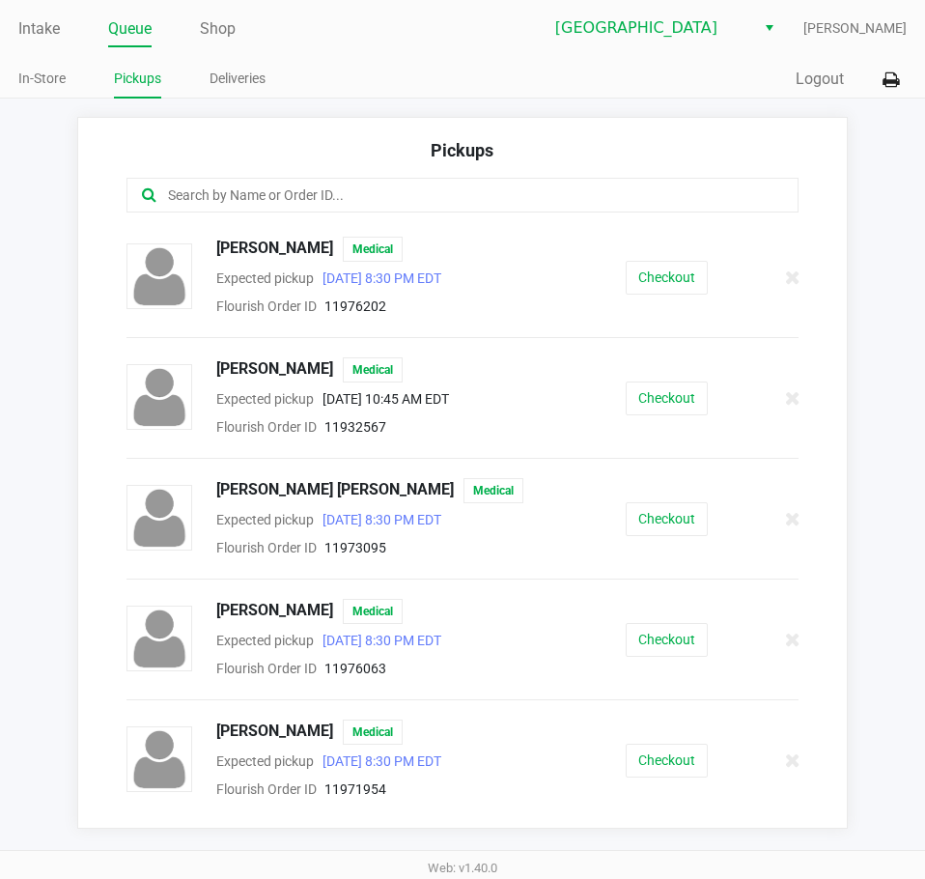
click at [308, 188] on input "text" at bounding box center [455, 195] width 578 height 22
type input "[PERSON_NAME]"
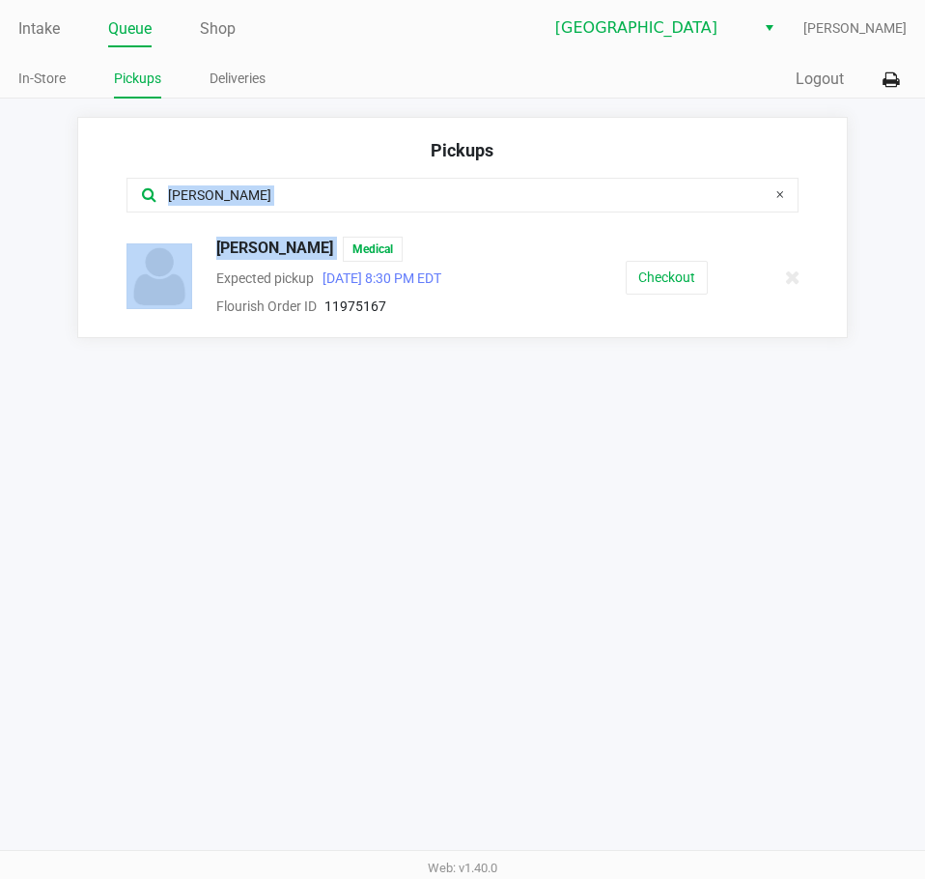
drag, startPoint x: 336, startPoint y: 244, endPoint x: 192, endPoint y: 235, distance: 144.2
click at [192, 235] on div "Pickups [PERSON_NAME] [PERSON_NAME] Medical Expected pickup [DATE] 8:30 PM EDT …" at bounding box center [462, 227] width 771 height 221
click at [268, 215] on div "[PERSON_NAME]" at bounding box center [462, 207] width 701 height 59
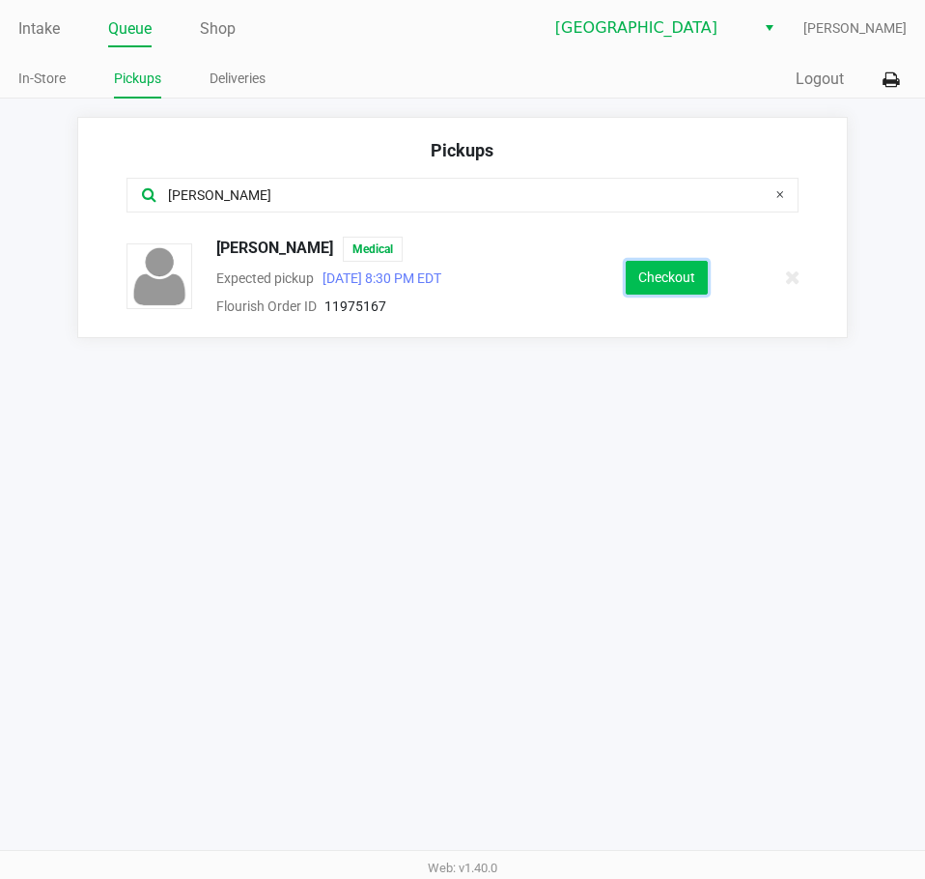
click at [682, 280] on button "Checkout" at bounding box center [667, 278] width 82 height 34
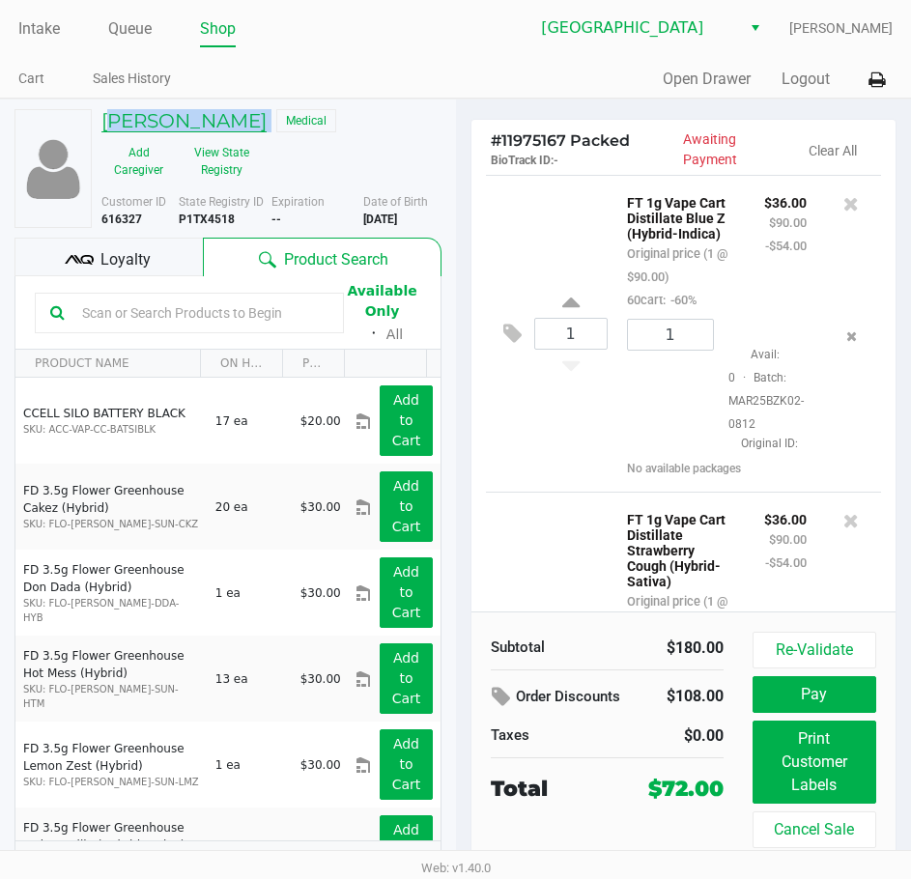
drag, startPoint x: 272, startPoint y: 121, endPoint x: 104, endPoint y: 128, distance: 168.2
click at [104, 128] on div "[PERSON_NAME] Medical" at bounding box center [271, 123] width 369 height 28
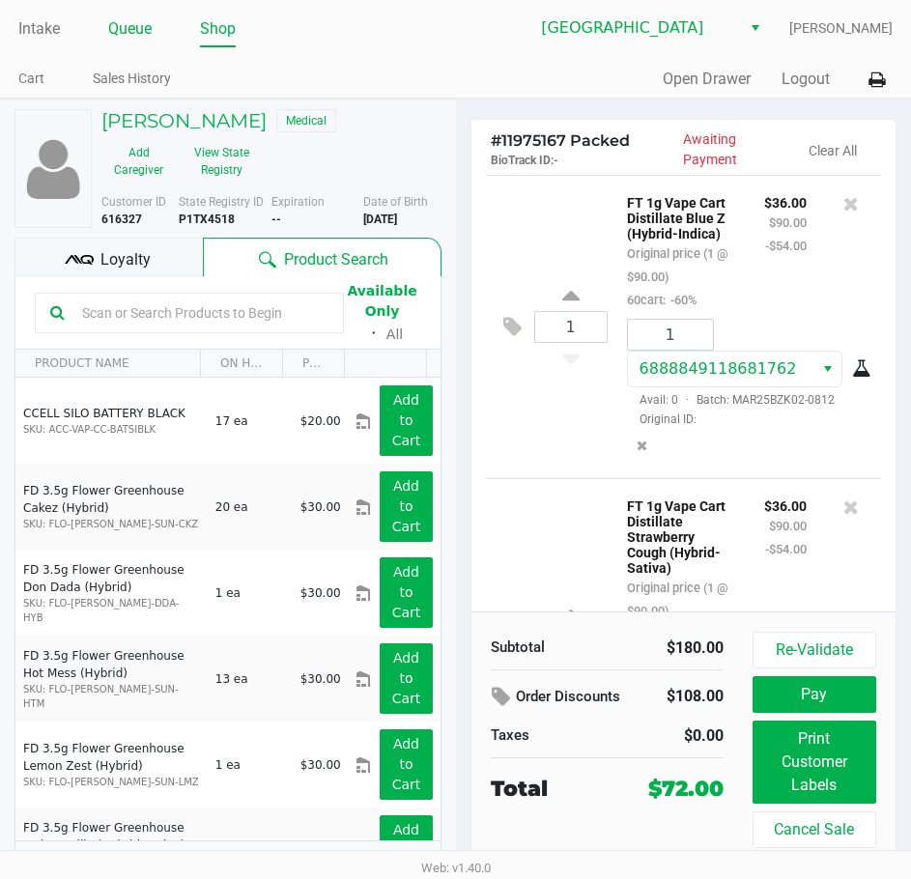
click at [114, 32] on link "Queue" at bounding box center [129, 28] width 43 height 27
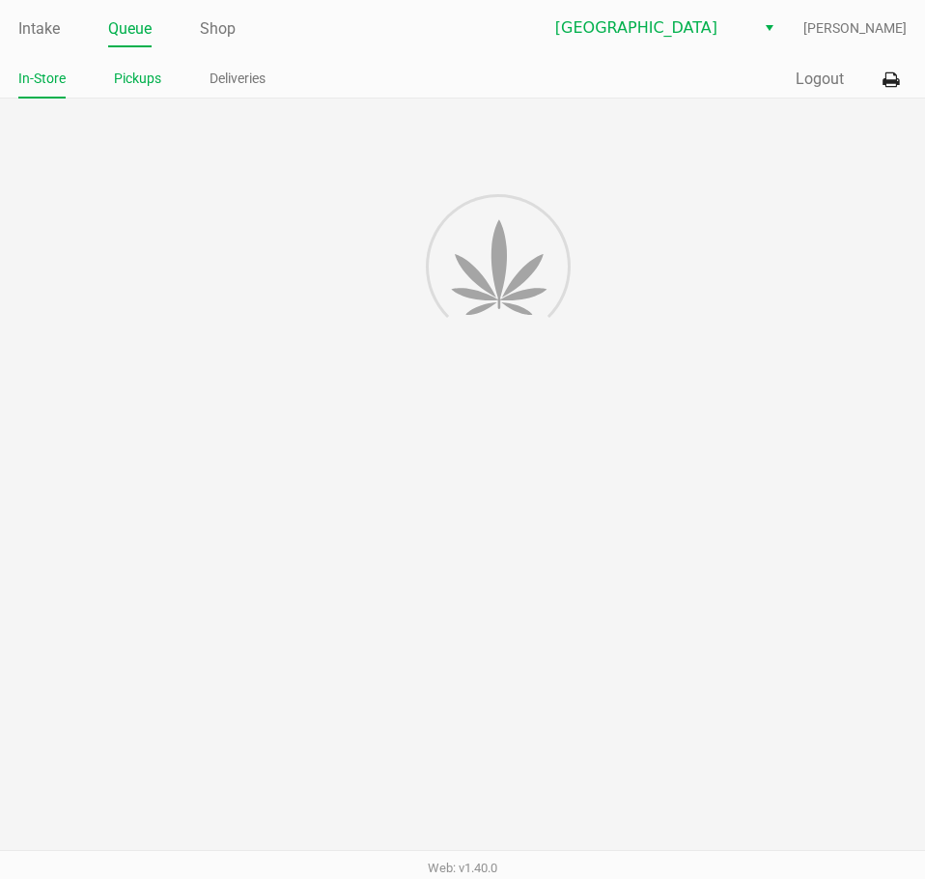
click at [147, 76] on link "Pickups" at bounding box center [137, 79] width 47 height 24
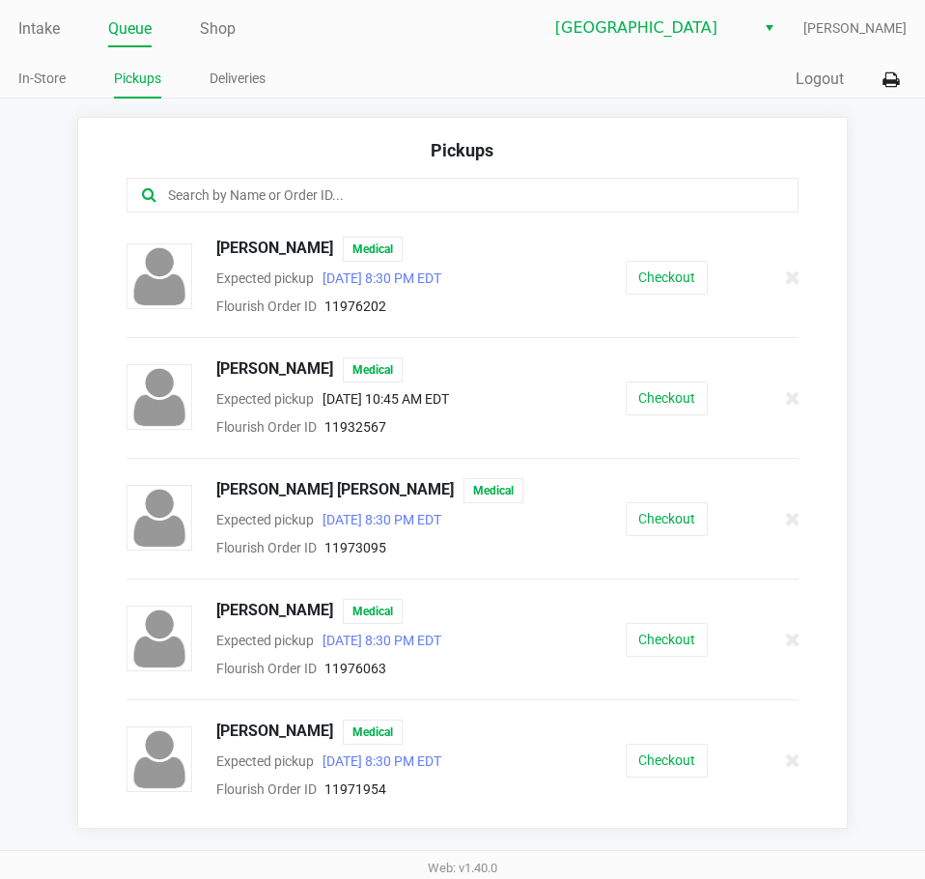
click at [261, 205] on input "text" at bounding box center [455, 195] width 578 height 22
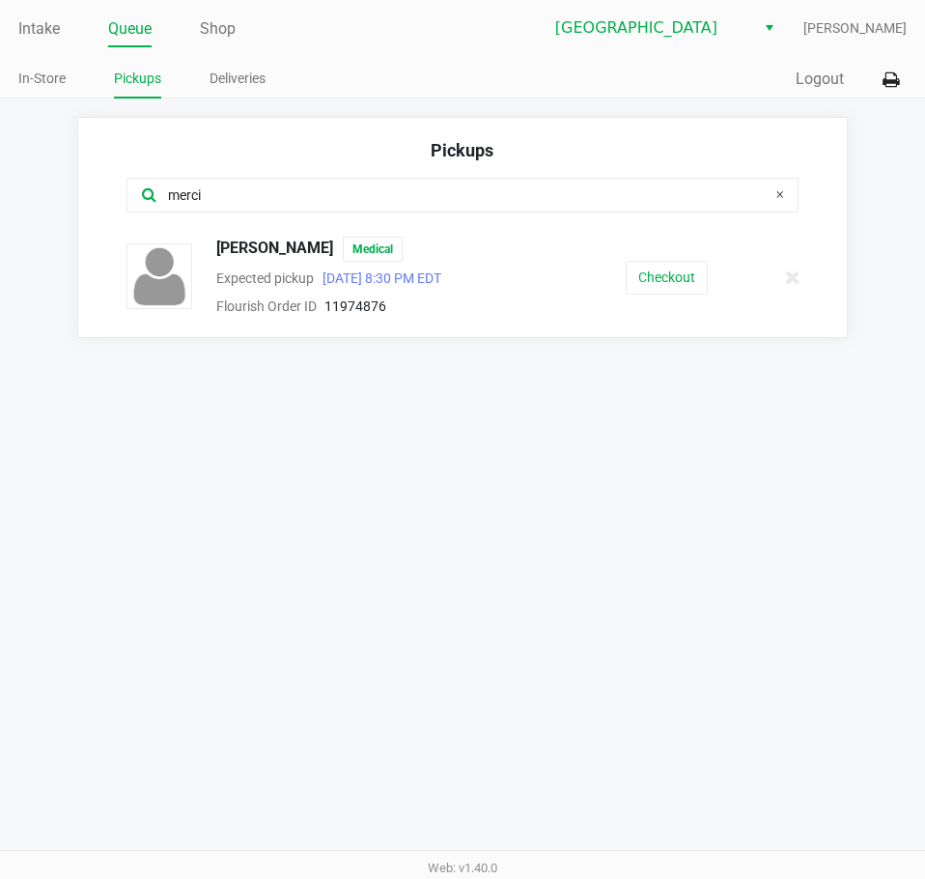
type input "merci"
drag, startPoint x: 339, startPoint y: 248, endPoint x: 214, endPoint y: 249, distance: 124.6
click at [214, 249] on div "[PERSON_NAME] Medical" at bounding box center [372, 249] width 340 height 25
click at [336, 76] on ul "In-Store Pickups Deliveries" at bounding box center [240, 81] width 444 height 33
drag, startPoint x: 51, startPoint y: 36, endPoint x: 116, endPoint y: 40, distance: 64.8
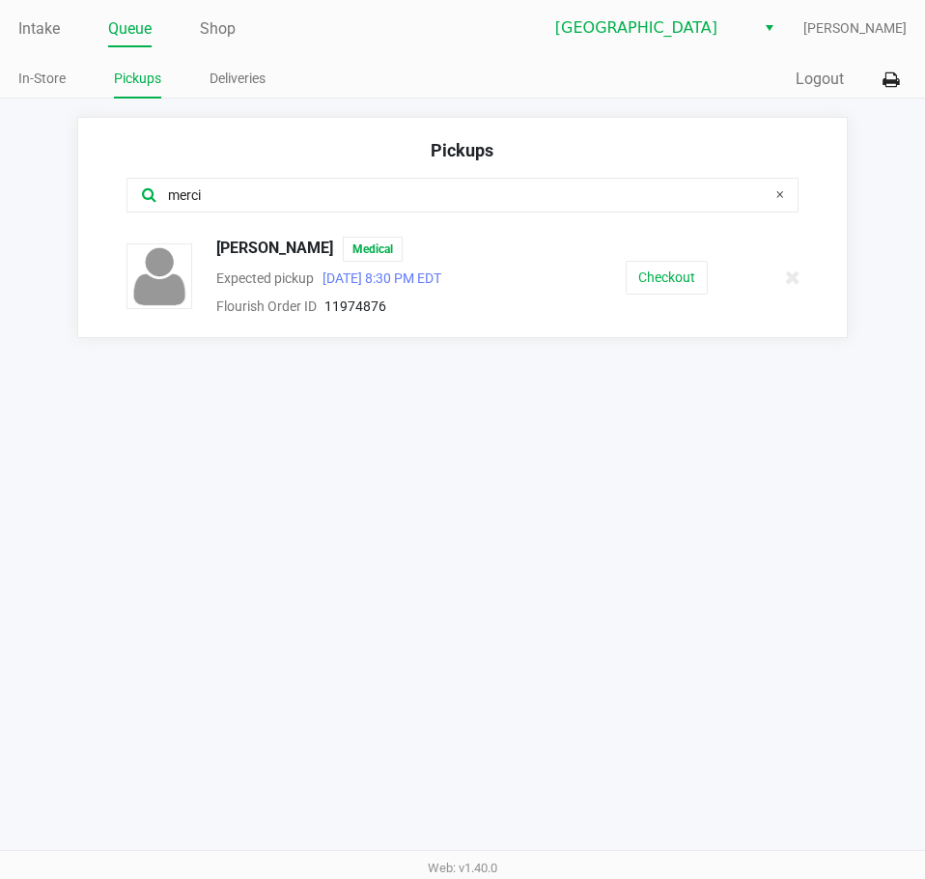
click at [51, 36] on link "Intake" at bounding box center [39, 28] width 42 height 27
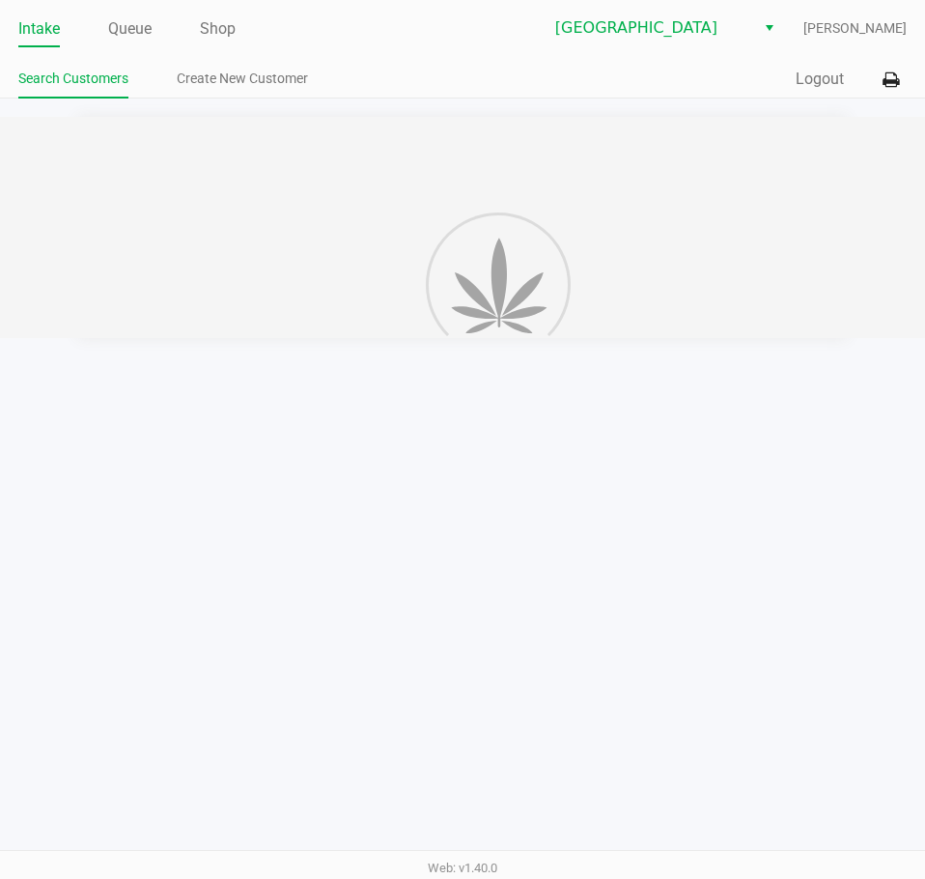
click at [464, 69] on div "Quick Sale Logout" at bounding box center [685, 80] width 444 height 36
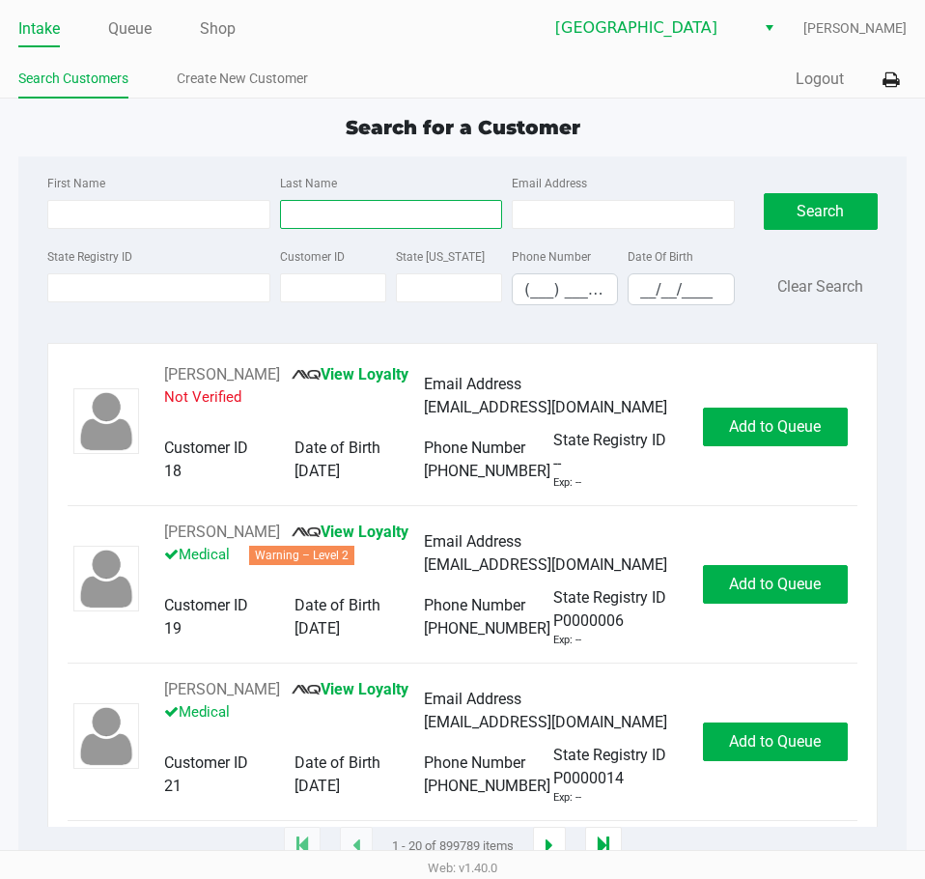
click at [362, 201] on input "Last Name" at bounding box center [391, 214] width 222 height 29
type input "ph"
click at [148, 25] on link "Queue" at bounding box center [129, 28] width 43 height 27
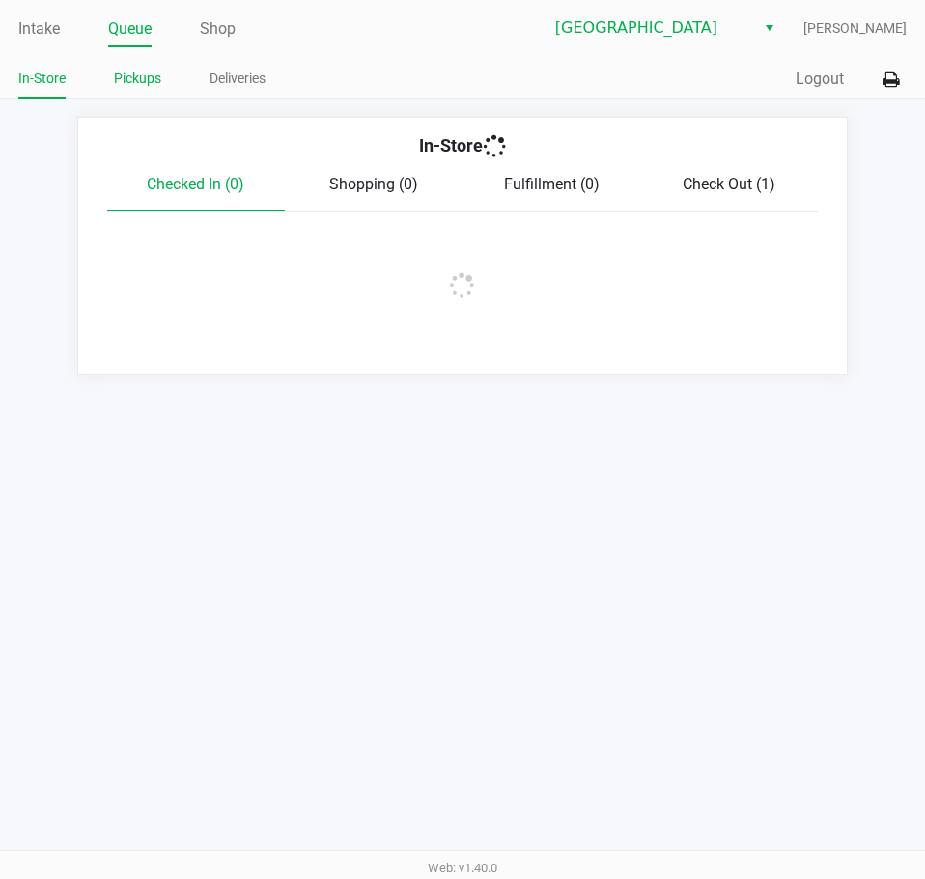
click at [148, 82] on link "Pickups" at bounding box center [137, 79] width 47 height 24
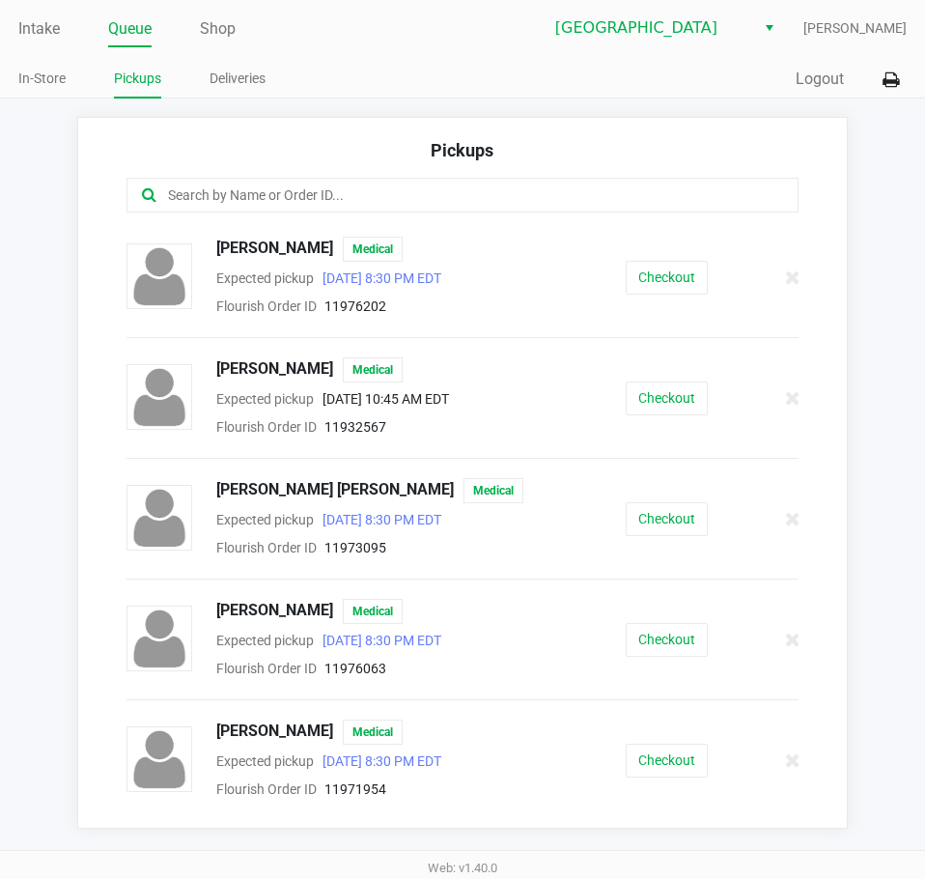
click at [237, 187] on input "text" at bounding box center [455, 195] width 578 height 22
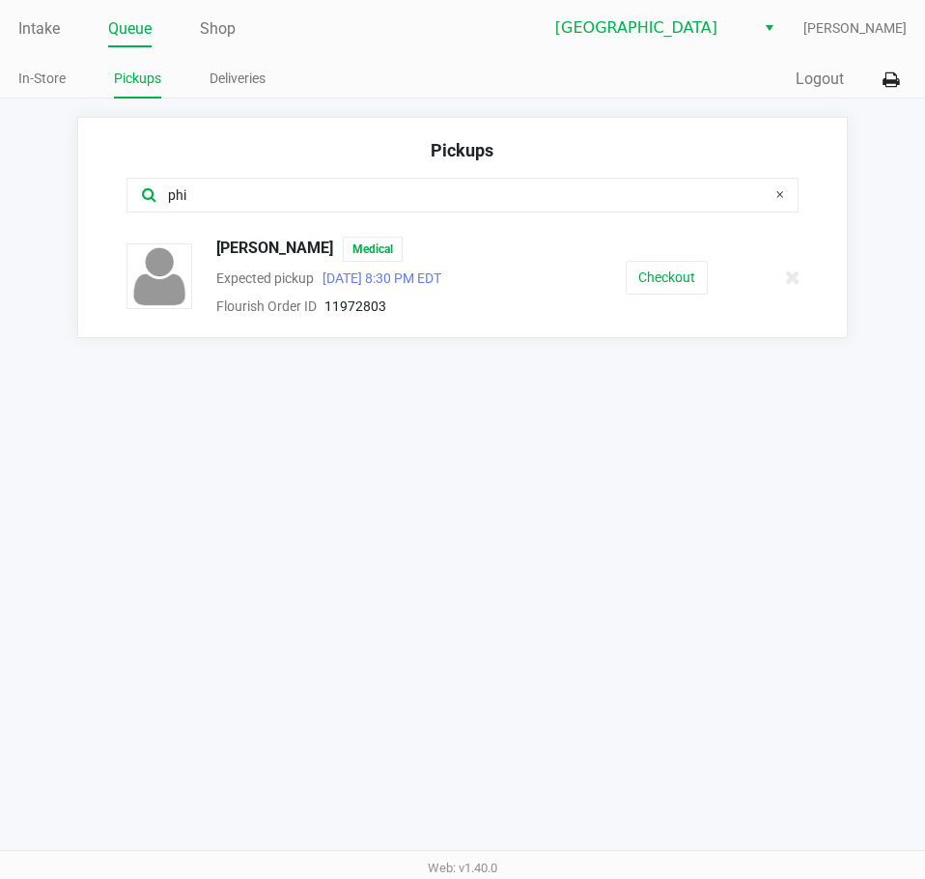
type input "phi"
drag, startPoint x: 341, startPoint y: 247, endPoint x: 217, endPoint y: 253, distance: 123.8
click at [217, 253] on div "[PERSON_NAME] Medical" at bounding box center [372, 249] width 340 height 25
click at [668, 278] on button "Checkout" at bounding box center [667, 278] width 82 height 34
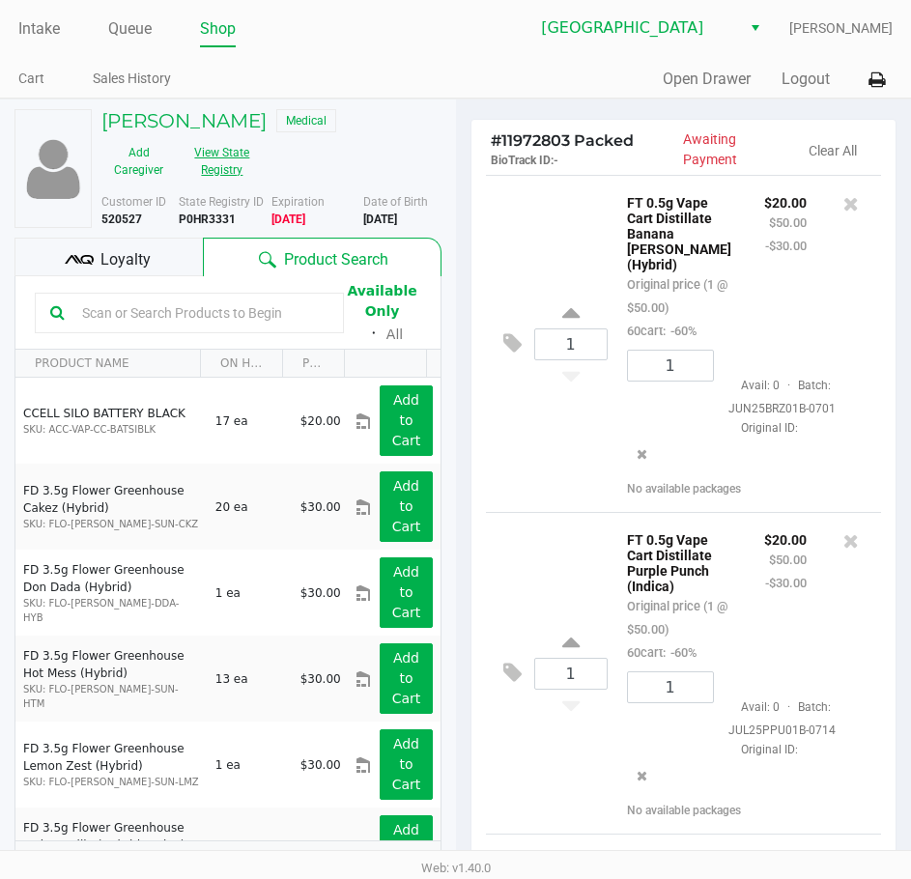
click at [213, 159] on button "View State Registry" at bounding box center [216, 161] width 81 height 48
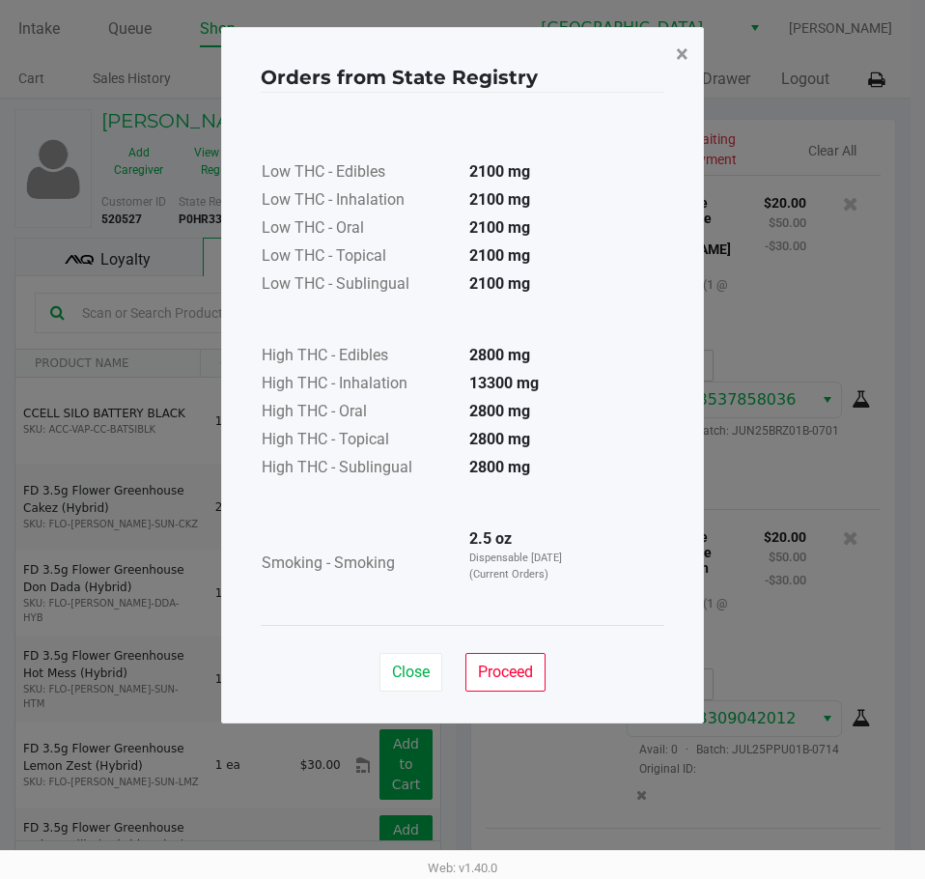
click at [686, 54] on span "×" at bounding box center [682, 54] width 13 height 27
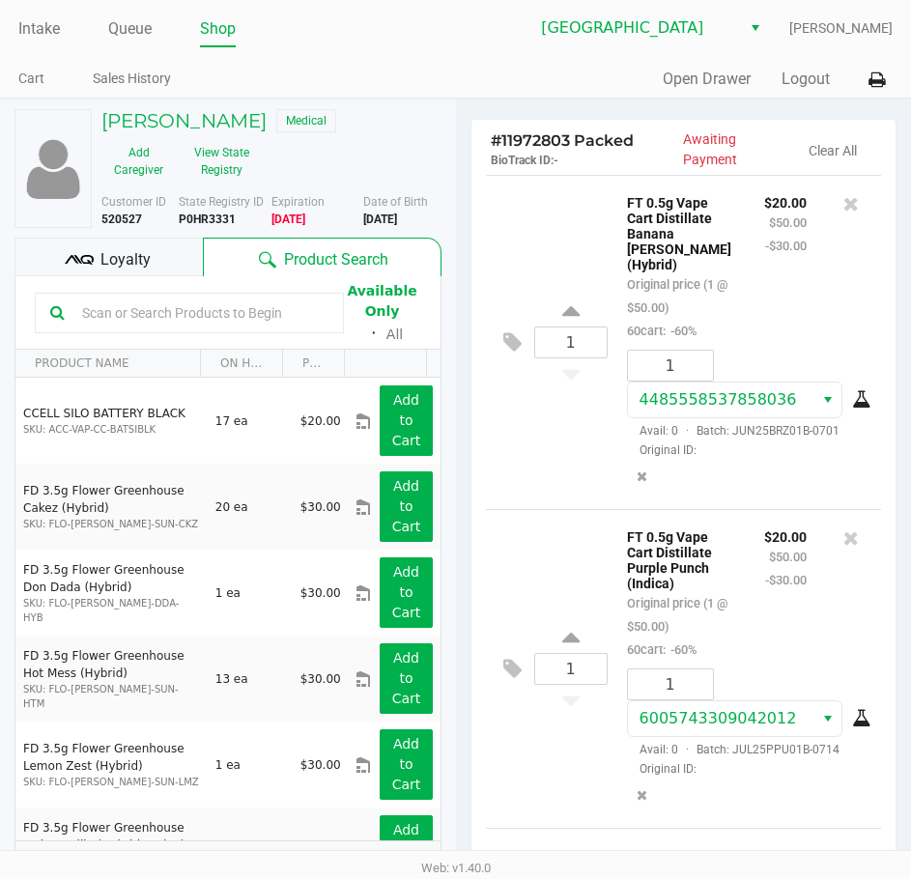
click at [410, 91] on ul "Cart Sales History" at bounding box center [237, 81] width 438 height 33
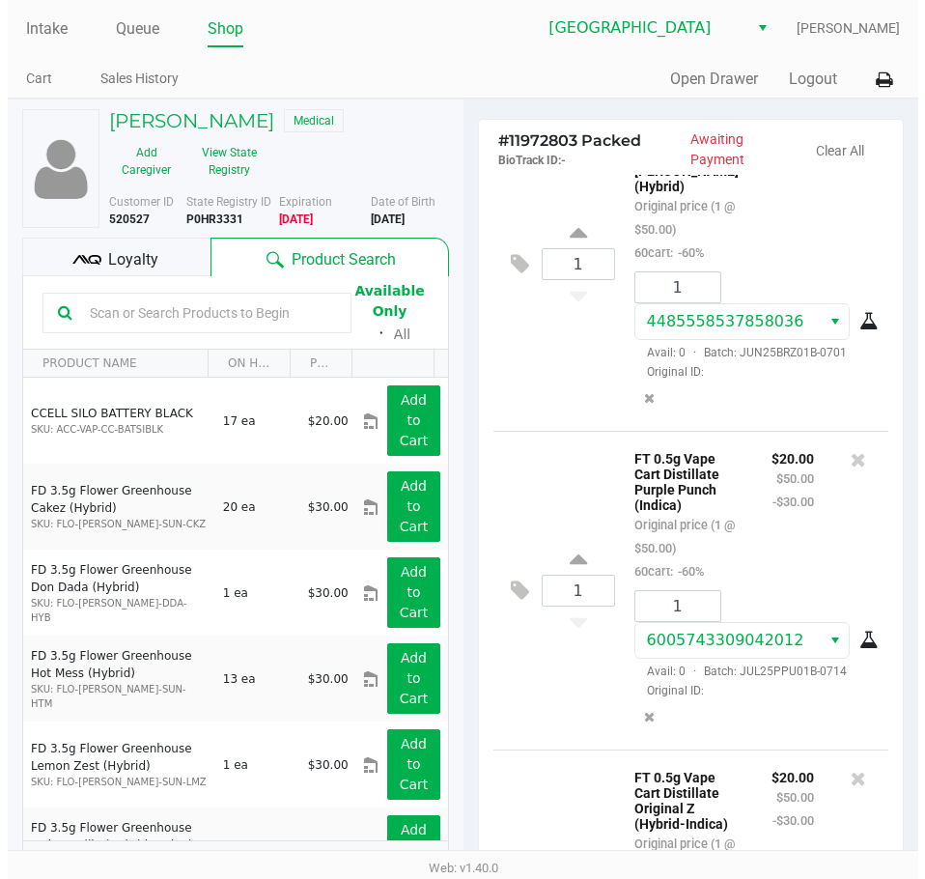
scroll to position [281, 0]
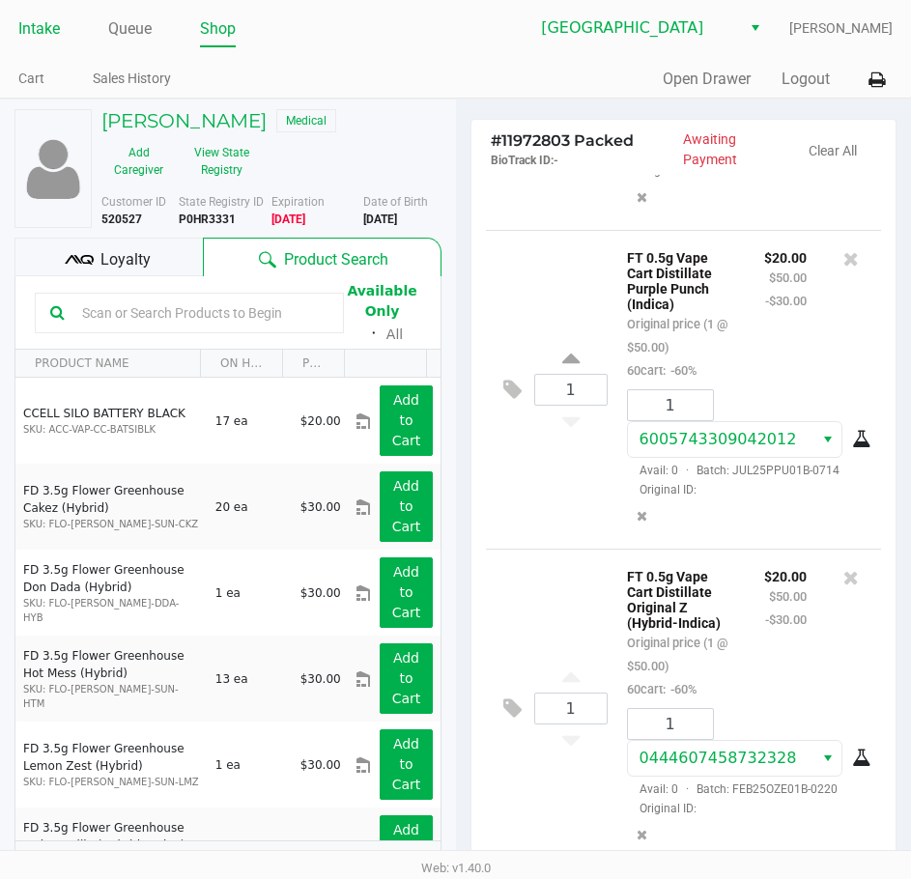
click at [48, 32] on link "Intake" at bounding box center [39, 28] width 42 height 27
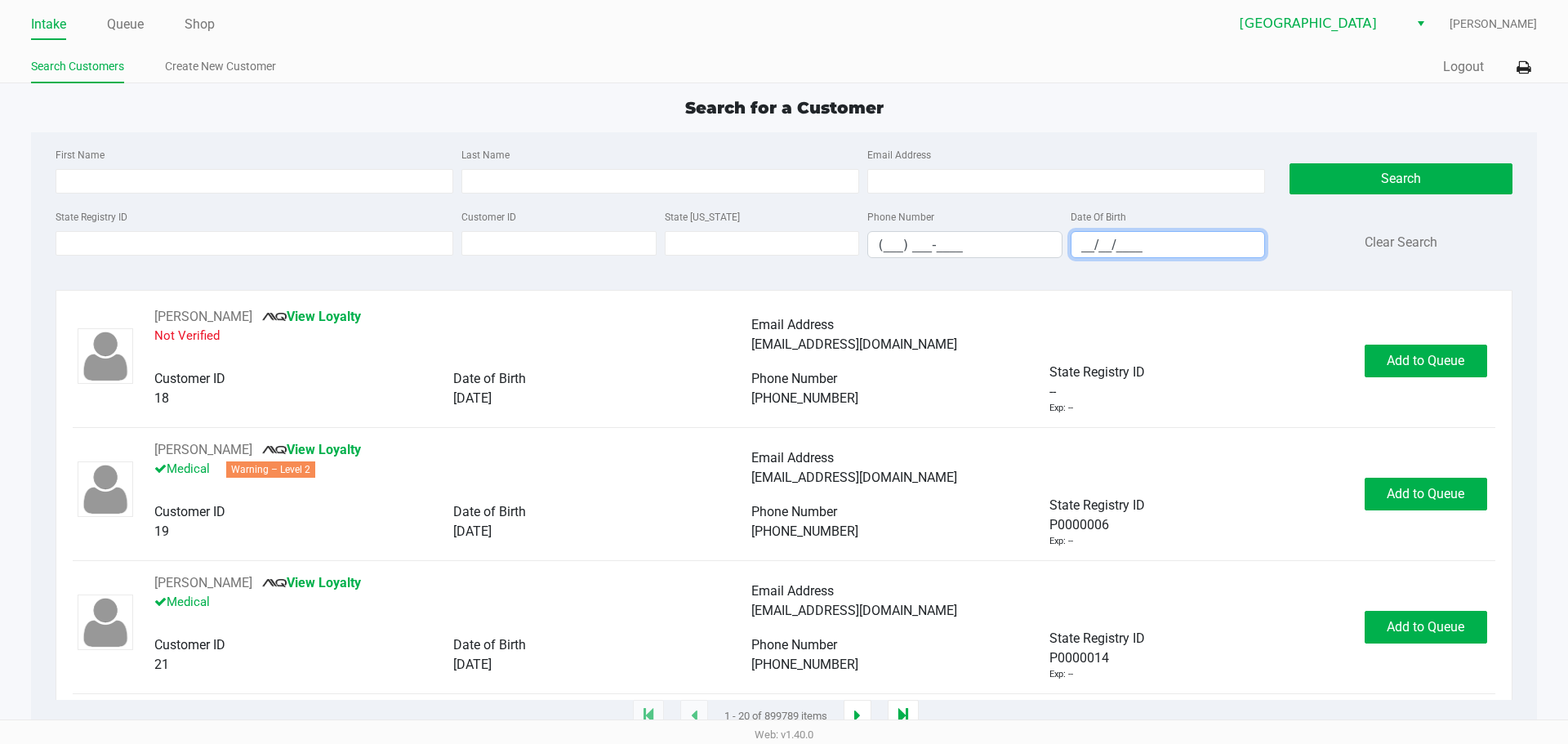
click at [781, 253] on input "__/__/____" at bounding box center [1167, 244] width 194 height 25
type input "[DATE]"
click at [568, 186] on input "Last Name" at bounding box center [660, 181] width 397 height 25
type input "f"
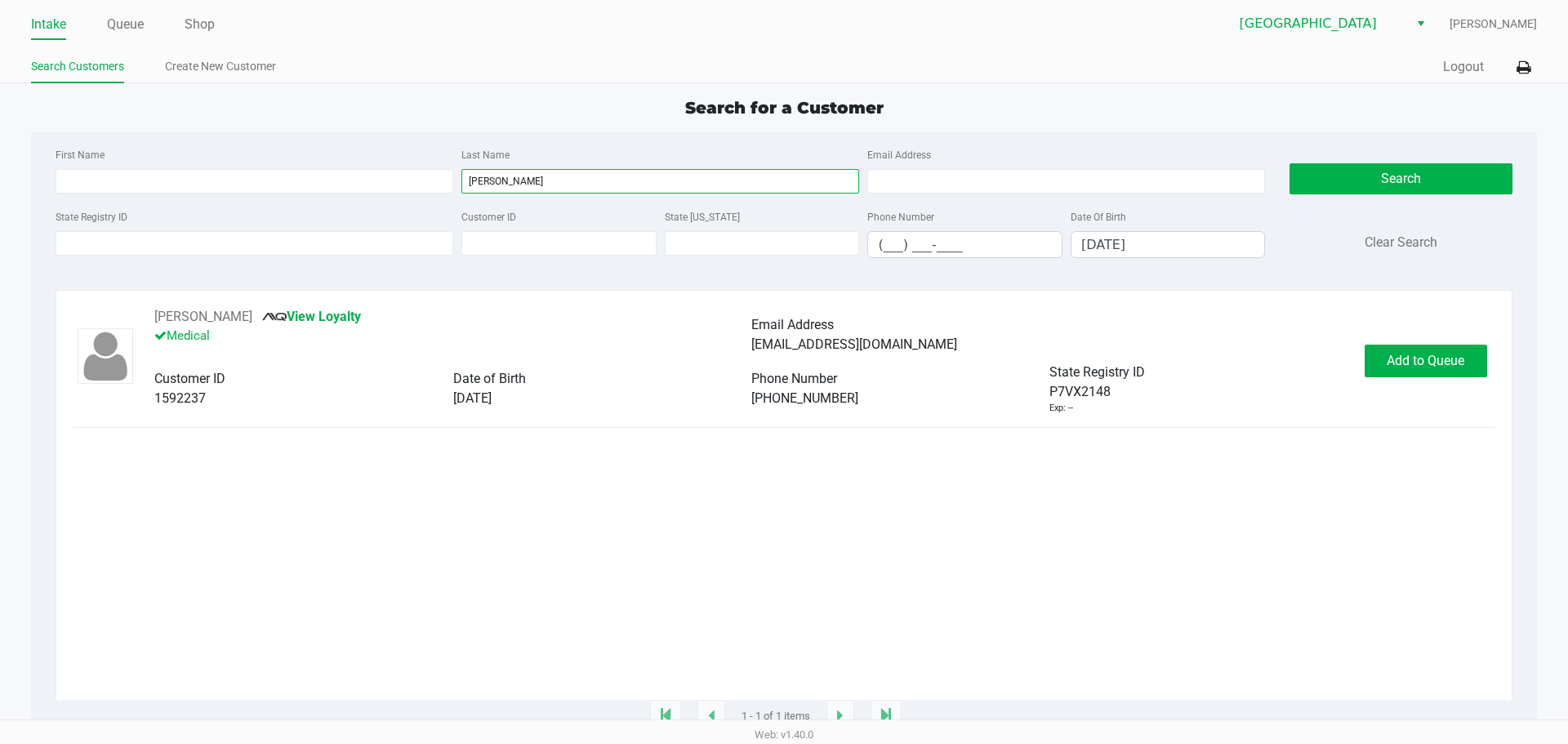
type input "[PERSON_NAME]"
drag, startPoint x: 259, startPoint y: 313, endPoint x: 167, endPoint y: 318, distance: 92.1
click at [156, 318] on div "[PERSON_NAME] View Loyalty Medical" at bounding box center [453, 335] width 597 height 56
click at [781, 359] on span "Add to Queue" at bounding box center [1425, 360] width 78 height 15
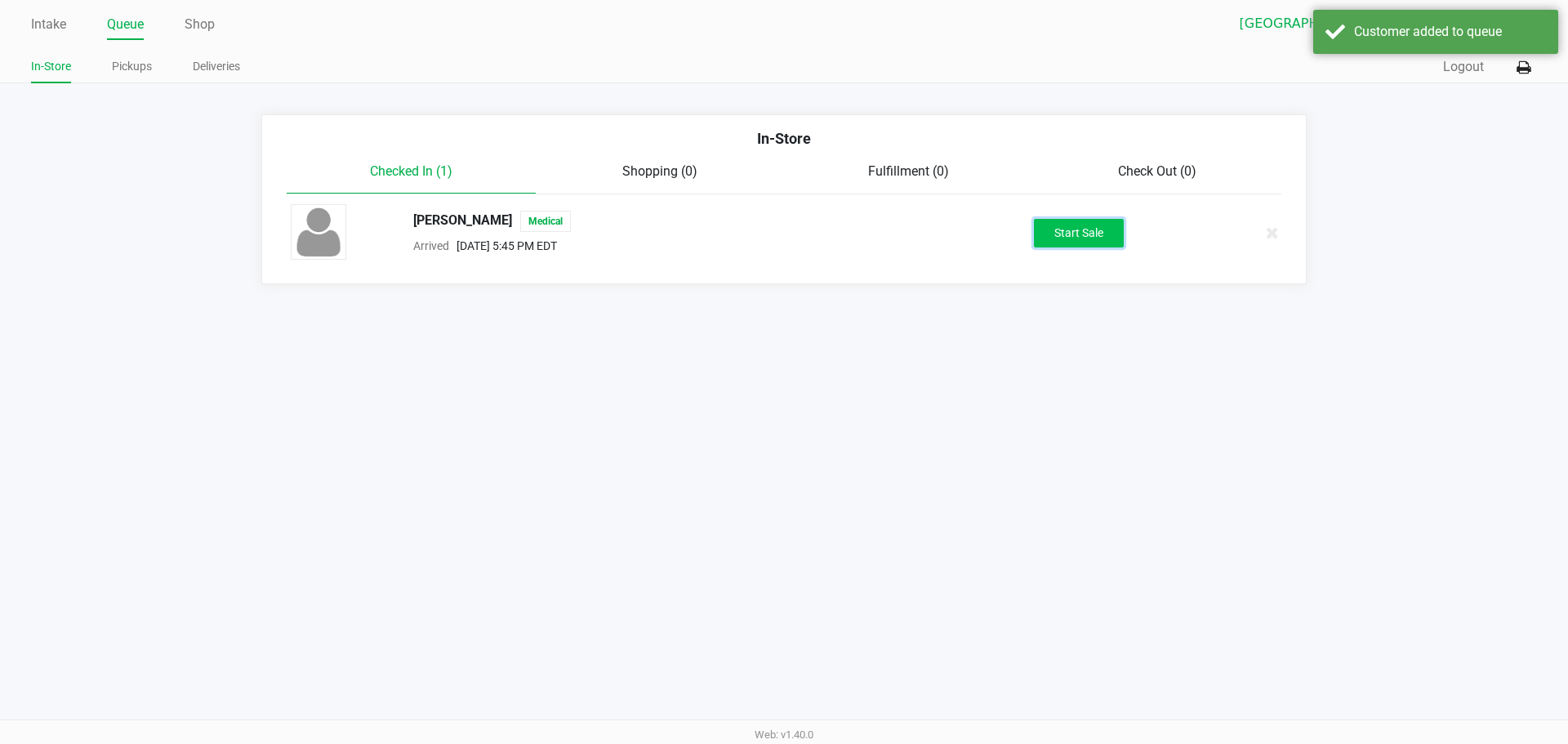
click at [781, 235] on button "Start Sale" at bounding box center [1079, 233] width 90 height 29
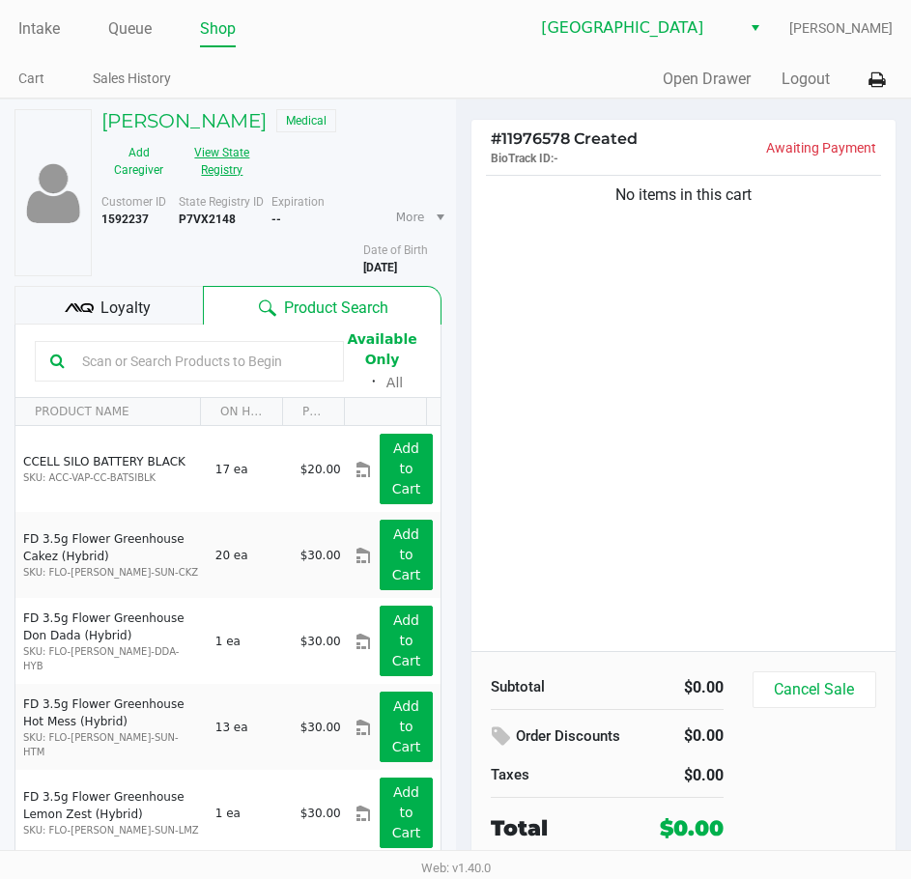
click at [228, 164] on button "View State Registry" at bounding box center [216, 161] width 81 height 48
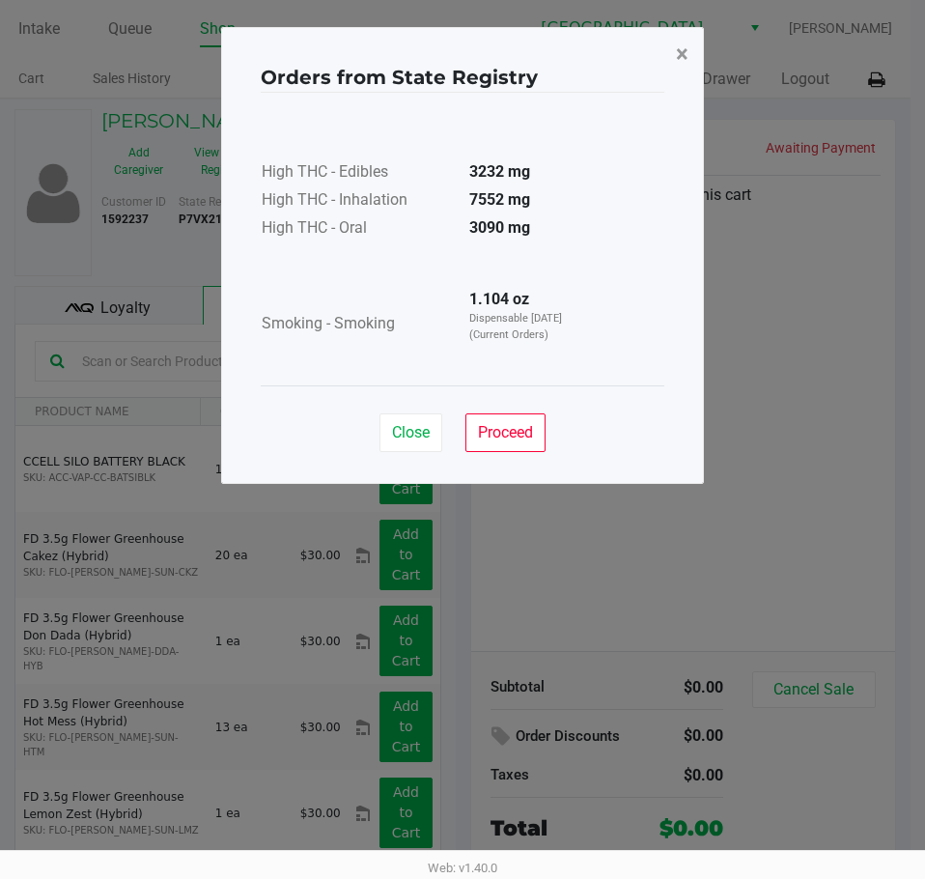
drag, startPoint x: 683, startPoint y: 51, endPoint x: 321, endPoint y: 5, distance: 365.2
click at [683, 51] on span "×" at bounding box center [682, 54] width 13 height 27
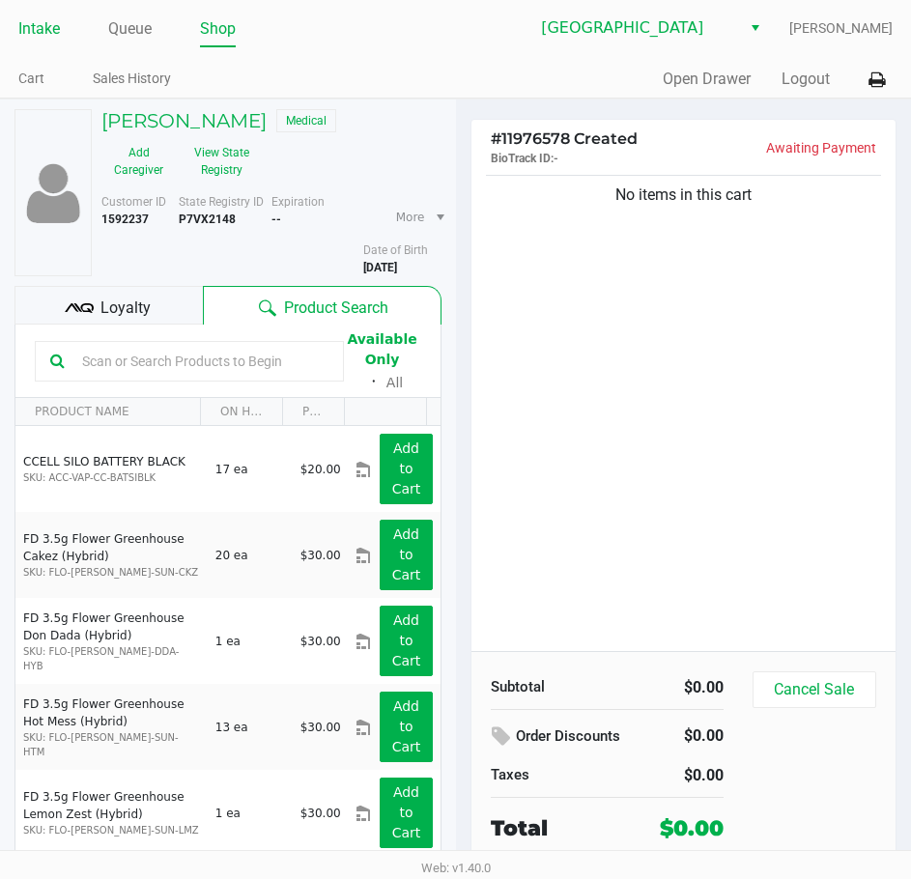
click at [43, 27] on link "Intake" at bounding box center [39, 28] width 42 height 27
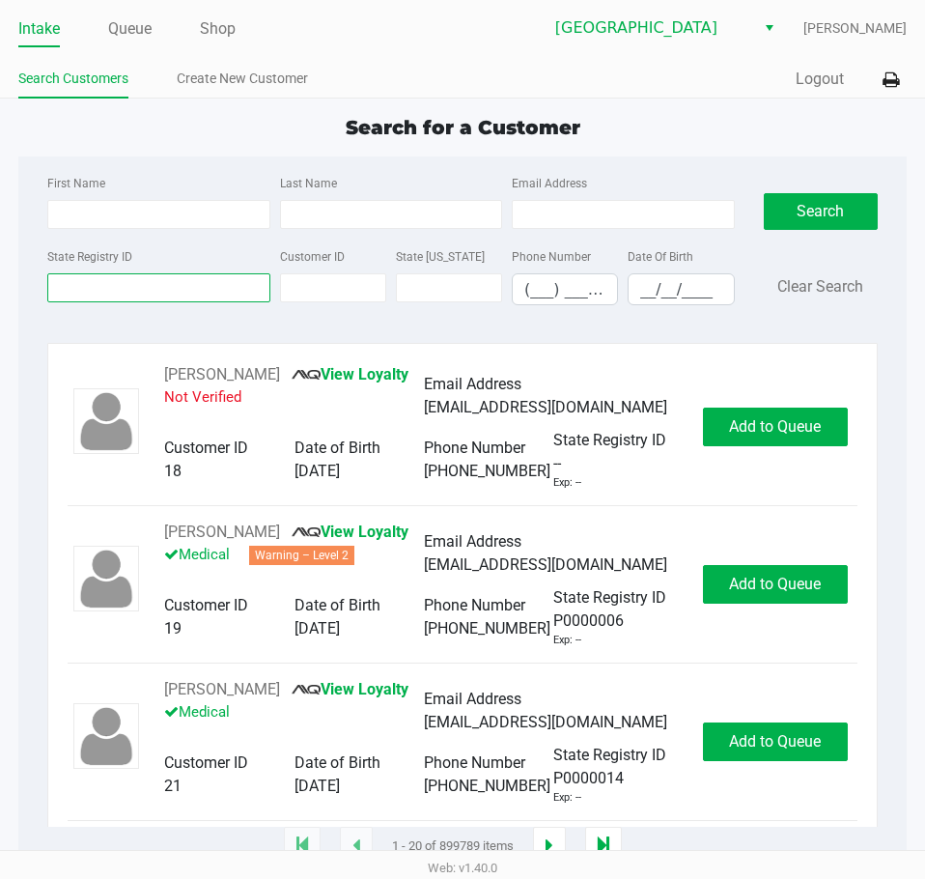
click at [93, 276] on input "State Registry ID" at bounding box center [158, 287] width 222 height 29
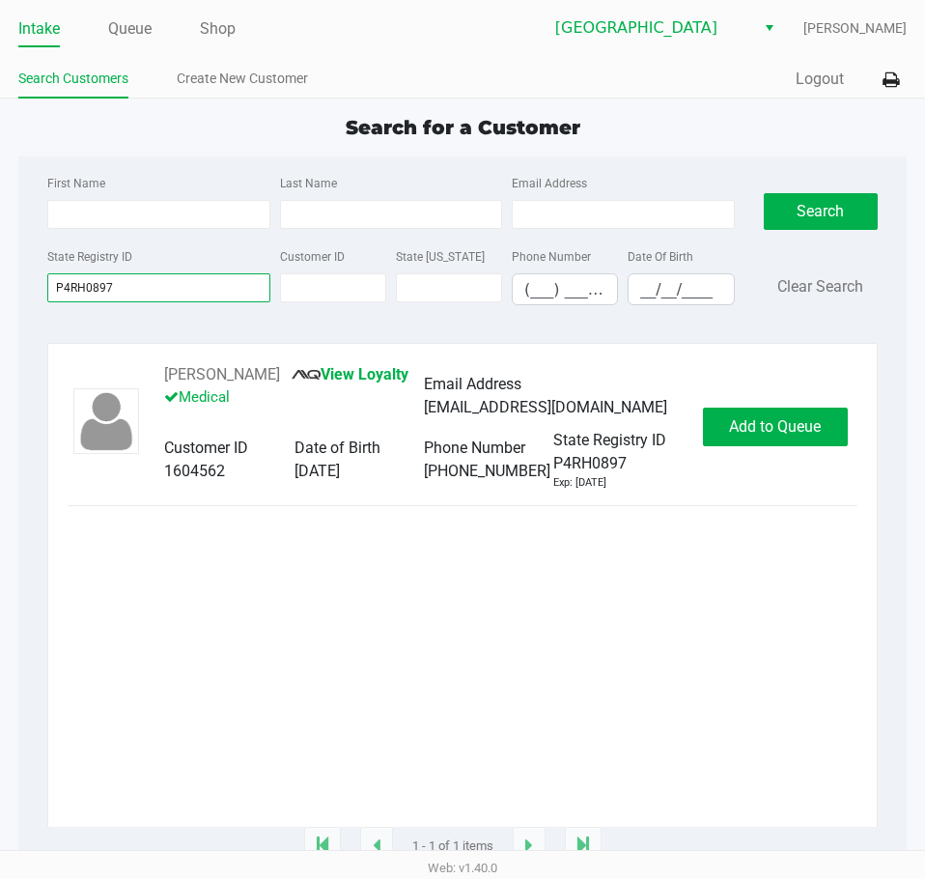
type input "P4RH0897"
drag, startPoint x: 300, startPoint y: 380, endPoint x: 163, endPoint y: 372, distance: 137.4
click at [163, 372] on div "[PERSON_NAME] View Loyalty Medical Email Address [EMAIL_ADDRESS][DOMAIN_NAME] C…" at bounding box center [424, 427] width 558 height 128
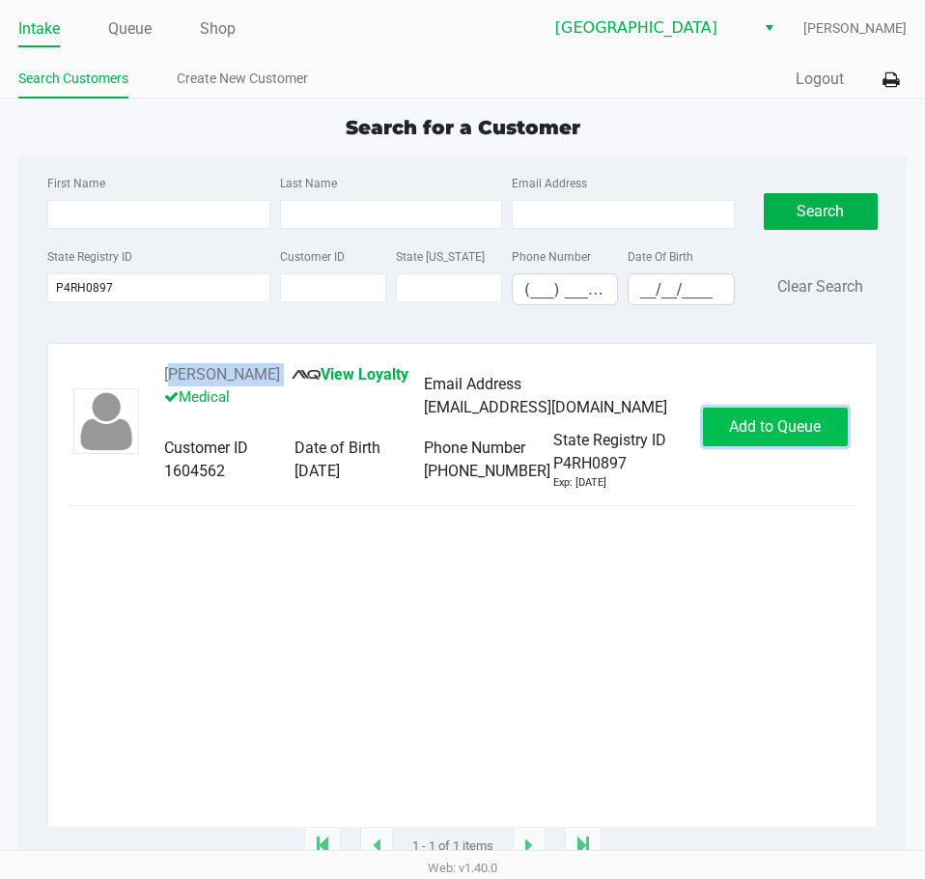
click at [758, 432] on span "Add to Queue" at bounding box center [775, 426] width 92 height 18
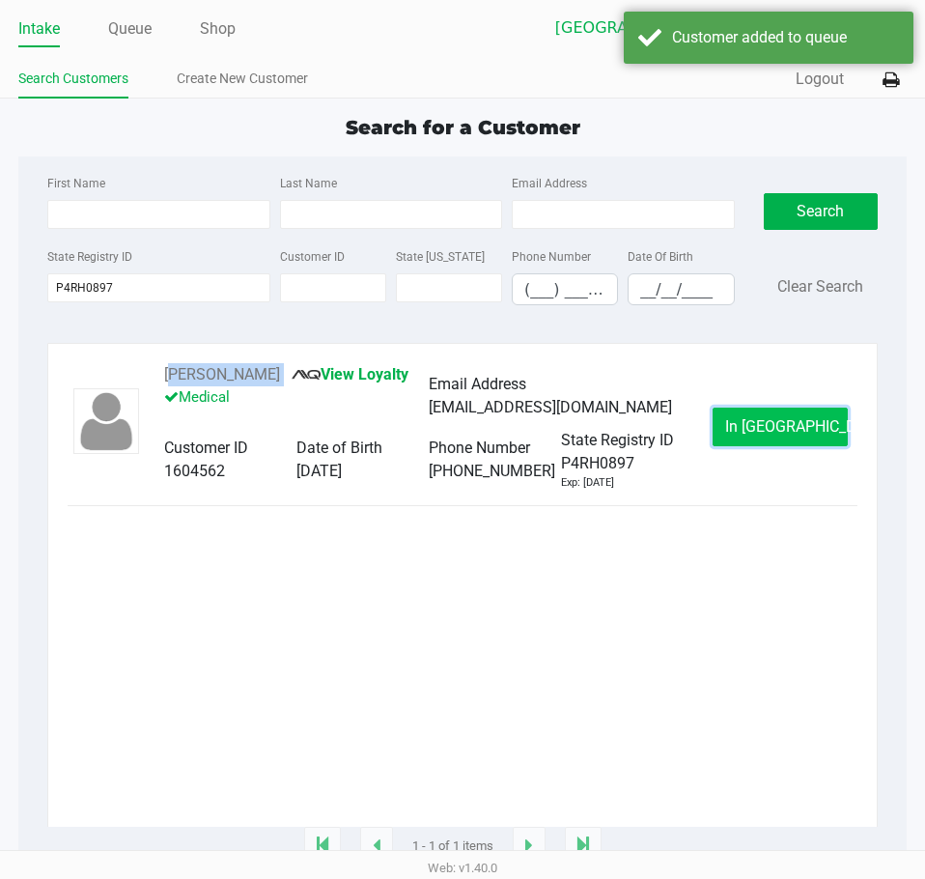
click at [771, 428] on span "In [GEOGRAPHIC_DATA]" at bounding box center [806, 426] width 162 height 18
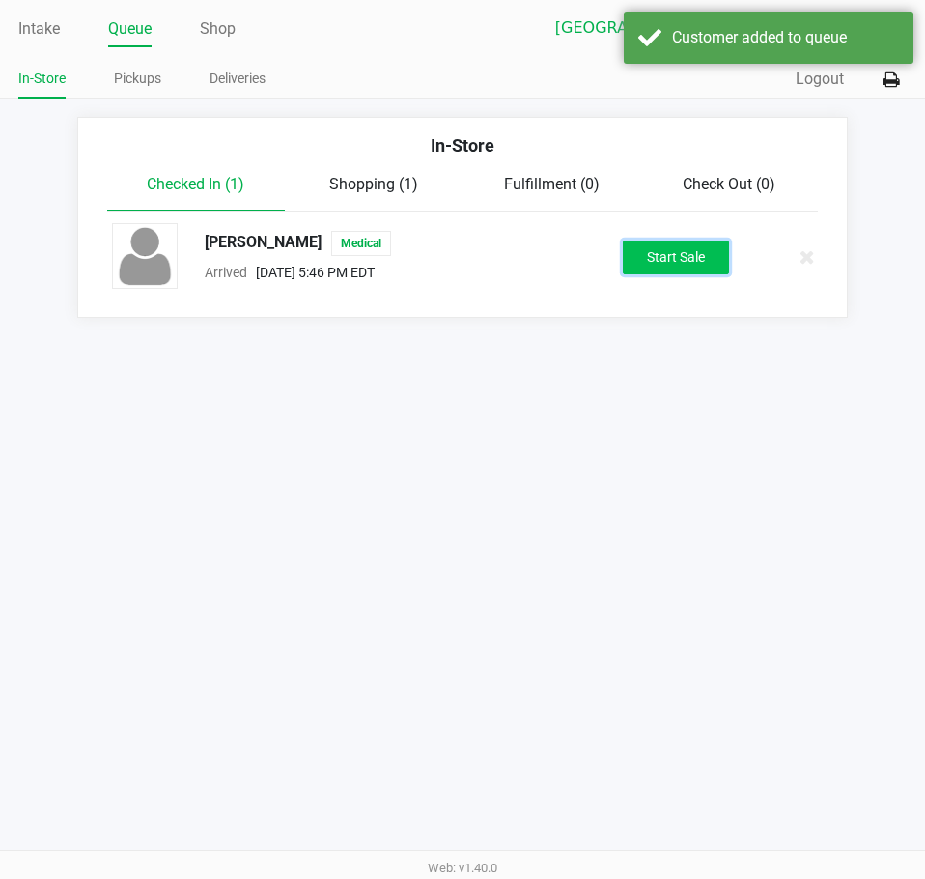
click at [660, 261] on button "Start Sale" at bounding box center [676, 258] width 106 height 34
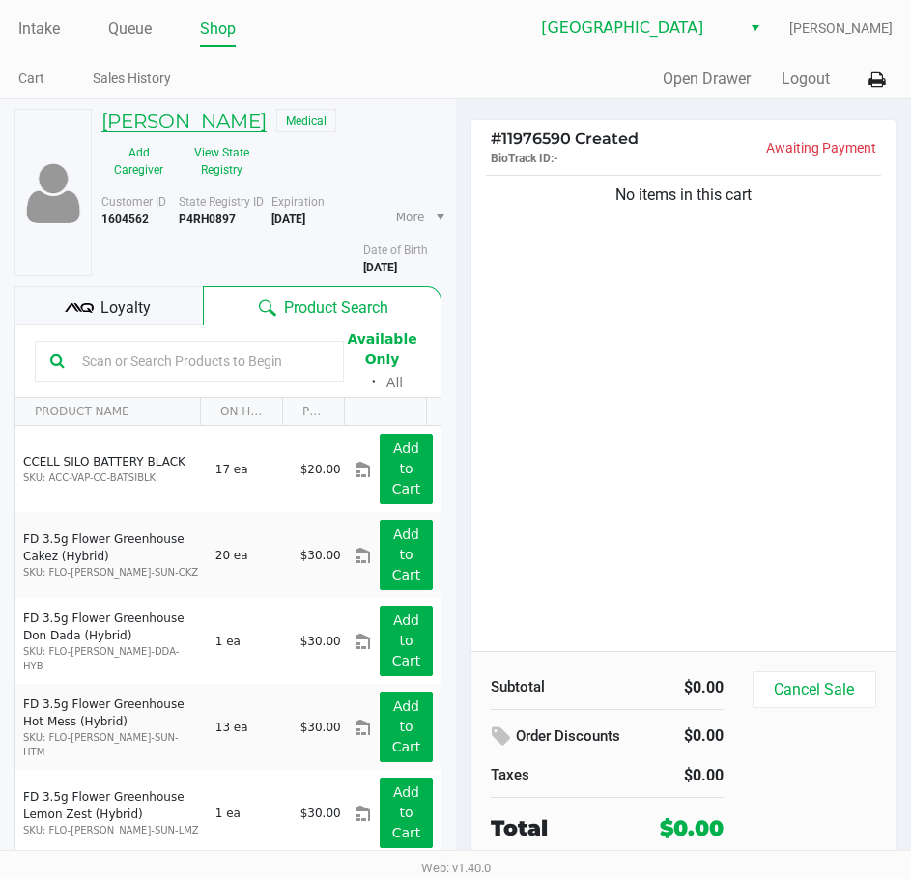
click at [182, 119] on h5 "[PERSON_NAME]" at bounding box center [183, 120] width 165 height 23
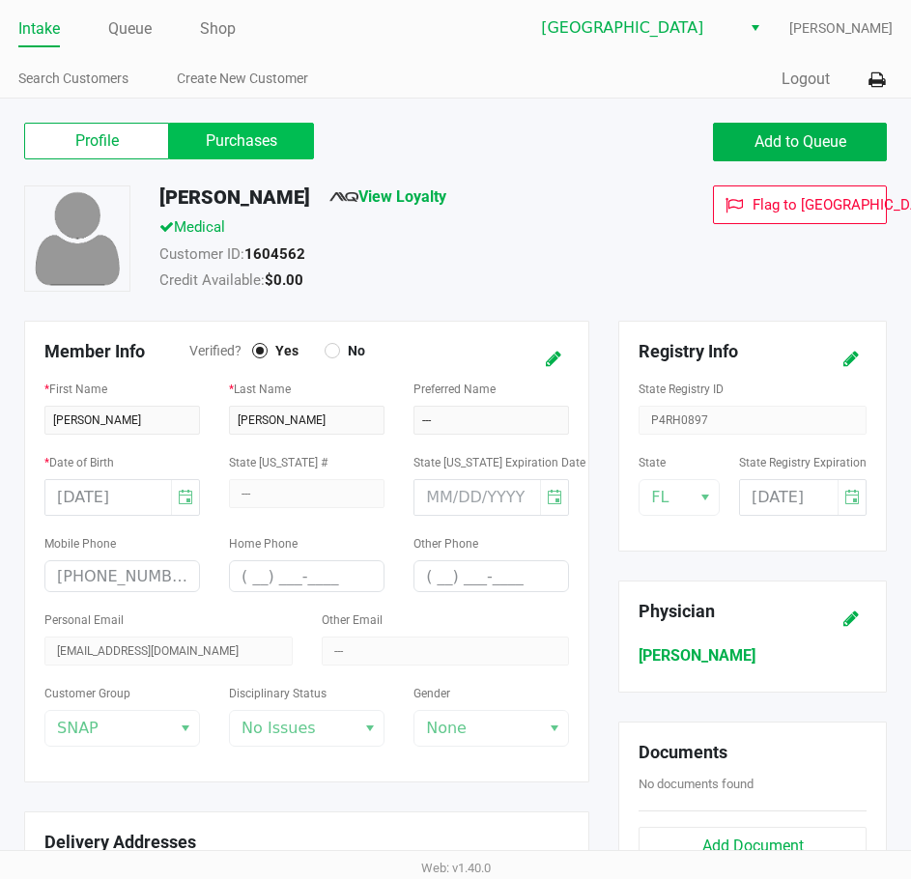
click at [260, 136] on label "Purchases" at bounding box center [241, 141] width 145 height 37
click at [0, 0] on 1 "Purchases" at bounding box center [0, 0] width 0 height 0
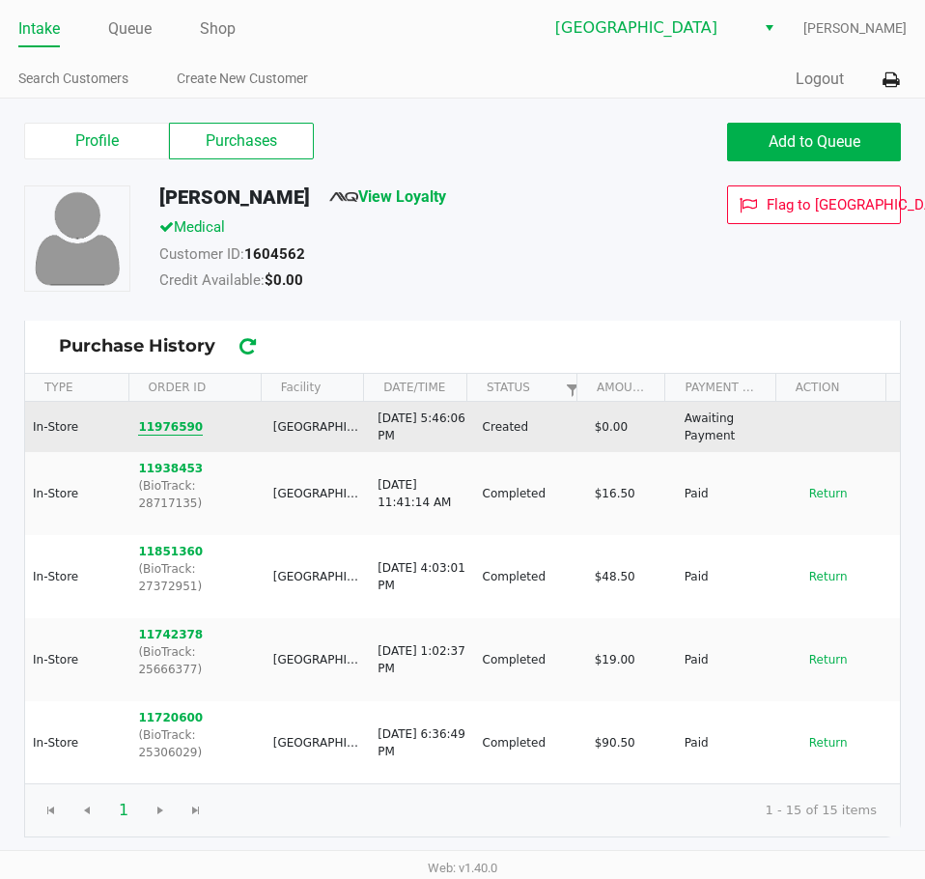
click at [162, 426] on button "11976590" at bounding box center [170, 426] width 65 height 17
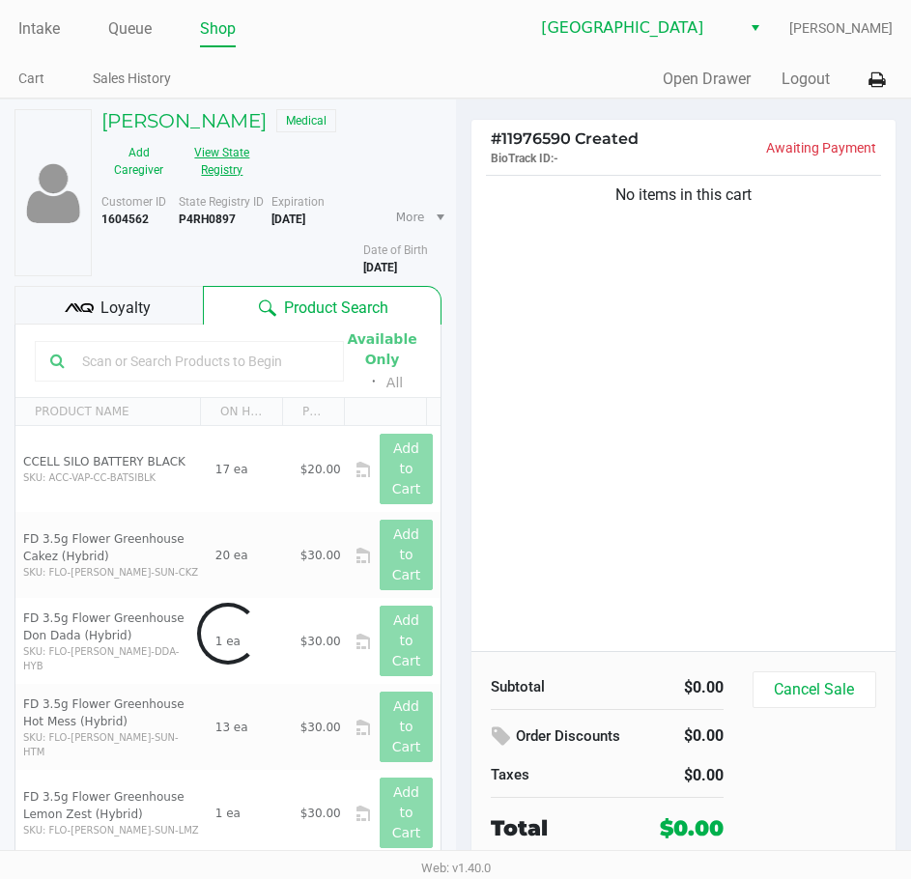
click at [229, 164] on button "View State Registry" at bounding box center [216, 161] width 81 height 48
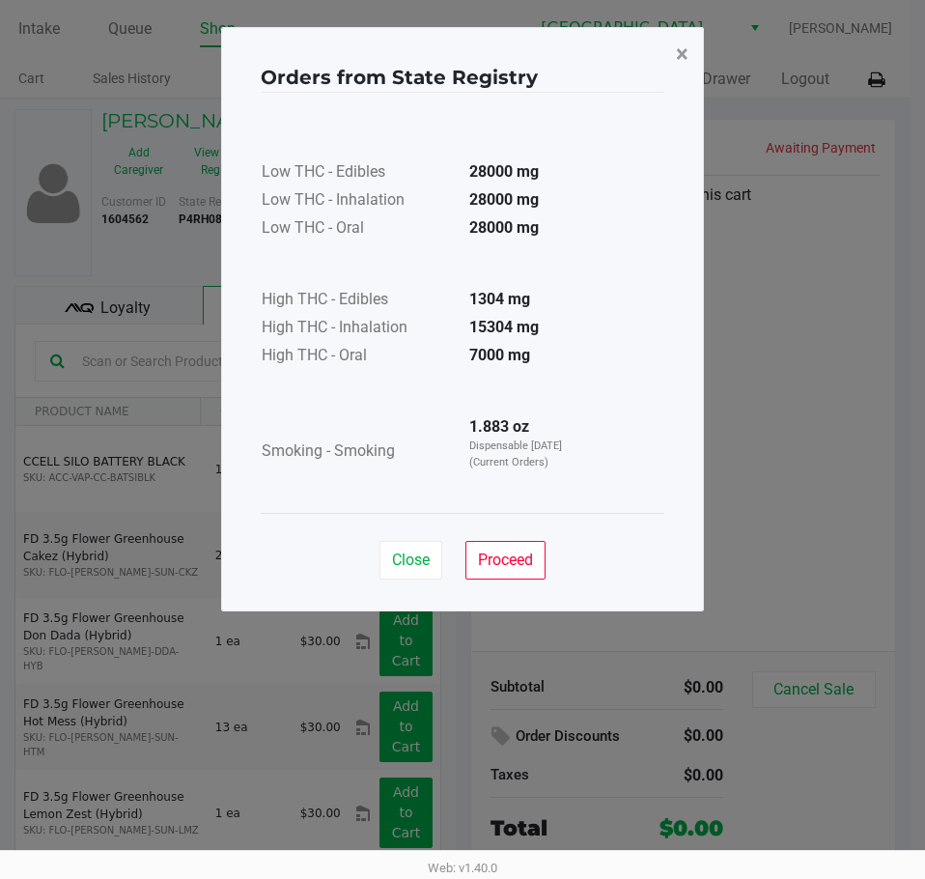
drag, startPoint x: 683, startPoint y: 53, endPoint x: 604, endPoint y: 59, distance: 79.4
click at [681, 53] on span "×" at bounding box center [682, 54] width 13 height 27
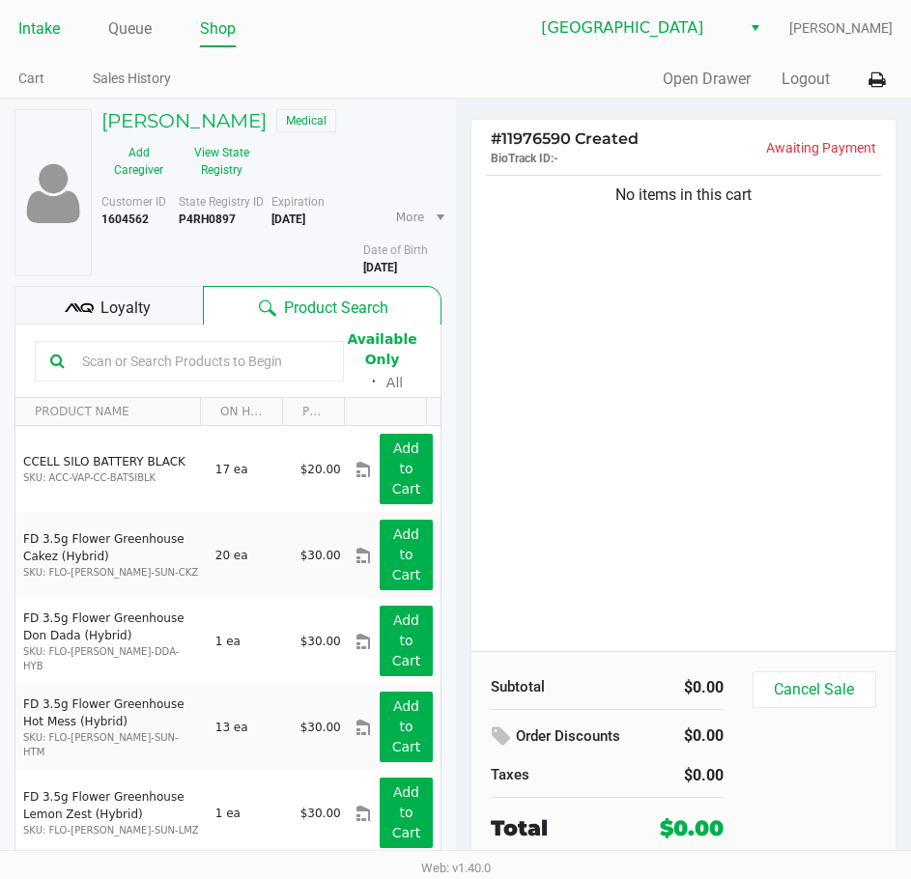
click at [34, 40] on link "Intake" at bounding box center [39, 28] width 42 height 27
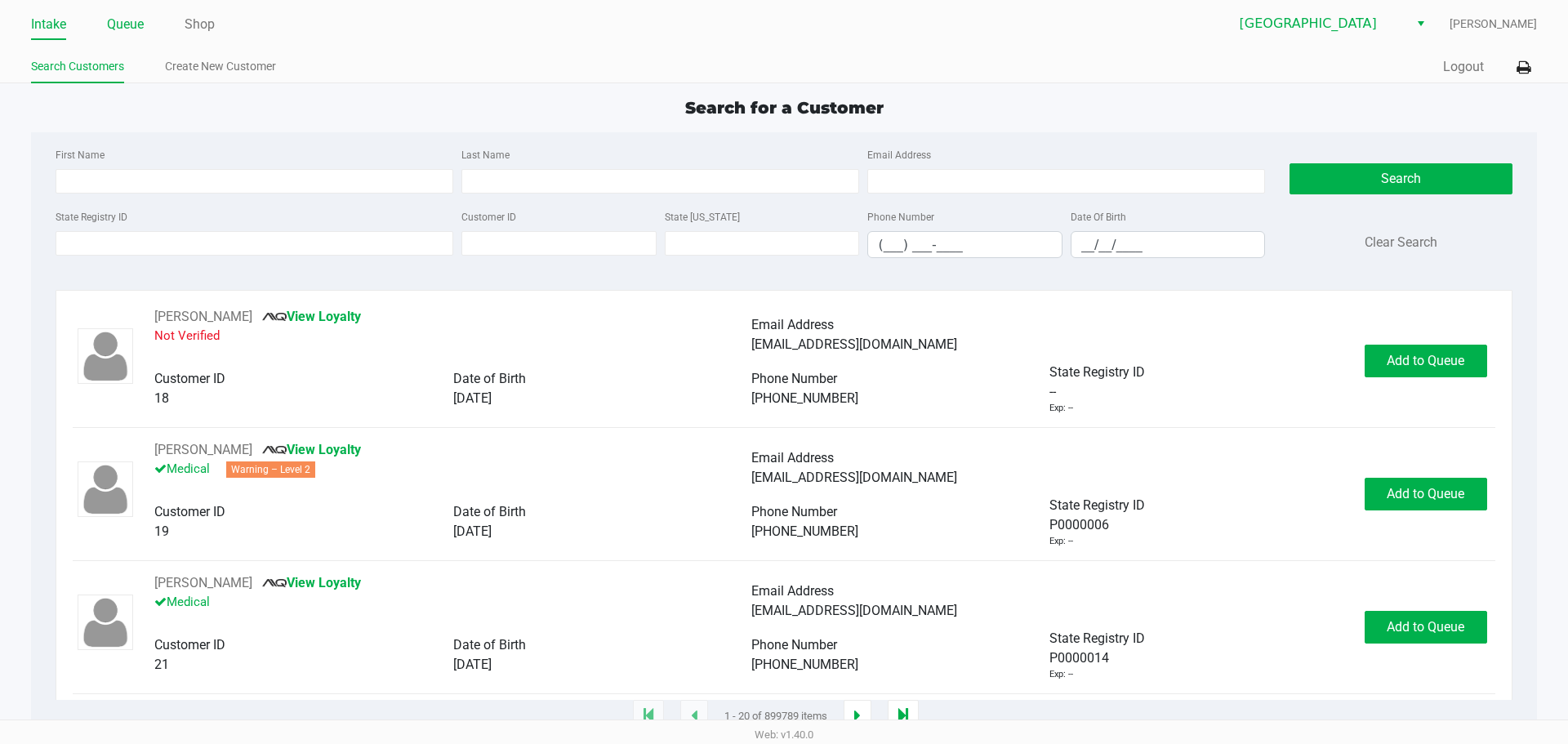
click at [139, 25] on link "Queue" at bounding box center [125, 24] width 36 height 23
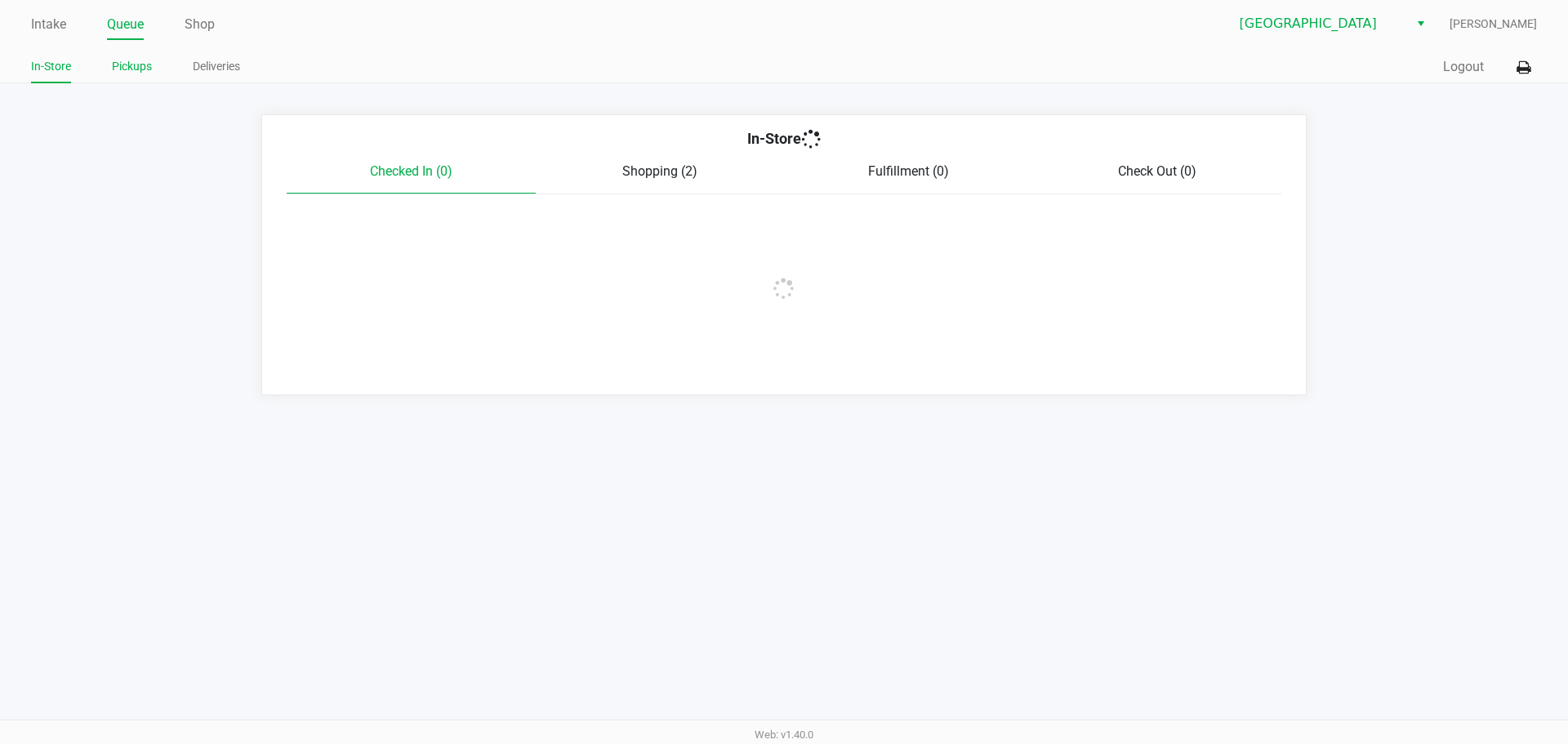
click at [143, 56] on li "Pickups" at bounding box center [131, 69] width 40 height 29
click at [144, 68] on link "Pickups" at bounding box center [131, 67] width 40 height 20
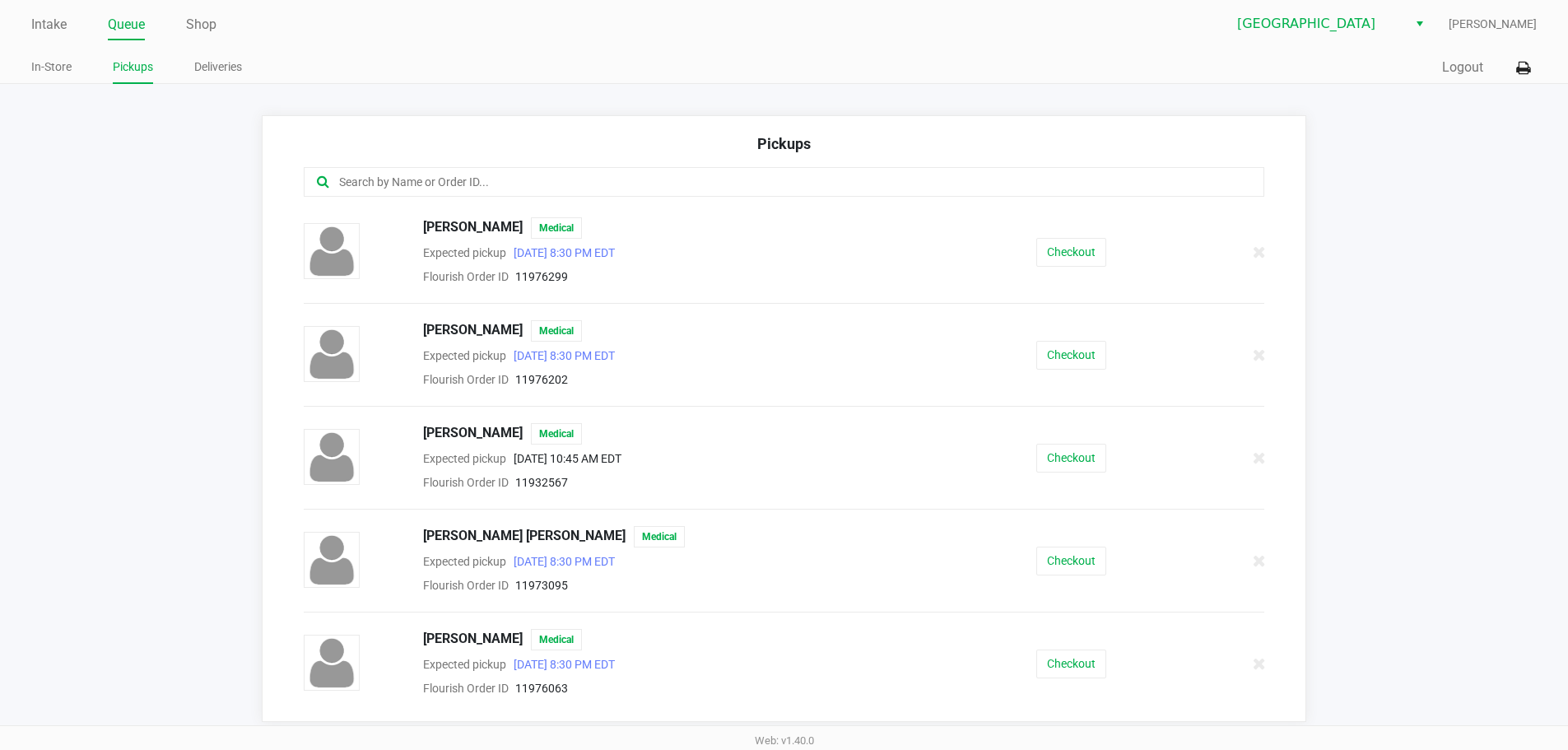
drag, startPoint x: 440, startPoint y: 169, endPoint x: 440, endPoint y: 185, distance: 16.0
click at [440, 170] on div at bounding box center [784, 182] width 961 height 30
click at [440, 185] on input "text" at bounding box center [758, 182] width 841 height 19
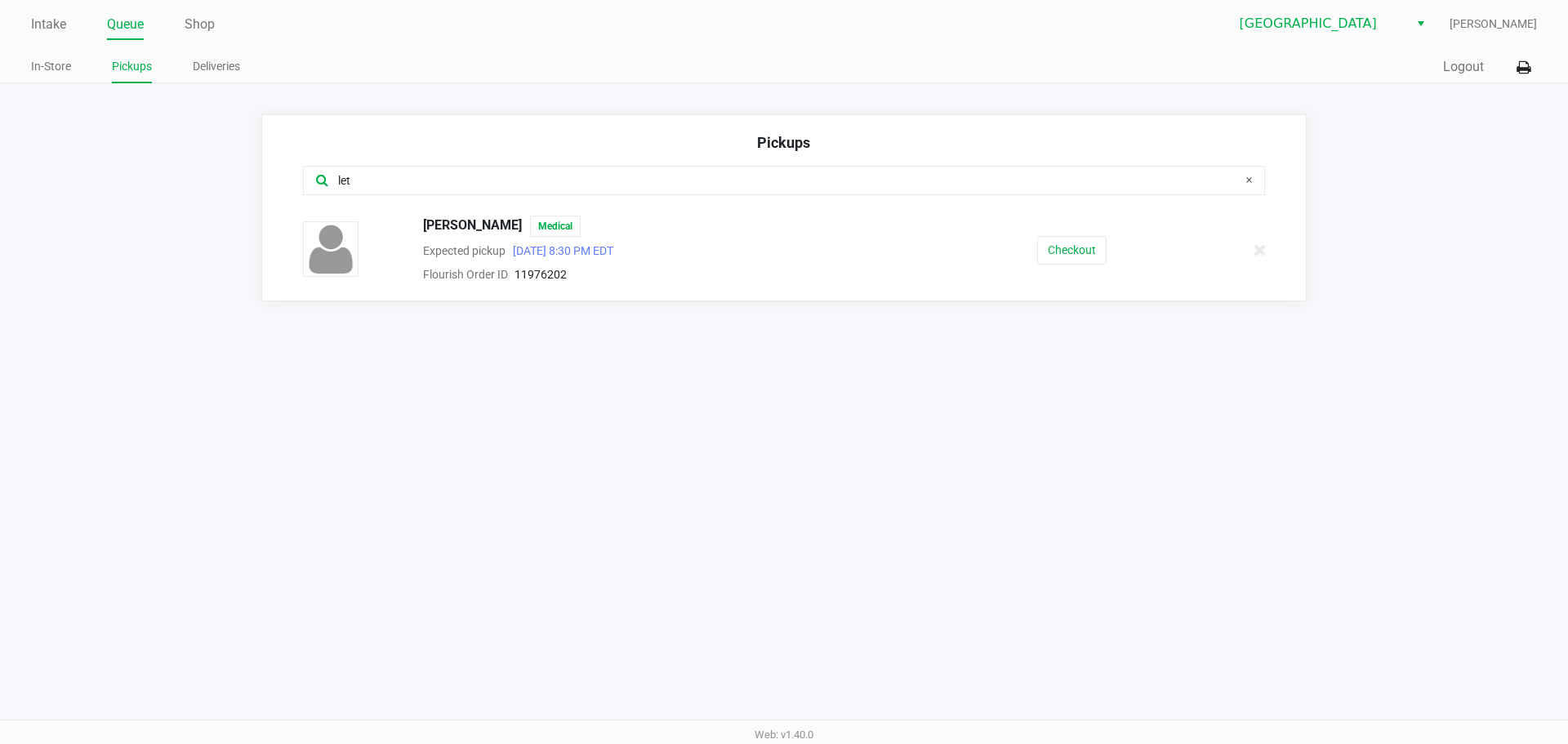
type input "let"
drag, startPoint x: 563, startPoint y: 227, endPoint x: 419, endPoint y: 234, distance: 144.2
click at [419, 234] on div "[PERSON_NAME] Medical" at bounding box center [680, 226] width 538 height 21
click at [781, 251] on button "Checkout" at bounding box center [1072, 250] width 69 height 29
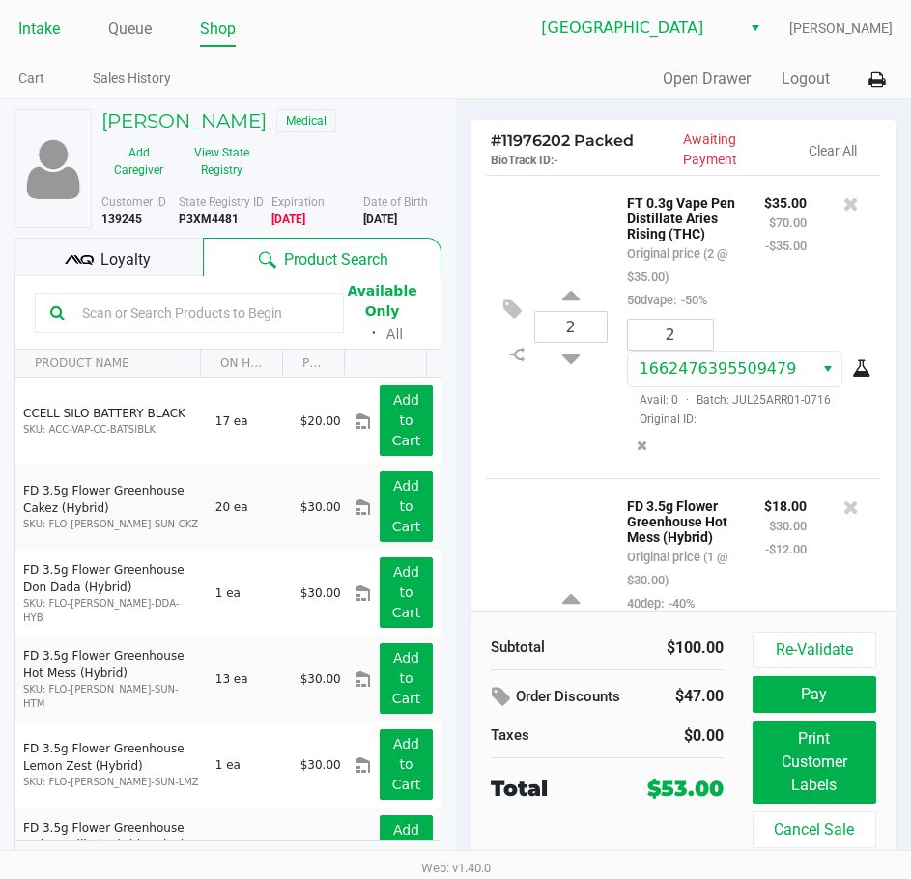
click at [58, 21] on link "Intake" at bounding box center [39, 28] width 42 height 27
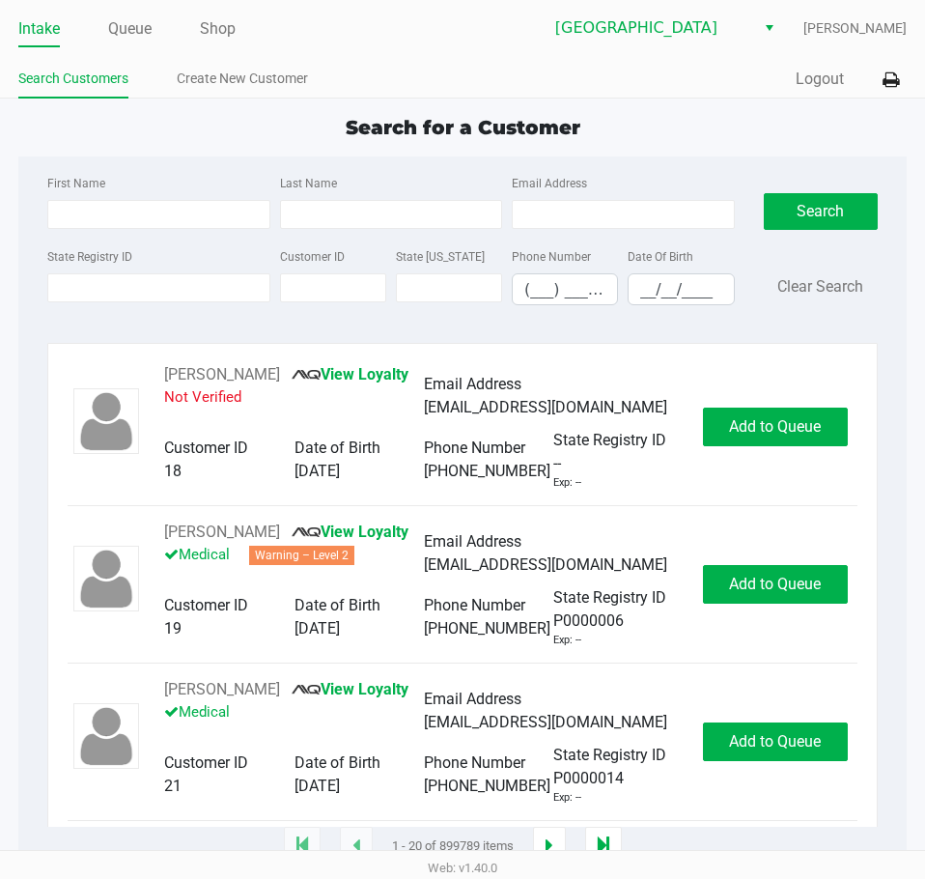
drag, startPoint x: 34, startPoint y: 29, endPoint x: 30, endPoint y: 130, distance: 101.5
click at [34, 29] on link "Intake" at bounding box center [39, 28] width 42 height 27
click at [132, 277] on input "State Registry ID" at bounding box center [158, 287] width 222 height 29
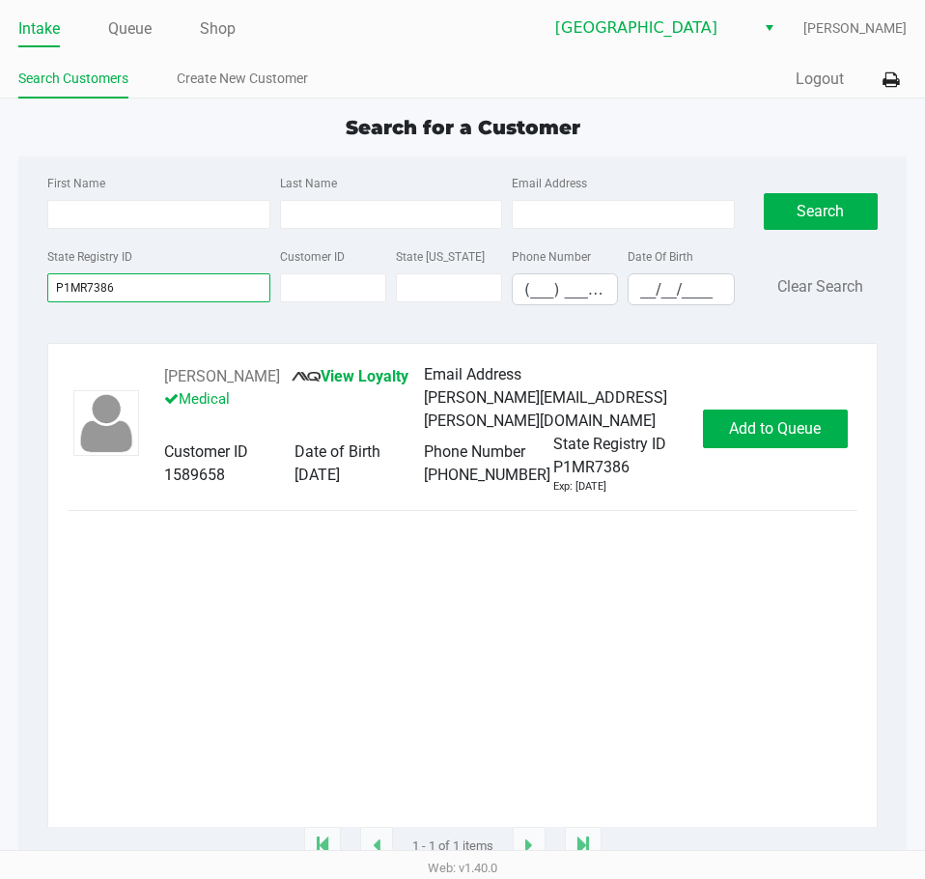
type input "P1MR7386"
drag, startPoint x: 356, startPoint y: 372, endPoint x: 213, endPoint y: 380, distance: 144.1
click at [159, 374] on div "[PERSON_NAME] View Loyalty Medical Email Address [PERSON_NAME][EMAIL_ADDRESS][P…" at bounding box center [424, 429] width 558 height 132
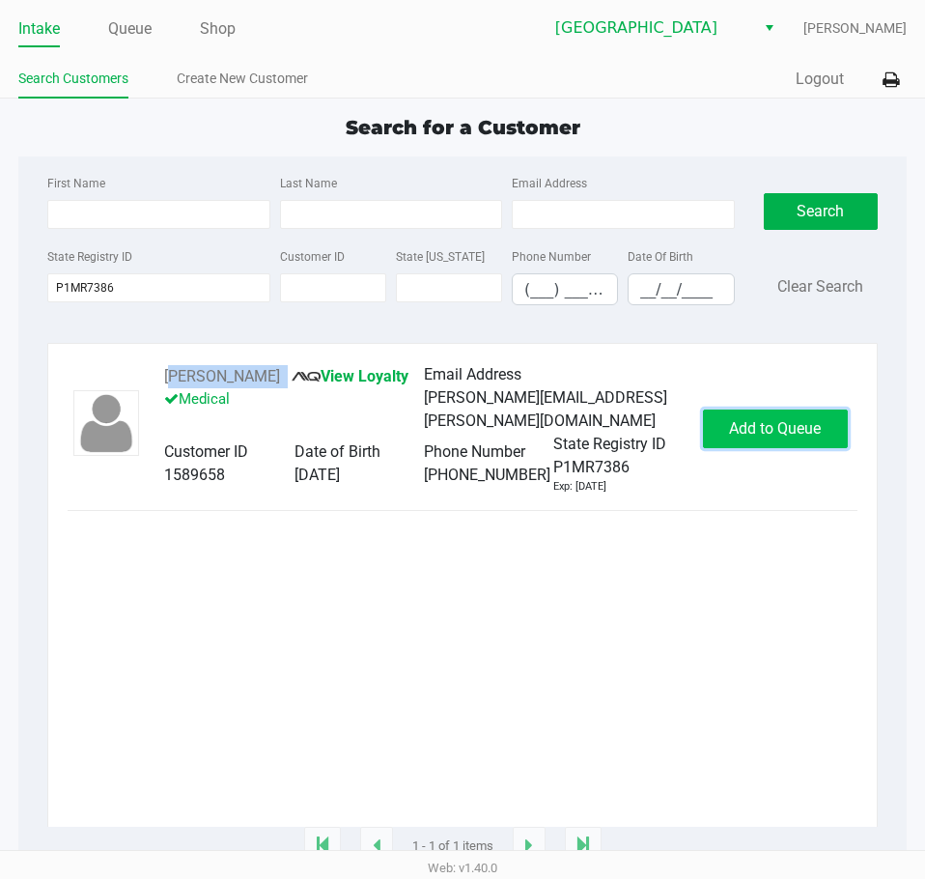
click at [758, 430] on button "Add to Queue" at bounding box center [775, 429] width 145 height 39
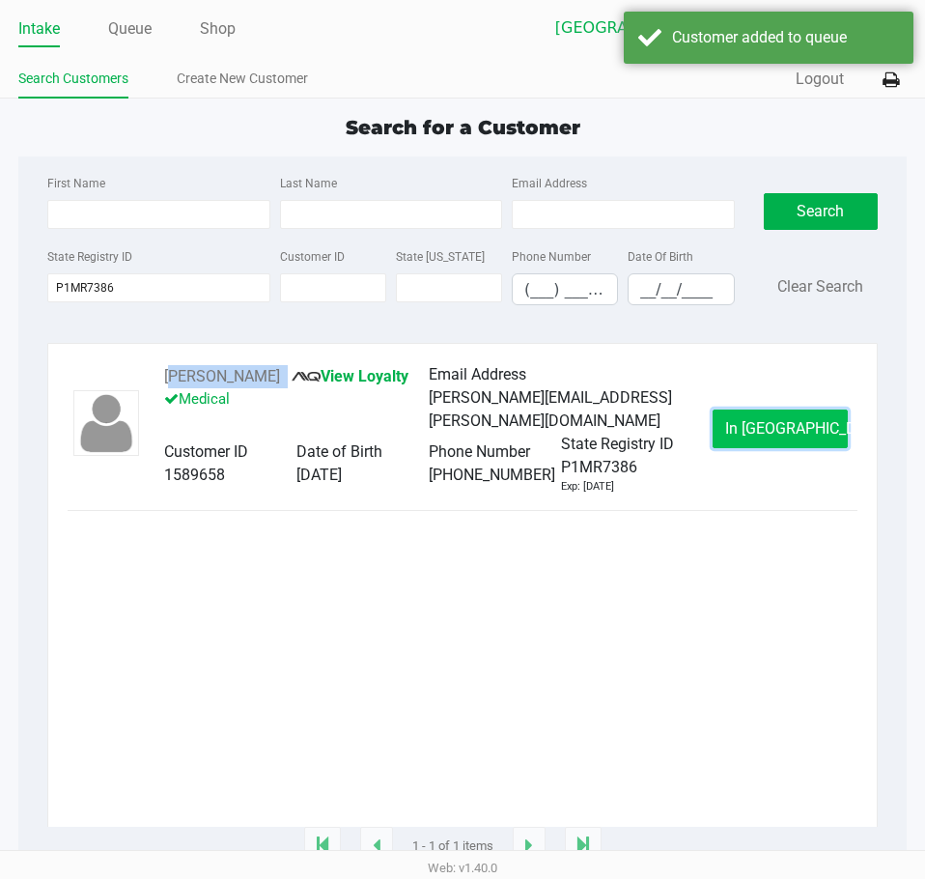
click at [783, 438] on span "In [GEOGRAPHIC_DATA]" at bounding box center [806, 428] width 162 height 18
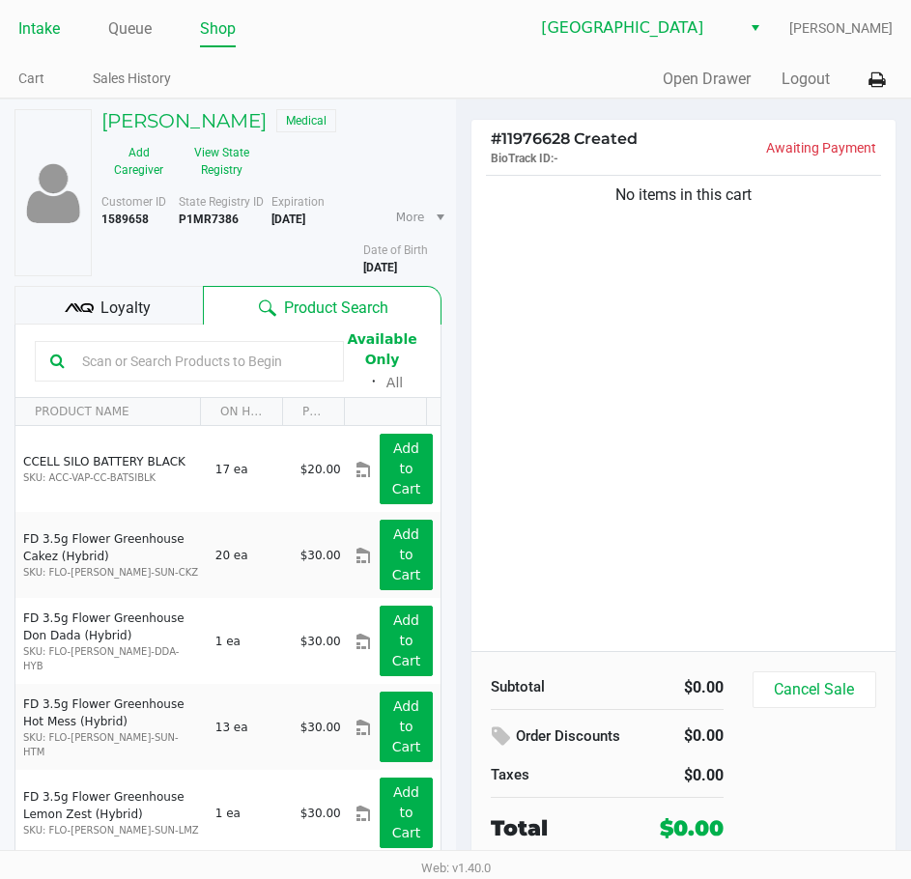
click at [52, 20] on link "Intake" at bounding box center [39, 28] width 42 height 27
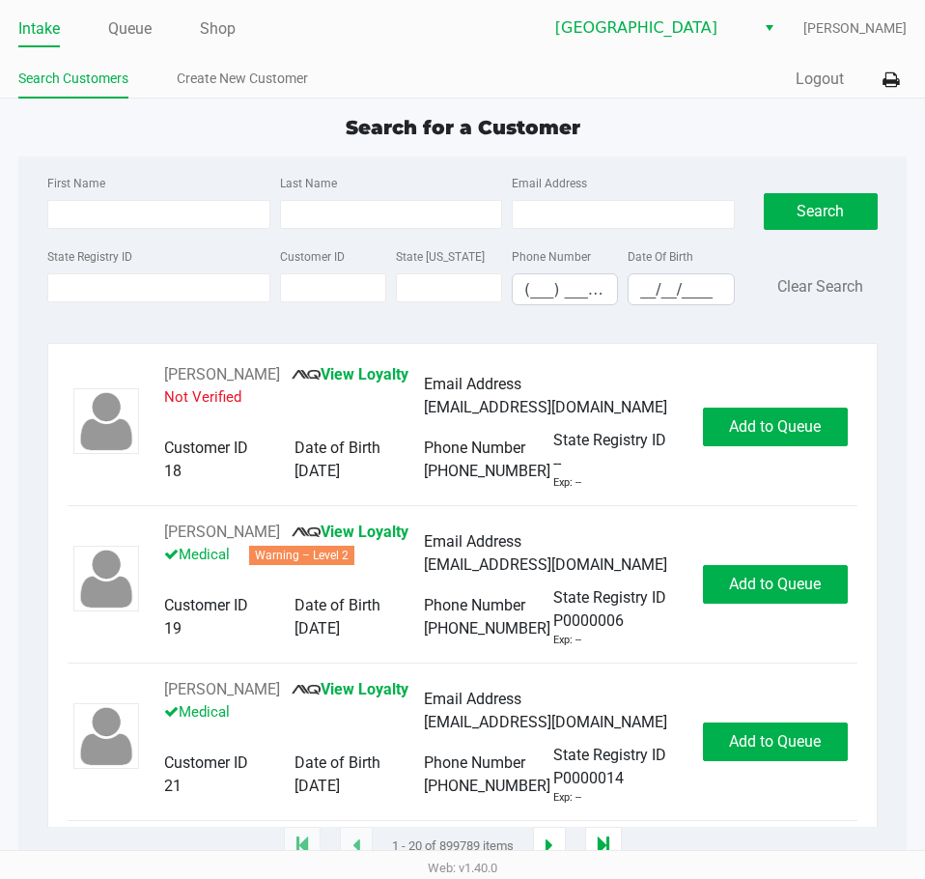
click at [411, 49] on div "Intake Queue Shop Lakeland WC [PERSON_NAME] Search Customers Create New Custome…" at bounding box center [462, 49] width 925 height 99
click at [150, 298] on input "State Registry ID" at bounding box center [158, 287] width 222 height 29
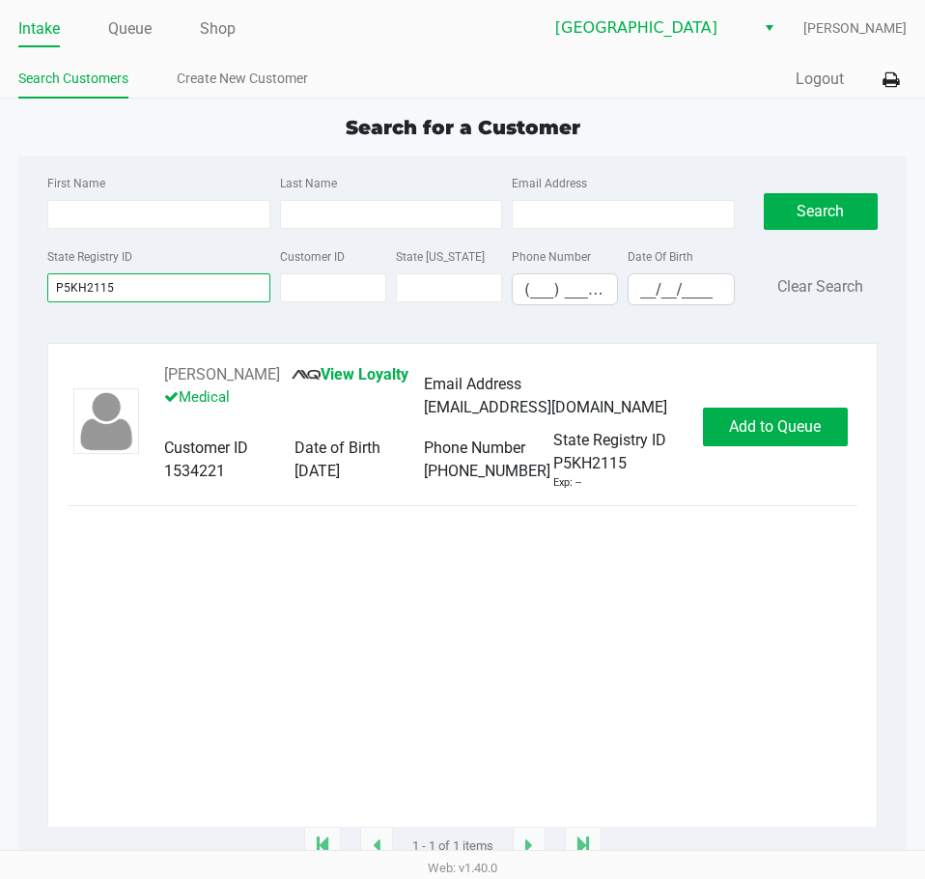
type input "P5KH2115"
drag, startPoint x: 287, startPoint y: 369, endPoint x: 147, endPoint y: 369, distance: 140.1
click at [147, 369] on div "[PERSON_NAME] STILL View Loyalty Medical Email Address [EMAIL_ADDRESS][DOMAIN_N…" at bounding box center [424, 427] width 558 height 128
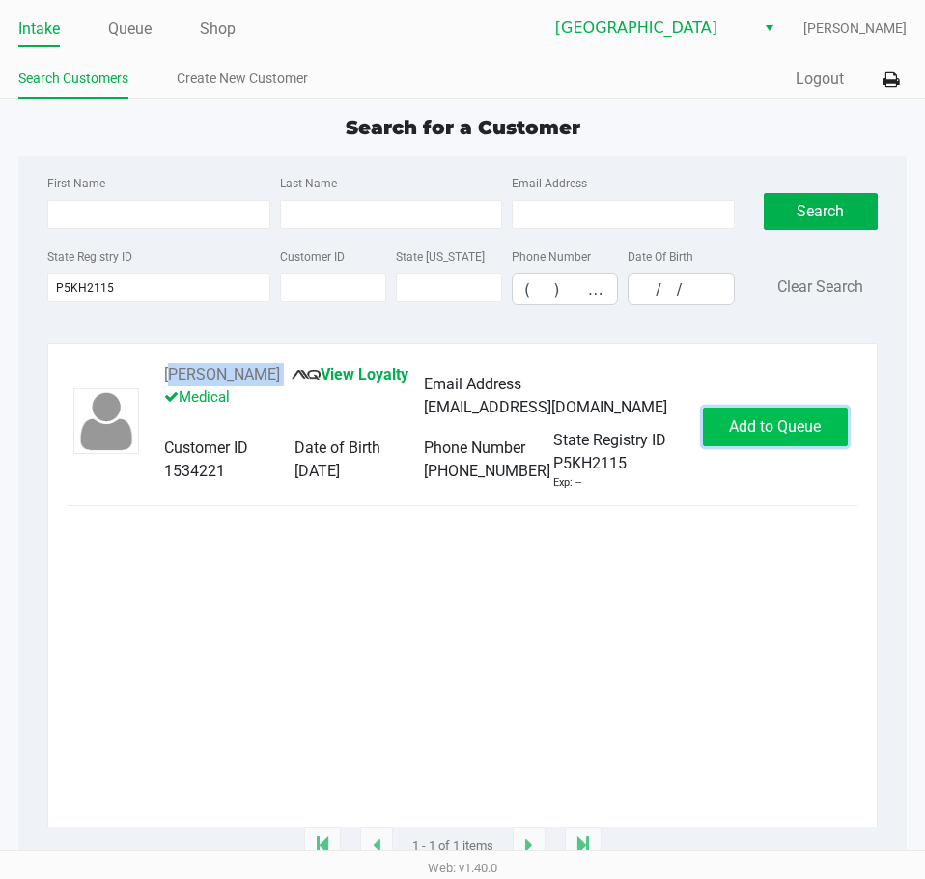
click at [730, 429] on span "Add to Queue" at bounding box center [775, 426] width 92 height 18
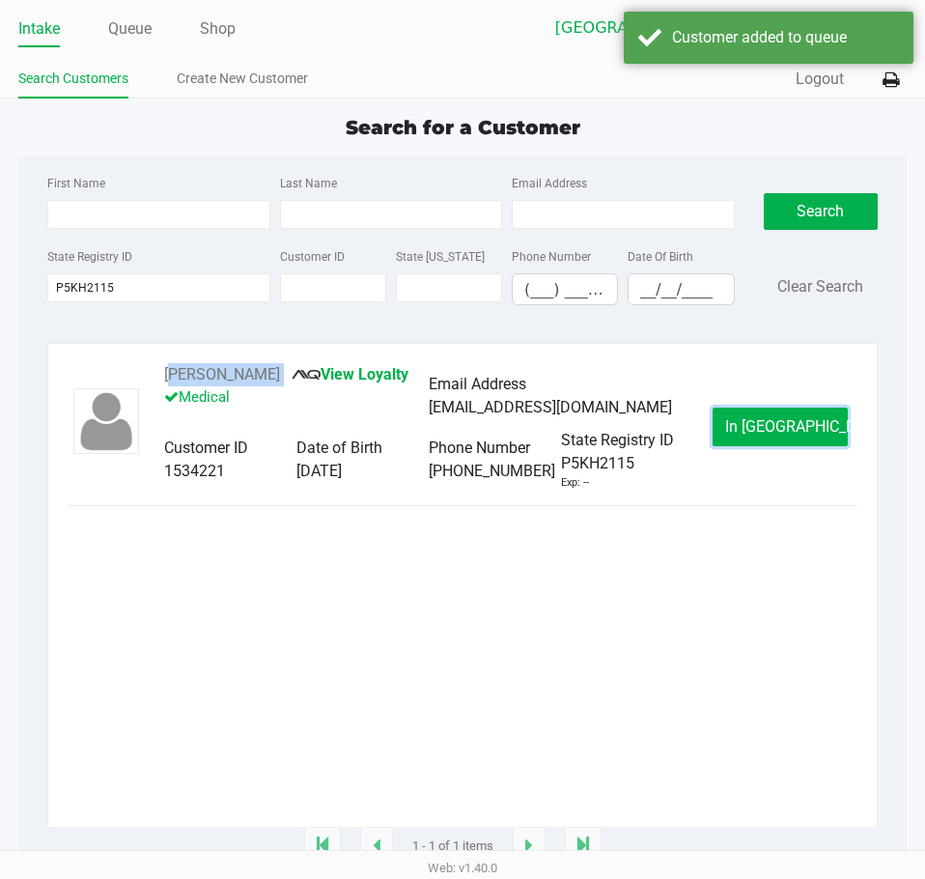
click at [730, 429] on button "In [GEOGRAPHIC_DATA]" at bounding box center [780, 427] width 135 height 39
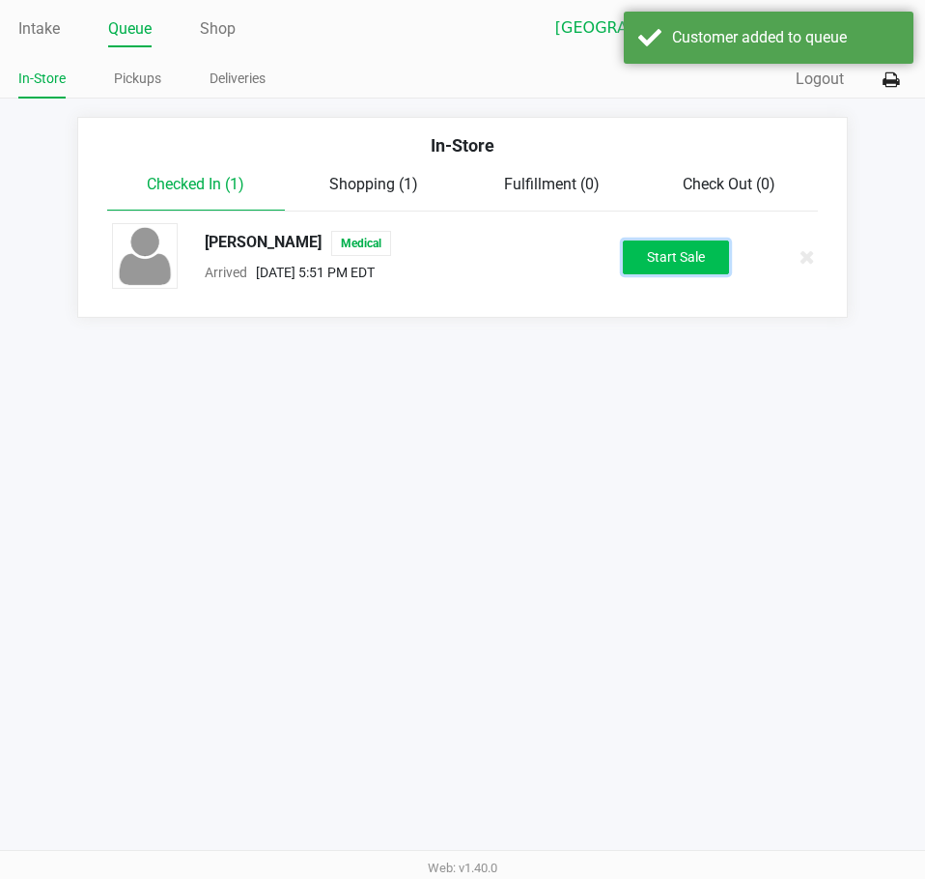
click at [642, 259] on button "Start Sale" at bounding box center [676, 258] width 106 height 34
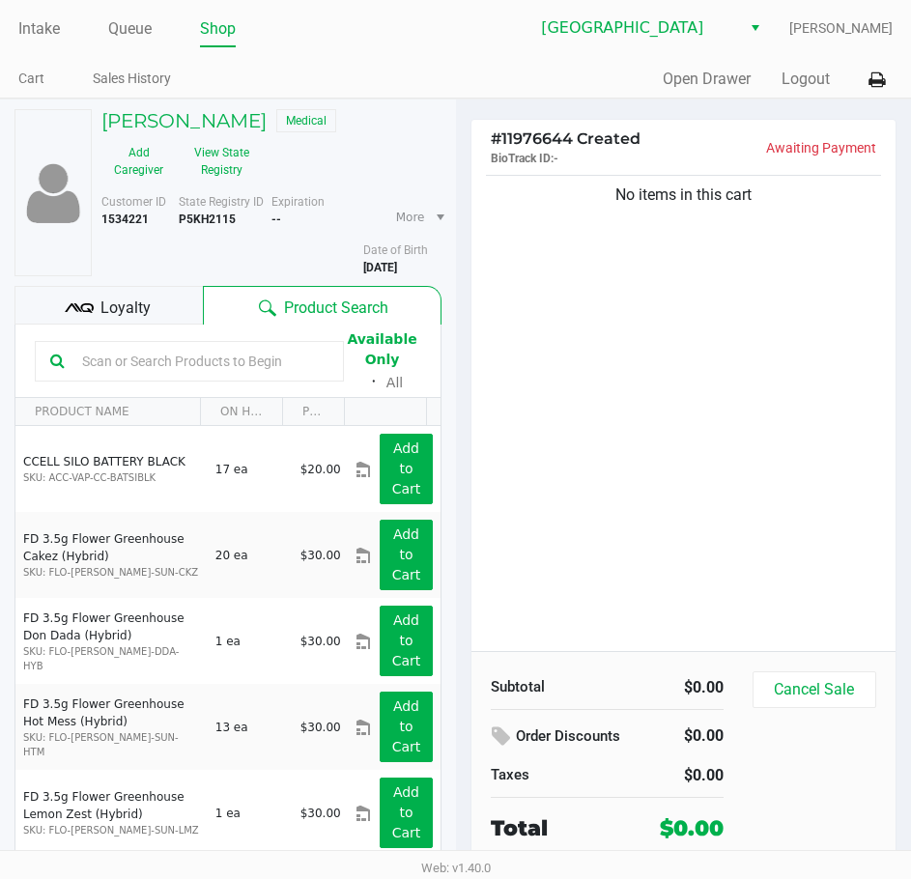
click at [618, 91] on div "Quick Sale Open Drawer Logout" at bounding box center [675, 80] width 438 height 36
click at [37, 29] on link "Intake" at bounding box center [39, 28] width 42 height 27
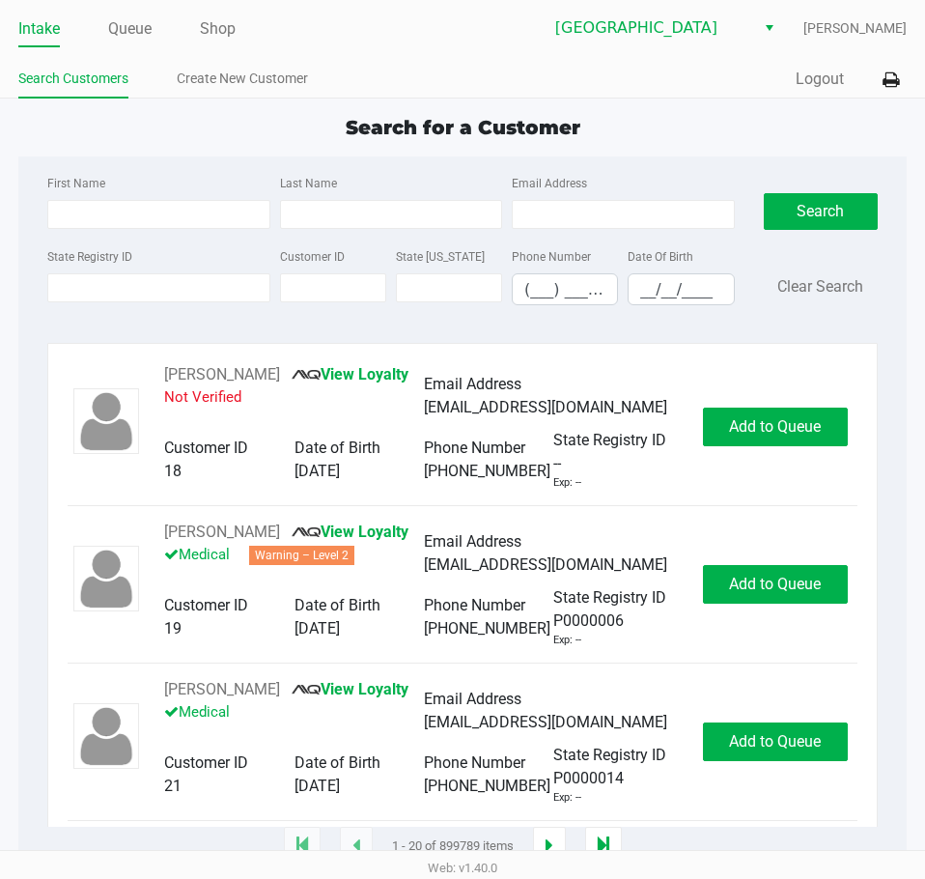
click at [582, 81] on div "Quick Sale Logout" at bounding box center [685, 80] width 444 height 36
click at [757, 146] on div "Search for a Customer First Name Last Name Email Address State Registry ID Cust…" at bounding box center [462, 480] width 889 height 734
click at [725, 133] on div "Search for a Customer" at bounding box center [463, 127] width 918 height 29
click at [152, 29] on link "Queue" at bounding box center [129, 28] width 43 height 27
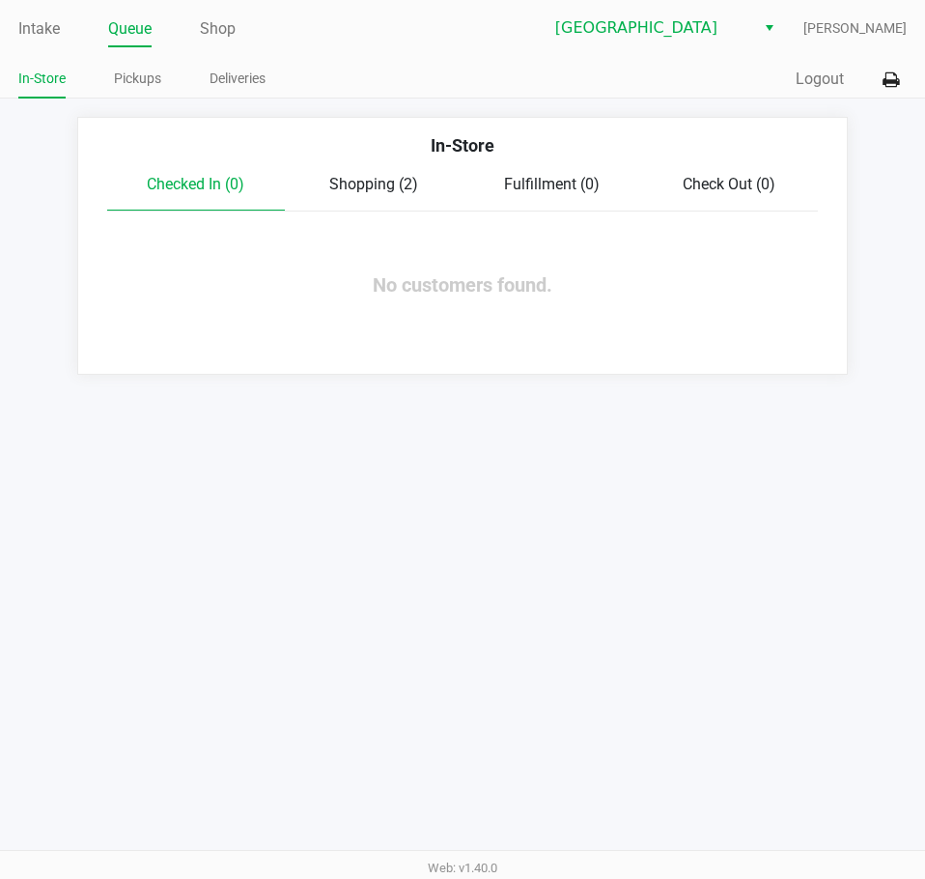
click at [462, 50] on div "Intake Queue Shop Lakeland WC [PERSON_NAME] In-Store Pickups Deliveries Quick S…" at bounding box center [462, 49] width 925 height 99
drag, startPoint x: 68, startPoint y: 29, endPoint x: 58, endPoint y: 31, distance: 9.9
click at [67, 29] on ul "Intake Queue Shop" at bounding box center [240, 30] width 444 height 33
click at [51, 30] on link "Intake" at bounding box center [39, 28] width 42 height 27
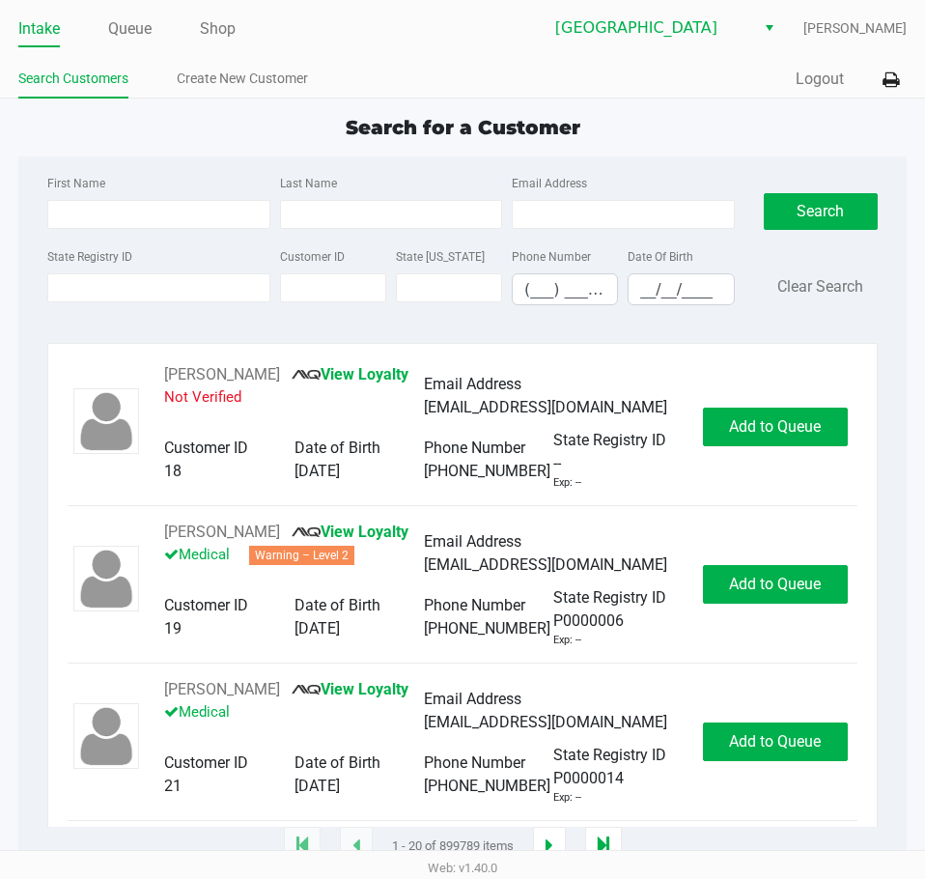
click at [418, 69] on ul "Search Customers Create New Customer" at bounding box center [240, 81] width 444 height 33
click at [165, 279] on input "State Registry ID" at bounding box center [158, 287] width 222 height 29
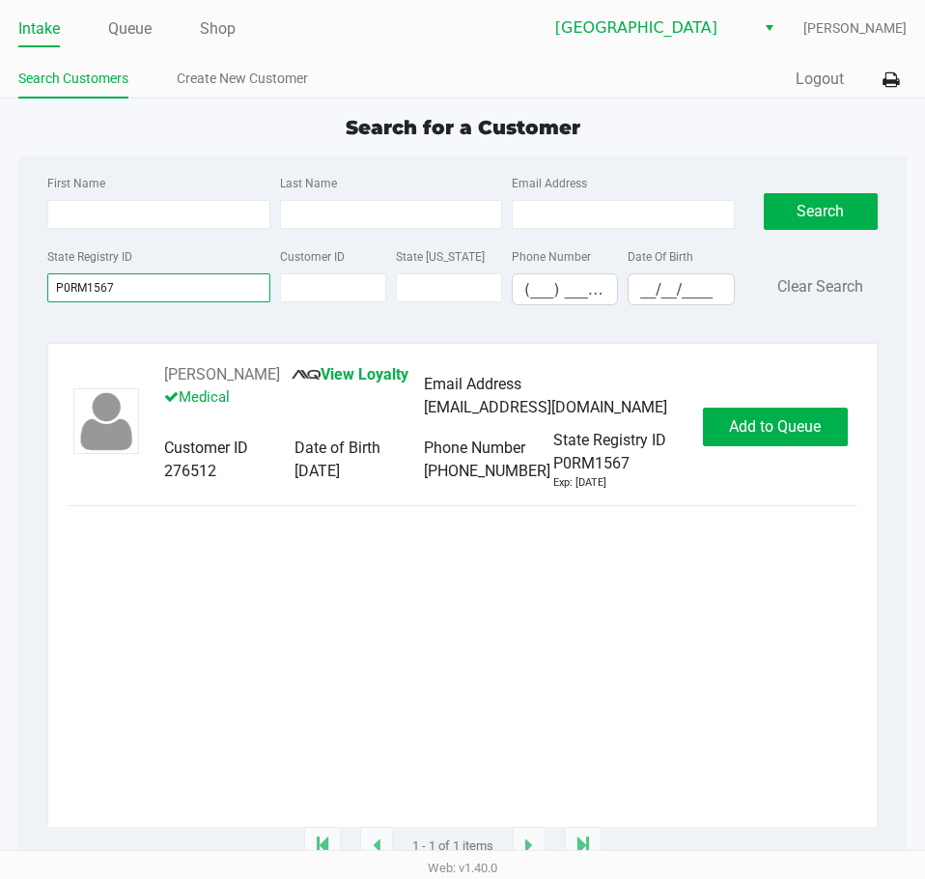
type input "P0RM1567"
drag, startPoint x: 364, startPoint y: 378, endPoint x: 166, endPoint y: 373, distance: 198.1
click at [166, 373] on div "[PERSON_NAME] View Loyalty Medical" at bounding box center [294, 396] width 260 height 66
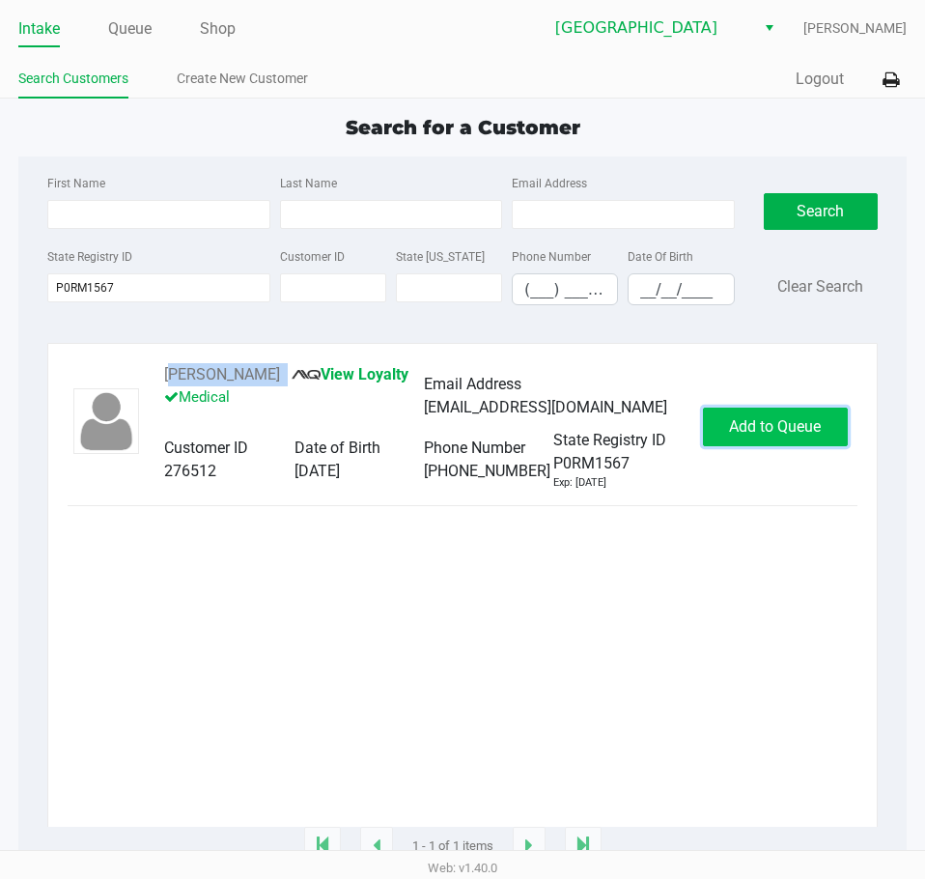
click at [788, 430] on button "Add to Queue" at bounding box center [775, 427] width 145 height 39
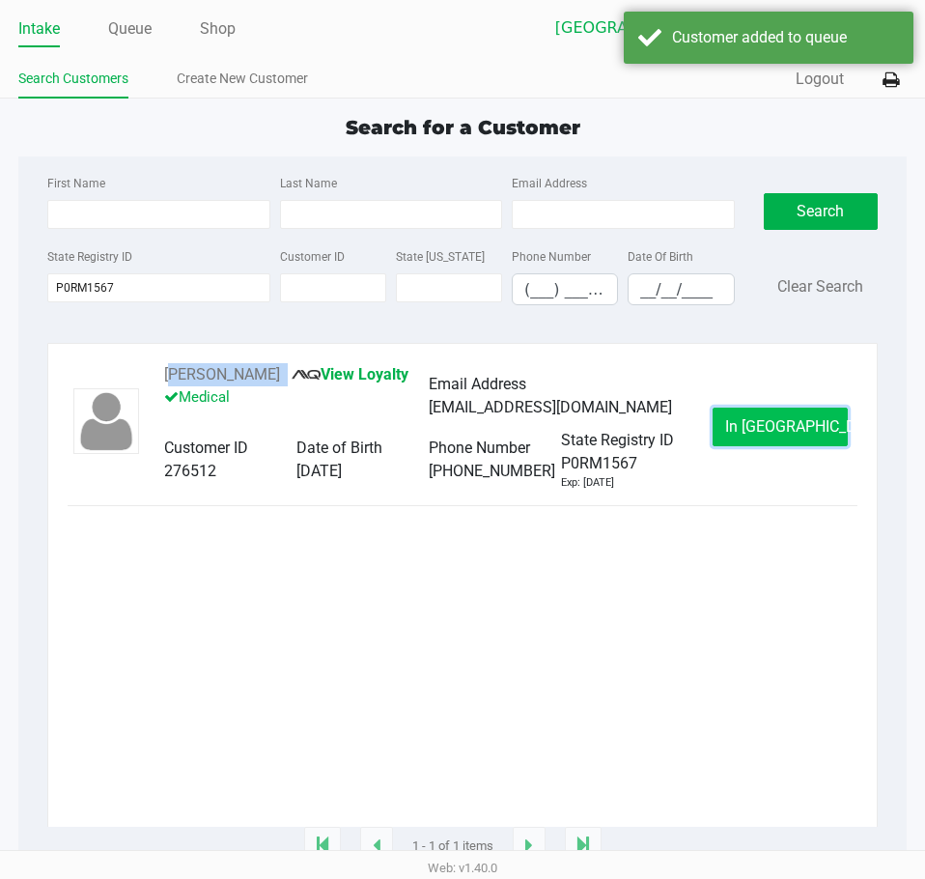
click at [806, 446] on button "In [GEOGRAPHIC_DATA]" at bounding box center [780, 427] width 135 height 39
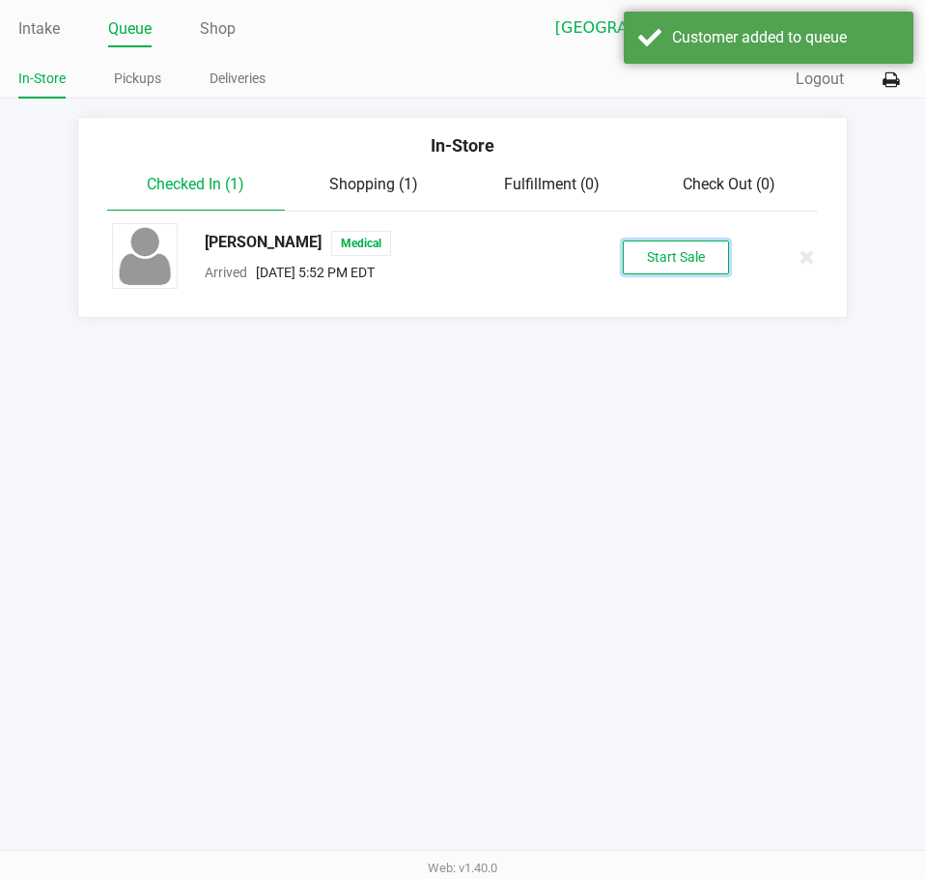
click at [664, 254] on button "Start Sale" at bounding box center [676, 258] width 106 height 34
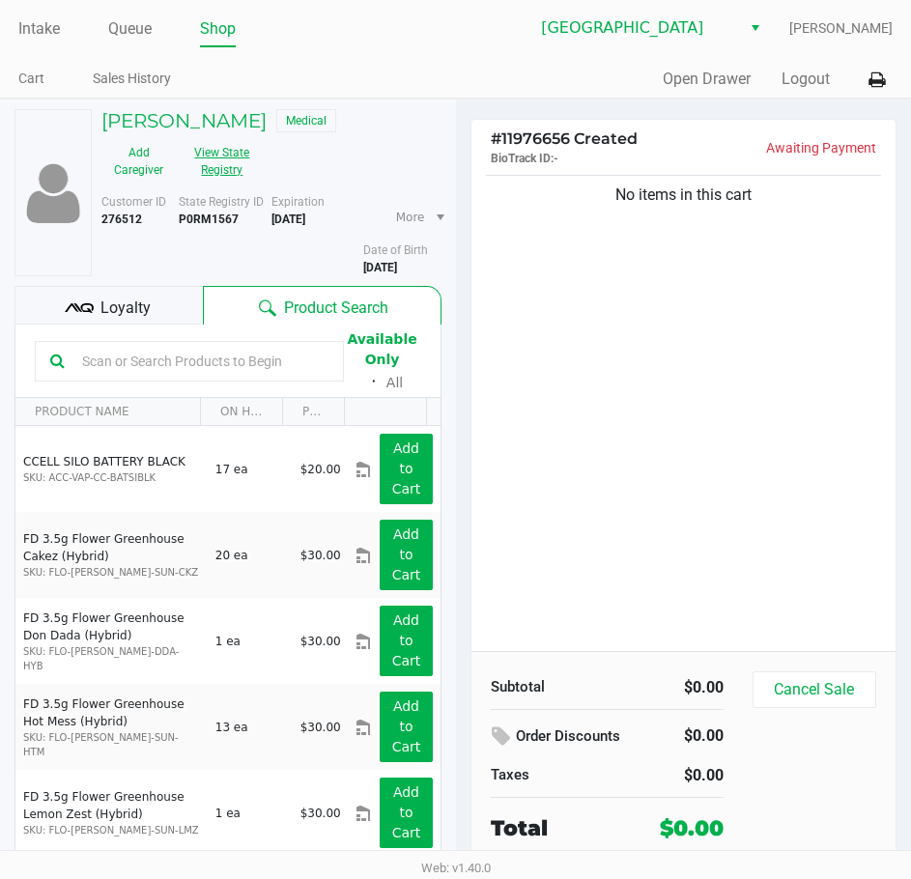
click at [234, 164] on button "View State Registry" at bounding box center [216, 161] width 81 height 48
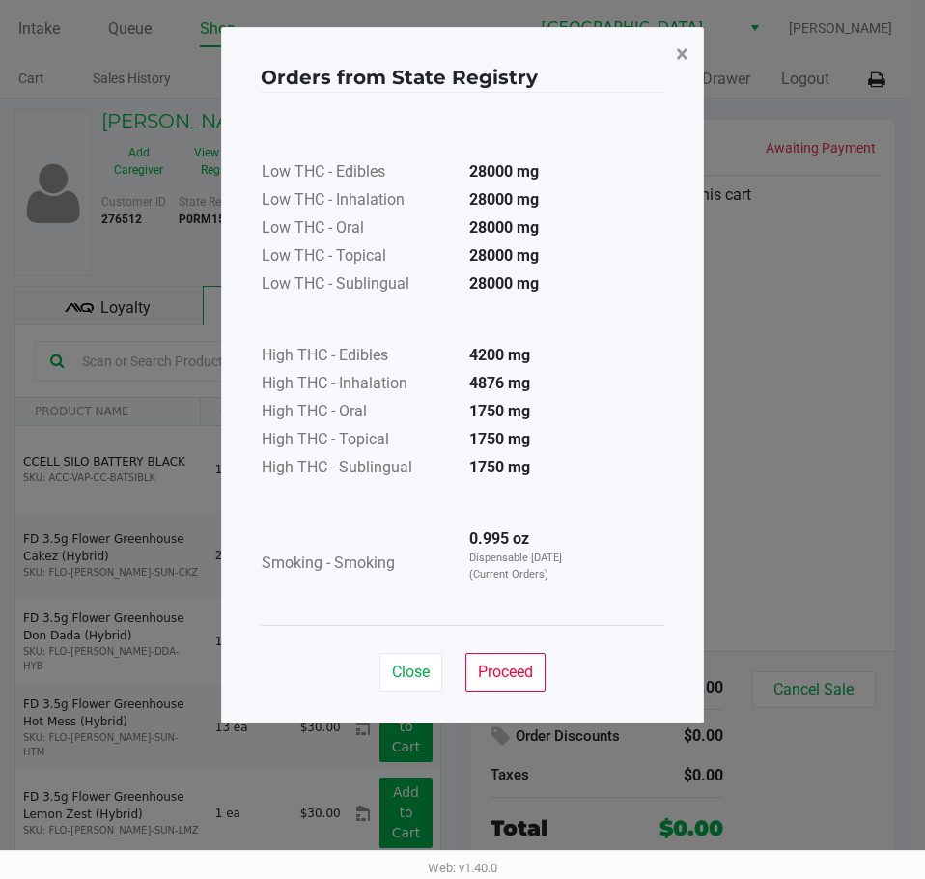
click at [679, 51] on span "×" at bounding box center [682, 54] width 13 height 27
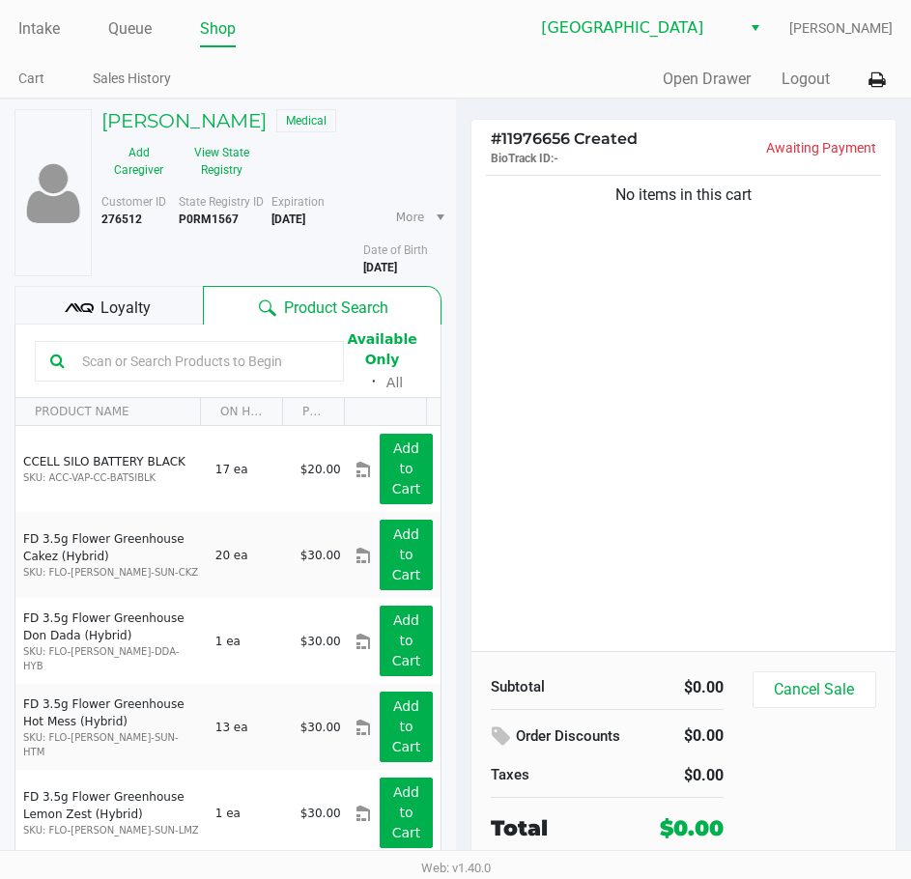
click at [601, 61] on div "Intake Queue Shop Lakeland WC [PERSON_NAME] Cart Sales History Quick Sale Open …" at bounding box center [455, 49] width 911 height 99
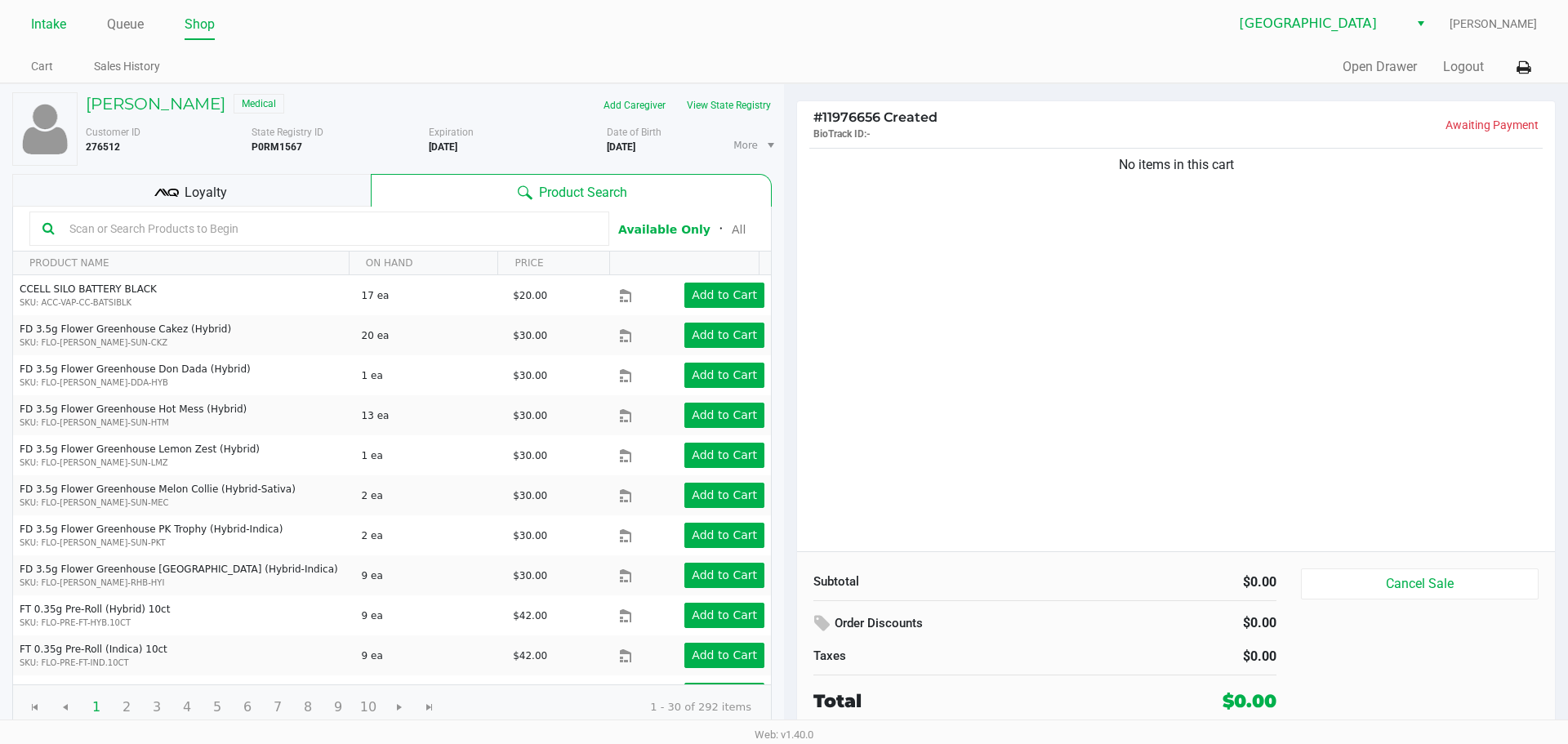
click at [40, 15] on link "Intake" at bounding box center [49, 24] width 36 height 23
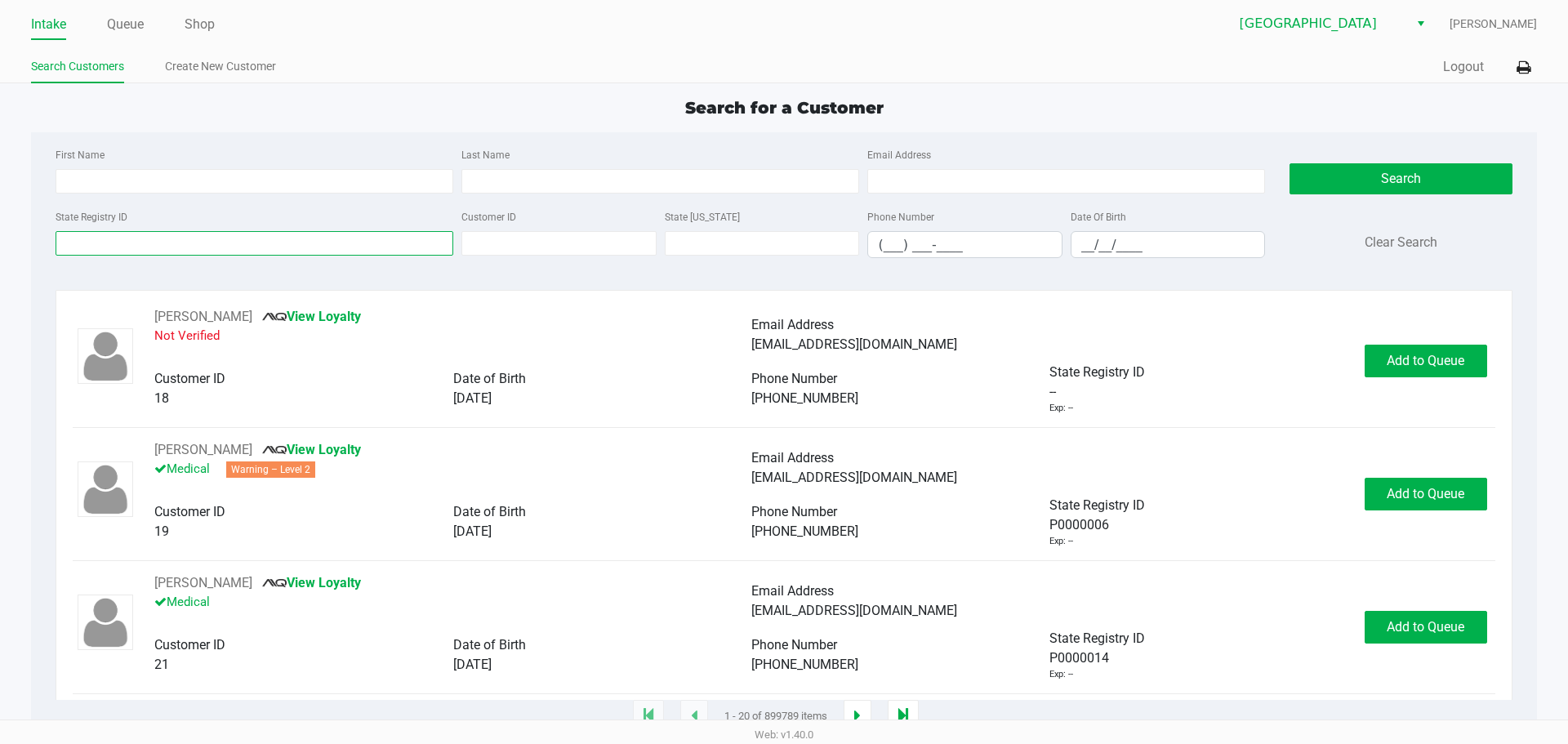
click at [128, 243] on input "State Registry ID" at bounding box center [254, 243] width 397 height 25
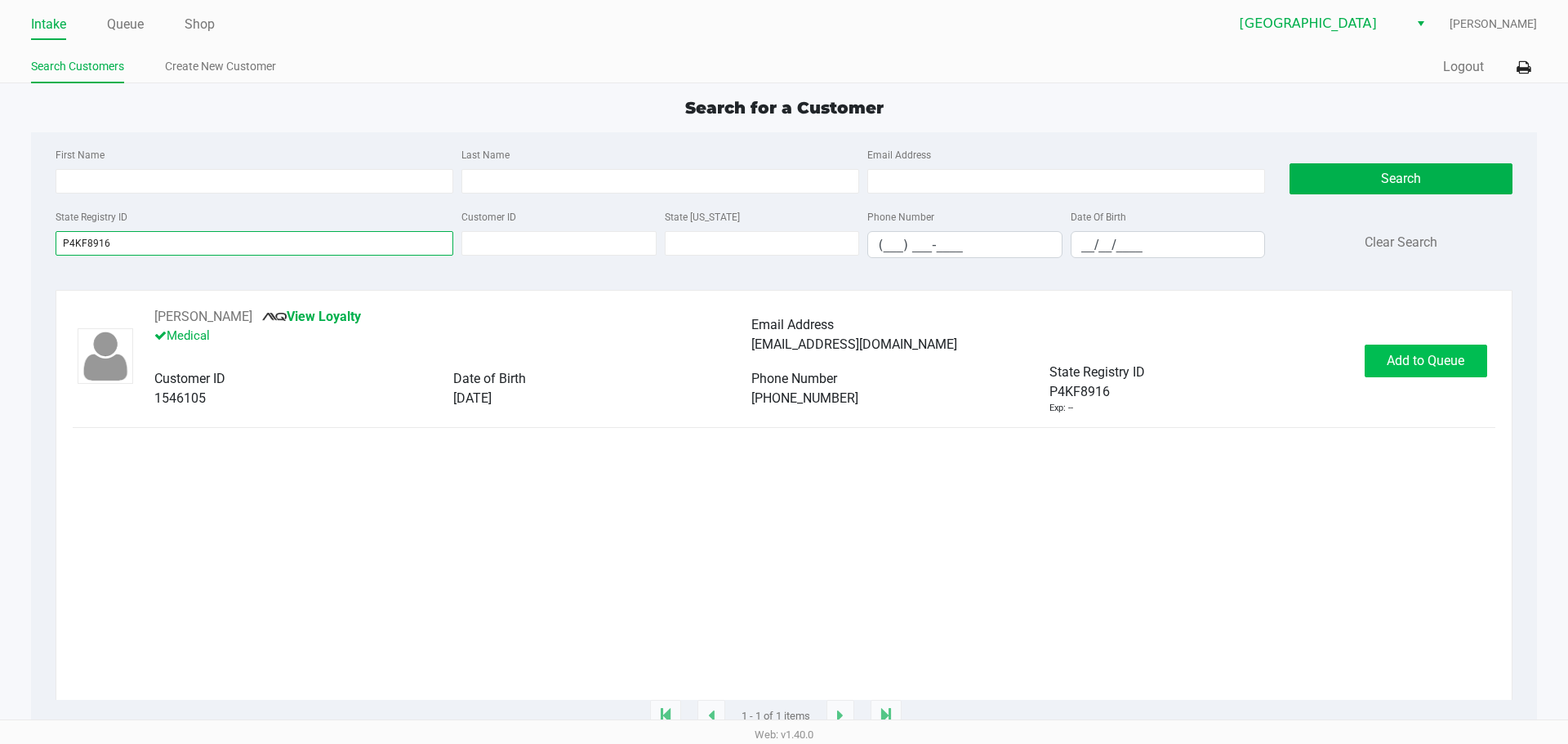
type input "P4KF8916"
click at [781, 360] on span "Add to Queue" at bounding box center [1425, 360] width 78 height 15
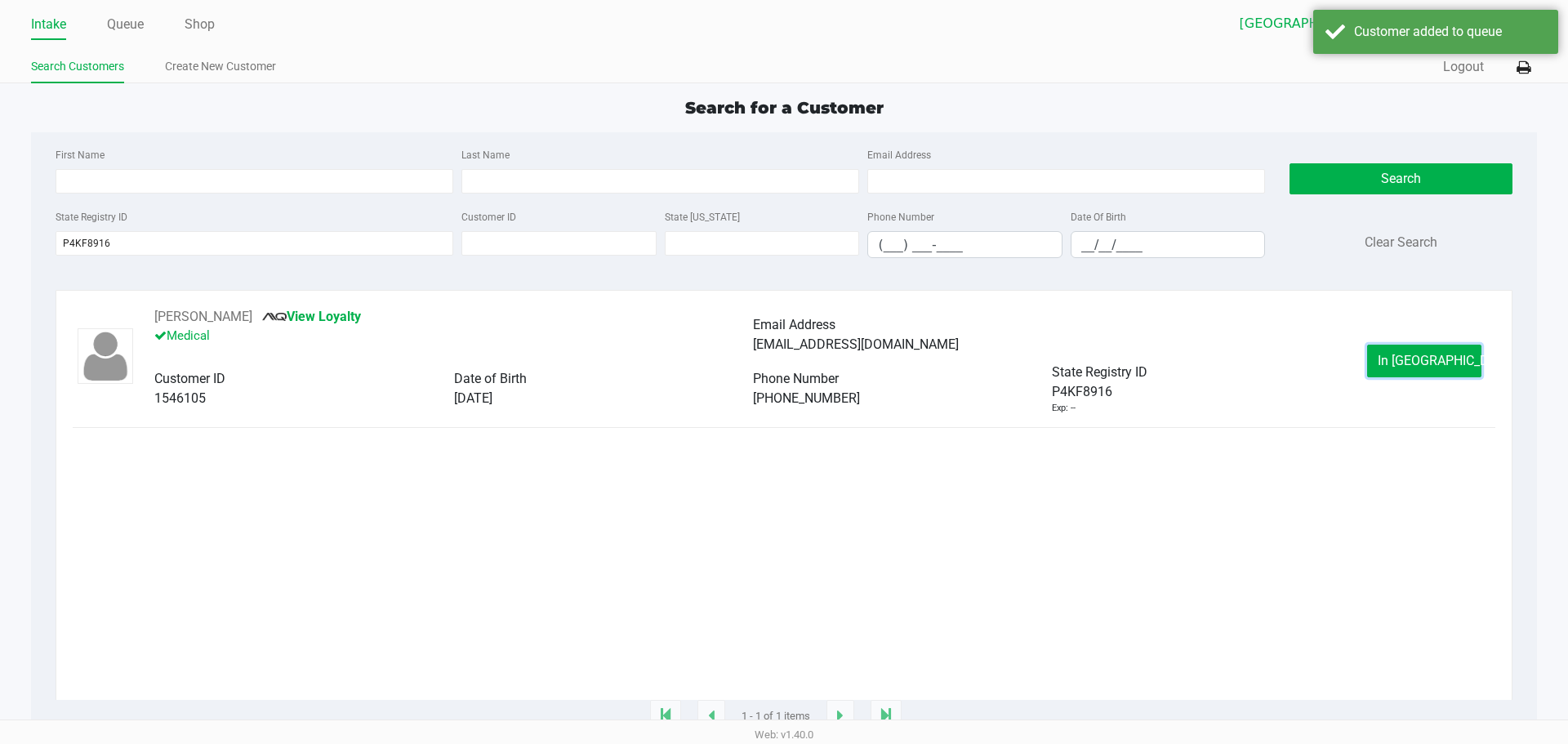
click at [781, 360] on span "In [GEOGRAPHIC_DATA]" at bounding box center [1446, 360] width 137 height 15
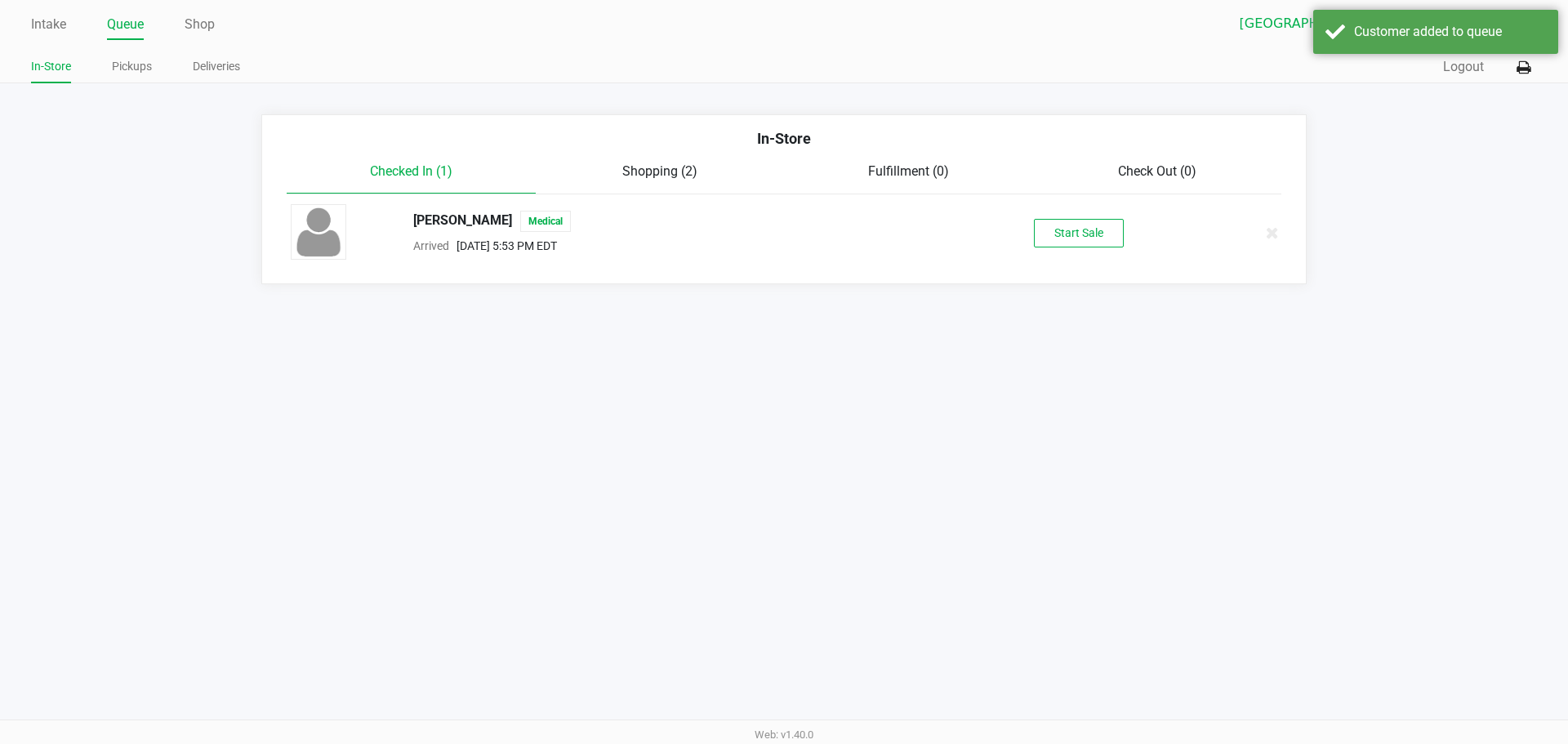
click at [781, 215] on div "[PERSON_NAME] Medical Arrived [DATE] 5:53 PM EDT Start Sale" at bounding box center [784, 232] width 1011 height 57
click at [781, 225] on button "Start Sale" at bounding box center [1079, 233] width 90 height 29
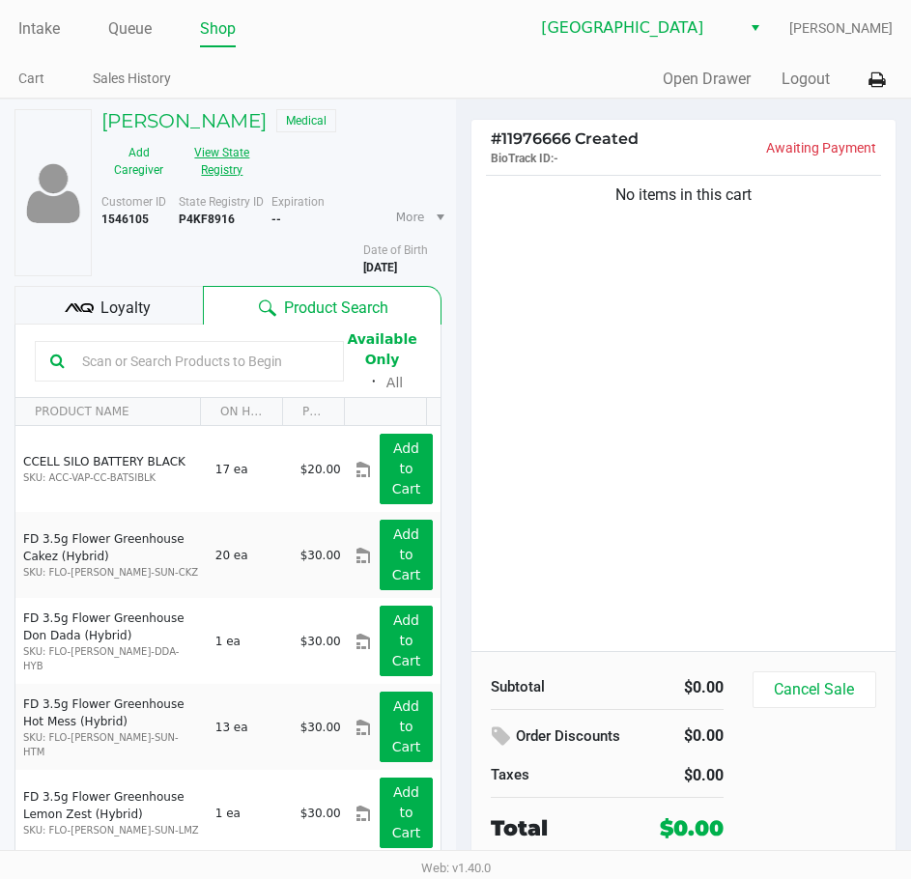
click at [234, 159] on button "View State Registry" at bounding box center [216, 161] width 81 height 48
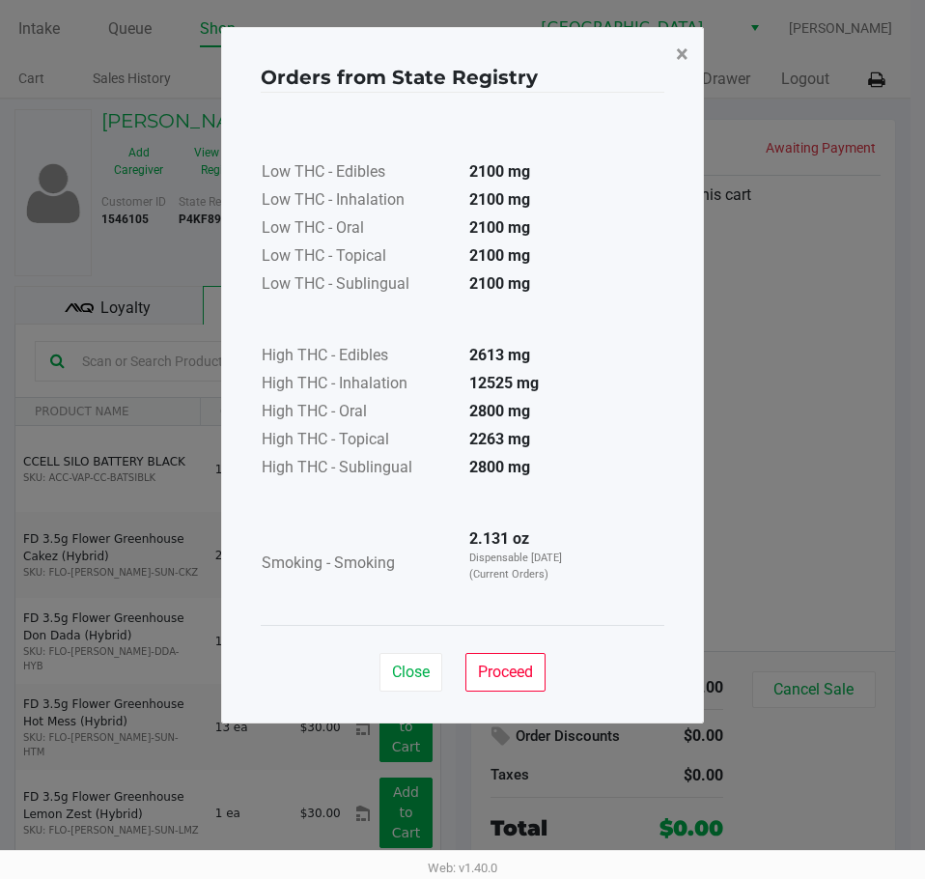
click at [685, 53] on span "×" at bounding box center [682, 54] width 13 height 27
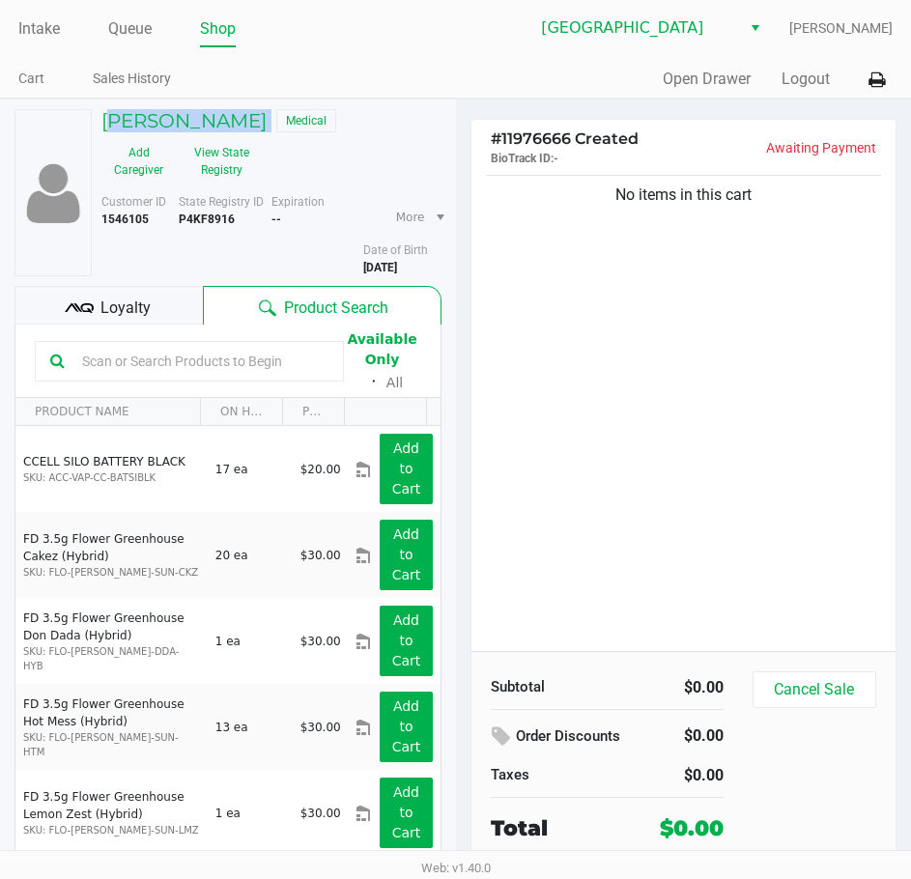
drag, startPoint x: 283, startPoint y: 113, endPoint x: 99, endPoint y: 122, distance: 183.7
click at [99, 122] on div "[PERSON_NAME] Medical" at bounding box center [271, 123] width 369 height 28
click at [122, 26] on link "Queue" at bounding box center [129, 28] width 43 height 27
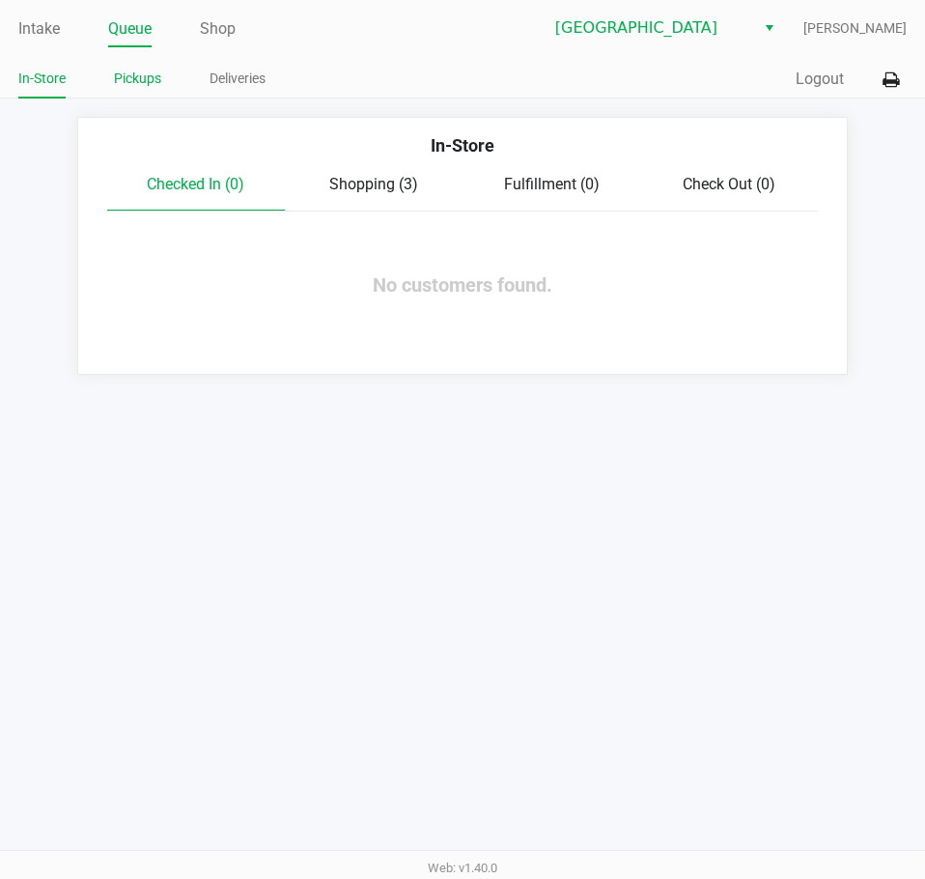
click at [159, 86] on link "Pickups" at bounding box center [137, 79] width 47 height 24
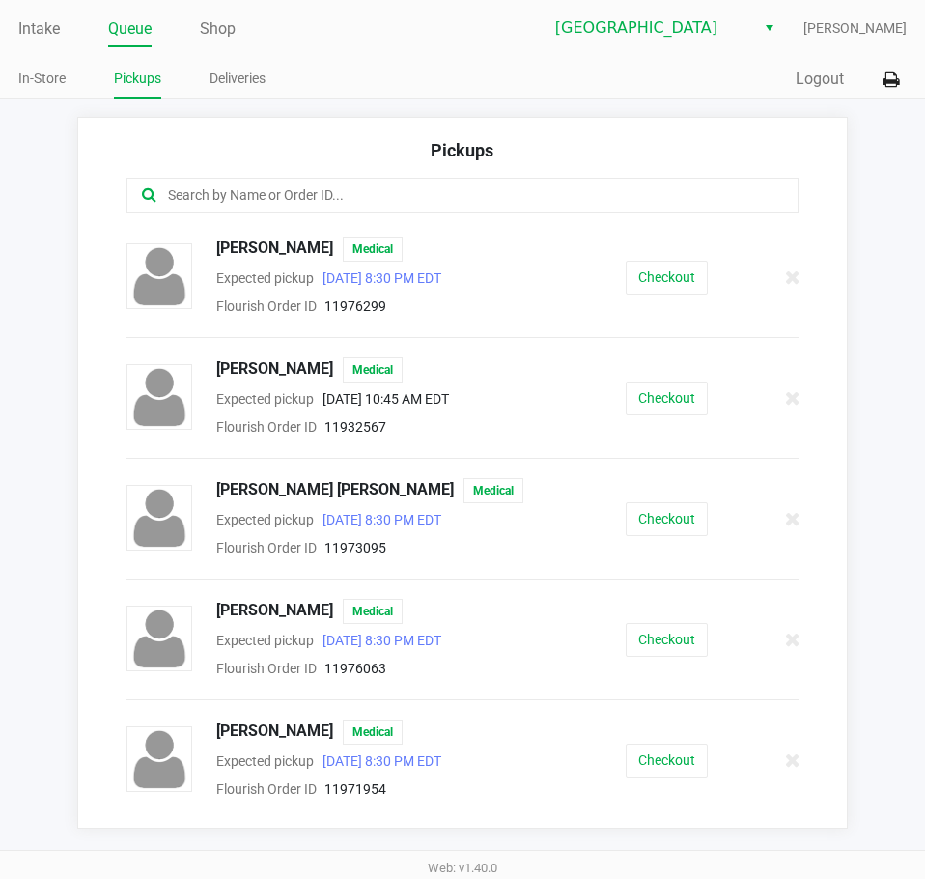
click at [292, 190] on input "text" at bounding box center [455, 195] width 578 height 22
drag, startPoint x: 309, startPoint y: 235, endPoint x: 287, endPoint y: 252, distance: 28.2
click at [287, 252] on div "Pickups [PERSON_NAME] Medical Expected pickup [DATE] 8:30 PM EDT Flourish Order…" at bounding box center [462, 473] width 771 height 712
click at [297, 226] on div at bounding box center [462, 207] width 701 height 59
drag, startPoint x: 313, startPoint y: 249, endPoint x: 213, endPoint y: 244, distance: 99.6
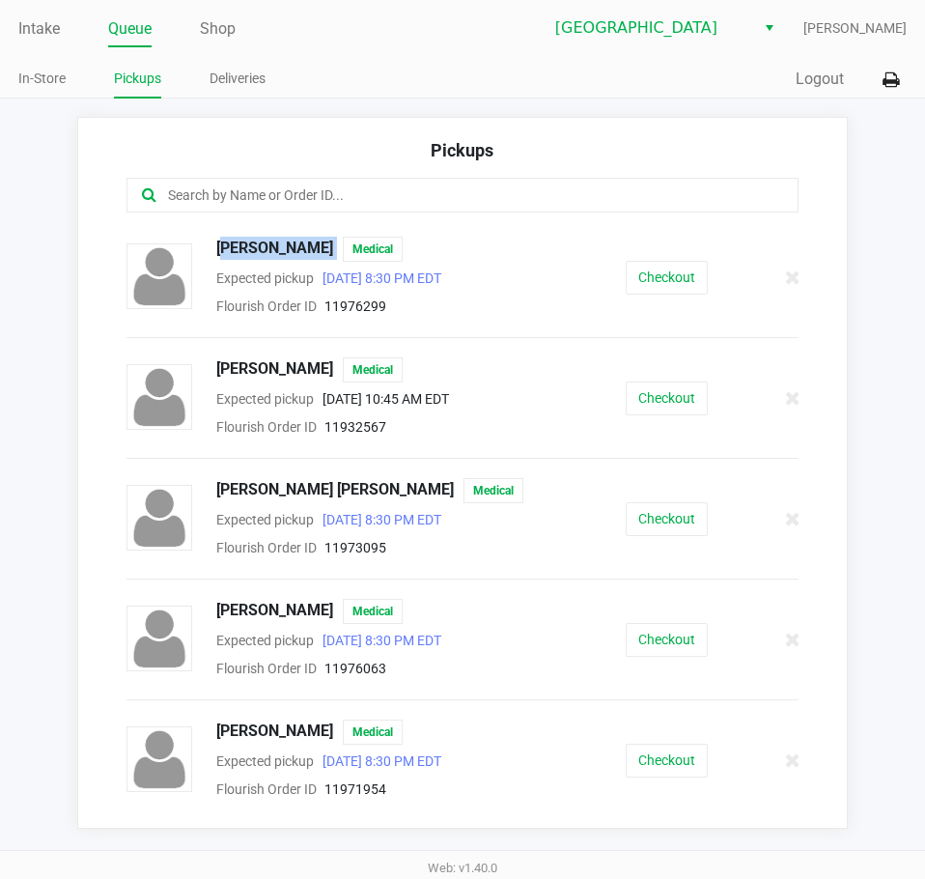
click at [213, 244] on div "[PERSON_NAME] Medical" at bounding box center [372, 249] width 340 height 25
click at [639, 285] on button "Checkout" at bounding box center [667, 278] width 82 height 34
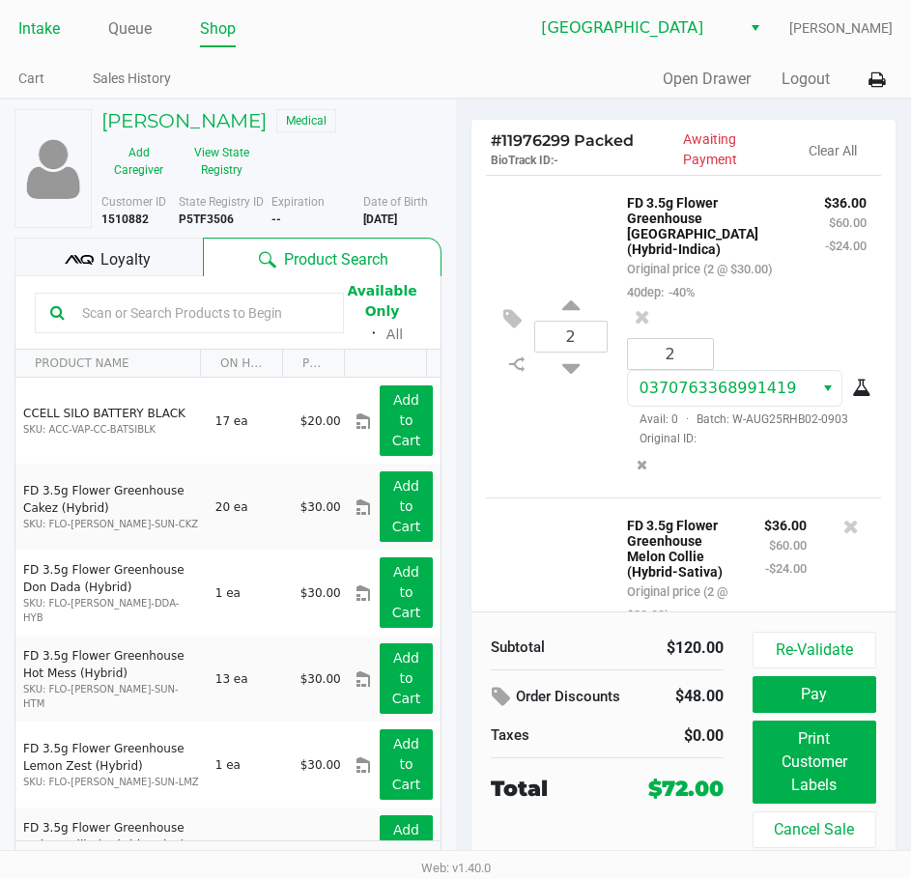
click at [43, 32] on link "Intake" at bounding box center [39, 28] width 42 height 27
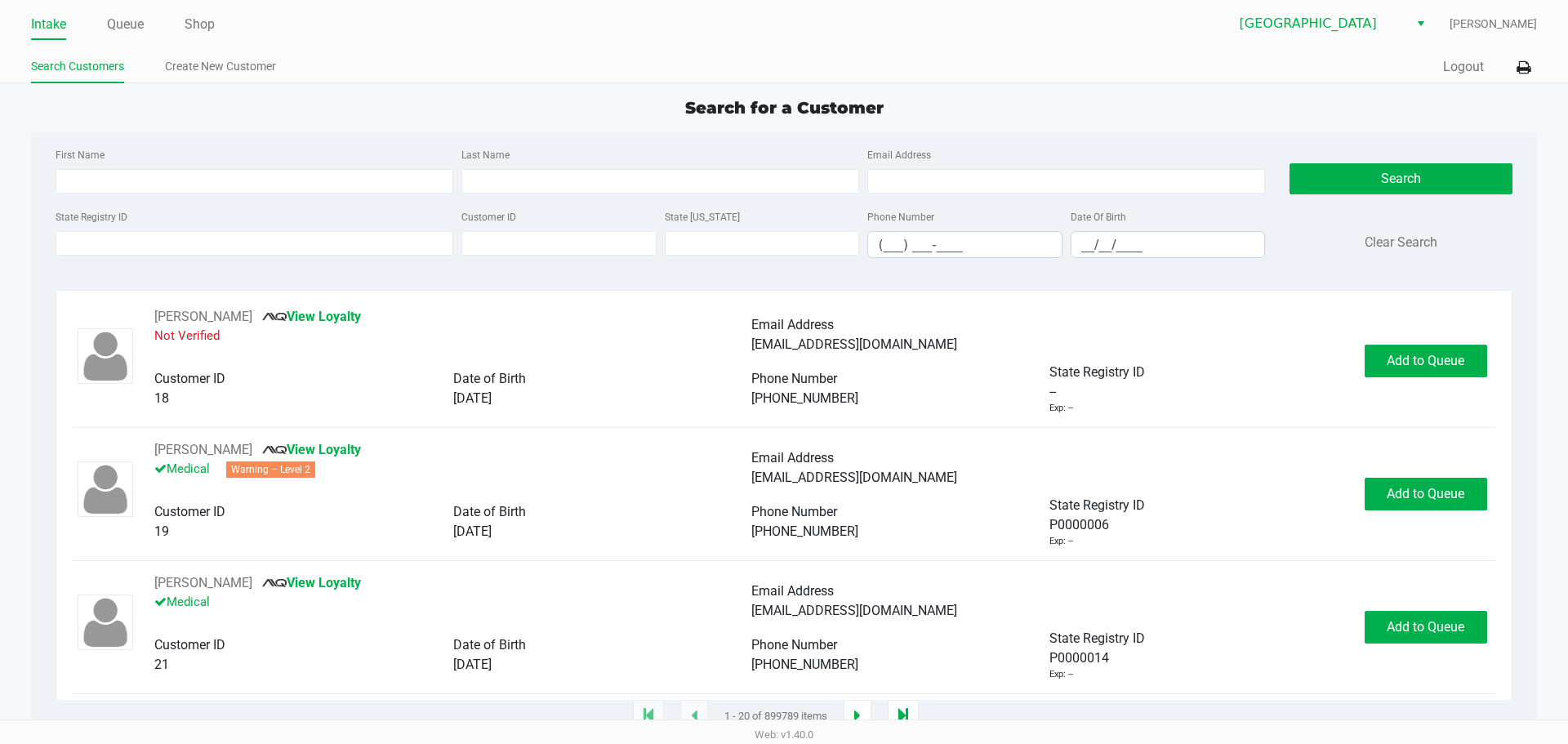
click at [608, 52] on div "Search Customers Create New Customer" at bounding box center [407, 68] width 753 height 30
click at [39, 22] on link "Intake" at bounding box center [49, 24] width 36 height 23
click at [356, 242] on input "State Registry ID" at bounding box center [254, 243] width 397 height 25
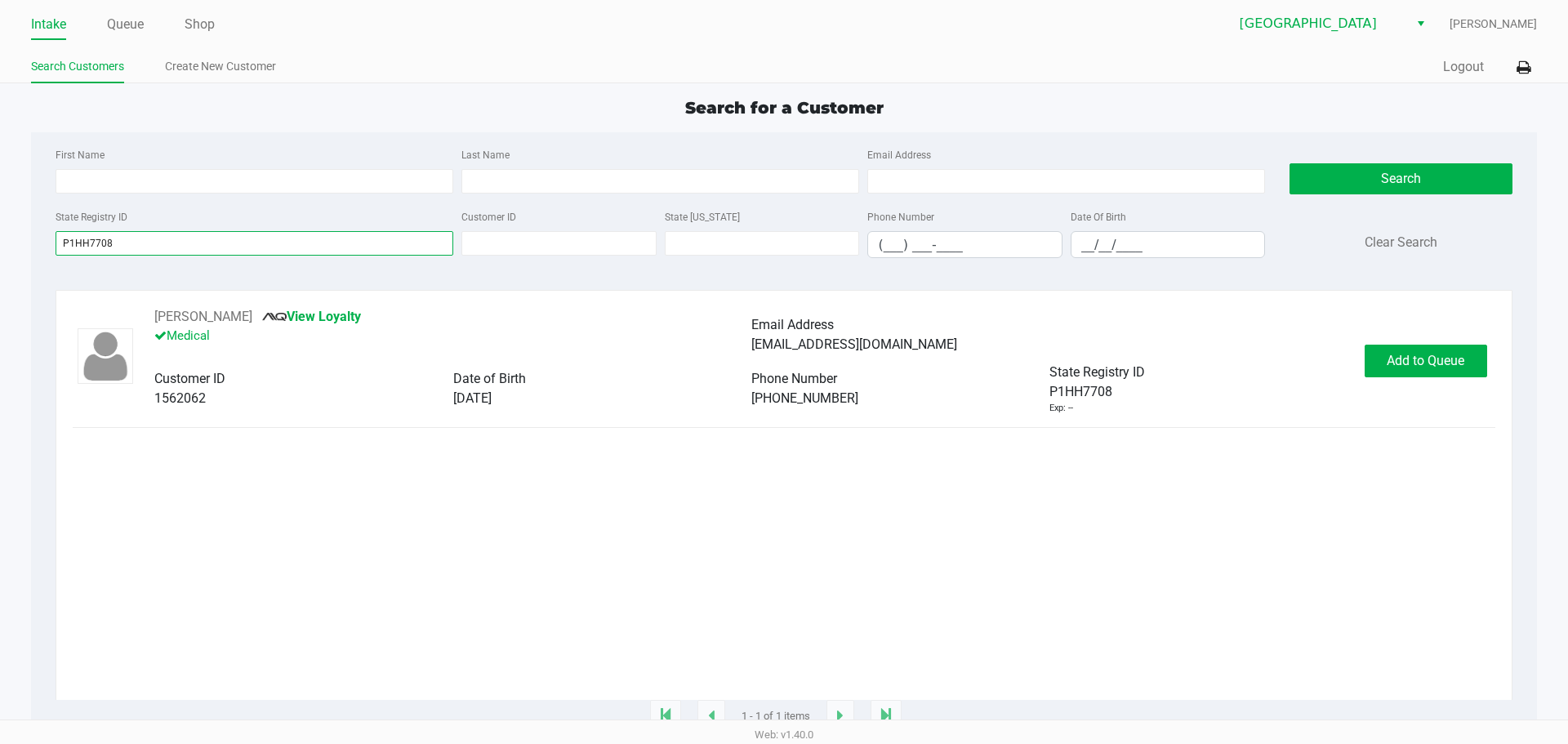
type input "P1HH7708"
drag, startPoint x: 269, startPoint y: 320, endPoint x: 150, endPoint y: 311, distance: 119.3
click at [150, 311] on div "[PERSON_NAME] View Loyalty Medical Email Address [EMAIL_ADDRESS][DOMAIN_NAME] C…" at bounding box center [751, 361] width 1226 height 108
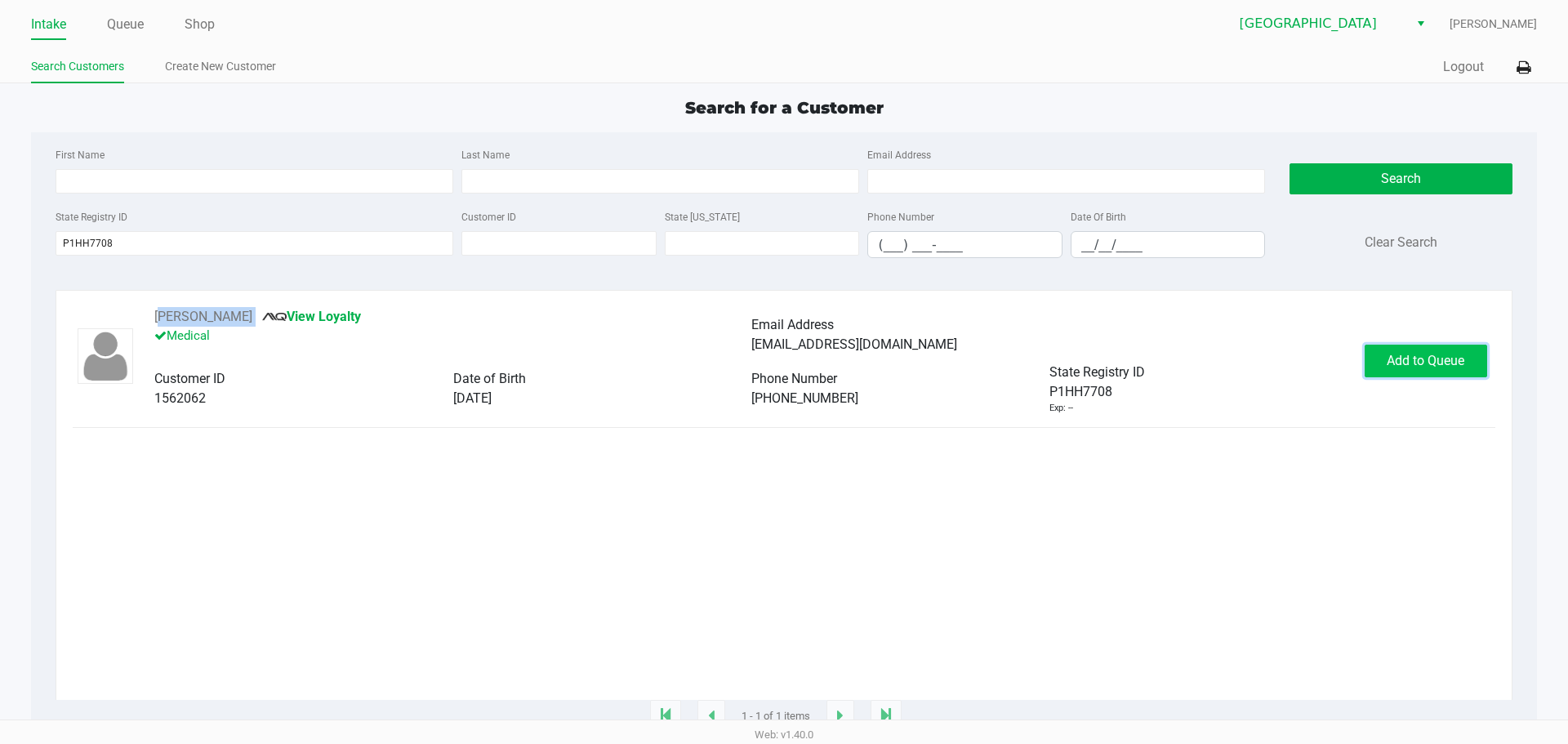
click at [781, 363] on span "Add to Queue" at bounding box center [1425, 360] width 78 height 15
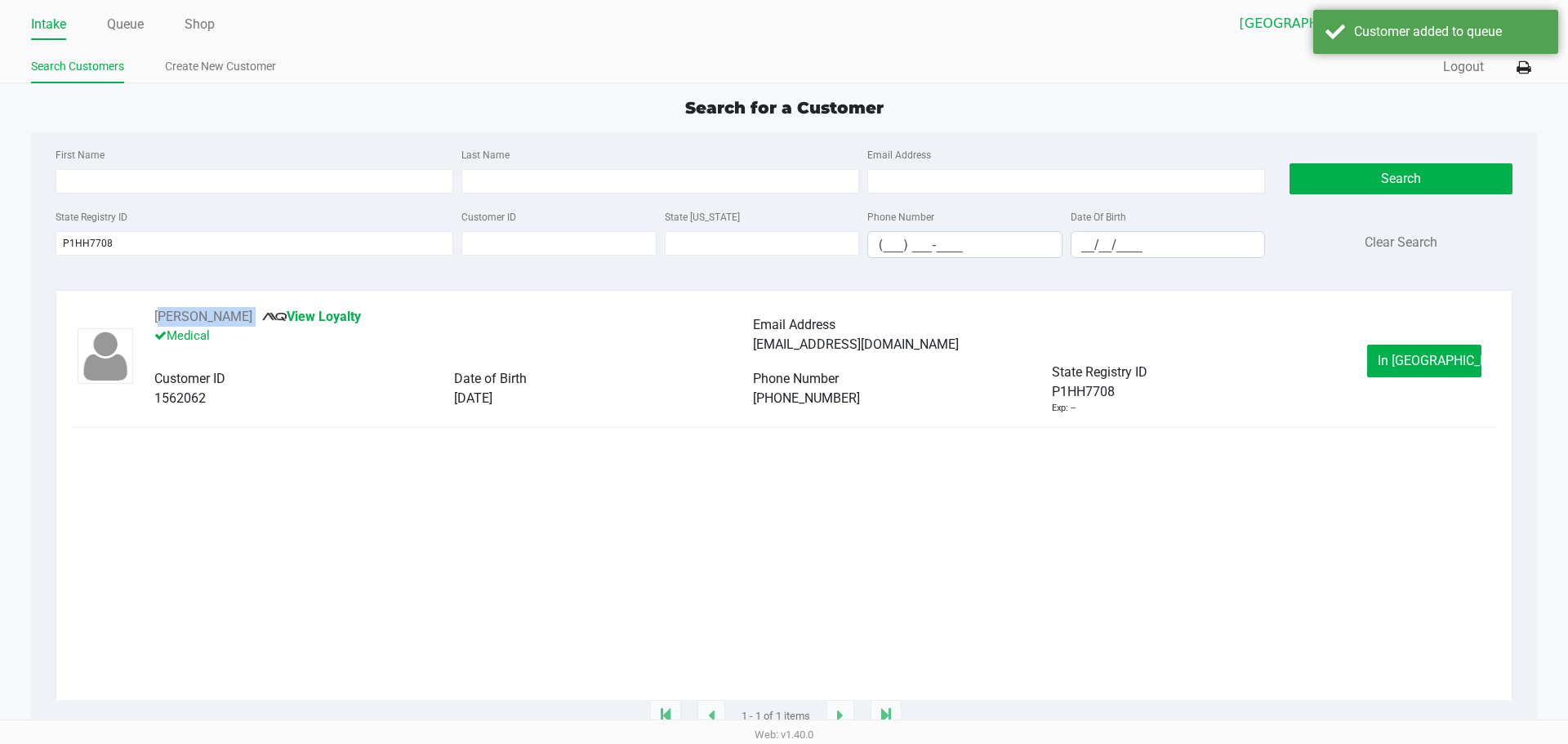
click at [781, 363] on span "In [GEOGRAPHIC_DATA]" at bounding box center [1446, 360] width 137 height 15
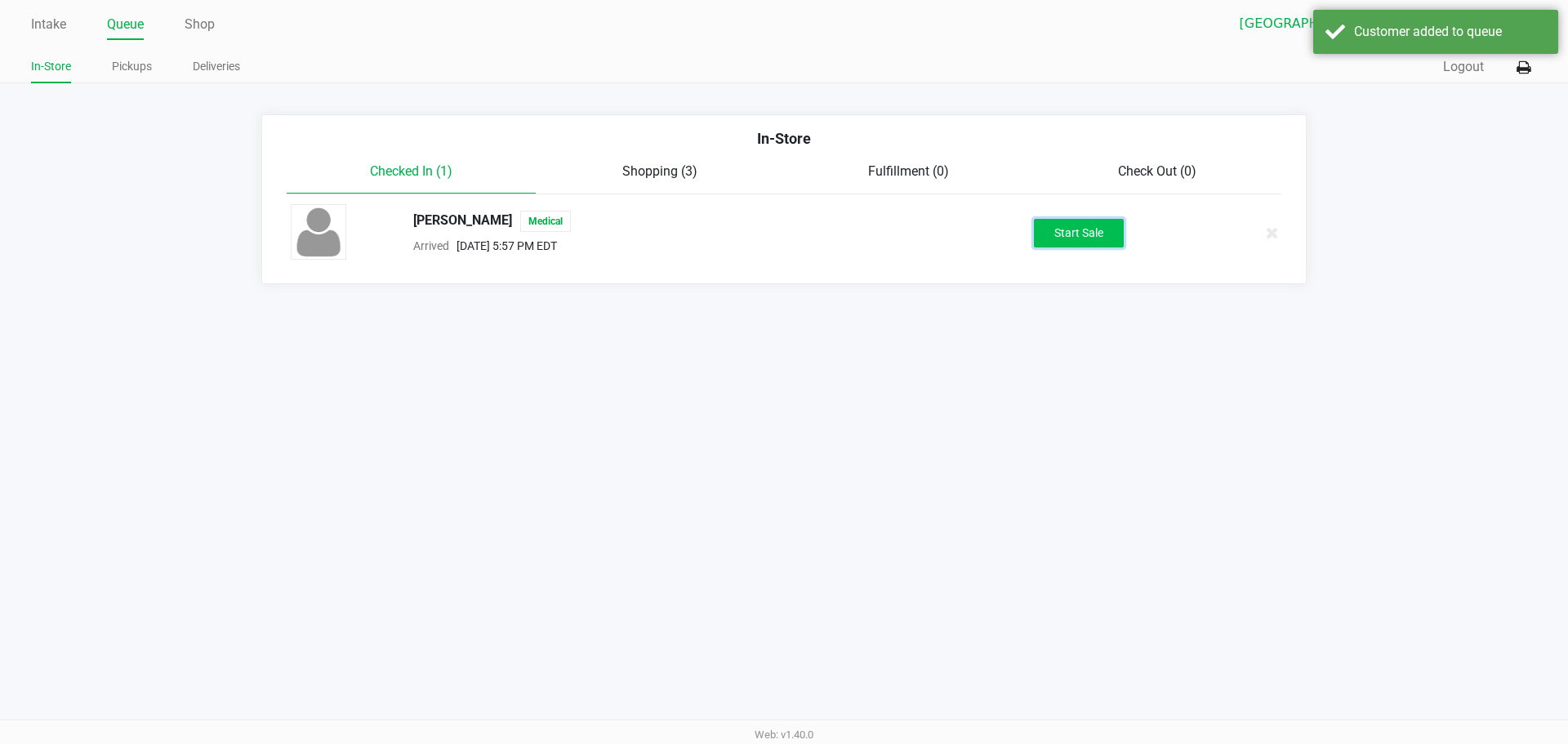
click at [781, 227] on button "Start Sale" at bounding box center [1079, 233] width 90 height 29
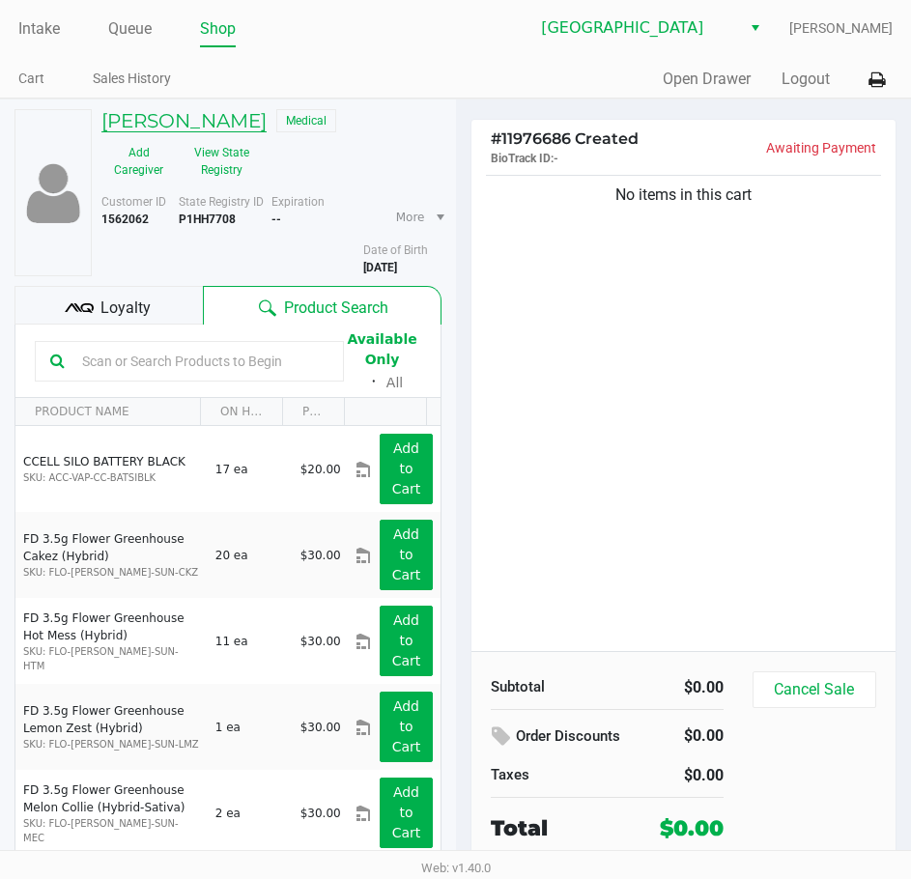
click at [227, 126] on h5 "[PERSON_NAME]" at bounding box center [183, 120] width 165 height 23
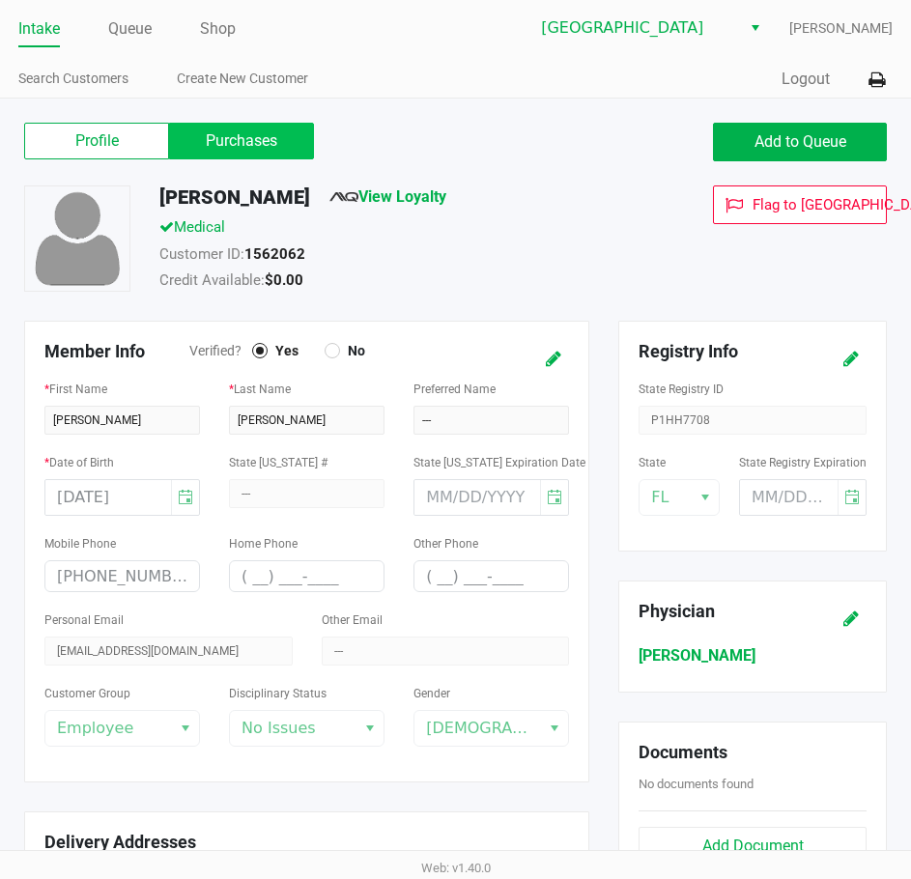
click at [234, 150] on label "Purchases" at bounding box center [241, 141] width 145 height 37
click at [0, 0] on 1 "Purchases" at bounding box center [0, 0] width 0 height 0
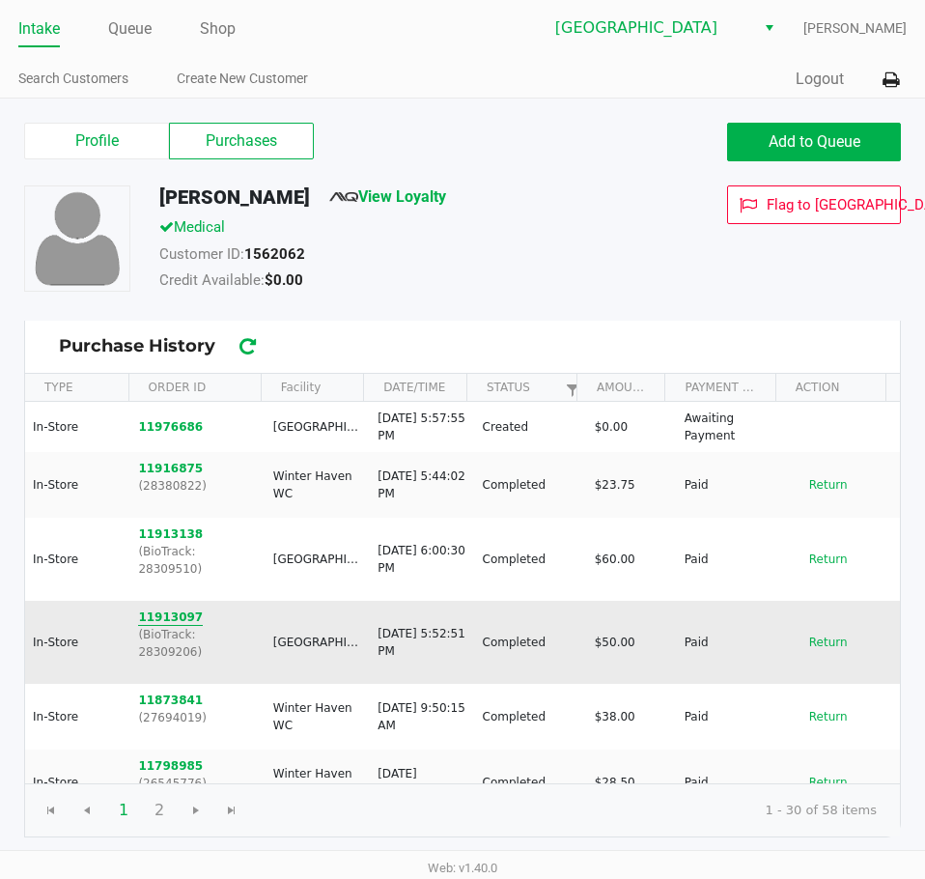
click at [181, 609] on button "11913097" at bounding box center [170, 617] width 65 height 17
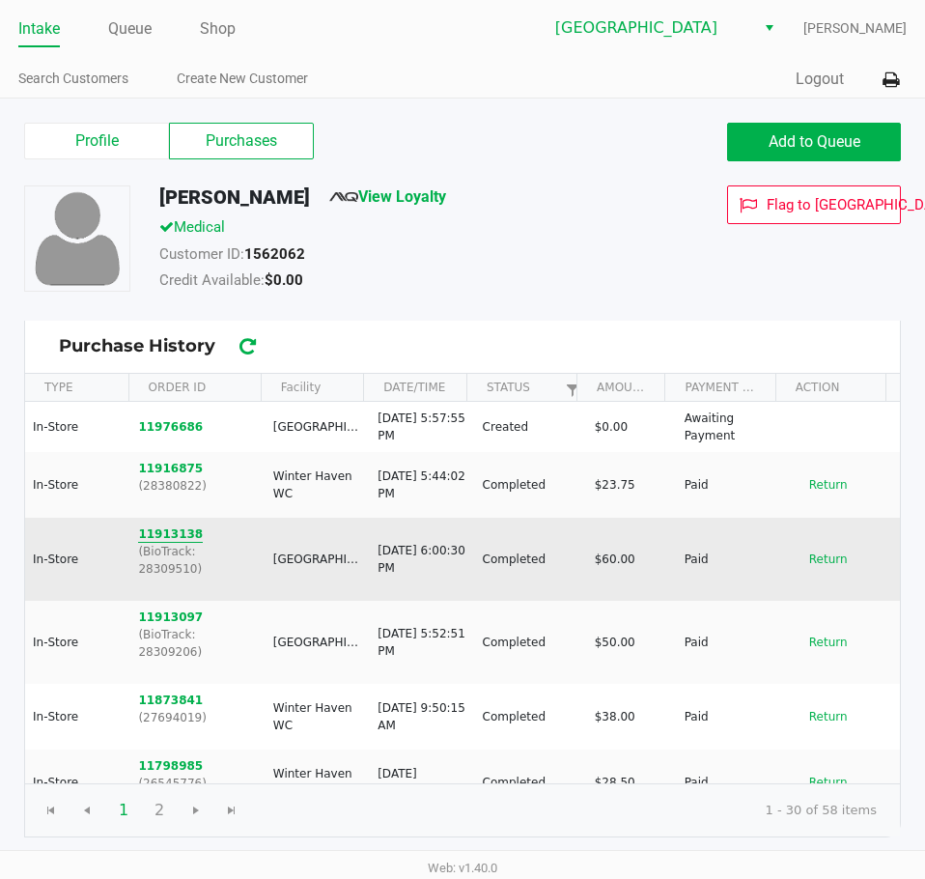
click at [169, 540] on button "11913138" at bounding box center [170, 533] width 65 height 17
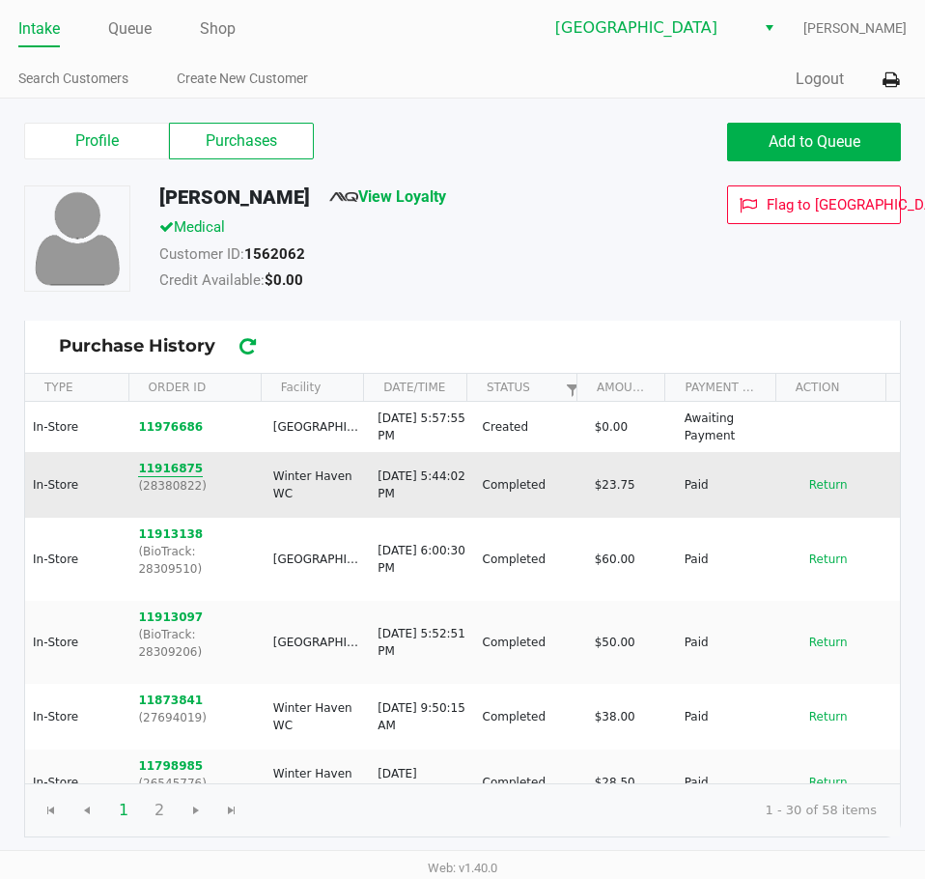
click at [184, 468] on button "11916875" at bounding box center [170, 468] width 65 height 17
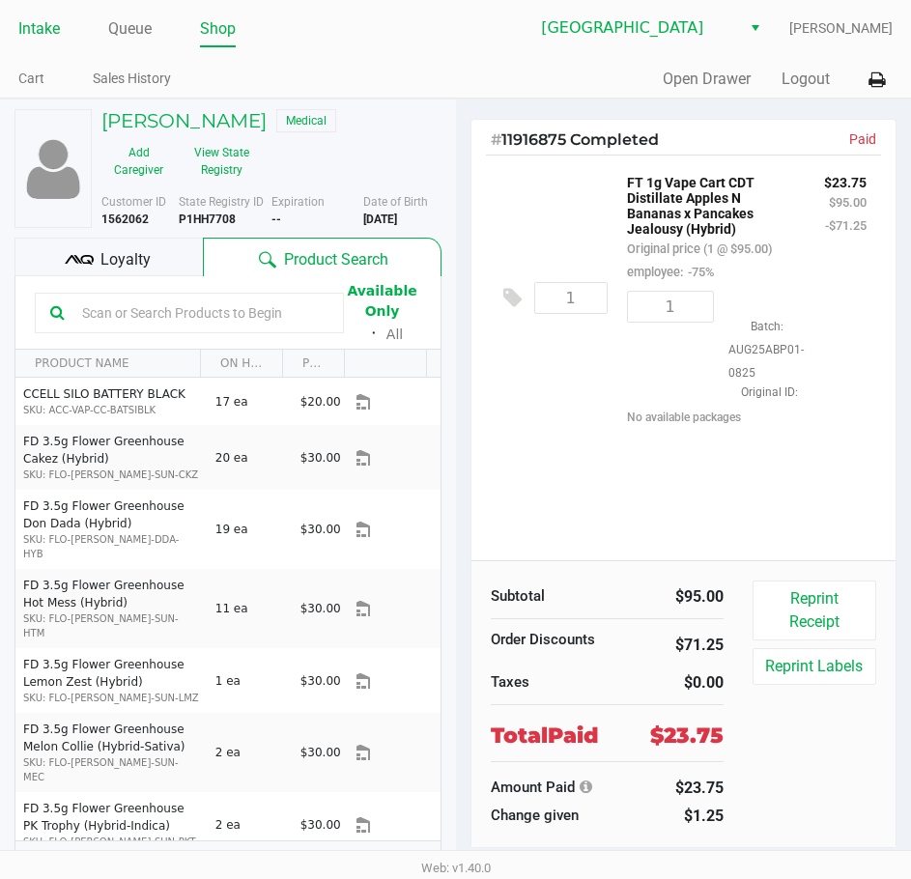
click at [27, 31] on link "Intake" at bounding box center [39, 28] width 42 height 27
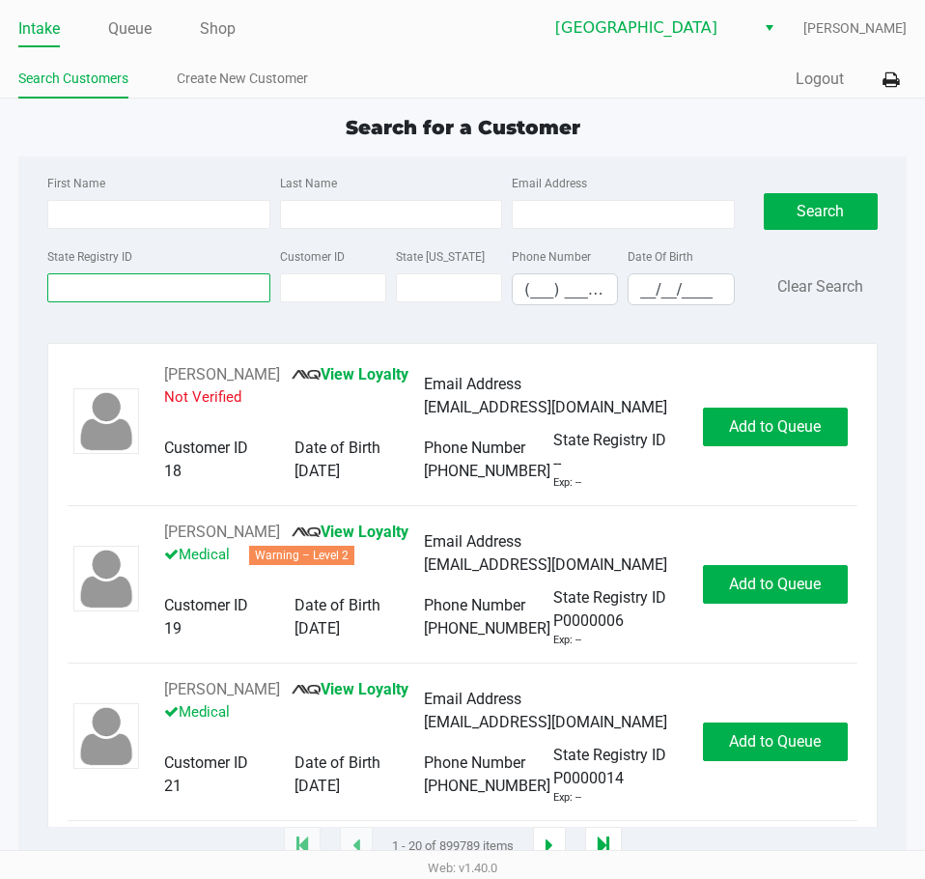
click at [211, 289] on input "State Registry ID" at bounding box center [158, 287] width 222 height 29
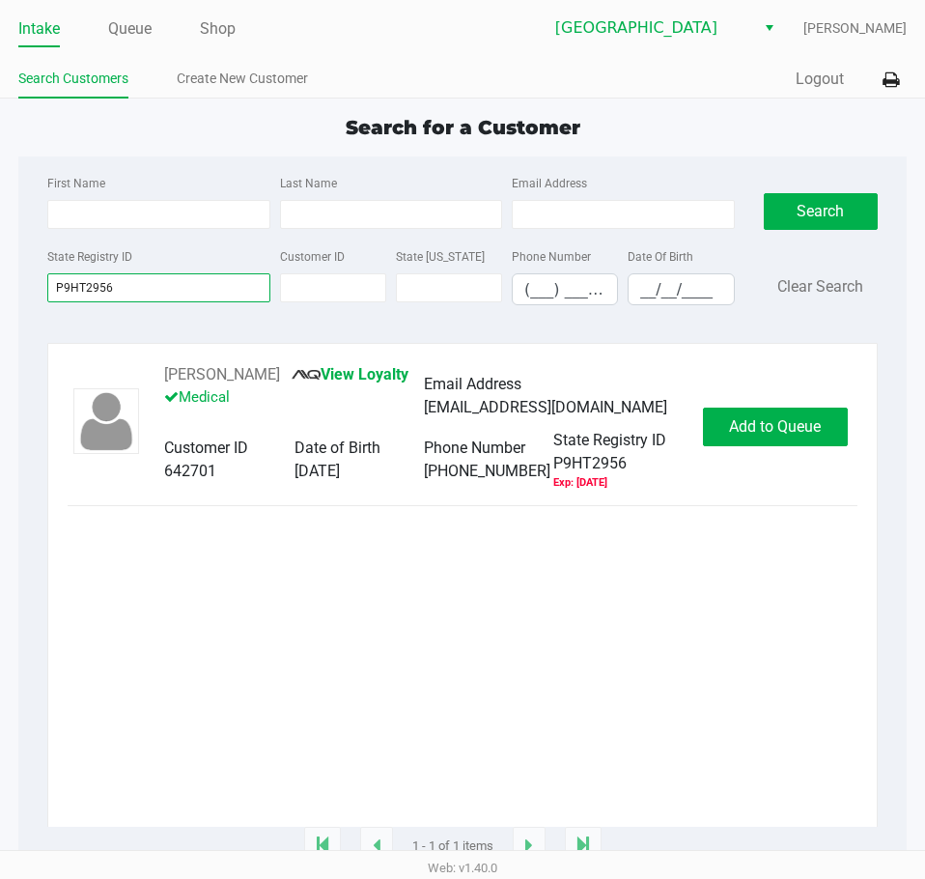
type input "P9HT2956"
drag, startPoint x: 279, startPoint y: 374, endPoint x: 153, endPoint y: 374, distance: 126.5
click at [153, 374] on div "[PERSON_NAME] View Loyalty Medical Email Address [EMAIL_ADDRESS][DOMAIN_NAME] C…" at bounding box center [424, 427] width 558 height 128
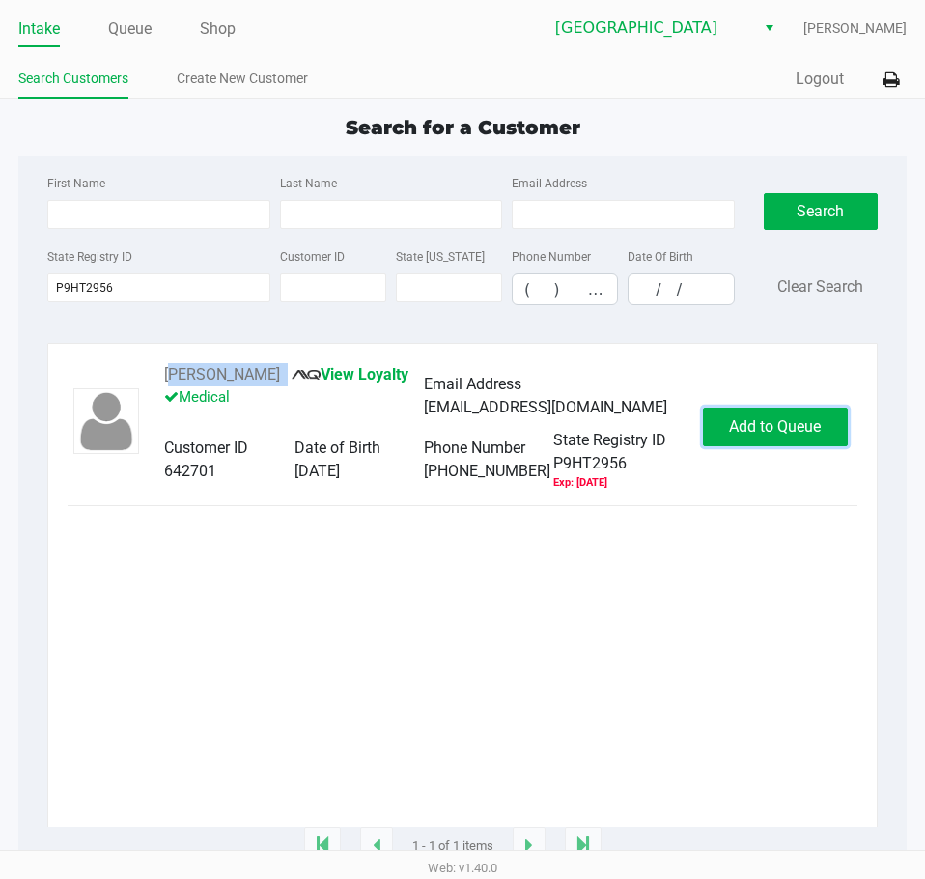
click at [769, 432] on span "Add to Queue" at bounding box center [775, 426] width 92 height 18
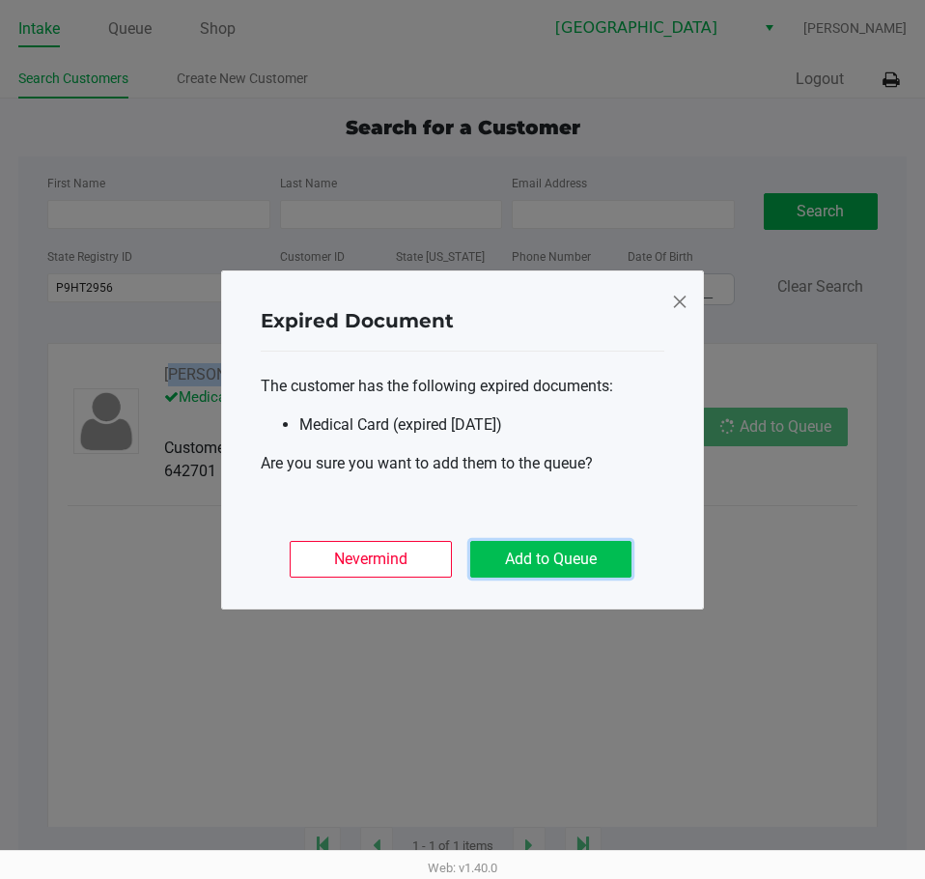
click at [539, 559] on button "Add to Queue" at bounding box center [550, 559] width 161 height 37
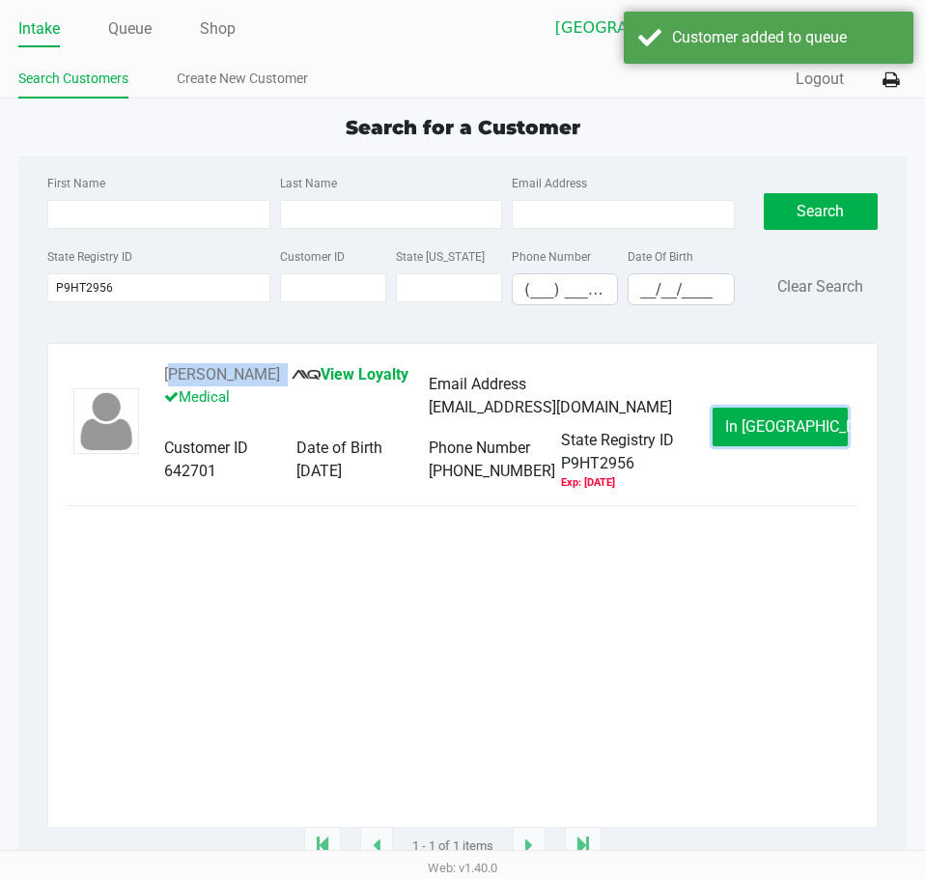
click at [784, 433] on span "In [GEOGRAPHIC_DATA]" at bounding box center [806, 426] width 162 height 18
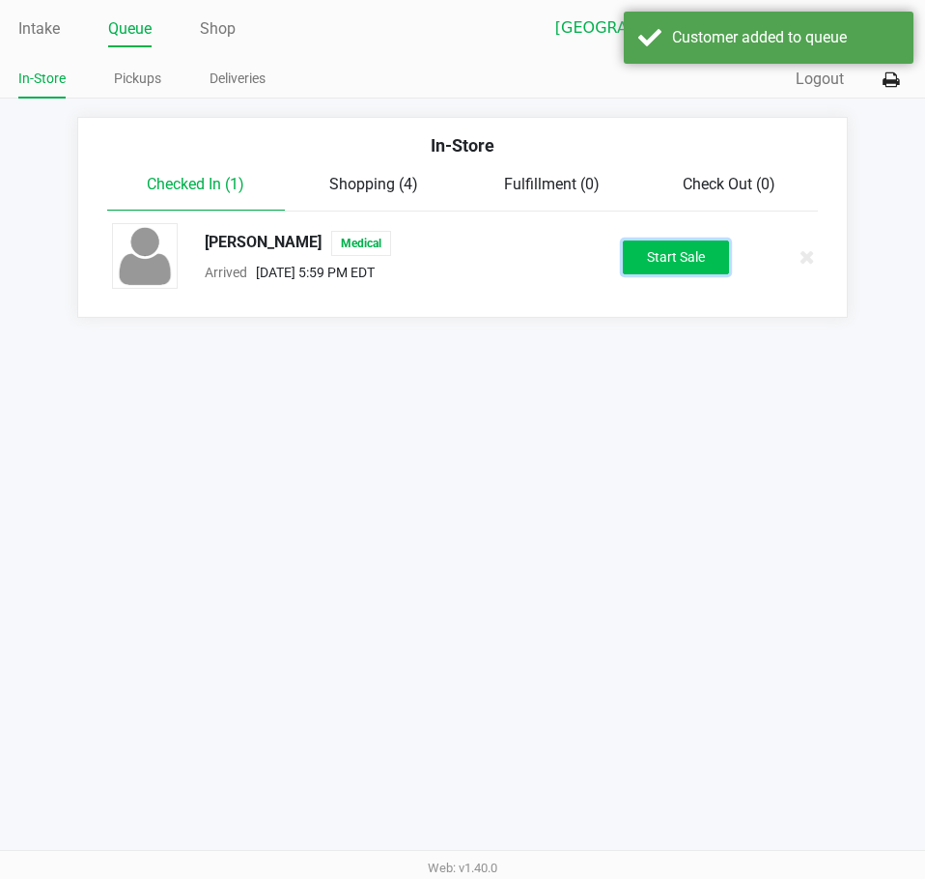
click at [653, 254] on button "Start Sale" at bounding box center [676, 258] width 106 height 34
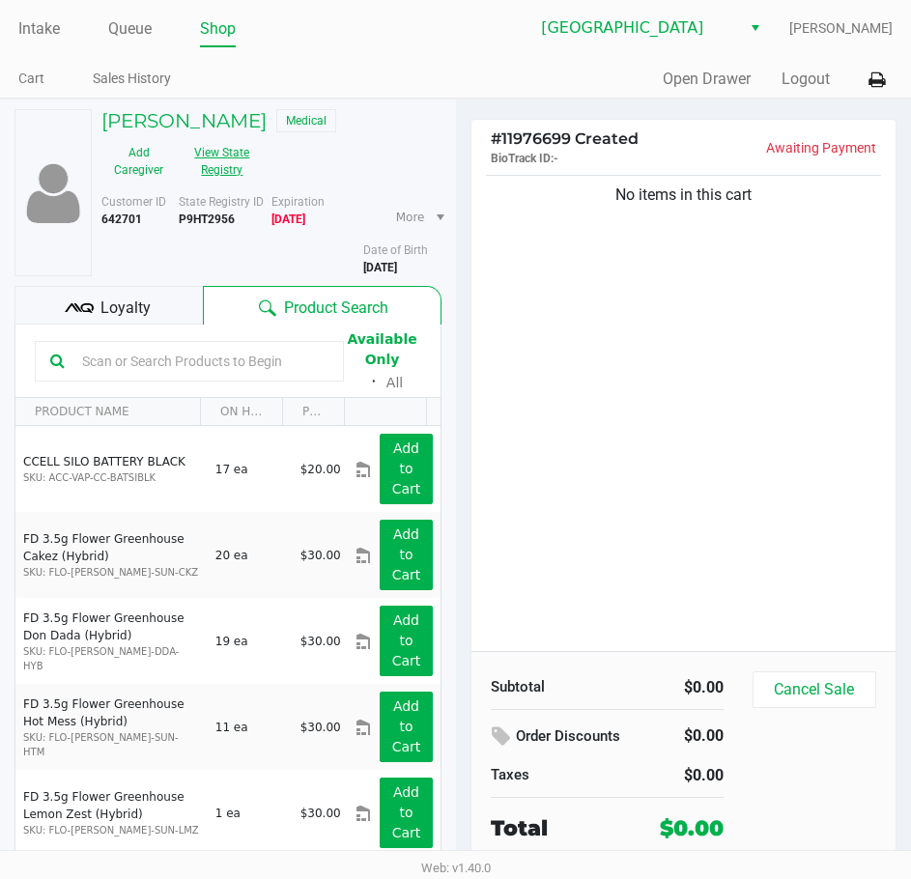
click at [248, 160] on button "View State Registry" at bounding box center [216, 161] width 81 height 48
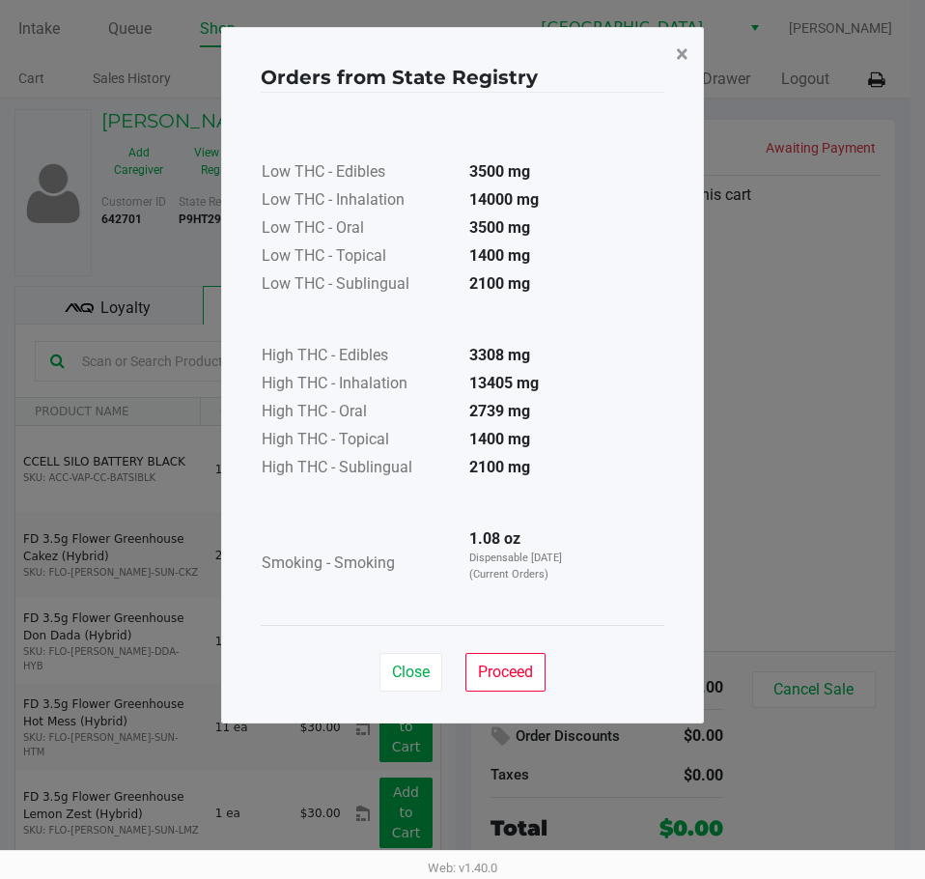
click at [678, 52] on span "×" at bounding box center [682, 54] width 13 height 27
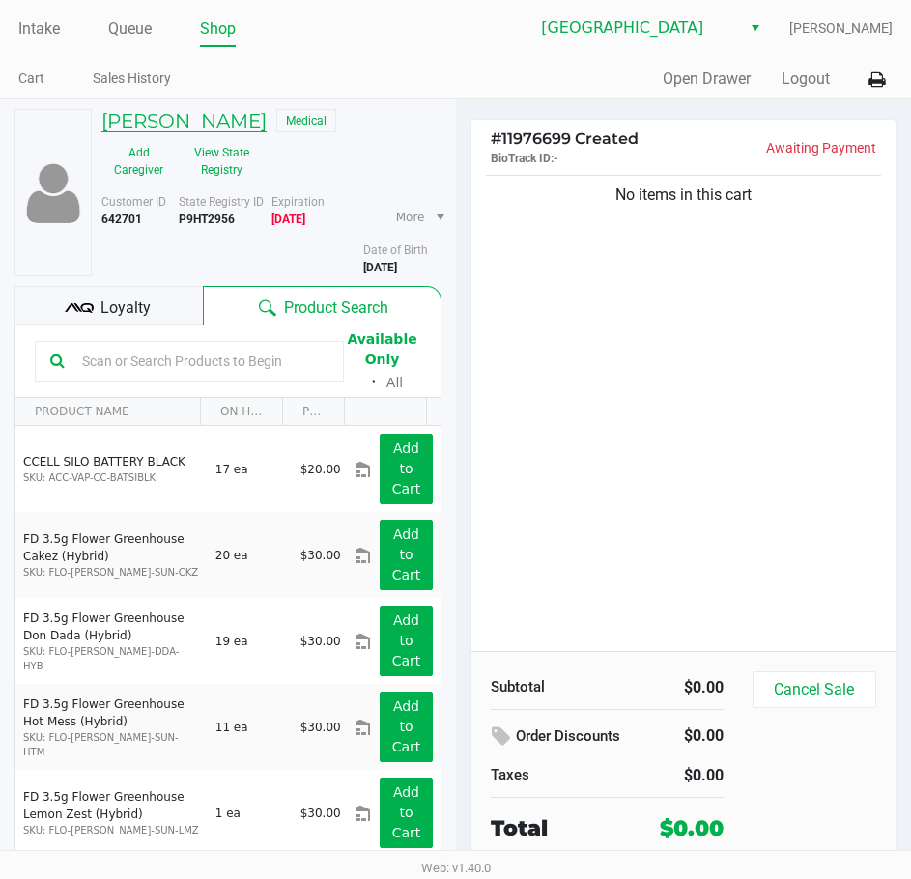
click at [155, 122] on h5 "[PERSON_NAME]" at bounding box center [183, 120] width 165 height 23
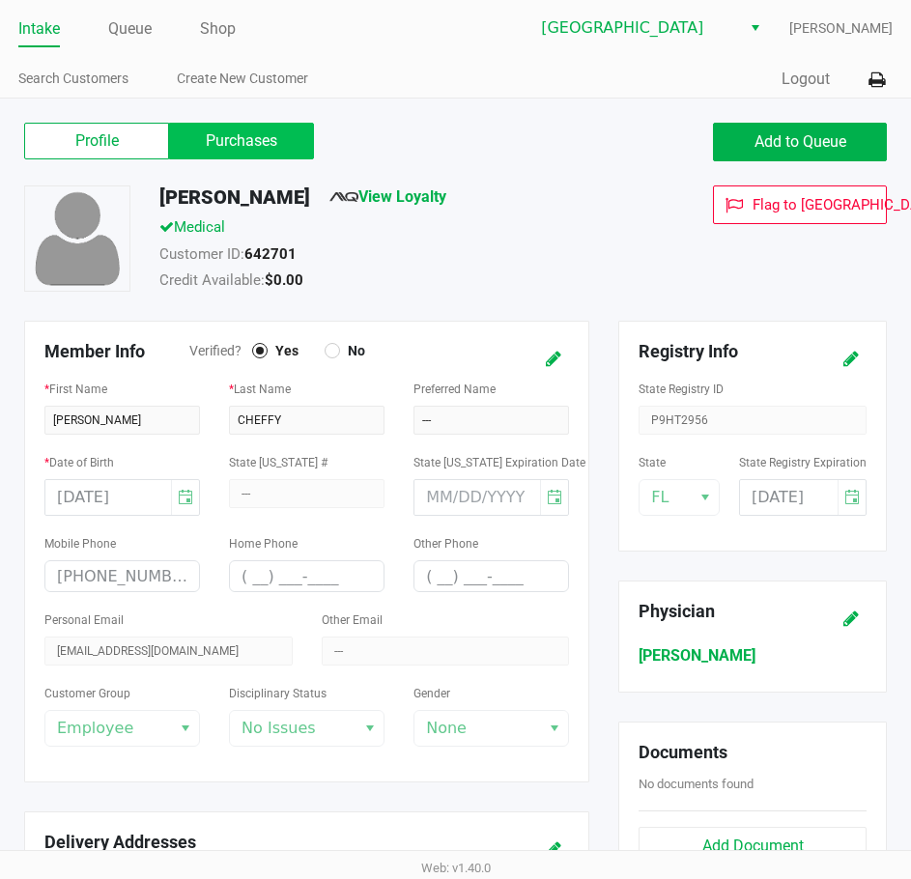
click at [263, 147] on label "Purchases" at bounding box center [241, 141] width 145 height 37
click at [0, 0] on 1 "Purchases" at bounding box center [0, 0] width 0 height 0
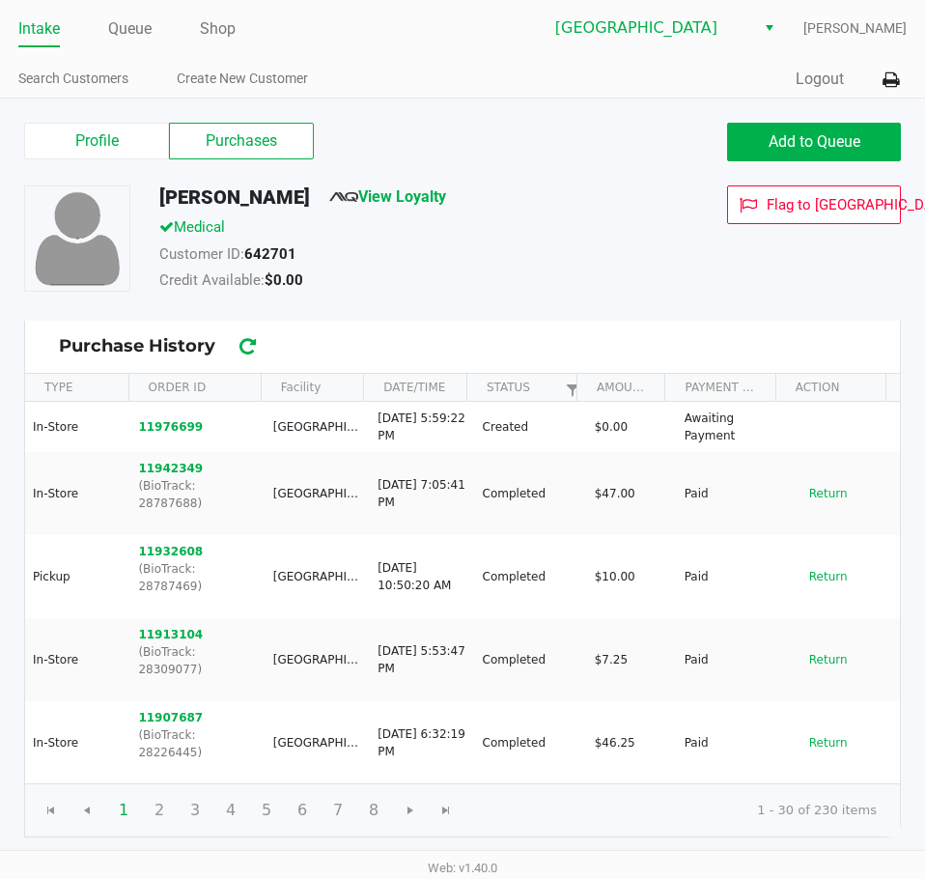
click at [695, 223] on div "Flag to [GEOGRAPHIC_DATA]" at bounding box center [787, 240] width 257 height 111
click at [46, 43] on li "Intake" at bounding box center [39, 31] width 42 height 34
click at [52, 32] on link "Intake" at bounding box center [39, 28] width 42 height 27
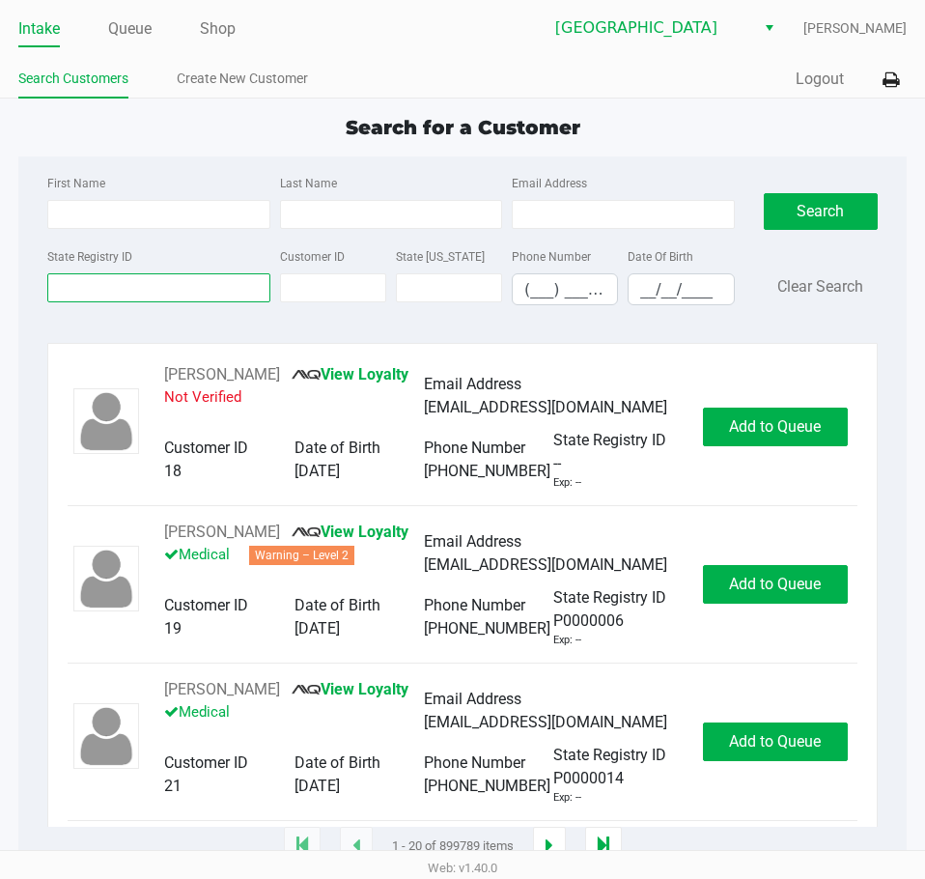
click at [191, 290] on input "State Registry ID" at bounding box center [158, 287] width 222 height 29
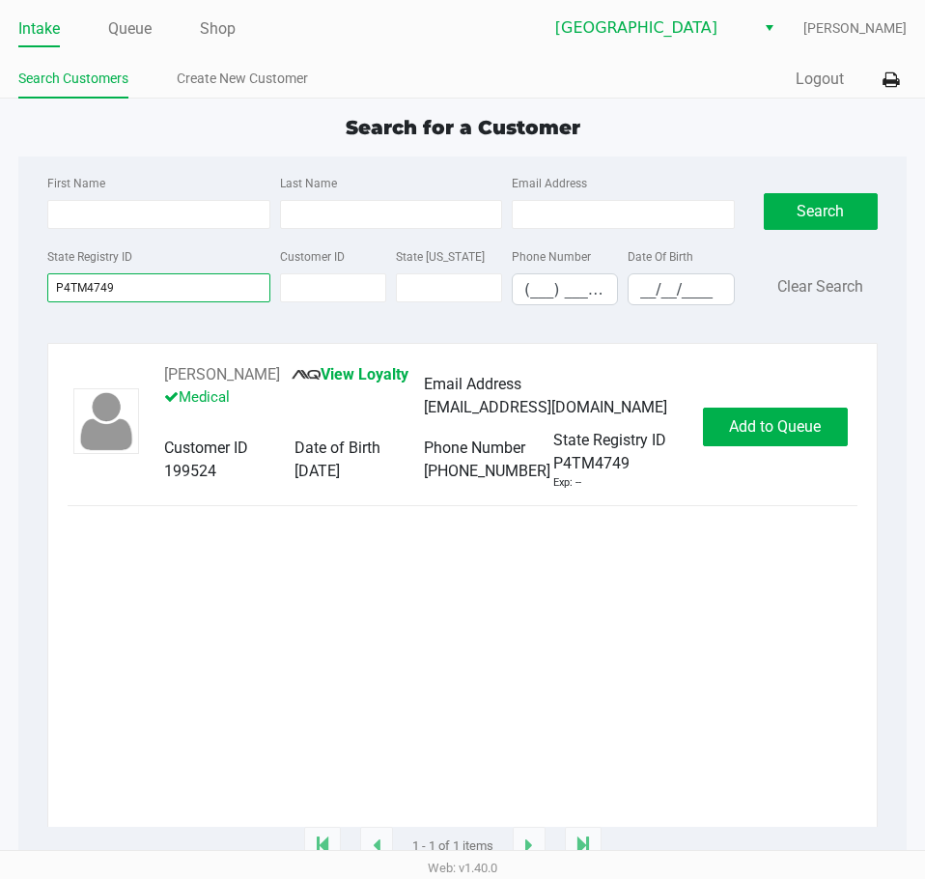
type input "P4TM4749"
drag, startPoint x: 289, startPoint y: 374, endPoint x: 147, endPoint y: 374, distance: 142.0
click at [147, 374] on div "[PERSON_NAME] View Loyalty Medical Email Address [EMAIL_ADDRESS][DOMAIN_NAME] C…" at bounding box center [424, 427] width 558 height 128
drag, startPoint x: 853, startPoint y: 433, endPoint x: 822, endPoint y: 433, distance: 30.9
click at [852, 433] on div "Add to Queue" at bounding box center [780, 427] width 155 height 39
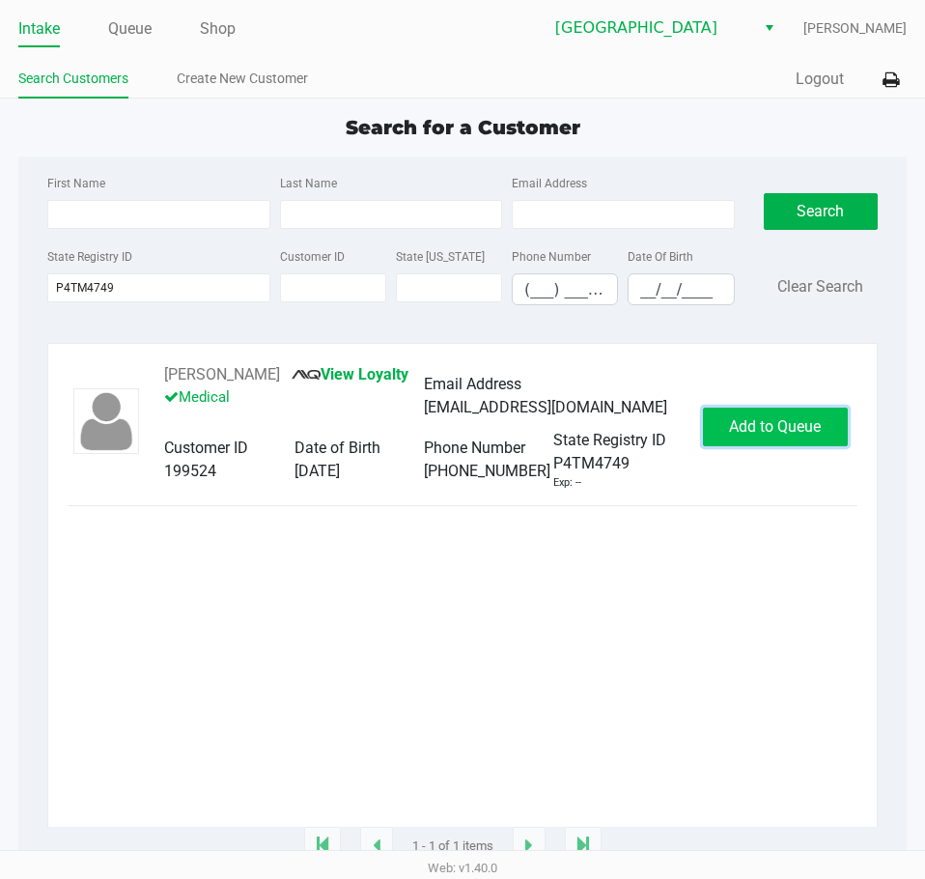
click at [819, 433] on span "Add to Queue" at bounding box center [775, 426] width 92 height 18
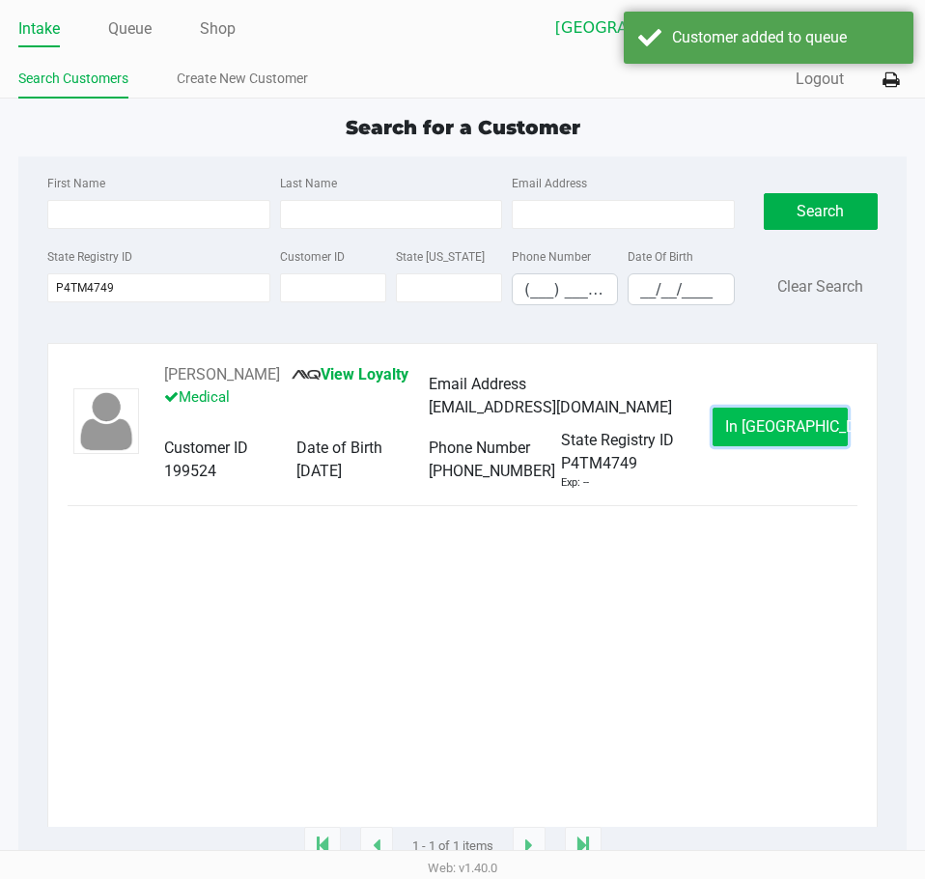
click at [757, 414] on button "In [GEOGRAPHIC_DATA]" at bounding box center [780, 427] width 135 height 39
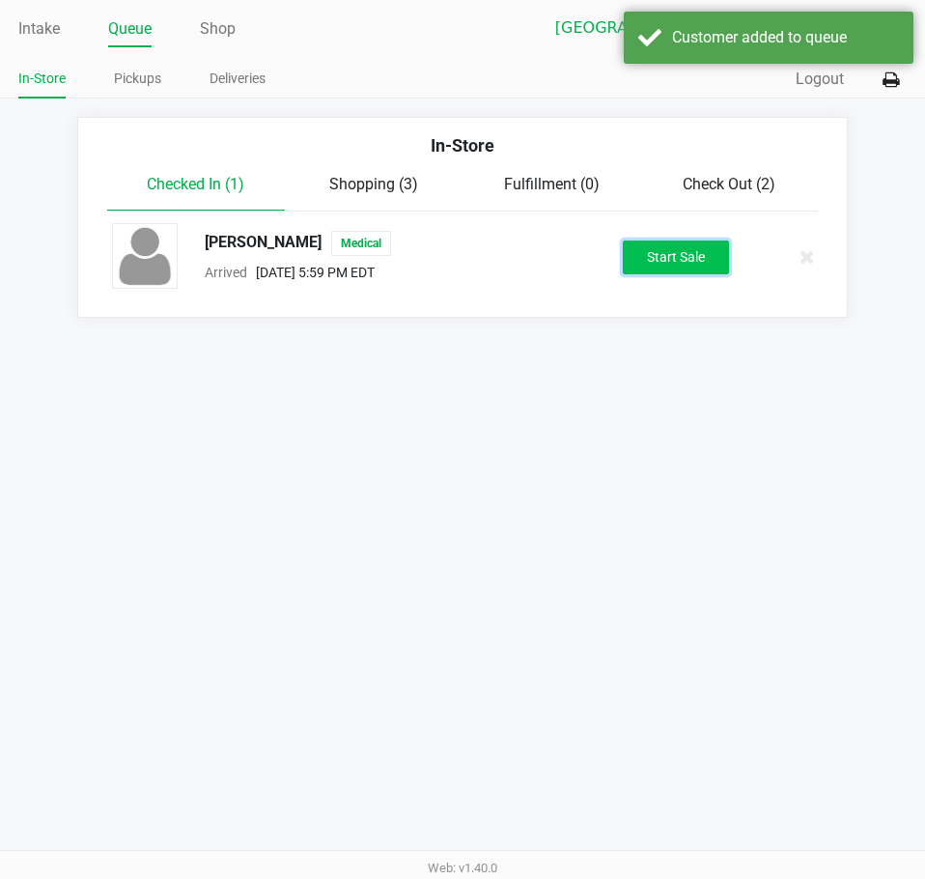
click at [690, 263] on button "Start Sale" at bounding box center [676, 258] width 106 height 34
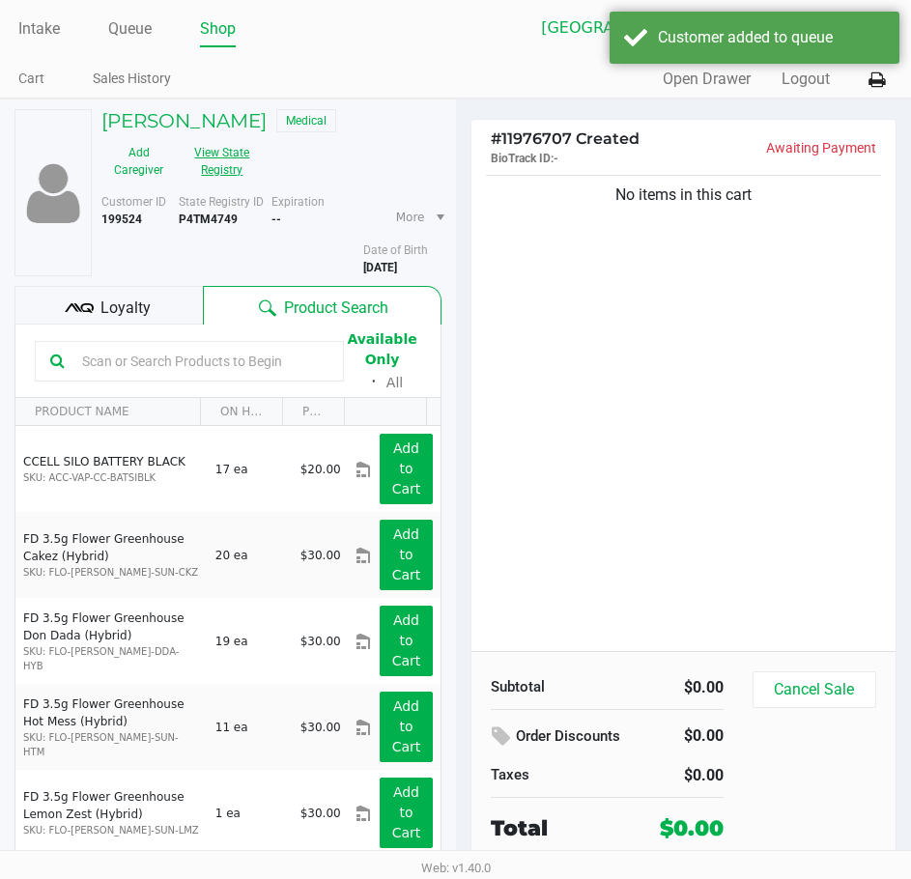
click at [238, 171] on button "View State Registry" at bounding box center [216, 161] width 81 height 48
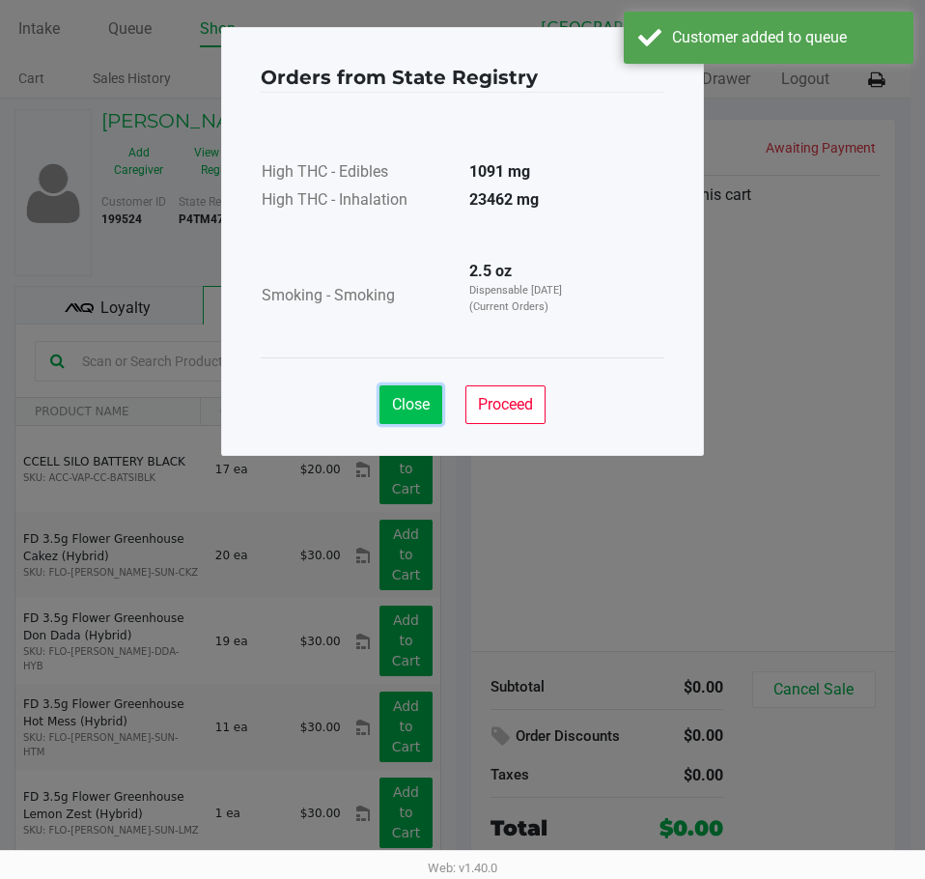
click at [420, 404] on span "Close" at bounding box center [411, 404] width 38 height 18
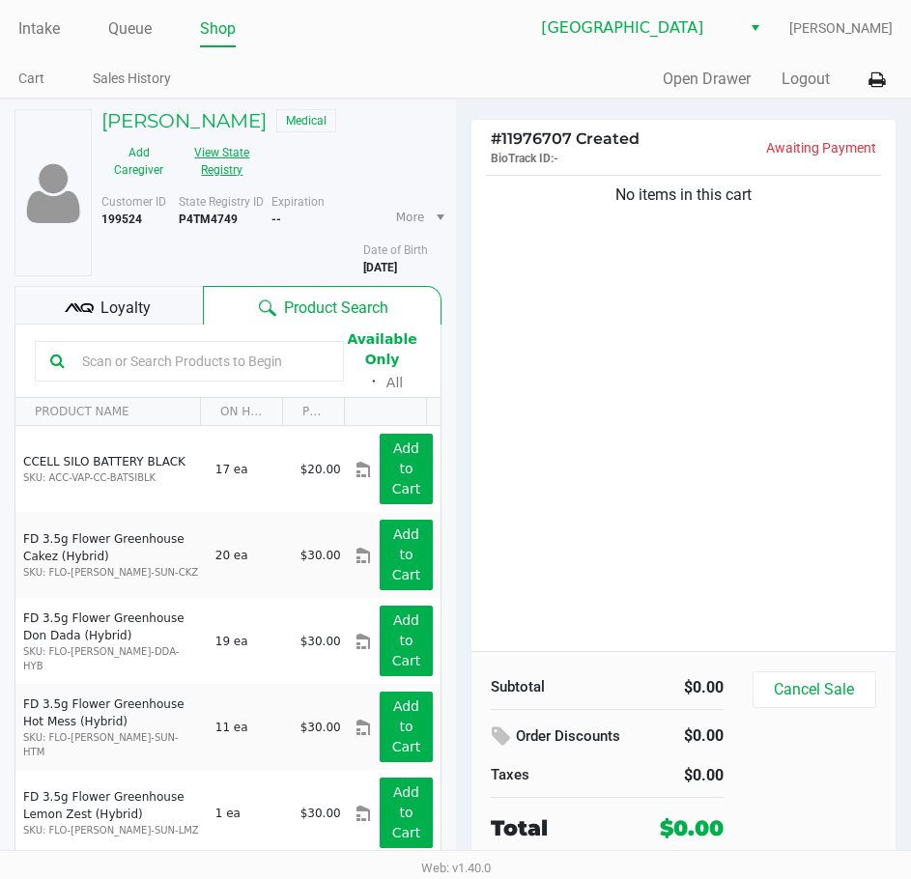
click at [225, 171] on button "View State Registry" at bounding box center [216, 161] width 81 height 48
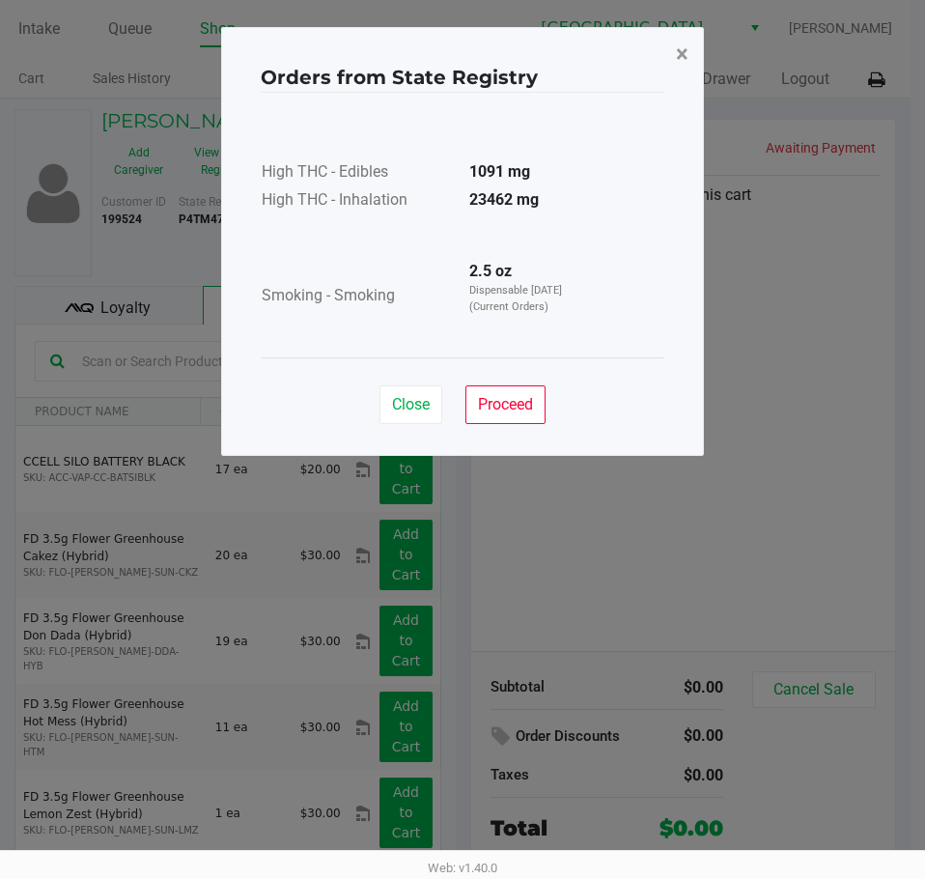
click at [681, 43] on span "×" at bounding box center [682, 54] width 13 height 27
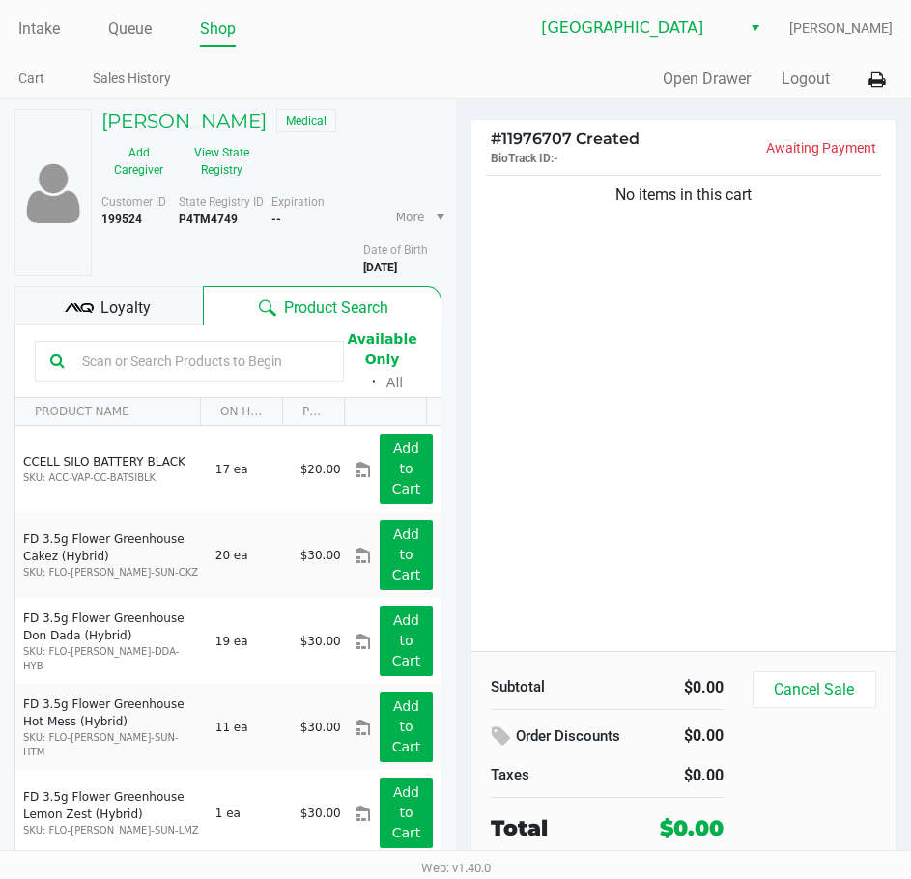
click at [91, 43] on ul "Intake Queue Shop" at bounding box center [237, 30] width 438 height 33
click at [43, 25] on link "Intake" at bounding box center [39, 28] width 42 height 27
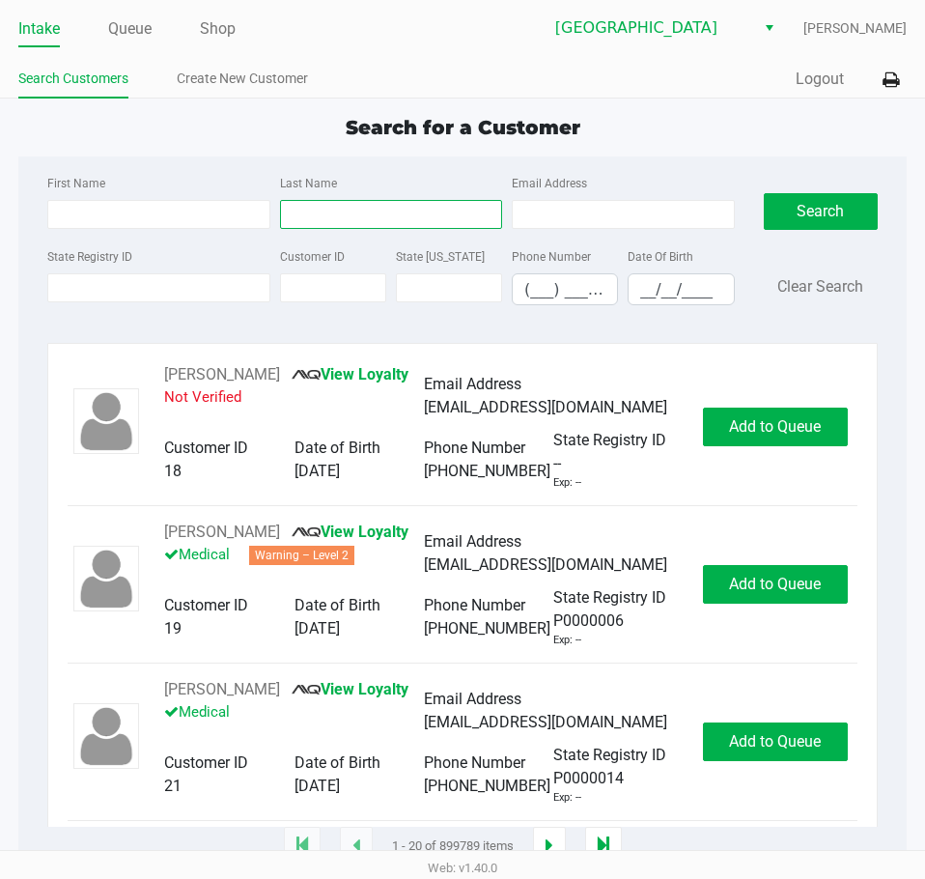
click at [349, 218] on input "Last Name" at bounding box center [391, 214] width 222 height 29
type input "vegas"
click at [651, 286] on input "__/__/____" at bounding box center [681, 289] width 104 height 30
type input "[DATE]"
click at [832, 233] on div "Search Clear Search" at bounding box center [821, 246] width 114 height 150
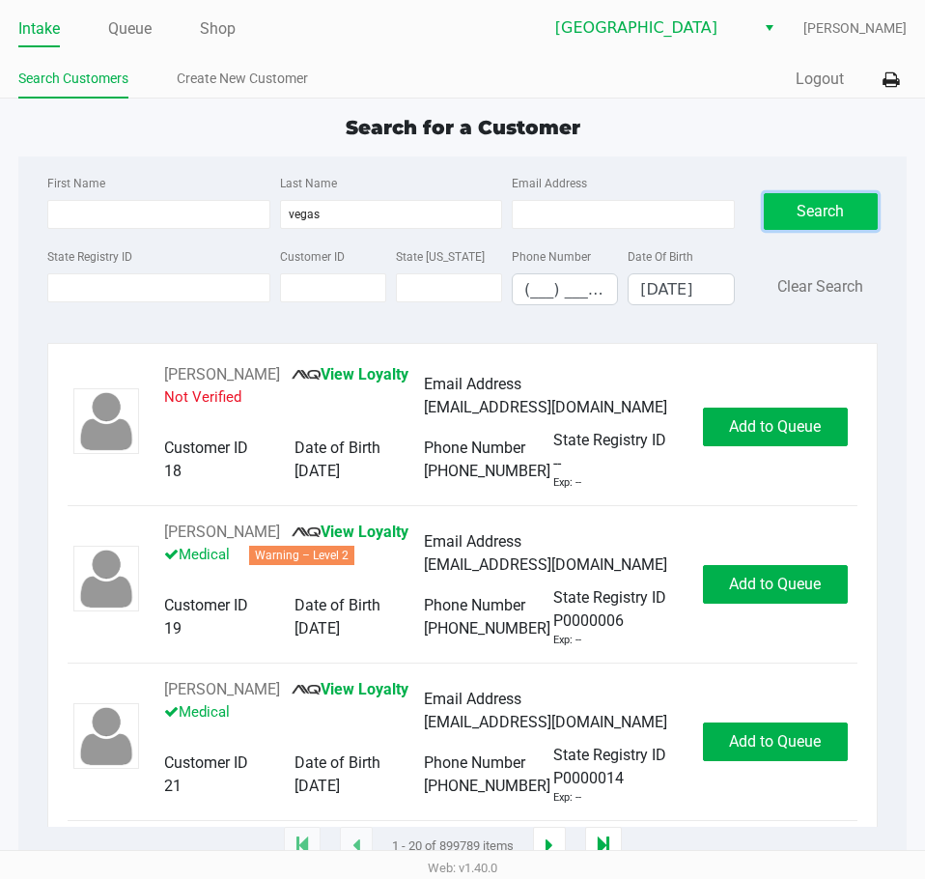
click at [828, 209] on button "Search" at bounding box center [821, 211] width 114 height 37
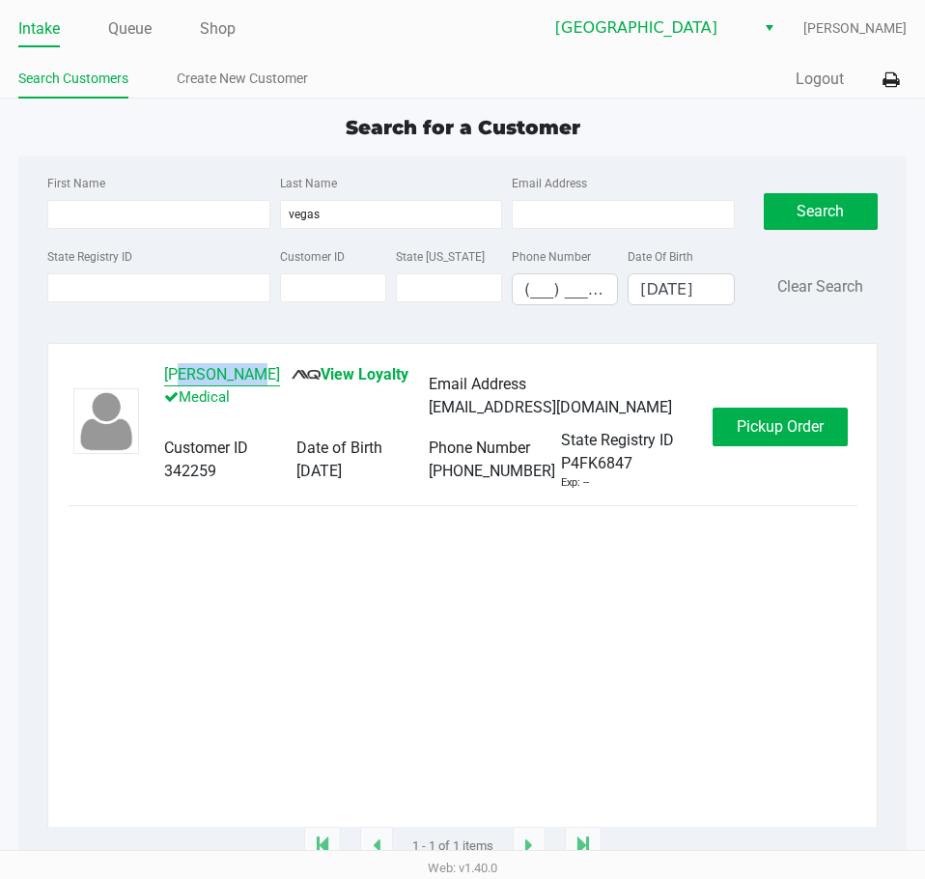
drag, startPoint x: 258, startPoint y: 370, endPoint x: 171, endPoint y: 373, distance: 87.0
click at [171, 373] on div "[PERSON_NAME] View Loyalty Medical" at bounding box center [296, 396] width 265 height 66
click at [212, 348] on div "[PERSON_NAME] View Loyalty Medical Email Address [EMAIL_ADDRESS][DOMAIN_NAME] C…" at bounding box center [462, 595] width 831 height 504
drag, startPoint x: 258, startPoint y: 381, endPoint x: 159, endPoint y: 385, distance: 98.6
click at [159, 385] on div "[PERSON_NAME] View Loyalty Medical Email Address [EMAIL_ADDRESS][DOMAIN_NAME] C…" at bounding box center [429, 427] width 568 height 128
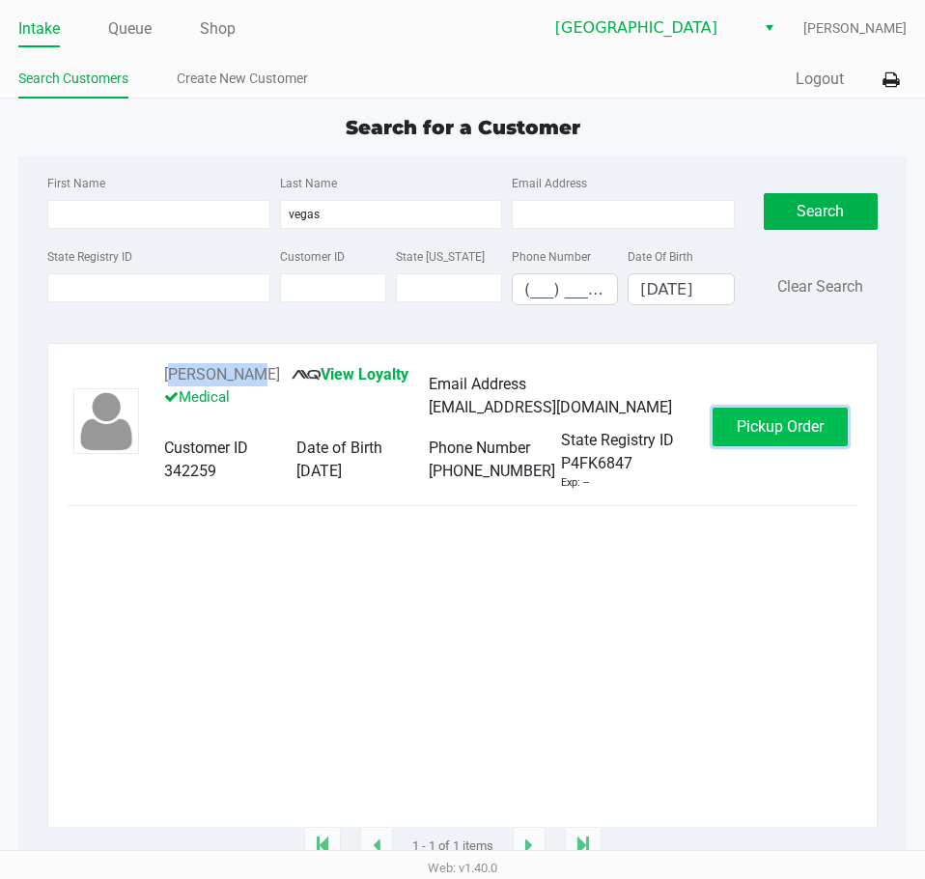
click at [743, 417] on button "Pickup Order" at bounding box center [780, 427] width 135 height 39
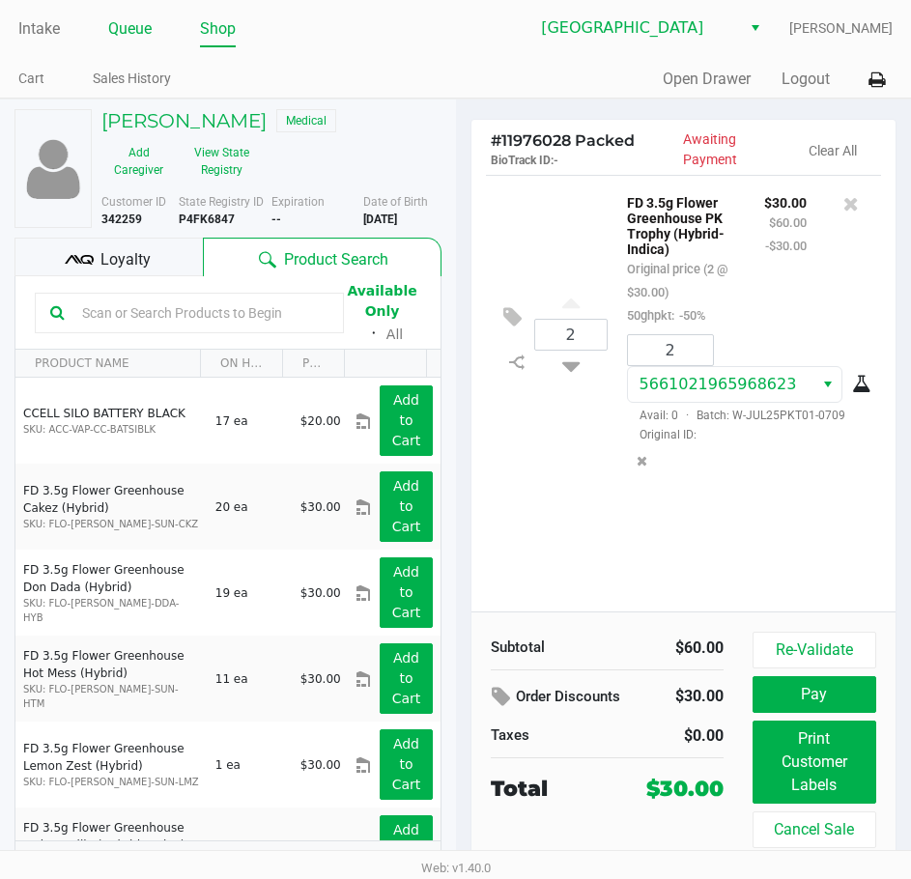
click at [135, 18] on link "Queue" at bounding box center [129, 28] width 43 height 27
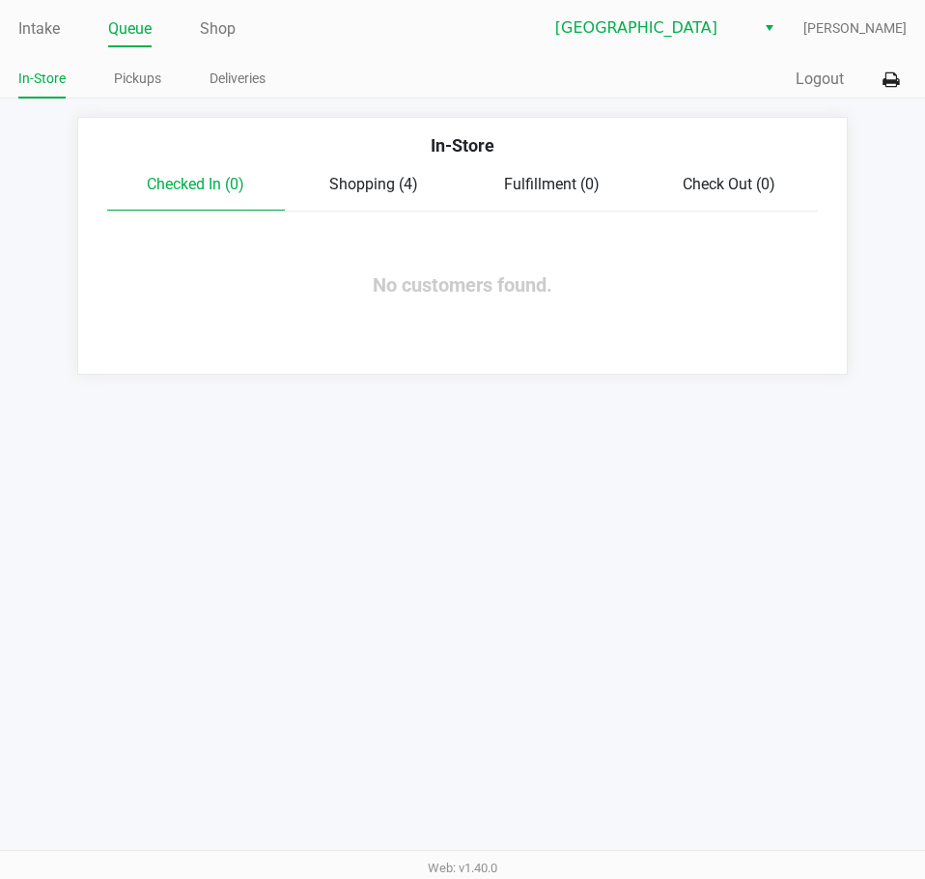
click at [369, 176] on span "Shopping (4)" at bounding box center [373, 184] width 89 height 18
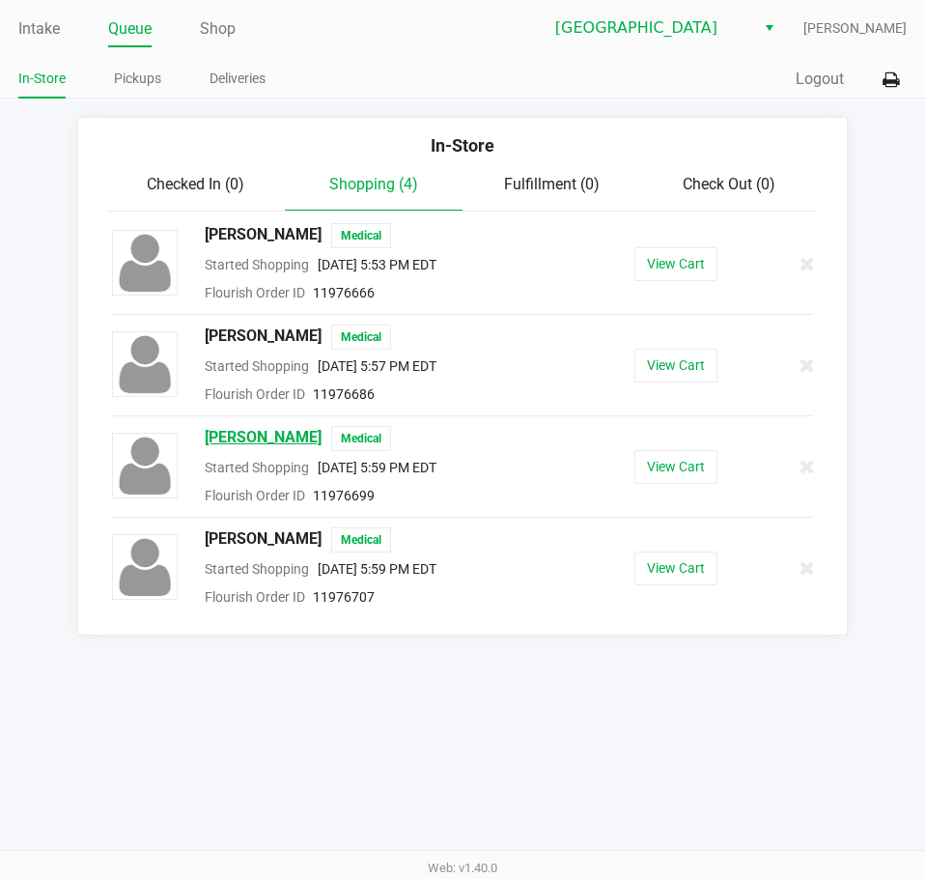
click at [280, 432] on span "[PERSON_NAME]" at bounding box center [263, 438] width 117 height 25
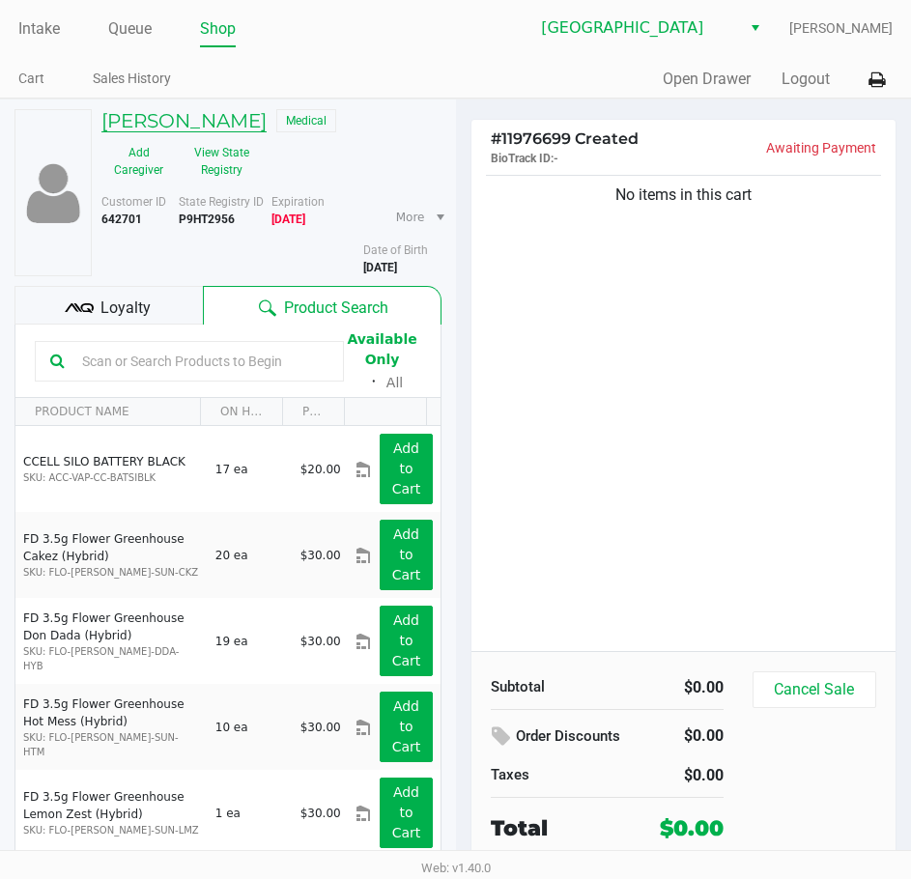
click at [213, 120] on h5 "[PERSON_NAME]" at bounding box center [183, 120] width 165 height 23
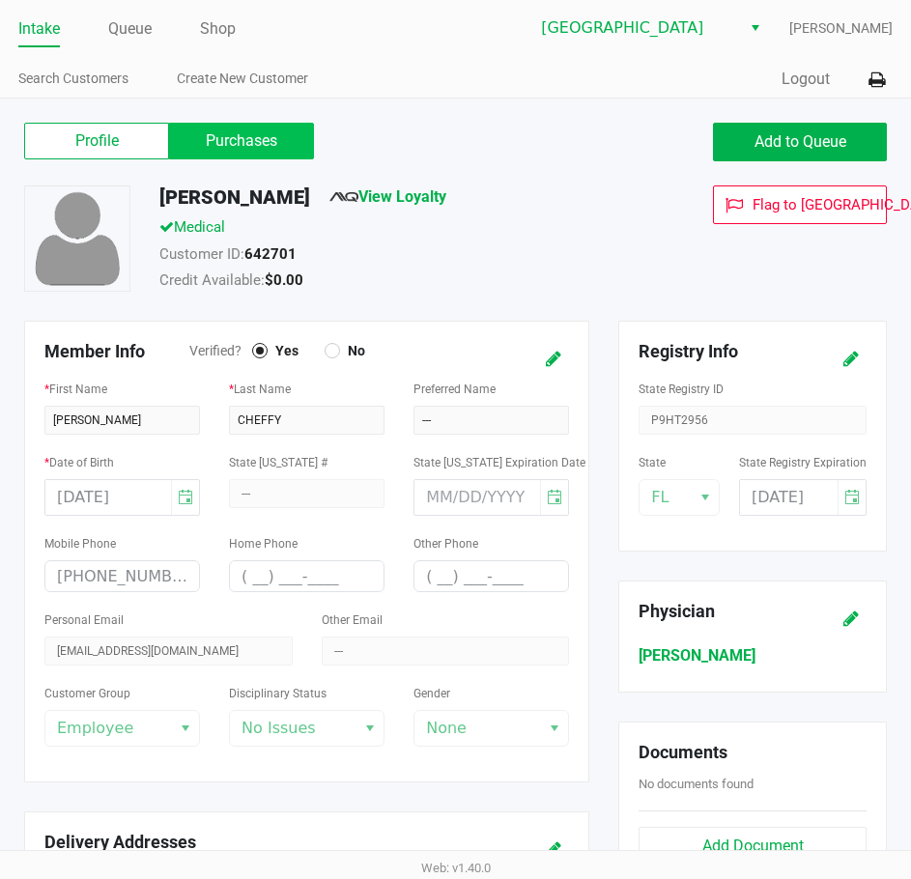
click at [234, 137] on label "Purchases" at bounding box center [241, 141] width 145 height 37
click at [0, 0] on 1 "Purchases" at bounding box center [0, 0] width 0 height 0
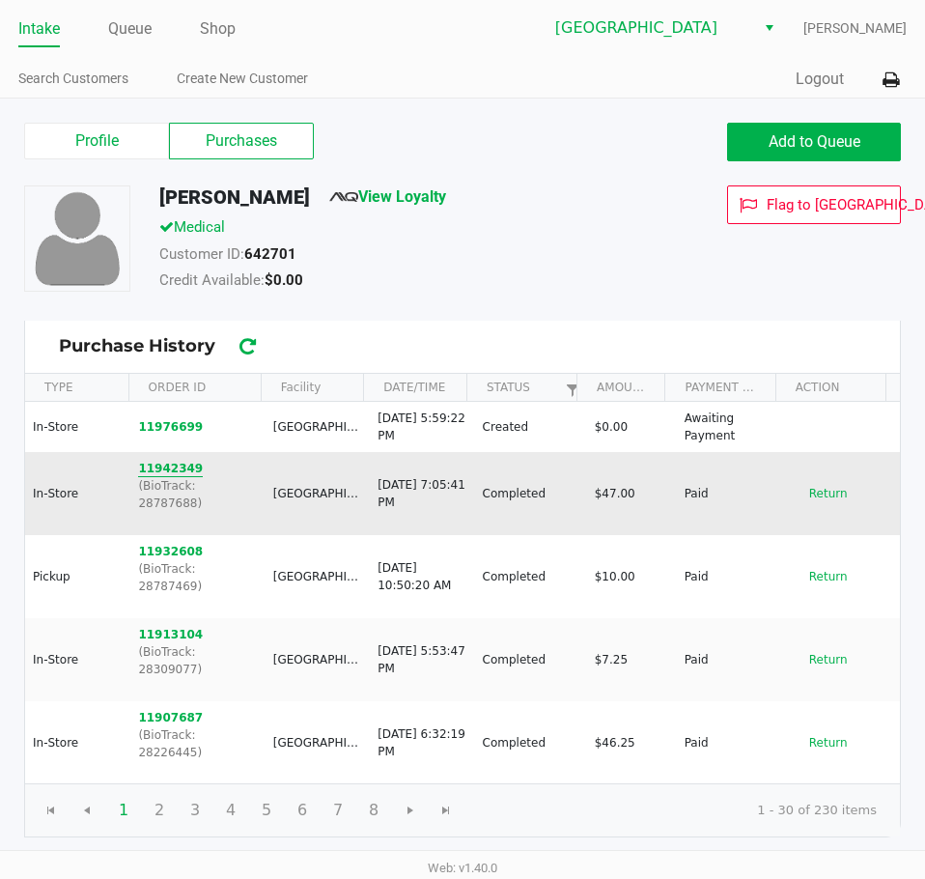
click at [176, 474] on button "11942349" at bounding box center [170, 468] width 65 height 17
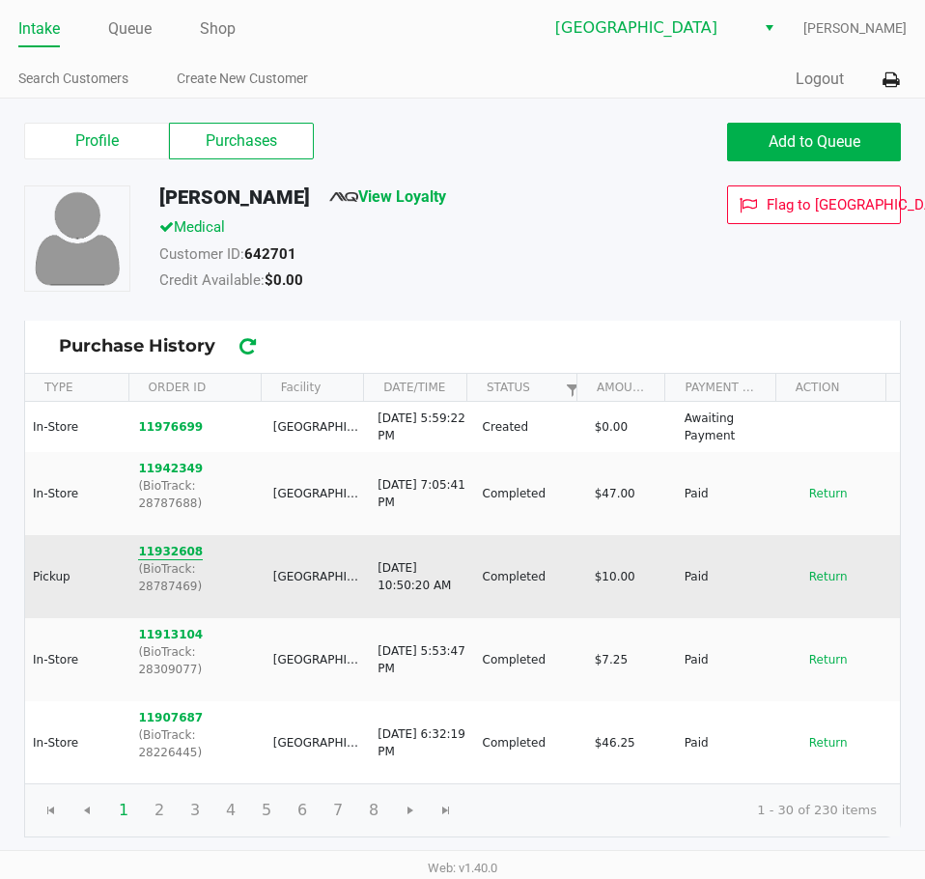
click at [163, 543] on button "11932608" at bounding box center [170, 551] width 65 height 17
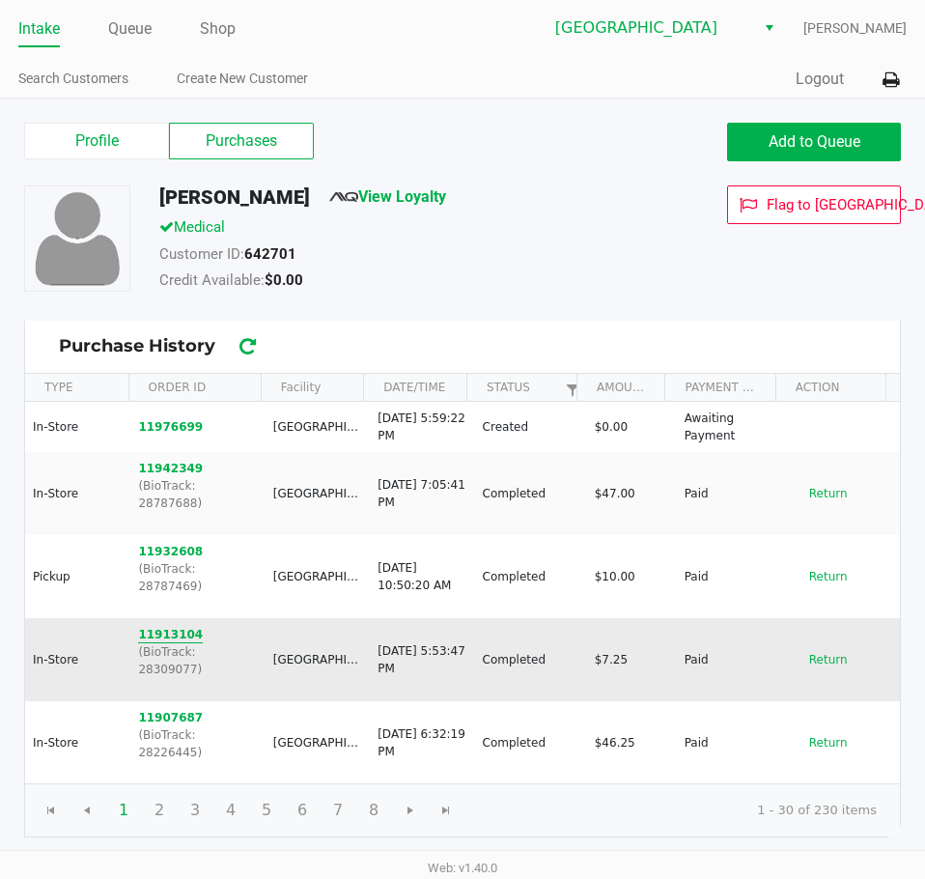
click at [173, 626] on button "11913104" at bounding box center [170, 634] width 65 height 17
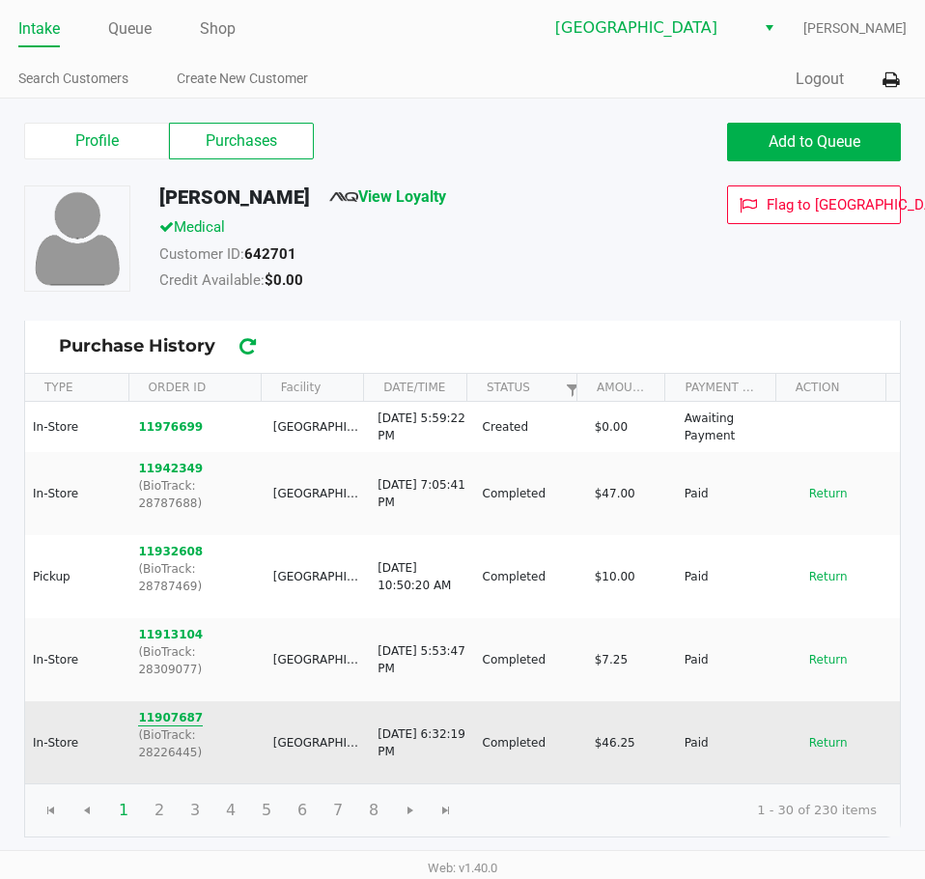
click at [179, 709] on button "11907687" at bounding box center [170, 717] width 65 height 17
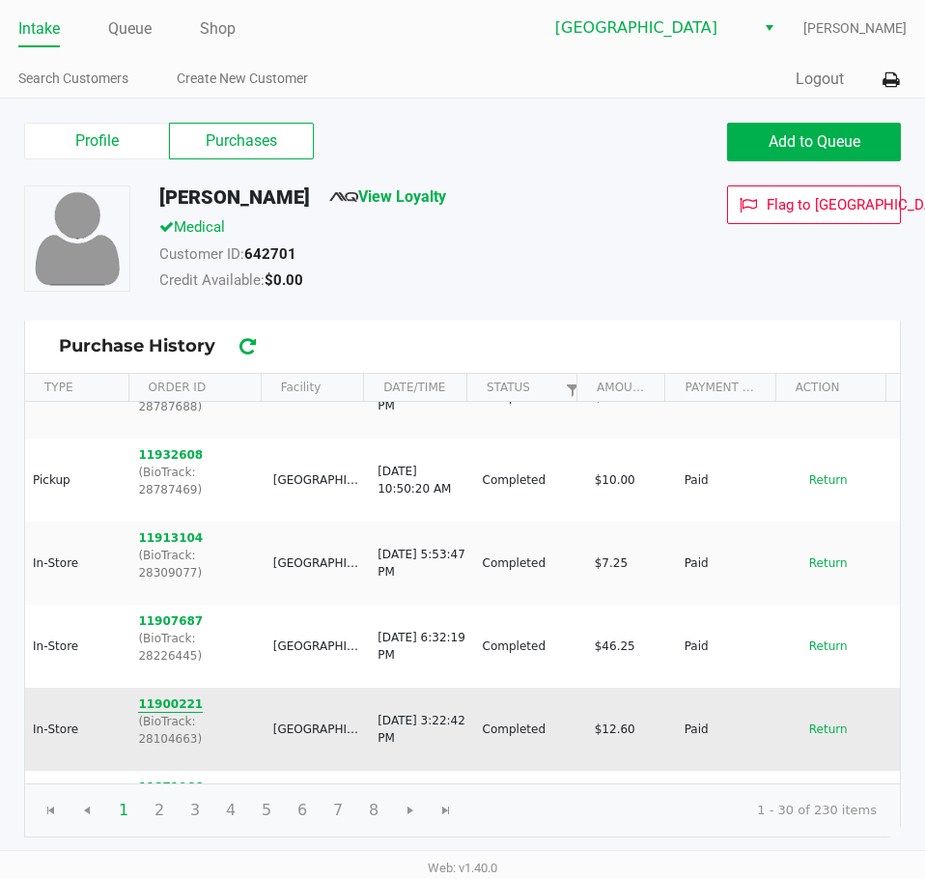
click at [182, 695] on button "11900221" at bounding box center [170, 703] width 65 height 17
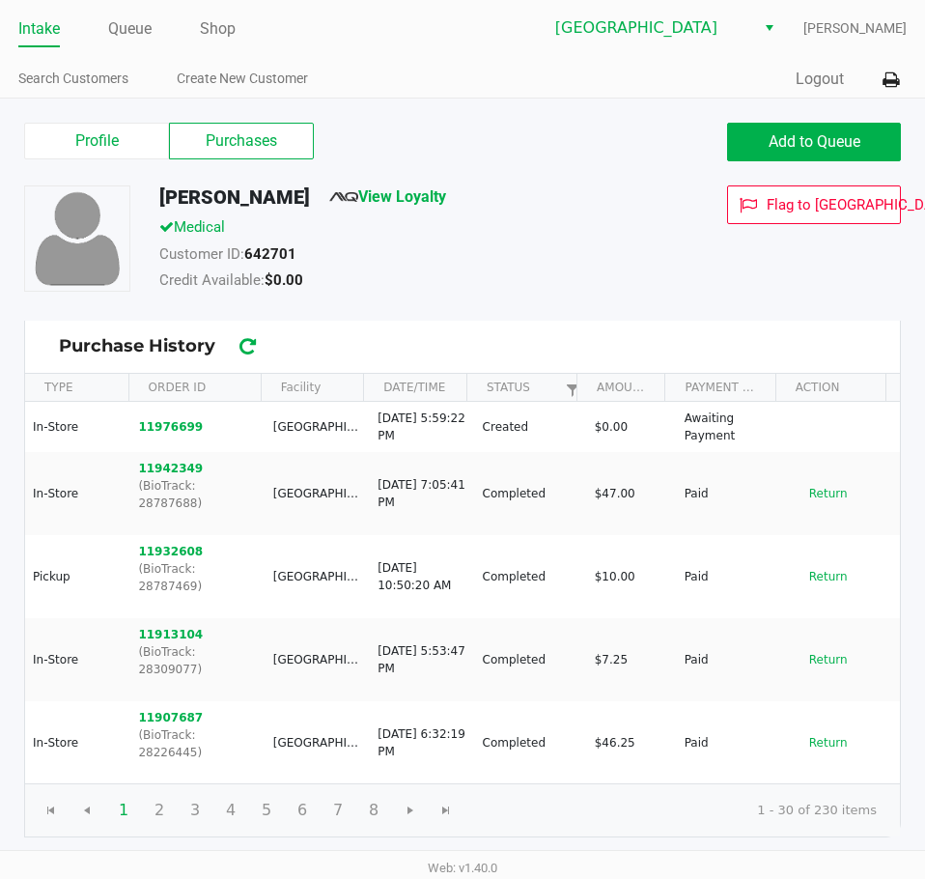
click at [33, 31] on link "Intake" at bounding box center [39, 28] width 42 height 27
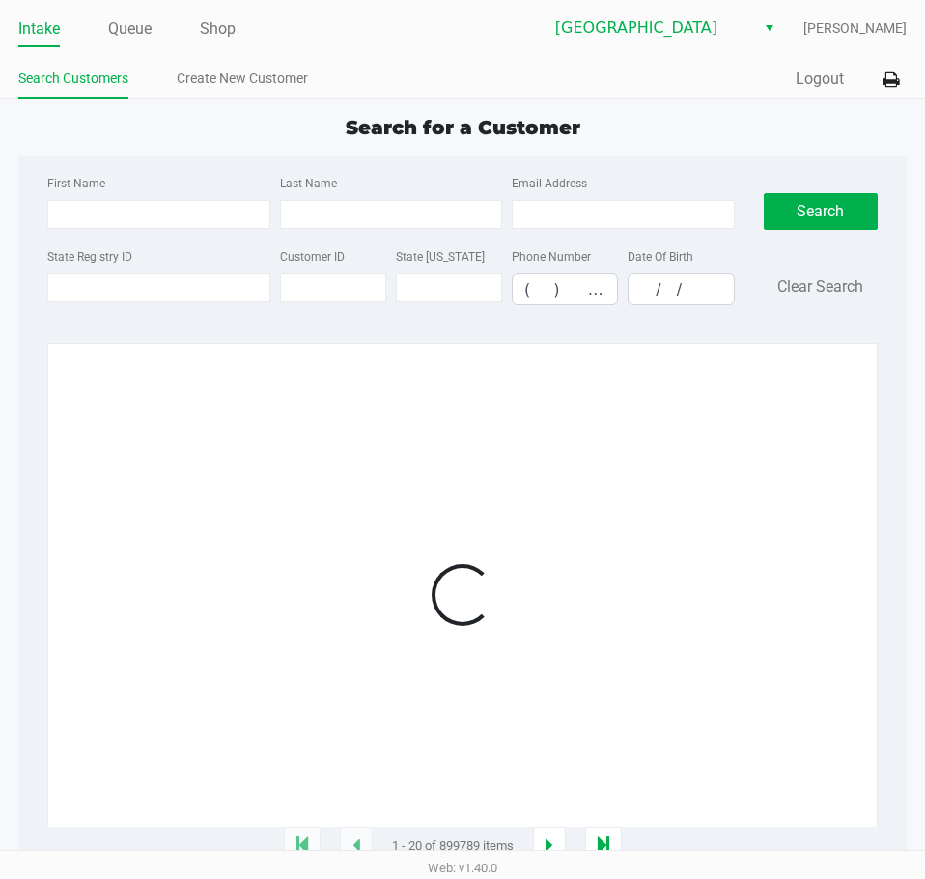
click at [386, 55] on div "Intake Queue Shop Lakeland WC [PERSON_NAME] Search Customers Create New Custome…" at bounding box center [462, 49] width 925 height 99
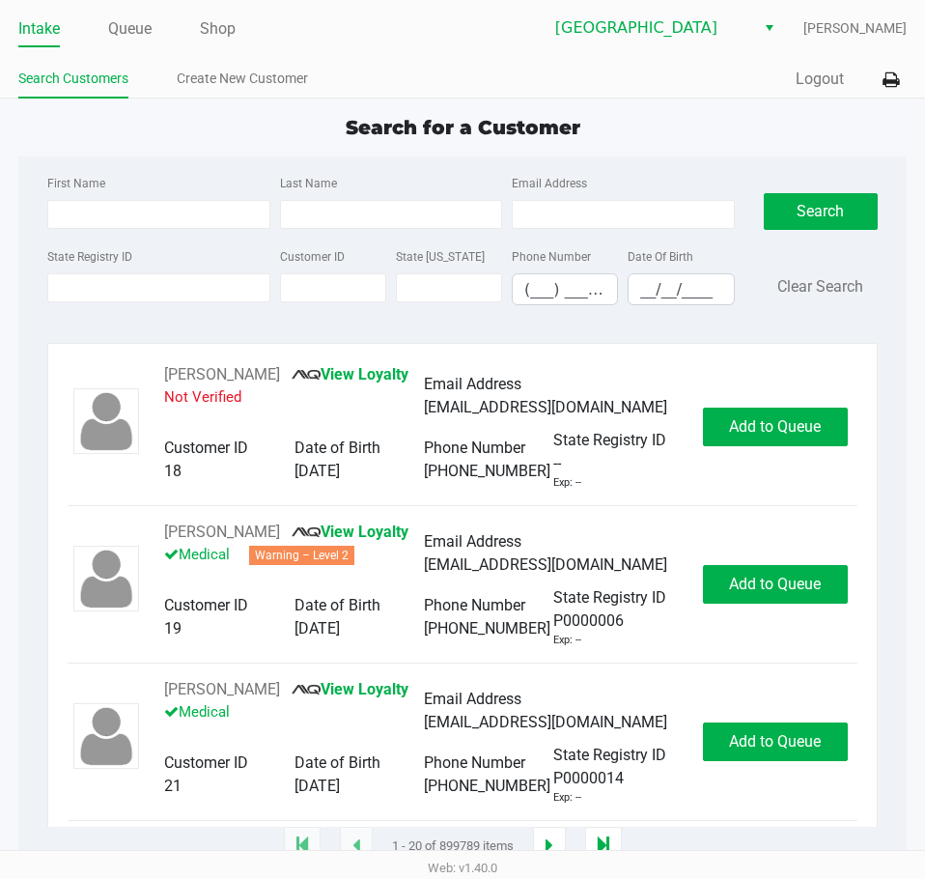
click at [661, 154] on div "Search for a Customer First Name Last Name Email Address State Registry ID Cust…" at bounding box center [462, 480] width 889 height 734
click at [669, 153] on div "Search for a Customer First Name Last Name Email Address State Registry ID Cust…" at bounding box center [462, 480] width 889 height 734
click at [493, 75] on div "Quick Sale Logout" at bounding box center [685, 80] width 444 height 36
click at [530, 52] on div "Intake Queue Shop Lakeland WC [PERSON_NAME] Search Customers Create New Custome…" at bounding box center [462, 49] width 925 height 99
click at [107, 28] on ul "Intake Queue Shop" at bounding box center [240, 30] width 444 height 33
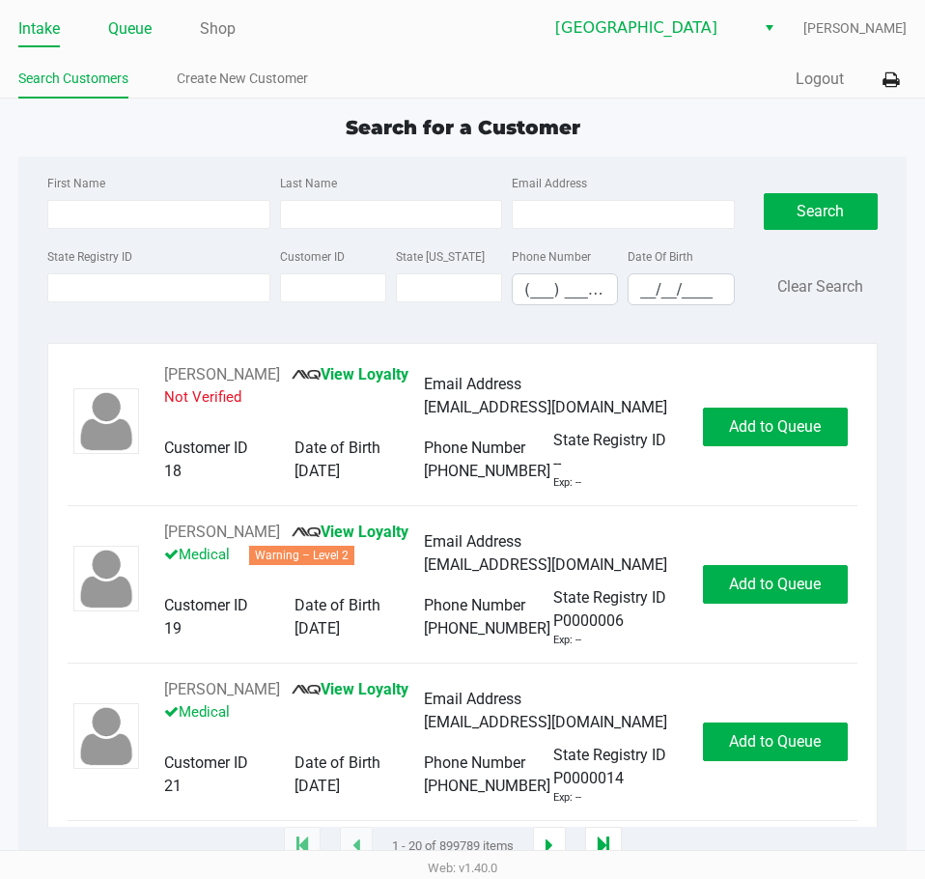
click at [121, 30] on link "Queue" at bounding box center [129, 28] width 43 height 27
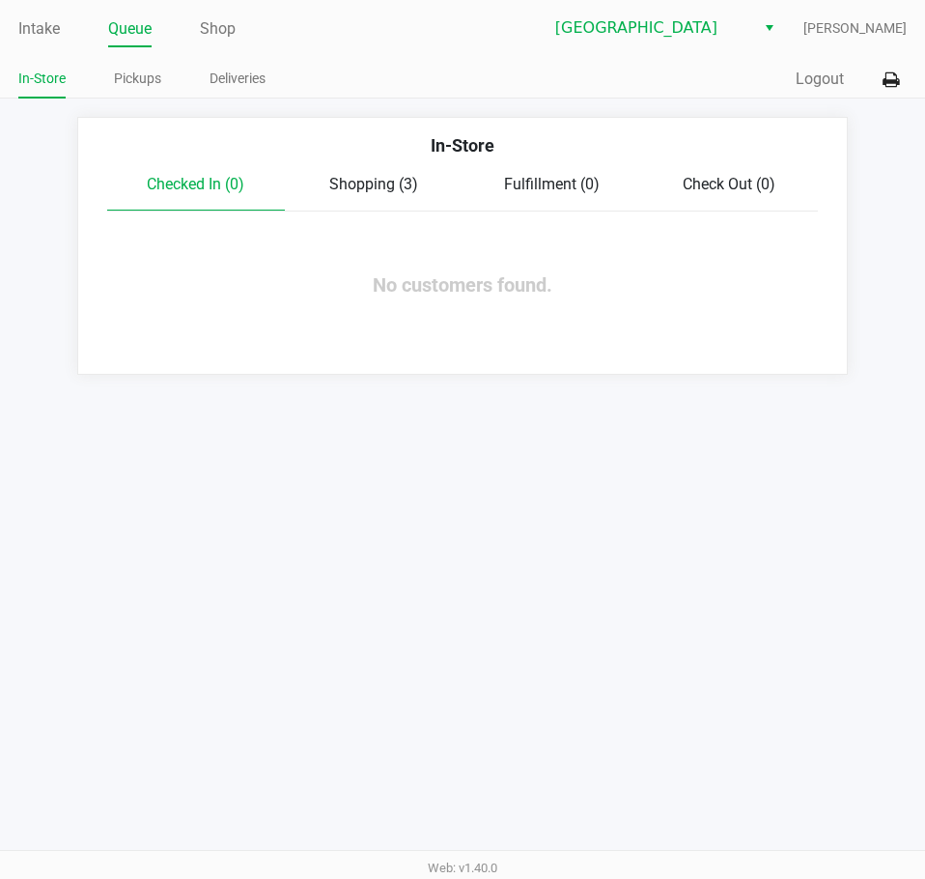
click at [372, 190] on span "Shopping (3)" at bounding box center [373, 184] width 89 height 18
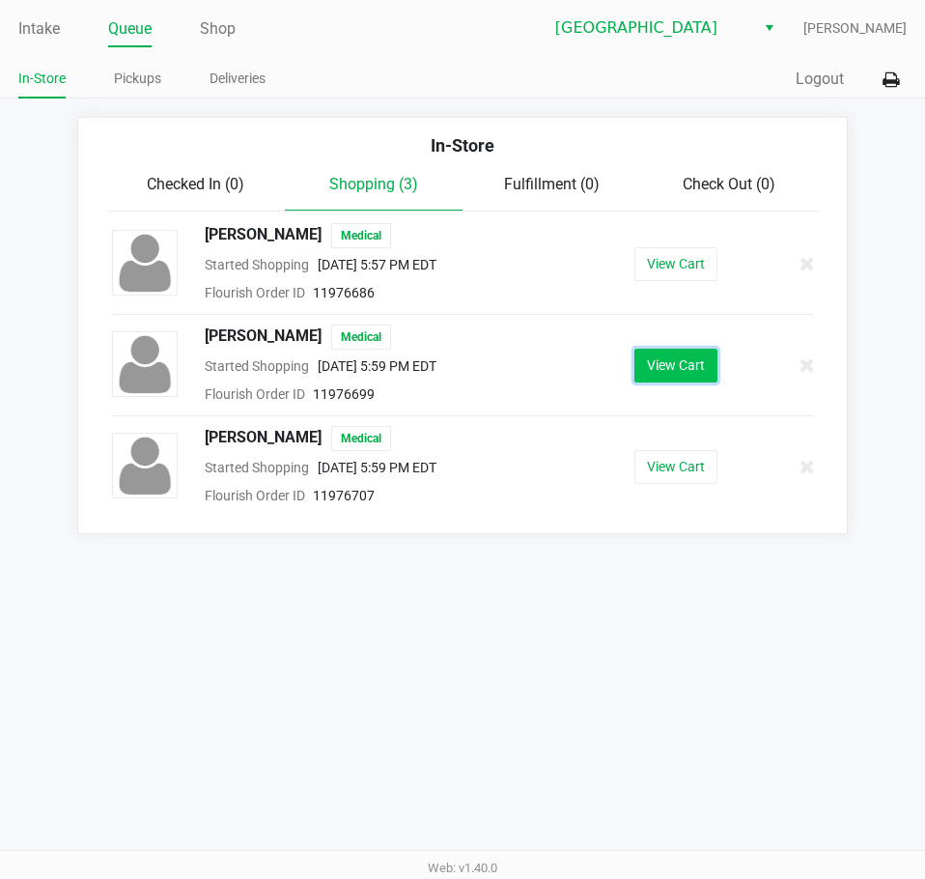
click at [671, 367] on button "View Cart" at bounding box center [676, 366] width 83 height 34
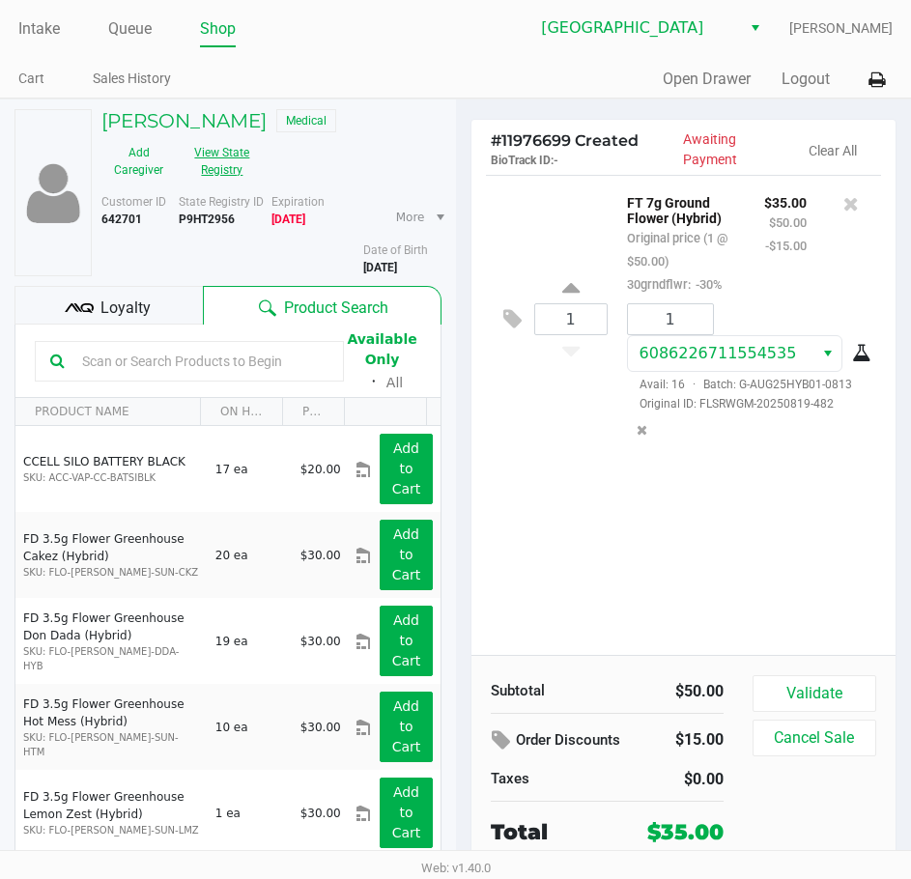
click at [255, 167] on button "View State Registry" at bounding box center [216, 161] width 81 height 48
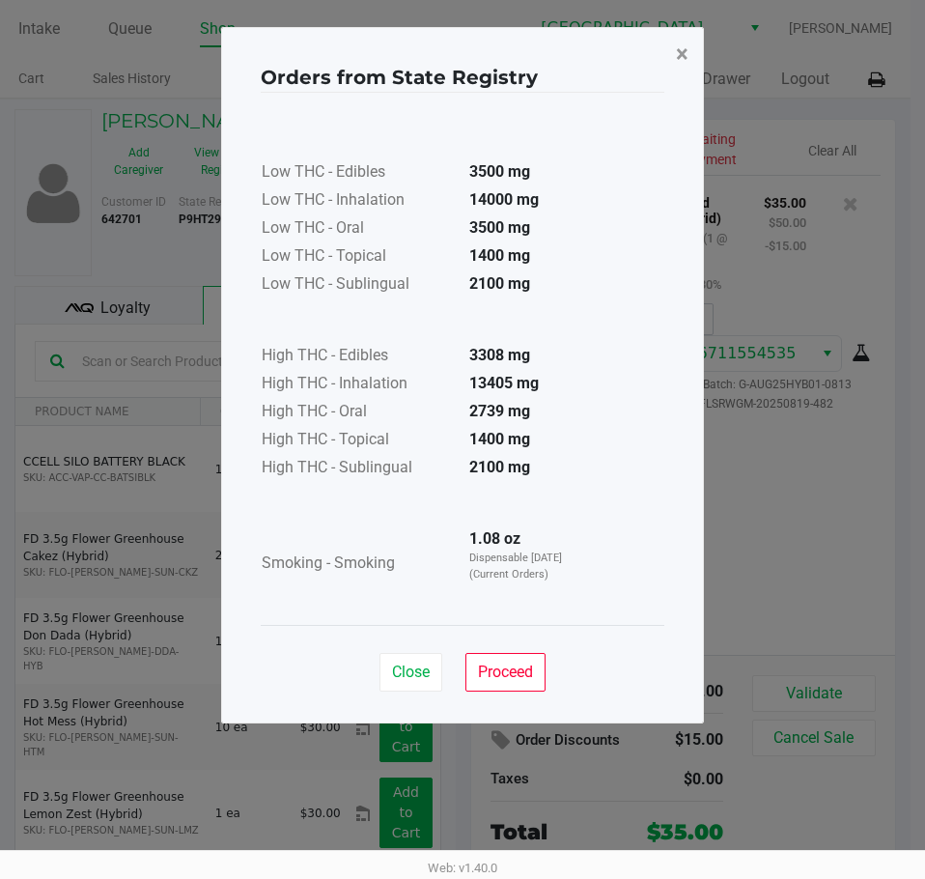
click at [673, 54] on button "×" at bounding box center [682, 54] width 43 height 54
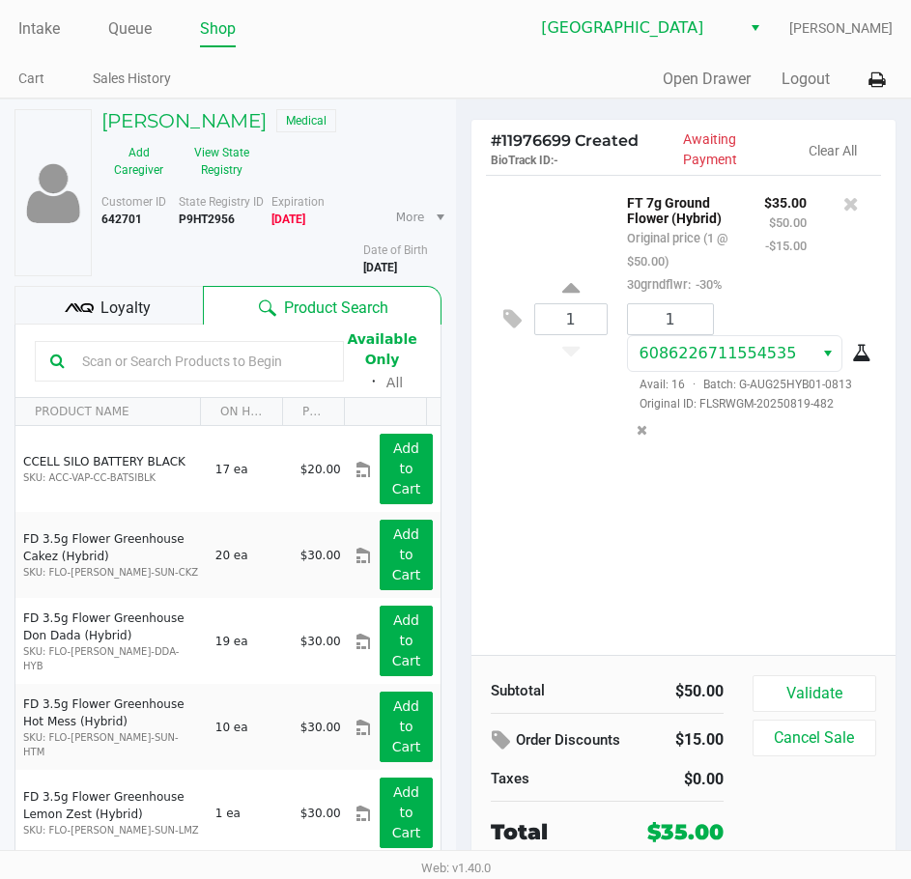
click at [565, 72] on div "Quick Sale Open Drawer Logout" at bounding box center [675, 80] width 438 height 36
click at [215, 119] on h5 "[PERSON_NAME]" at bounding box center [183, 120] width 165 height 23
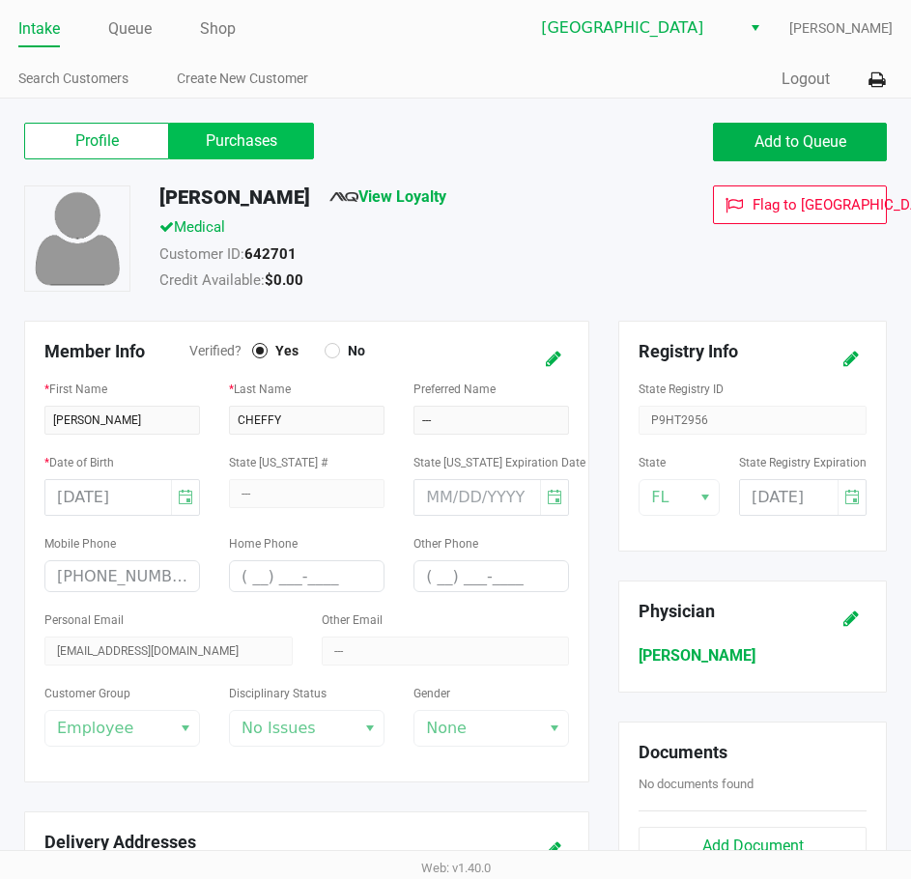
click at [264, 138] on label "Purchases" at bounding box center [241, 141] width 145 height 37
click at [0, 0] on 1 "Purchases" at bounding box center [0, 0] width 0 height 0
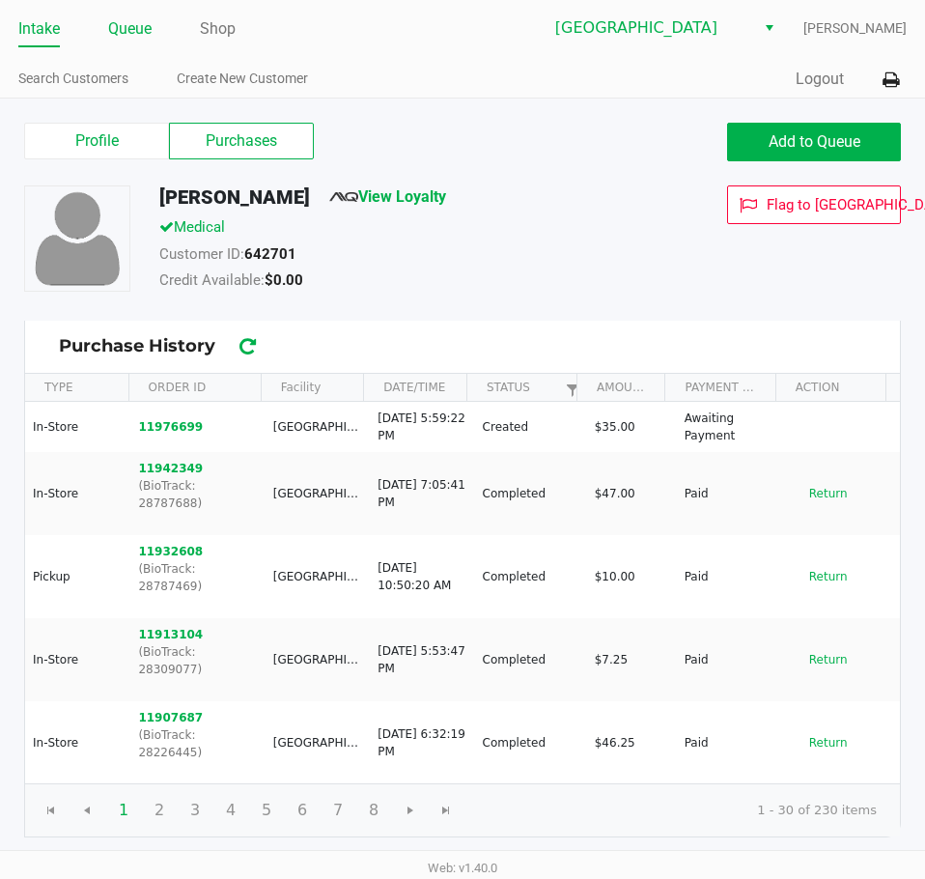
click at [109, 25] on link "Queue" at bounding box center [129, 28] width 43 height 27
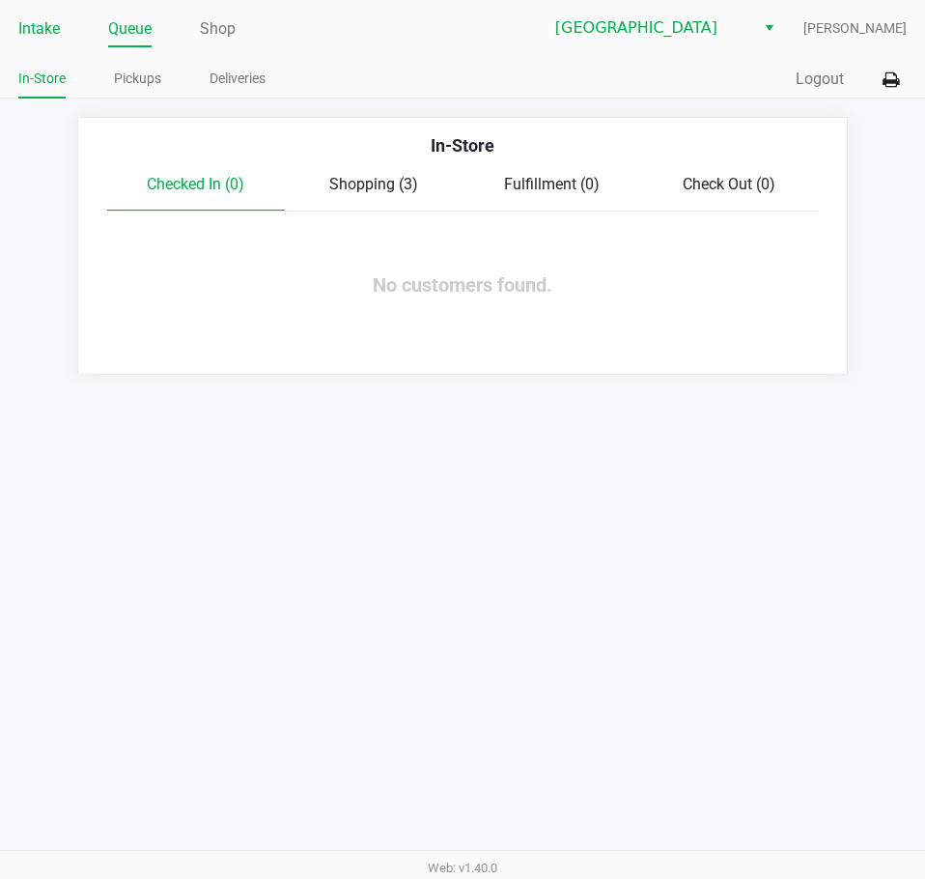
click at [43, 24] on link "Intake" at bounding box center [39, 28] width 42 height 27
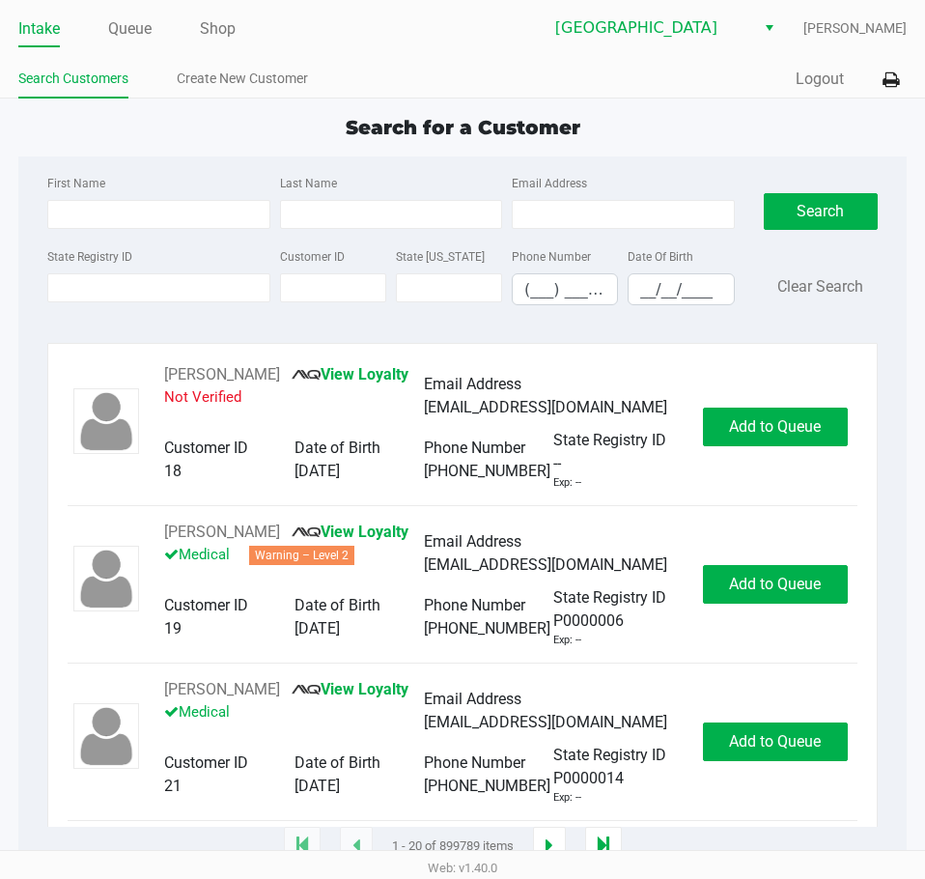
click at [482, 58] on div "Intake Queue Shop Lakeland WC [PERSON_NAME] Search Customers Create New Custome…" at bounding box center [462, 49] width 925 height 99
click at [156, 208] on input "First Name" at bounding box center [158, 214] width 222 height 29
click at [520, 98] on div "Intake Queue Shop Lakeland WC [PERSON_NAME] Search Customers Create New Custome…" at bounding box center [462, 49] width 925 height 99
click at [188, 281] on input "State Registry ID" at bounding box center [158, 287] width 222 height 29
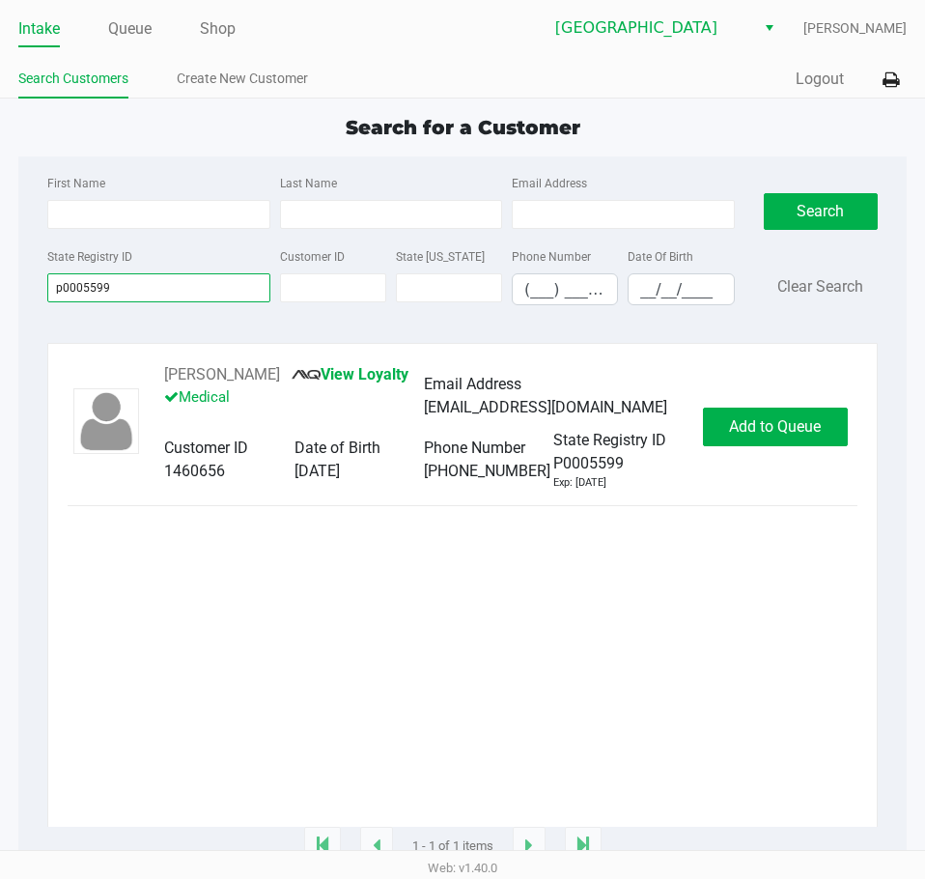
type input "p0005599"
drag, startPoint x: 288, startPoint y: 375, endPoint x: 172, endPoint y: 375, distance: 115.9
click at [172, 375] on div "[PERSON_NAME] View Loyalty Medical" at bounding box center [294, 396] width 260 height 66
drag, startPoint x: 188, startPoint y: 380, endPoint x: 228, endPoint y: 351, distance: 49.1
click at [228, 351] on div "[PERSON_NAME] View Loyalty Medical Email Address [EMAIL_ADDRESS][DOMAIN_NAME] C…" at bounding box center [462, 595] width 831 height 504
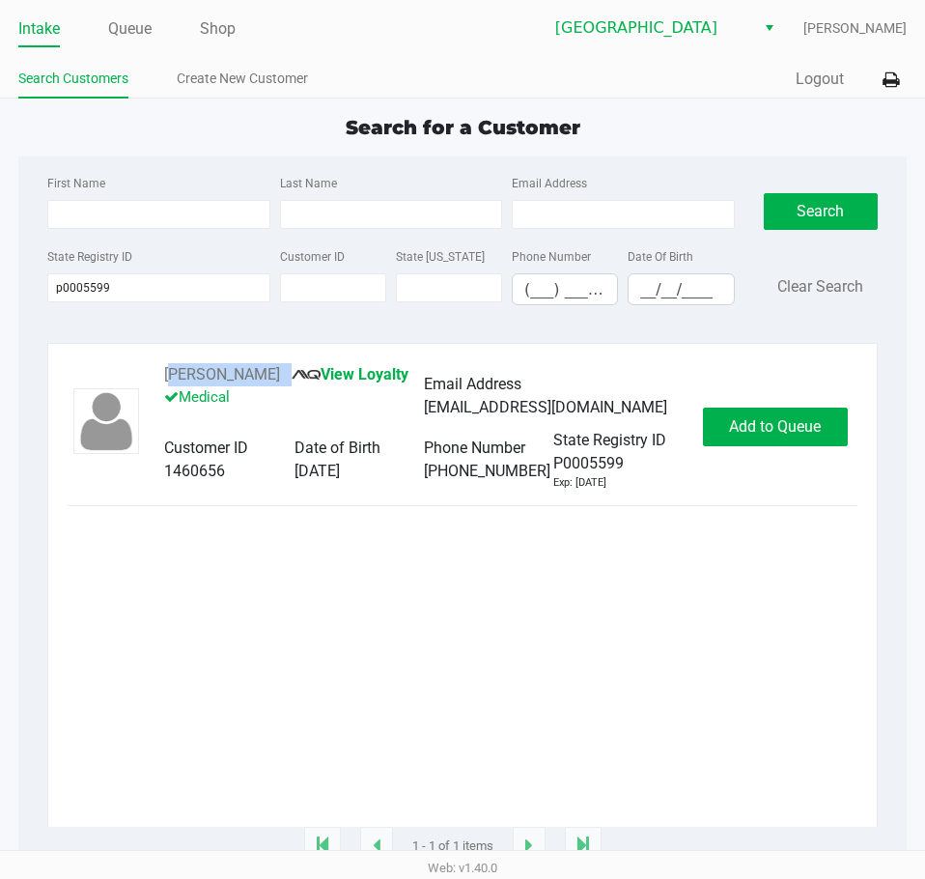
drag, startPoint x: 296, startPoint y: 381, endPoint x: 159, endPoint y: 384, distance: 136.3
click at [159, 384] on div "[PERSON_NAME] View Loyalty Medical Email Address [EMAIL_ADDRESS][DOMAIN_NAME] C…" at bounding box center [424, 427] width 558 height 128
click at [708, 420] on button "Add to Queue" at bounding box center [775, 427] width 145 height 39
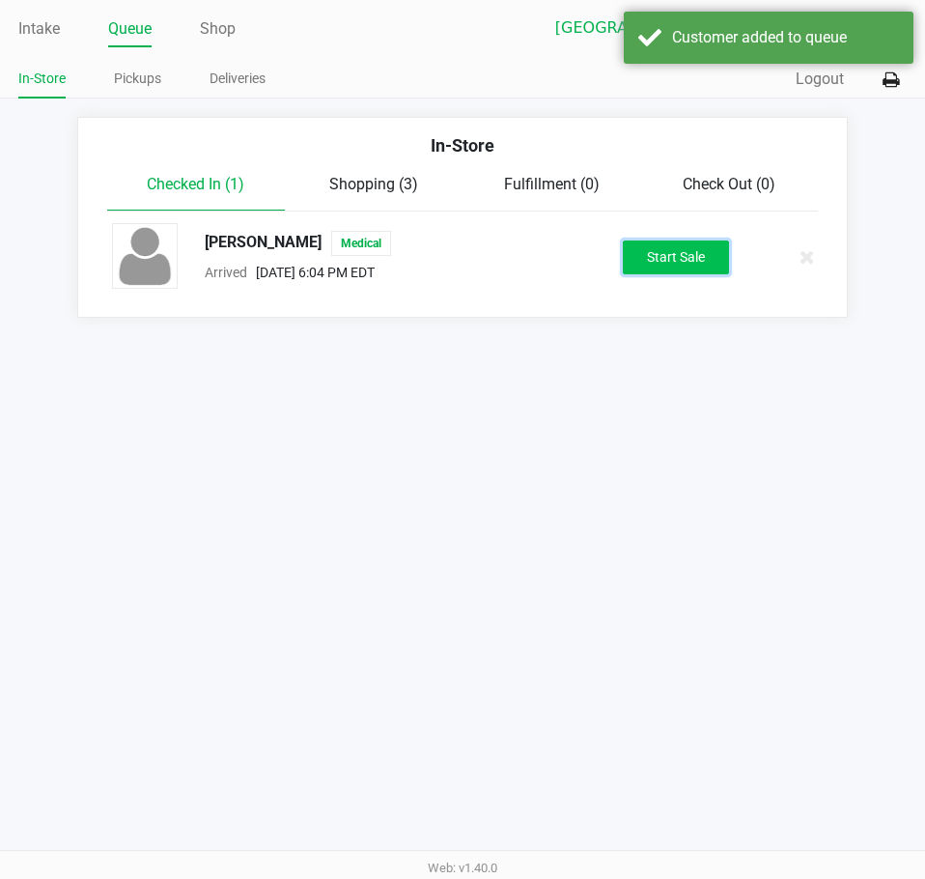
click at [670, 253] on button "Start Sale" at bounding box center [676, 258] width 106 height 34
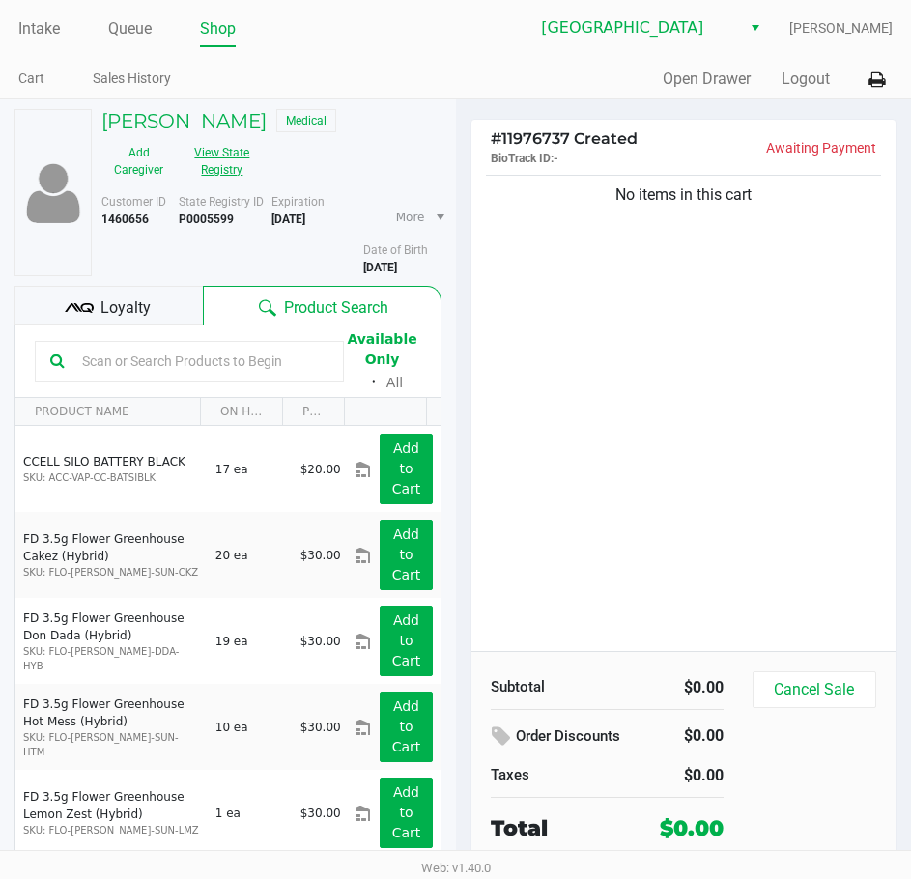
click at [247, 159] on button "View State Registry" at bounding box center [216, 161] width 81 height 48
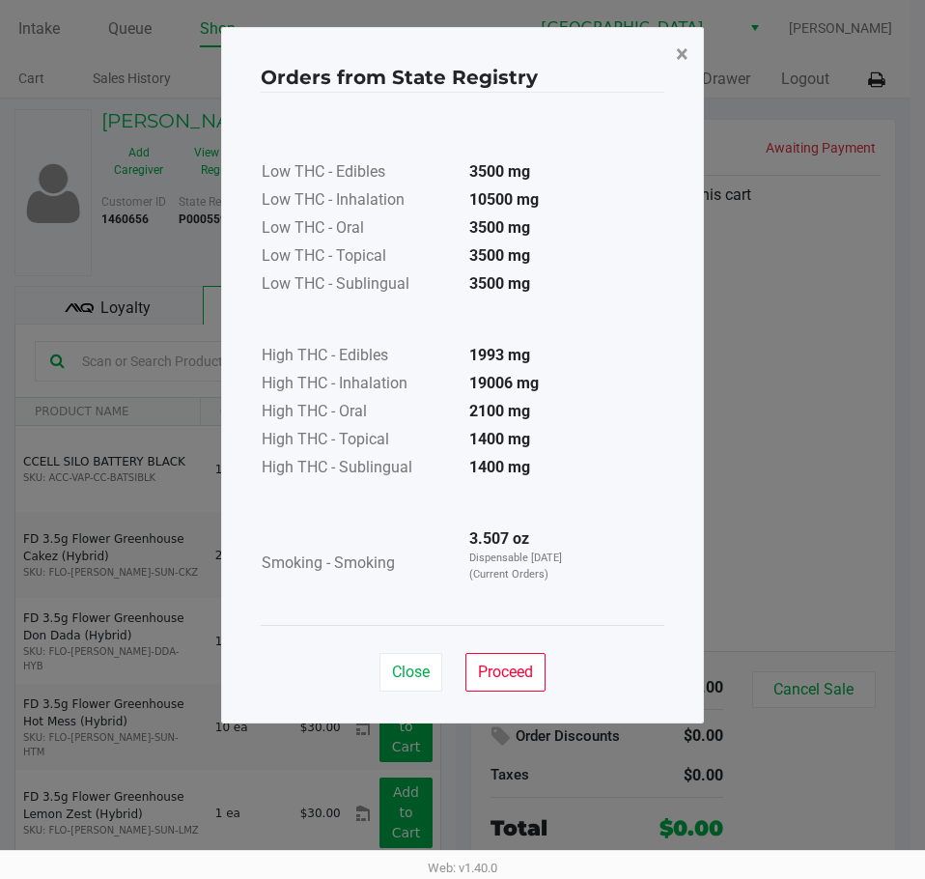
click at [670, 55] on button "×" at bounding box center [682, 54] width 43 height 54
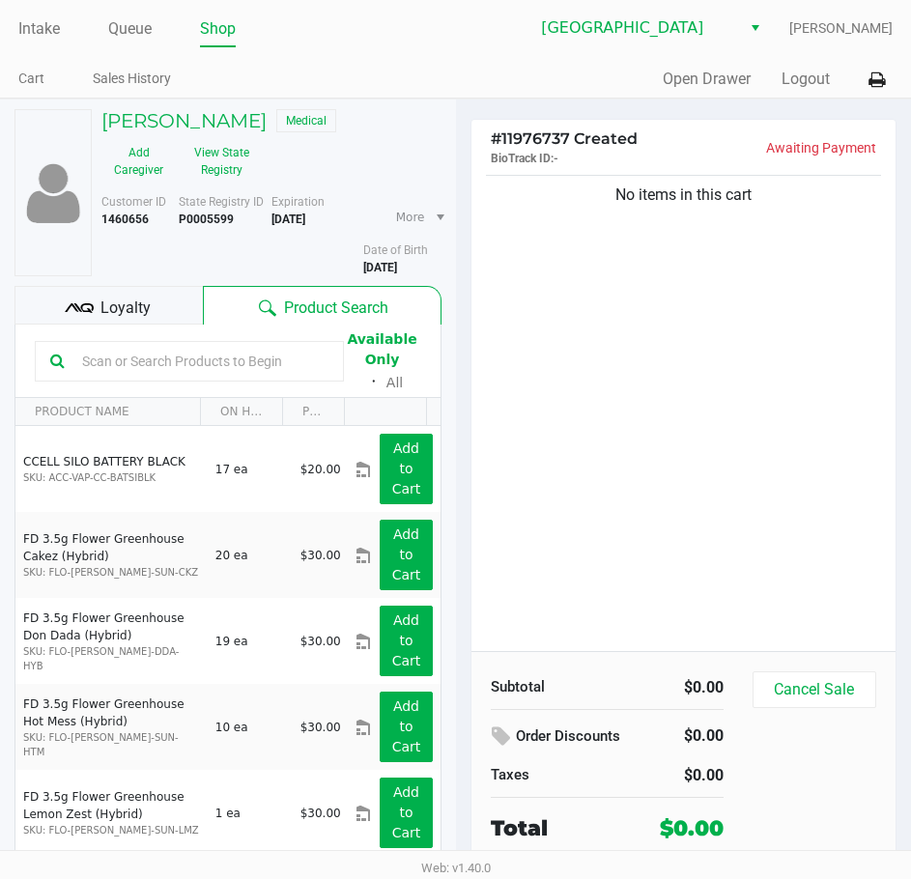
click at [561, 68] on div "Quick Sale Open Drawer Logout" at bounding box center [675, 80] width 438 height 36
click at [456, 102] on div "# 11976737 Created BioTrack ID: - Awaiting Payment No items in this cart Subtot…" at bounding box center [684, 525] width 456 height 853
click at [31, 28] on link "Intake" at bounding box center [39, 28] width 42 height 27
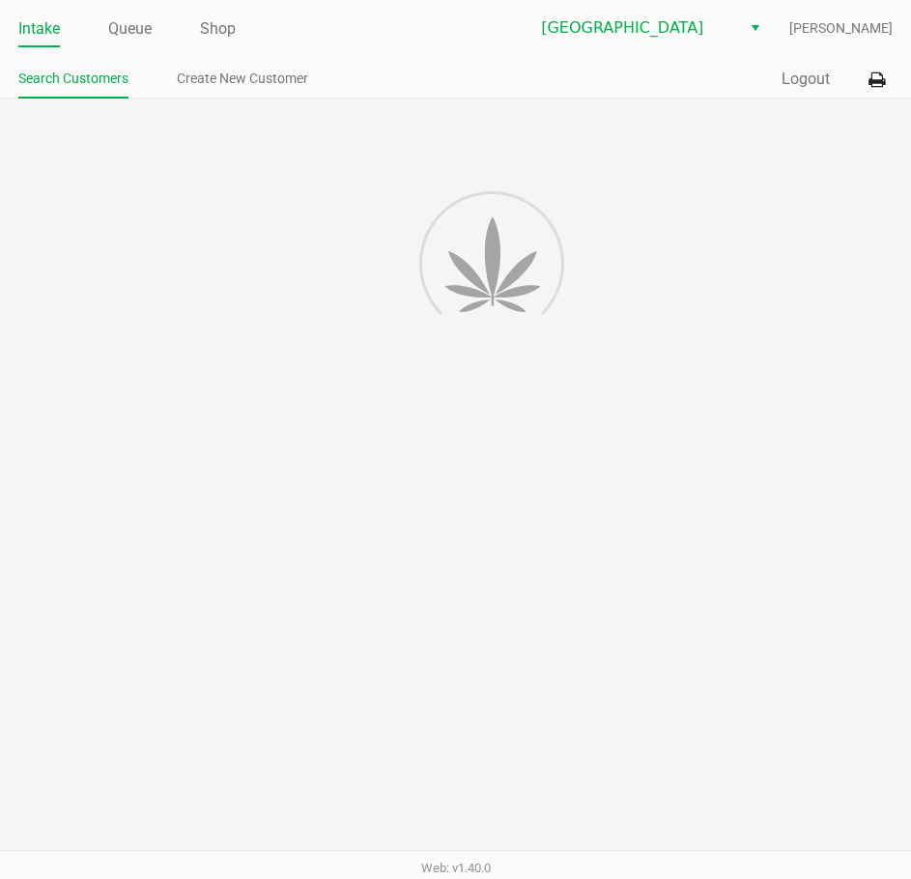
click at [674, 85] on div "Quick Sale Logout" at bounding box center [675, 80] width 438 height 36
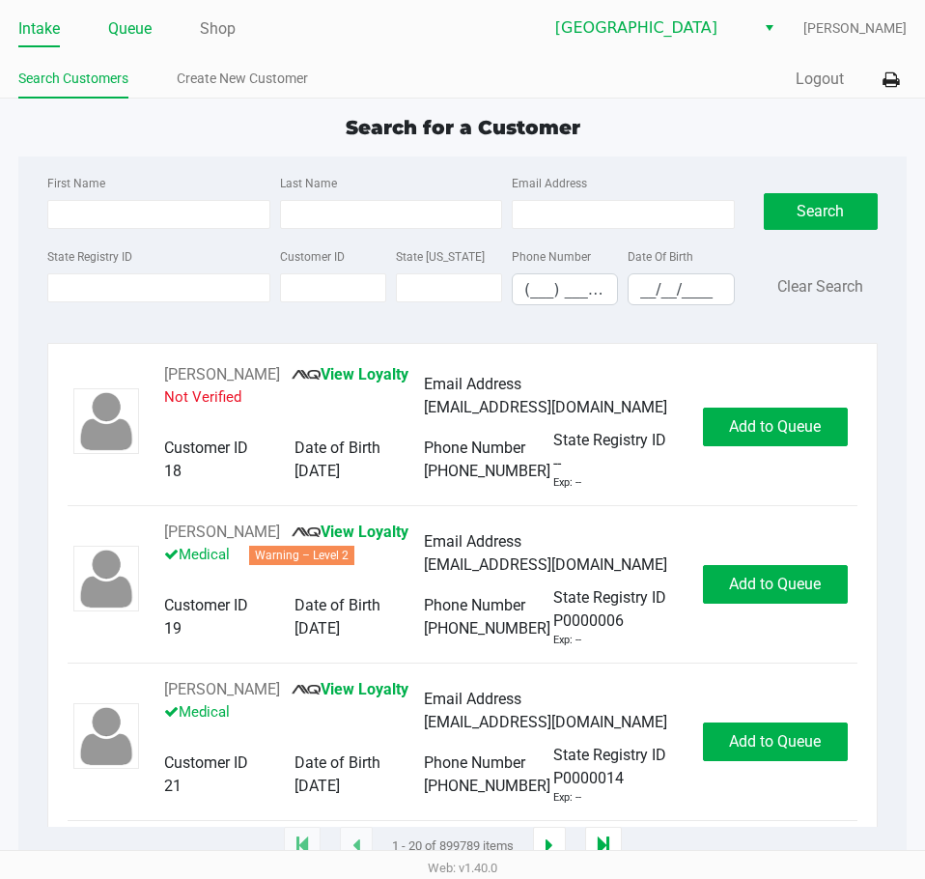
click at [140, 23] on link "Queue" at bounding box center [129, 28] width 43 height 27
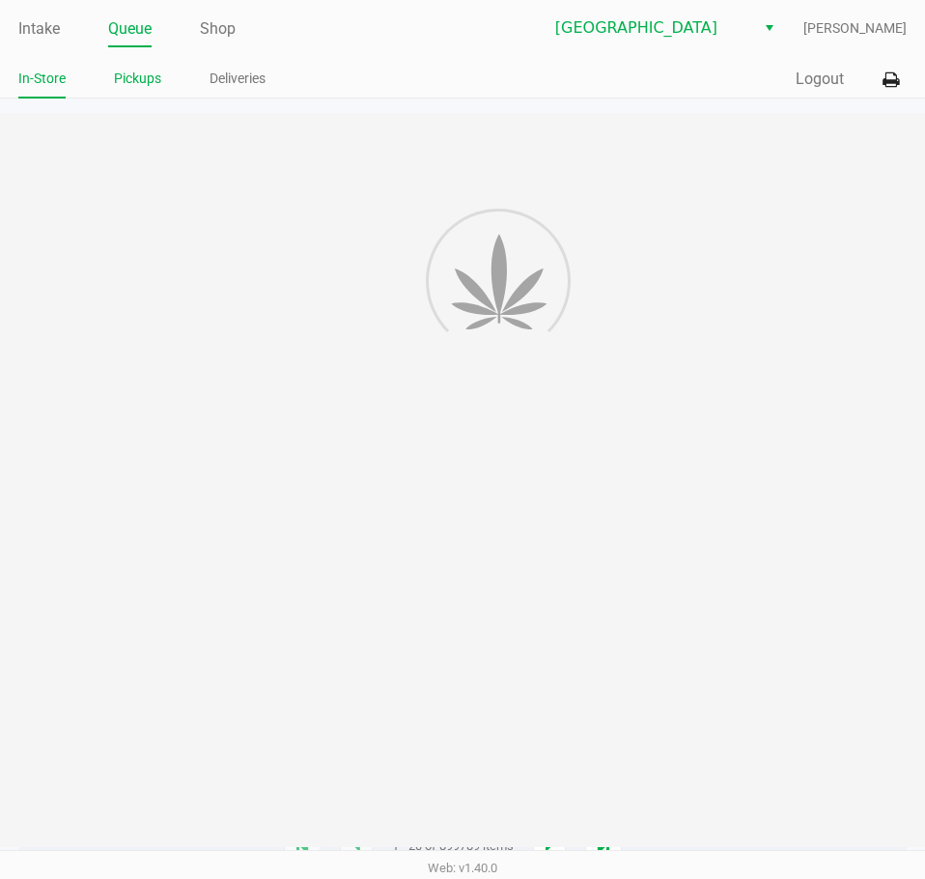
click at [156, 70] on link "Pickups" at bounding box center [137, 79] width 47 height 24
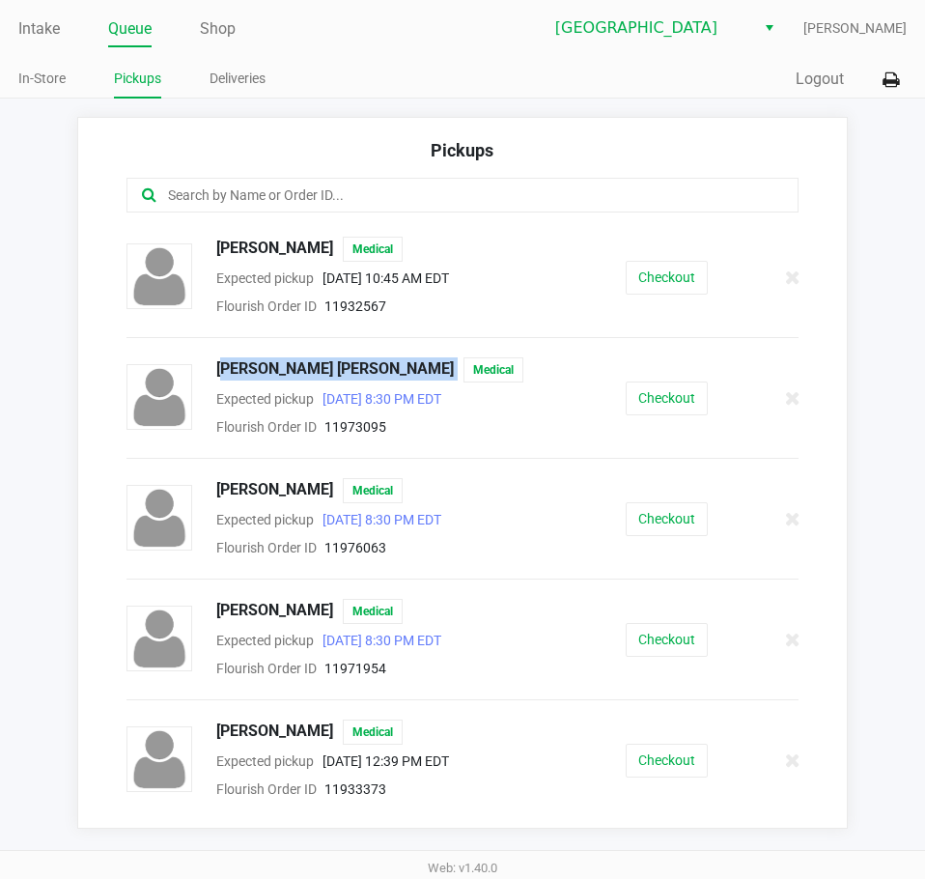
drag, startPoint x: 324, startPoint y: 375, endPoint x: 207, endPoint y: 383, distance: 117.1
click at [207, 383] on div "[PERSON_NAME] [PERSON_NAME] Medical" at bounding box center [372, 369] width 340 height 25
click at [611, 393] on div "Checkout" at bounding box center [668, 399] width 176 height 34
click at [684, 387] on button "Checkout" at bounding box center [667, 399] width 82 height 34
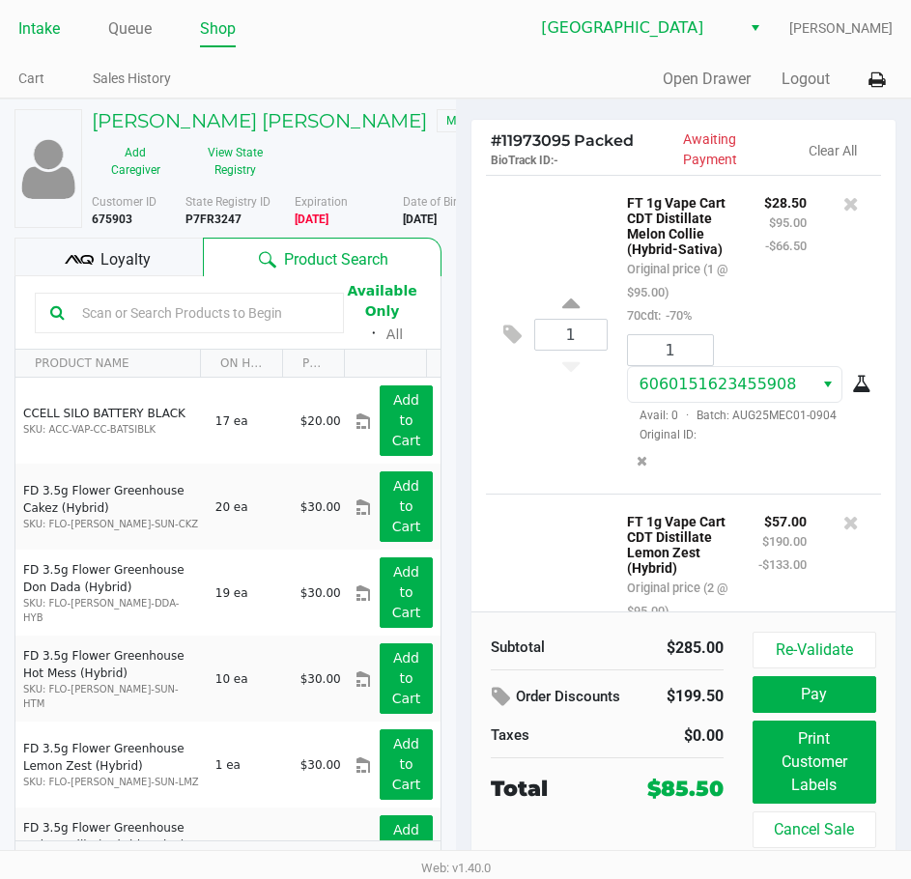
click at [47, 29] on link "Intake" at bounding box center [39, 28] width 42 height 27
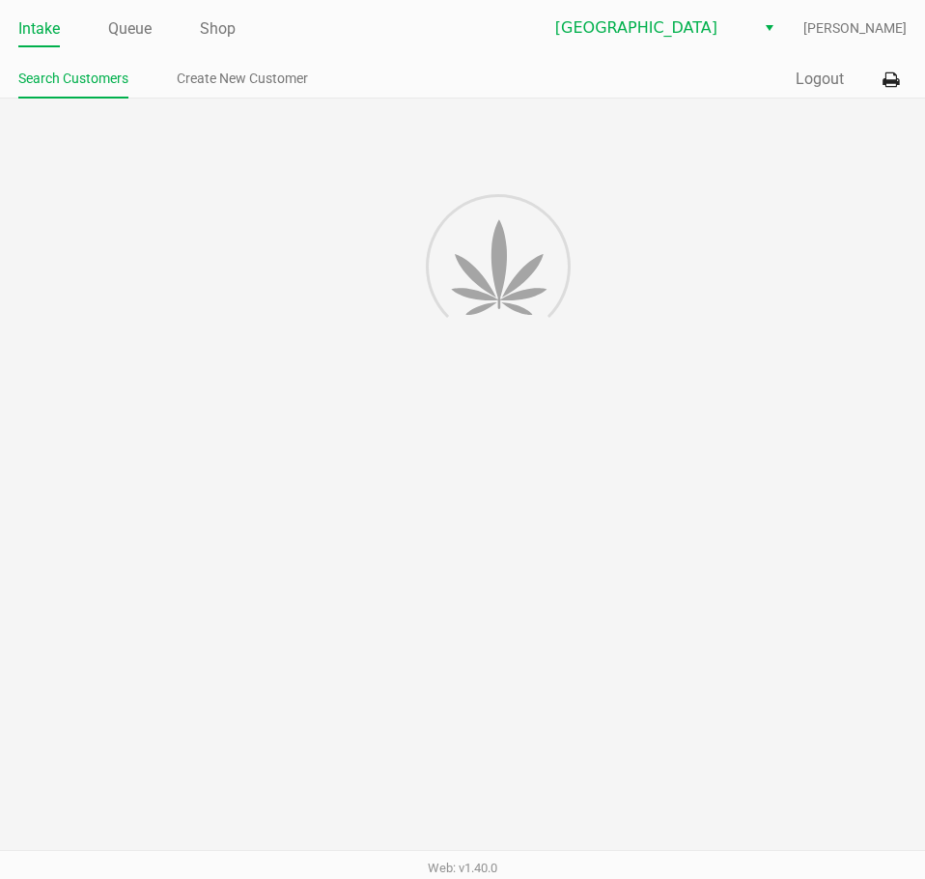
click at [399, 45] on ul "Intake Queue Shop" at bounding box center [240, 30] width 444 height 33
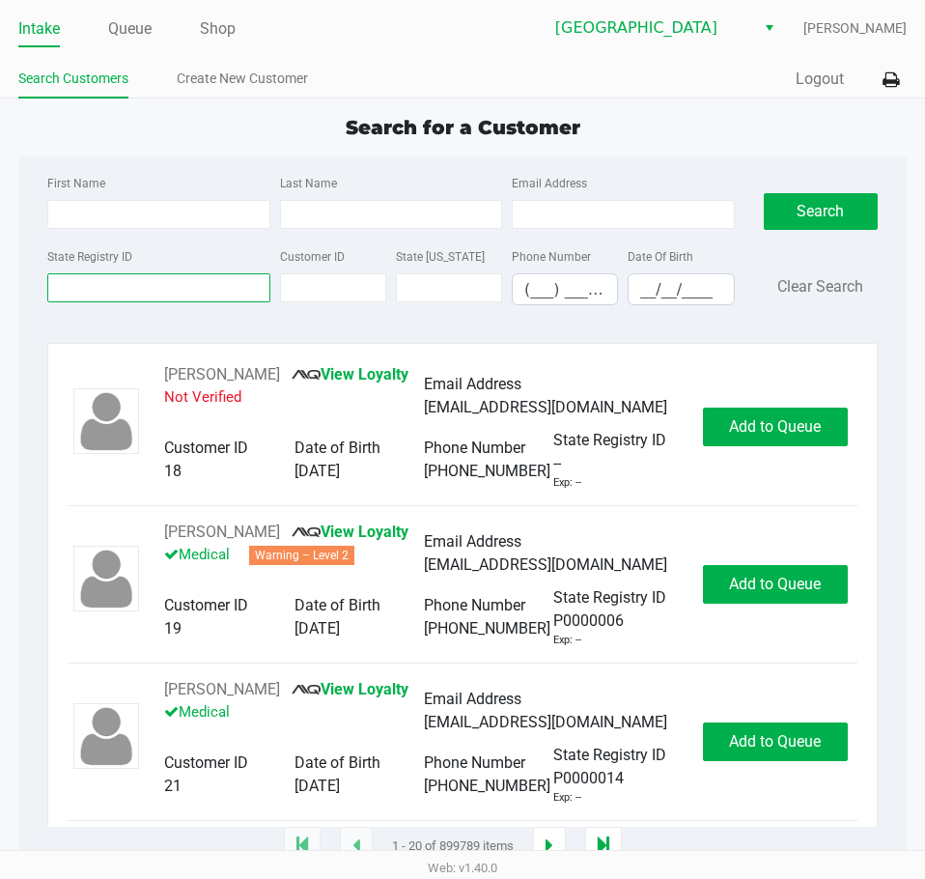
click at [215, 283] on input "State Registry ID" at bounding box center [158, 287] width 222 height 29
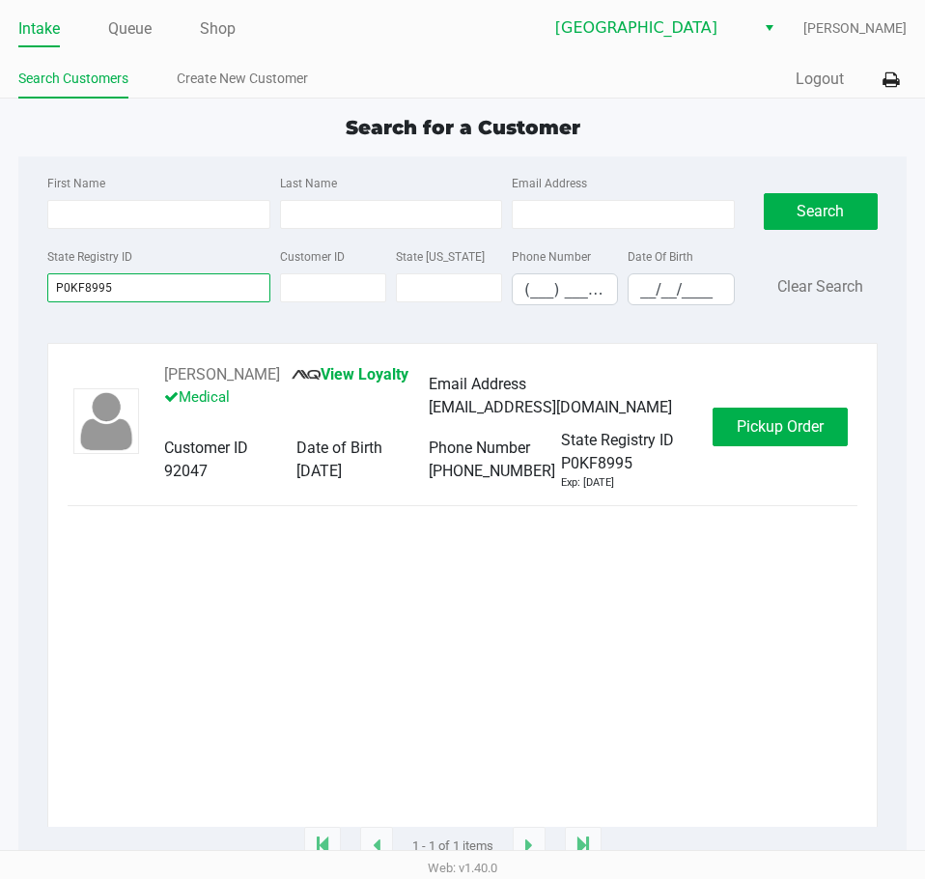
type input "P0KF8995"
drag, startPoint x: 310, startPoint y: 380, endPoint x: 164, endPoint y: 385, distance: 146.0
click at [164, 385] on div "[PERSON_NAME] View Loyalty Medical" at bounding box center [296, 396] width 265 height 66
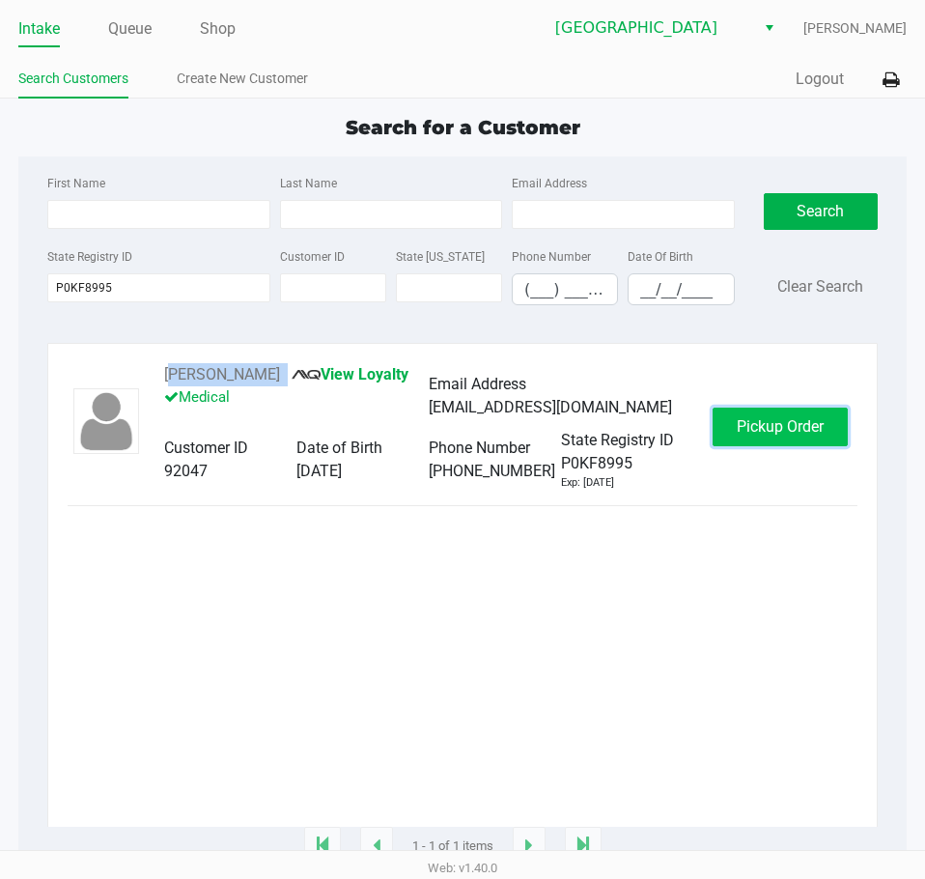
click at [780, 434] on span "Pickup Order" at bounding box center [780, 426] width 87 height 18
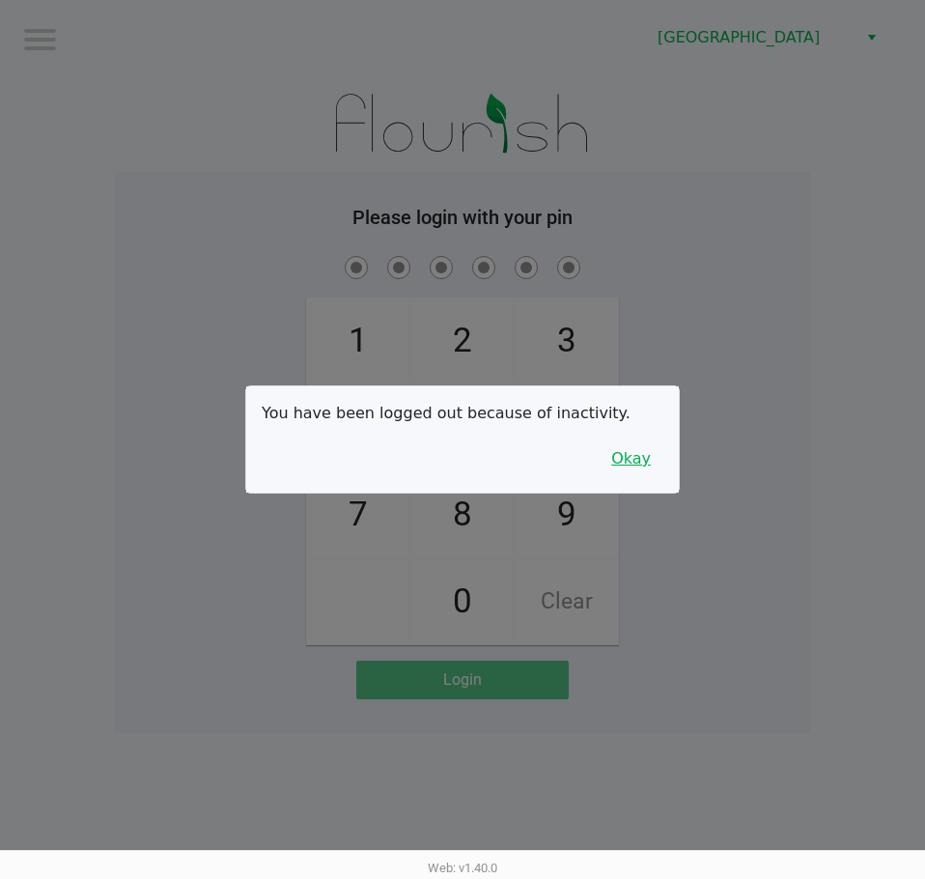
drag, startPoint x: 619, startPoint y: 463, endPoint x: 686, endPoint y: 465, distance: 66.7
click at [619, 463] on button "Okay" at bounding box center [631, 458] width 65 height 37
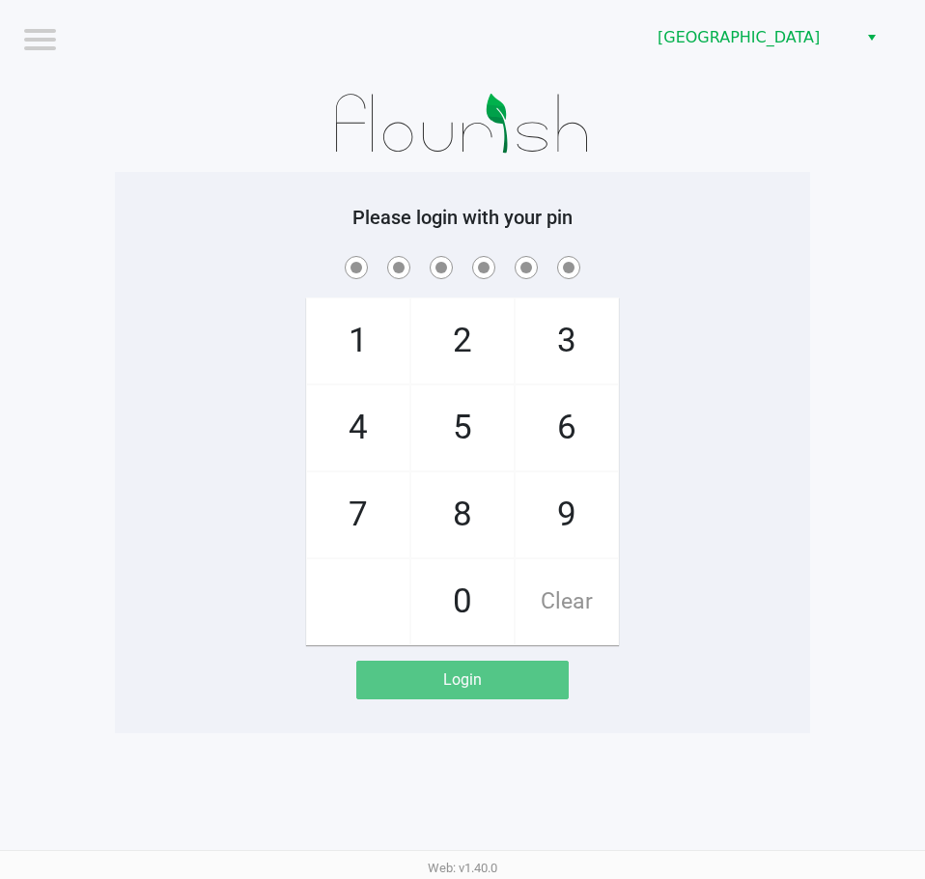
click at [730, 458] on div "1 4 7 2 5 8 0 3 6 9 Clear" at bounding box center [462, 448] width 695 height 393
checkbox input "true"
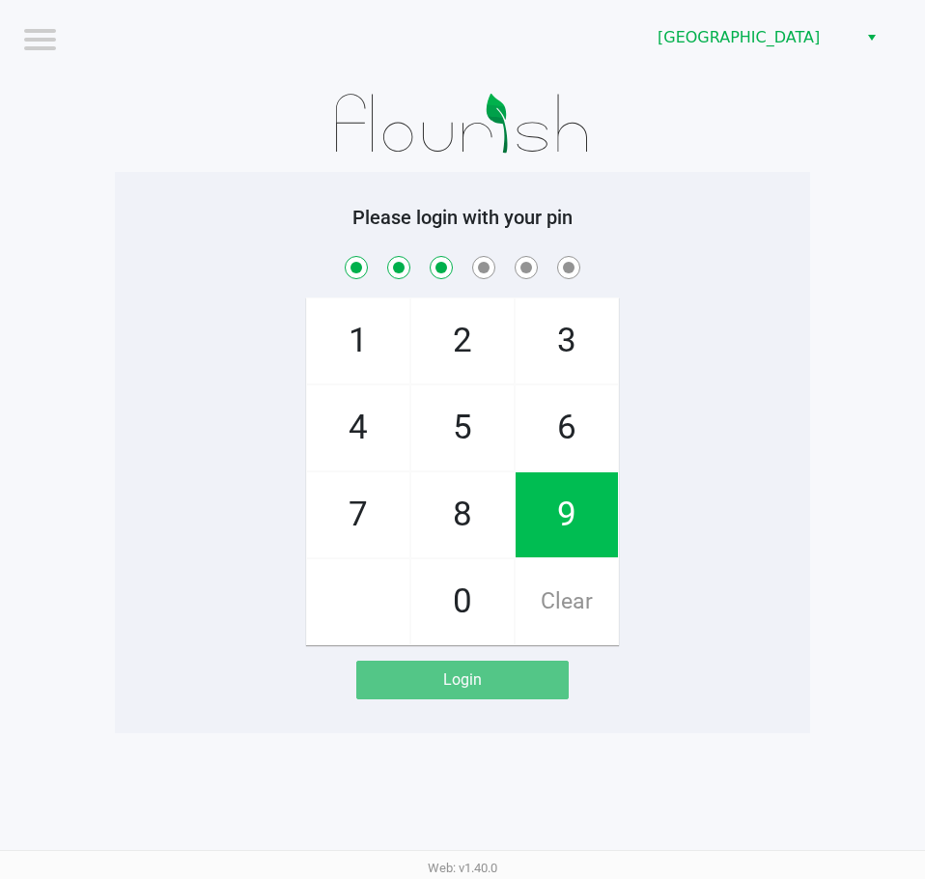
checkbox input "true"
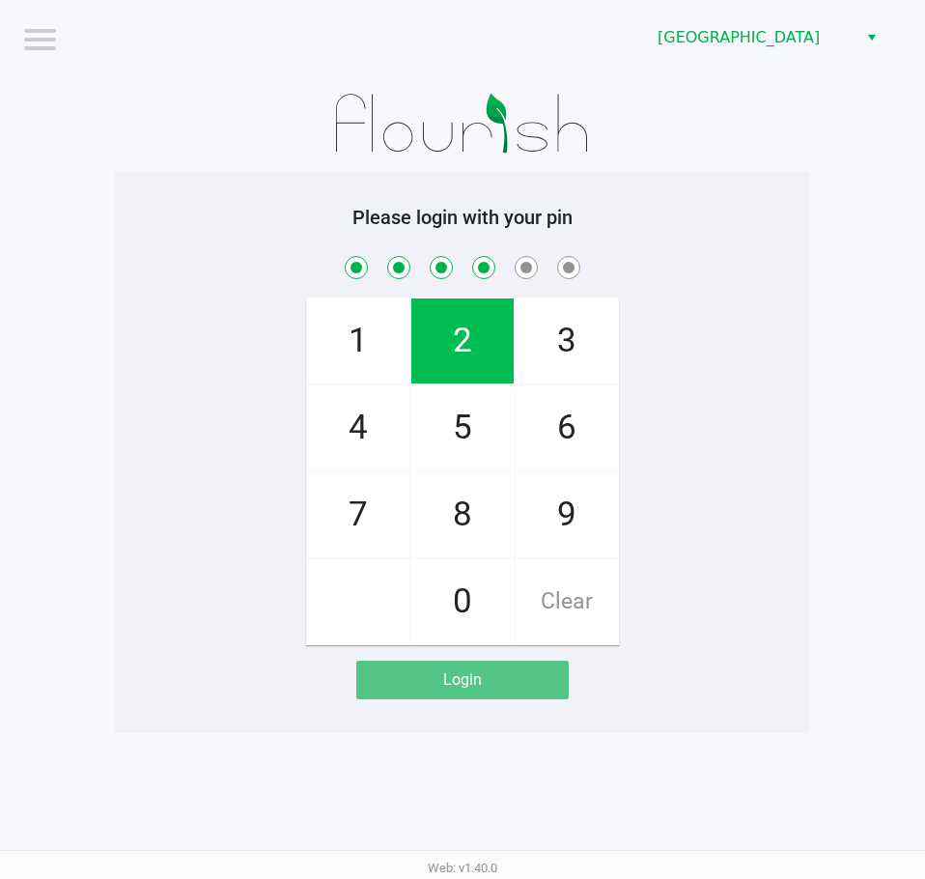
checkbox input "true"
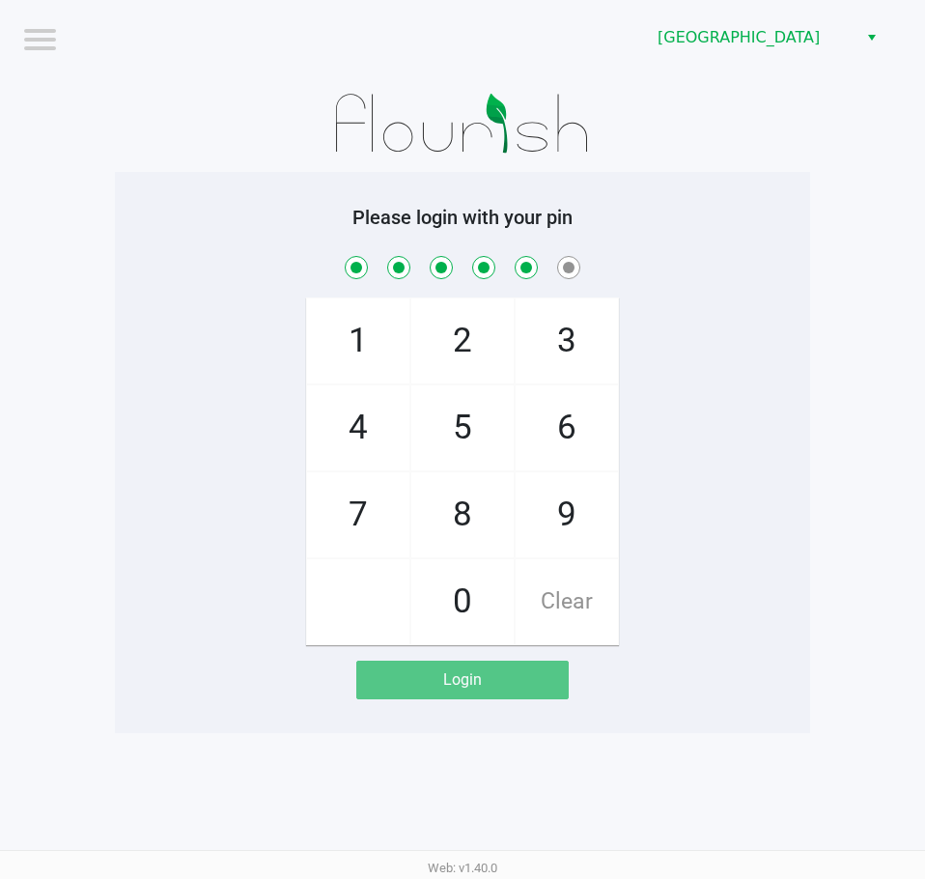
checkbox input "true"
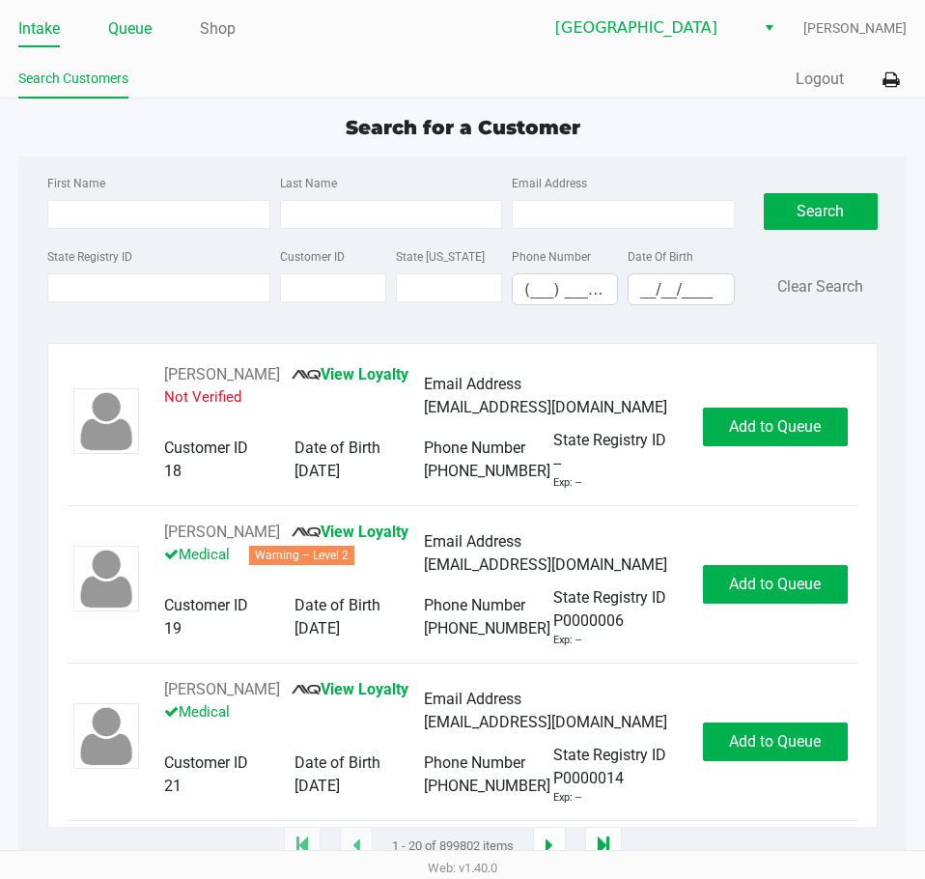
click at [112, 38] on link "Queue" at bounding box center [129, 28] width 43 height 27
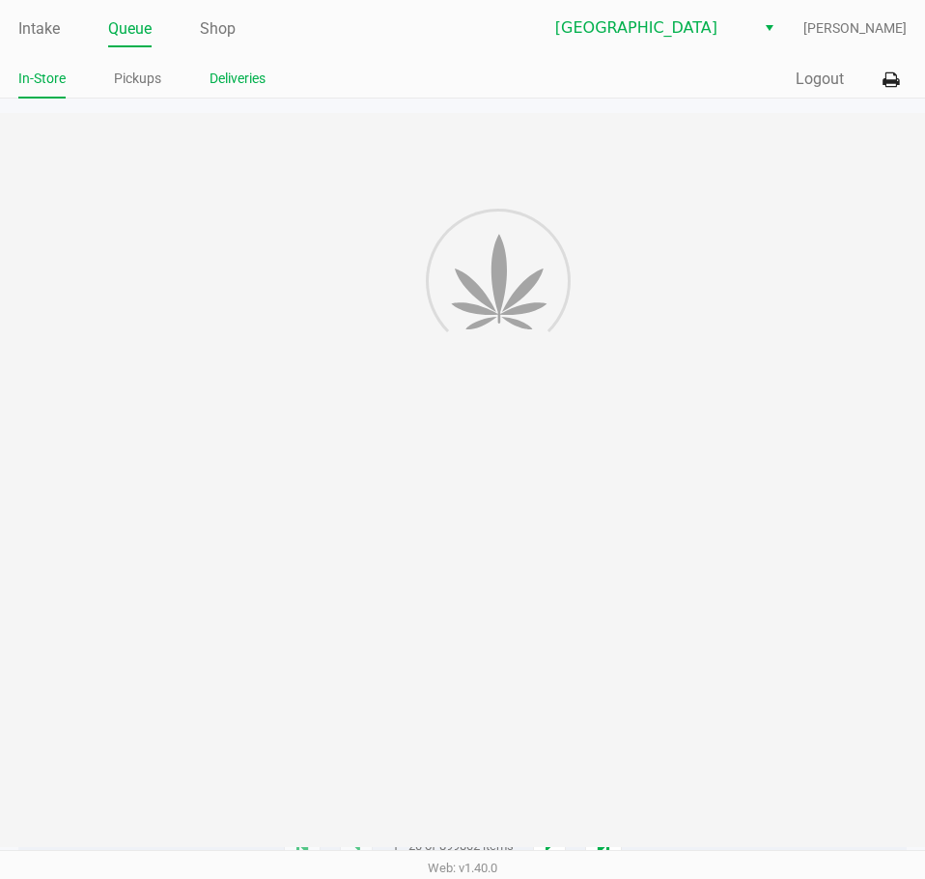
click at [239, 81] on link "Deliveries" at bounding box center [238, 79] width 56 height 24
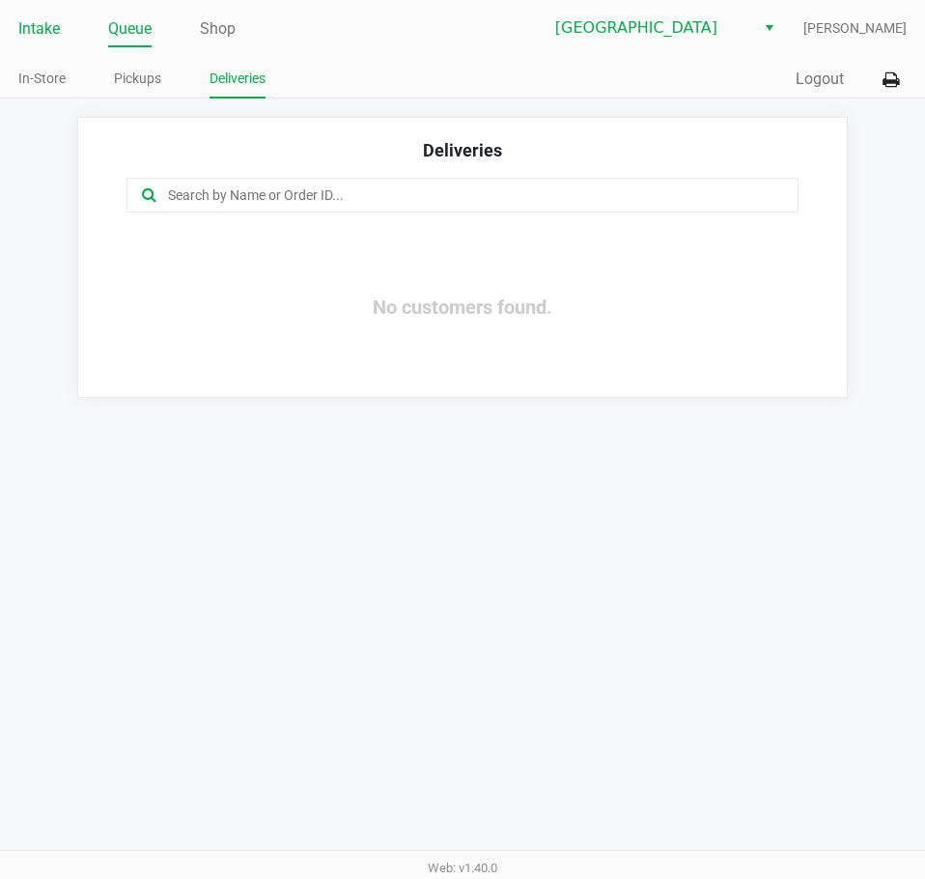
click at [43, 29] on link "Intake" at bounding box center [39, 28] width 42 height 27
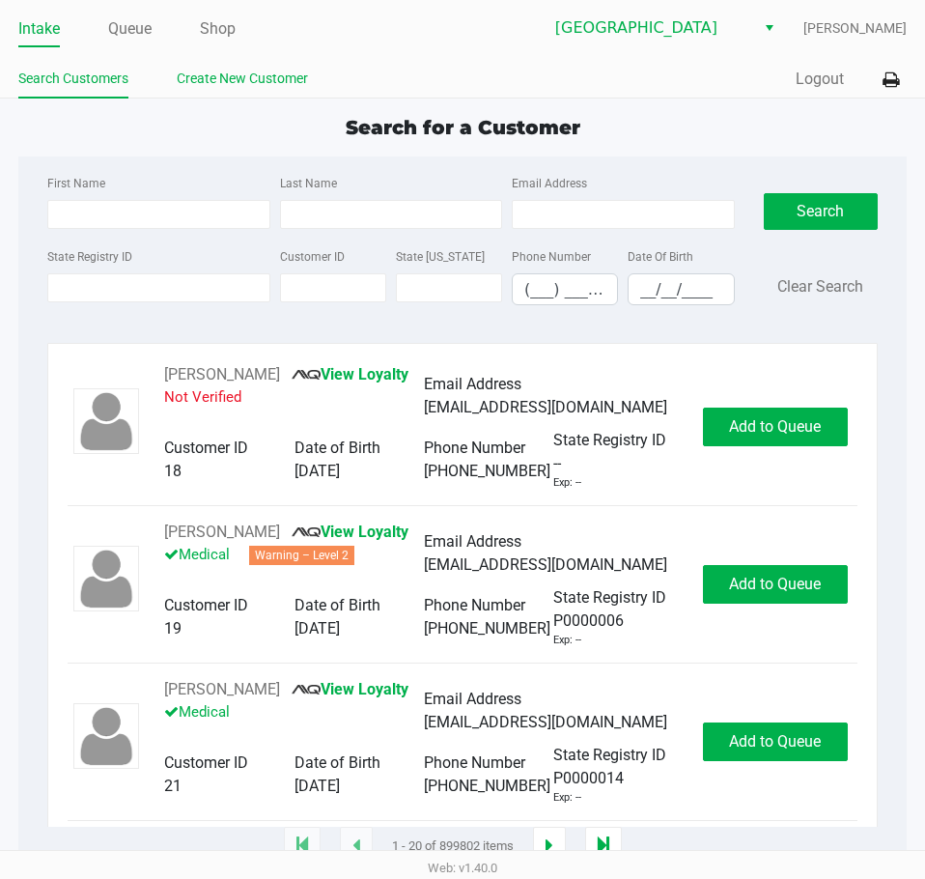
click at [278, 73] on link "Create New Customer" at bounding box center [242, 79] width 131 height 24
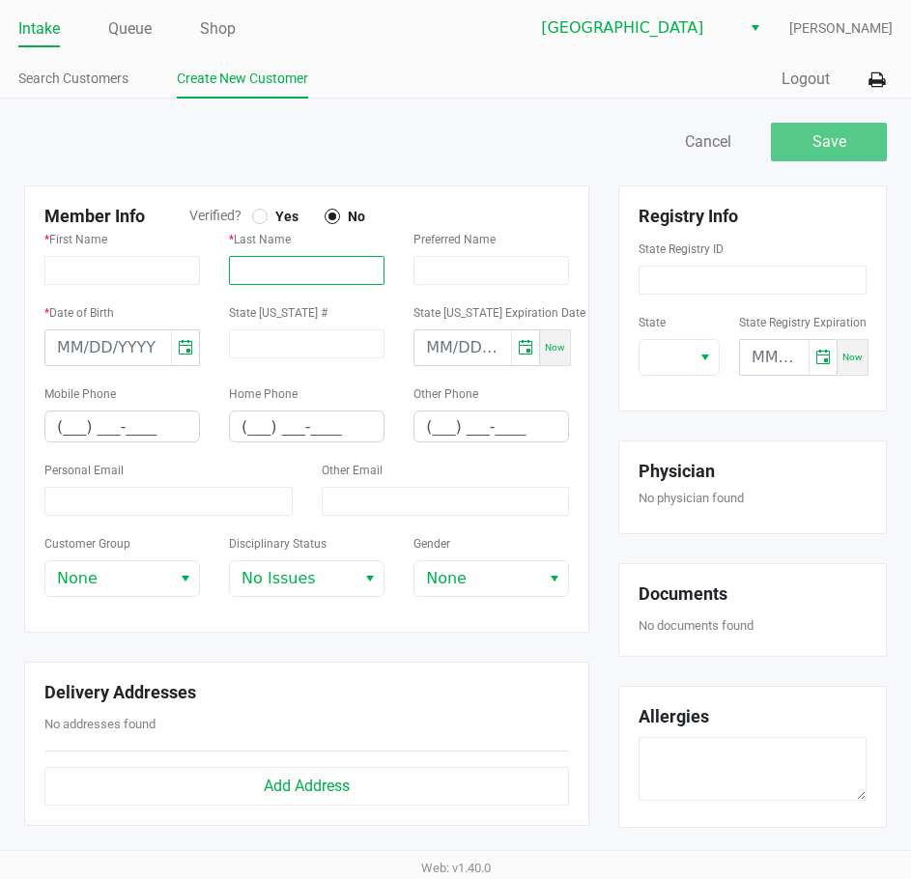
click at [319, 270] on input "text" at bounding box center [307, 270] width 156 height 29
paste input "WESTGATE"
type input "WESTGATE"
click at [136, 267] on input "text" at bounding box center [122, 270] width 156 height 29
paste input "[PERSON_NAME]"
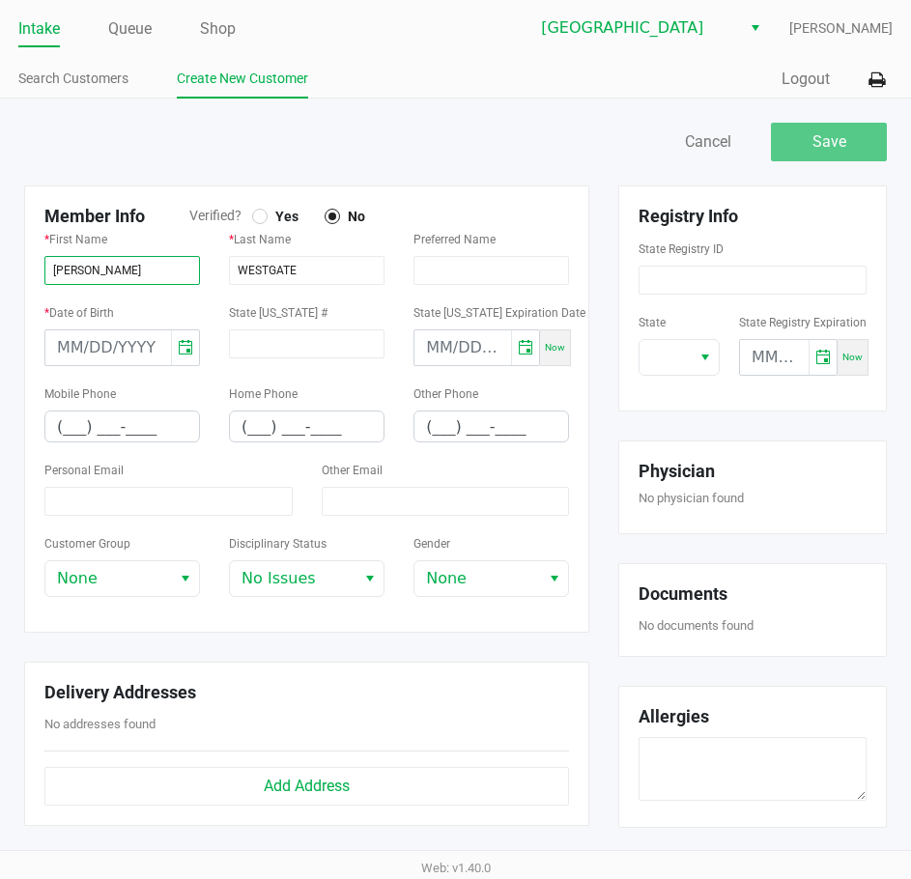
type input "[PERSON_NAME]"
click at [135, 333] on input "month/day/year" at bounding box center [108, 347] width 126 height 35
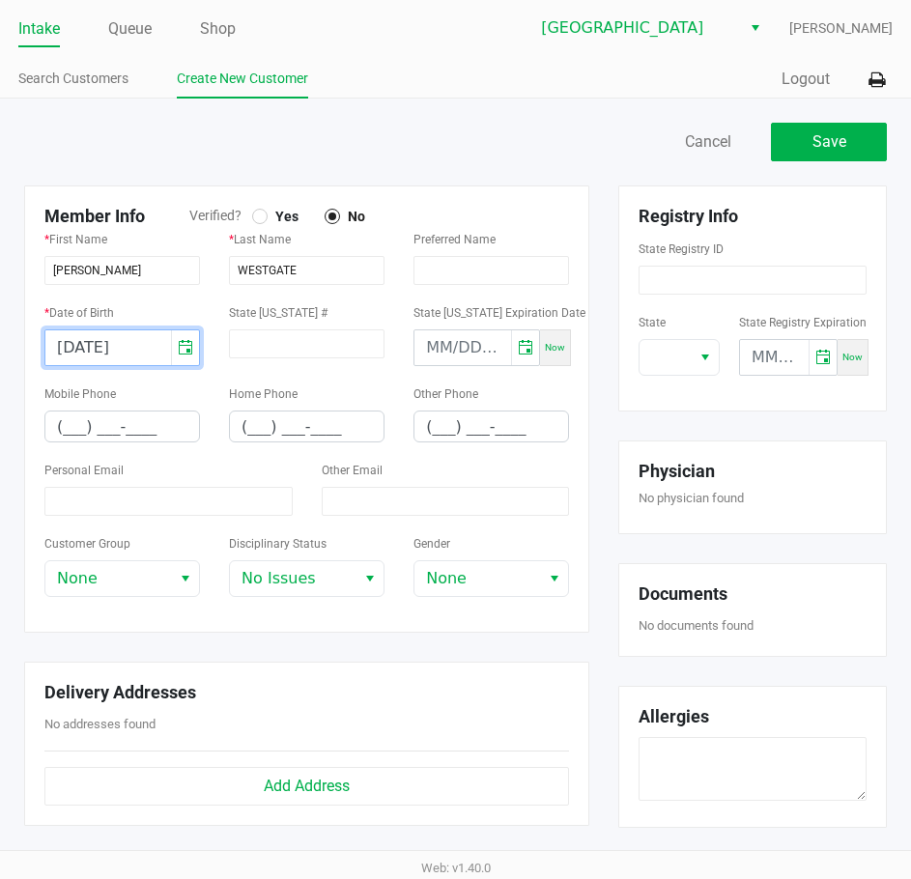
type input "[DATE]"
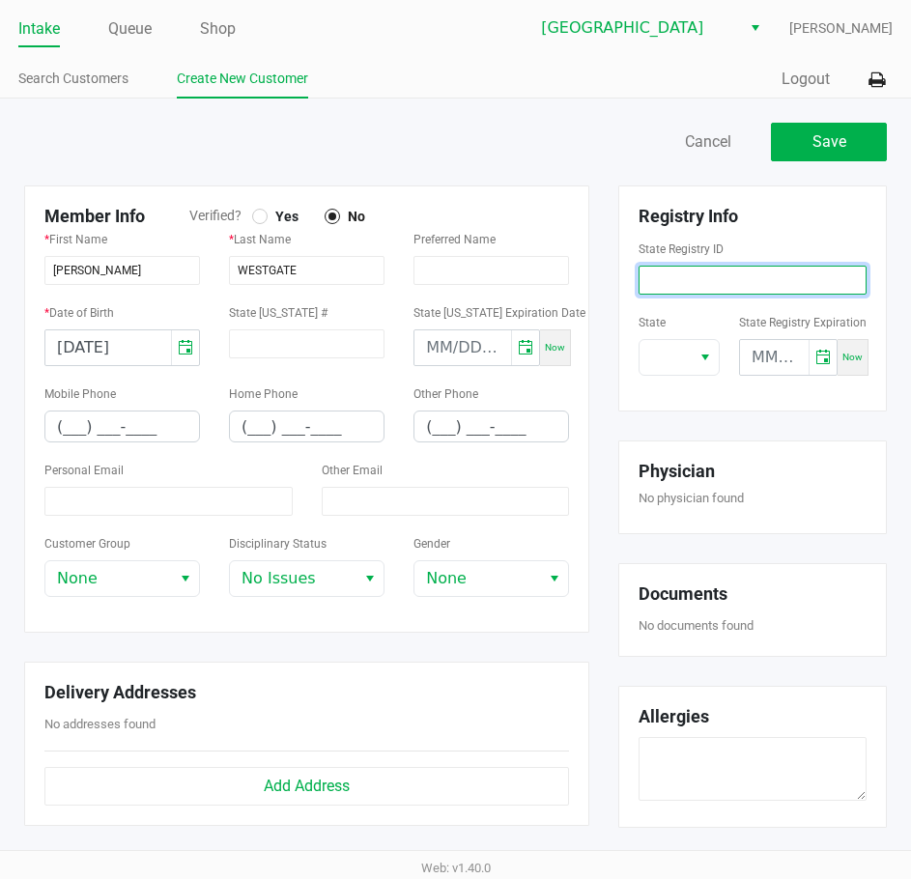
click at [722, 279] on input at bounding box center [752, 280] width 228 height 29
paste input "P6VE6066"
click at [697, 367] on button "Select" at bounding box center [705, 357] width 28 height 35
type input "P6VE6066"
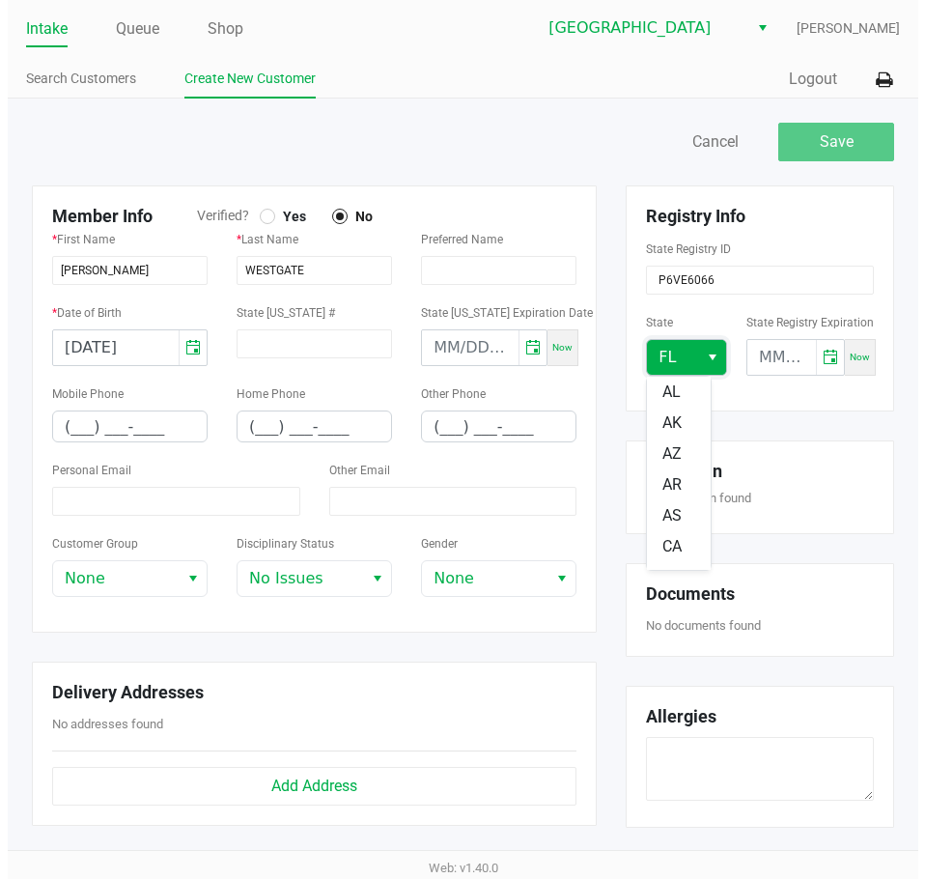
scroll to position [147, 0]
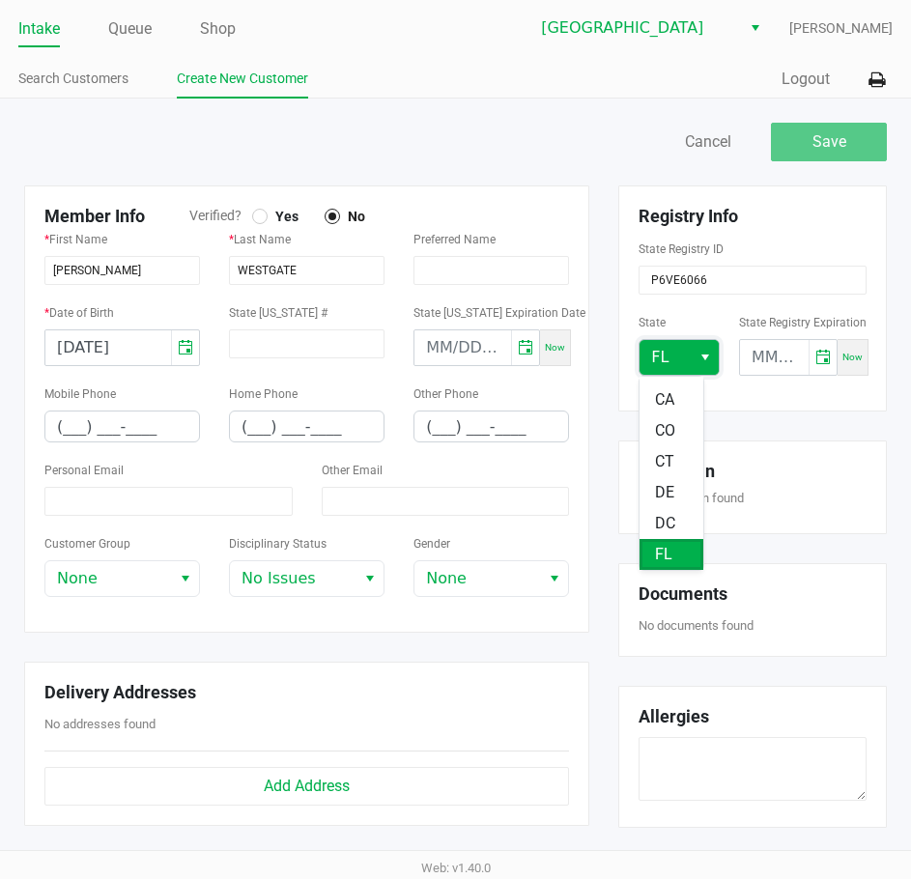
click at [697, 367] on button "Select" at bounding box center [705, 357] width 28 height 35
click at [700, 179] on div "Save Cancel" at bounding box center [456, 152] width 892 height 68
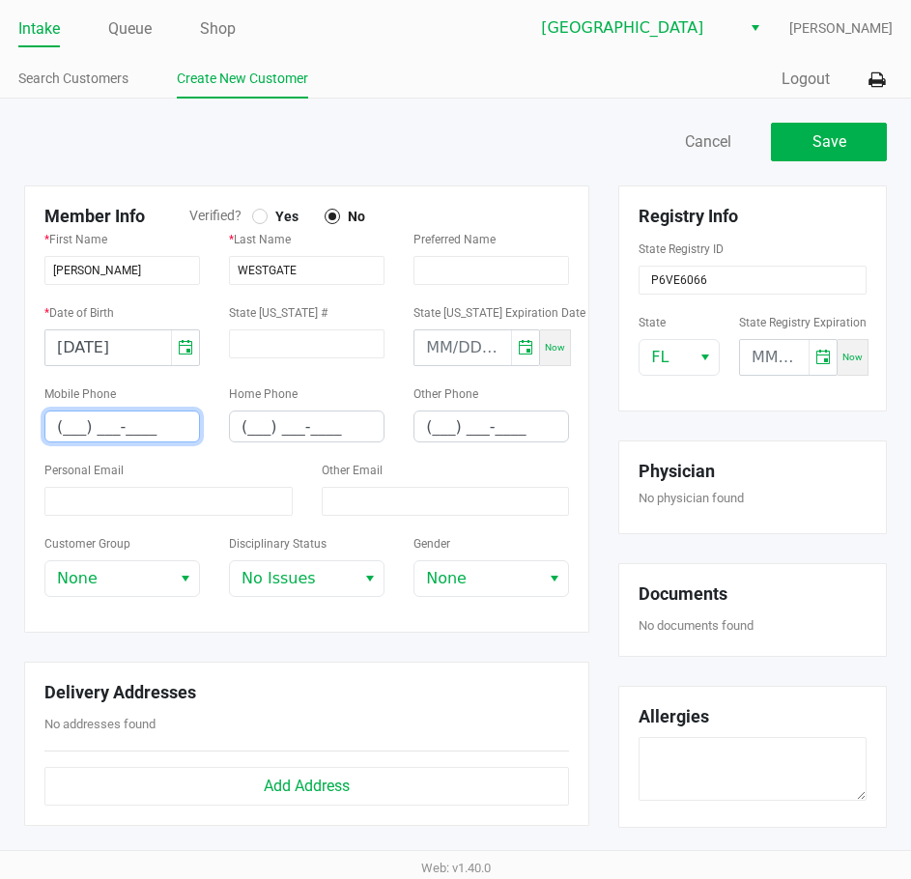
click at [83, 430] on input "(___) ___-____" at bounding box center [122, 426] width 154 height 30
type input "[PHONE_NUMBER]"
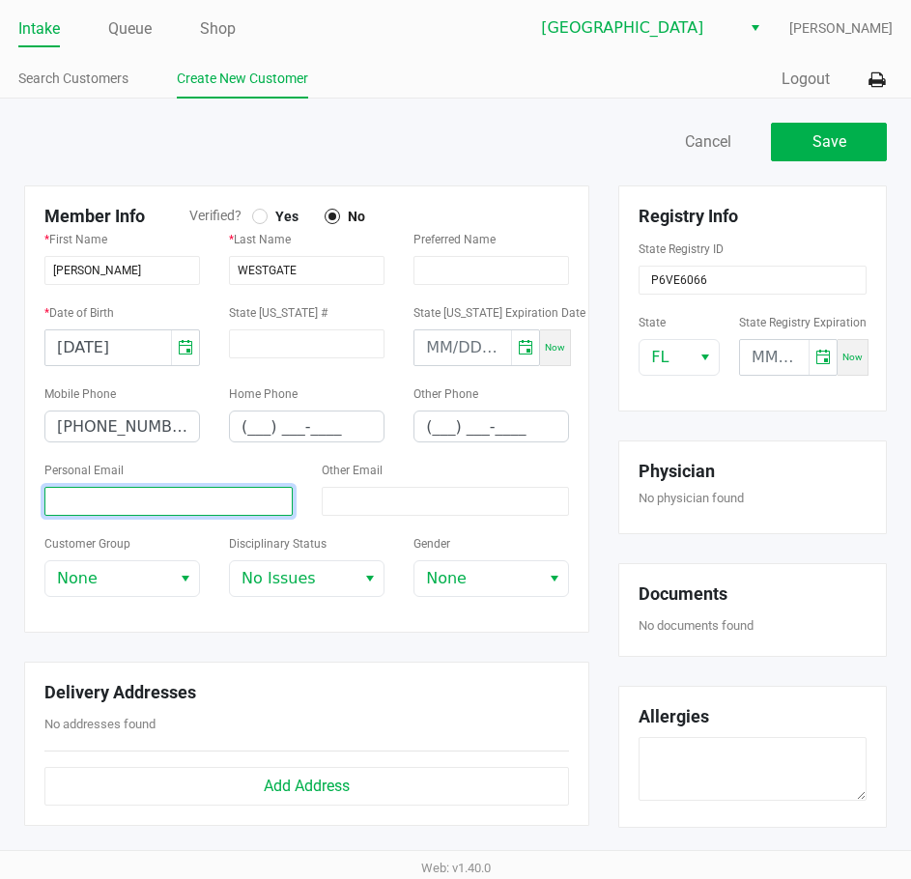
click at [71, 506] on input at bounding box center [168, 501] width 248 height 29
paste input "[EMAIL_ADDRESS][DOMAIN_NAME]"
type input "[EMAIL_ADDRESS][DOMAIN_NAME]"
click at [264, 208] on label "Yes" at bounding box center [281, 216] width 58 height 17
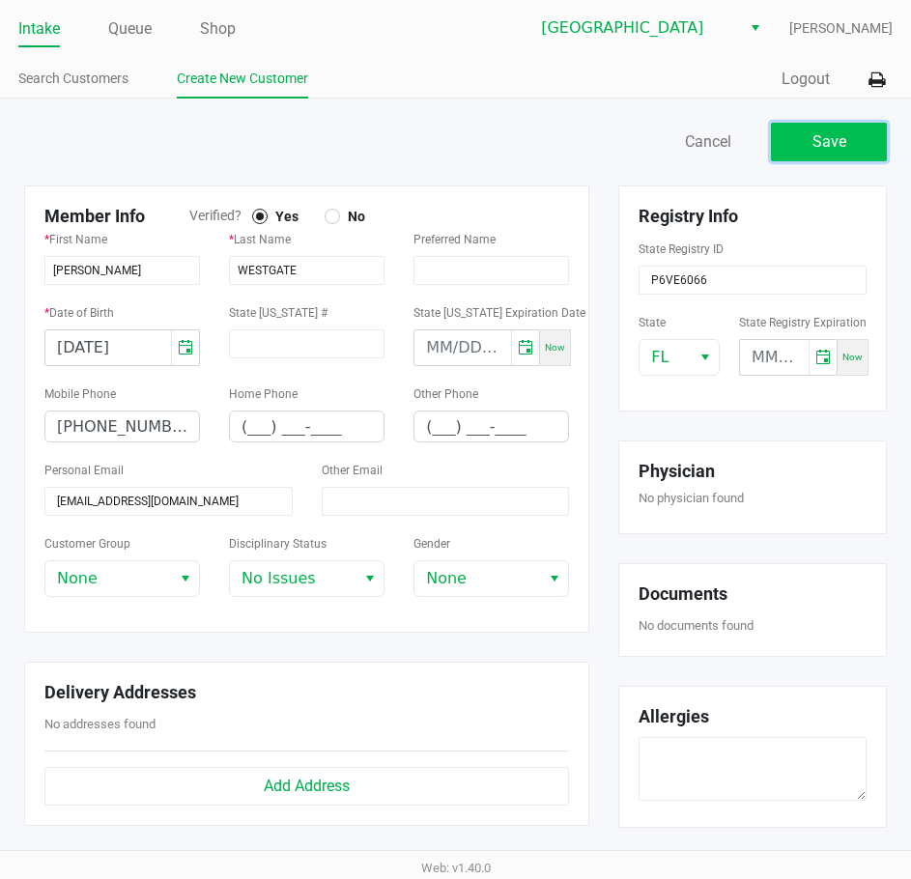
click at [844, 138] on span "Save" at bounding box center [829, 141] width 34 height 18
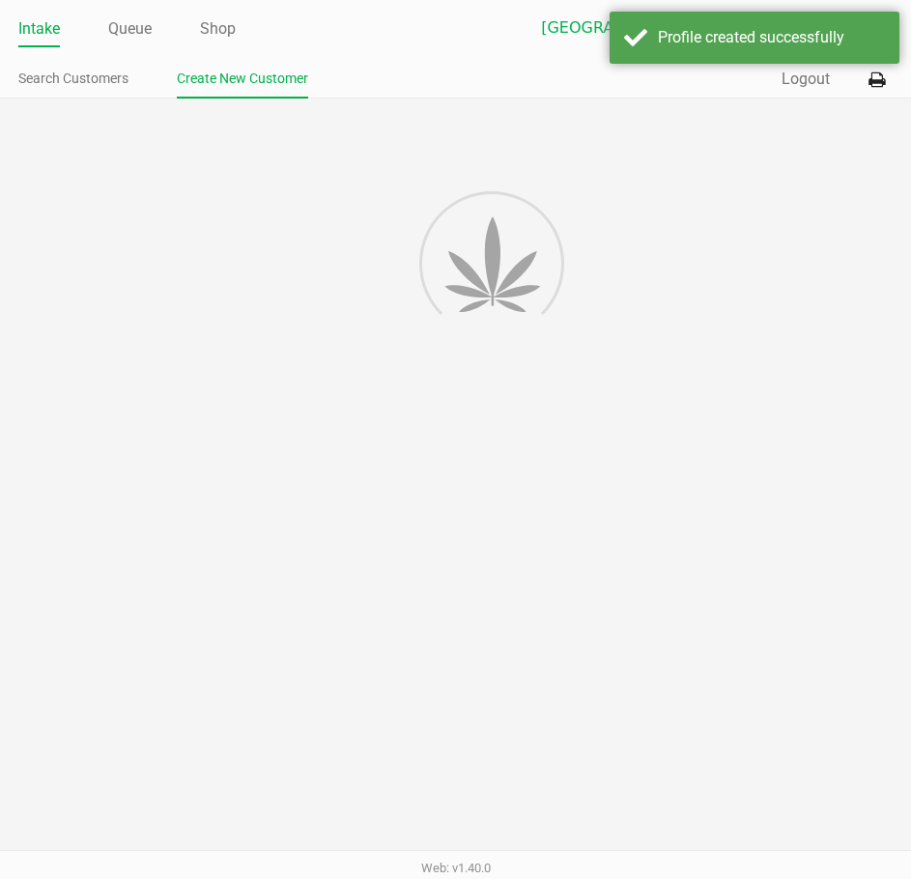
type input "---"
type input "( __) ___-____"
type input "---"
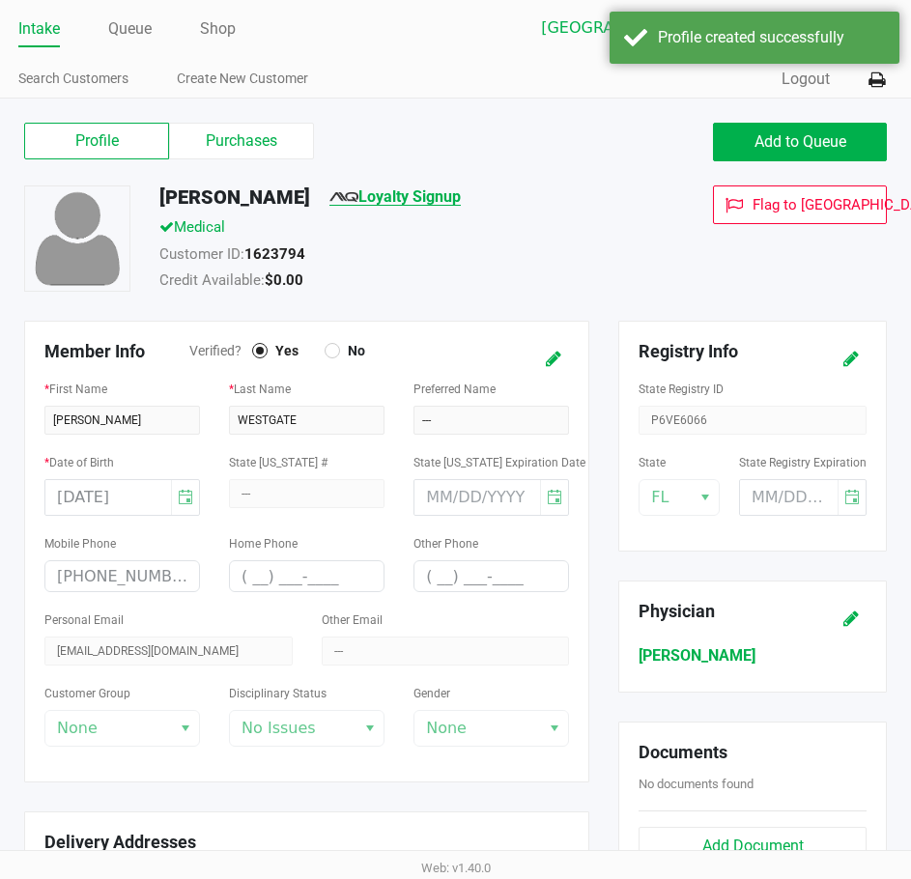
click at [423, 198] on link "Loyalty Signup" at bounding box center [394, 196] width 131 height 18
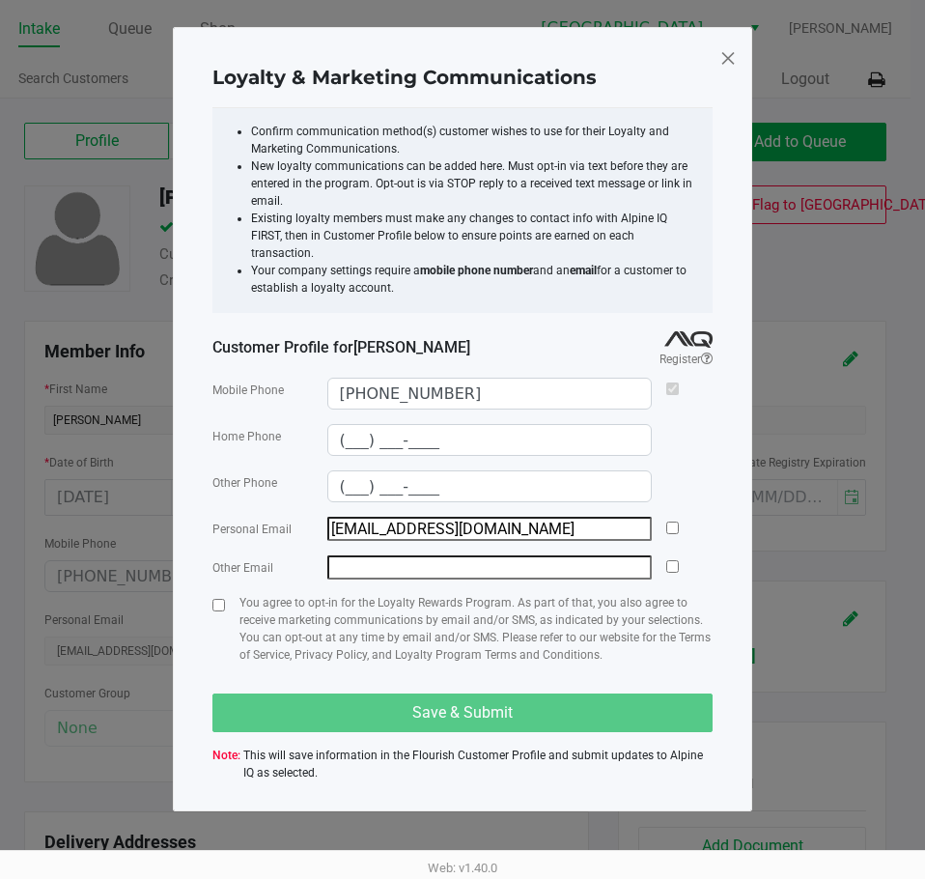
click at [666, 520] on div "Personal Email [EMAIL_ADDRESS][DOMAIN_NAME]" at bounding box center [463, 529] width 500 height 24
click at [665, 517] on div "Personal Email [EMAIL_ADDRESS][DOMAIN_NAME]" at bounding box center [463, 529] width 500 height 24
click at [671, 522] on input "checkbox" at bounding box center [672, 528] width 13 height 13
checkbox input "true"
click at [220, 599] on input "checkbox" at bounding box center [219, 605] width 13 height 13
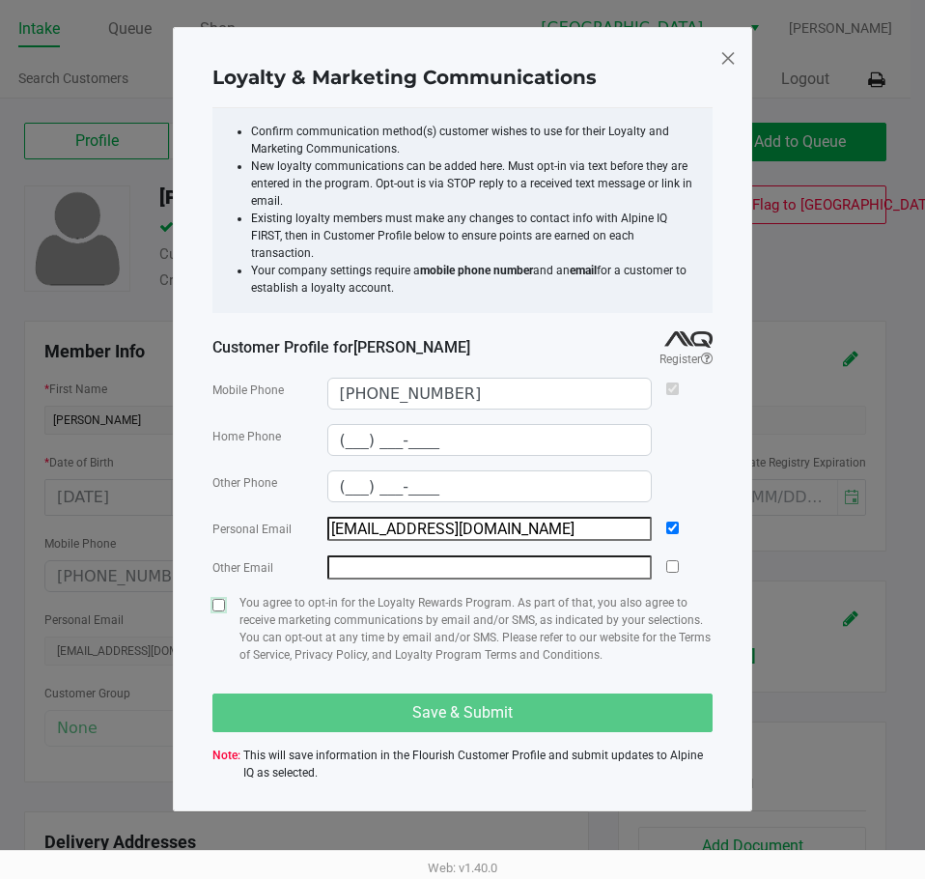
checkbox input "true"
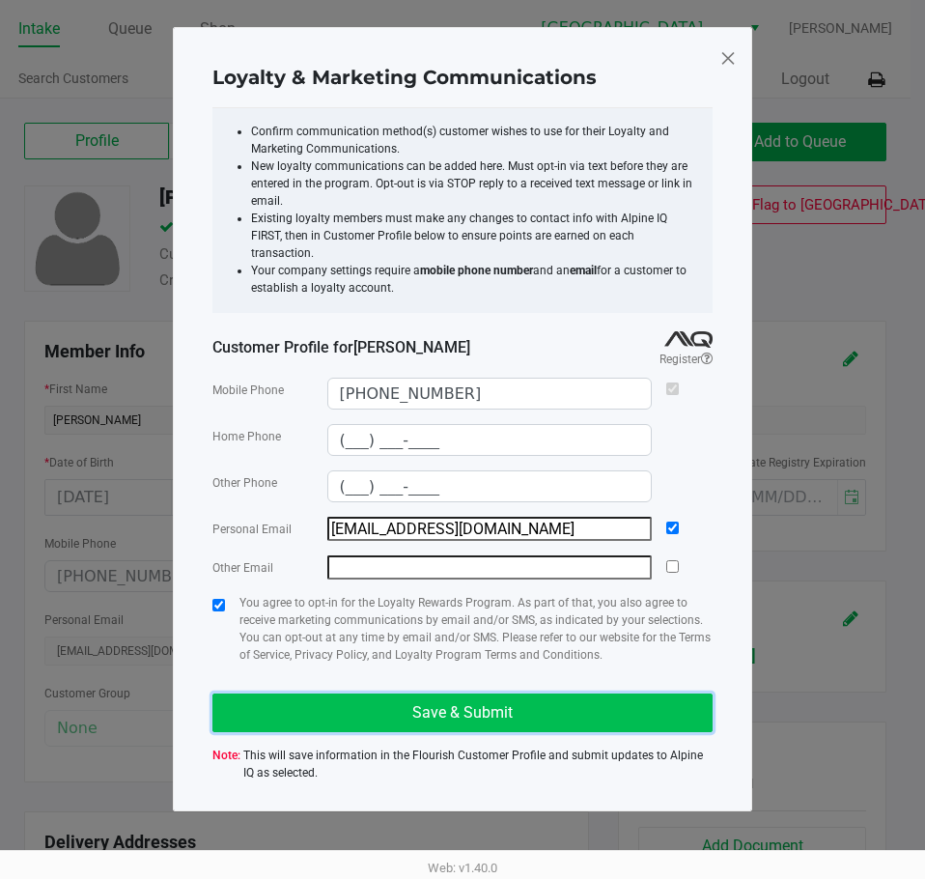
click at [345, 706] on button "Save & Submit" at bounding box center [463, 713] width 500 height 39
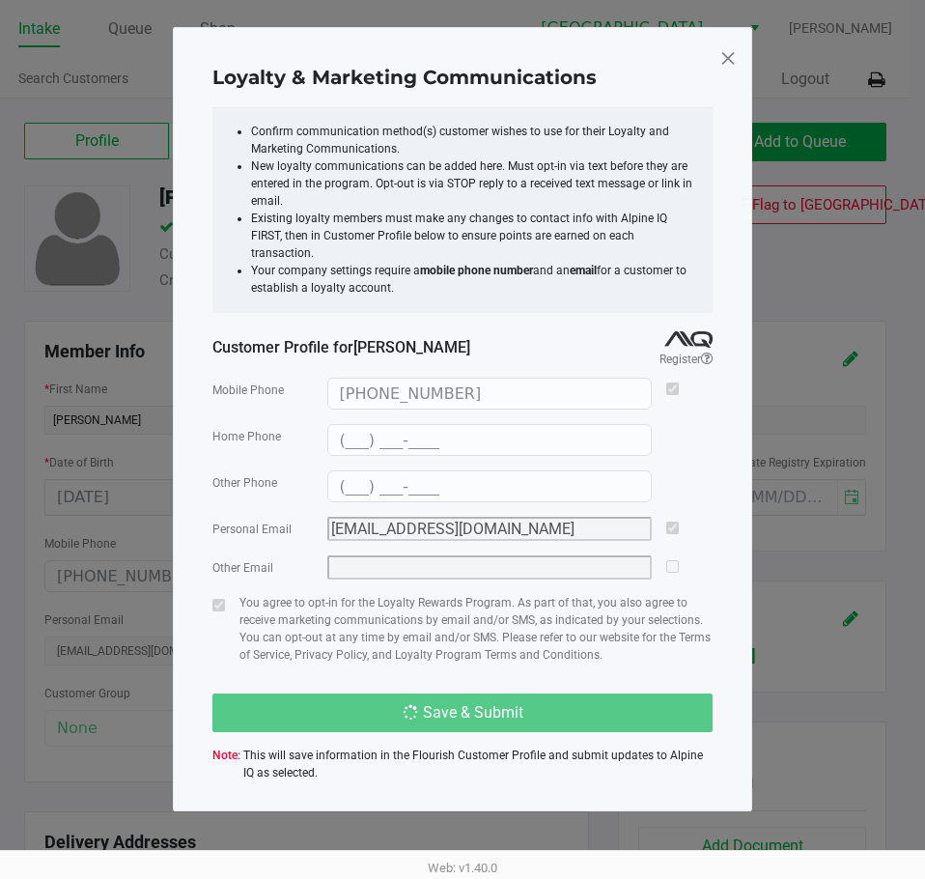
type input "(___) ___-____"
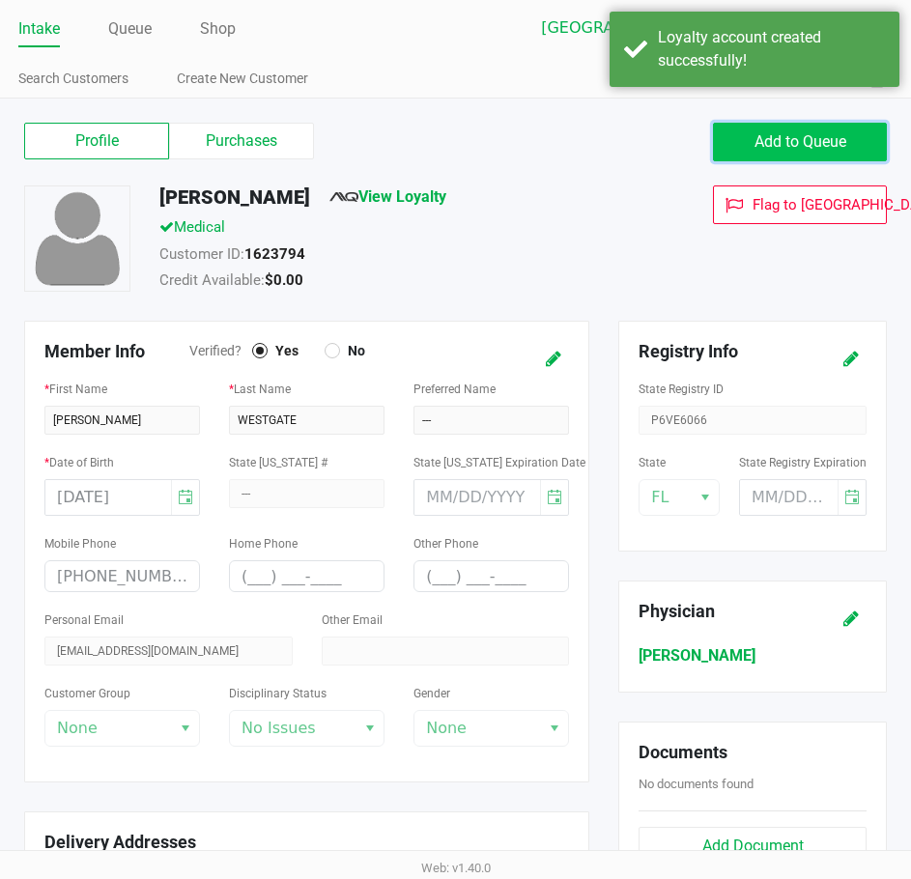
click at [777, 135] on span "Add to Queue" at bounding box center [800, 141] width 92 height 18
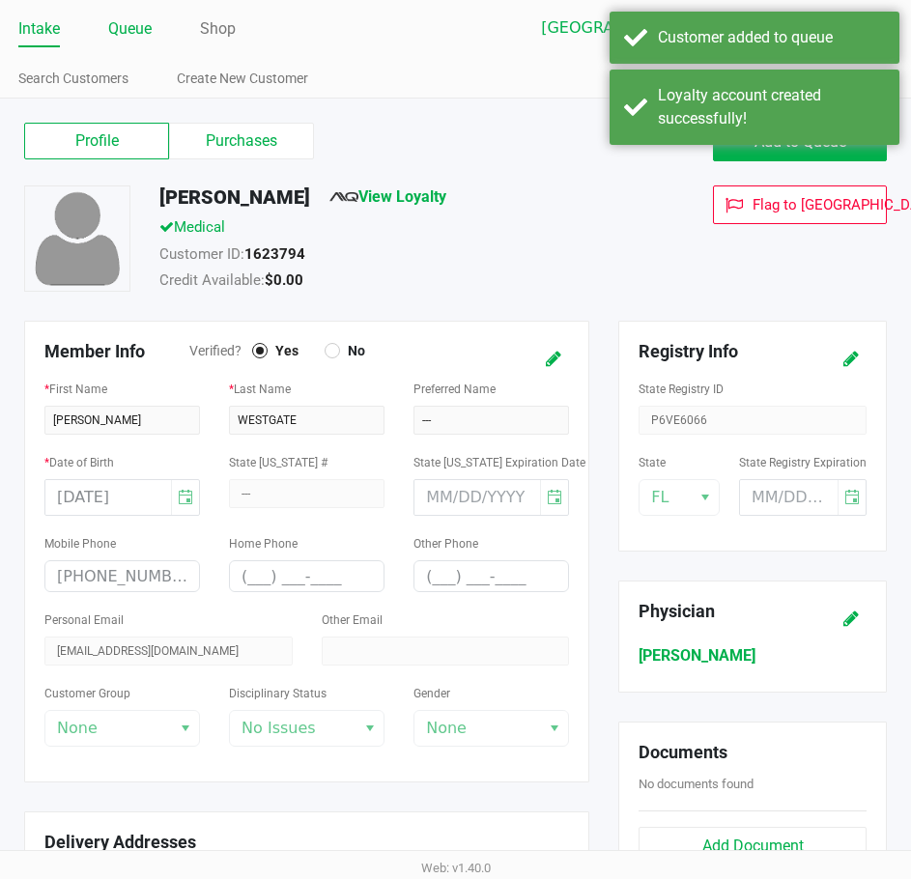
click at [122, 25] on link "Queue" at bounding box center [129, 28] width 43 height 27
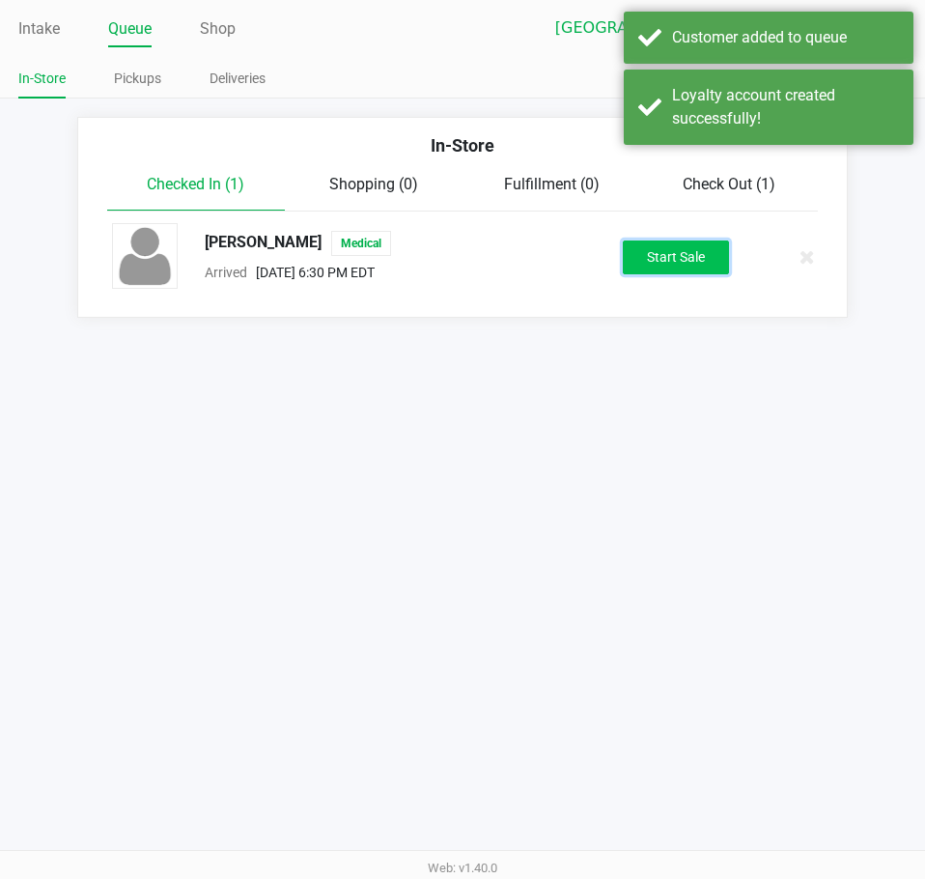
click at [678, 259] on button "Start Sale" at bounding box center [676, 258] width 106 height 34
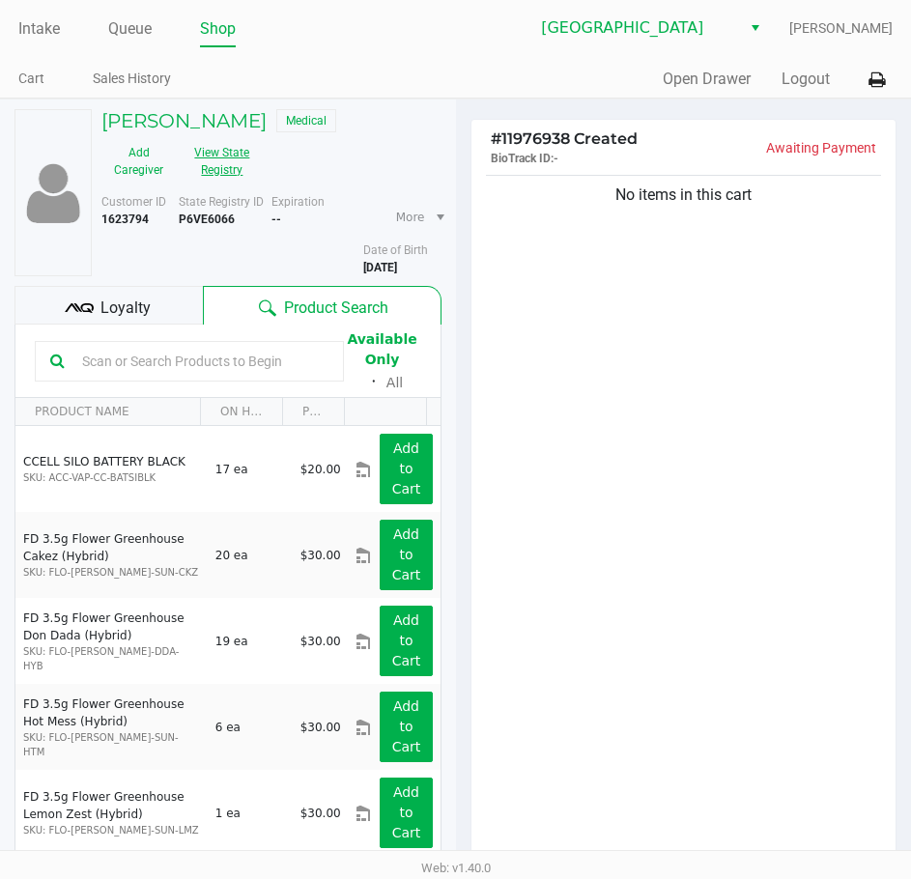
click at [220, 167] on button "View State Registry" at bounding box center [216, 161] width 81 height 48
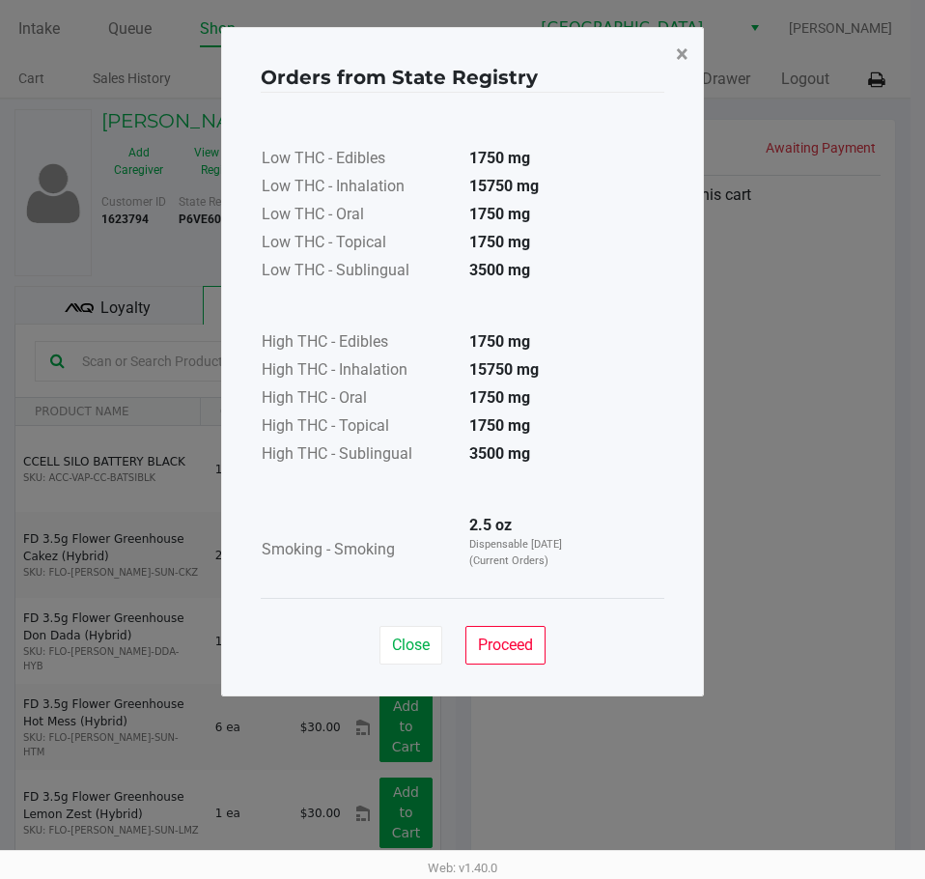
click at [681, 52] on span "×" at bounding box center [682, 54] width 13 height 27
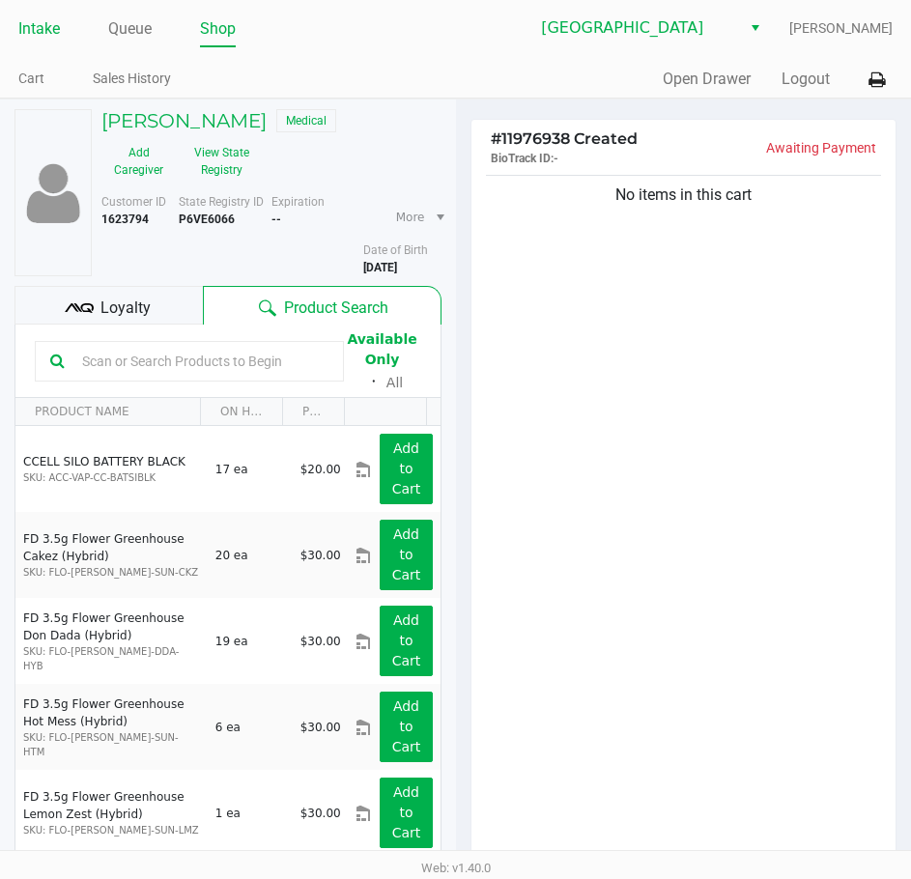
click at [42, 33] on link "Intake" at bounding box center [39, 28] width 42 height 27
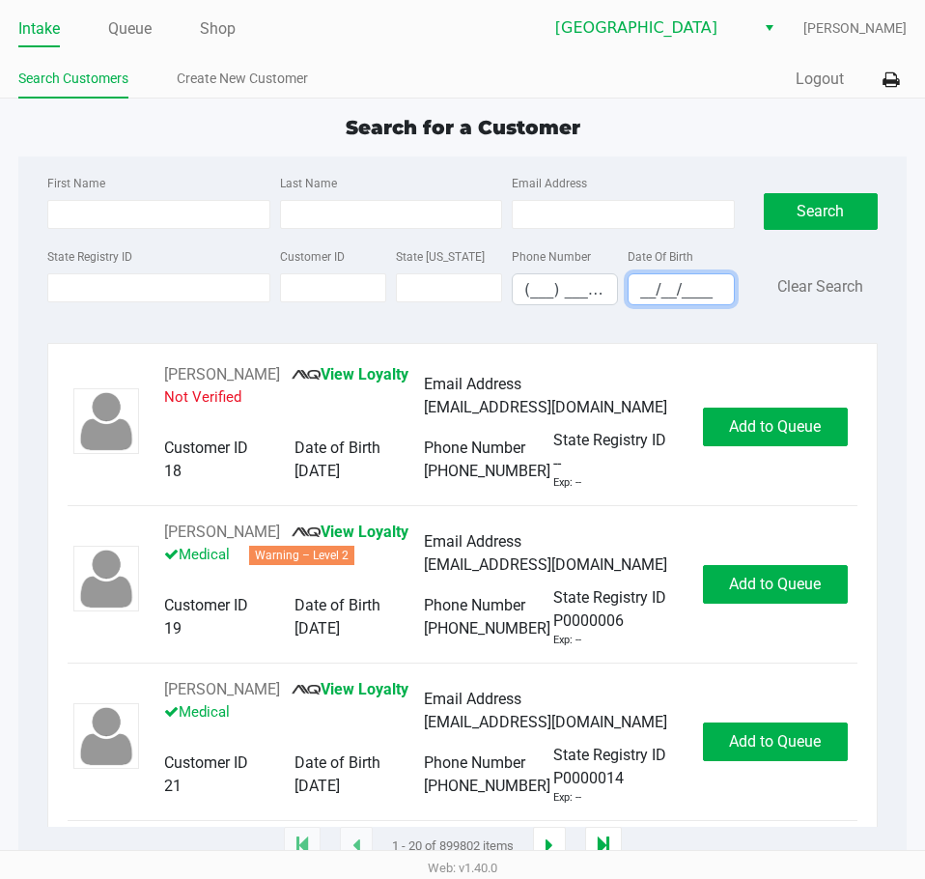
click at [667, 275] on input "__/__/____" at bounding box center [681, 289] width 104 height 30
type input "[DATE]"
click at [435, 207] on input "Last Name" at bounding box center [391, 214] width 222 height 29
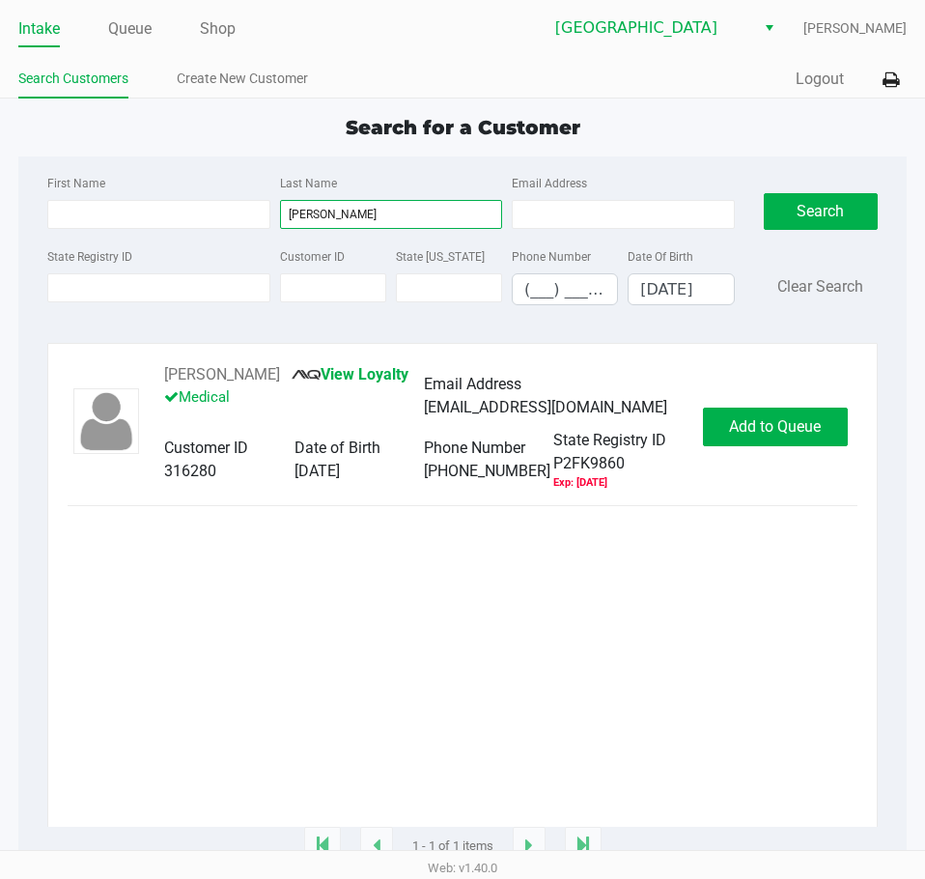
type input "[PERSON_NAME]"
drag, startPoint x: 245, startPoint y: 380, endPoint x: 167, endPoint y: 376, distance: 78.3
click at [167, 376] on div "[PERSON_NAME] View Loyalty Medical" at bounding box center [294, 396] width 260 height 66
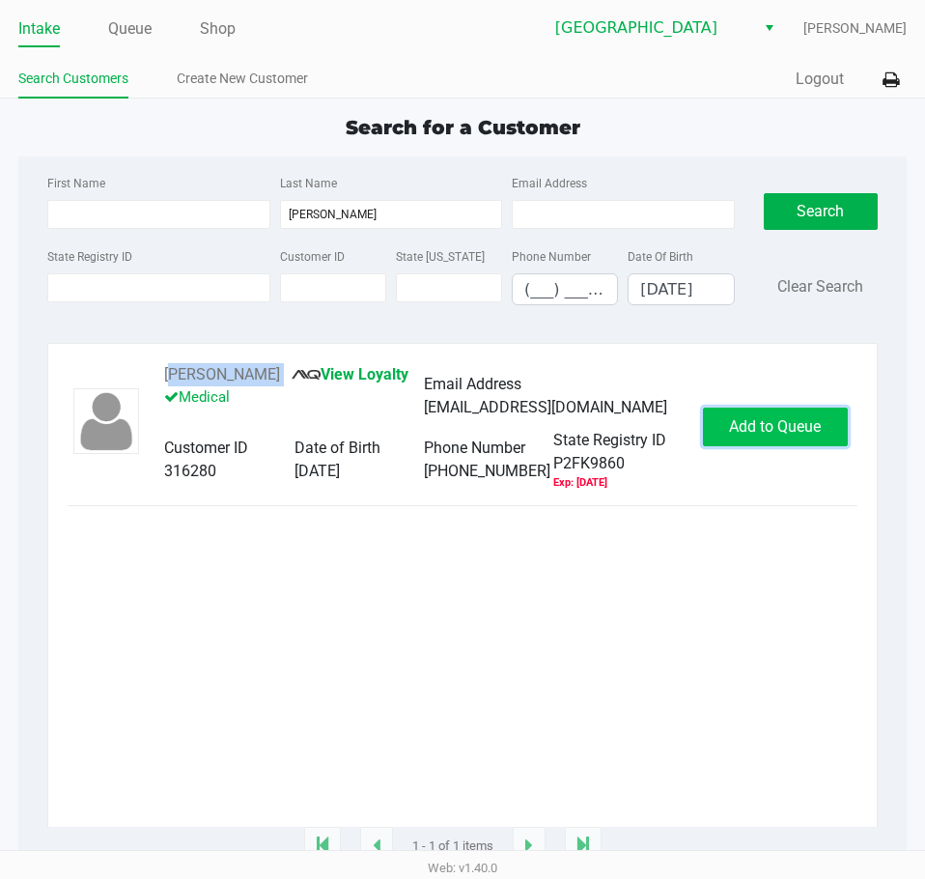
click at [784, 422] on span "Add to Queue" at bounding box center [775, 426] width 92 height 18
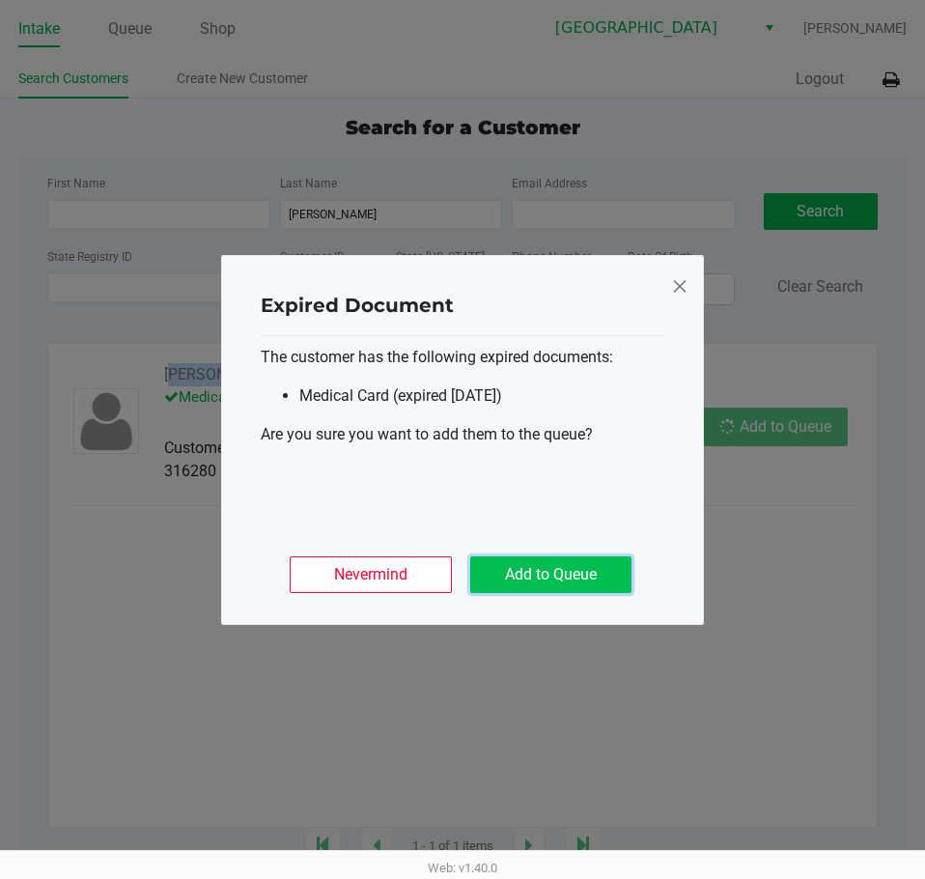
click at [581, 576] on button "Add to Queue" at bounding box center [550, 574] width 161 height 37
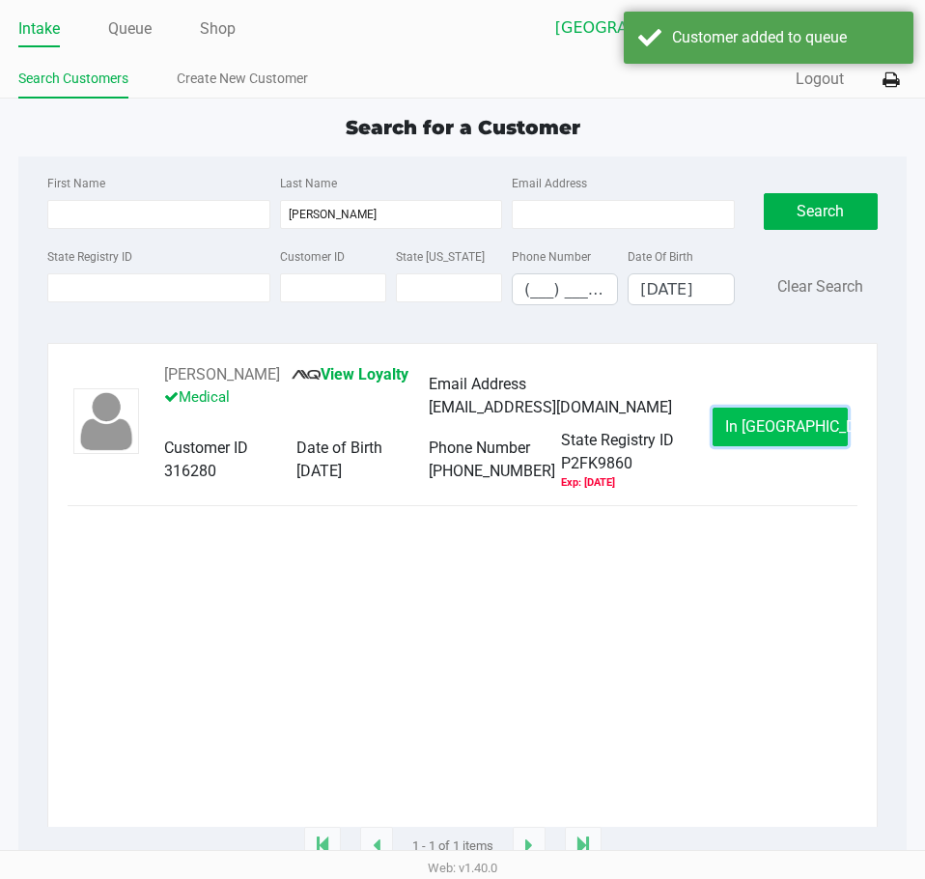
click at [782, 418] on button "In [GEOGRAPHIC_DATA]" at bounding box center [780, 427] width 135 height 39
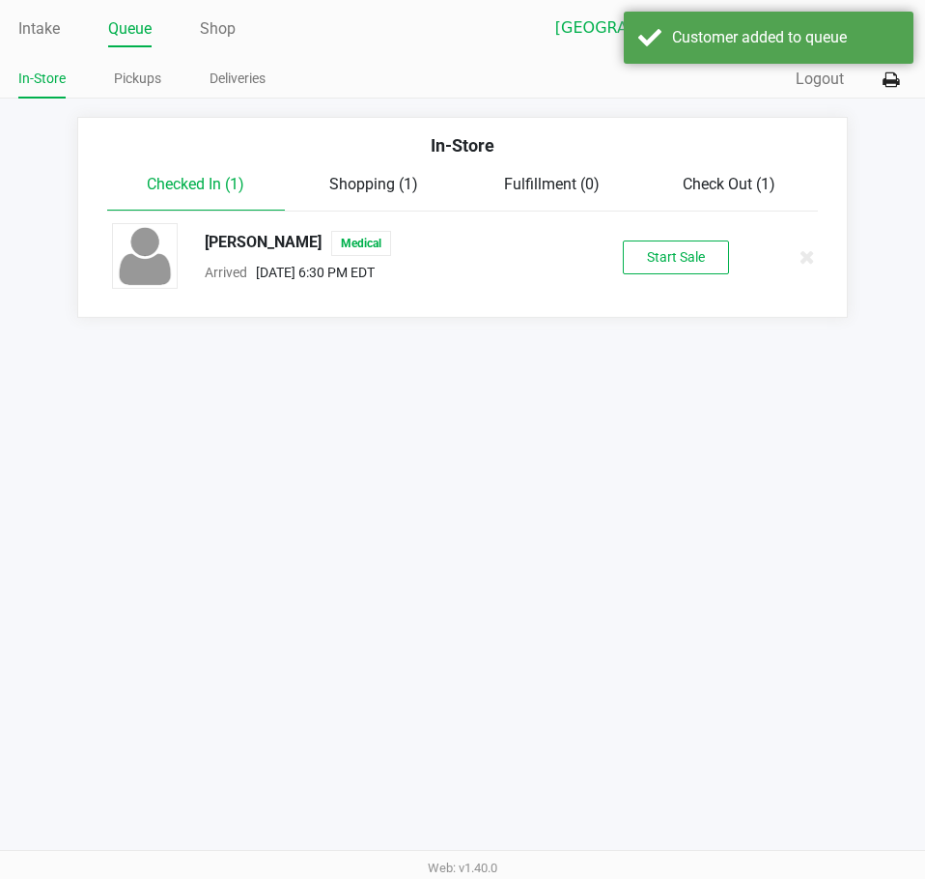
click at [669, 249] on button "Start Sale" at bounding box center [676, 258] width 106 height 34
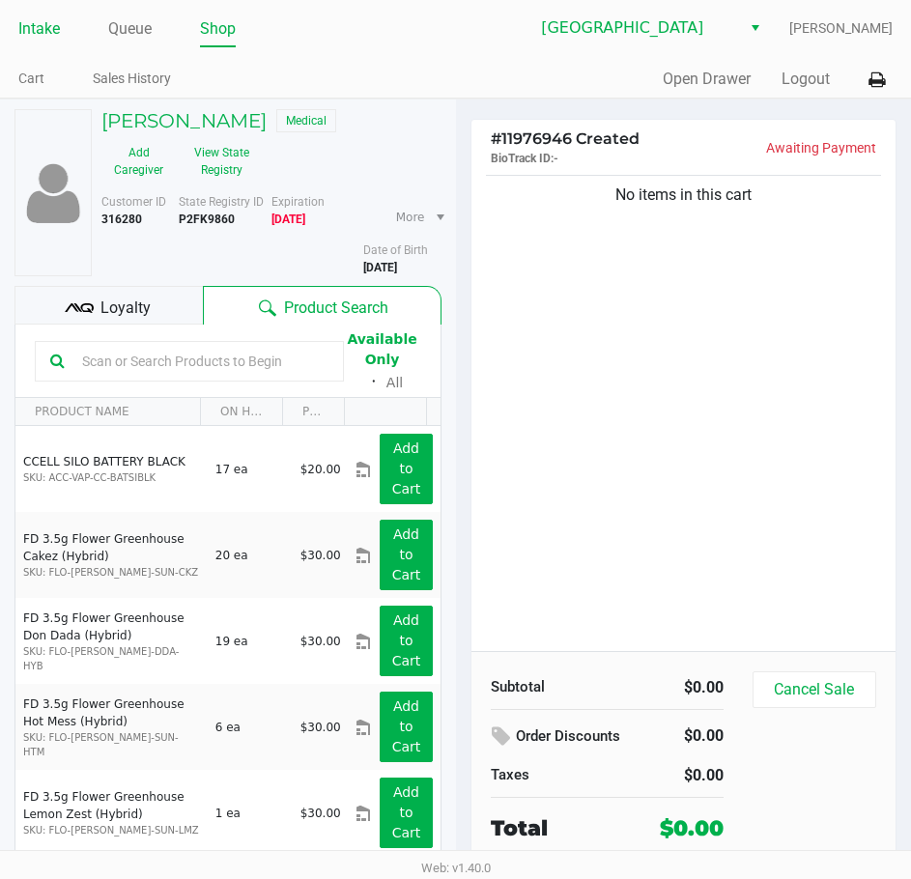
click at [49, 32] on link "Intake" at bounding box center [39, 28] width 42 height 27
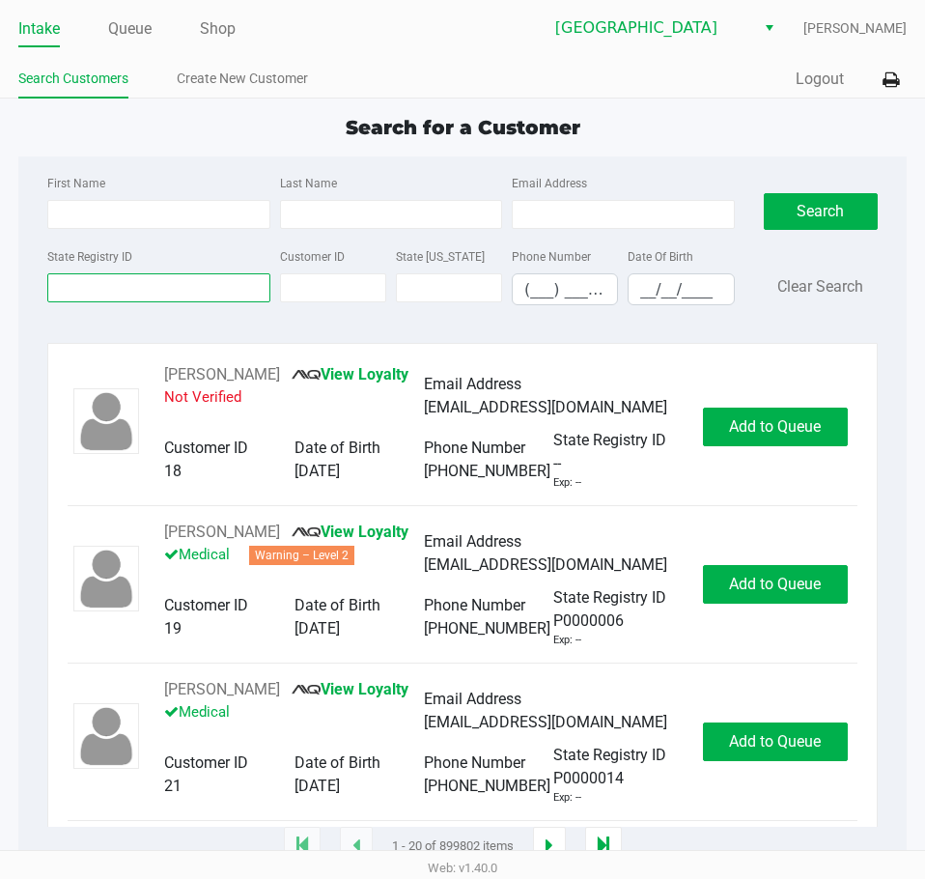
click at [208, 287] on input "State Registry ID" at bounding box center [158, 287] width 222 height 29
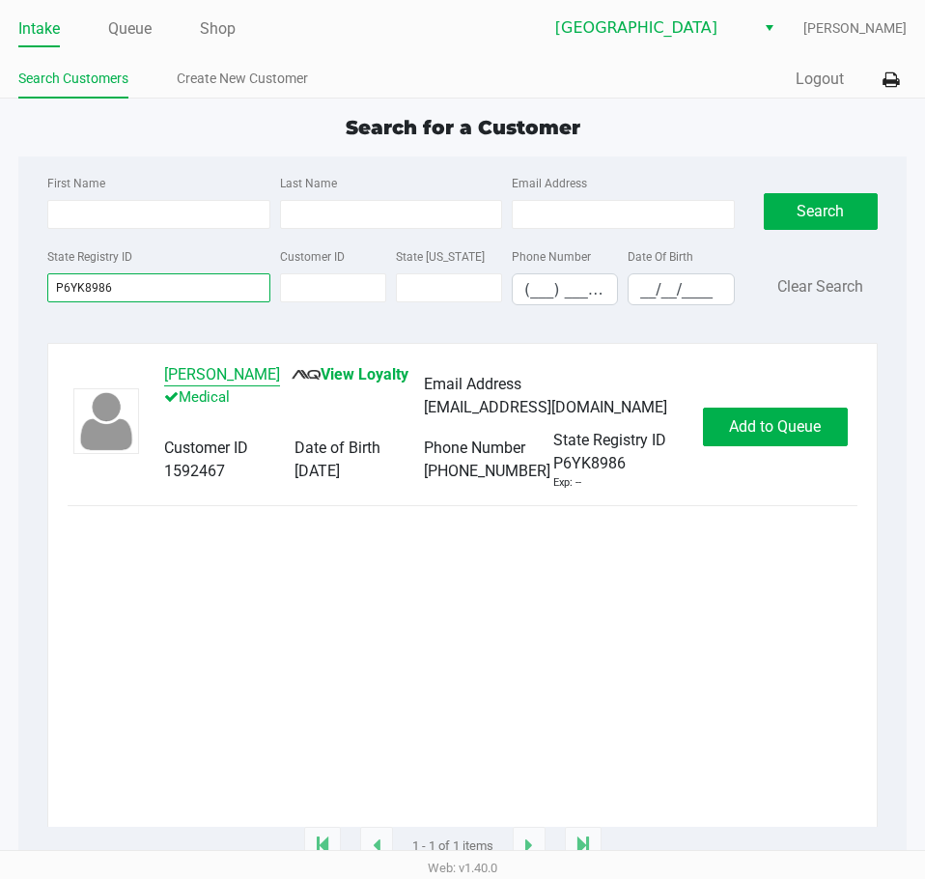
type input "P6YK8986"
drag, startPoint x: 373, startPoint y: 375, endPoint x: 265, endPoint y: 336, distance: 114.9
click at [265, 336] on div "First Name Last Name Email Address State Registry ID P6YK8986 Customer ID State…" at bounding box center [462, 501] width 889 height 691
drag, startPoint x: 379, startPoint y: 374, endPoint x: 168, endPoint y: 382, distance: 210.7
click at [168, 382] on div "[PERSON_NAME] View Loyalty Medical" at bounding box center [294, 396] width 260 height 66
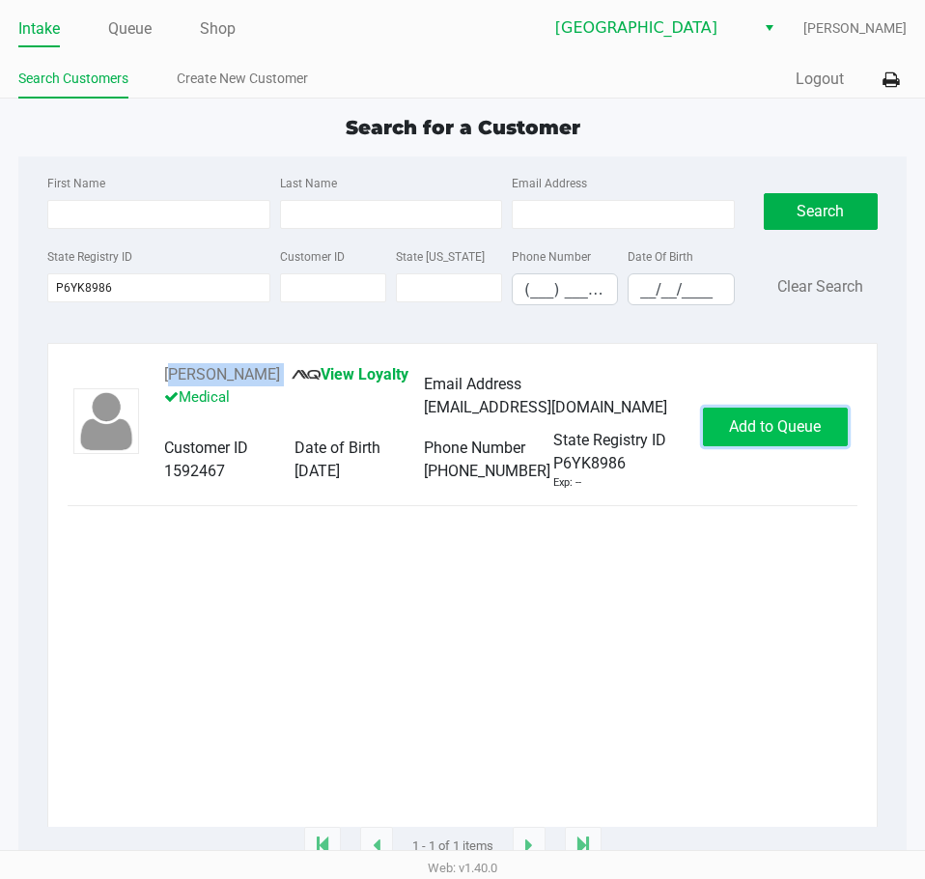
click at [768, 436] on span "Add to Queue" at bounding box center [775, 426] width 92 height 18
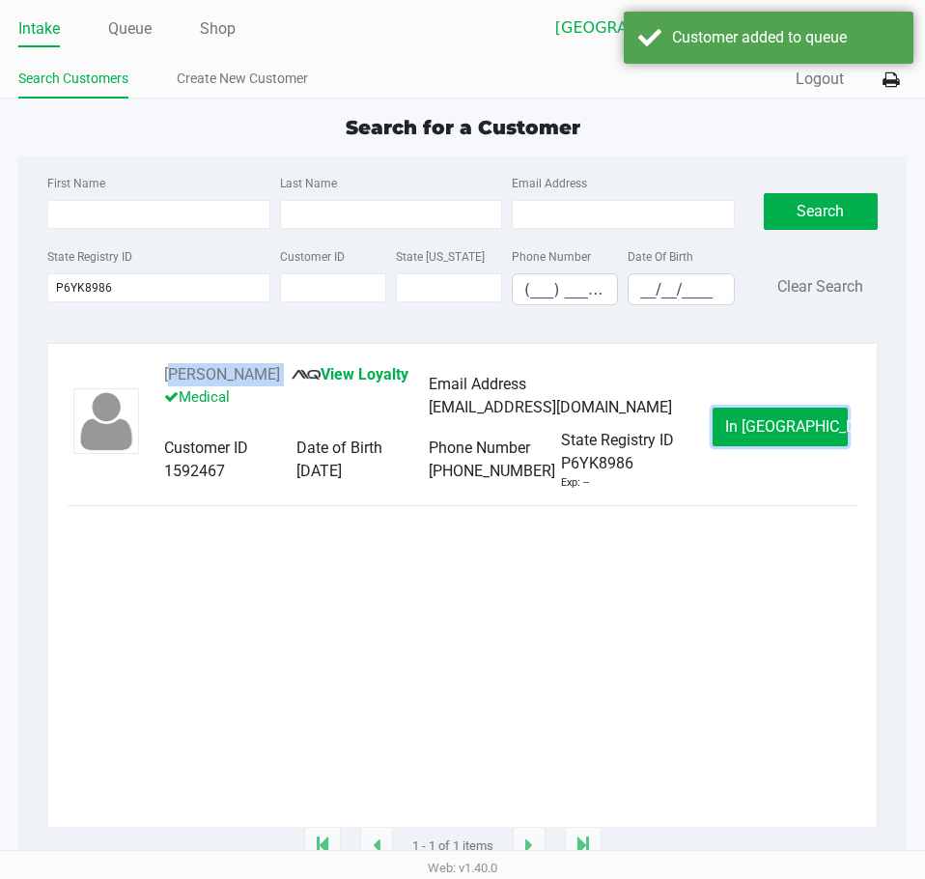
click at [763, 436] on span "In [GEOGRAPHIC_DATA]" at bounding box center [806, 426] width 162 height 18
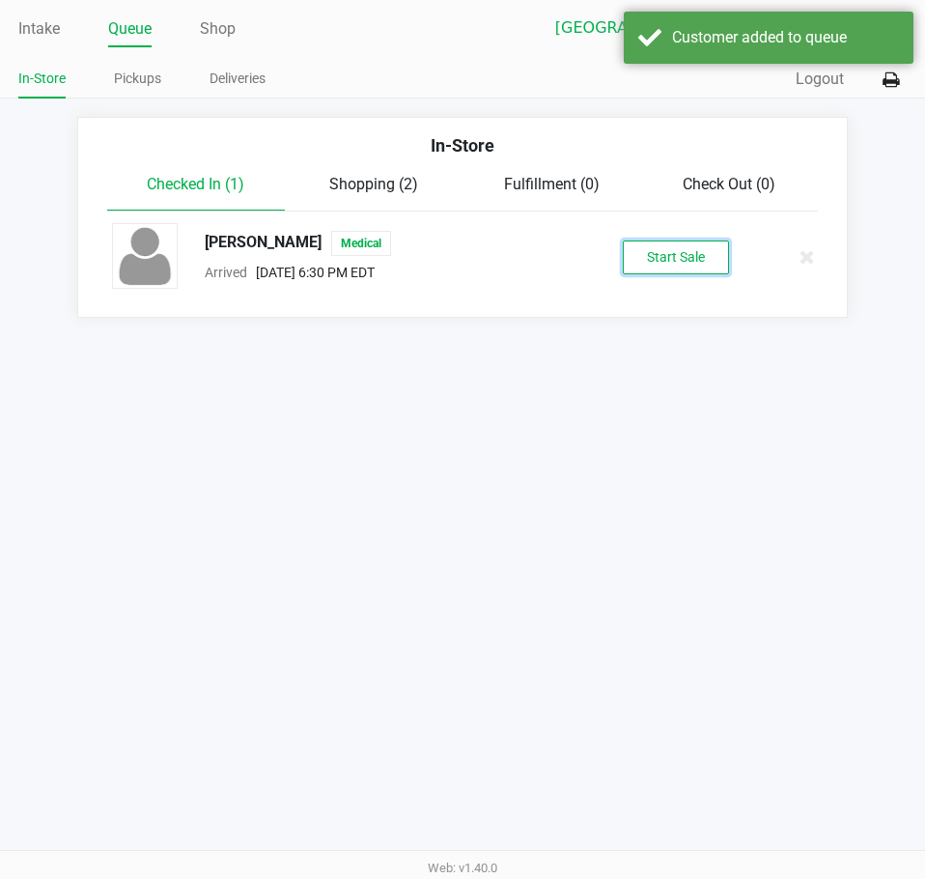
drag, startPoint x: 661, startPoint y: 253, endPoint x: 730, endPoint y: 294, distance: 80.5
click at [662, 253] on button "Start Sale" at bounding box center [676, 258] width 106 height 34
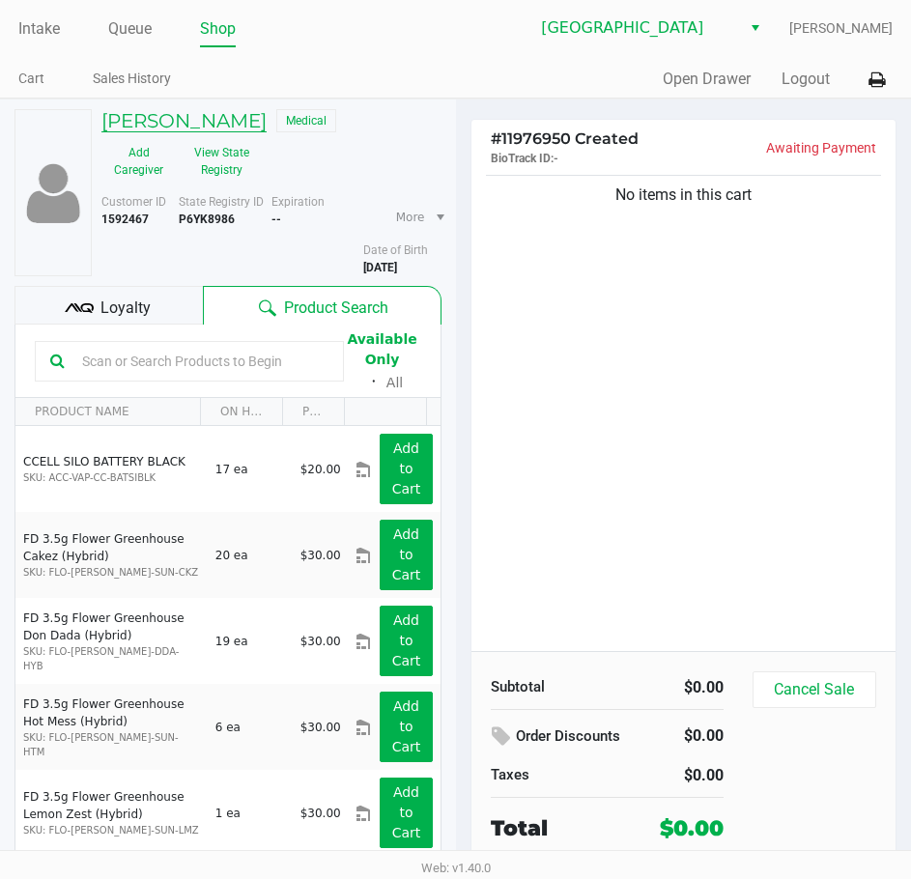
click at [218, 132] on h5 "[PERSON_NAME]" at bounding box center [183, 120] width 165 height 23
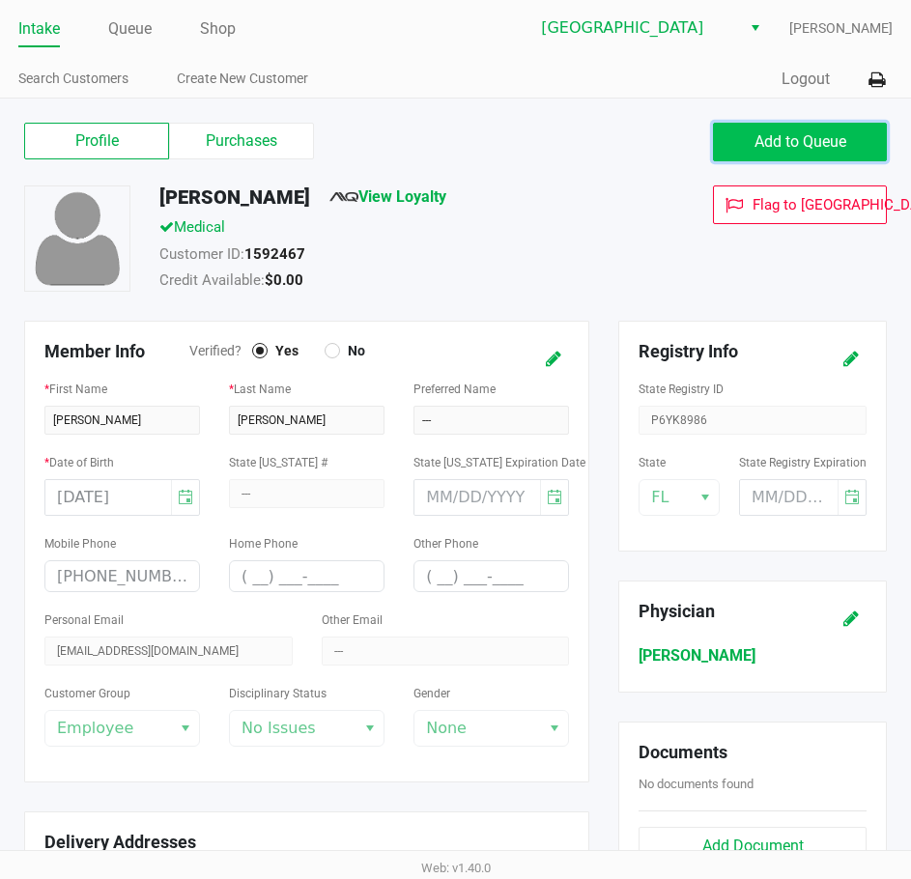
click at [774, 145] on span "Add to Queue" at bounding box center [800, 141] width 92 height 18
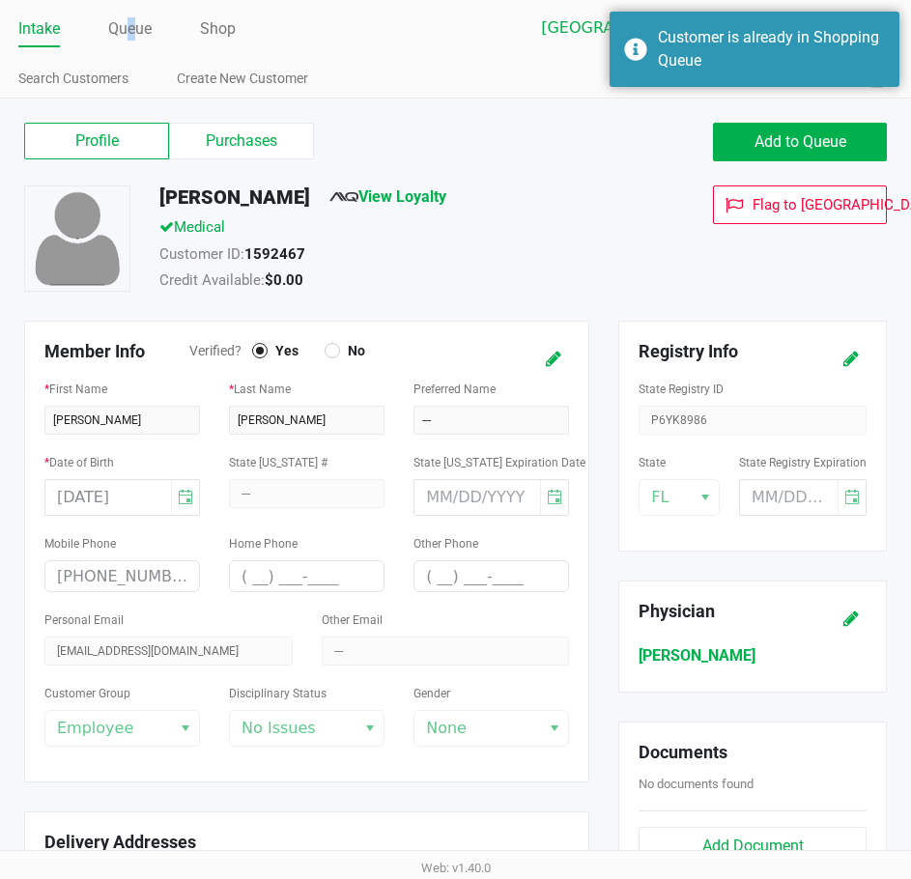
drag, startPoint x: 131, startPoint y: 28, endPoint x: 330, endPoint y: 88, distance: 207.8
click at [136, 28] on link "Queue" at bounding box center [129, 28] width 43 height 27
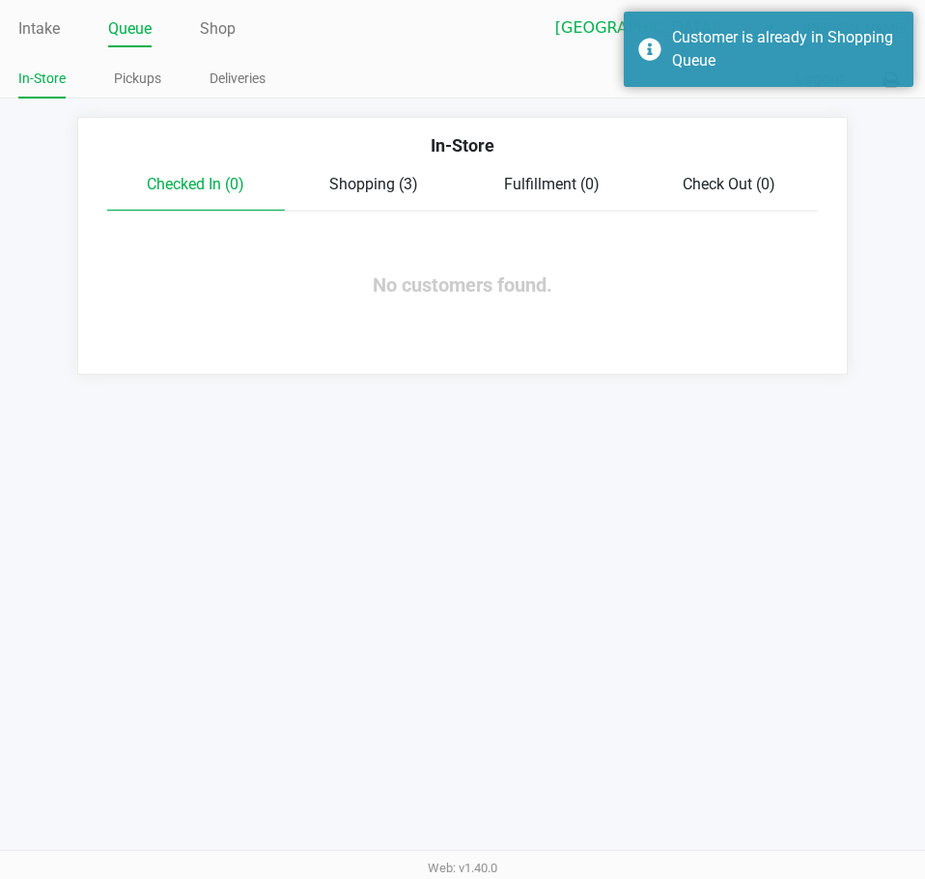
drag, startPoint x: 388, startPoint y: 175, endPoint x: 403, endPoint y: 164, distance: 18.0
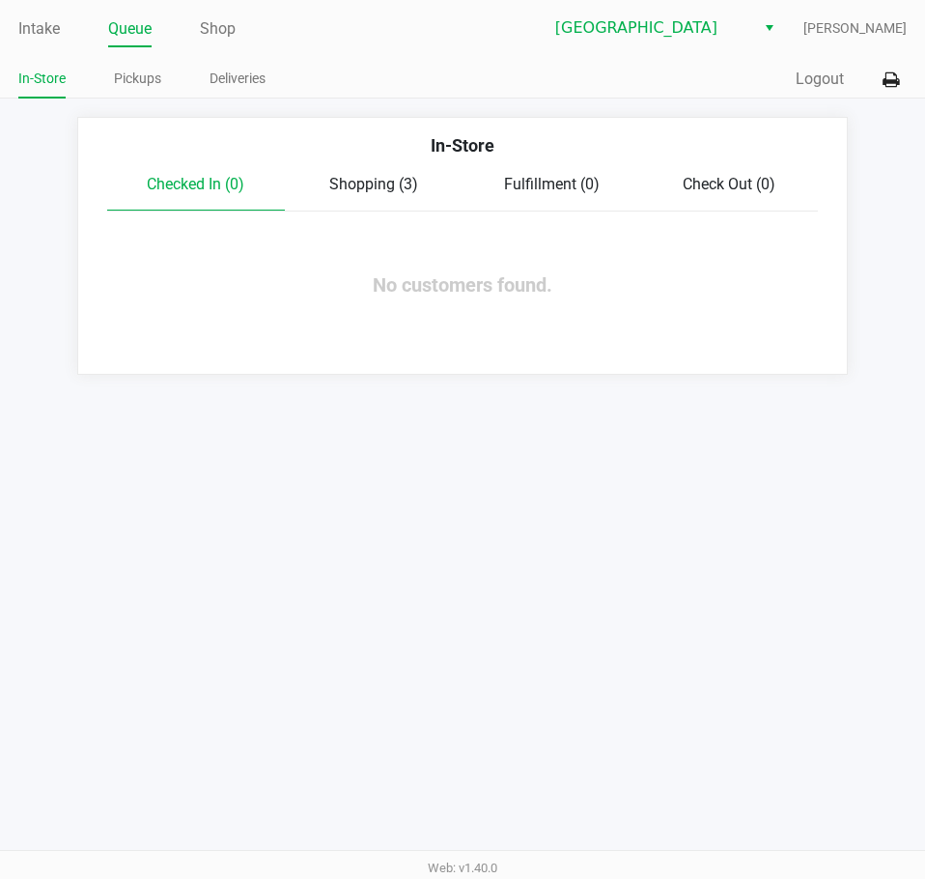
click at [391, 175] on span "Shopping (3)" at bounding box center [373, 184] width 89 height 18
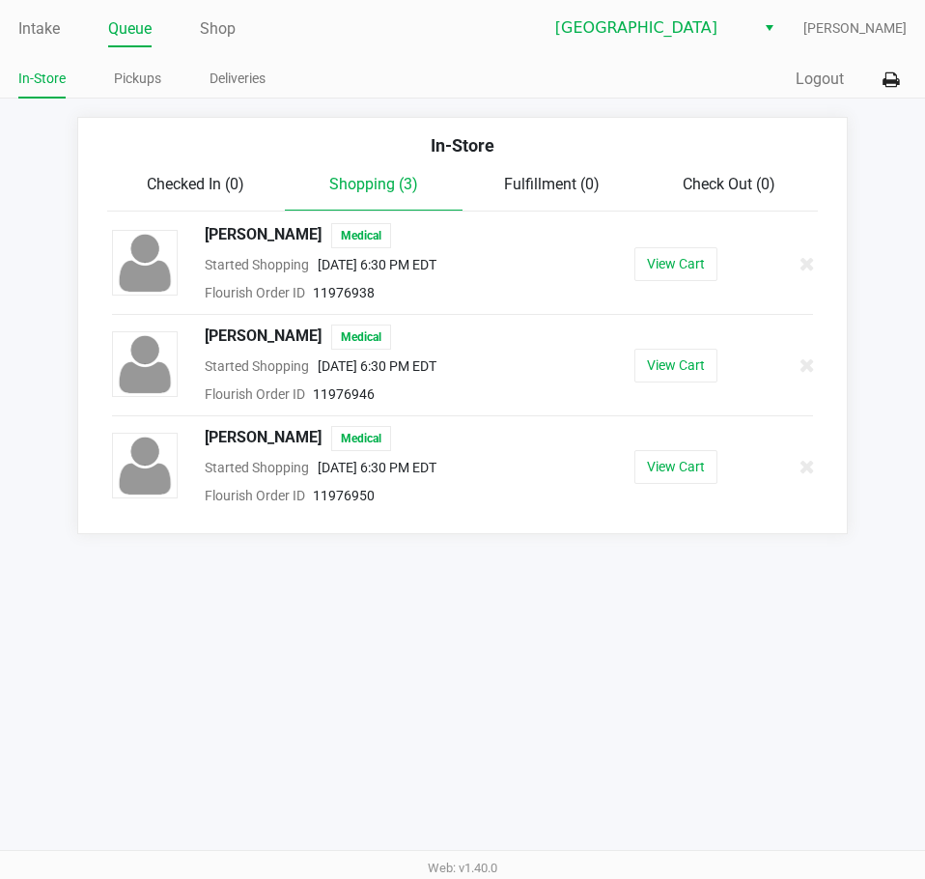
click at [674, 82] on div "Quick Sale Logout" at bounding box center [685, 80] width 444 height 36
click at [663, 96] on div "Quick Sale Logout" at bounding box center [685, 80] width 444 height 36
drag, startPoint x: 541, startPoint y: 99, endPoint x: 457, endPoint y: 77, distance: 86.7
click at [541, 99] on app-point-of-sale "Intake Queue Shop Lakeland WC [PERSON_NAME] In-Store Pickups Deliveries Quick S…" at bounding box center [462, 267] width 925 height 534
click at [53, 30] on link "Intake" at bounding box center [39, 28] width 42 height 27
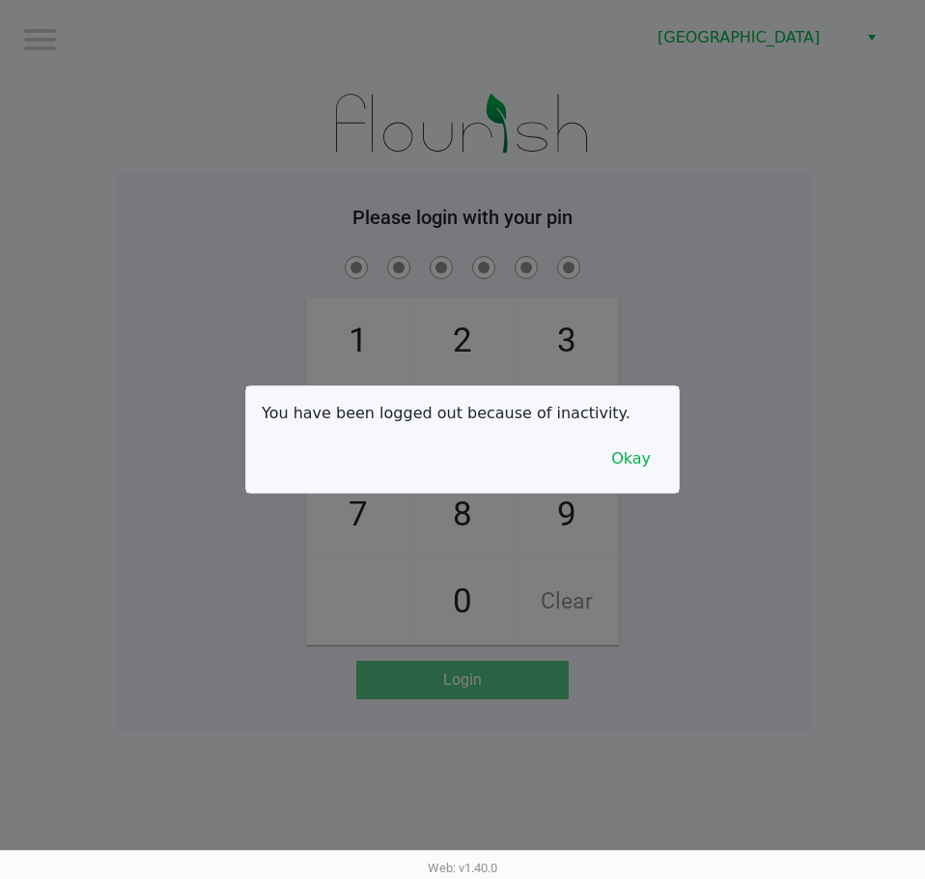
click at [854, 349] on div at bounding box center [462, 439] width 925 height 879
click at [830, 283] on div at bounding box center [462, 439] width 925 height 879
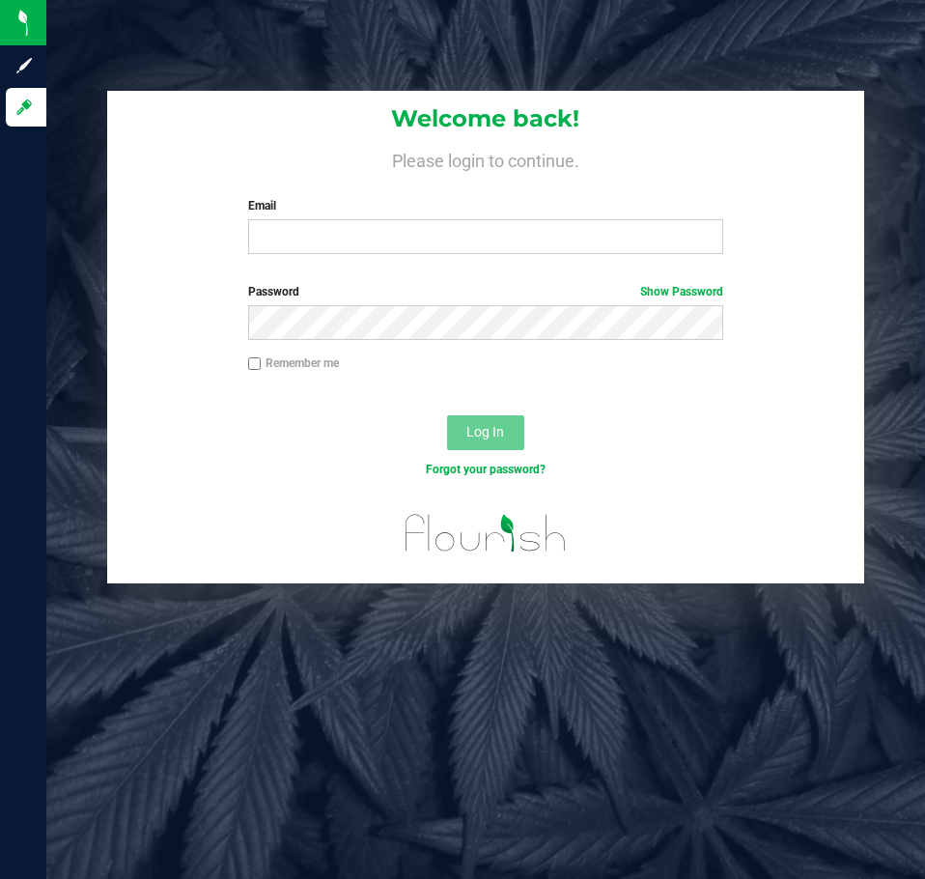
type input "[EMAIL_ADDRESS][DOMAIN_NAME]"
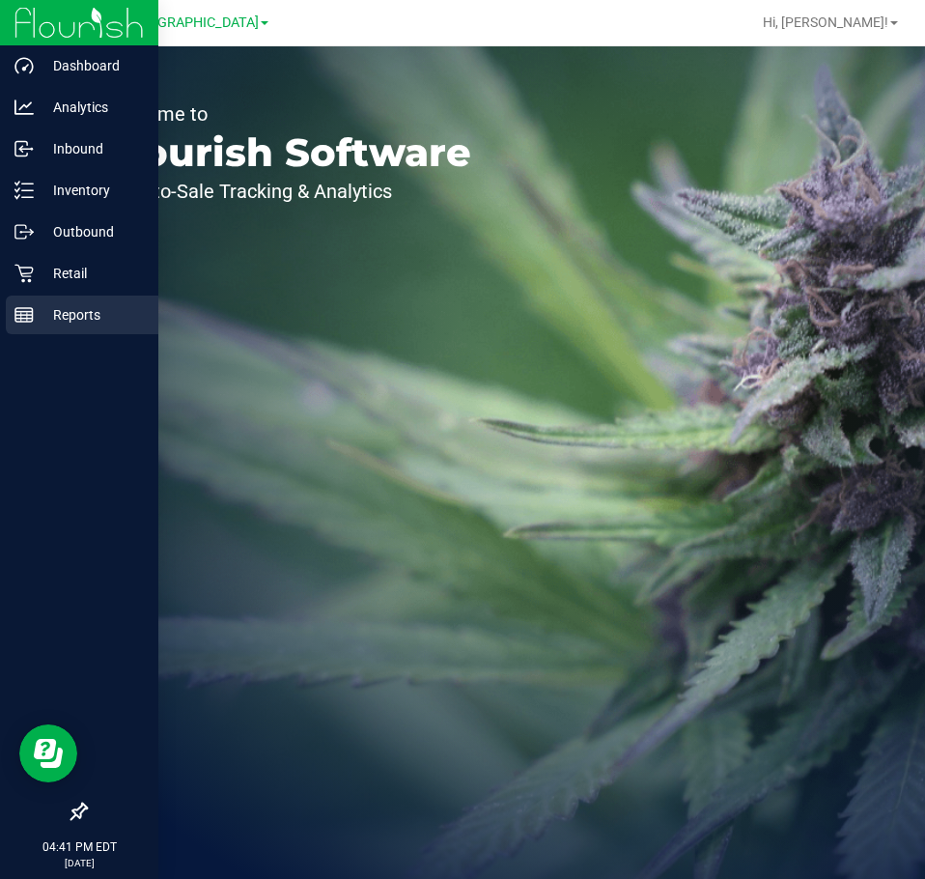
click at [75, 305] on p "Reports" at bounding box center [92, 314] width 116 height 23
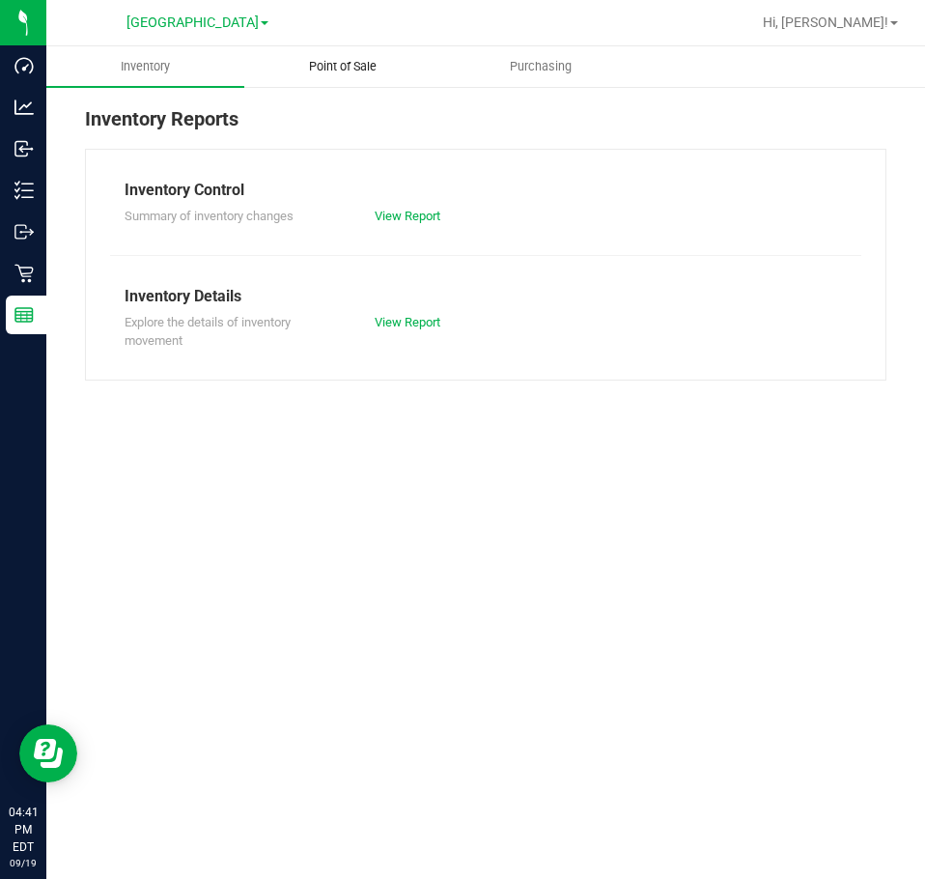
click at [354, 59] on span "Point of Sale" at bounding box center [343, 66] width 120 height 17
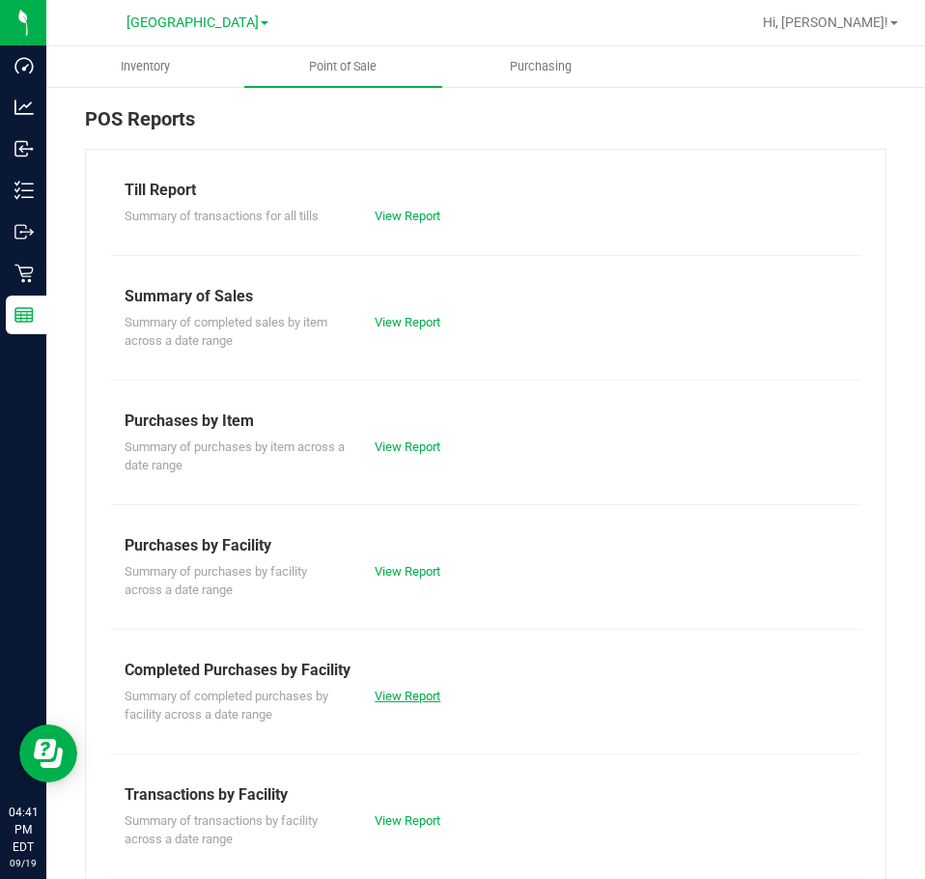
click at [420, 698] on link "View Report" at bounding box center [408, 696] width 66 height 14
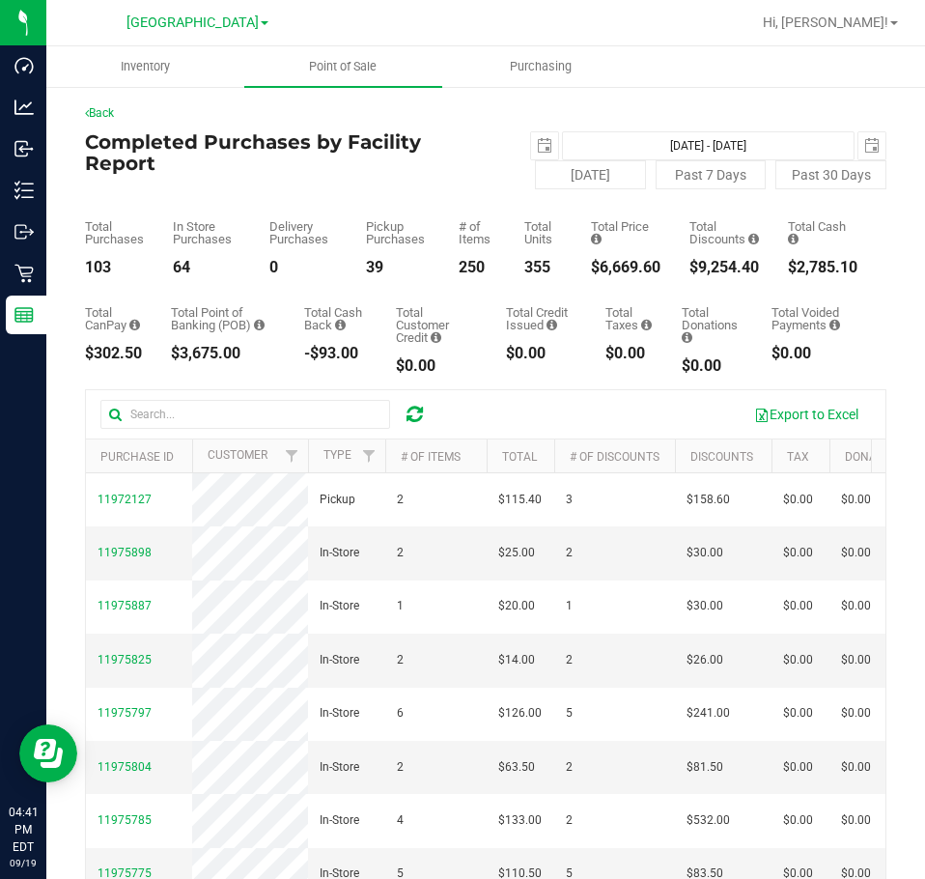
click at [645, 105] on div "Back" at bounding box center [486, 112] width 802 height 17
click at [698, 65] on ul "Inventory Point of Sale Purchasing" at bounding box center [508, 67] width 925 height 42
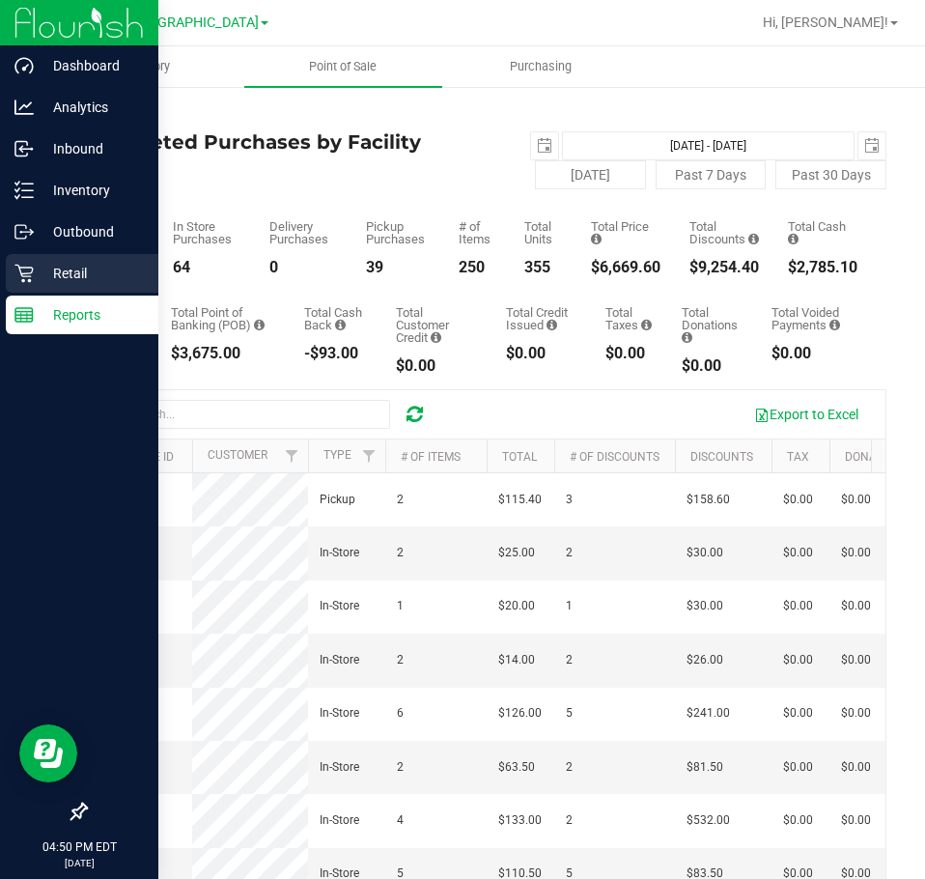
click at [71, 262] on p "Retail" at bounding box center [92, 273] width 116 height 23
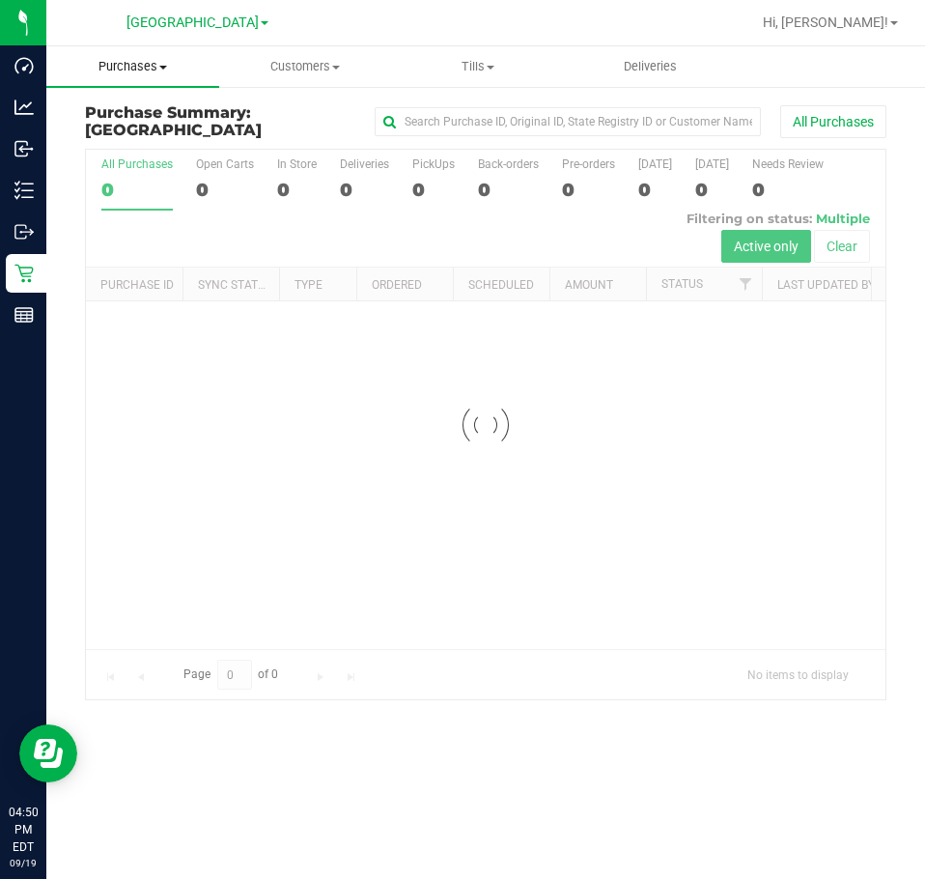
click at [127, 67] on span "Purchases" at bounding box center [132, 66] width 173 height 17
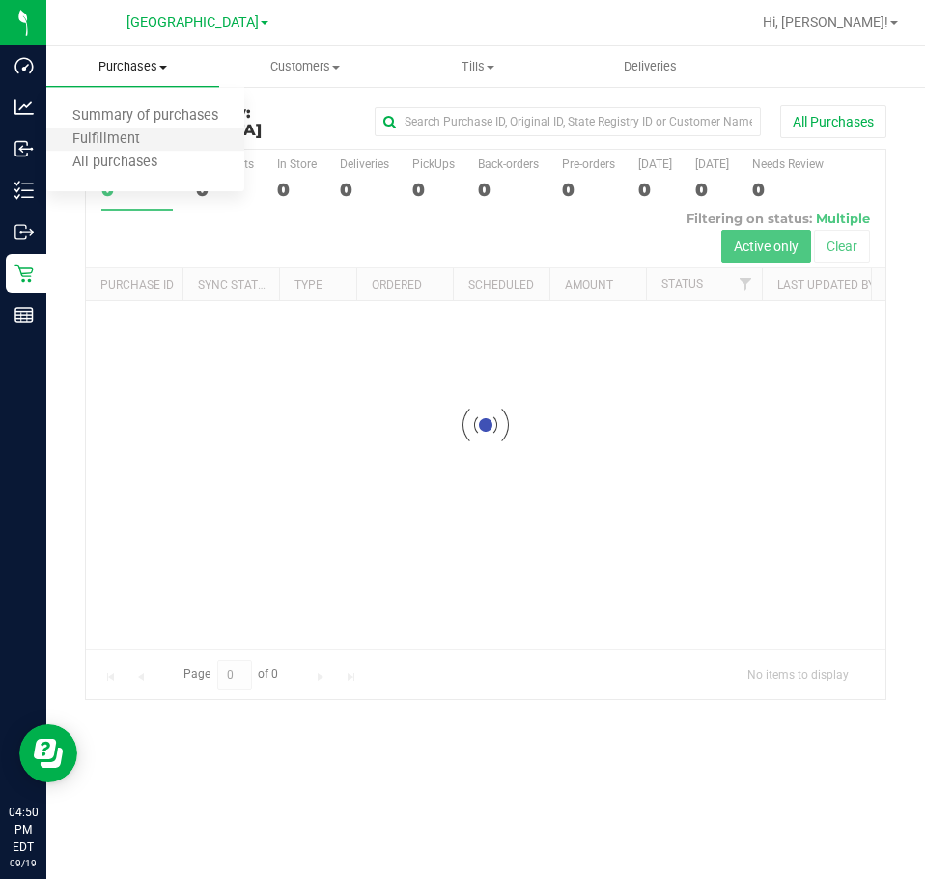
click at [128, 129] on li "Fulfillment" at bounding box center [145, 139] width 198 height 23
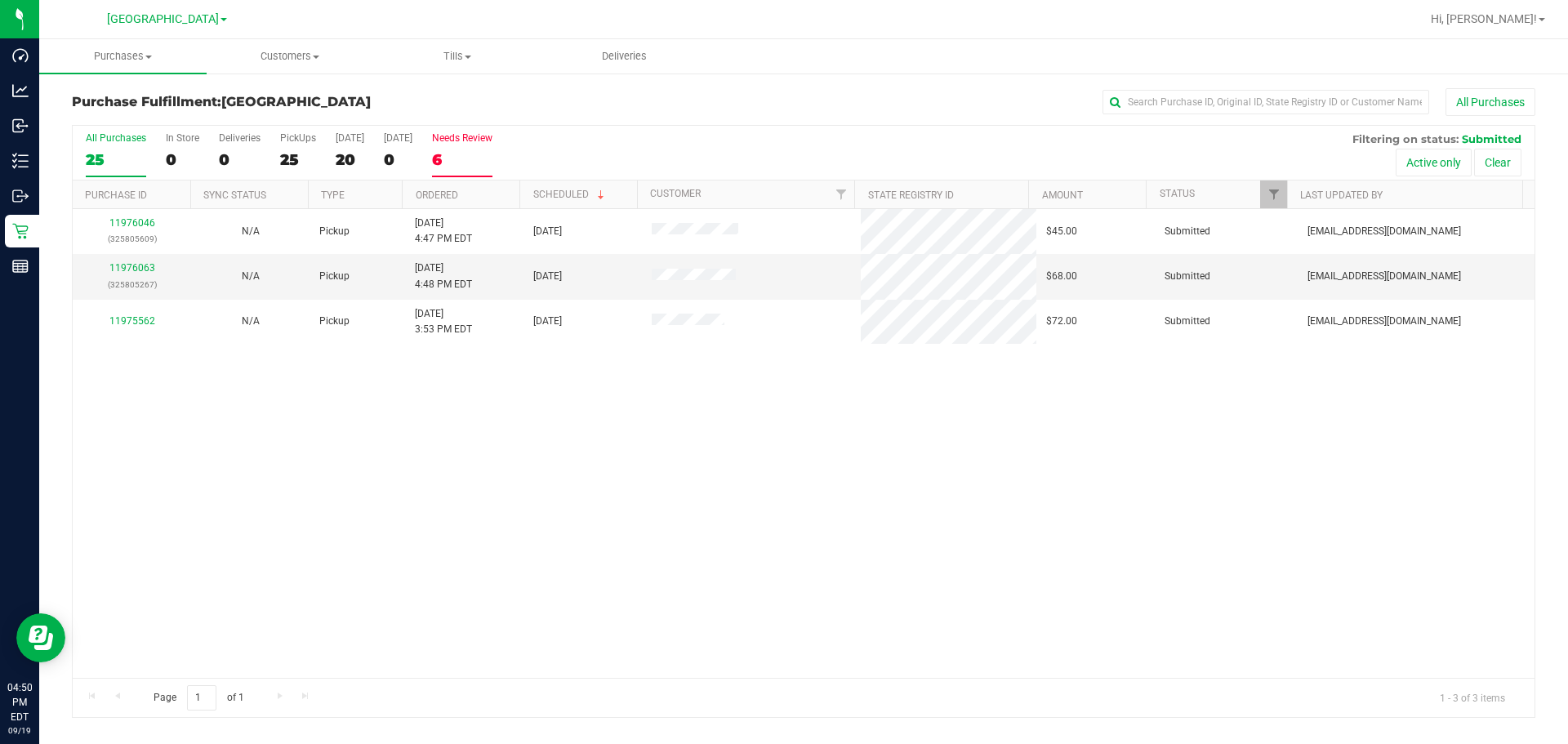
click at [467, 142] on div "Needs Review" at bounding box center [462, 138] width 60 height 12
click at [0, 0] on input "Needs Review 6" at bounding box center [0, 0] width 0 height 0
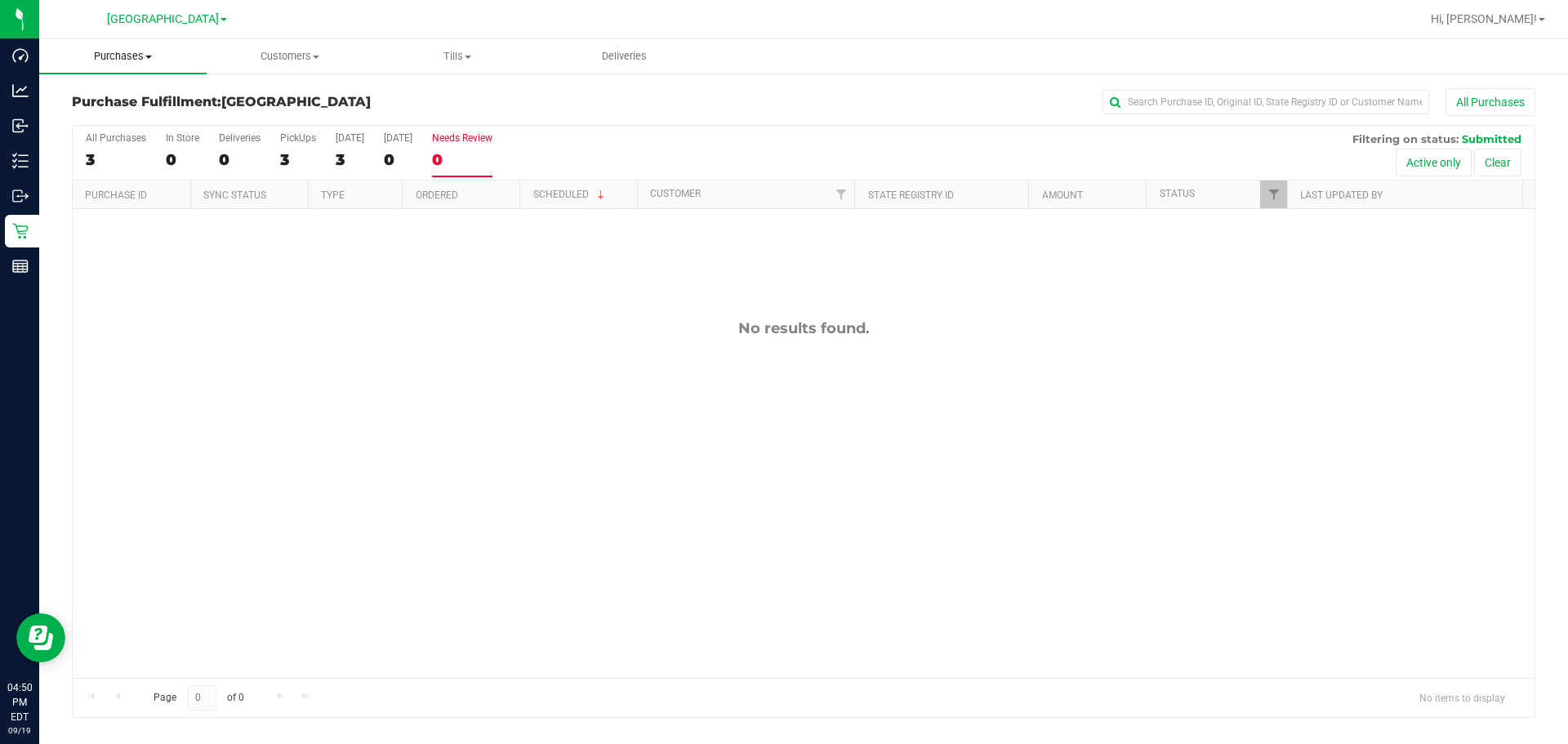
click at [122, 59] on span "Purchases" at bounding box center [123, 56] width 167 height 14
click at [109, 122] on span "Fulfillment" at bounding box center [90, 118] width 101 height 14
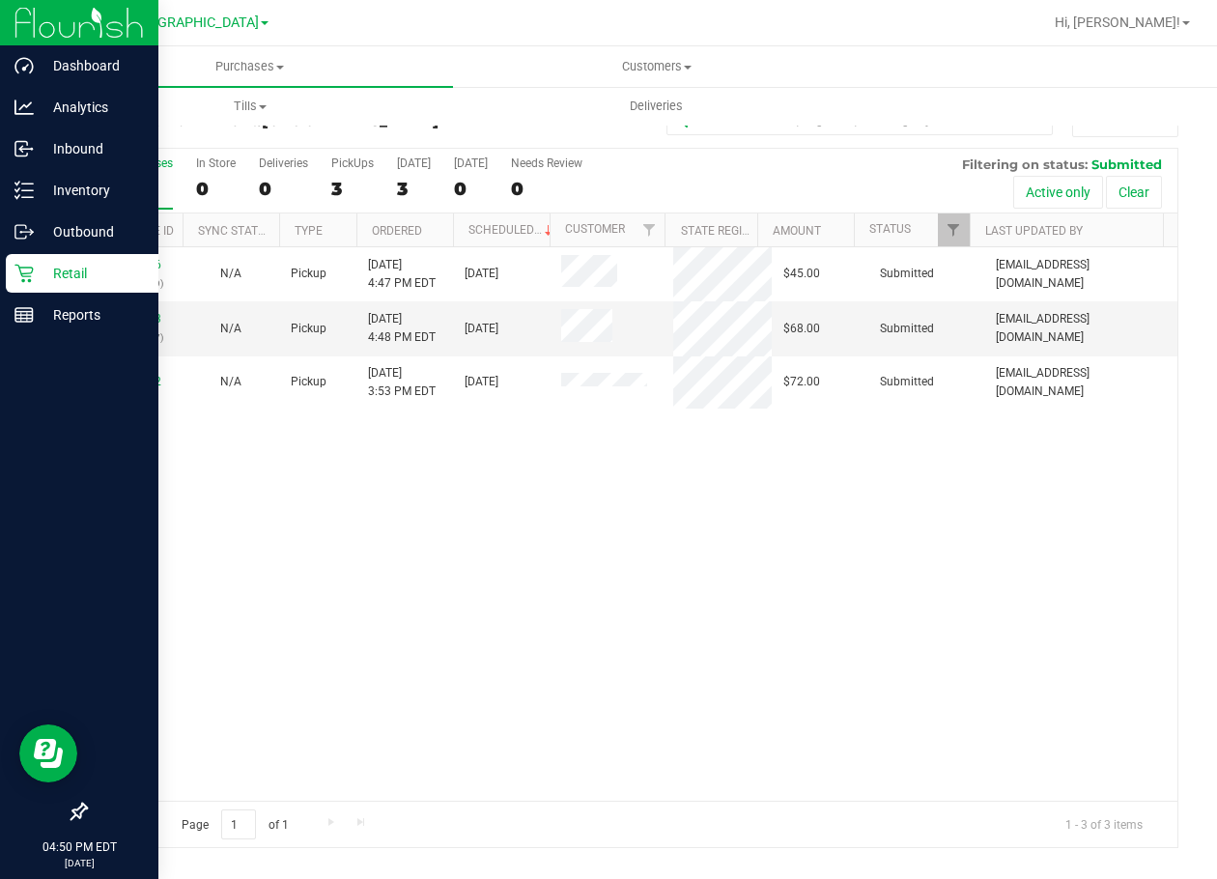
click at [46, 261] on div "Retail" at bounding box center [82, 273] width 153 height 39
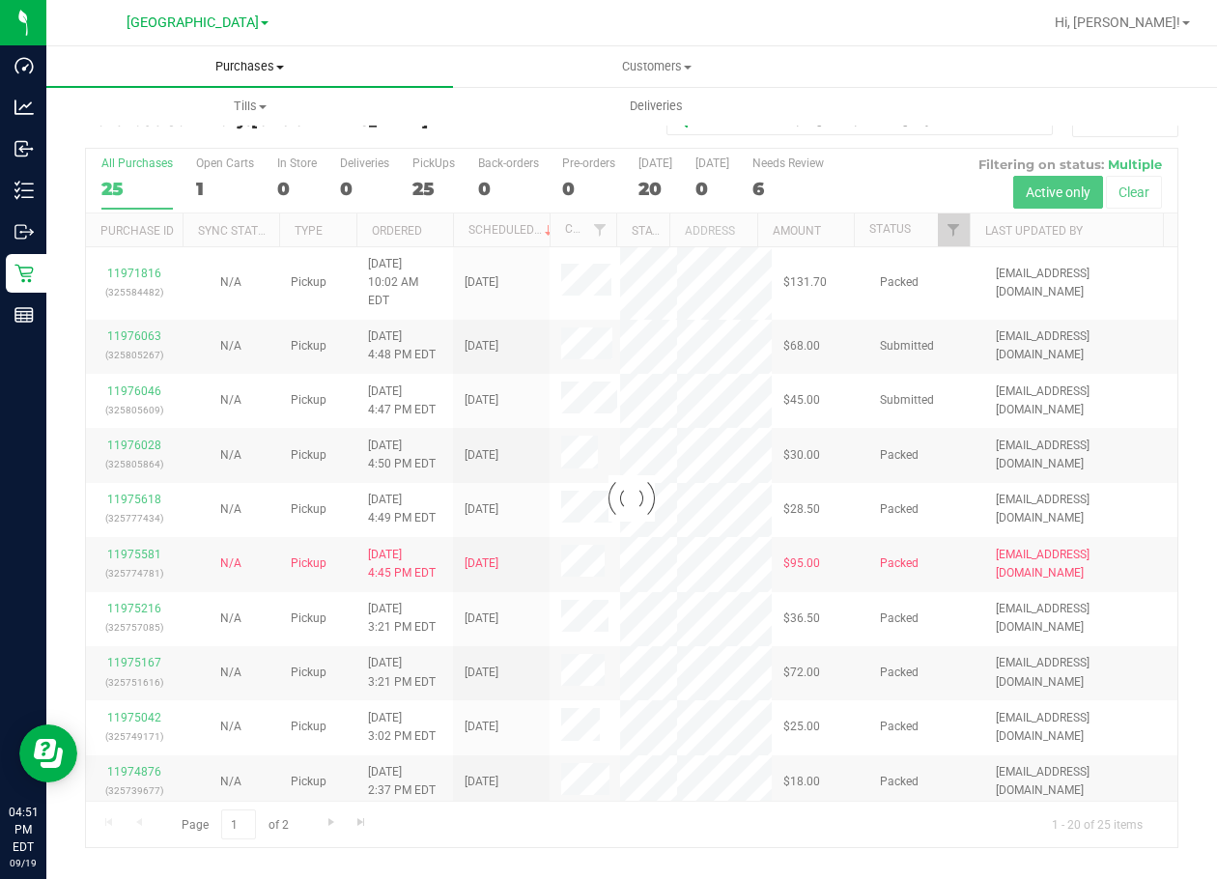
click at [269, 68] on span "Purchases" at bounding box center [249, 66] width 407 height 17
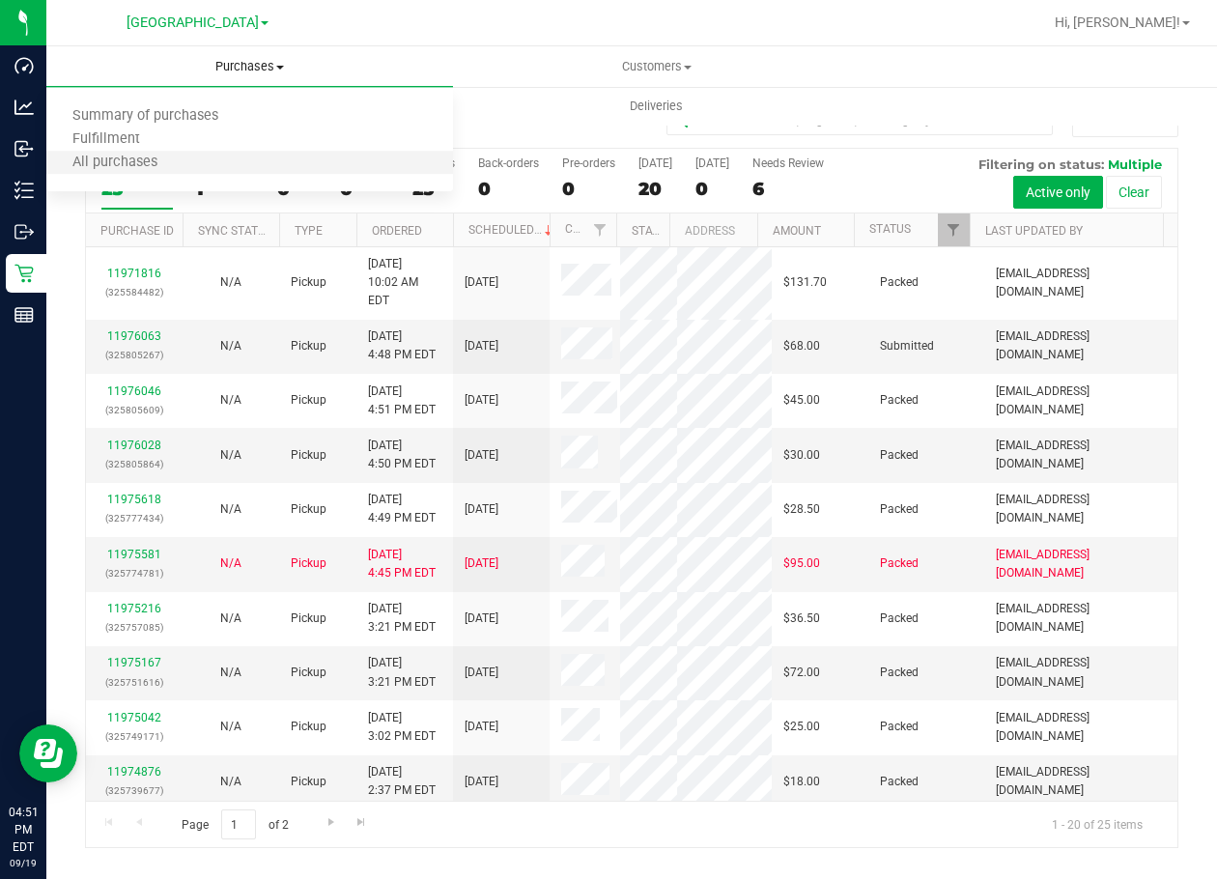
click at [237, 156] on li "All purchases" at bounding box center [249, 163] width 407 height 23
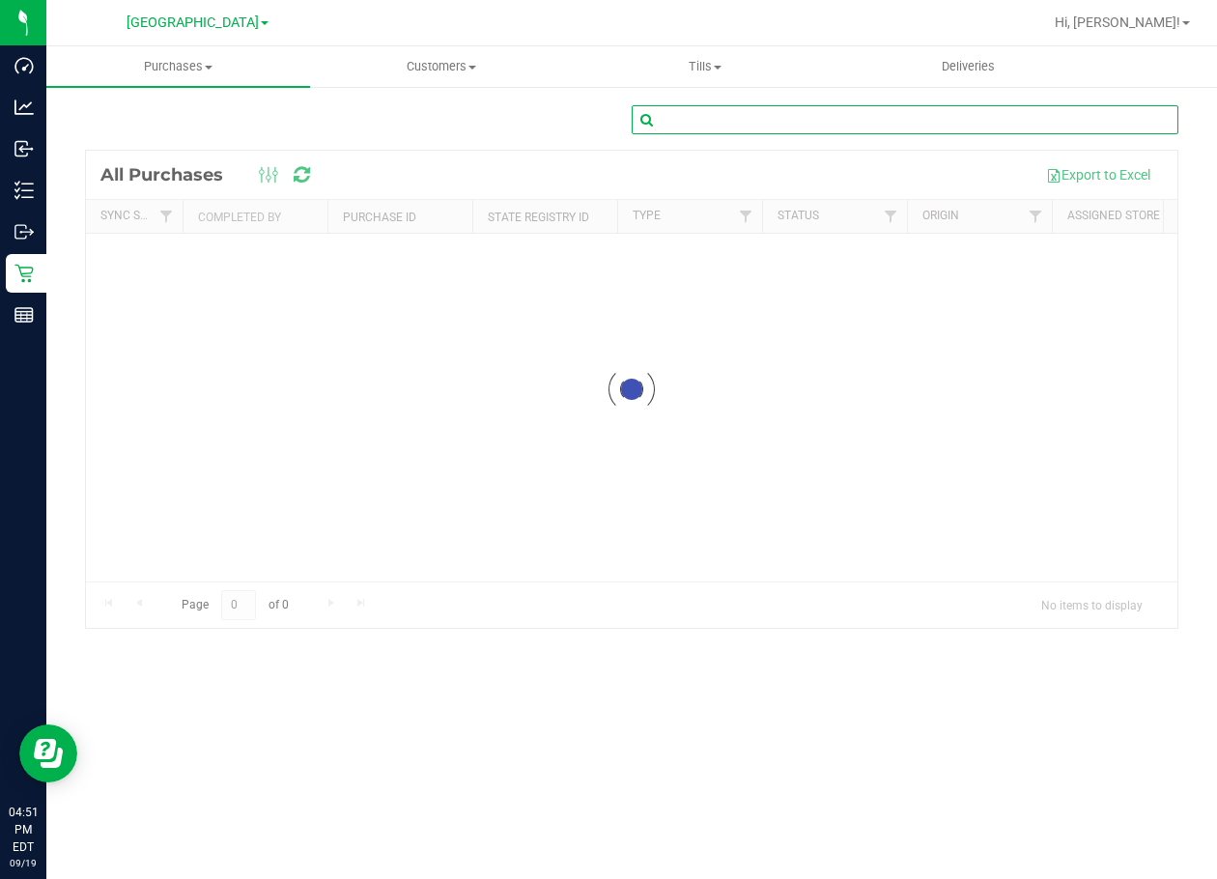
click at [789, 112] on input "text" at bounding box center [905, 119] width 547 height 29
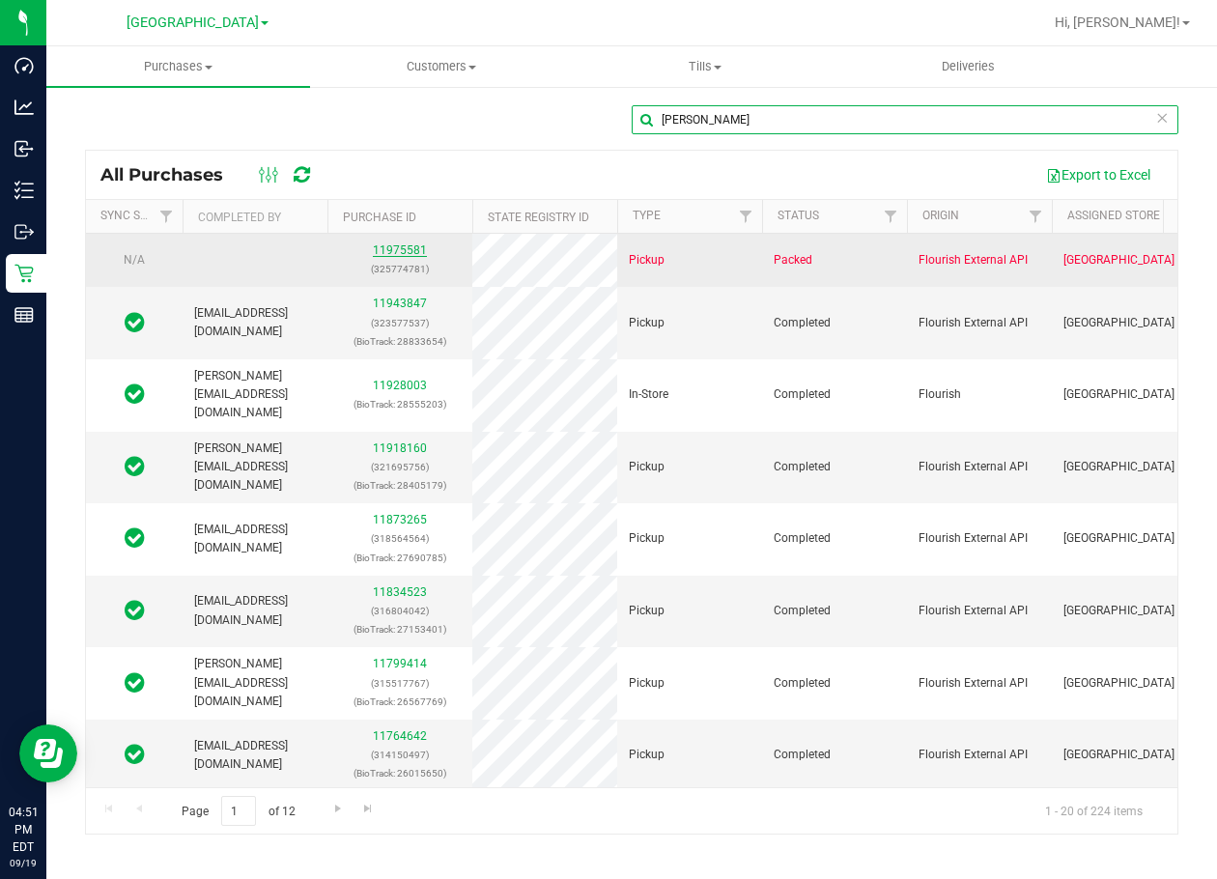
type input "brian mc"
click at [412, 248] on link "11975581" at bounding box center [400, 250] width 54 height 14
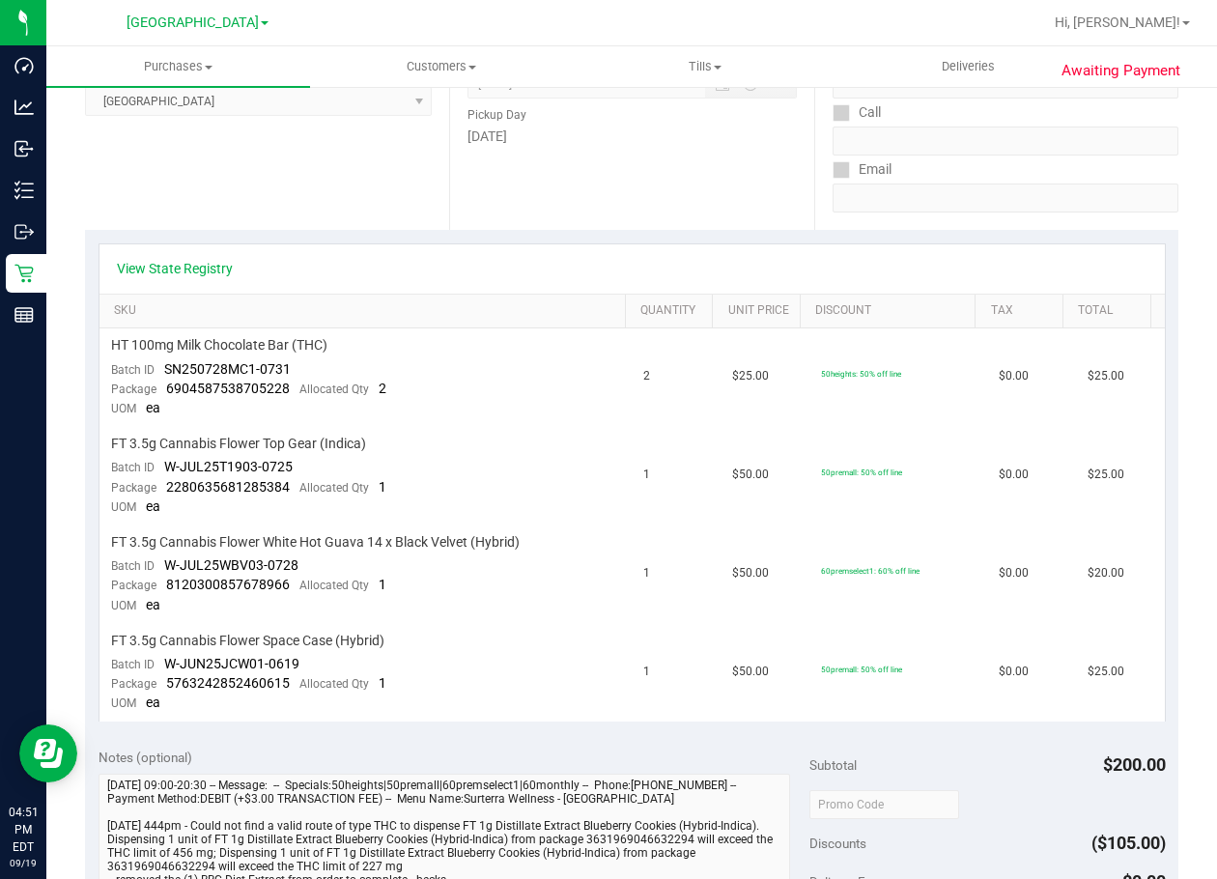
scroll to position [290, 0]
click at [222, 270] on link "View State Registry" at bounding box center [175, 269] width 116 height 19
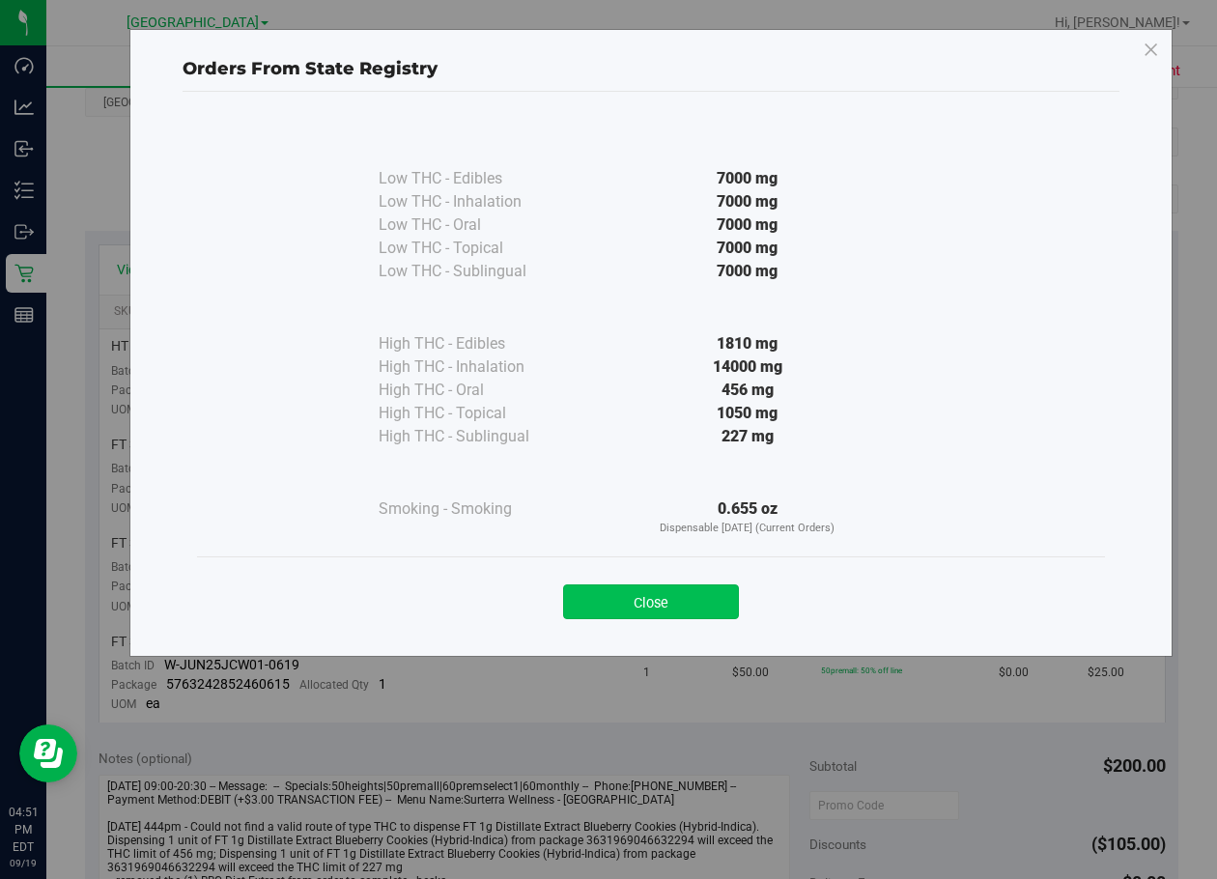
click at [683, 609] on button "Close" at bounding box center [651, 601] width 176 height 35
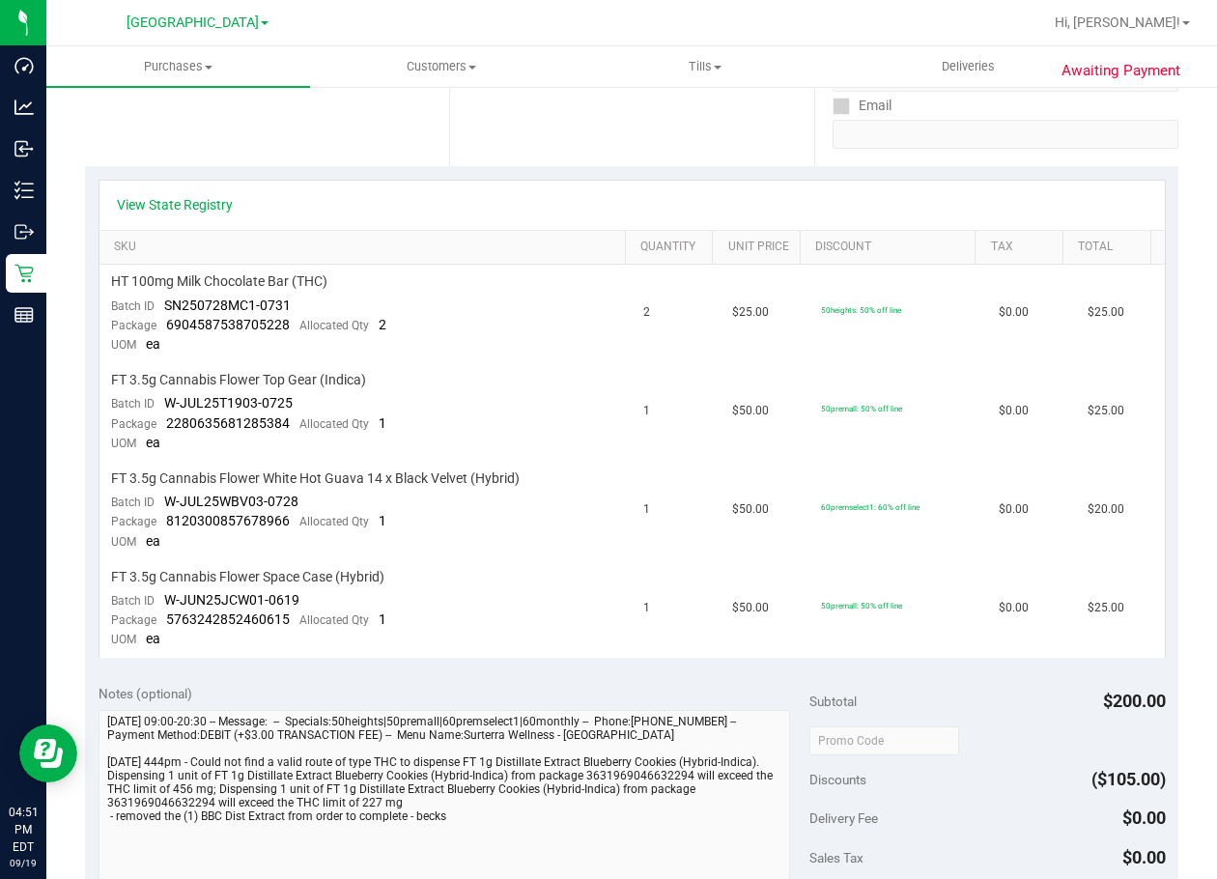
scroll to position [386, 0]
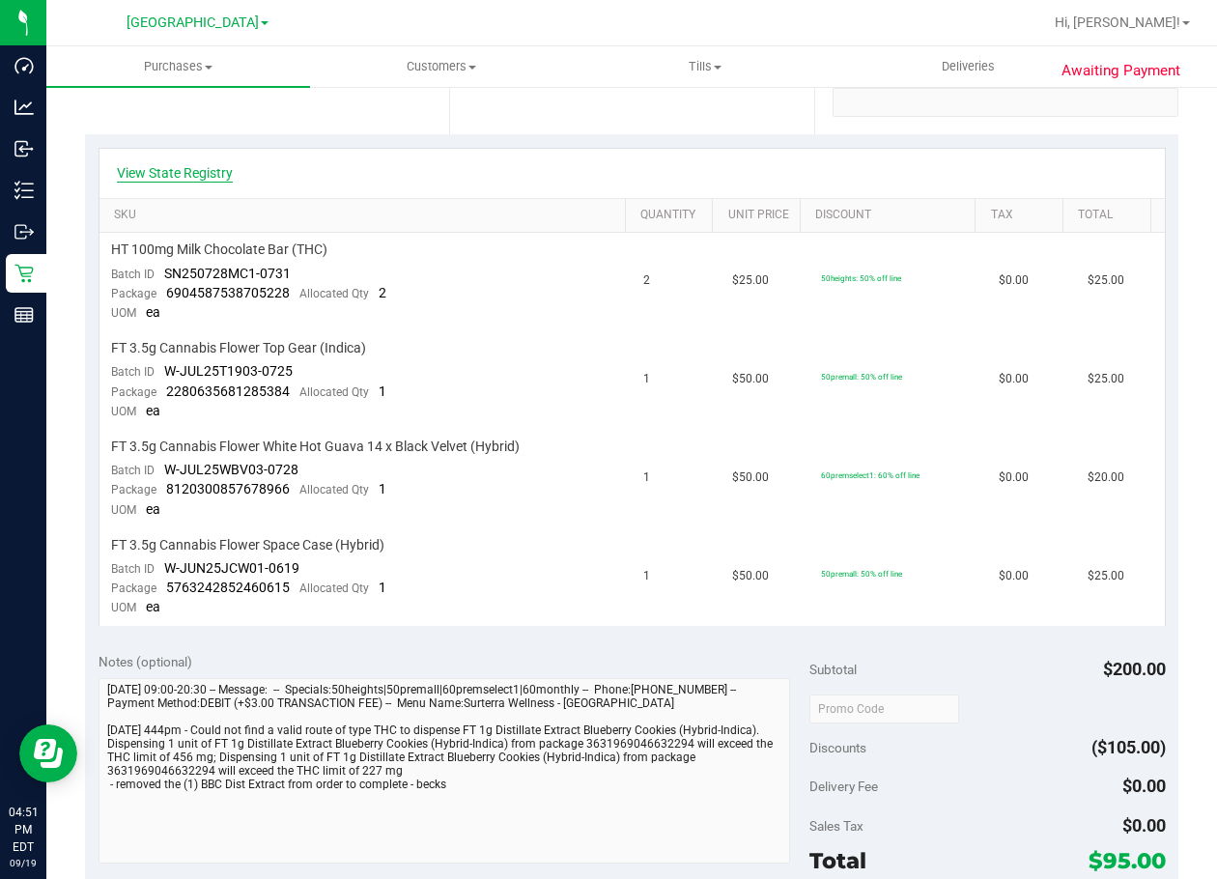
click at [224, 177] on link "View State Registry" at bounding box center [175, 172] width 116 height 19
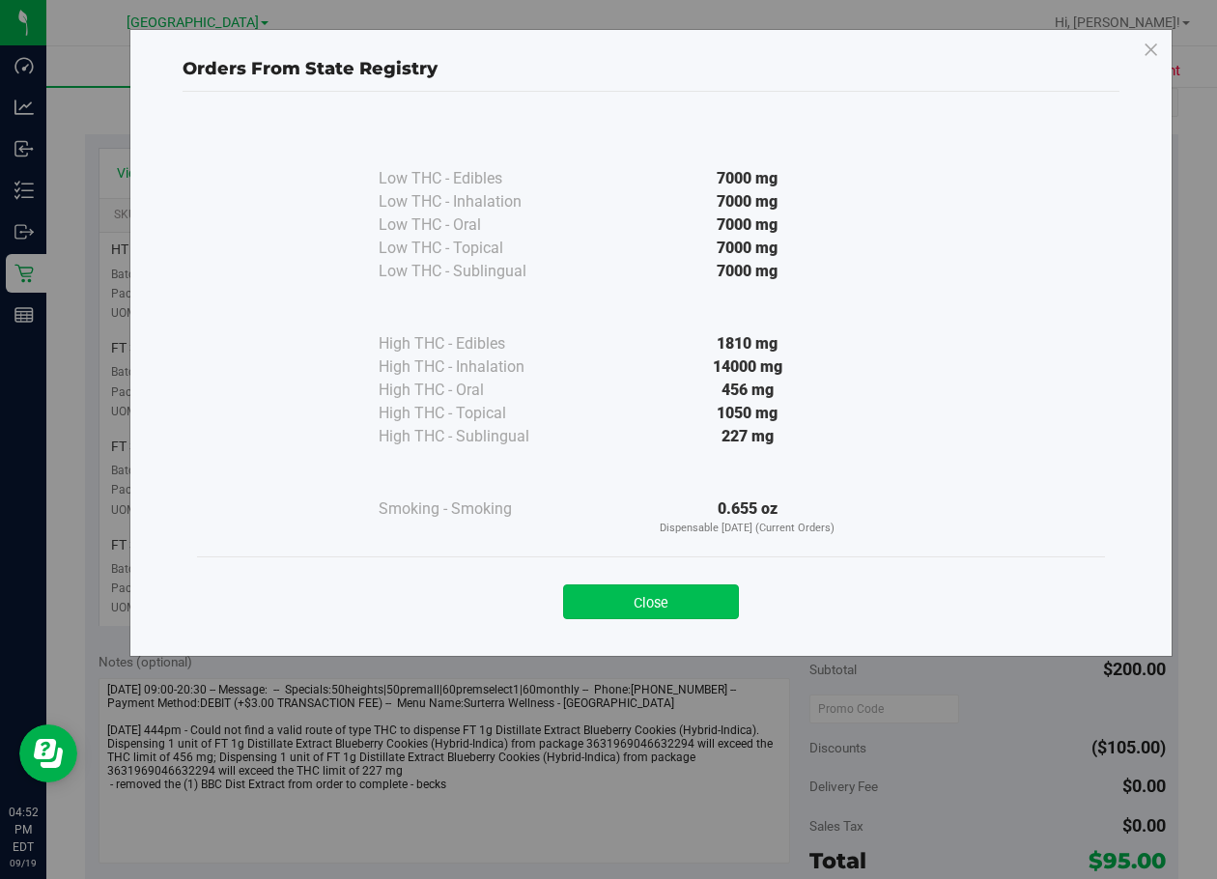
click at [677, 609] on button "Close" at bounding box center [651, 601] width 176 height 35
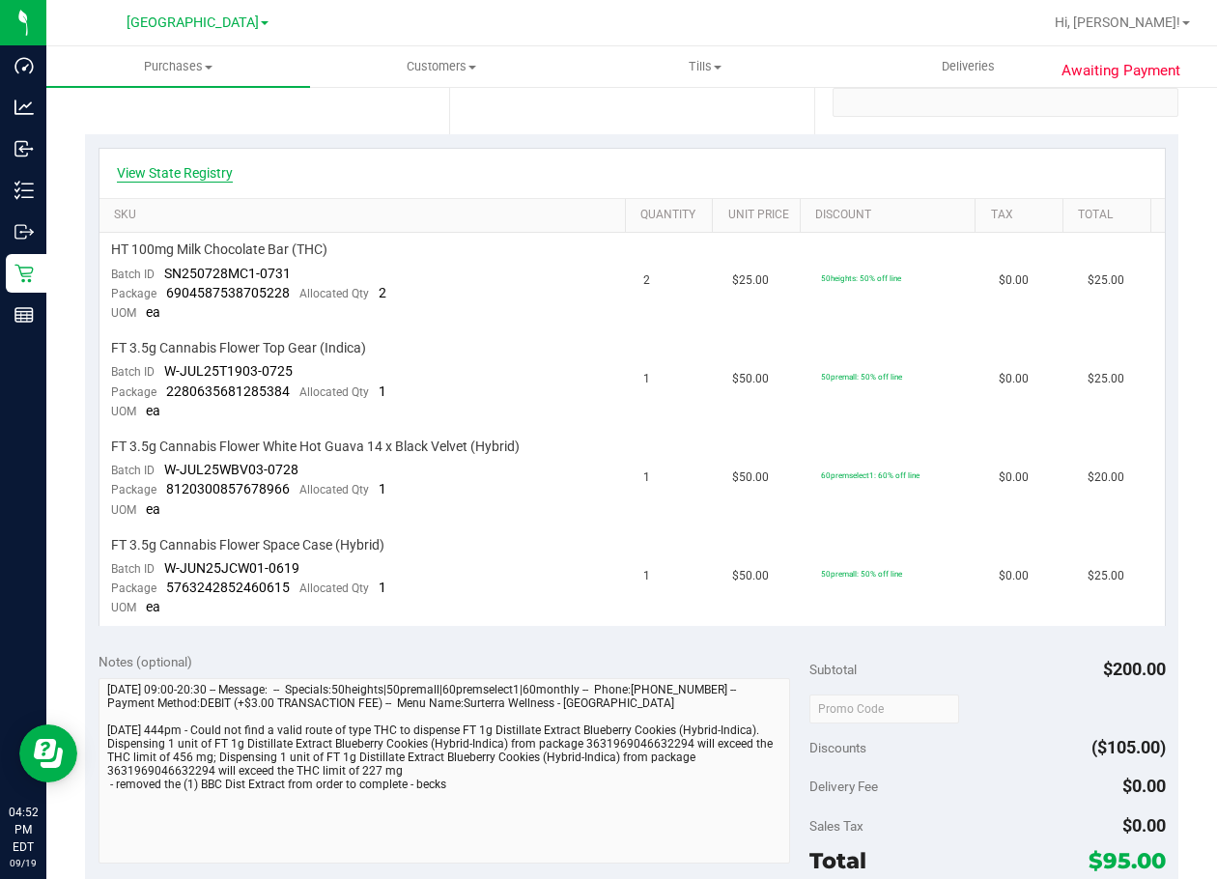
click at [206, 177] on link "View State Registry" at bounding box center [175, 172] width 116 height 19
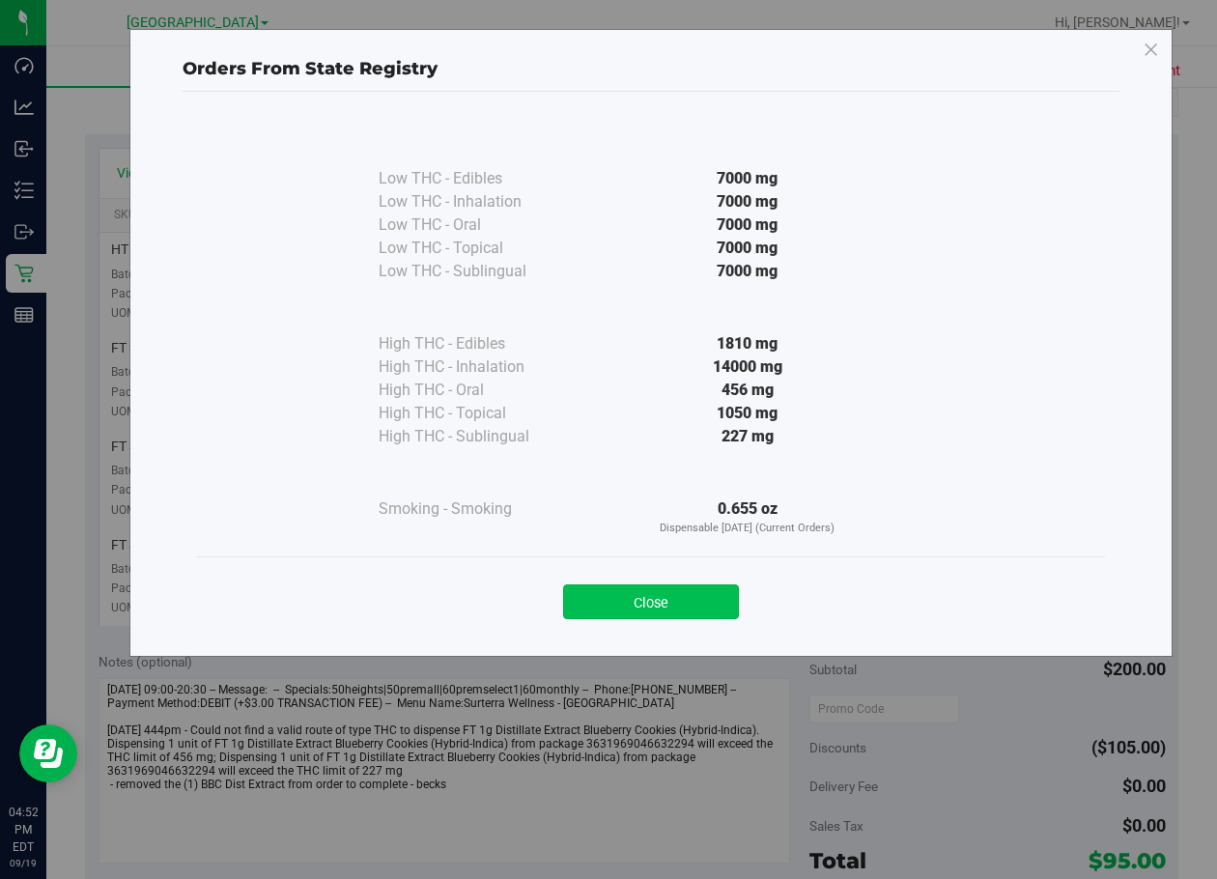
click at [638, 610] on button "Close" at bounding box center [651, 601] width 176 height 35
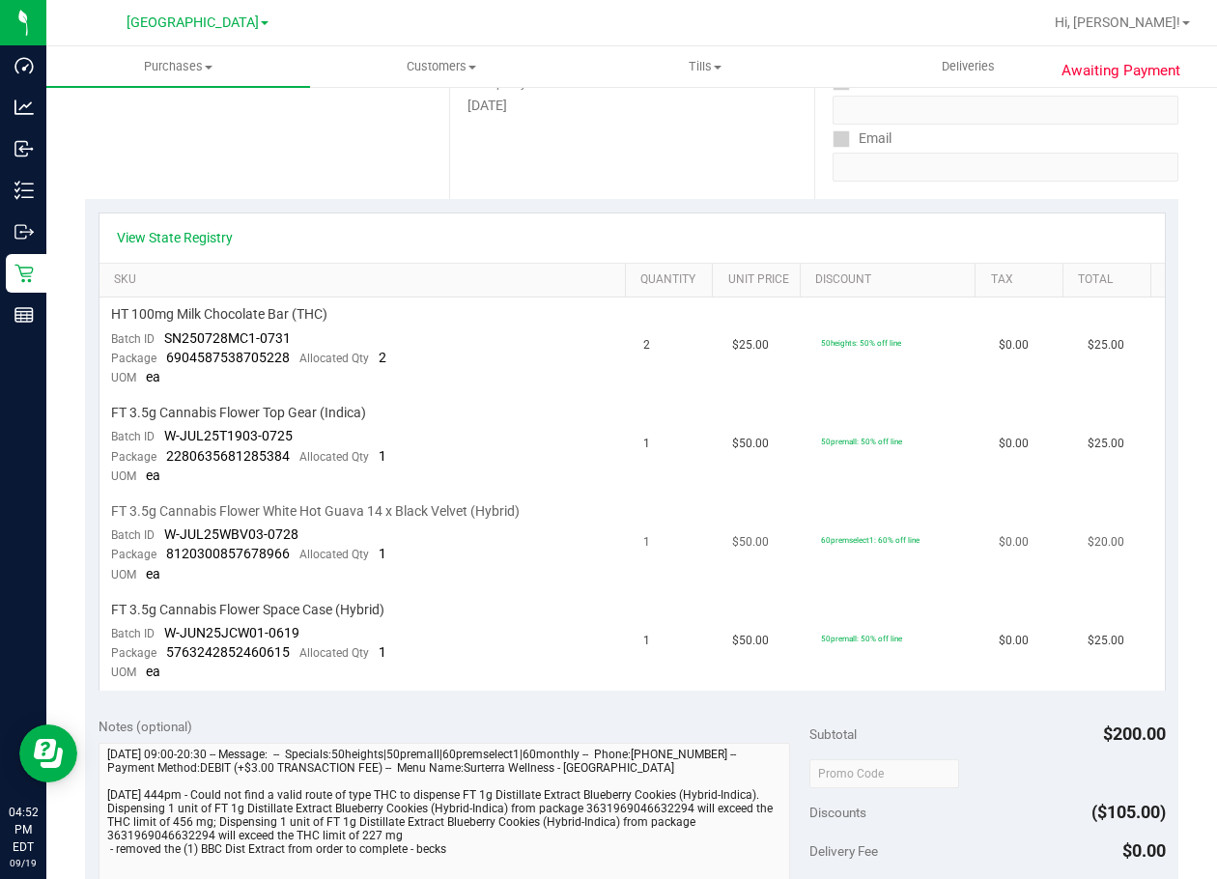
scroll to position [290, 0]
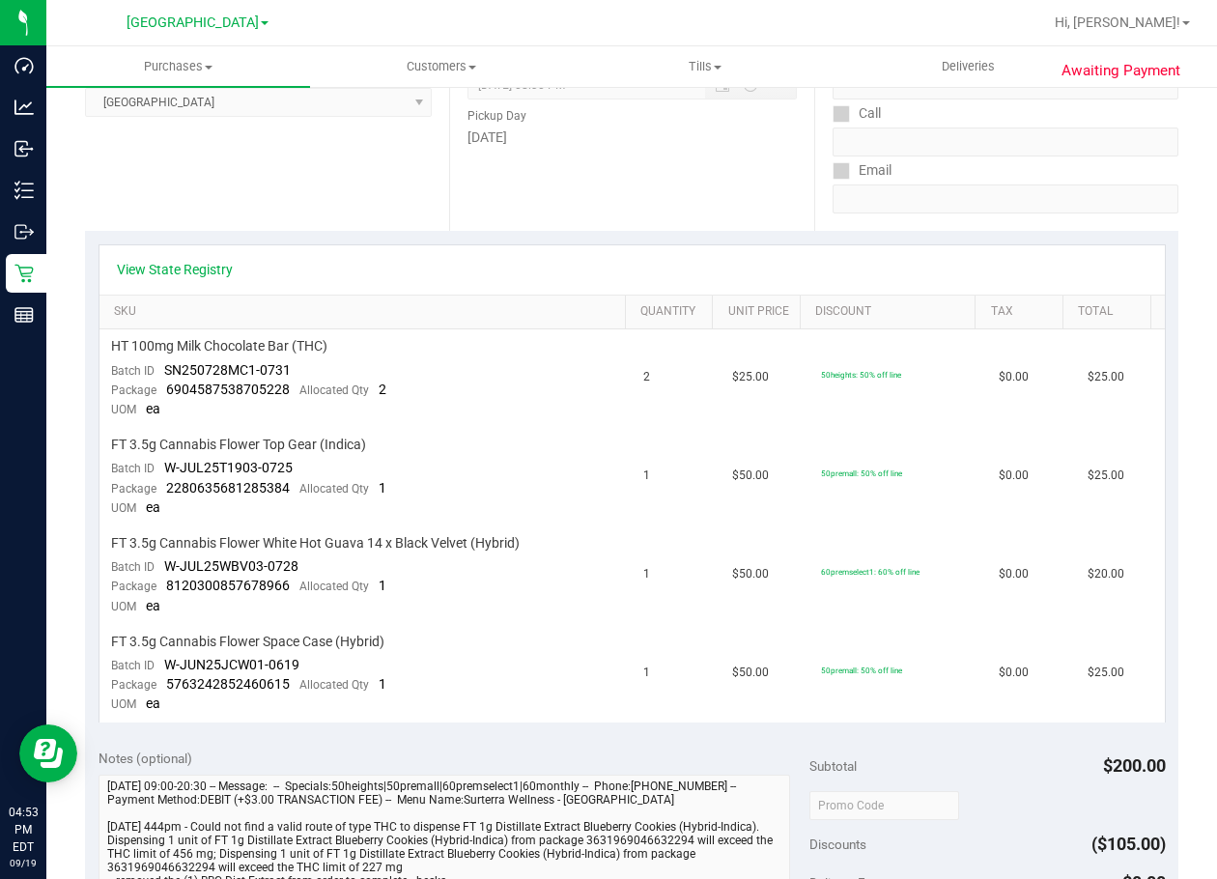
click at [505, 165] on div "Date Pickup Date/Time 09/19/2025 Now 09/19/2025 08:30 PM Now Pickup Day Friday" at bounding box center [631, 112] width 364 height 237
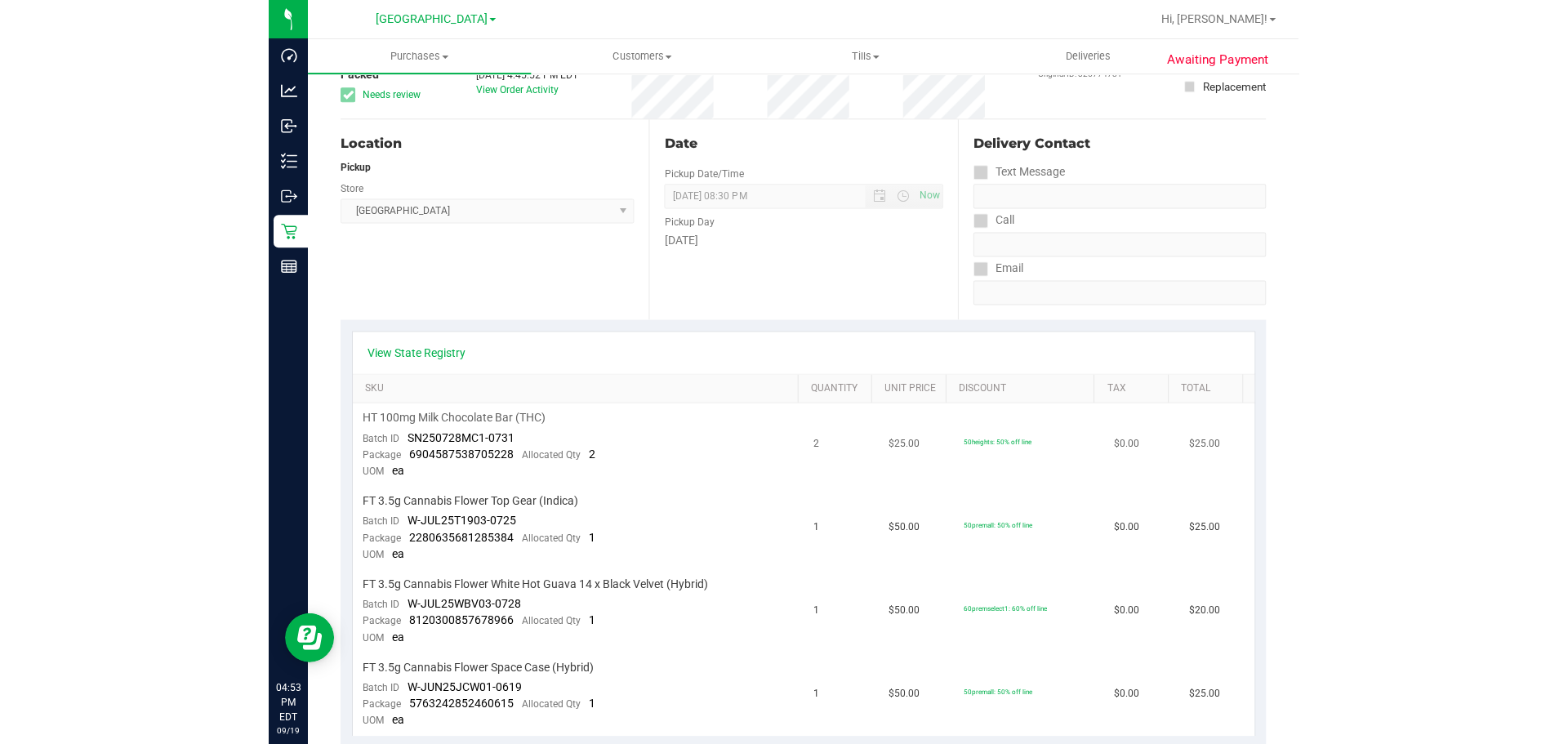
scroll to position [0, 0]
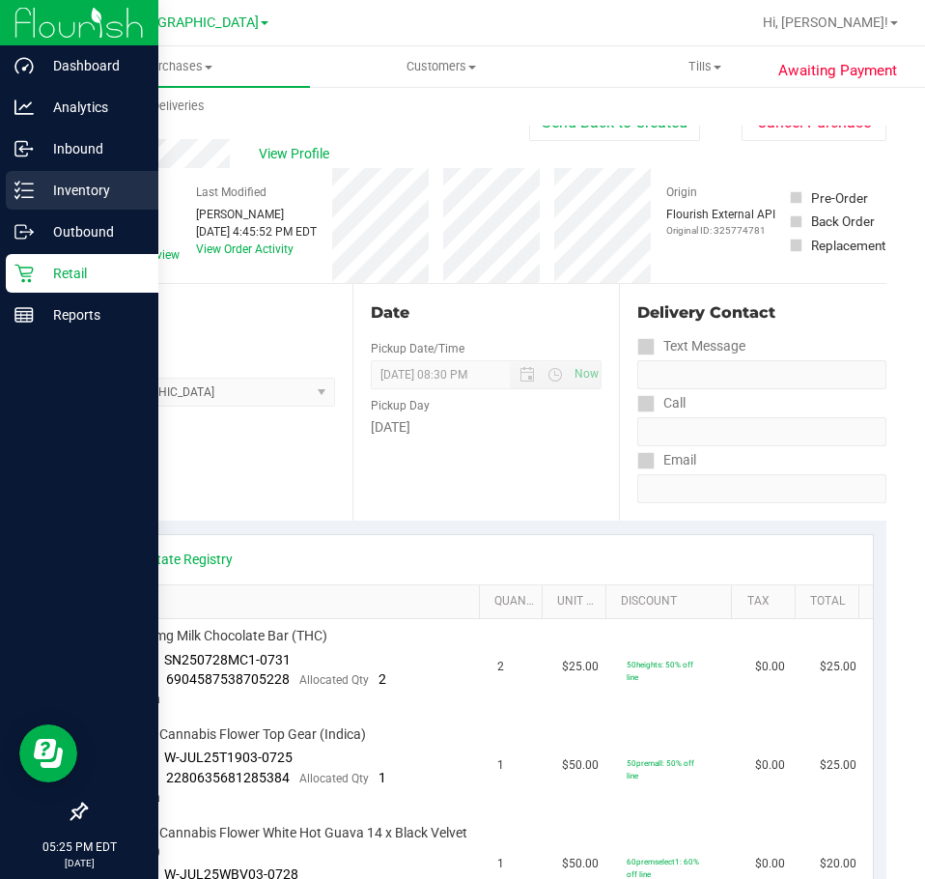
click at [90, 181] on p "Inventory" at bounding box center [92, 190] width 116 height 23
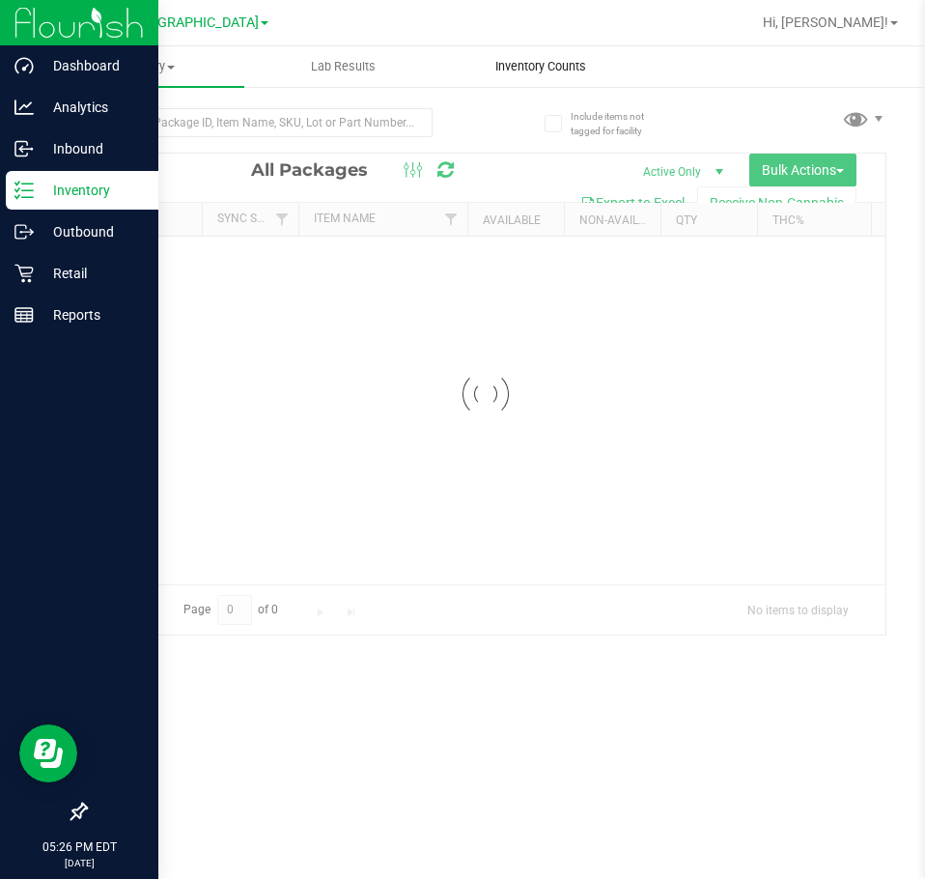
click at [577, 70] on span "Inventory Counts" at bounding box center [540, 66] width 143 height 17
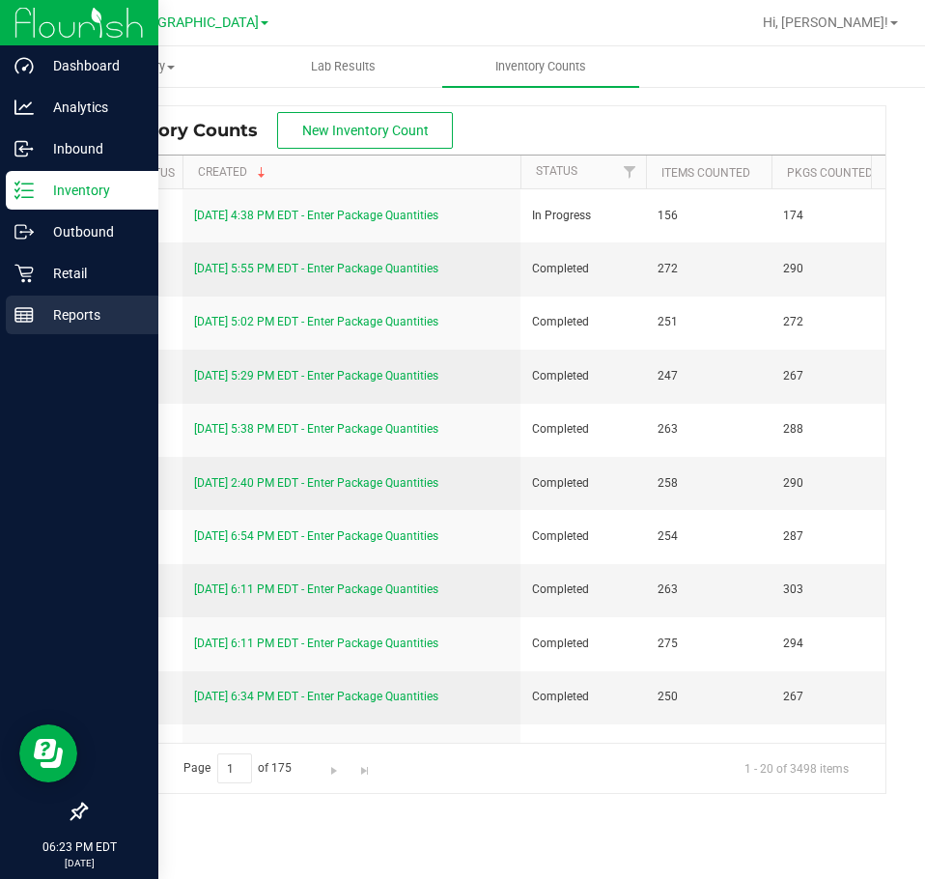
click at [35, 311] on p "Reports" at bounding box center [92, 314] width 116 height 23
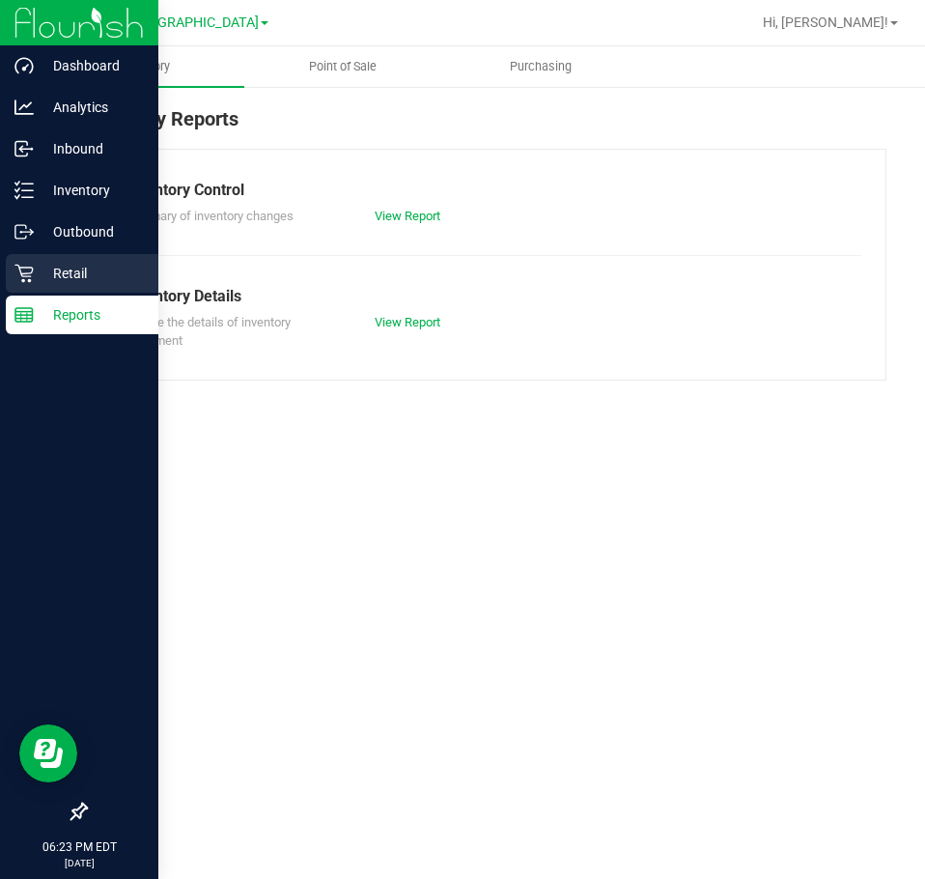
click at [56, 271] on p "Retail" at bounding box center [92, 273] width 116 height 23
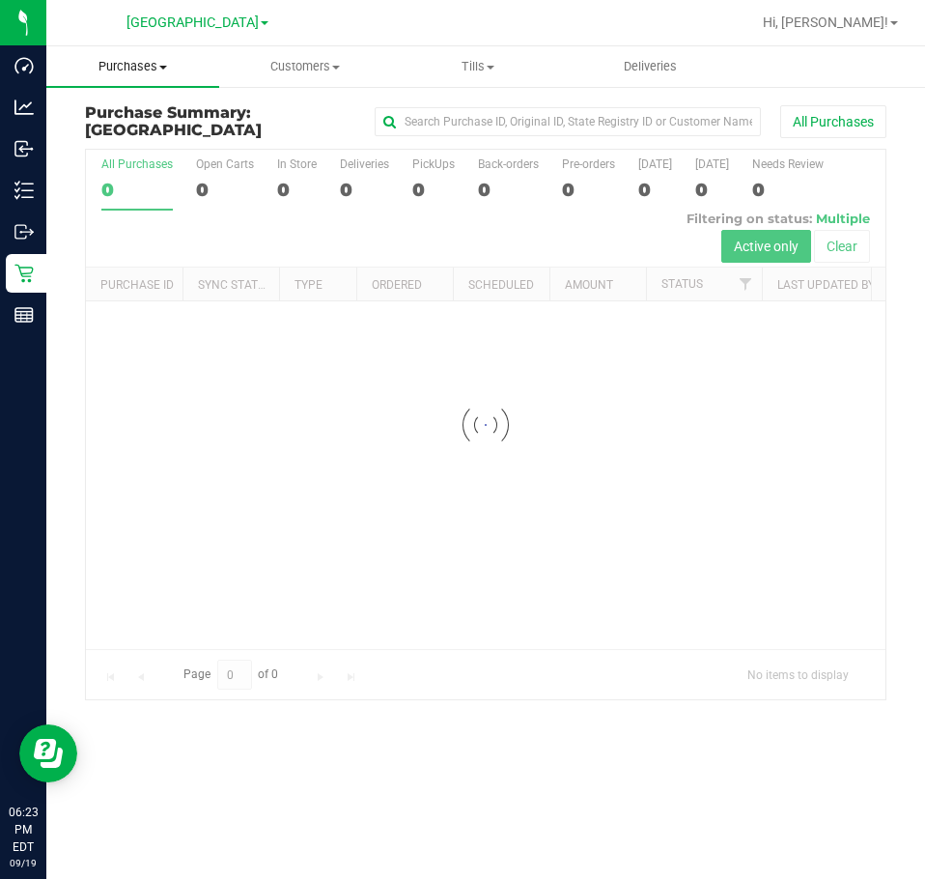
click at [161, 69] on span at bounding box center [163, 68] width 8 height 4
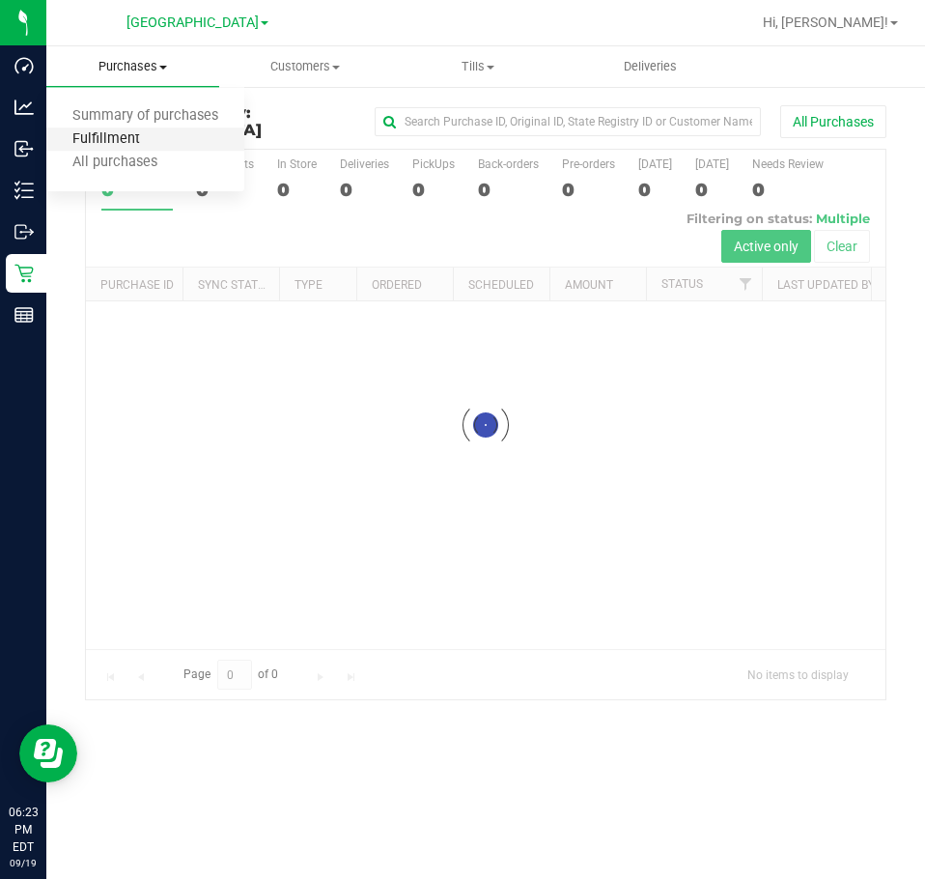
click at [134, 134] on span "Fulfillment" at bounding box center [106, 139] width 120 height 16
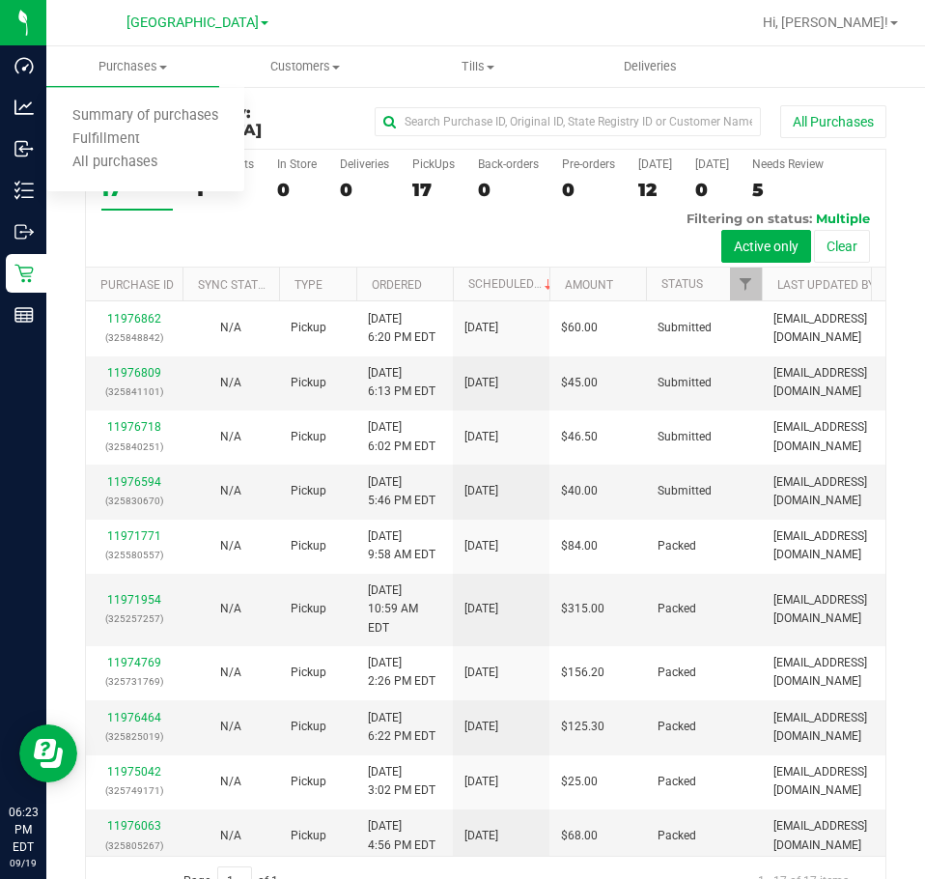
click at [399, 35] on div at bounding box center [548, 23] width 405 height 38
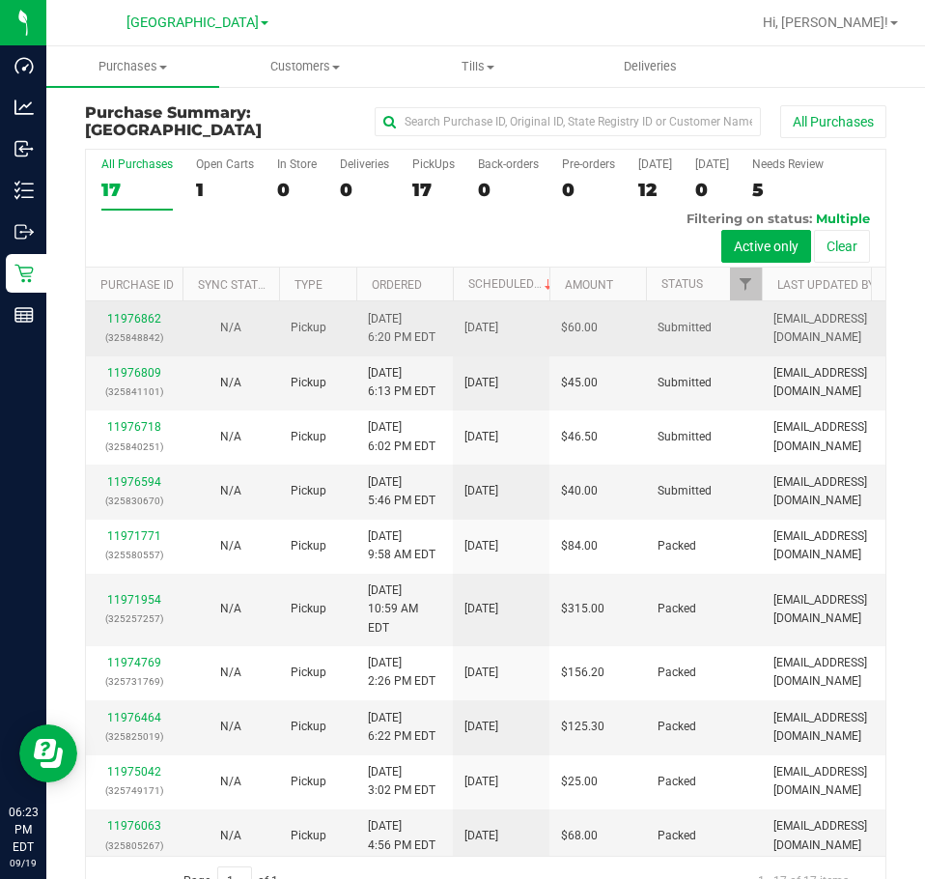
scroll to position [97, 0]
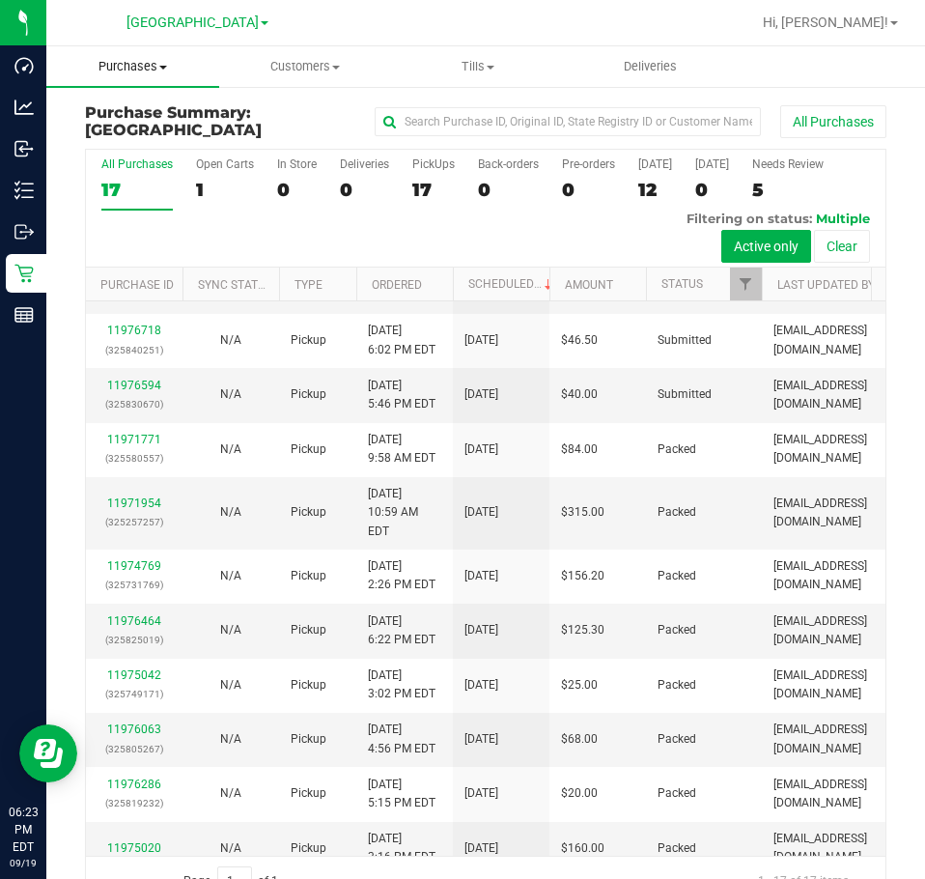
click at [128, 62] on span "Purchases" at bounding box center [132, 66] width 173 height 17
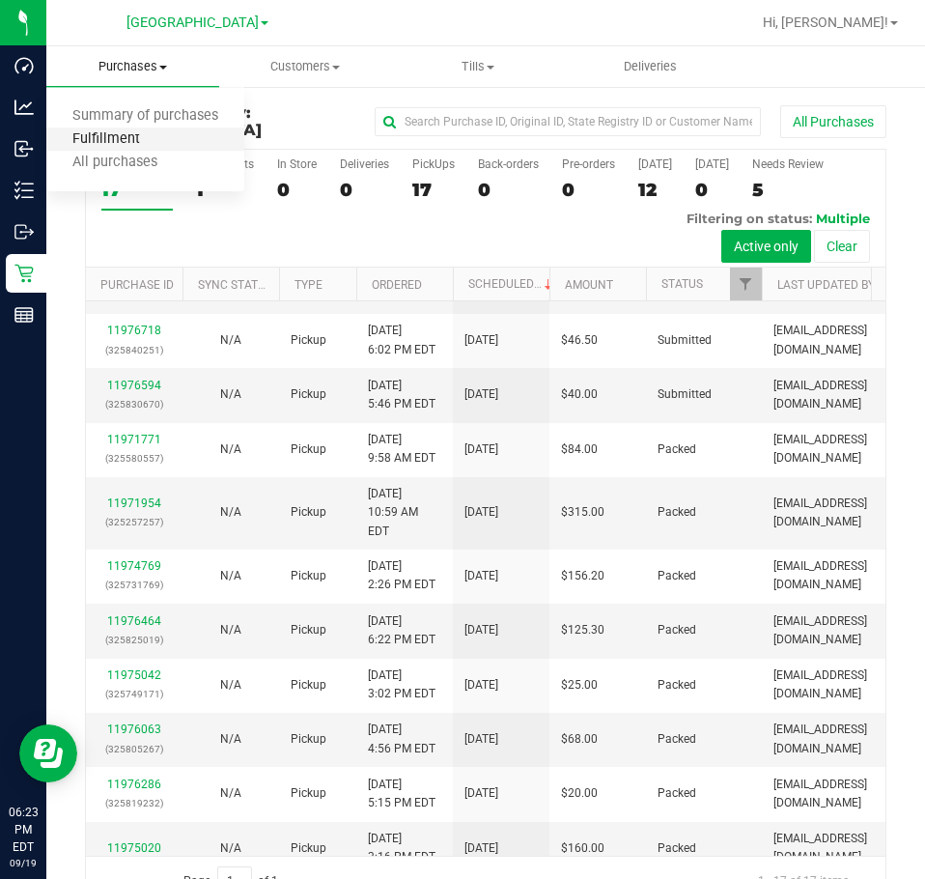
click at [120, 131] on span "Fulfillment" at bounding box center [106, 139] width 120 height 16
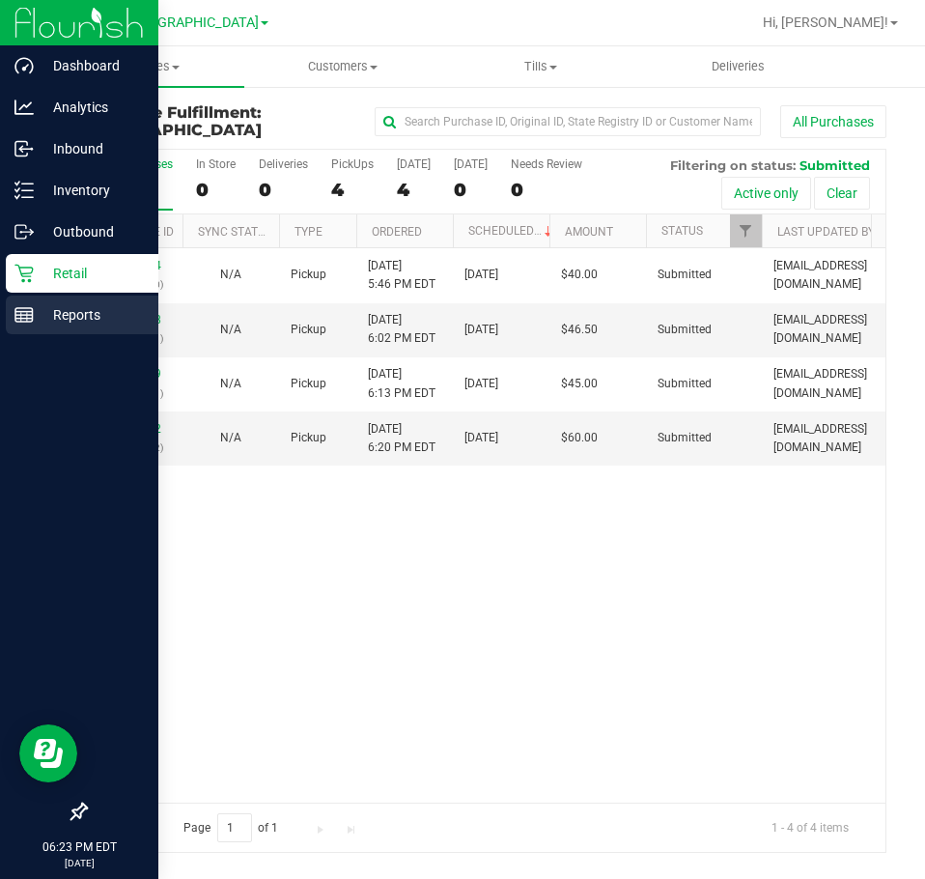
click at [64, 319] on p "Reports" at bounding box center [92, 314] width 116 height 23
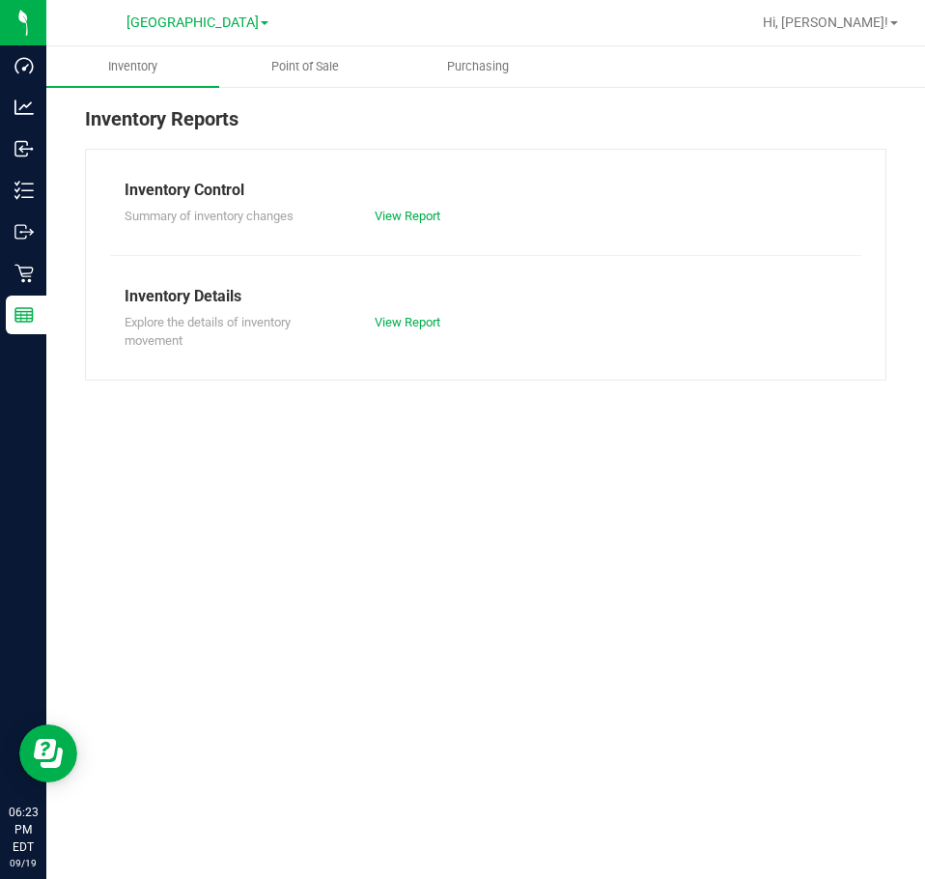
click at [438, 38] on div at bounding box center [548, 23] width 405 height 38
click at [302, 67] on span "Point of Sale" at bounding box center [305, 66] width 120 height 17
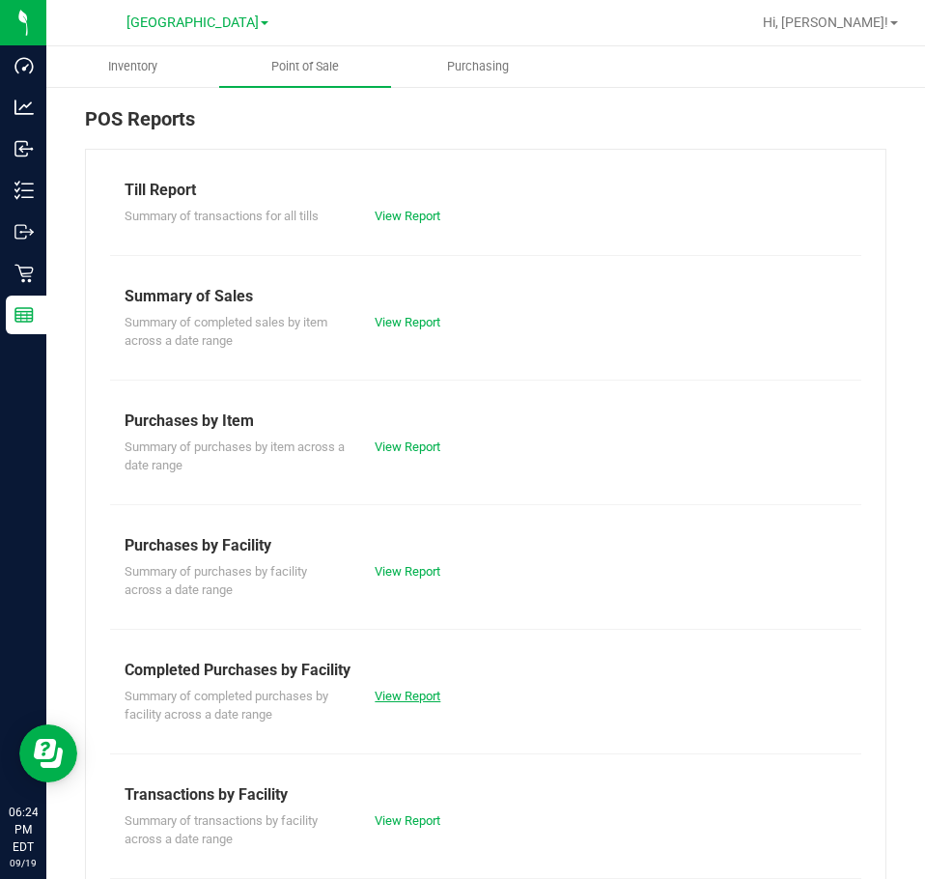
click at [397, 690] on link "View Report" at bounding box center [408, 696] width 66 height 14
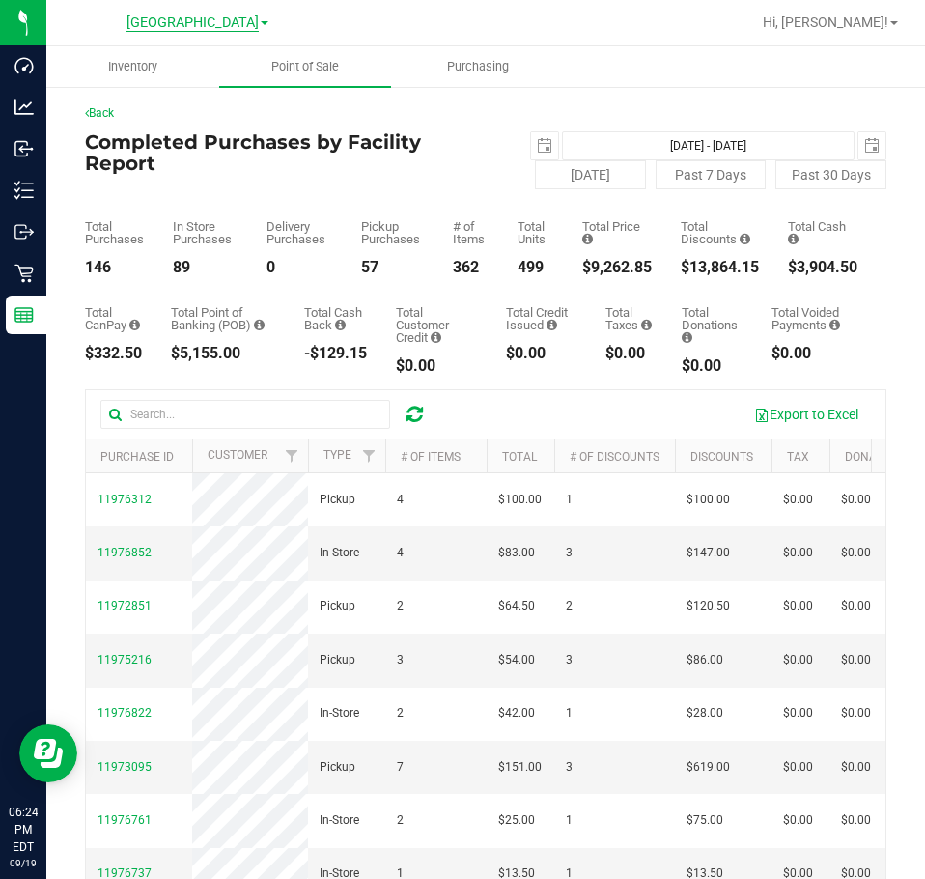
click at [215, 23] on span "[GEOGRAPHIC_DATA]" at bounding box center [193, 22] width 132 height 17
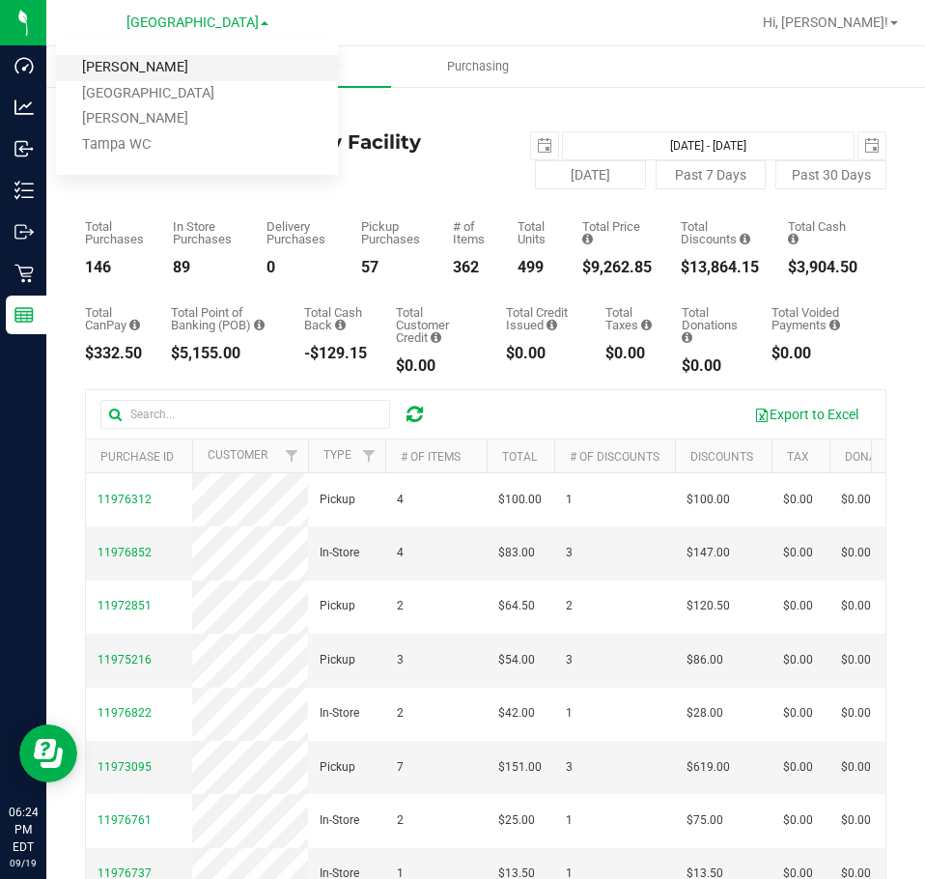
click at [178, 76] on link "[PERSON_NAME]" at bounding box center [197, 68] width 282 height 26
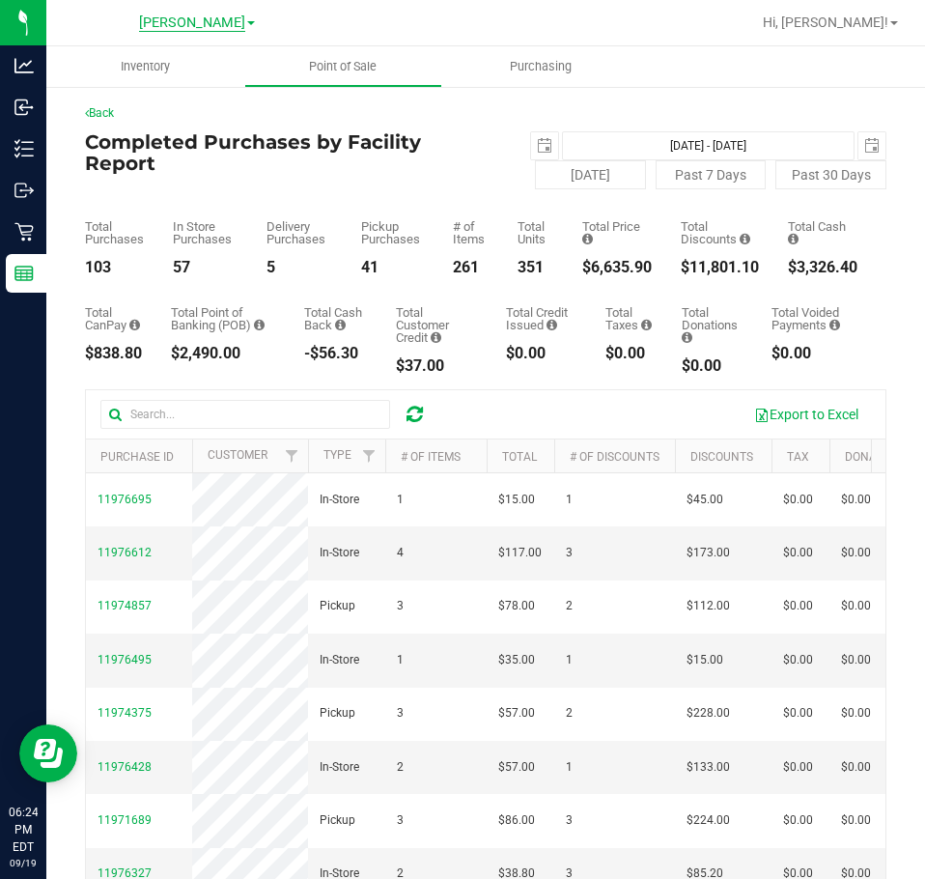
click at [187, 21] on span "[PERSON_NAME]" at bounding box center [192, 22] width 106 height 17
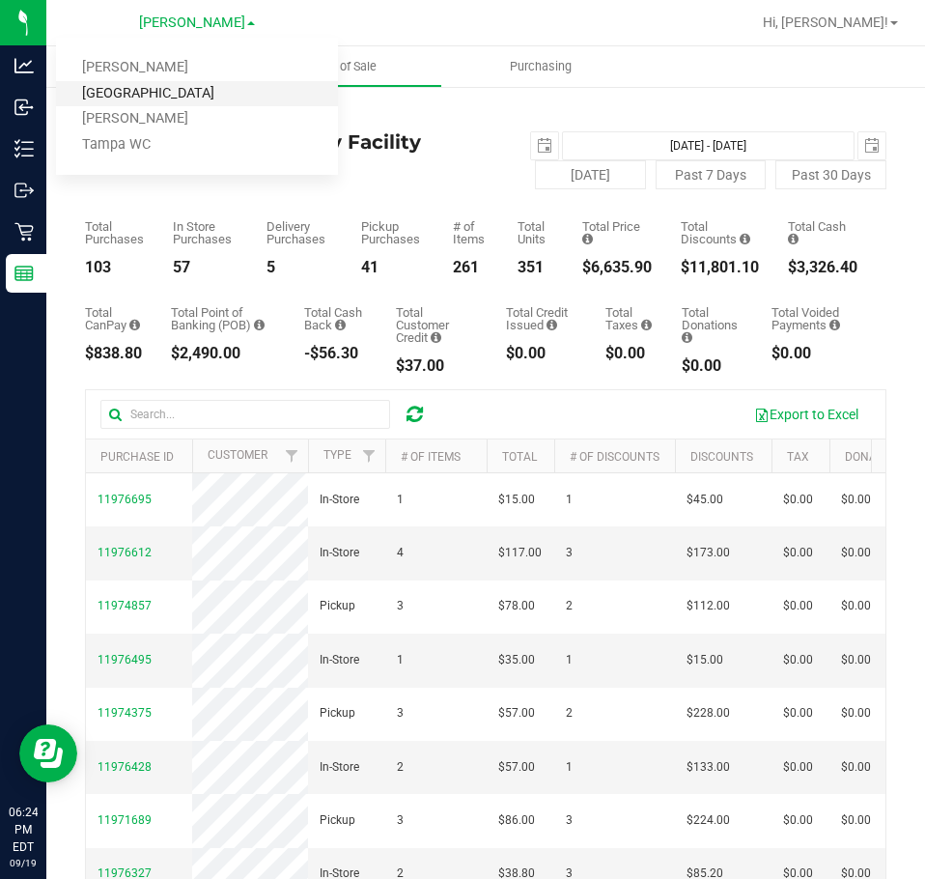
click at [177, 85] on link "[GEOGRAPHIC_DATA]" at bounding box center [197, 94] width 282 height 26
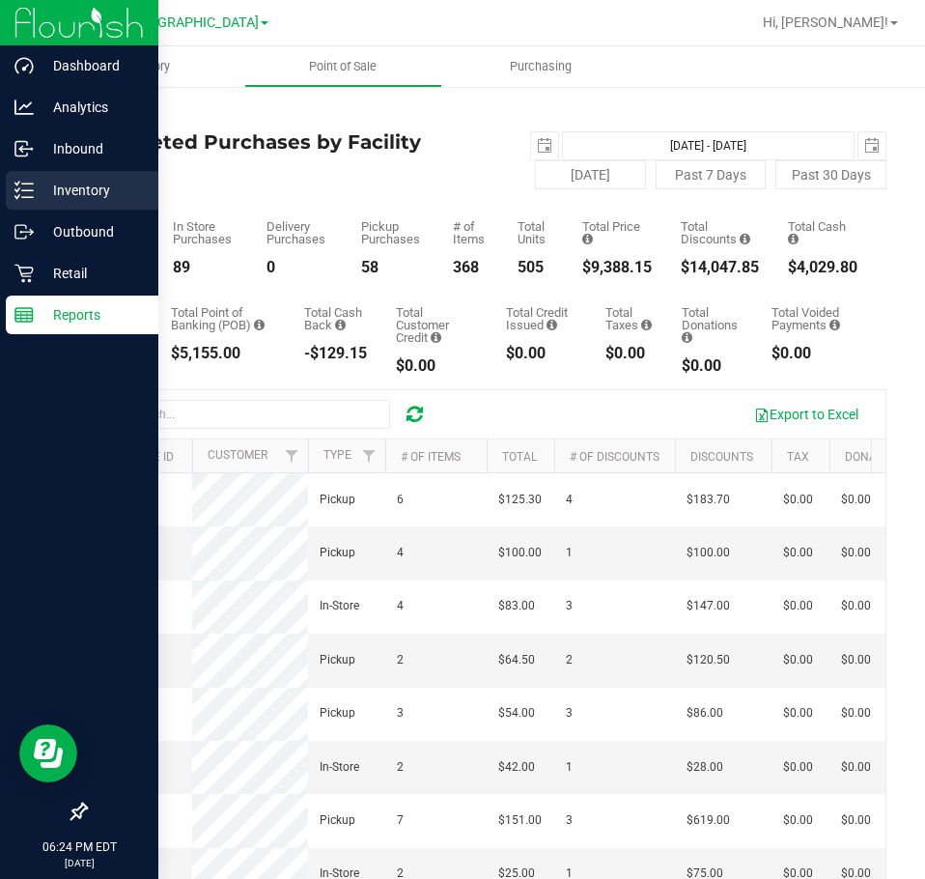
click at [82, 190] on p "Inventory" at bounding box center [92, 190] width 116 height 23
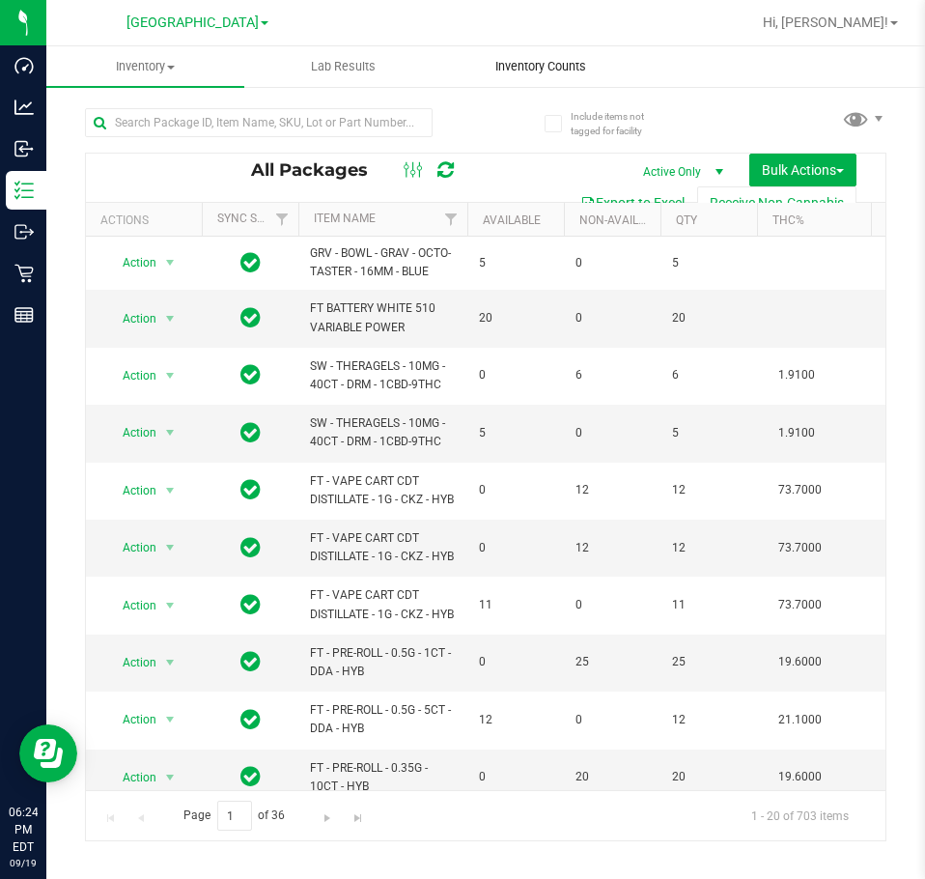
click at [537, 63] on span "Inventory Counts" at bounding box center [540, 66] width 143 height 17
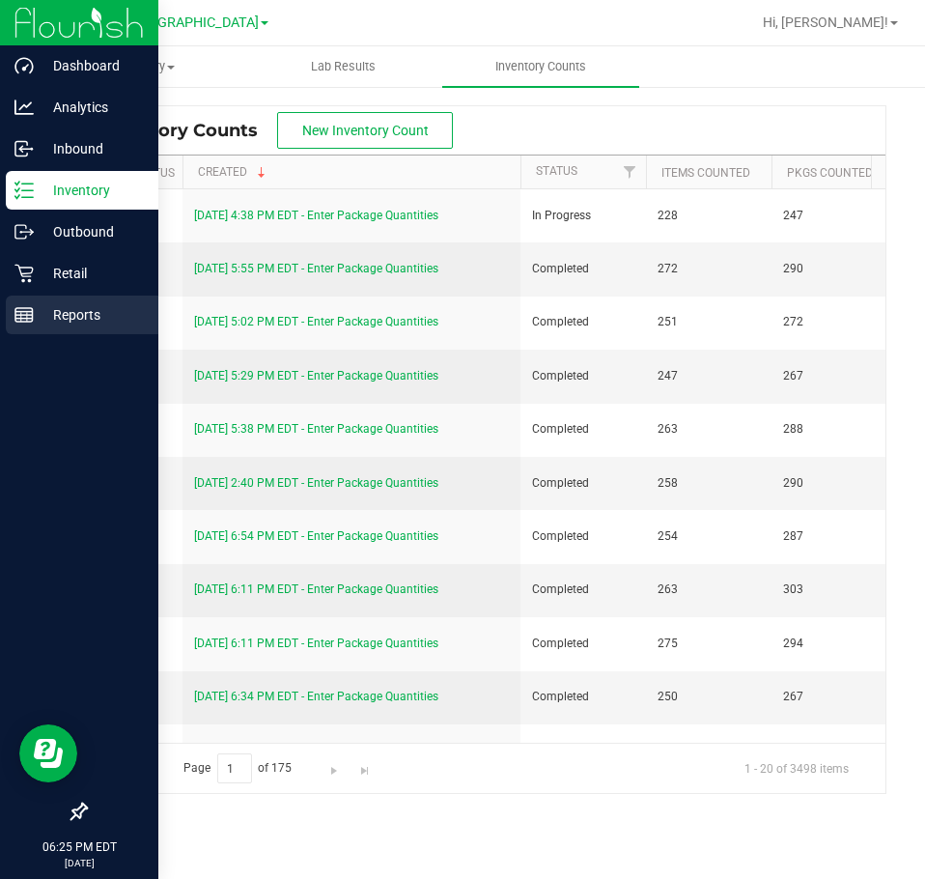
click at [47, 305] on p "Reports" at bounding box center [92, 314] width 116 height 23
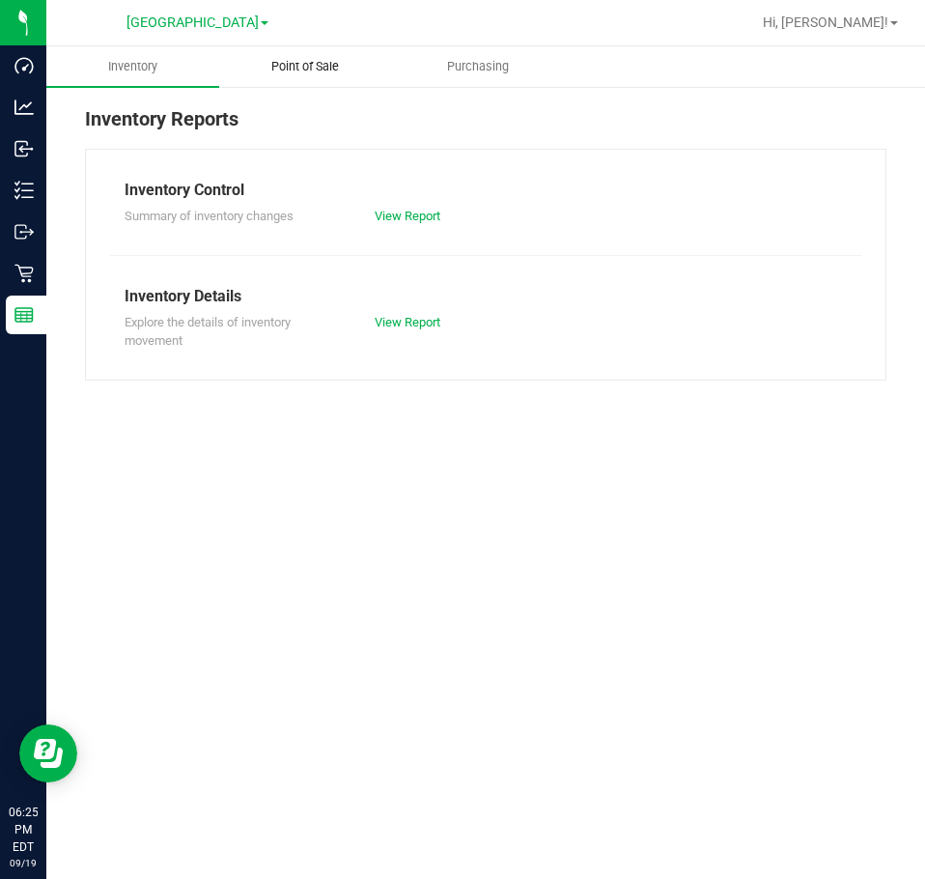
click at [311, 61] on span "Point of Sale" at bounding box center [305, 66] width 120 height 17
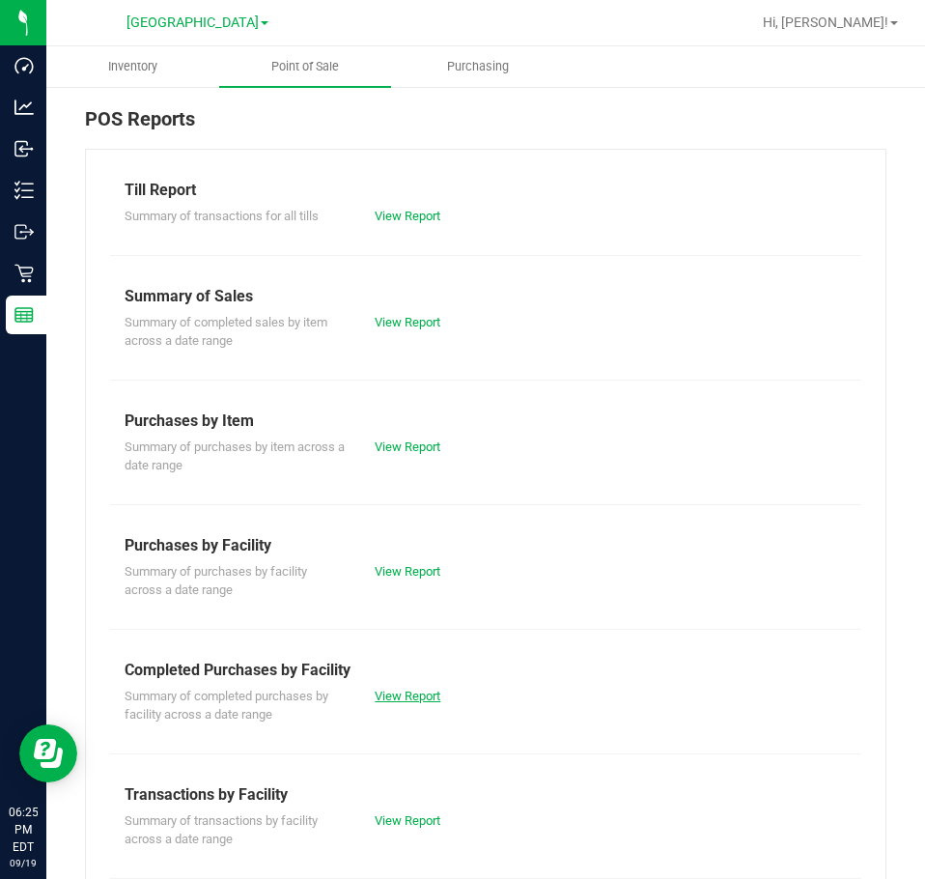
click at [405, 702] on link "View Report" at bounding box center [408, 696] width 66 height 14
